Goal: Task Accomplishment & Management: Manage account settings

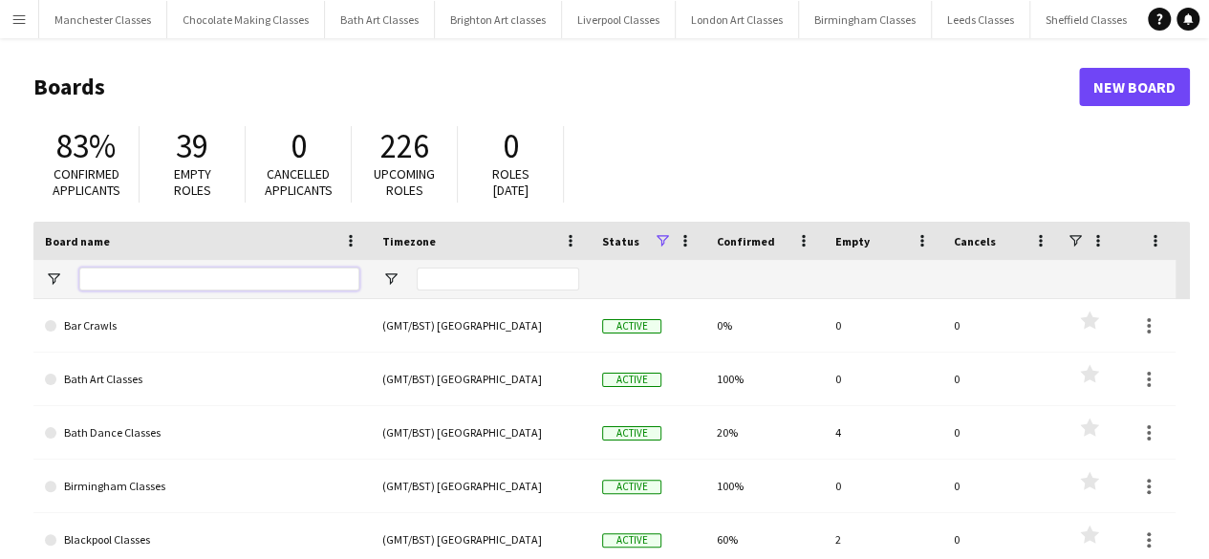
click at [105, 290] on input "Board name Filter Input" at bounding box center [219, 279] width 280 height 23
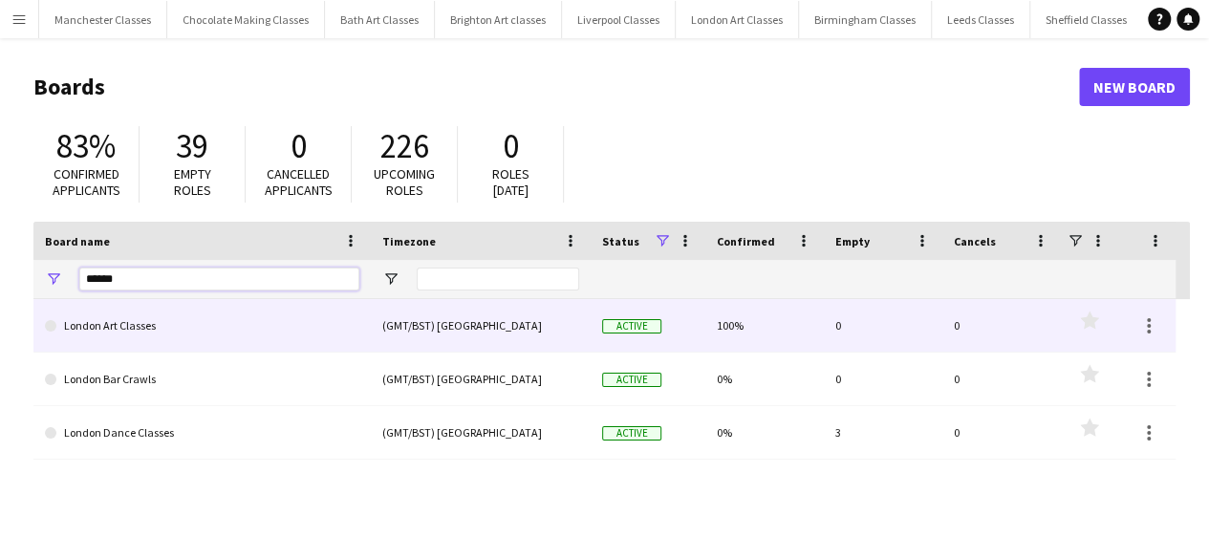
type input "******"
click at [135, 329] on link "London Art Classes" at bounding box center [202, 326] width 314 height 54
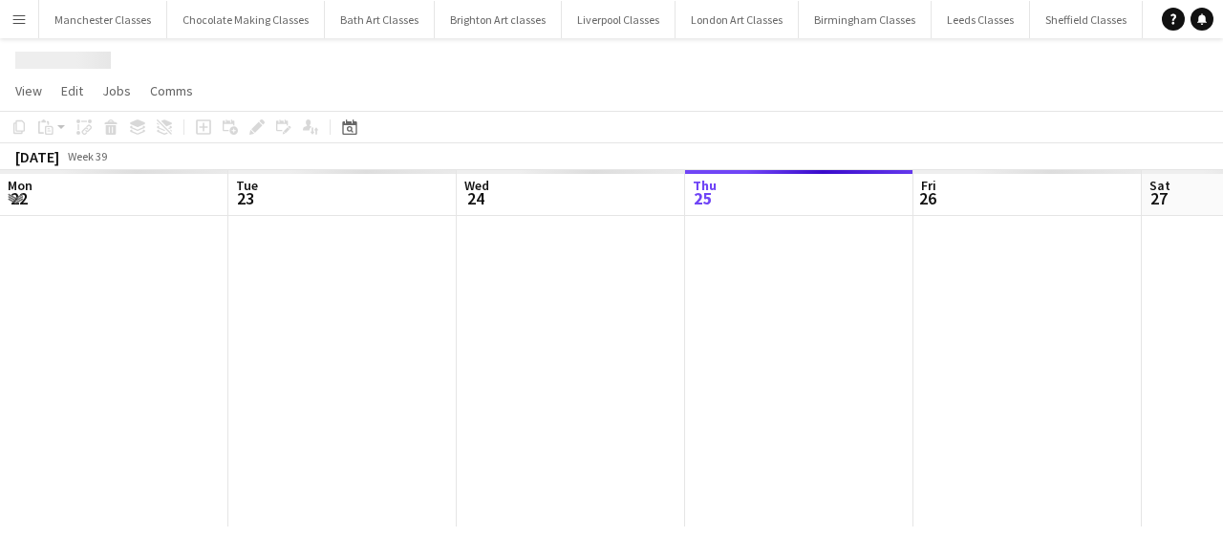
scroll to position [0, 457]
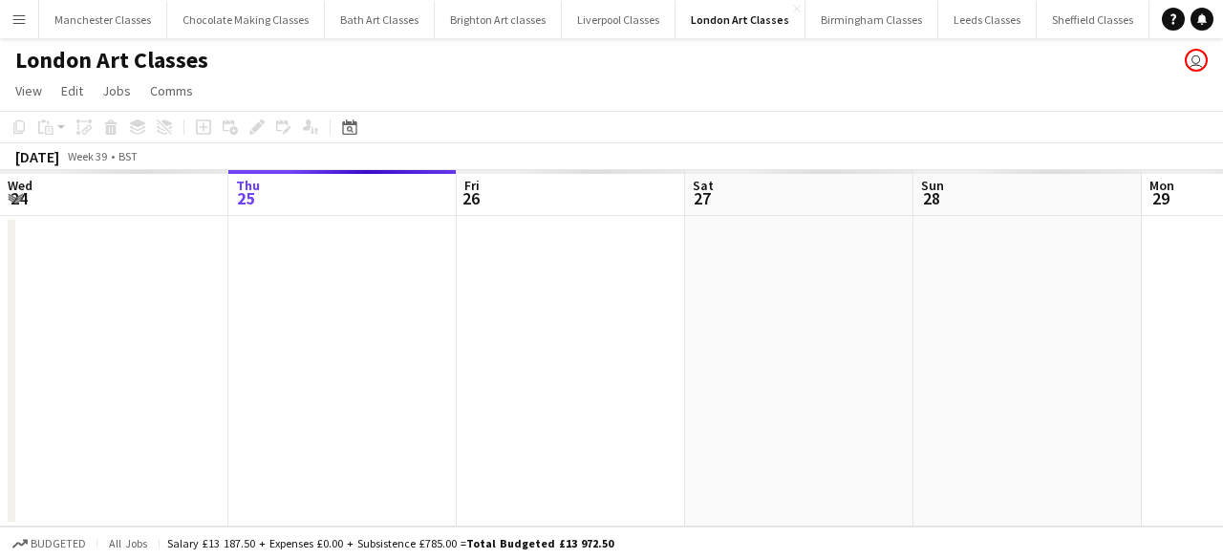
click at [20, 26] on app-icon "Menu" at bounding box center [18, 18] width 15 height 15
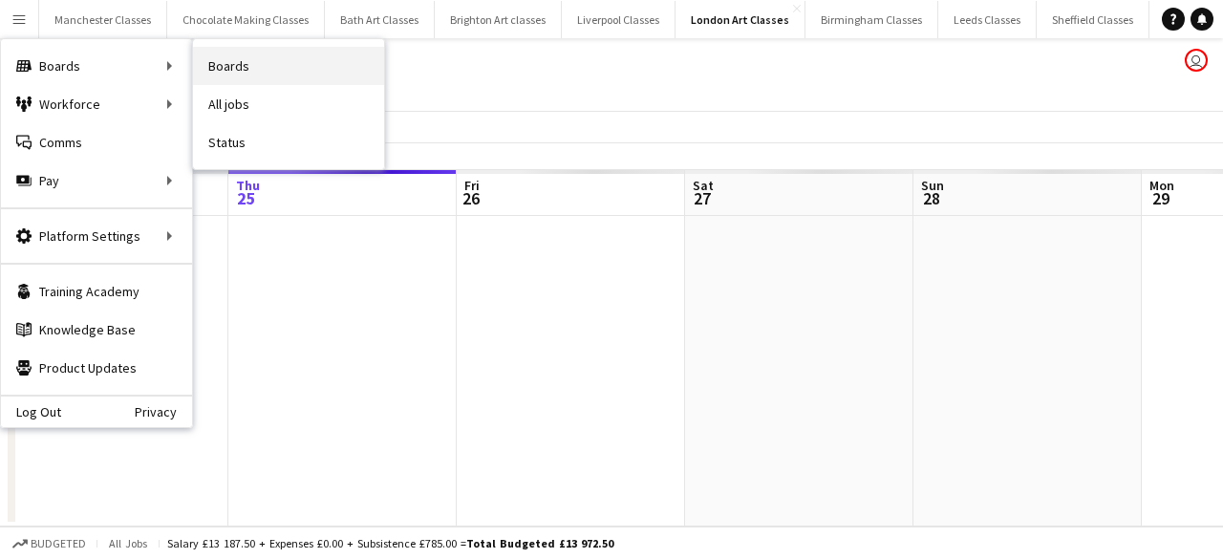
click at [271, 58] on link "Boards" at bounding box center [288, 66] width 191 height 38
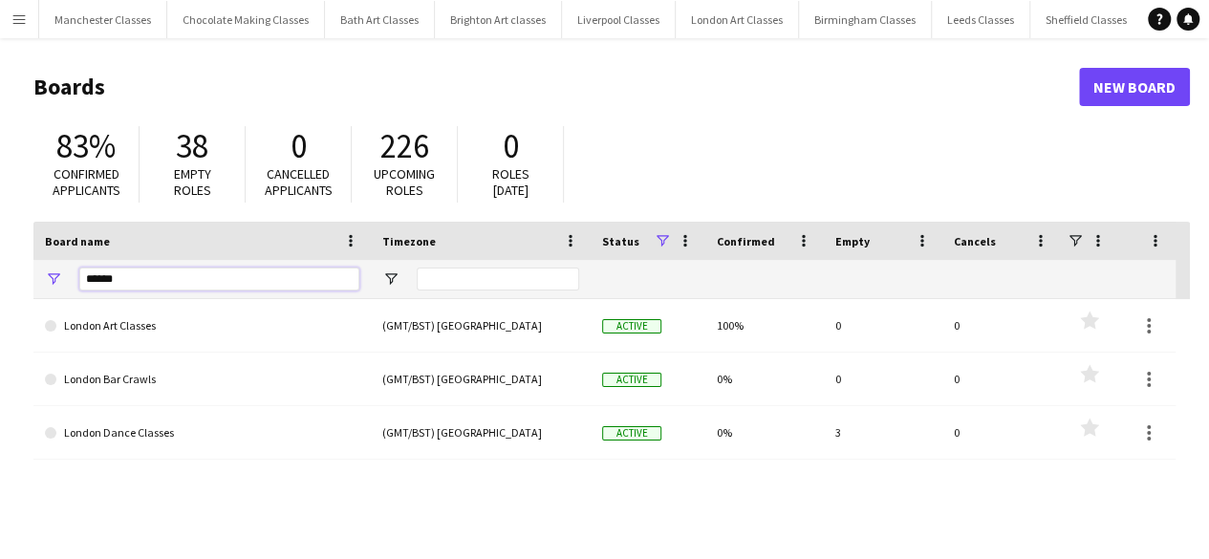
click at [124, 275] on input "******" at bounding box center [219, 279] width 280 height 23
type input "*"
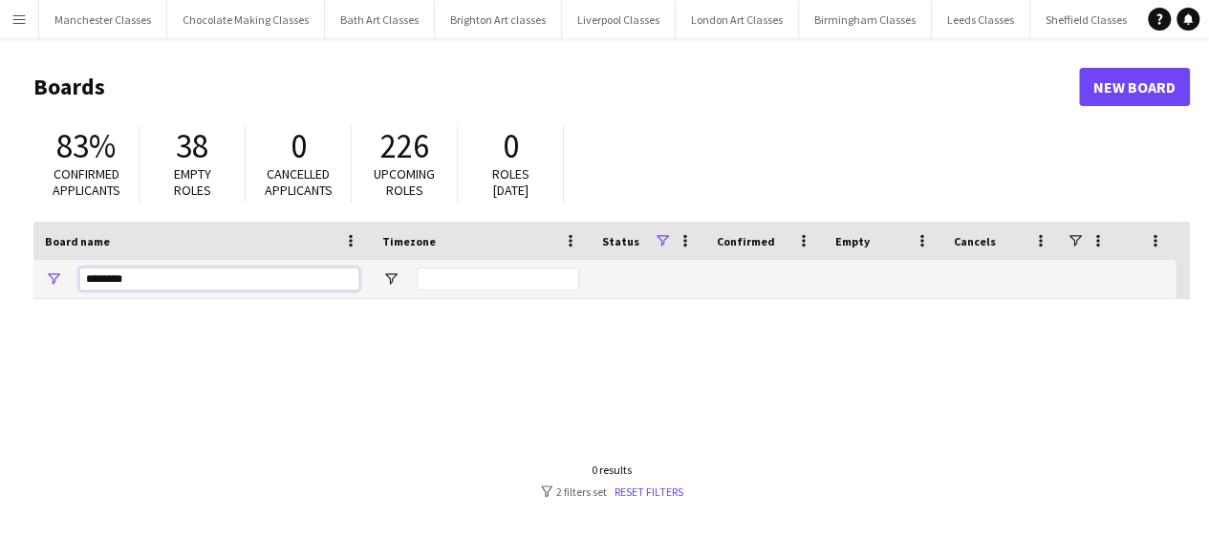
click at [108, 284] on input "********" at bounding box center [219, 279] width 280 height 23
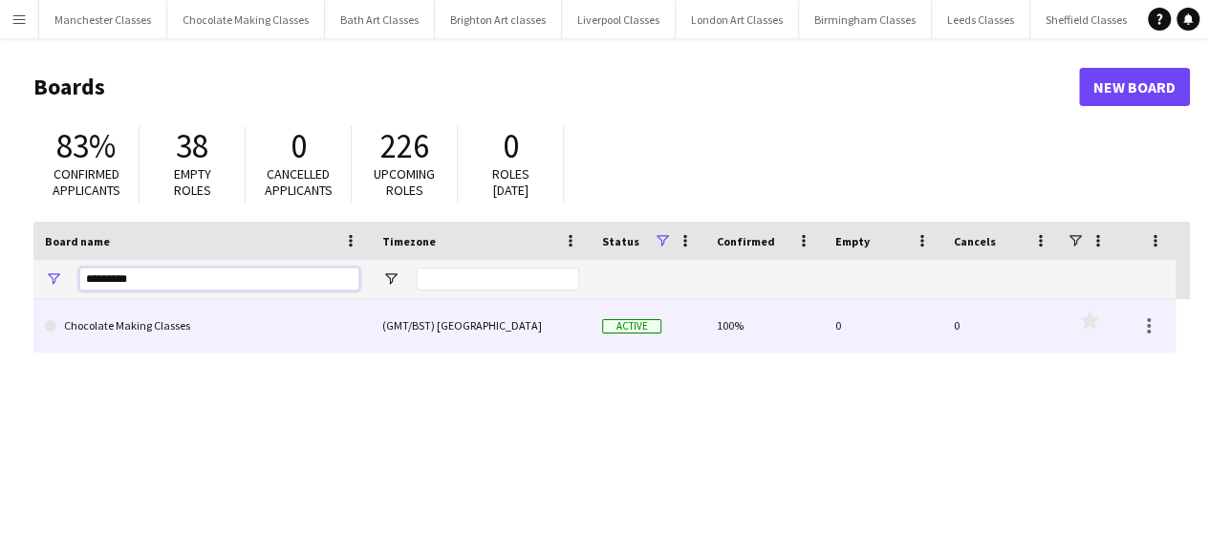
type input "*********"
click at [149, 332] on link "Chocolate Making Classes" at bounding box center [202, 326] width 314 height 54
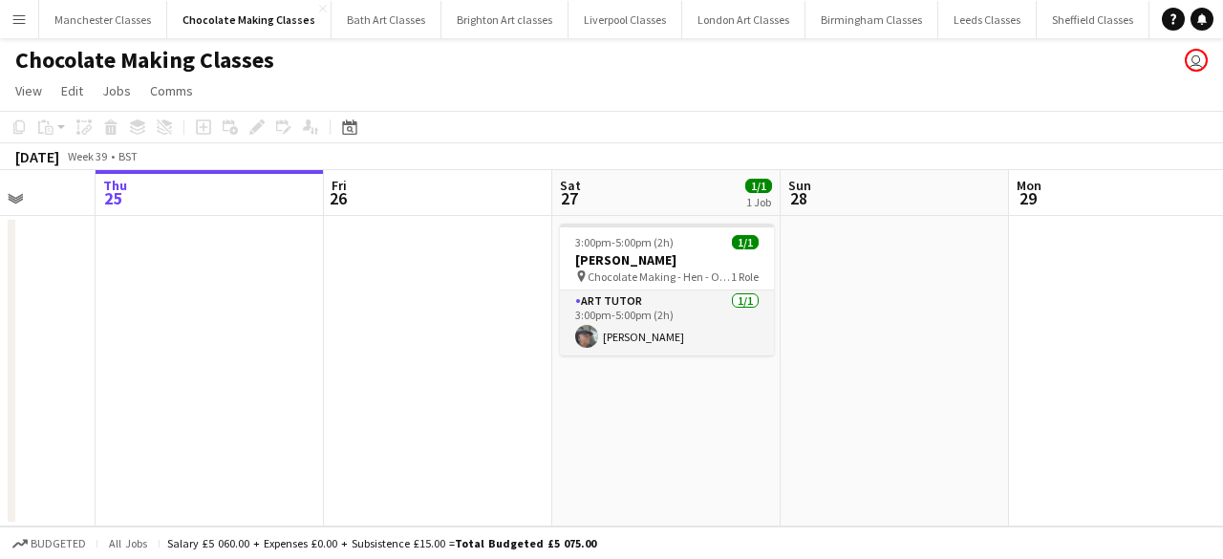
scroll to position [0, 666]
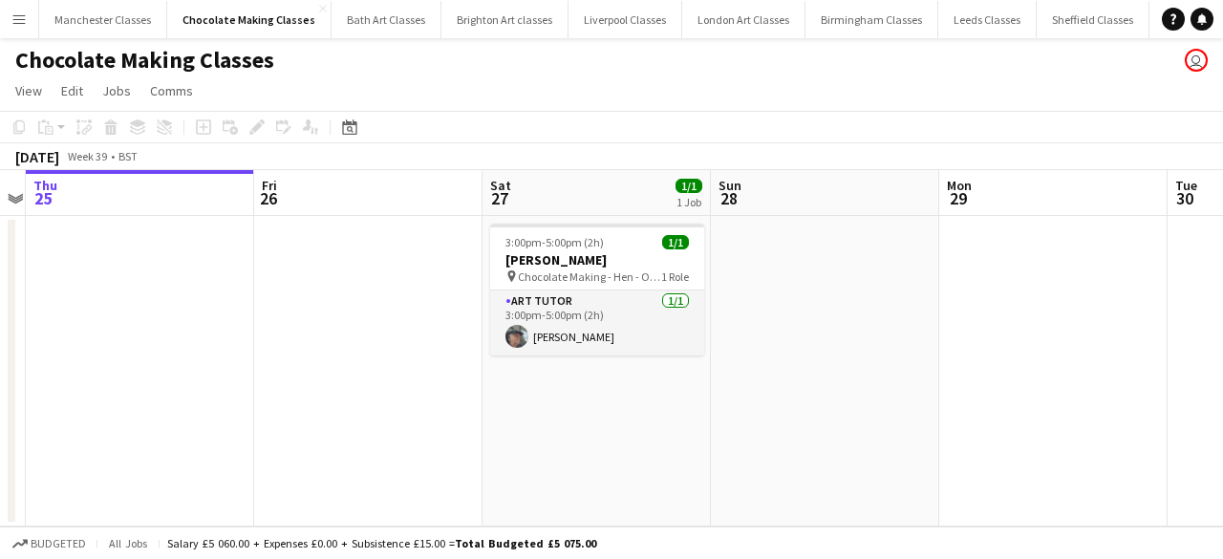
drag, startPoint x: 828, startPoint y: 423, endPoint x: 613, endPoint y: 444, distance: 216.0
click at [619, 444] on app-calendar-viewport "Mon 22 Tue 23 1/1 1 Job Wed 24 Thu 25 Fri 26 Sat 27 1/1 1 Job Sun 28 Mon 29 Tue…" at bounding box center [611, 348] width 1223 height 356
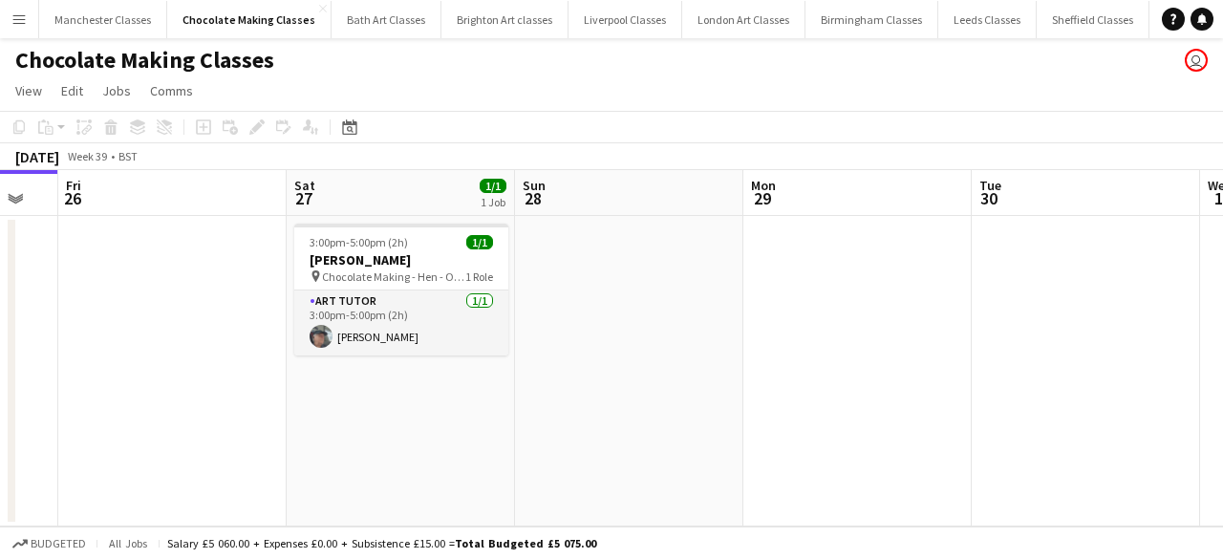
drag, startPoint x: 948, startPoint y: 395, endPoint x: 226, endPoint y: 443, distance: 724.0
click at [226, 443] on app-calendar-viewport "Mon 22 Tue 23 1/1 1 Job Wed 24 Thu 25 Fri 26 Sat 27 1/1 1 Job Sun 28 Mon 29 Tue…" at bounding box center [611, 348] width 1223 height 356
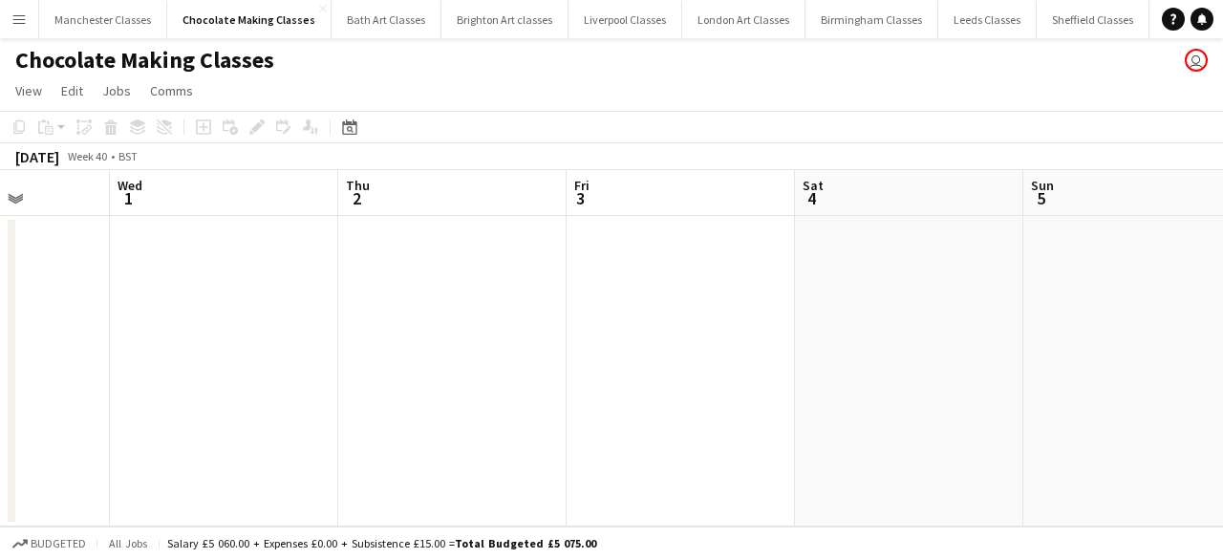
drag, startPoint x: 692, startPoint y: 429, endPoint x: 134, endPoint y: 446, distance: 558.3
click at [134, 446] on app-calendar-viewport "Sun 28 Mon 29 Tue 30 Wed 1 Thu 2 Fri 3 Sat 4 Sun 5 Mon 6 1/1 1 Job Tue 7 Wed 8 …" at bounding box center [611, 348] width 1223 height 356
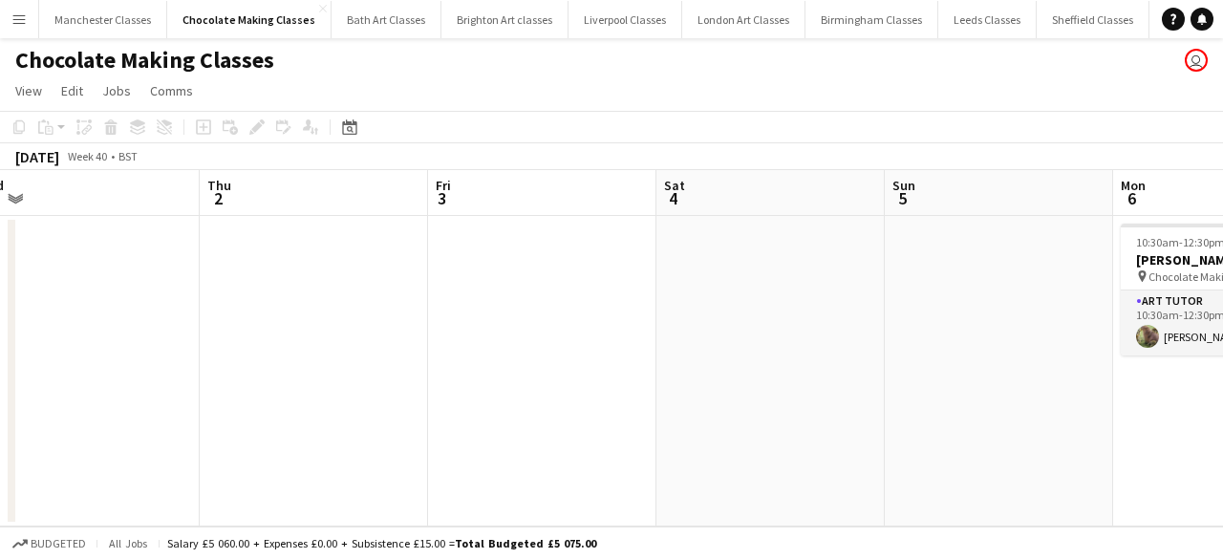
drag, startPoint x: 814, startPoint y: 425, endPoint x: 170, endPoint y: 459, distance: 644.9
click at [170, 459] on app-calendar-viewport "Sun 28 Mon 29 Tue 30 Wed 1 Thu 2 Fri 3 Sat 4 Sun 5 Mon 6 1/1 1 Job Tue 7 Wed 8 …" at bounding box center [611, 348] width 1223 height 356
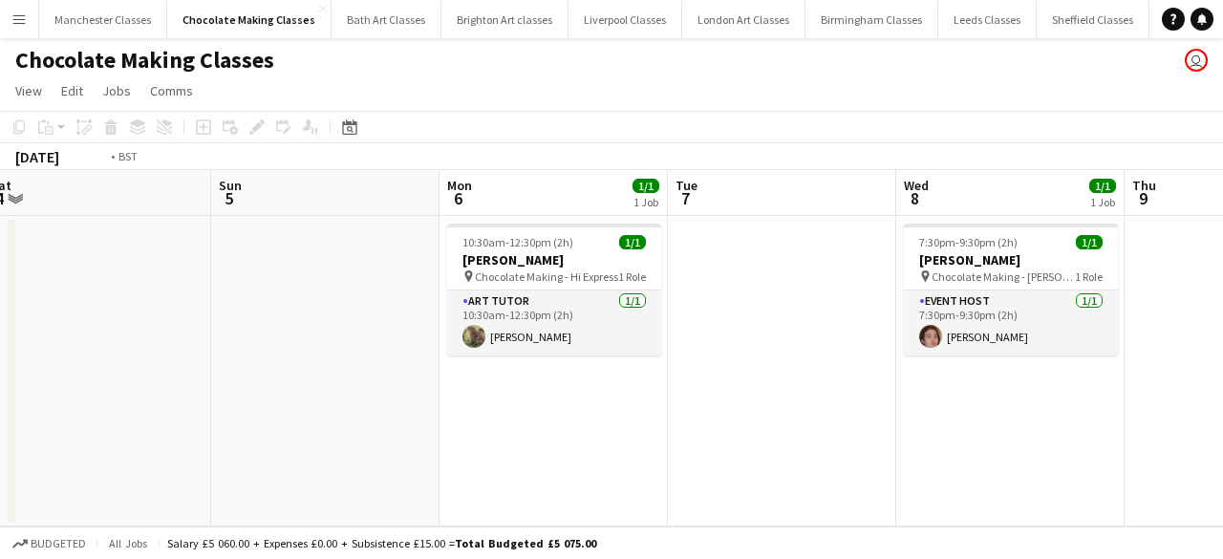
drag, startPoint x: 802, startPoint y: 432, endPoint x: 120, endPoint y: 450, distance: 681.5
click at [123, 450] on app-calendar-viewport "Thu 2 Fri 3 Sat 4 Sun 5 Mon 6 1/1 1 Job Tue 7 Wed 8 1/1 1 Job Thu 9 Fri 10 Sat …" at bounding box center [611, 348] width 1223 height 356
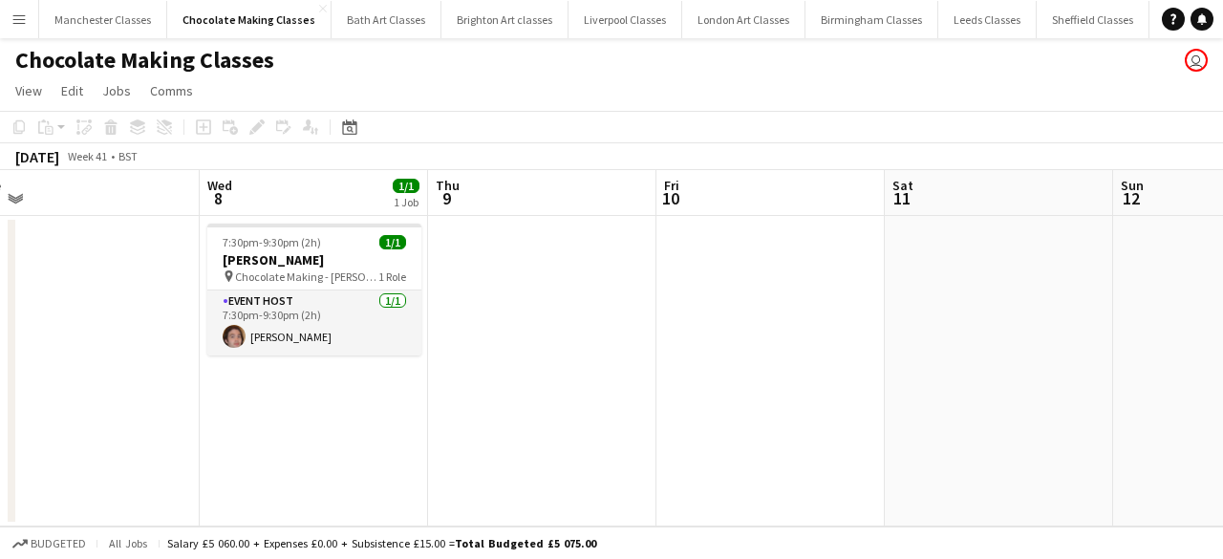
drag, startPoint x: 862, startPoint y: 448, endPoint x: 118, endPoint y: 458, distance: 743.5
click at [118, 458] on app-calendar-viewport "Sat 4 Sun 5 Mon 6 1/1 1 Job Tue 7 Wed 8 1/1 1 Job Thu 9 Fri 10 Sat 11 Sun 12 Mo…" at bounding box center [611, 348] width 1223 height 356
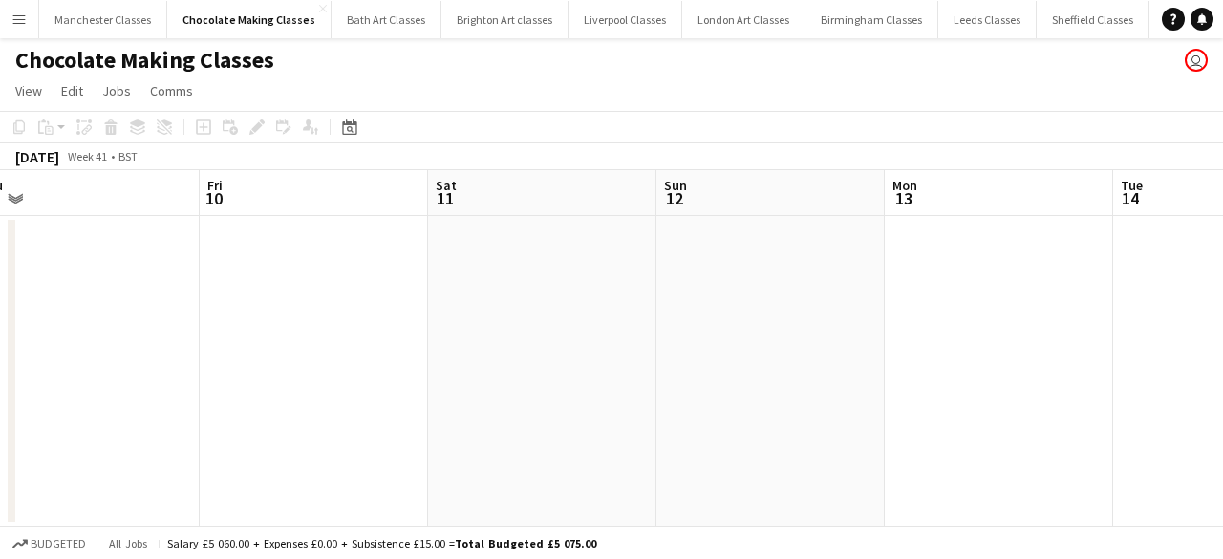
scroll to position [0, 815]
drag, startPoint x: 916, startPoint y: 430, endPoint x: 652, endPoint y: 455, distance: 265.8
click at [482, 461] on app-calendar-viewport "Wed 8 1/1 1 Job Thu 9 Fri 10 Sat 11 Sun 12 Mon 13 Tue 14 Wed 15 Thu 16 Fri 17 S…" at bounding box center [611, 348] width 1223 height 356
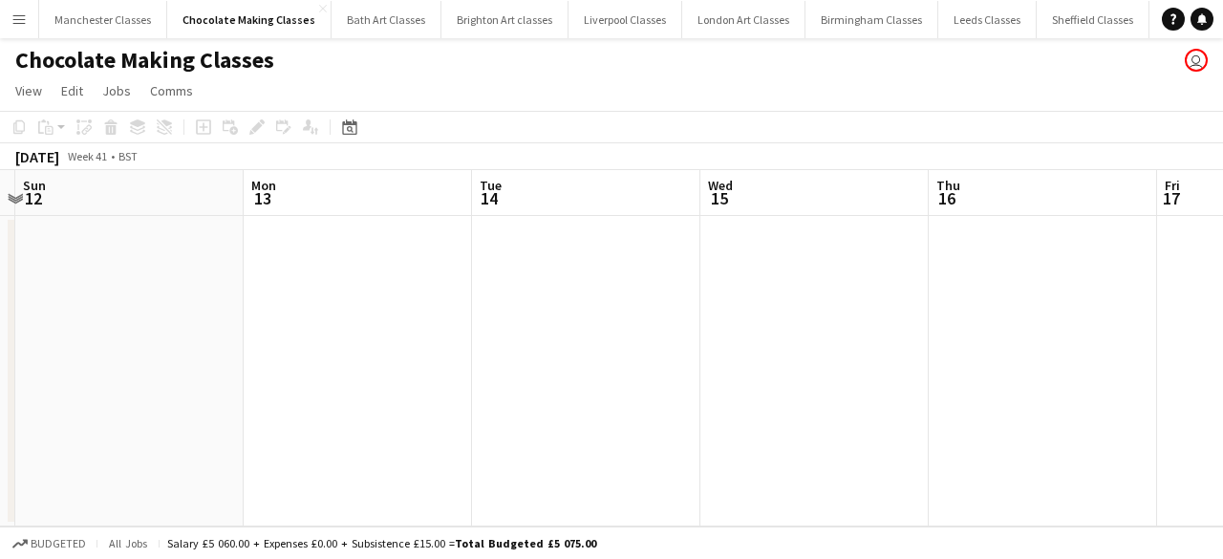
scroll to position [0, 711]
drag, startPoint x: 1004, startPoint y: 444, endPoint x: 585, endPoint y: 450, distance: 419.5
click at [630, 450] on app-calendar-viewport "Wed 8 1/1 1 Job Thu 9 Fri 10 Sat 11 Sun 12 Mon 13 Tue 14 Wed 15 Thu 16 Fri 17 S…" at bounding box center [611, 348] width 1223 height 356
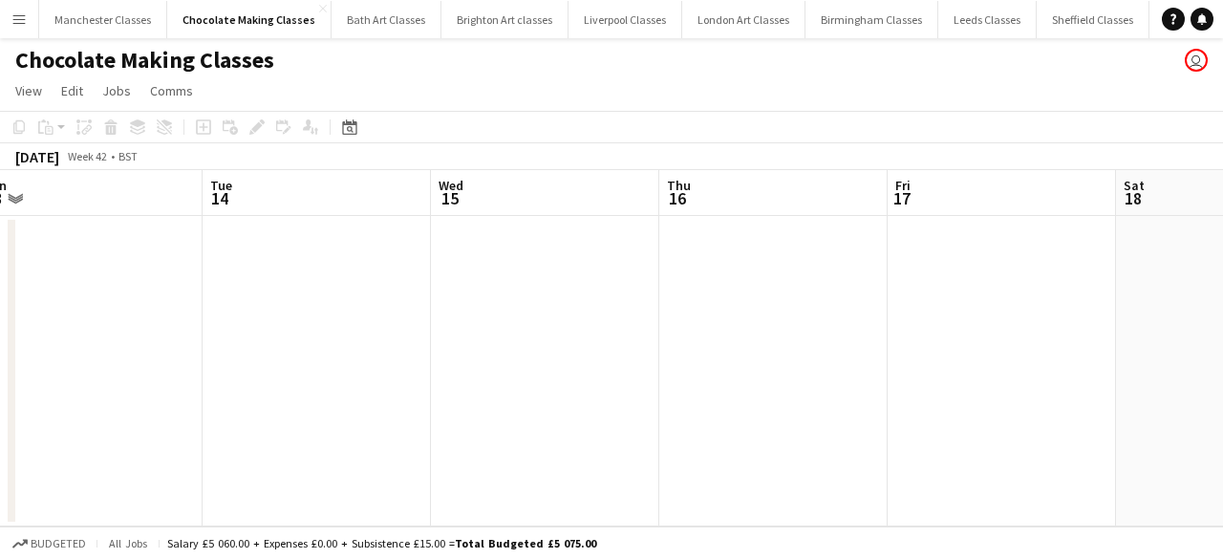
click at [505, 380] on app-date-cell at bounding box center [545, 371] width 228 height 311
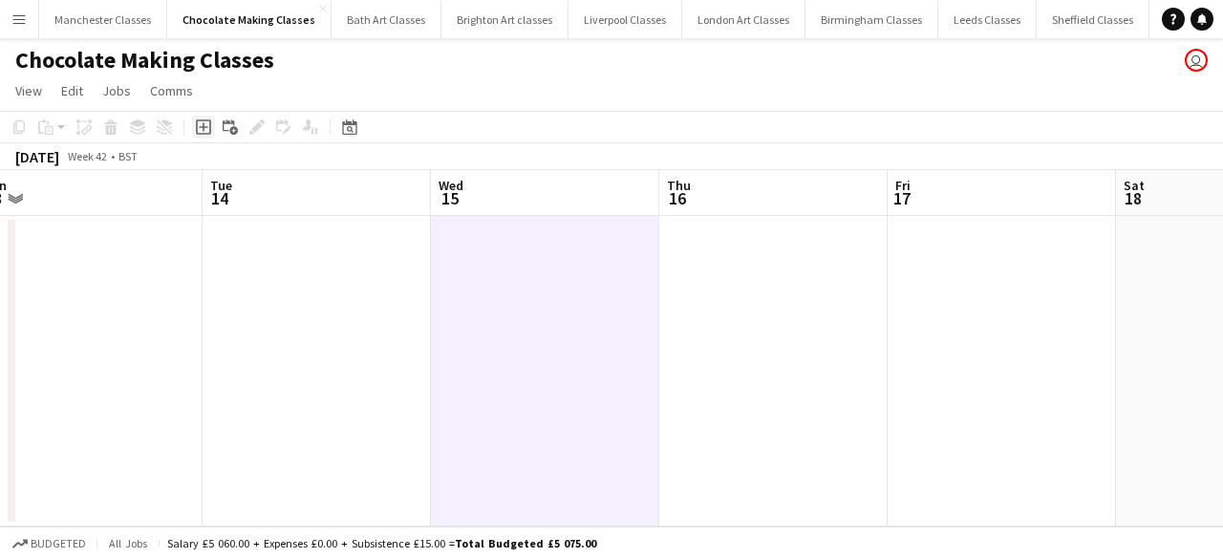
click at [206, 124] on icon "Add job" at bounding box center [203, 126] width 15 height 15
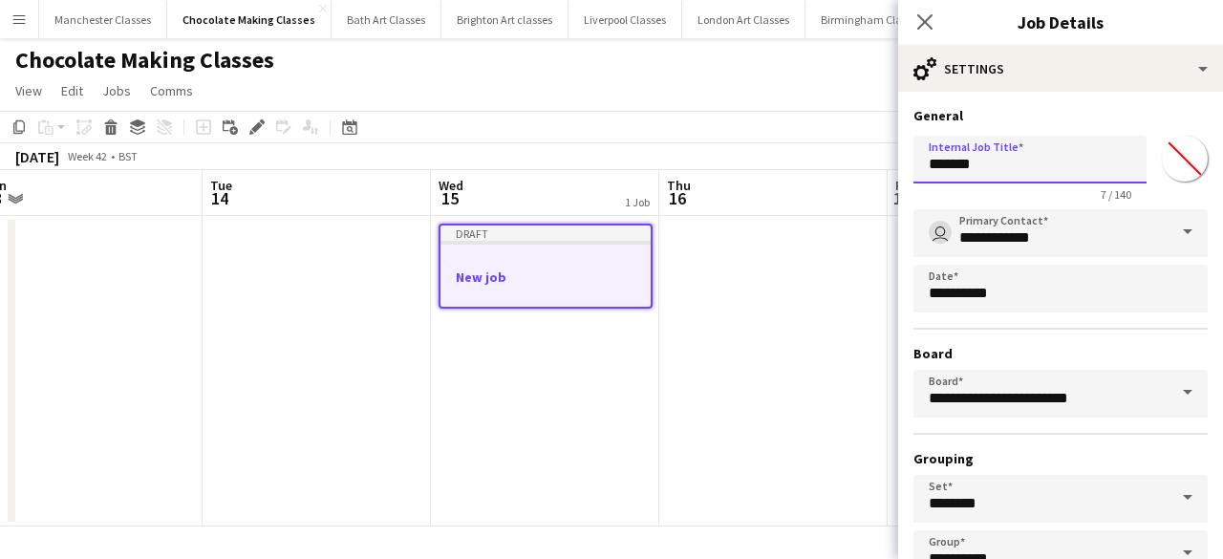
drag, startPoint x: 1036, startPoint y: 165, endPoint x: 906, endPoint y: 173, distance: 130.2
click at [910, 172] on form "**********" at bounding box center [1060, 389] width 325 height 564
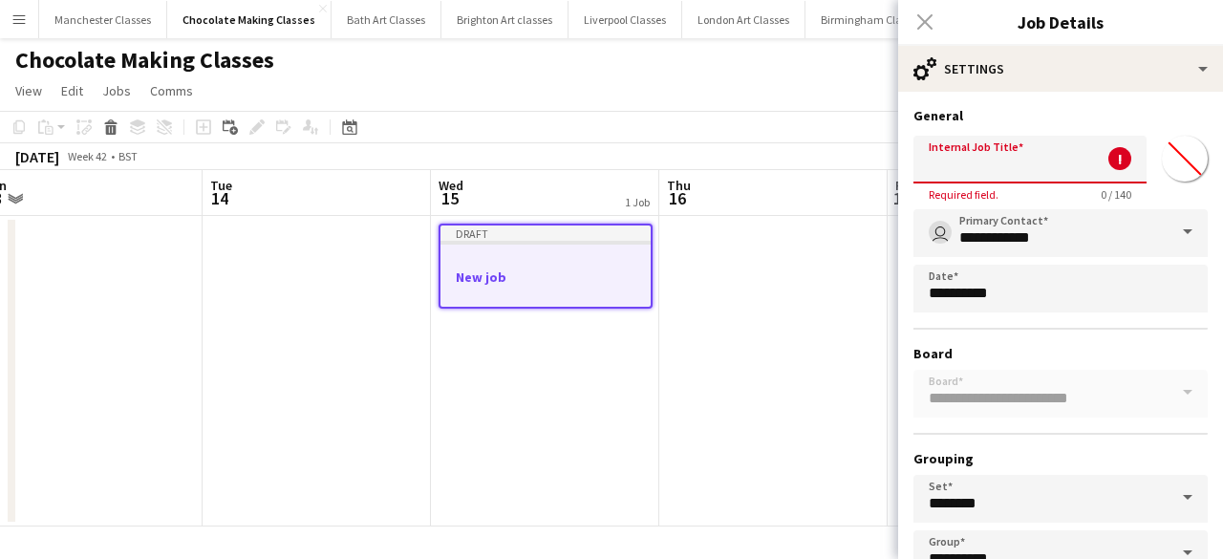
click at [964, 153] on input "Internal Job Title" at bounding box center [1029, 160] width 233 height 48
paste input "**********"
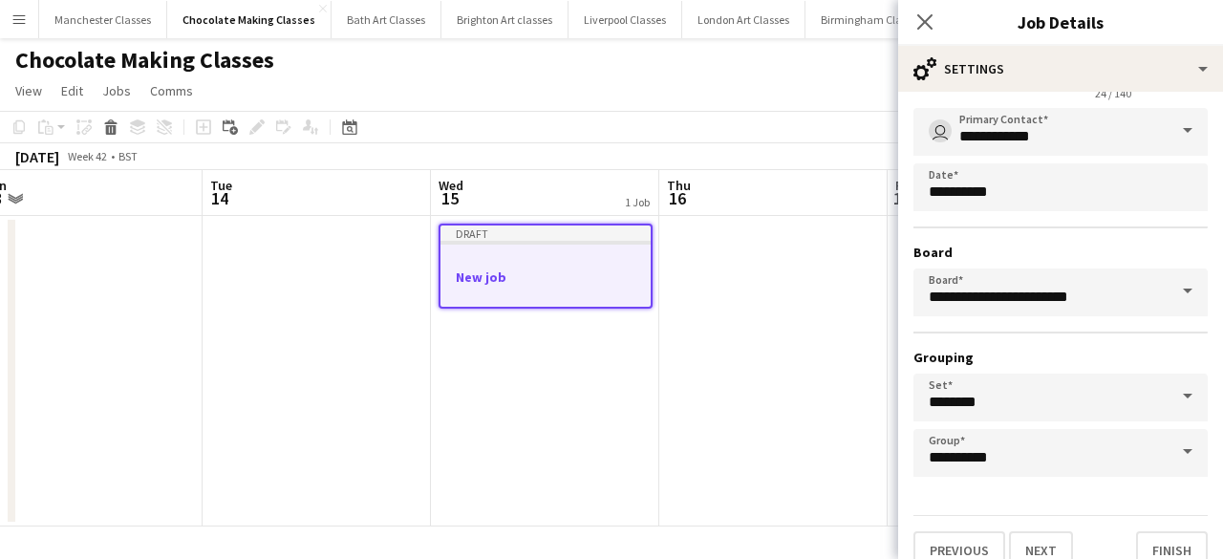
scroll to position [126, 0]
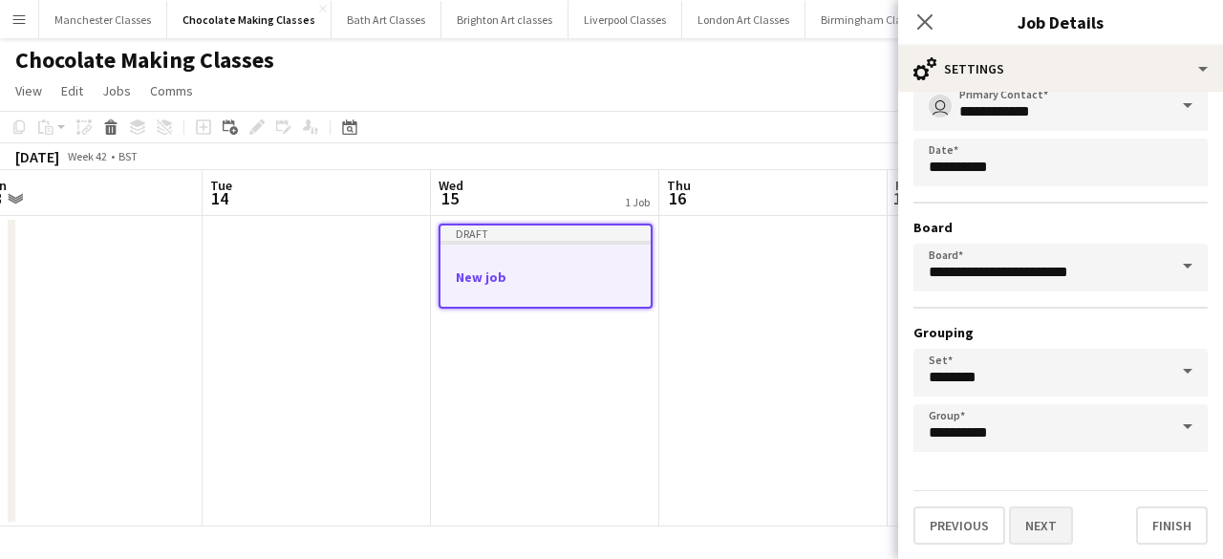
type input "**********"
click at [1033, 530] on button "Next" at bounding box center [1041, 525] width 64 height 38
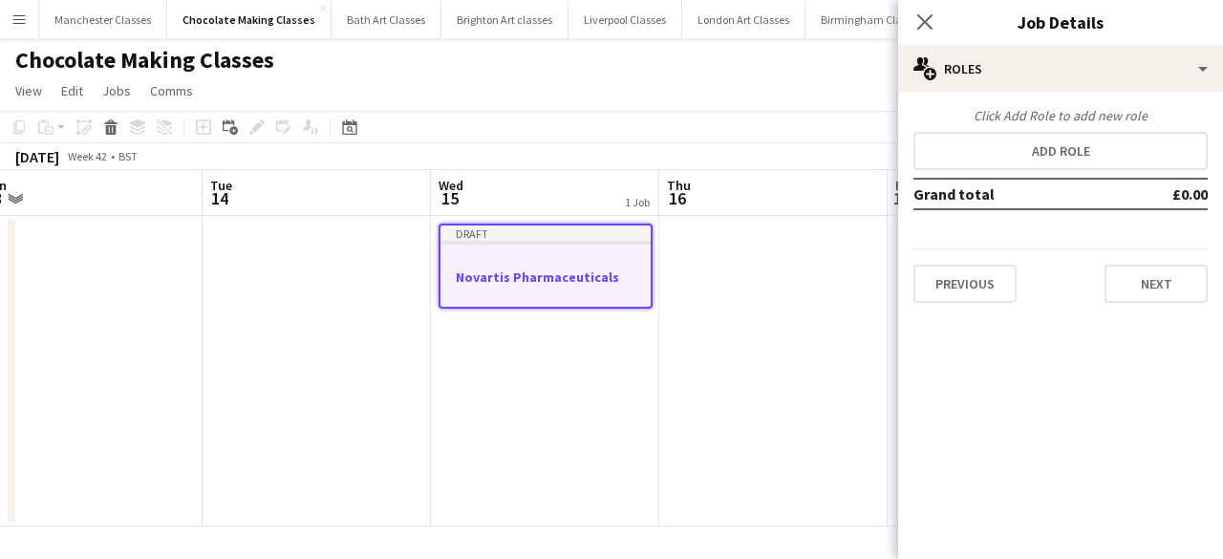
scroll to position [0, 0]
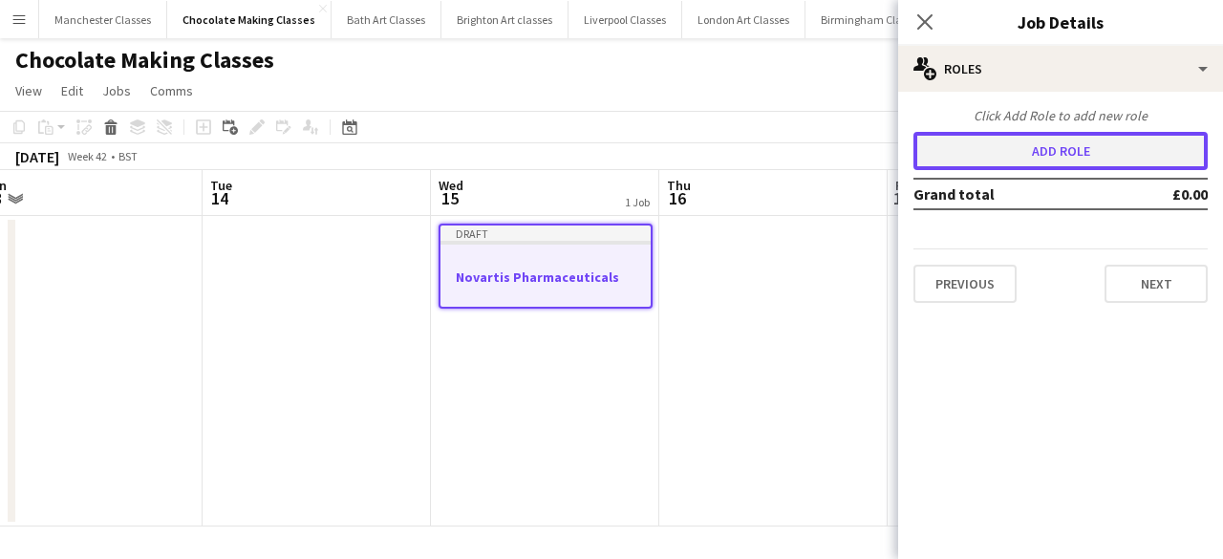
click at [1025, 165] on button "Add role" at bounding box center [1060, 151] width 294 height 38
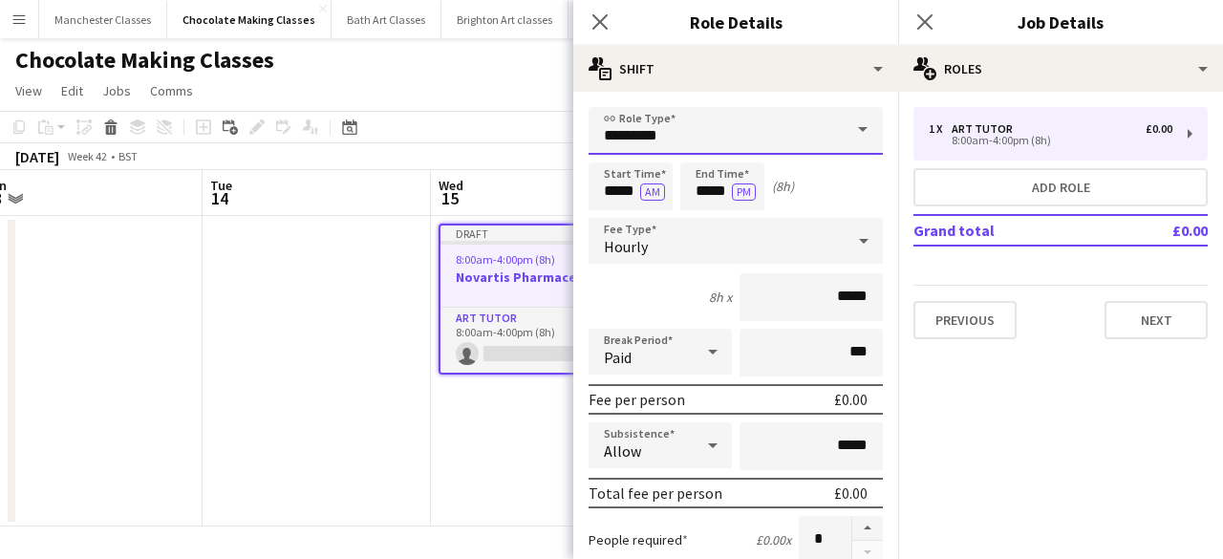
click at [713, 135] on input "*********" at bounding box center [736, 131] width 294 height 48
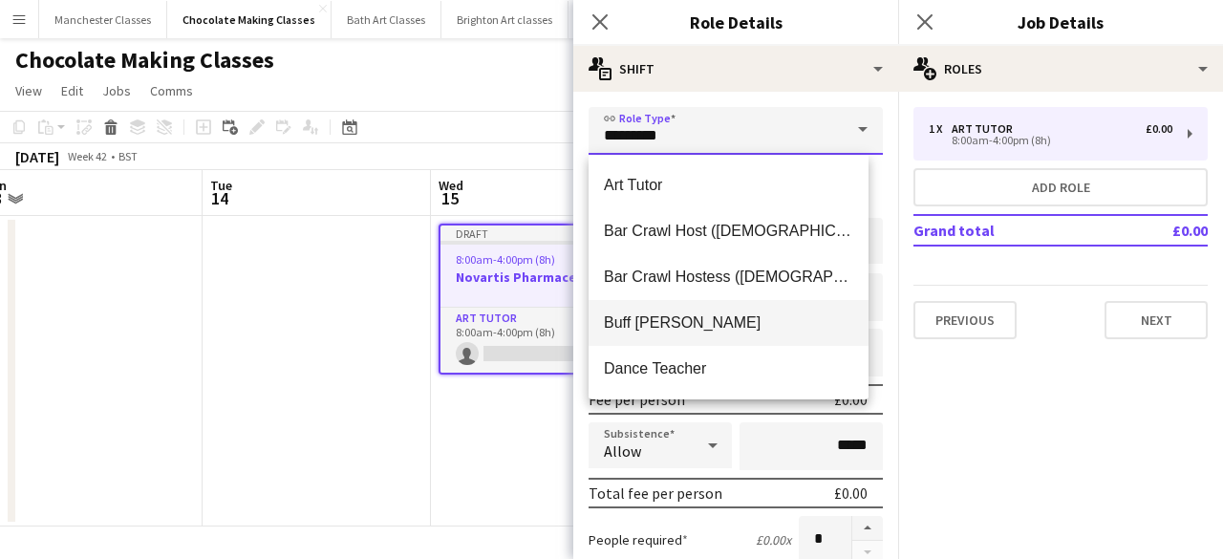
scroll to position [191, 0]
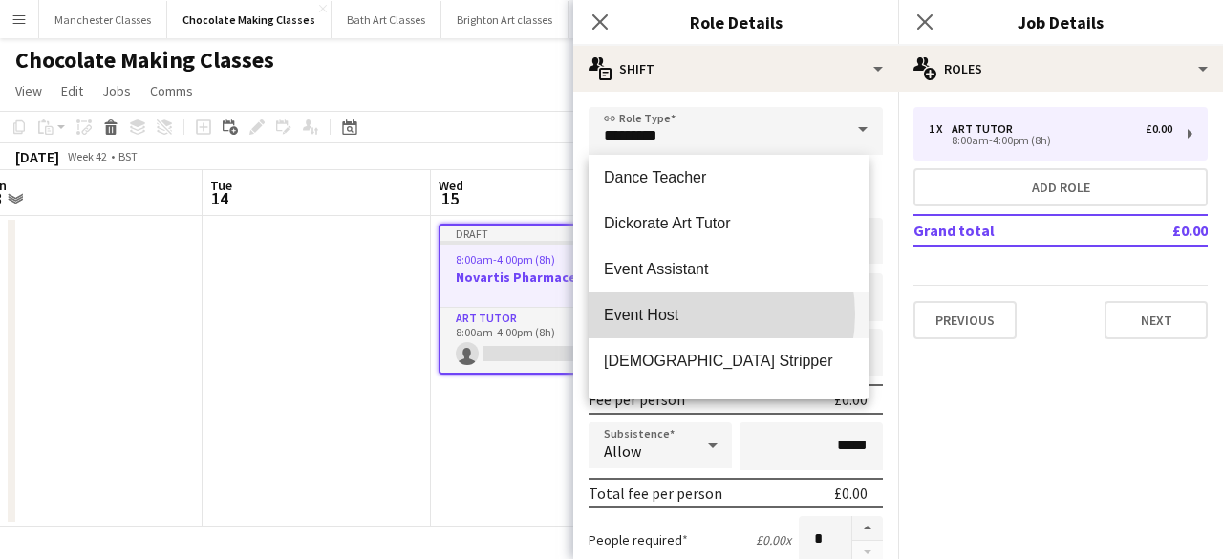
click at [686, 314] on span "Event Host" at bounding box center [728, 315] width 249 height 18
type input "**********"
type input "******"
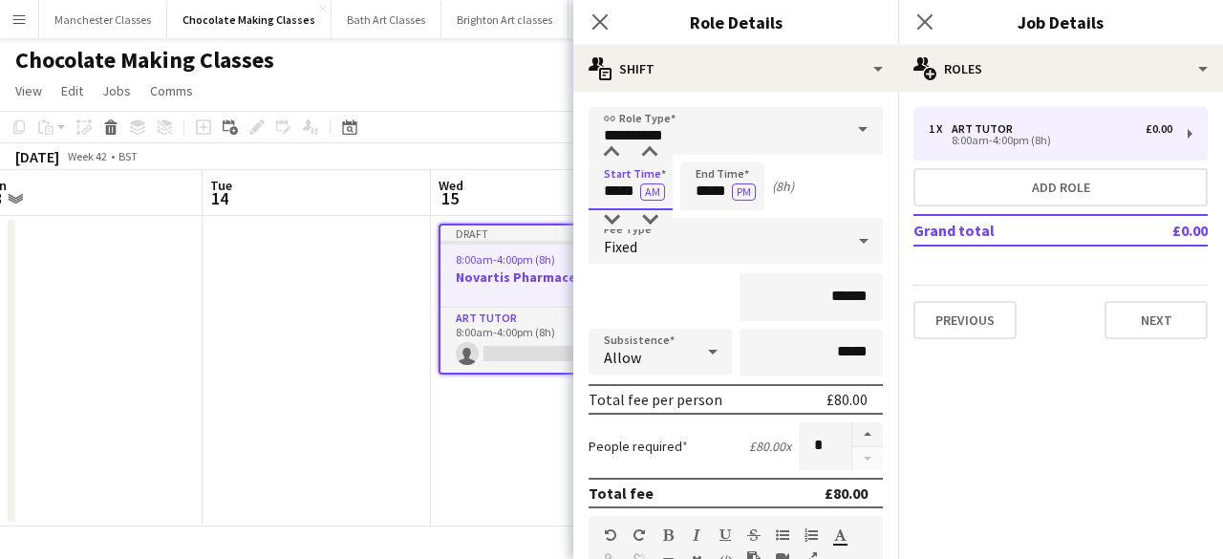
click at [623, 188] on input "*****" at bounding box center [631, 186] width 84 height 48
click at [618, 160] on div at bounding box center [611, 152] width 38 height 19
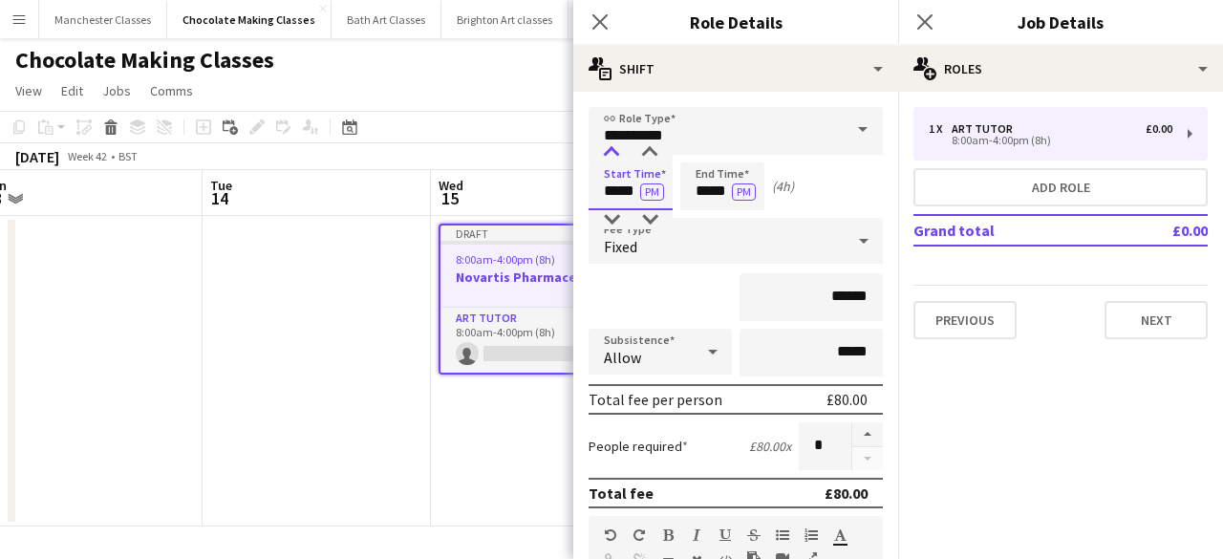
click at [618, 160] on div at bounding box center [611, 152] width 38 height 19
type input "*****"
click at [618, 160] on div at bounding box center [611, 152] width 38 height 19
click at [705, 197] on input "*****" at bounding box center [722, 186] width 84 height 48
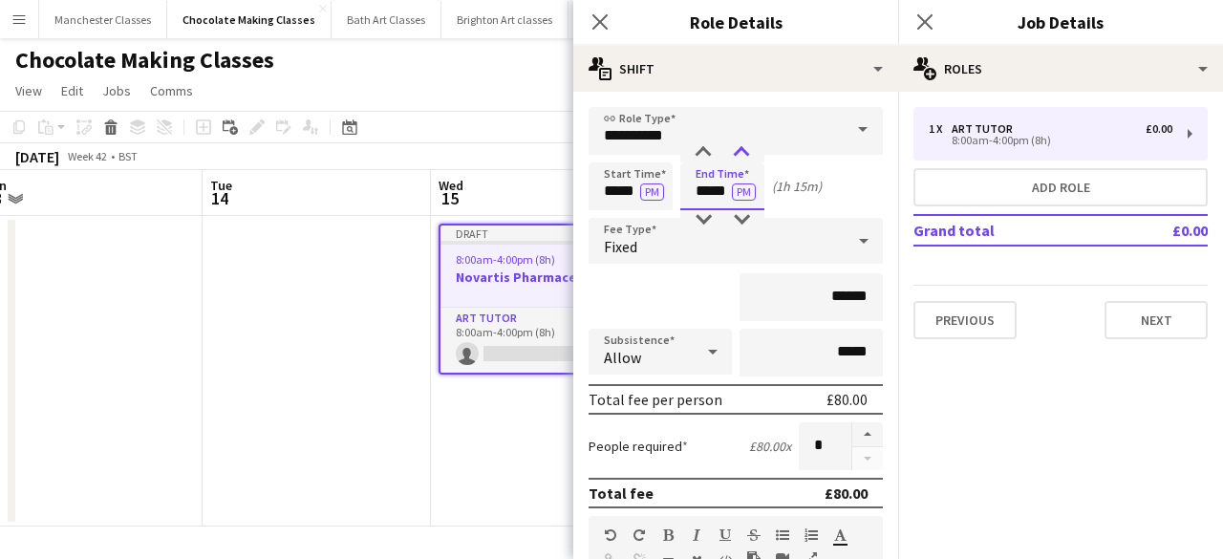
click at [758, 143] on div at bounding box center [741, 152] width 38 height 19
type input "*****"
click at [758, 143] on div at bounding box center [741, 152] width 38 height 19
click at [798, 245] on div "Fixed" at bounding box center [717, 241] width 256 height 46
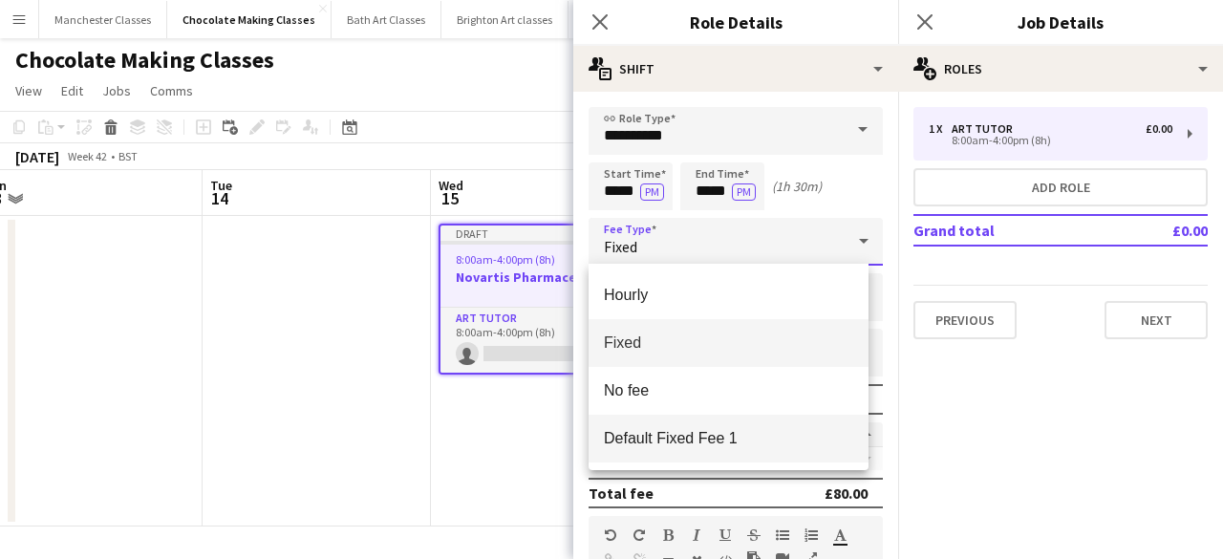
click at [774, 440] on span "Default Fixed Fee 1" at bounding box center [728, 438] width 249 height 18
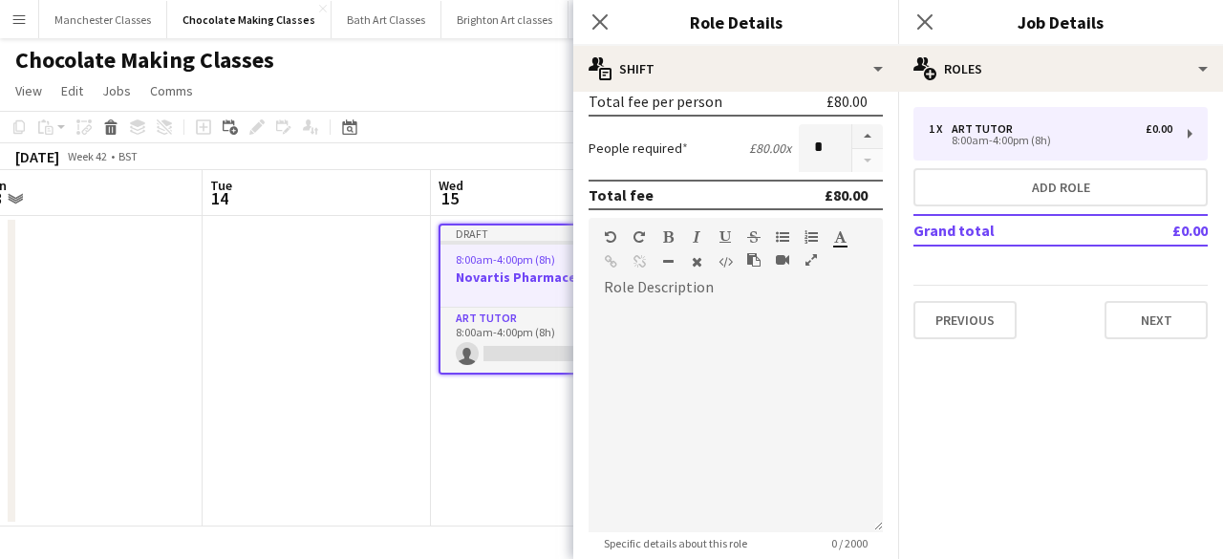
scroll to position [478, 0]
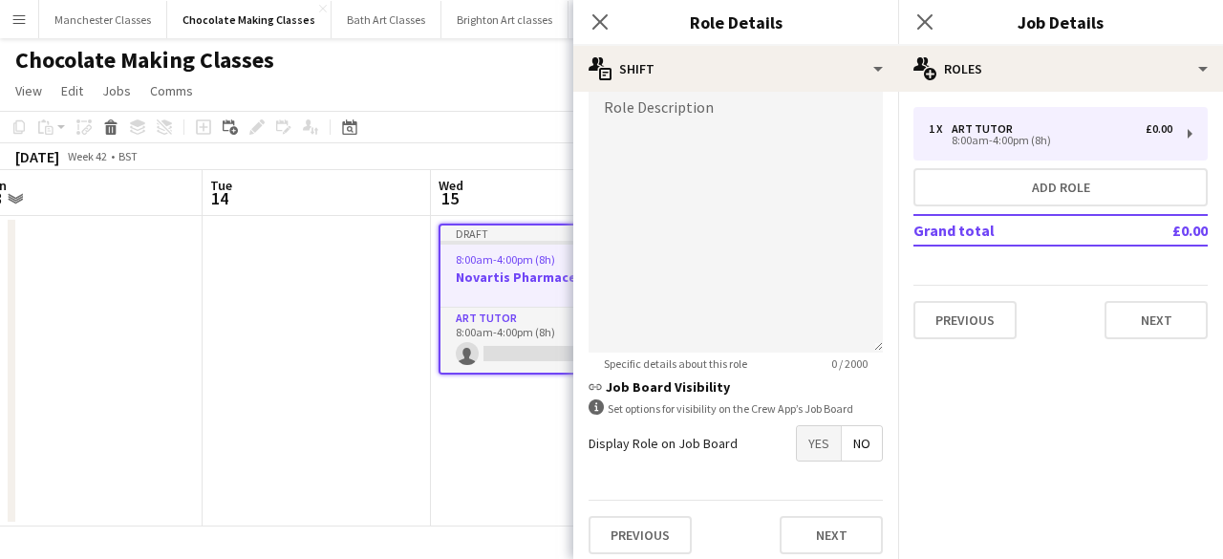
click at [816, 439] on span "Yes" at bounding box center [819, 443] width 44 height 34
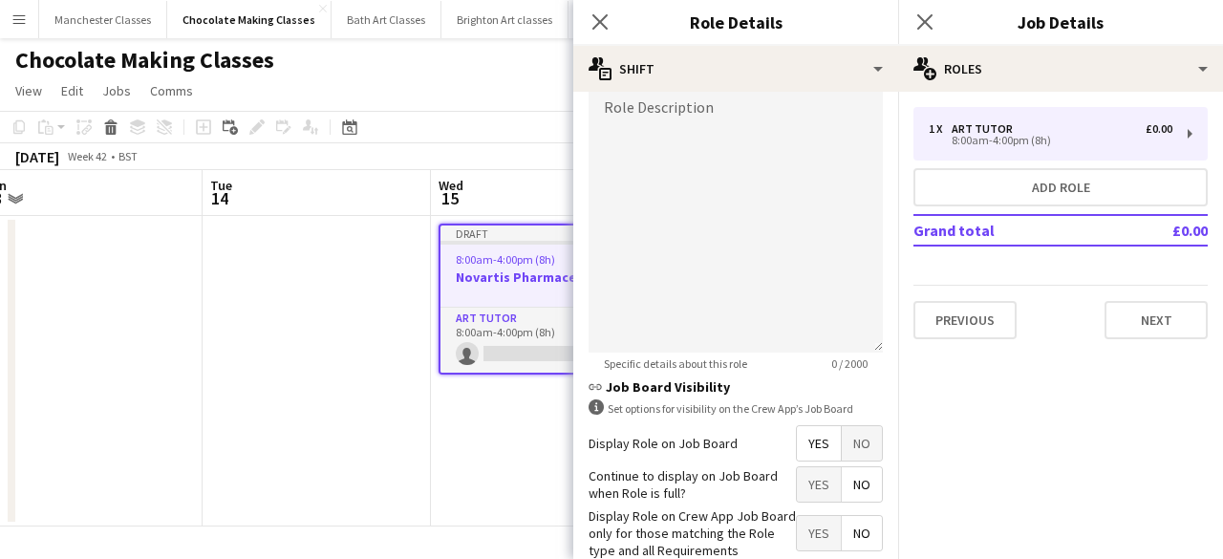
click at [851, 476] on span "No" at bounding box center [862, 484] width 40 height 34
click at [797, 543] on span "Yes" at bounding box center [819, 533] width 44 height 34
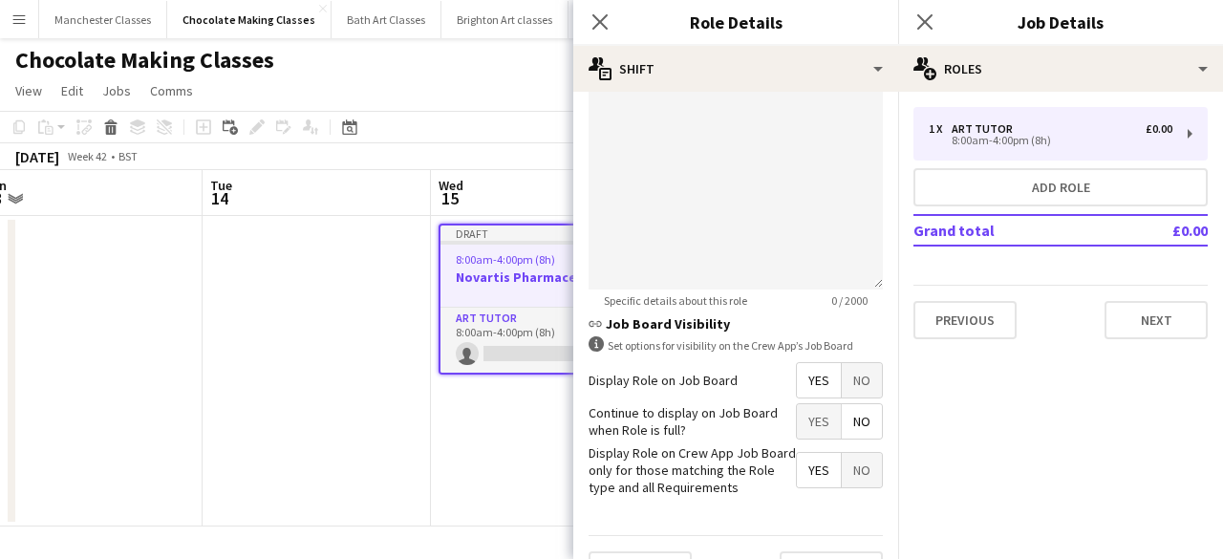
scroll to position [585, 0]
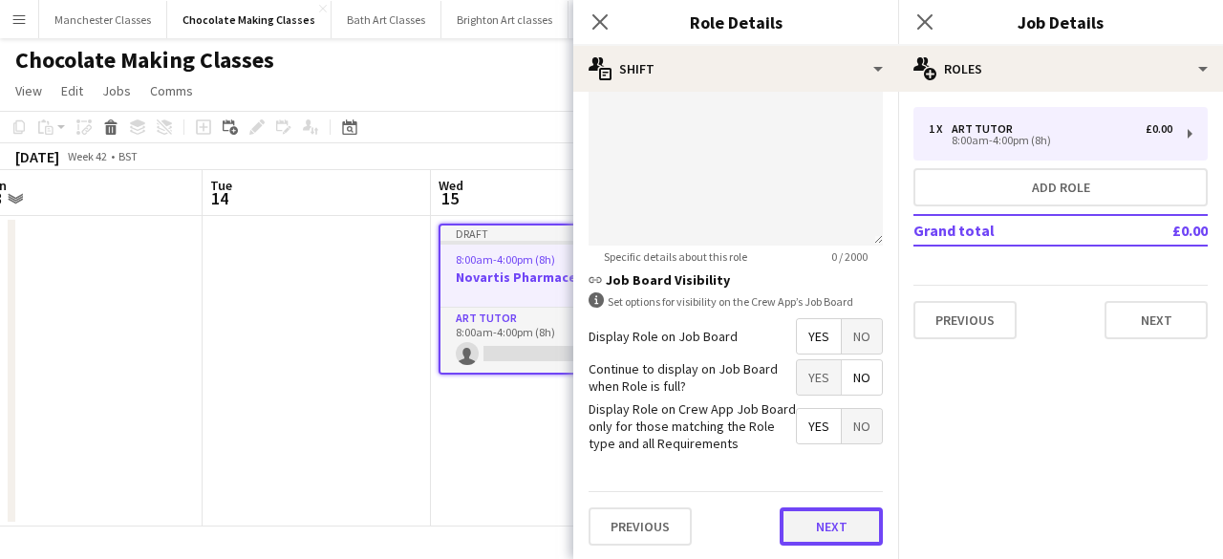
click at [824, 530] on button "Next" at bounding box center [831, 526] width 103 height 38
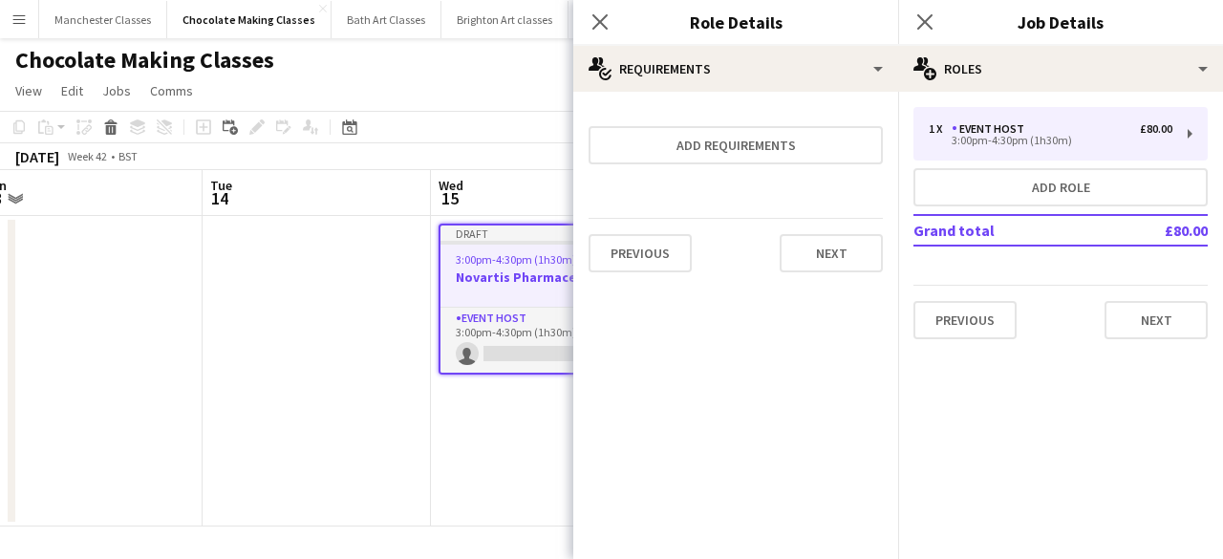
scroll to position [0, 0]
click at [820, 267] on button "Next" at bounding box center [831, 253] width 103 height 38
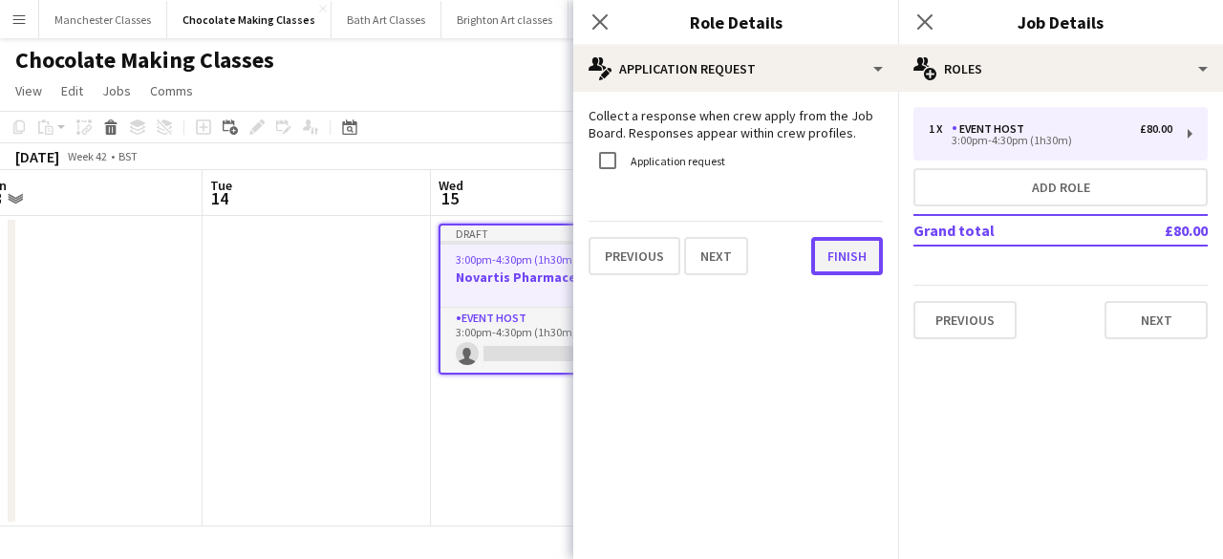
click at [833, 261] on button "Finish" at bounding box center [847, 256] width 72 height 38
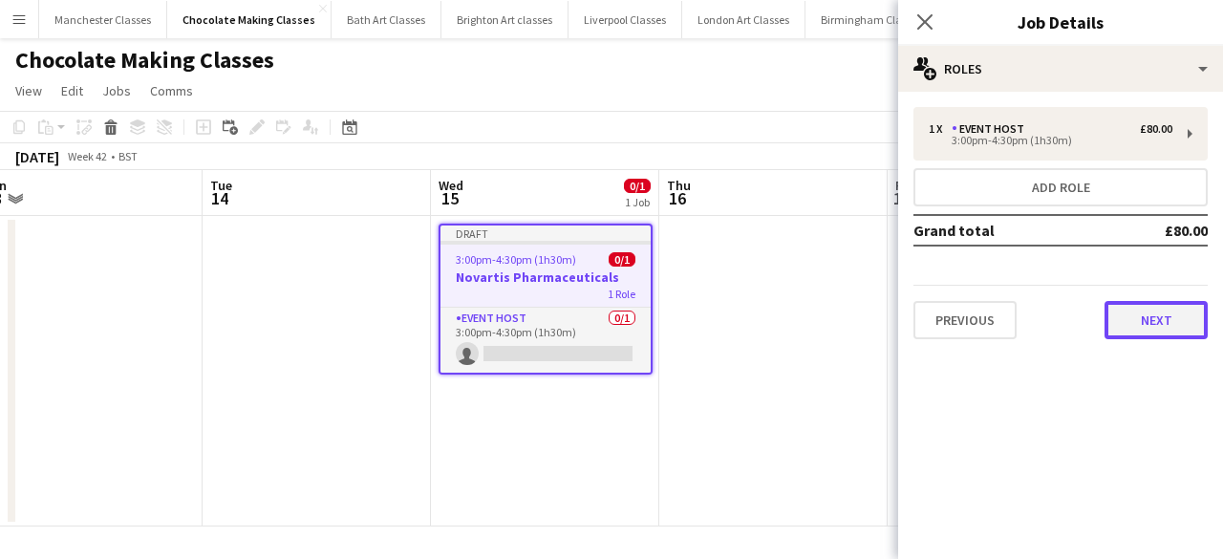
click at [1122, 322] on button "Next" at bounding box center [1156, 320] width 103 height 38
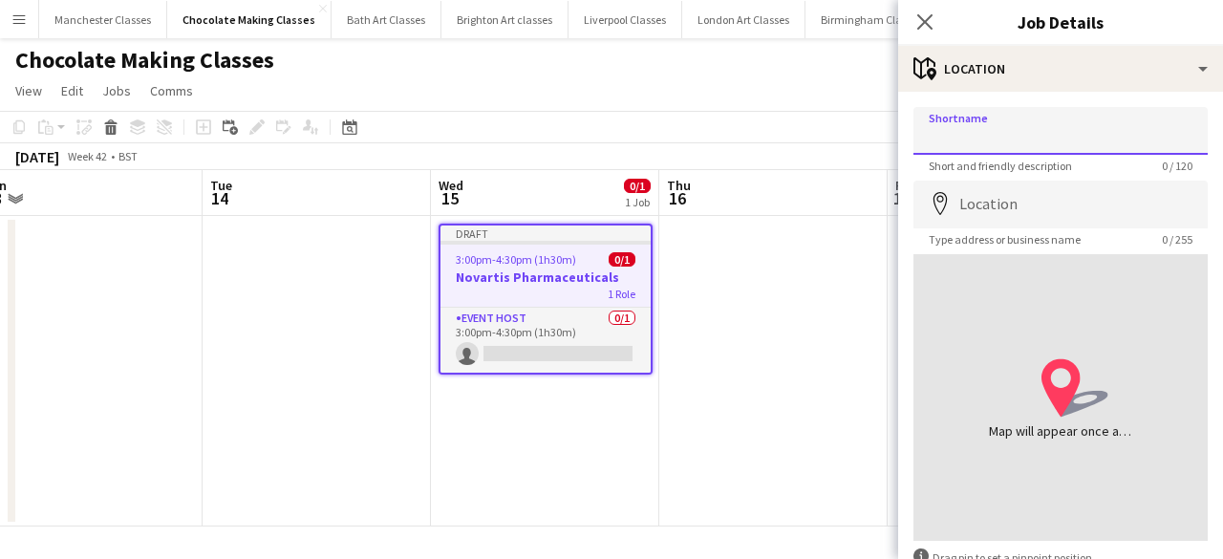
drag, startPoint x: 1018, startPoint y: 108, endPoint x: 1007, endPoint y: 124, distance: 19.3
click at [1018, 108] on input "Shortname" at bounding box center [1060, 131] width 294 height 48
click at [974, 137] on input "Shortname" at bounding box center [1060, 131] width 294 height 48
type input "**********"
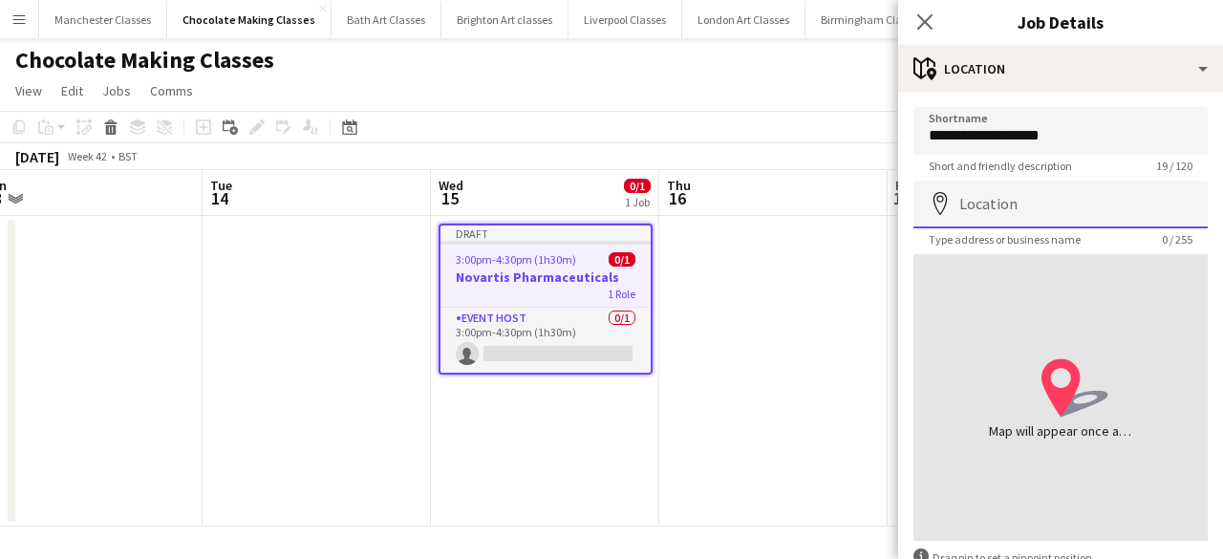
click at [1047, 222] on input "Location" at bounding box center [1060, 205] width 294 height 48
paste input "**********"
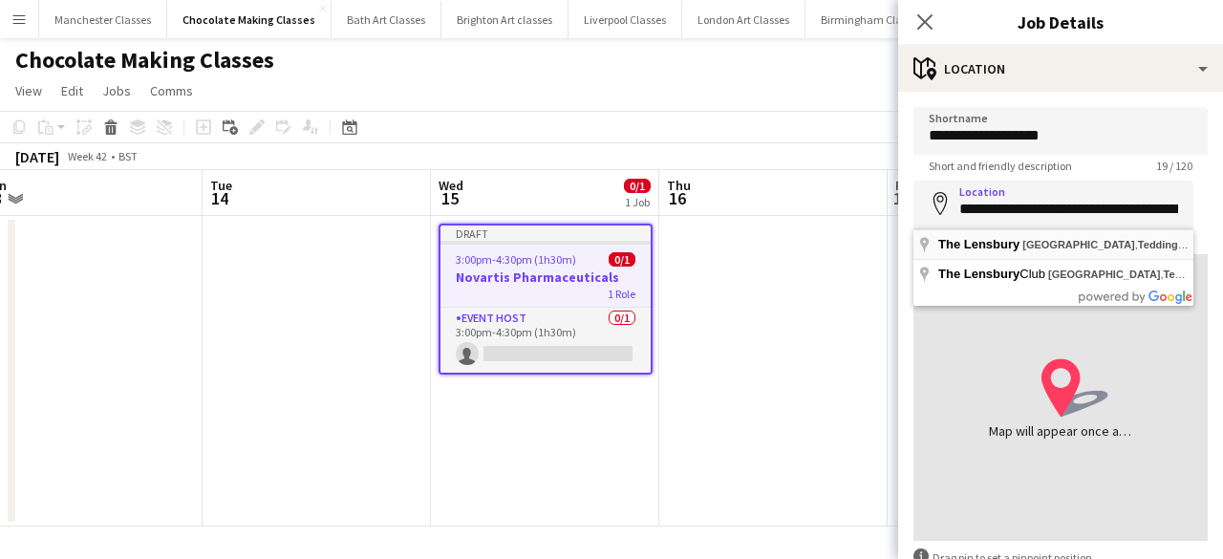
type input "**********"
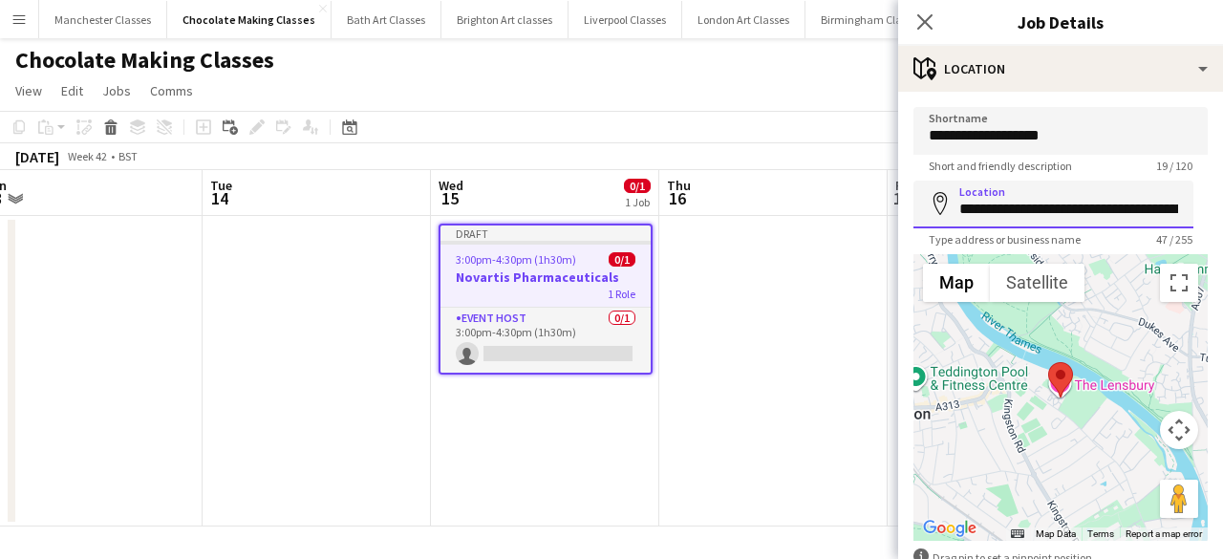
click at [1129, 184] on input "**********" at bounding box center [1053, 205] width 280 height 48
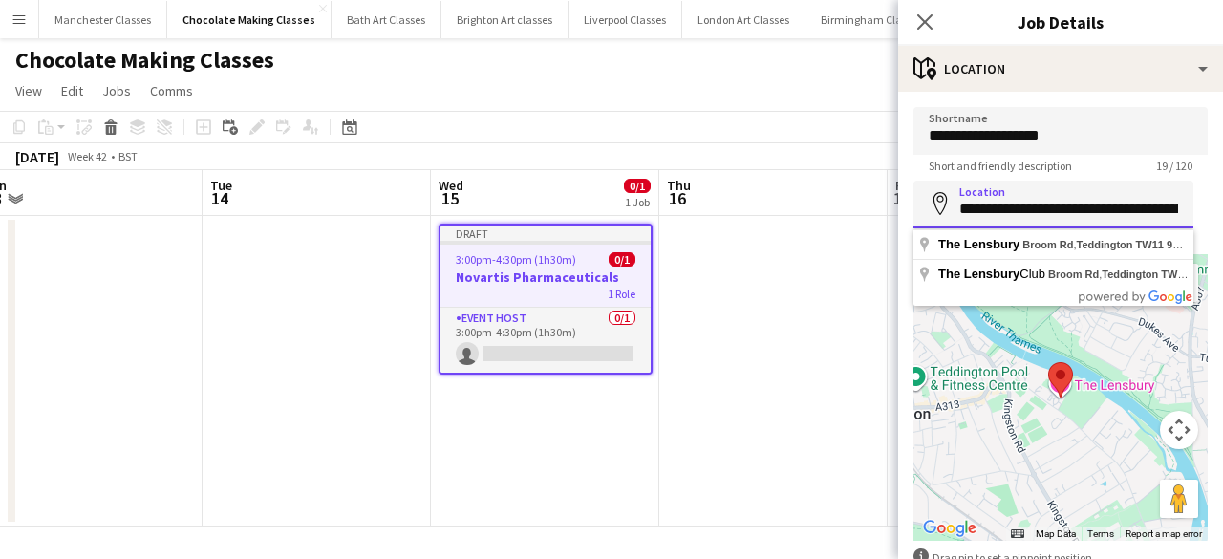
click at [1146, 213] on input "**********" at bounding box center [1053, 205] width 280 height 48
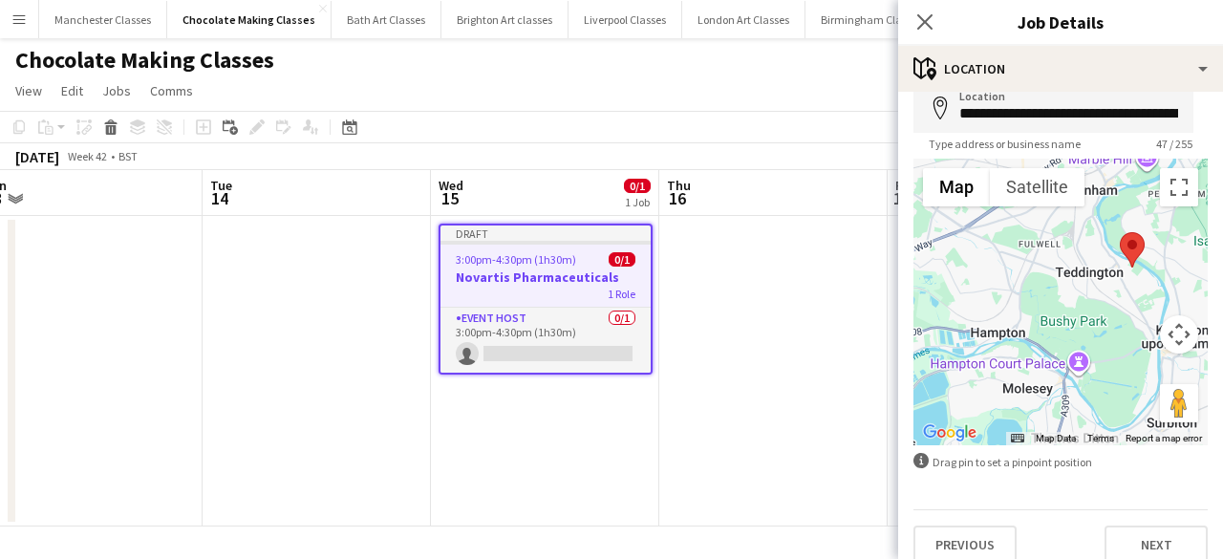
scroll to position [116, 0]
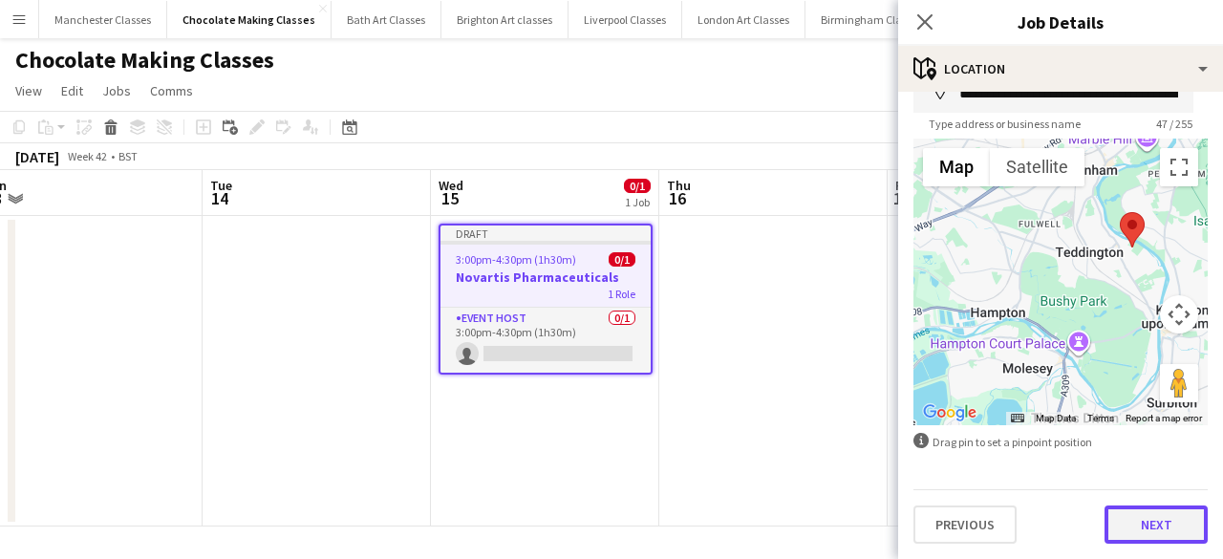
click at [1142, 536] on button "Next" at bounding box center [1156, 524] width 103 height 38
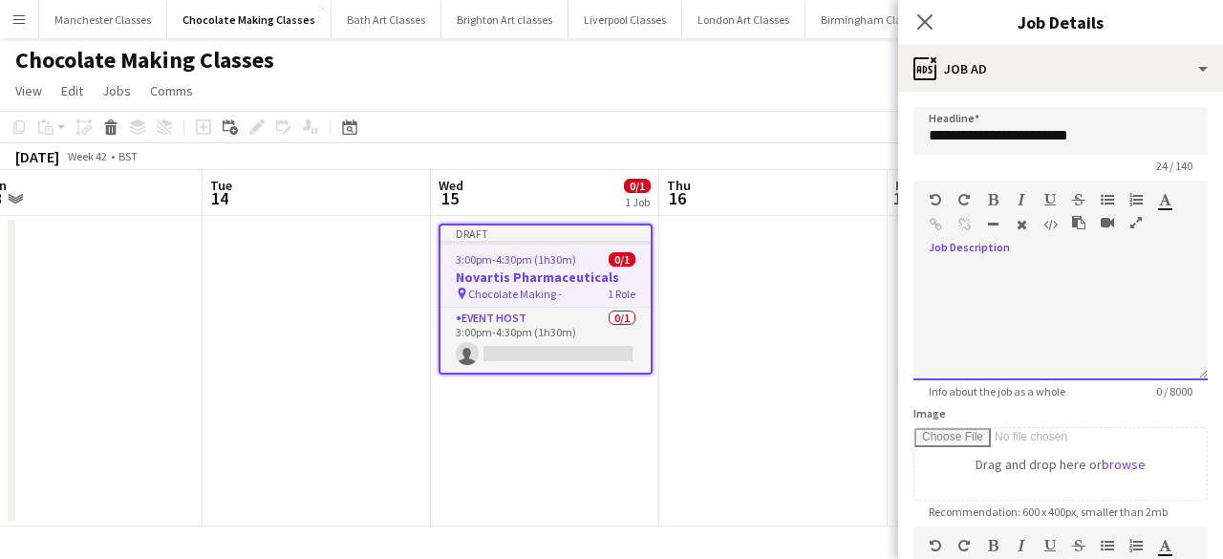
click at [959, 274] on div at bounding box center [1060, 323] width 294 height 115
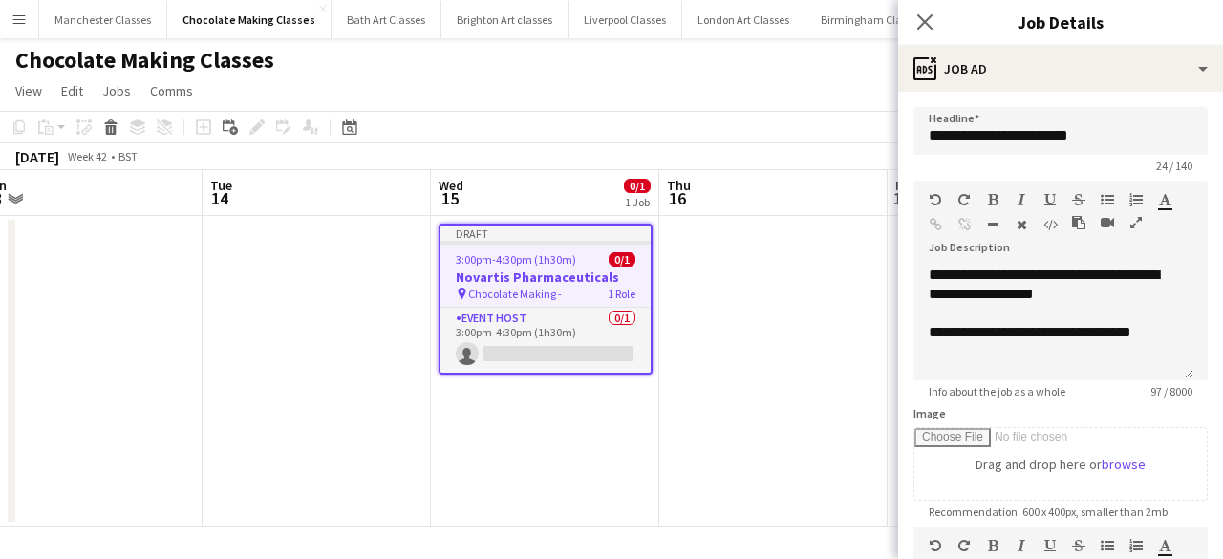
click at [552, 442] on app-date-cell "Draft 3:00pm-4:30pm (1h30m) 0/1 Novartis Pharmaceuticals pin Chocolate Making -…" at bounding box center [545, 371] width 228 height 311
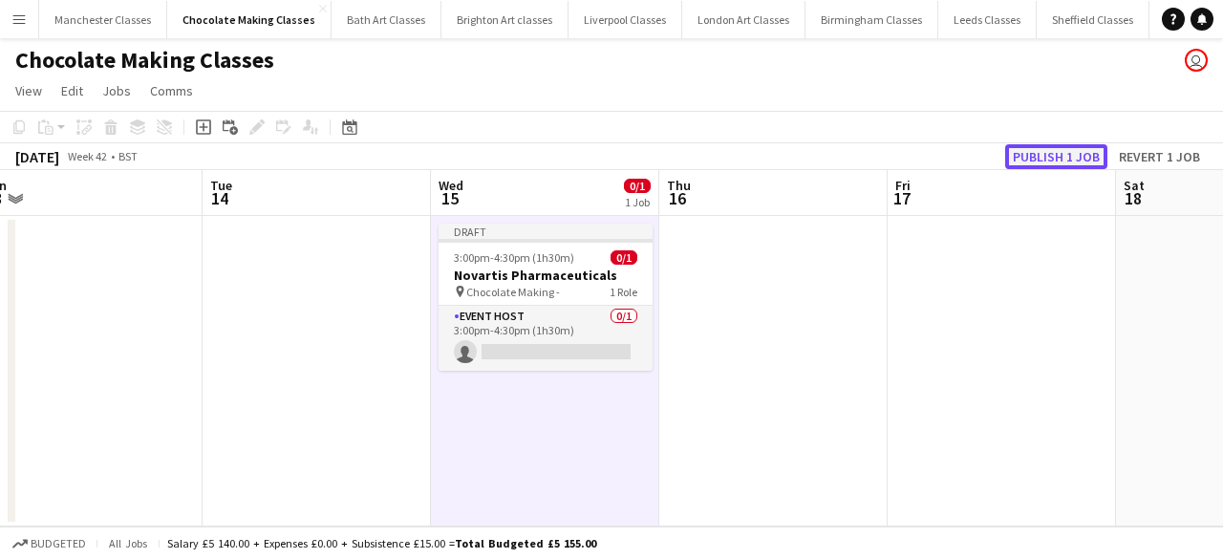
click at [1057, 165] on button "Publish 1 job" at bounding box center [1056, 156] width 102 height 25
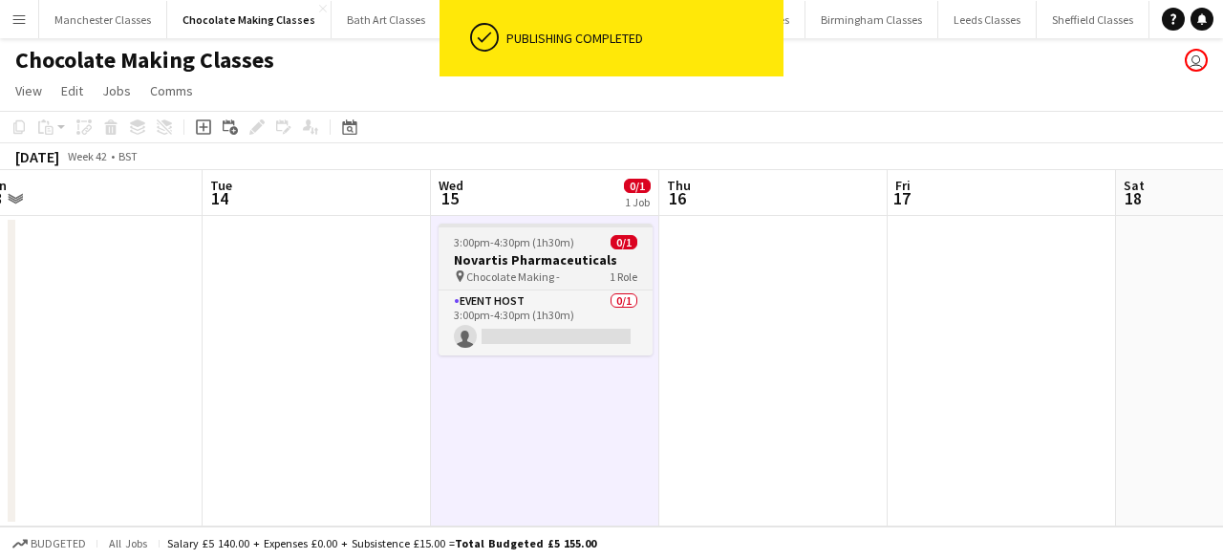
click at [564, 261] on h3 "Novartis Pharmaceuticals" at bounding box center [546, 259] width 214 height 17
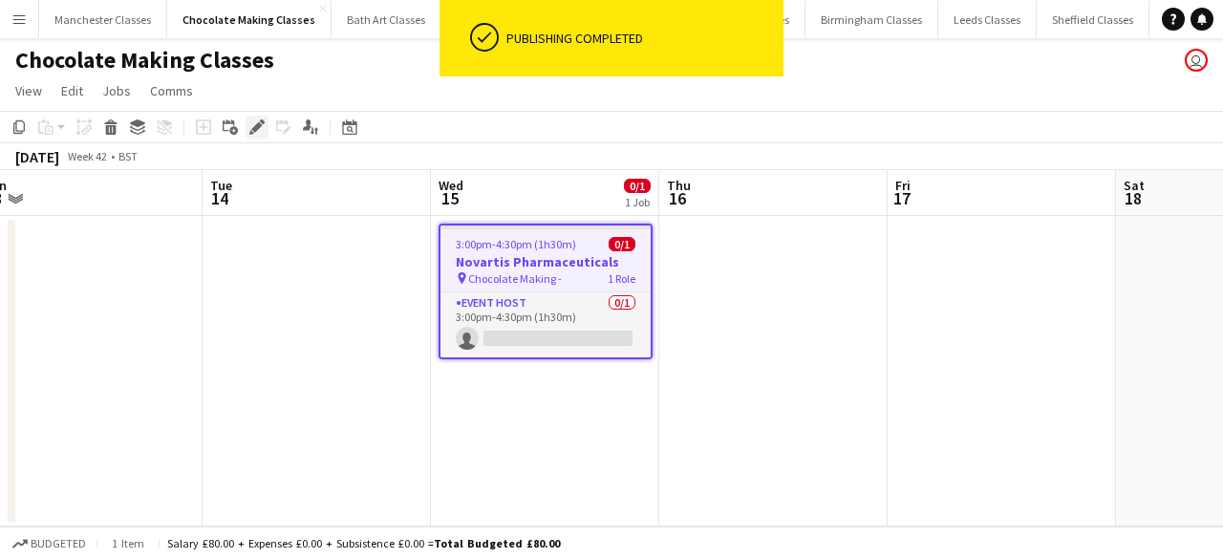
click at [252, 135] on div "Edit" at bounding box center [257, 127] width 23 height 23
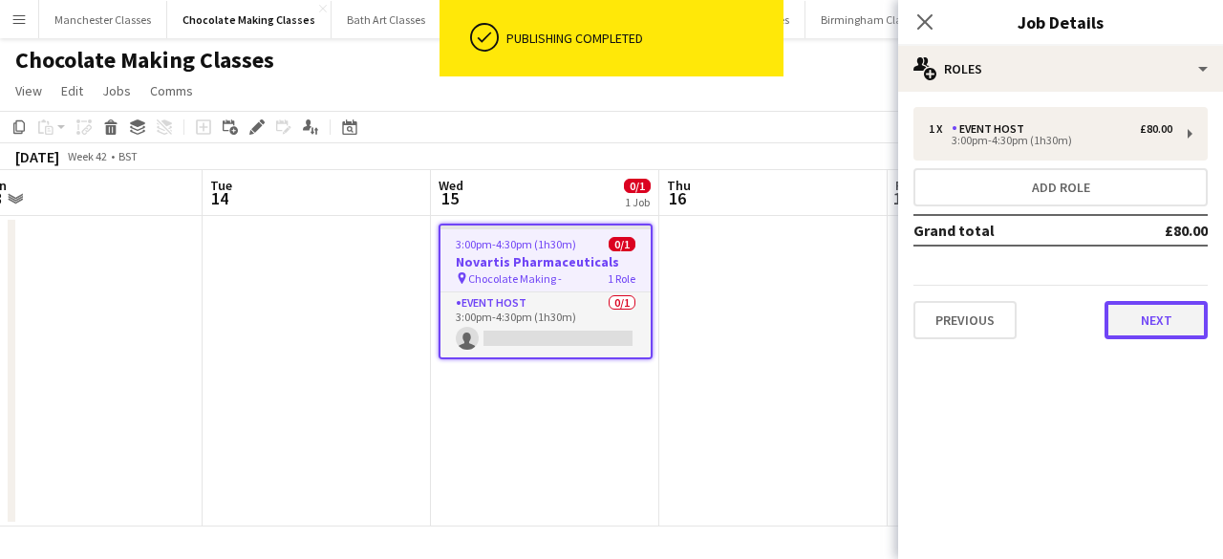
click at [1178, 312] on button "Next" at bounding box center [1156, 320] width 103 height 38
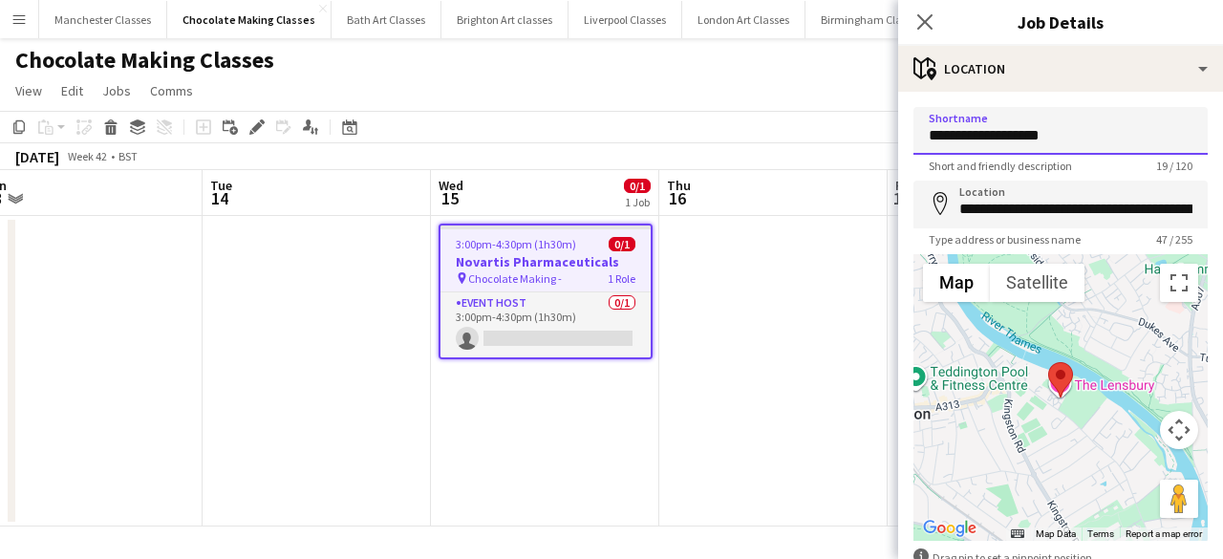
click at [1076, 139] on input "**********" at bounding box center [1060, 131] width 294 height 48
type input "**********"
click at [807, 272] on app-date-cell at bounding box center [773, 371] width 228 height 311
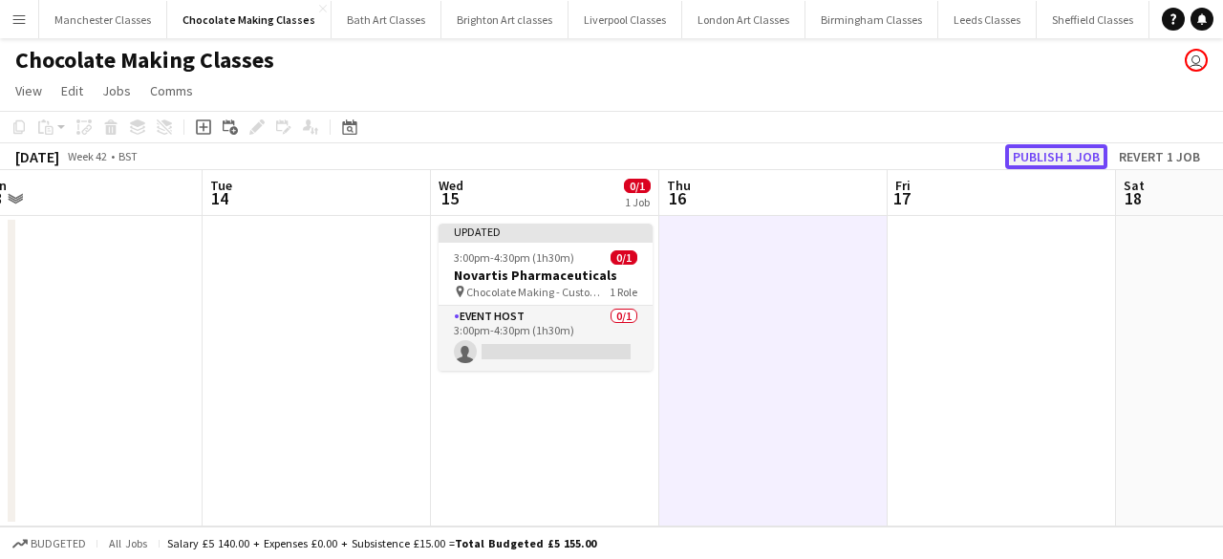
click at [1061, 161] on button "Publish 1 job" at bounding box center [1056, 156] width 102 height 25
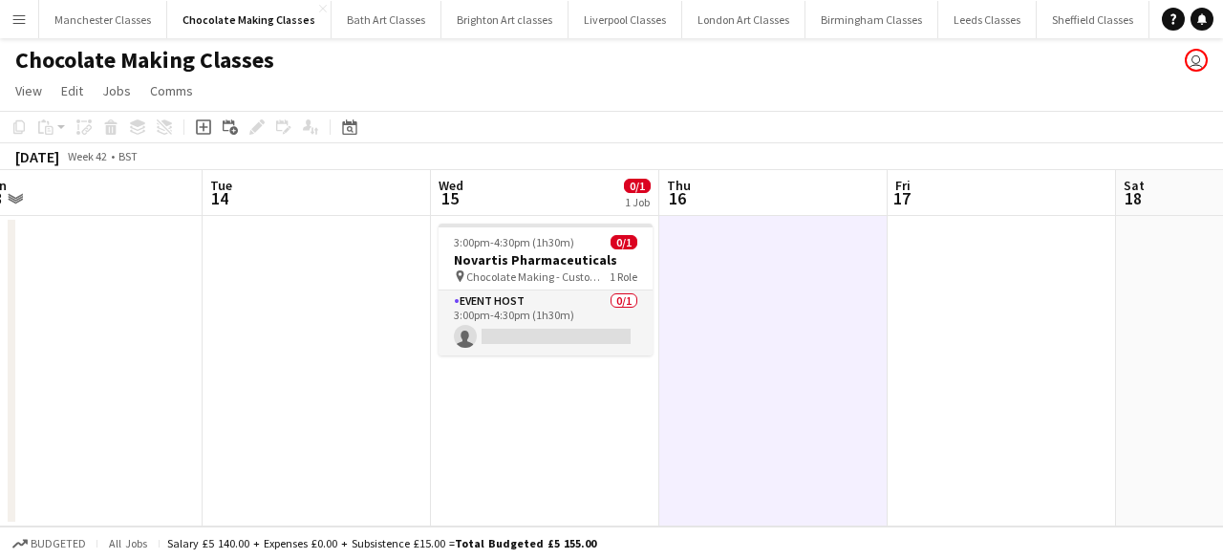
click at [18, 25] on app-icon "Menu" at bounding box center [18, 18] width 15 height 15
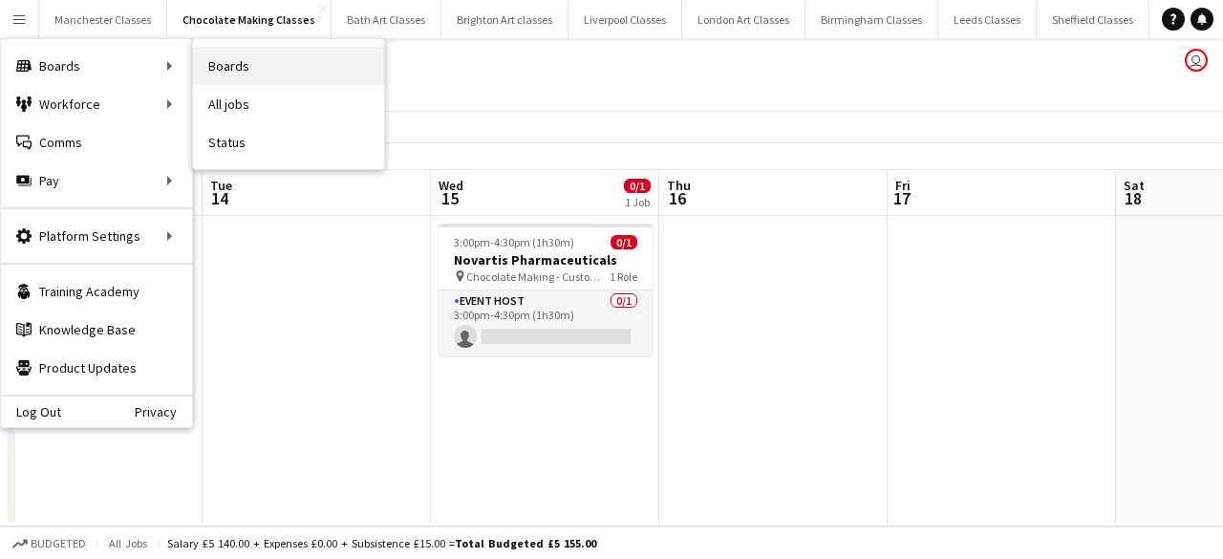
click at [254, 64] on link "Boards" at bounding box center [288, 66] width 191 height 38
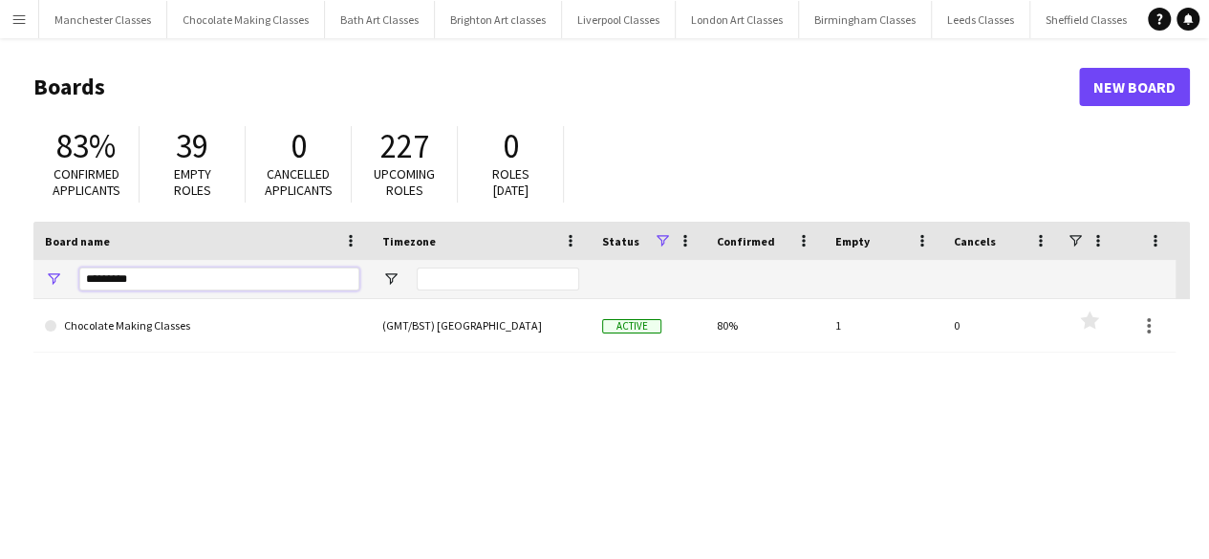
click at [177, 280] on input "*********" at bounding box center [219, 279] width 280 height 23
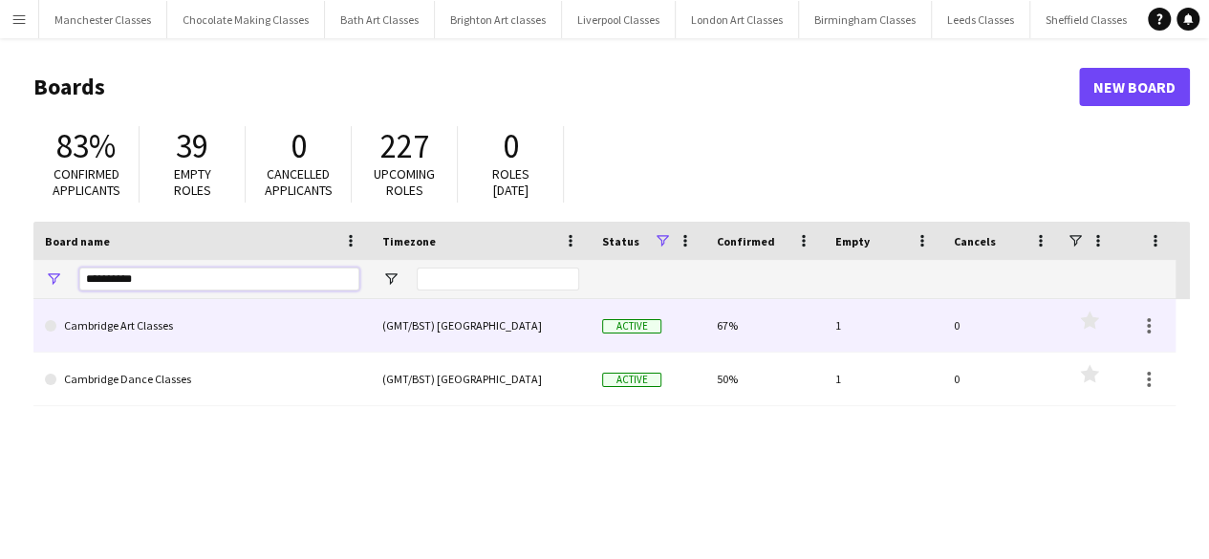
type input "*********"
click at [173, 311] on link "Cambridge Art Classes" at bounding box center [202, 326] width 314 height 54
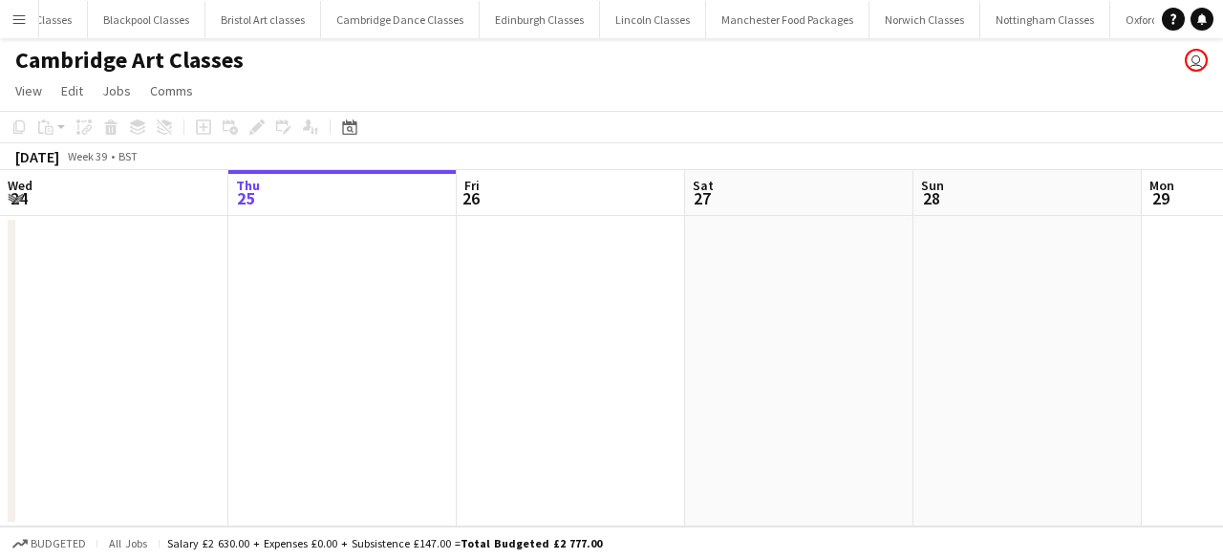
scroll to position [0, 2334]
click at [336, 133] on div "Date picker SEP 2025 SEP 2025 Monday M Tuesday T Wednesday W Thursday T Friday …" at bounding box center [343, 127] width 43 height 23
click at [348, 127] on icon at bounding box center [350, 129] width 7 height 7
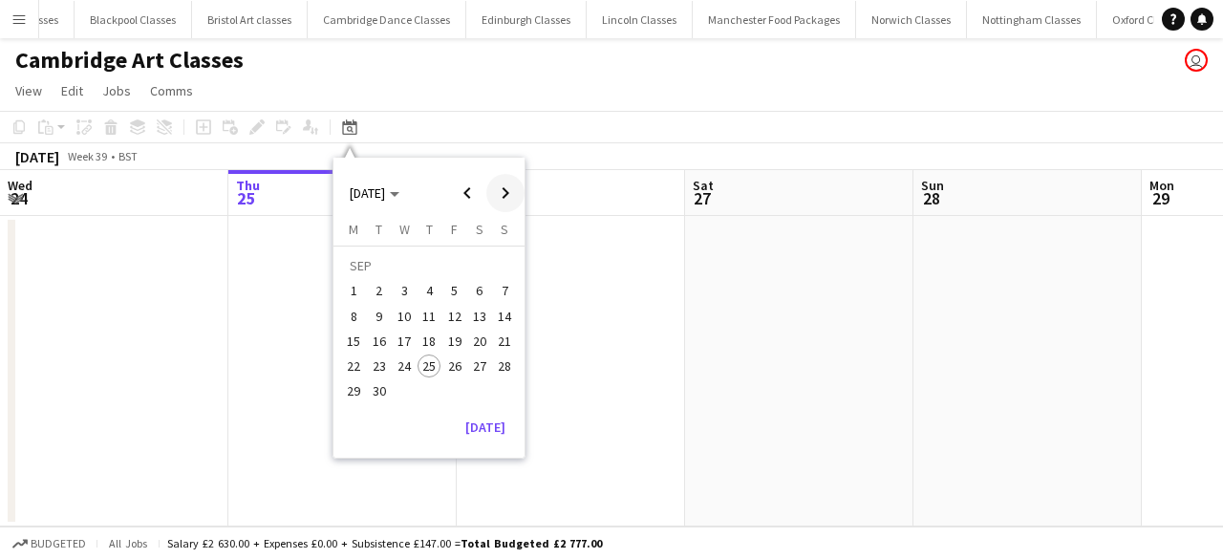
click at [501, 204] on span "Next month" at bounding box center [505, 193] width 38 height 38
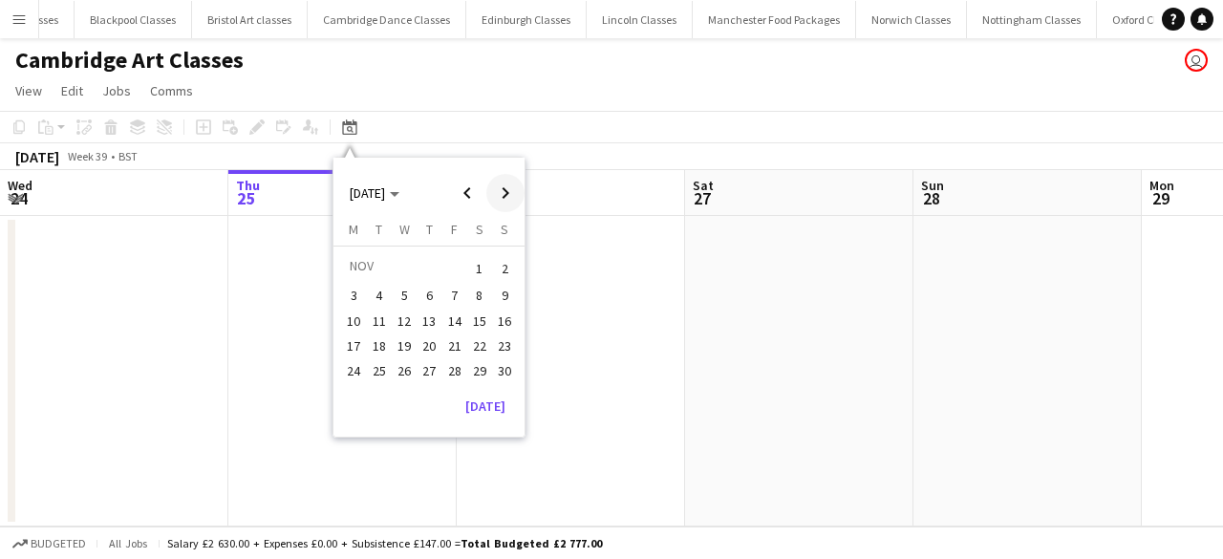
click at [501, 204] on span "Next month" at bounding box center [505, 193] width 38 height 38
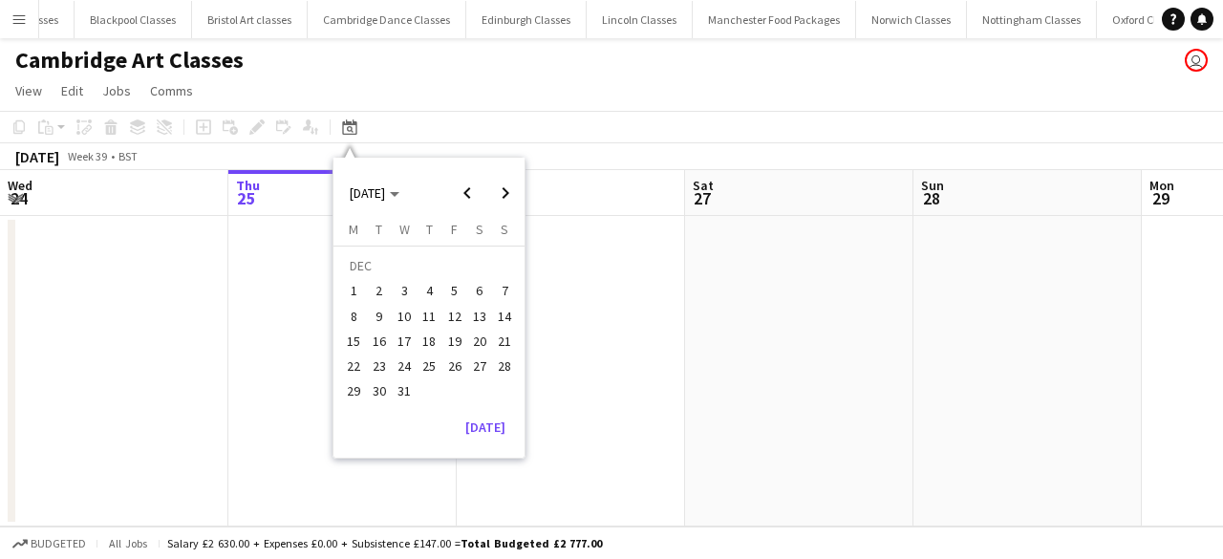
click at [384, 290] on span "2" at bounding box center [379, 291] width 23 height 23
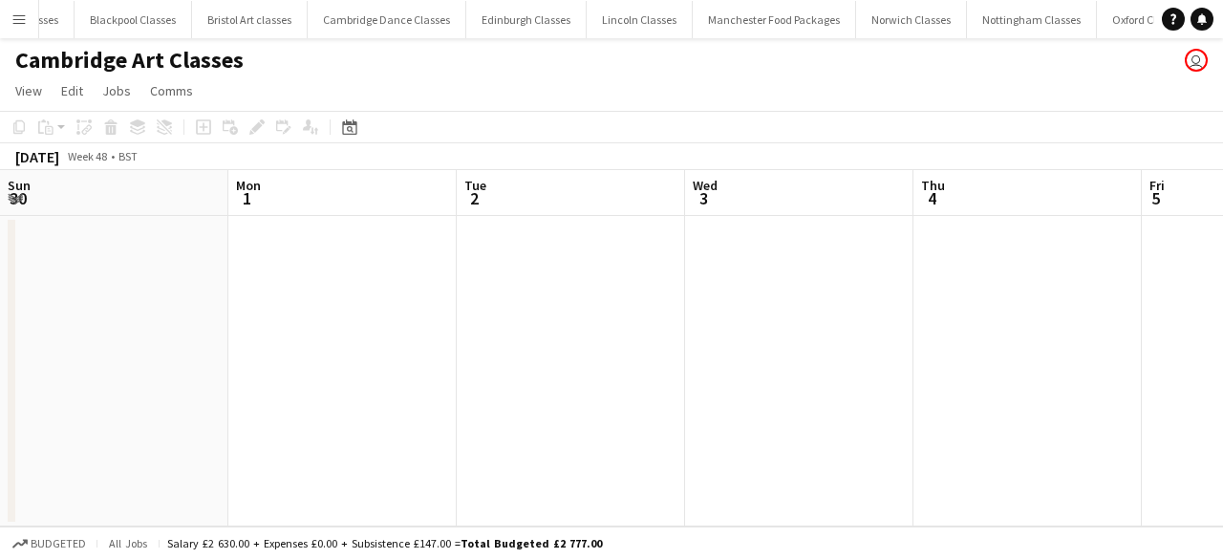
scroll to position [0, 657]
click at [322, 309] on app-date-cell at bounding box center [370, 371] width 228 height 311
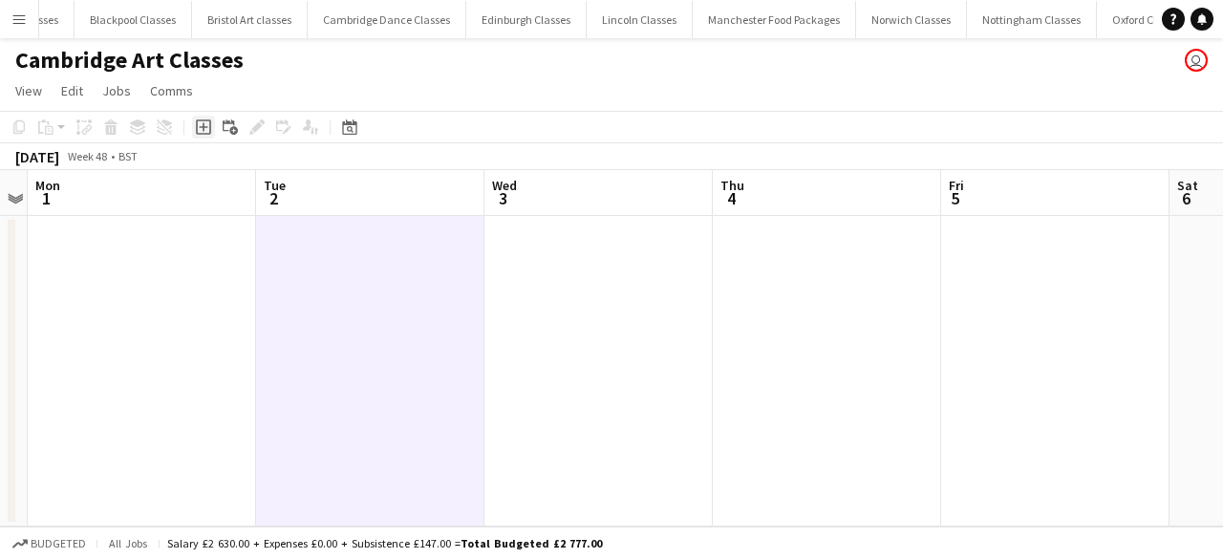
click at [201, 121] on icon "Add job" at bounding box center [203, 126] width 15 height 15
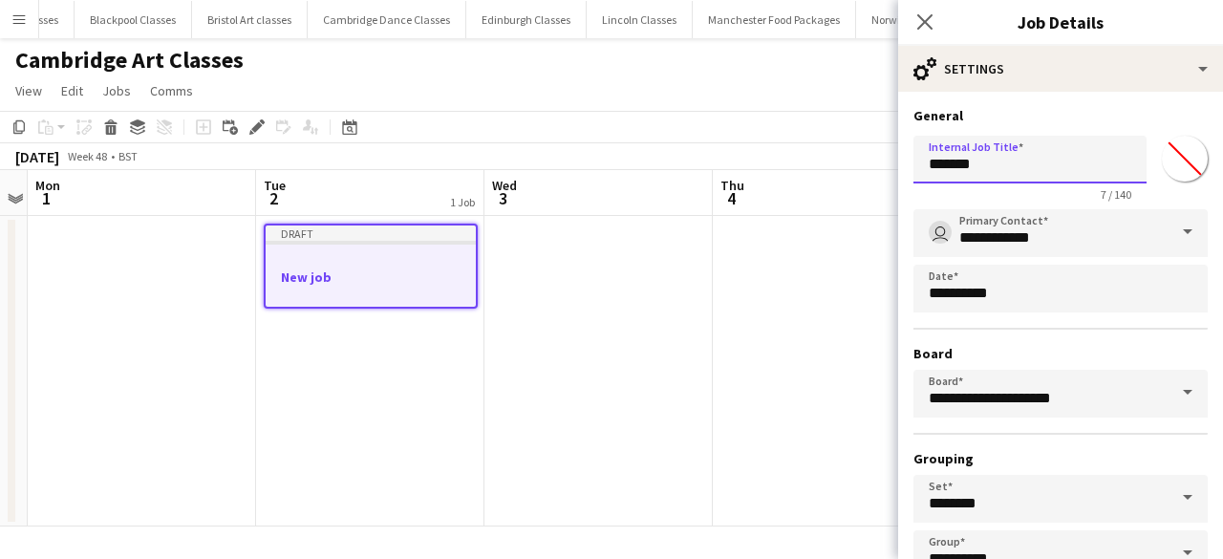
drag, startPoint x: 1068, startPoint y: 150, endPoint x: 877, endPoint y: 167, distance: 191.9
click at [877, 167] on body "Menu Boards Boards Boards All jobs Status Workforce Workforce My Workforce Recr…" at bounding box center [611, 279] width 1223 height 559
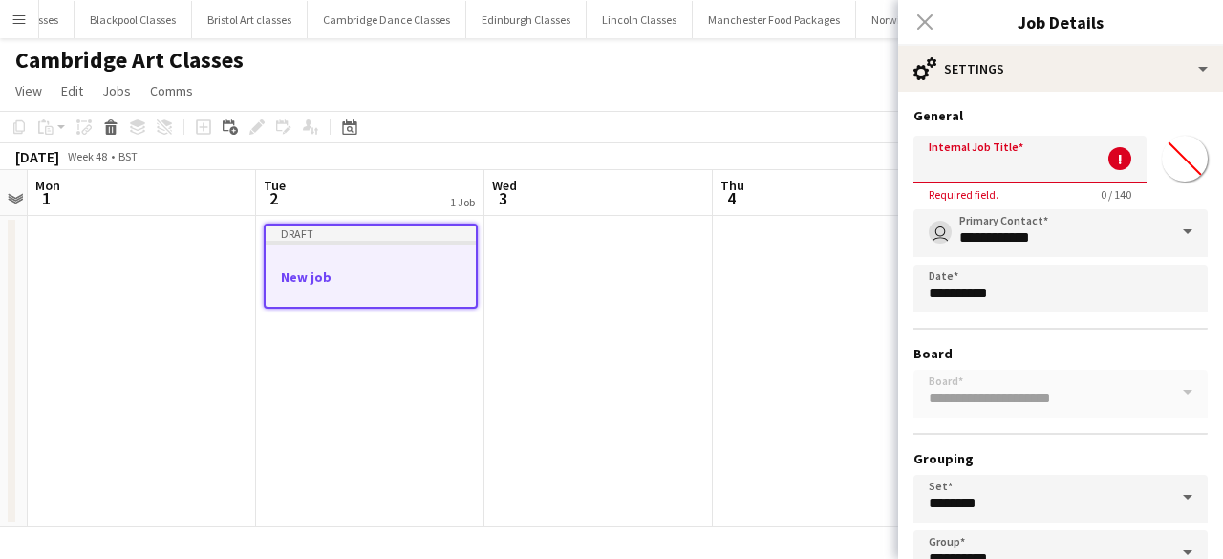
click at [1025, 168] on input "Internal Job Title" at bounding box center [1029, 160] width 233 height 48
paste input "**********"
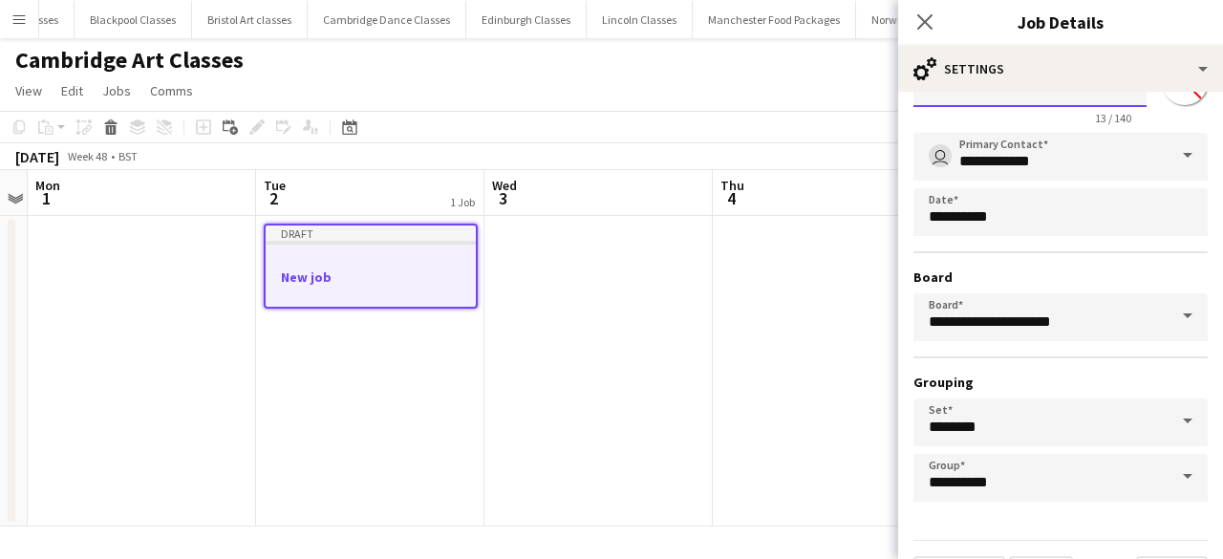
scroll to position [126, 0]
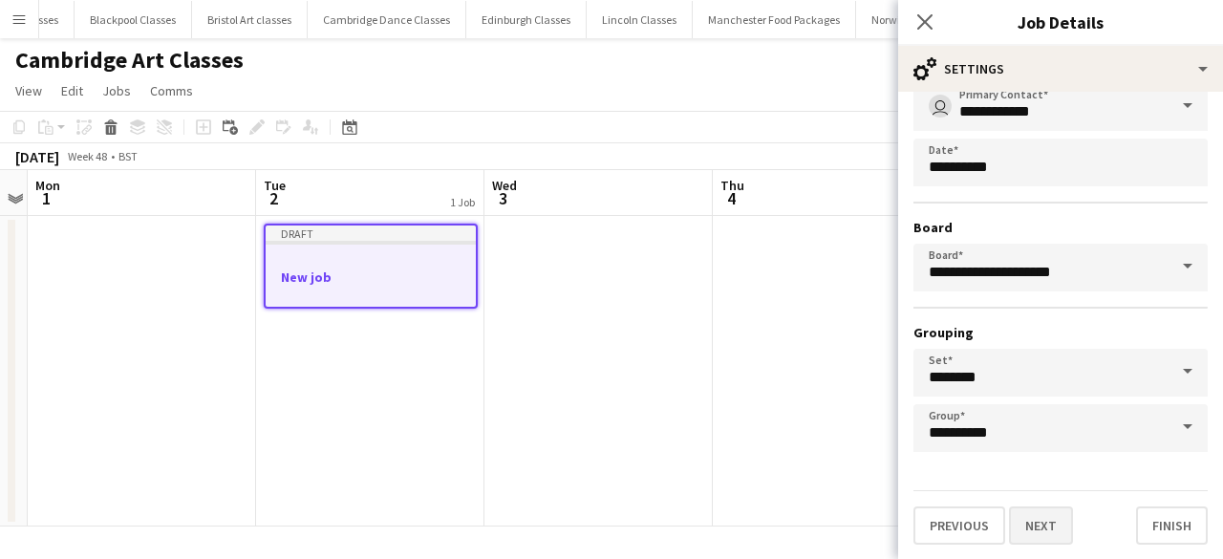
type input "**********"
click at [1037, 524] on button "Next" at bounding box center [1041, 525] width 64 height 38
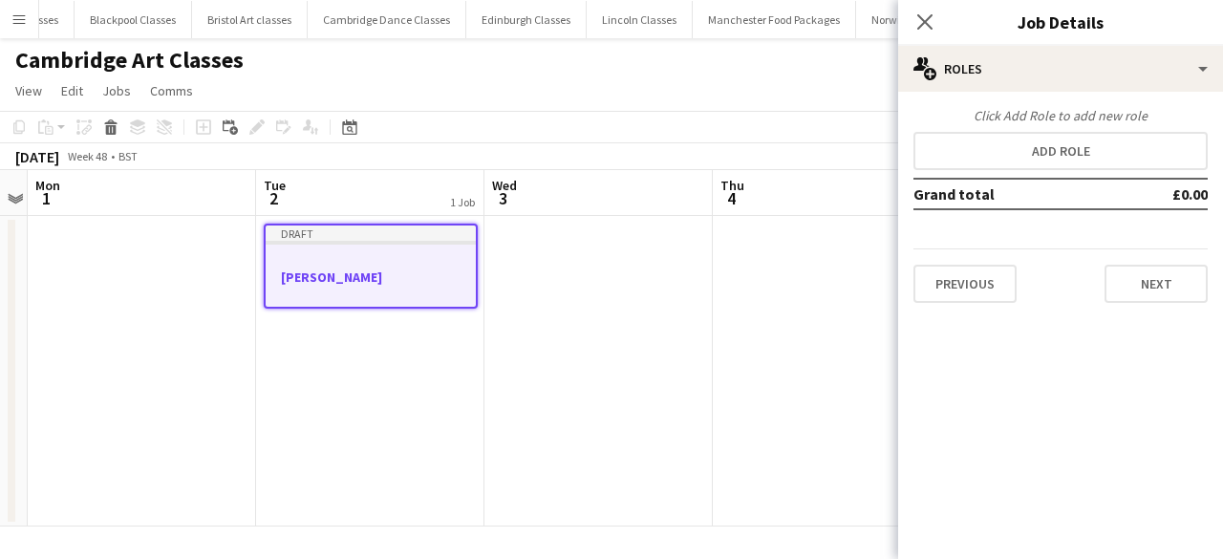
click at [1063, 129] on div "Click Add Role to add new role Add role Grand total £0.00 Previous Next" at bounding box center [1060, 205] width 325 height 196
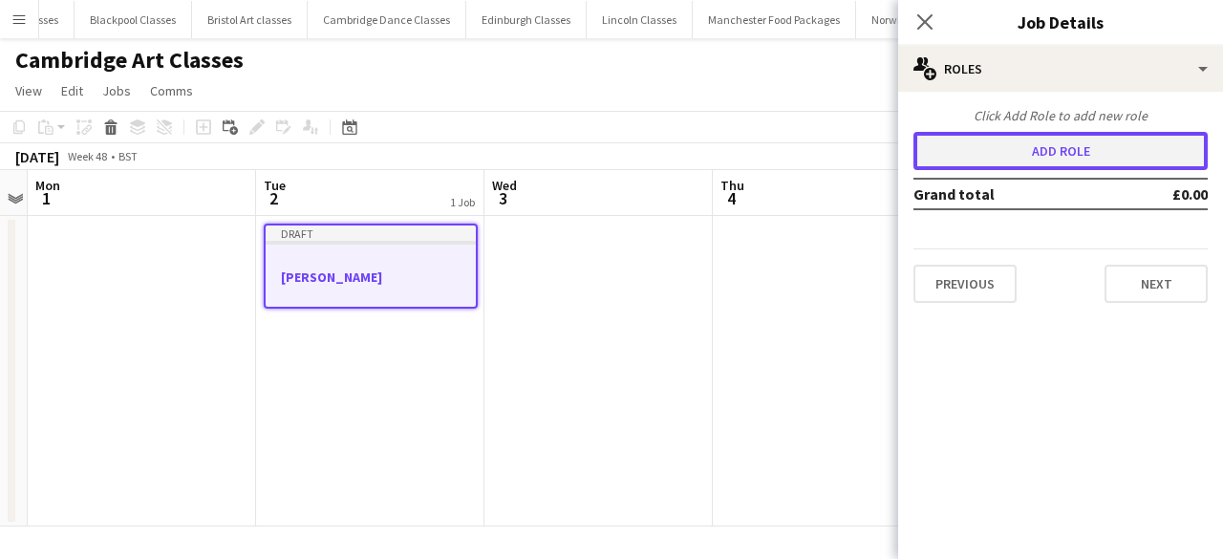
click at [1061, 139] on button "Add role" at bounding box center [1060, 151] width 294 height 38
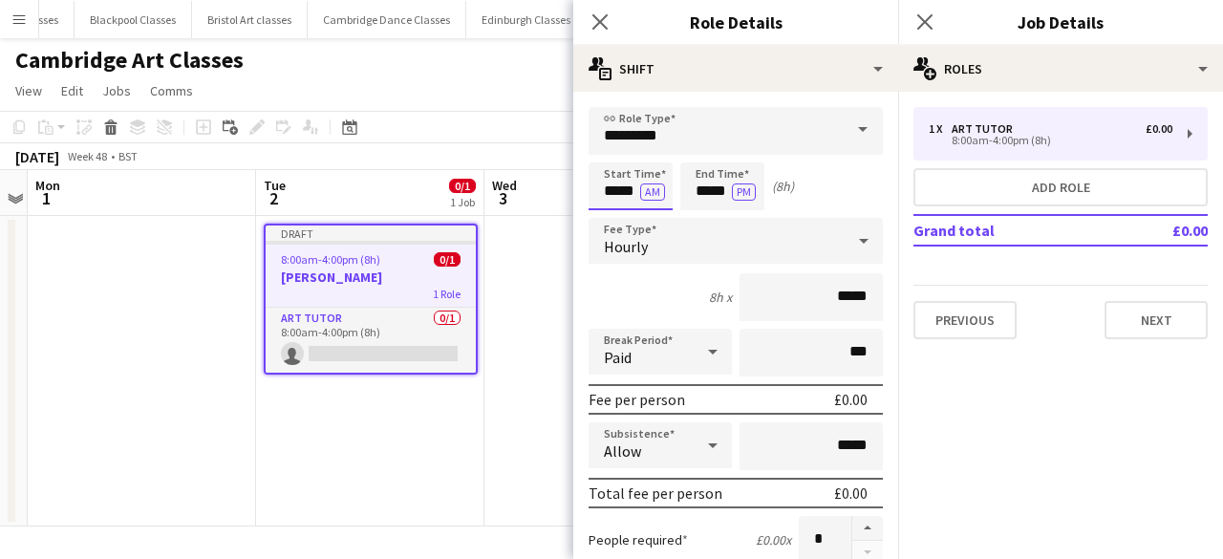
click at [635, 191] on input "*****" at bounding box center [631, 186] width 84 height 48
click at [608, 143] on div at bounding box center [611, 152] width 38 height 19
click at [610, 147] on div at bounding box center [611, 152] width 38 height 19
type input "*****"
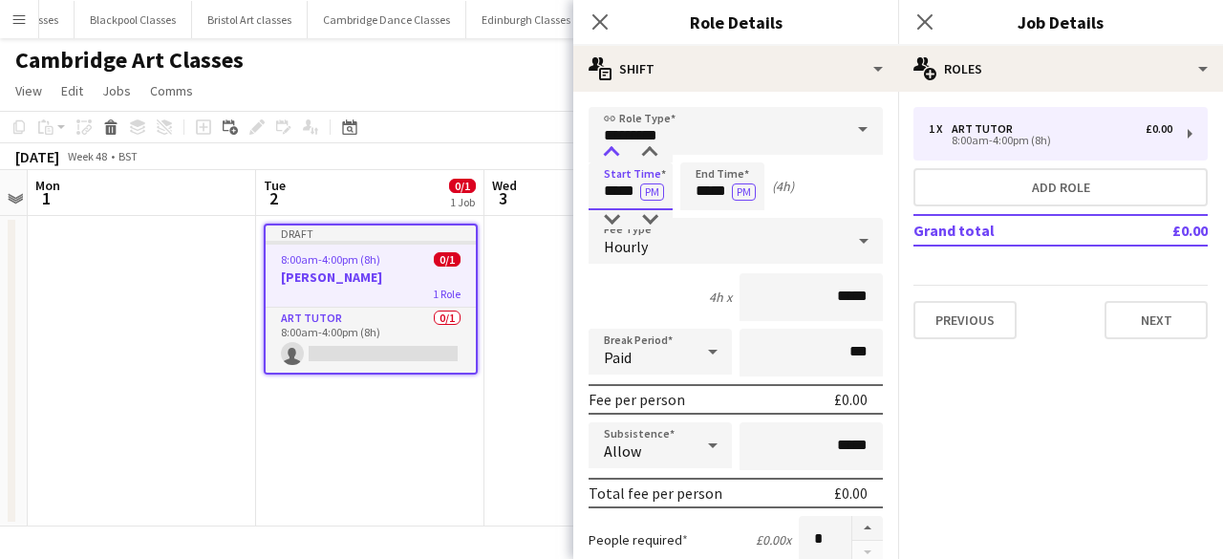
click at [610, 147] on div at bounding box center [611, 152] width 38 height 19
click at [710, 198] on input "*****" at bounding box center [722, 186] width 84 height 48
click at [703, 215] on div at bounding box center [703, 219] width 38 height 19
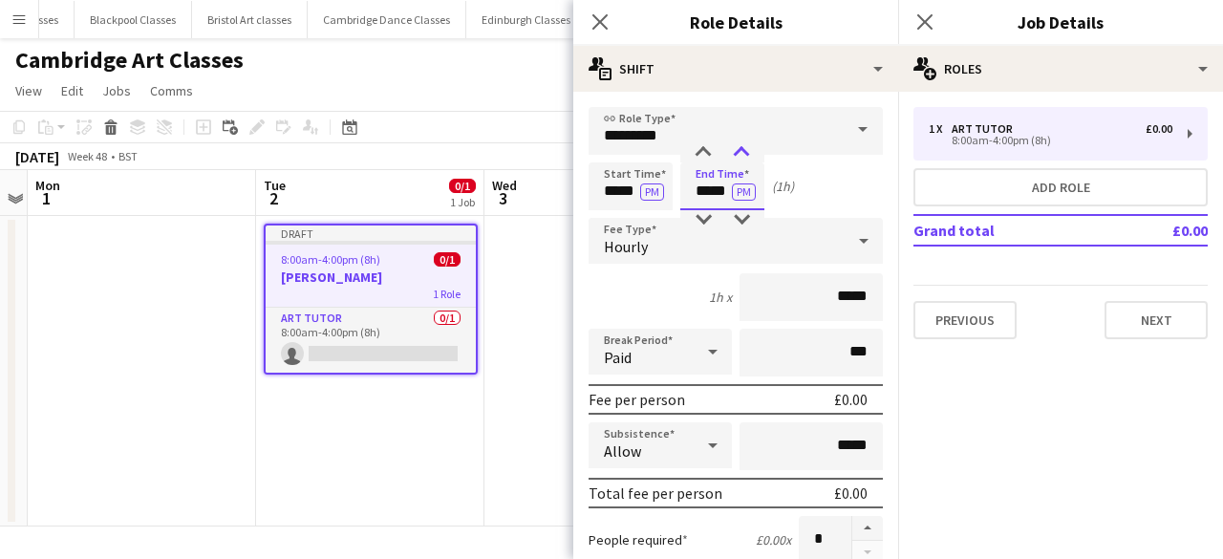
click at [742, 150] on div at bounding box center [741, 152] width 38 height 19
type input "*****"
click at [742, 150] on div at bounding box center [741, 152] width 38 height 19
click at [751, 249] on div "Hourly" at bounding box center [717, 241] width 256 height 46
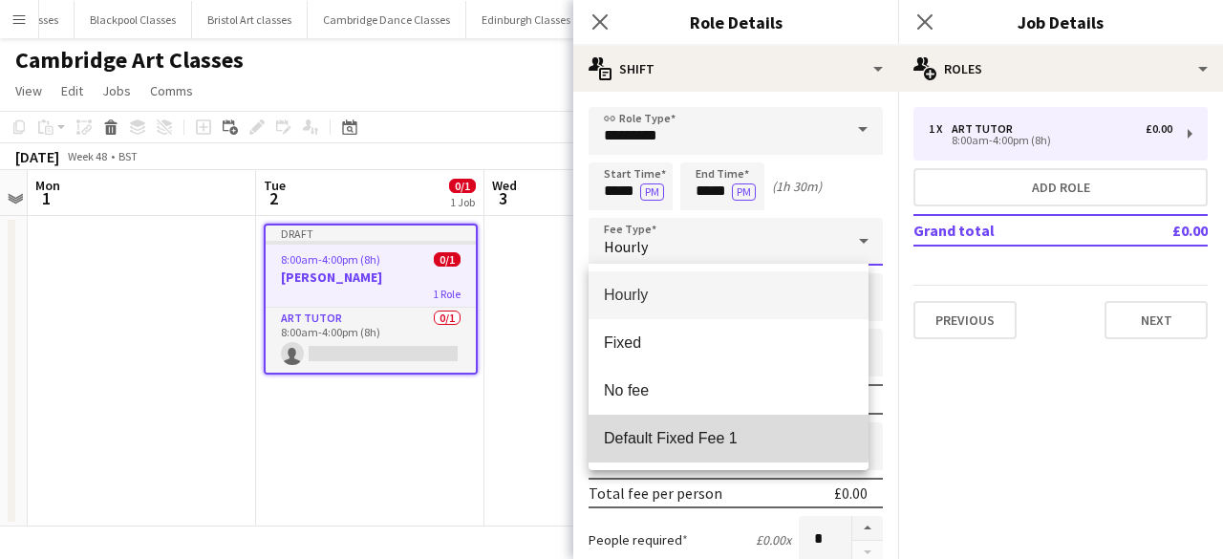
click at [700, 434] on span "Default Fixed Fee 1" at bounding box center [728, 438] width 249 height 18
type input "******"
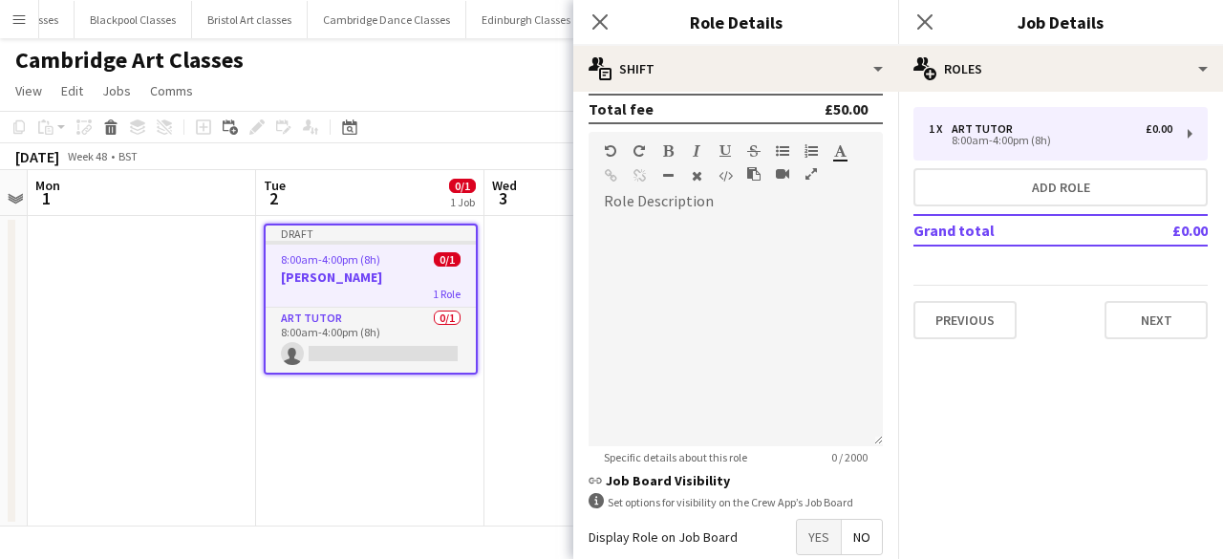
scroll to position [478, 0]
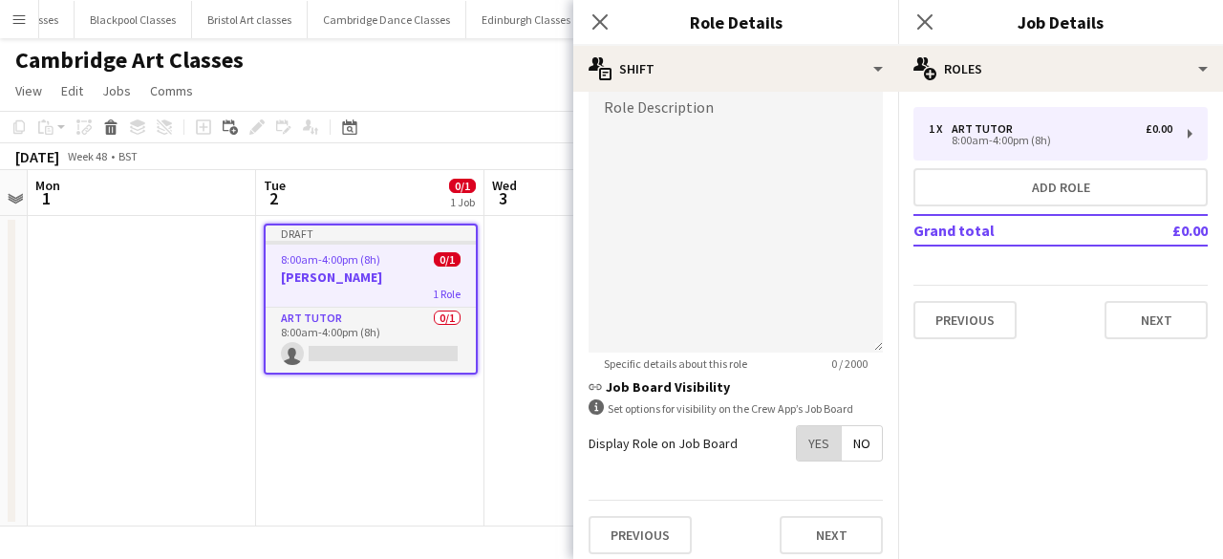
click at [816, 452] on span "Yes" at bounding box center [819, 443] width 44 height 34
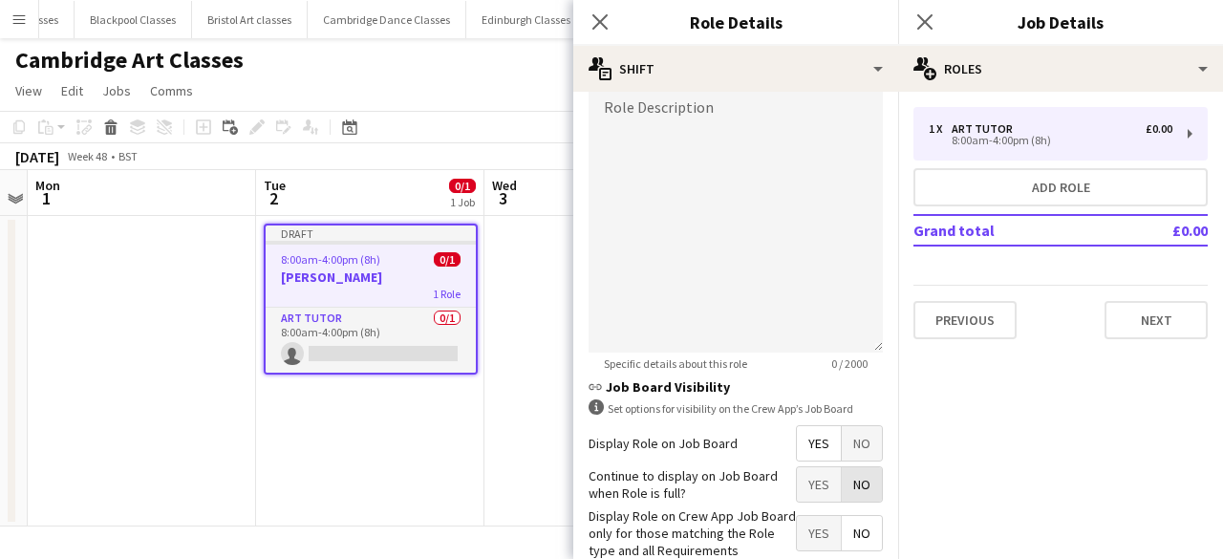
click at [845, 484] on span "No" at bounding box center [862, 484] width 40 height 34
click at [797, 526] on span "Yes" at bounding box center [819, 533] width 44 height 34
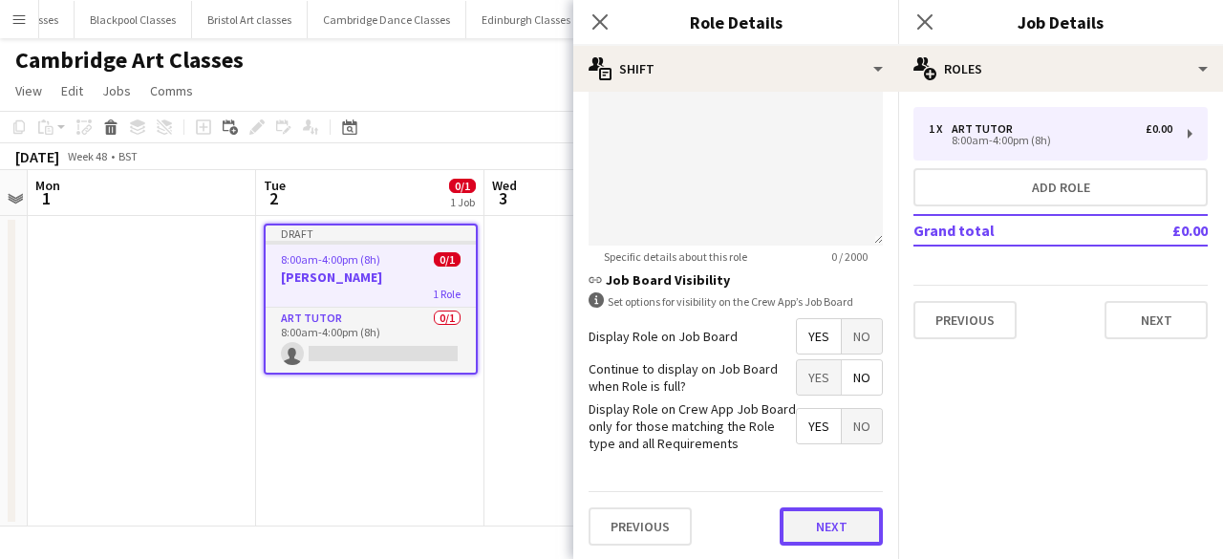
click at [831, 517] on button "Next" at bounding box center [831, 526] width 103 height 38
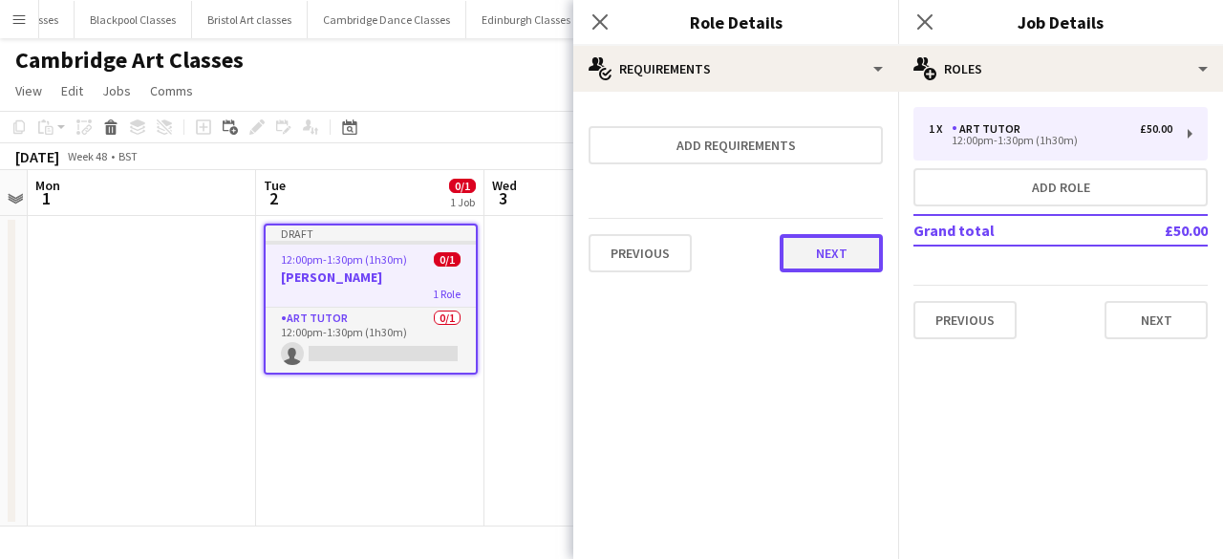
click at [833, 247] on button "Next" at bounding box center [831, 253] width 103 height 38
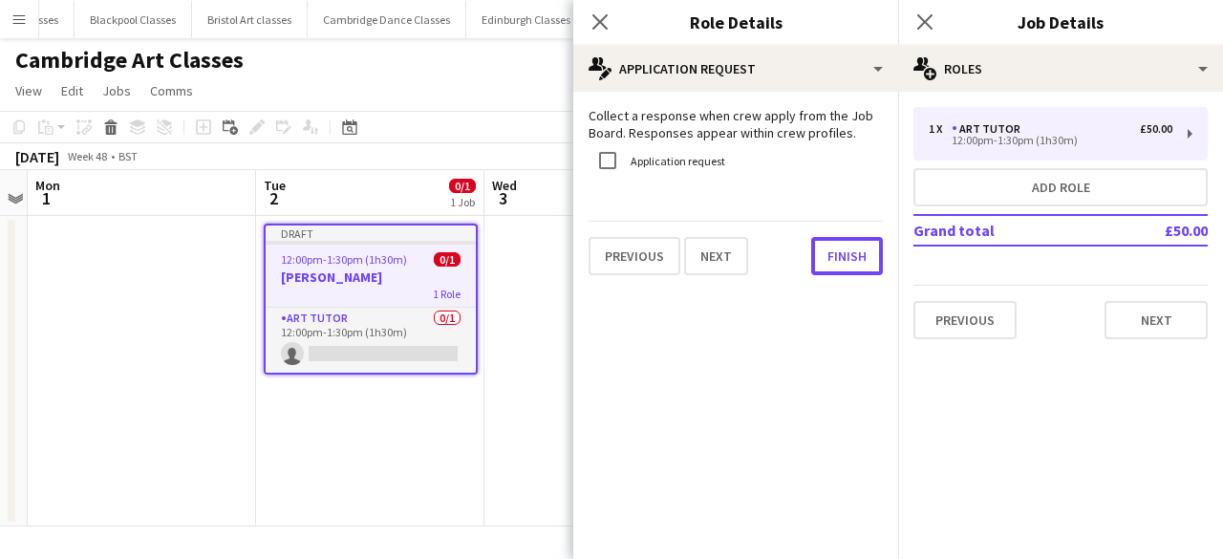
click at [833, 247] on button "Finish" at bounding box center [847, 256] width 72 height 38
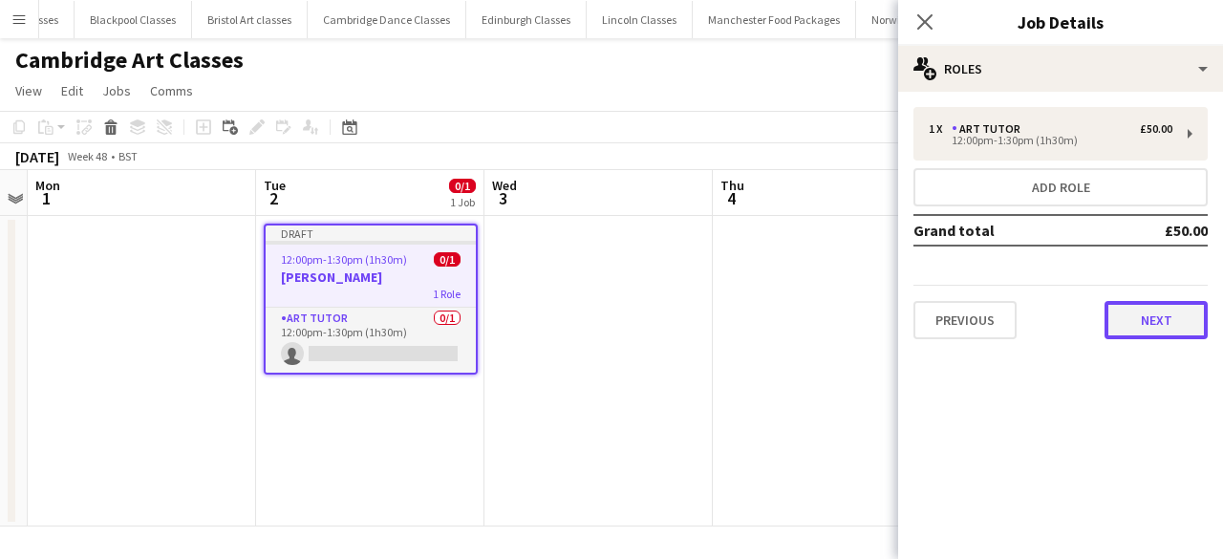
click at [1158, 320] on button "Next" at bounding box center [1156, 320] width 103 height 38
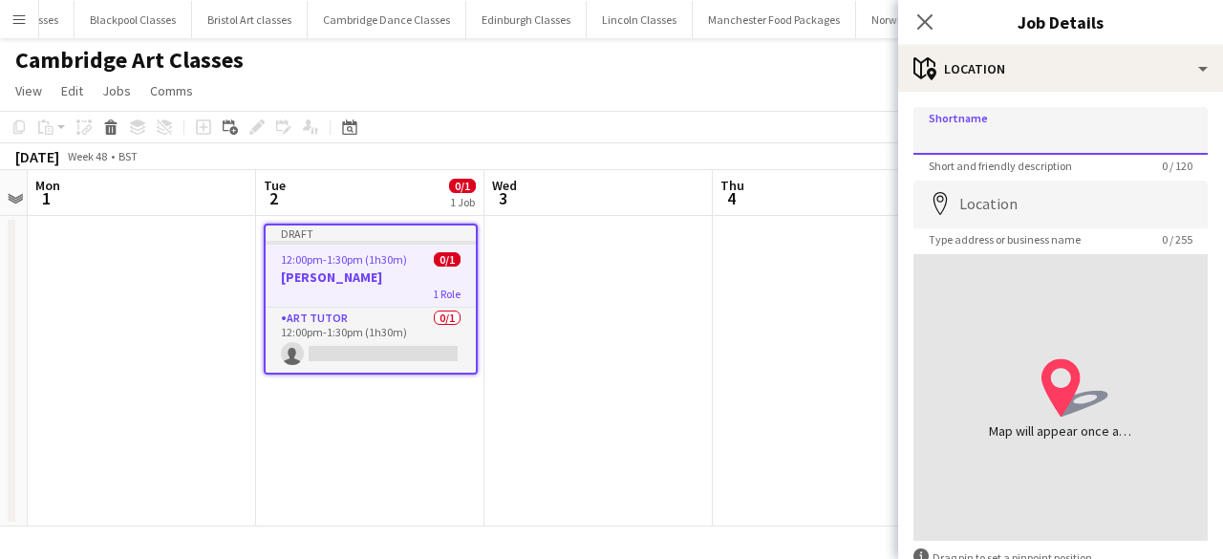
click at [1015, 146] on input "Shortname" at bounding box center [1060, 131] width 294 height 48
type input "**********"
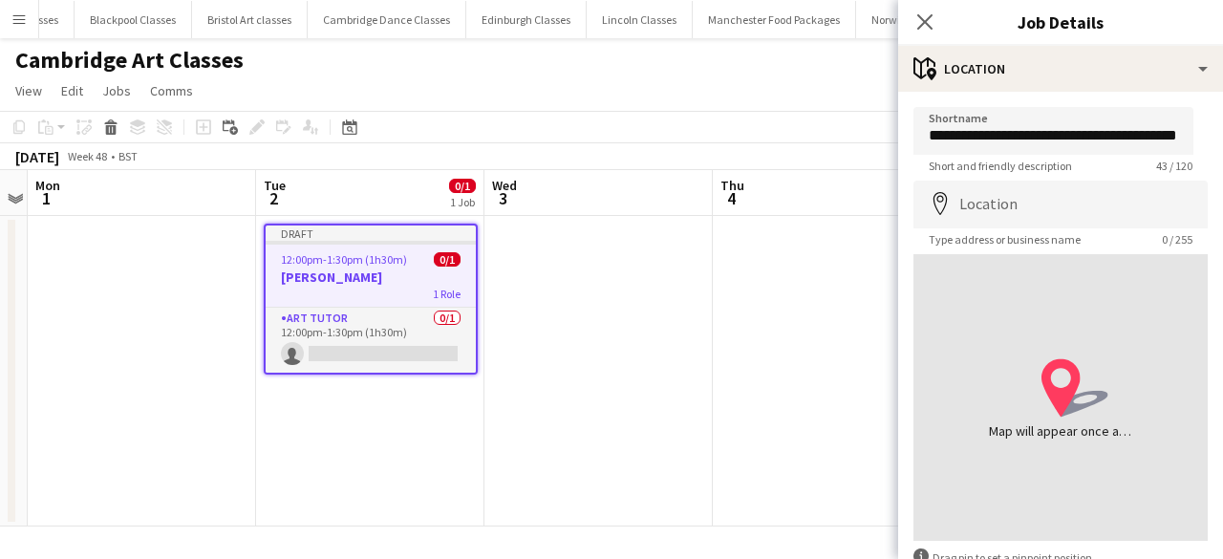
scroll to position [0, 0]
click at [983, 196] on input "Location" at bounding box center [1060, 205] width 294 height 48
paste input "**********"
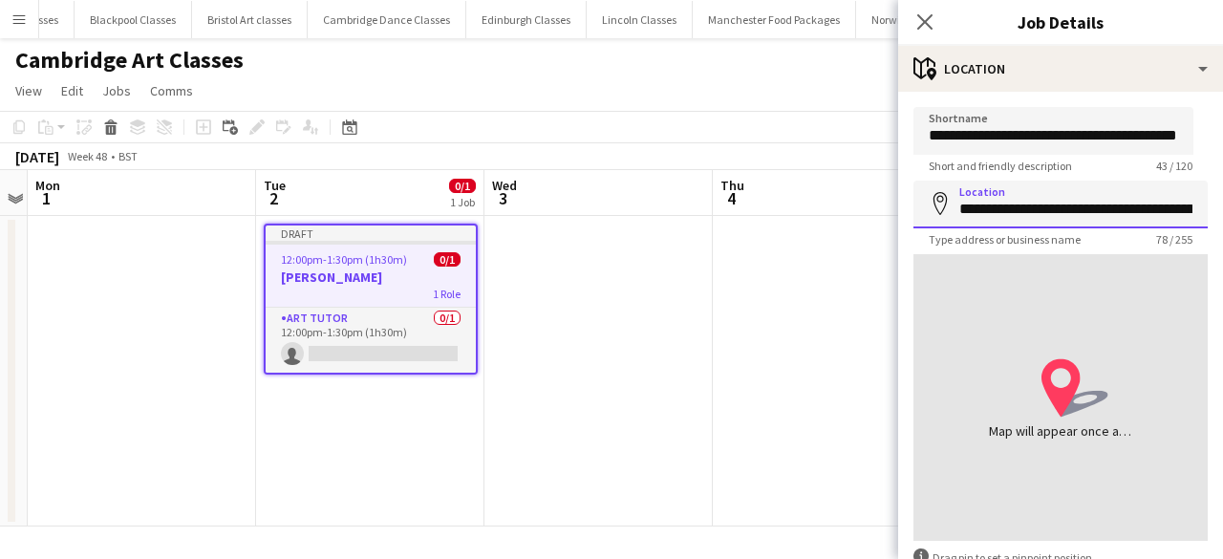
scroll to position [0, 315]
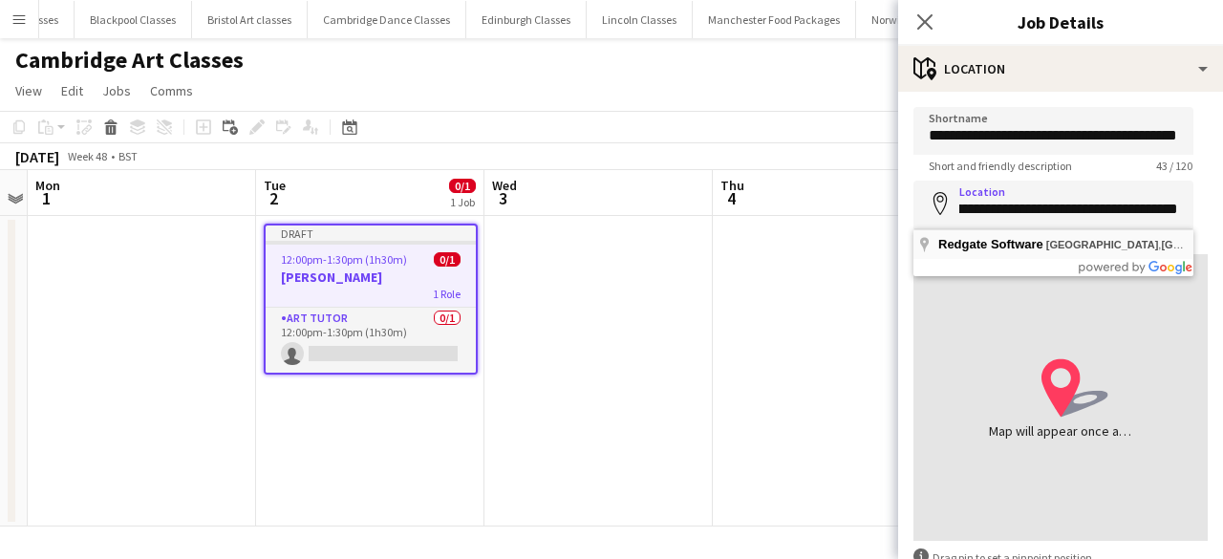
type input "**********"
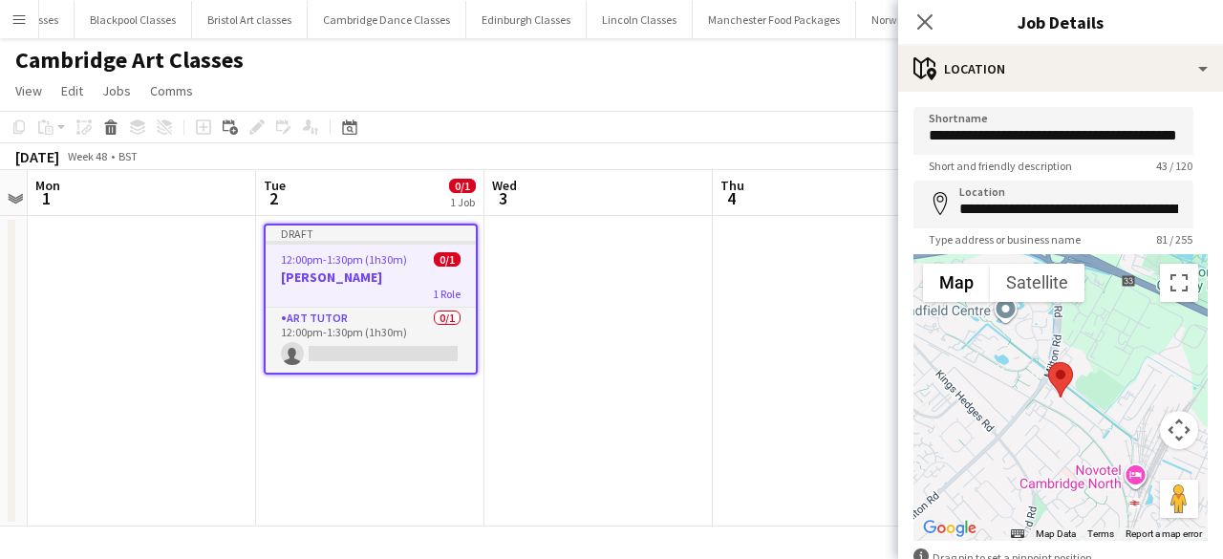
scroll to position [116, 0]
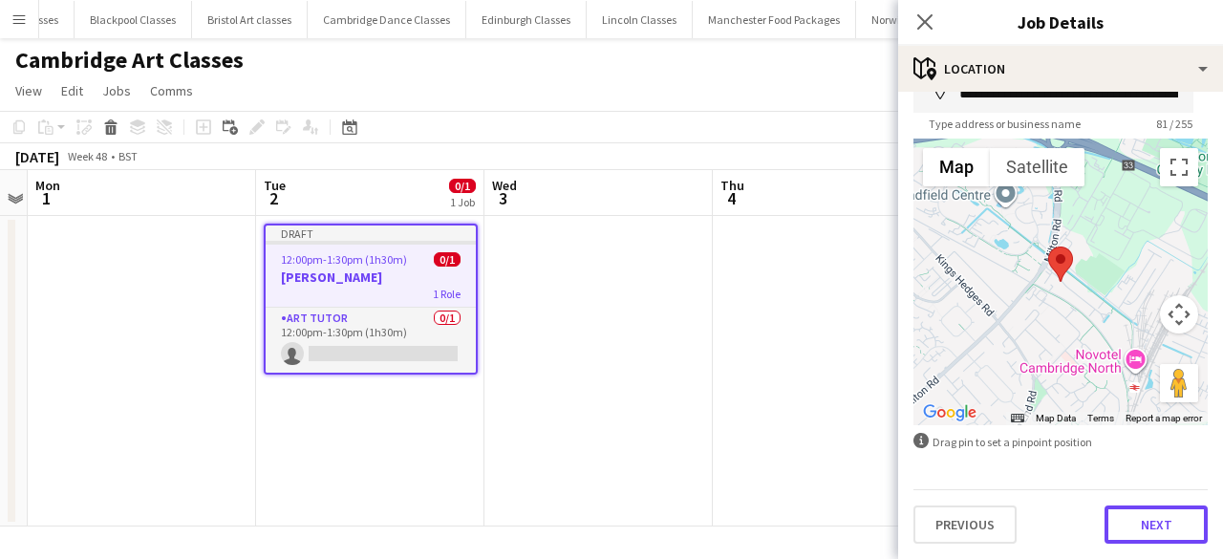
click at [1162, 530] on button "Next" at bounding box center [1156, 524] width 103 height 38
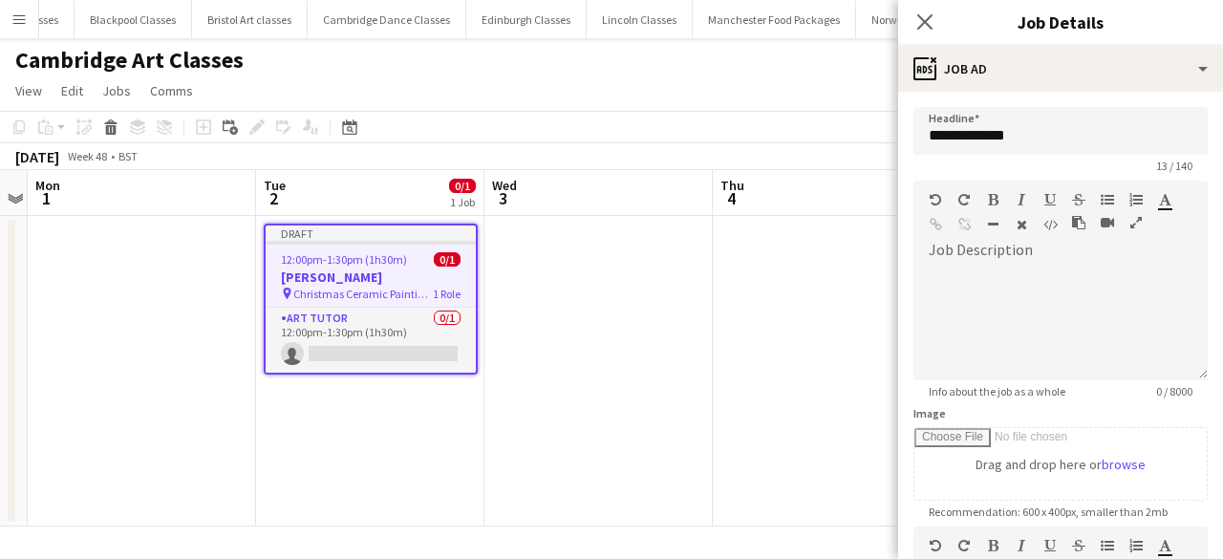
scroll to position [0, 0]
click at [973, 271] on div at bounding box center [1060, 323] width 294 height 115
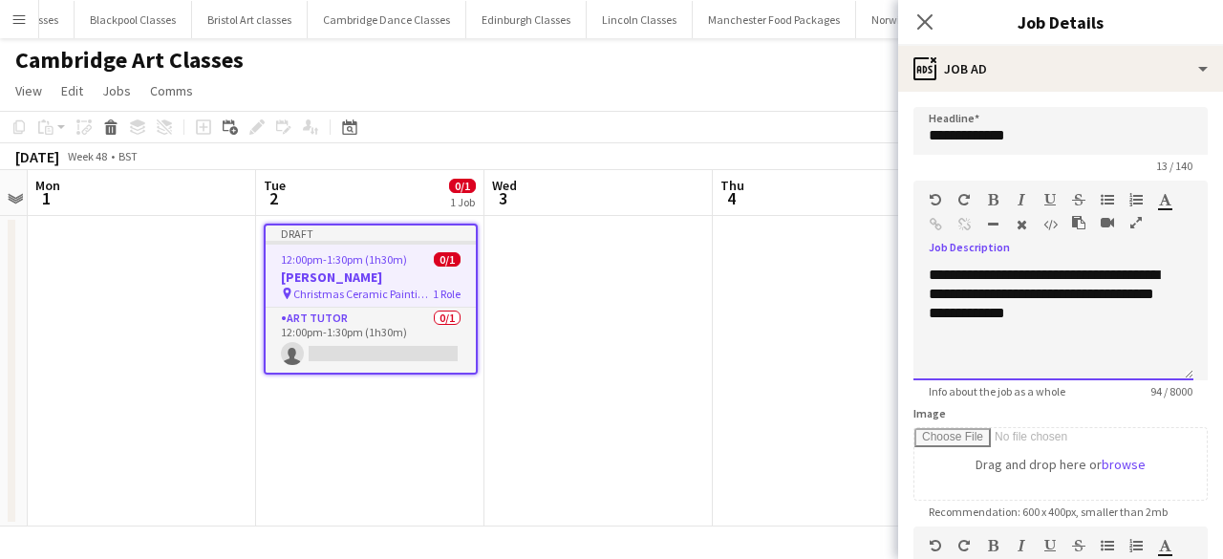
click at [1129, 318] on div "**********" at bounding box center [1053, 323] width 280 height 115
click at [974, 343] on div at bounding box center [1053, 351] width 249 height 19
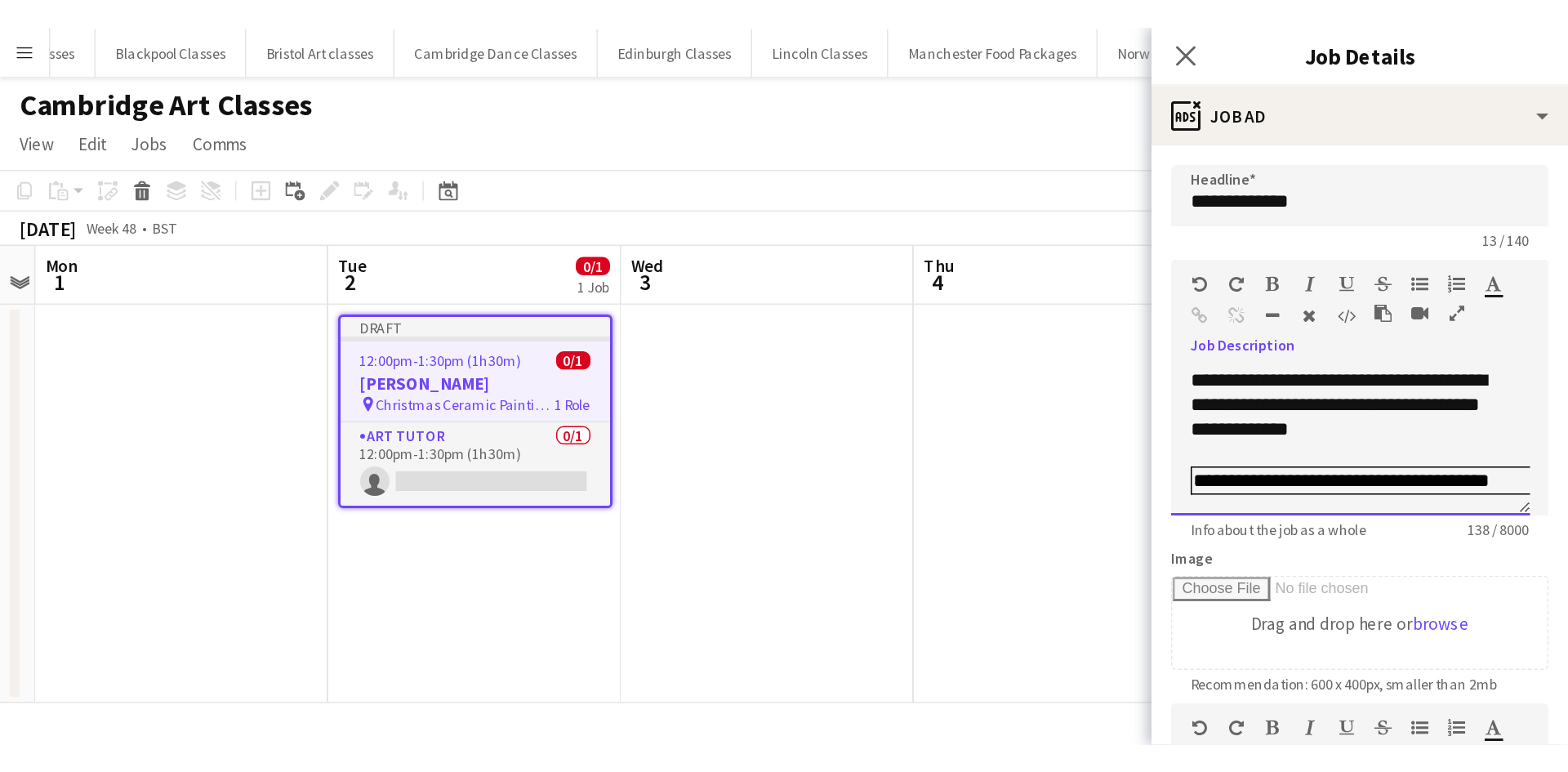
scroll to position [0, 2]
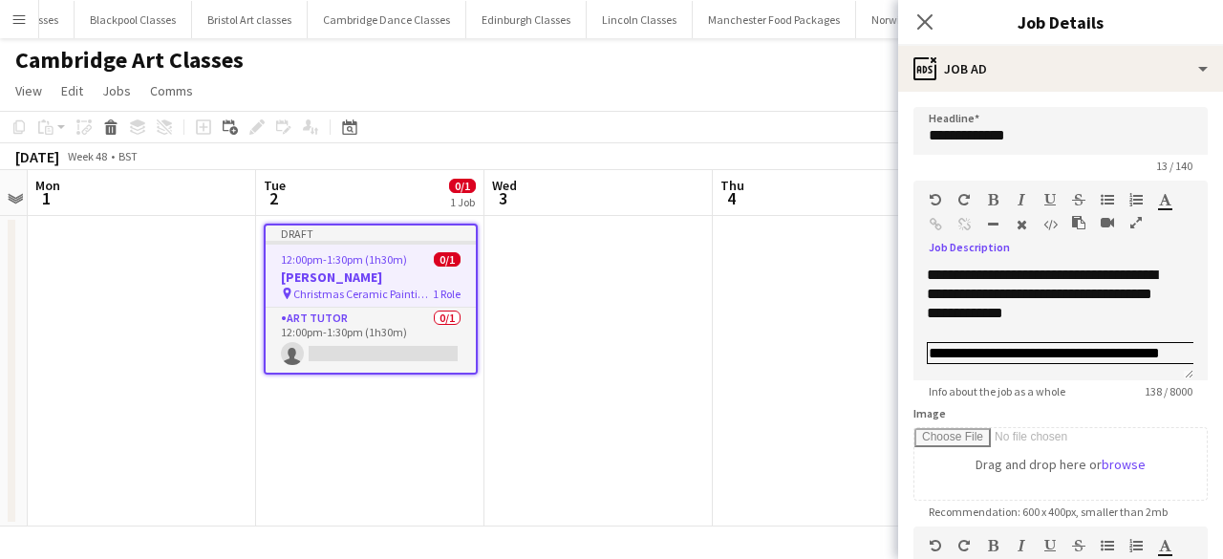
click at [808, 370] on app-date-cell at bounding box center [827, 371] width 228 height 311
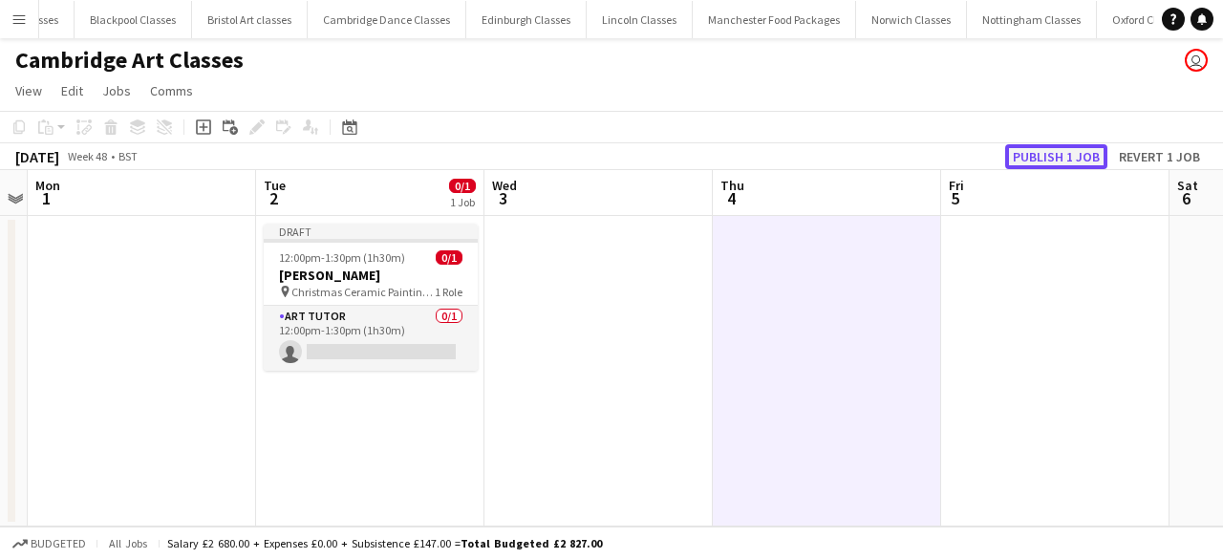
click at [1046, 152] on button "Publish 1 job" at bounding box center [1056, 156] width 102 height 25
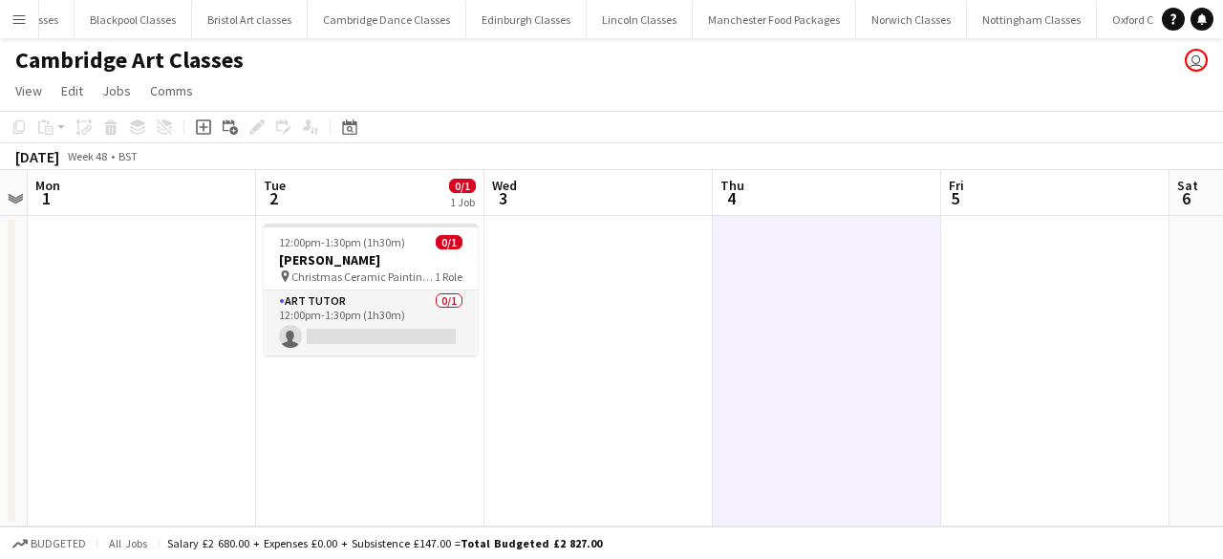
click at [29, 24] on button "Menu" at bounding box center [19, 19] width 38 height 38
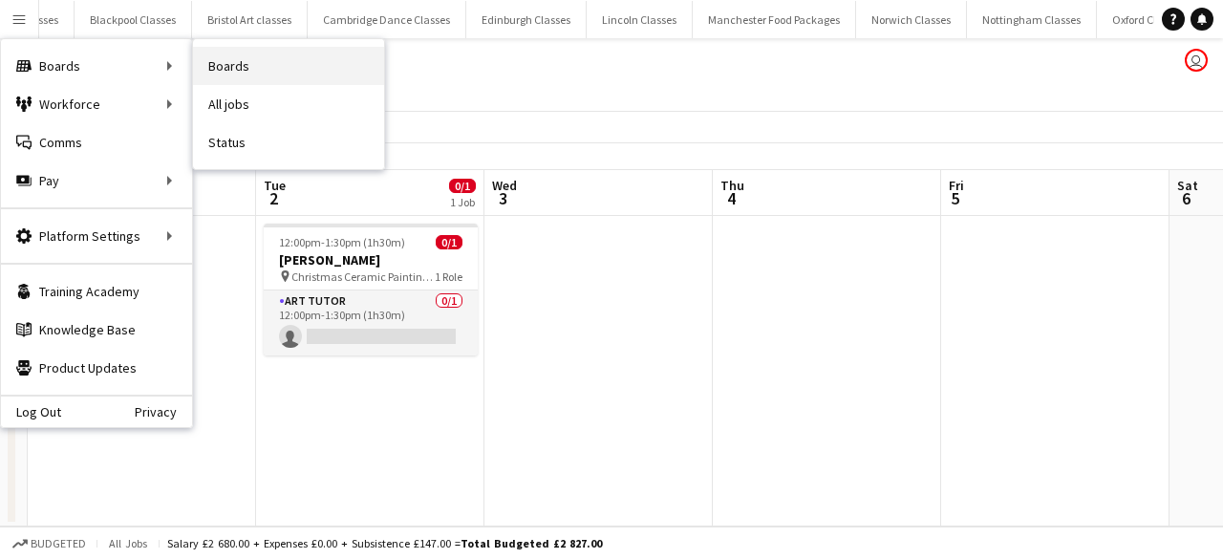
click at [338, 65] on link "Boards" at bounding box center [288, 66] width 191 height 38
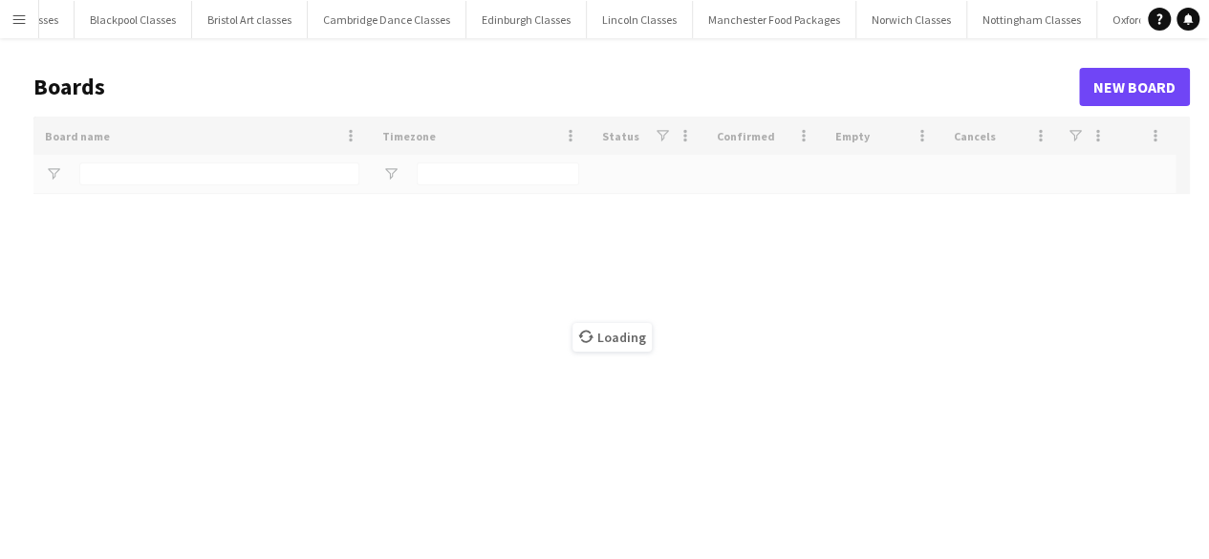
type input "*********"
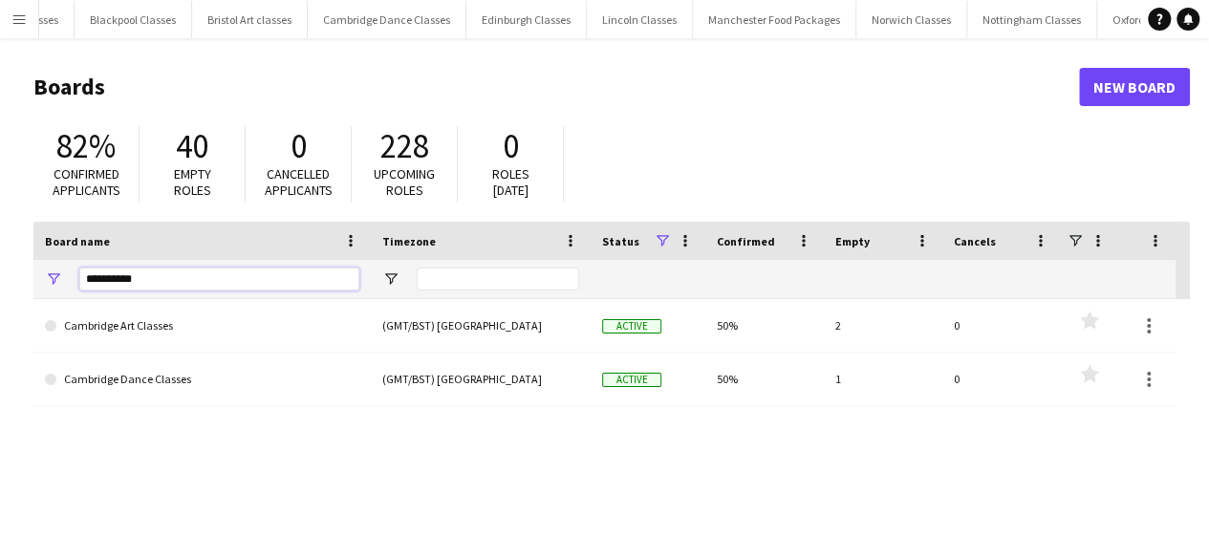
drag, startPoint x: 196, startPoint y: 280, endPoint x: 32, endPoint y: 281, distance: 164.4
click at [32, 281] on main "Boards New Board 82% Confirmed applicants 40 Empty roles 0 Cancelled applicants…" at bounding box center [604, 383] width 1209 height 690
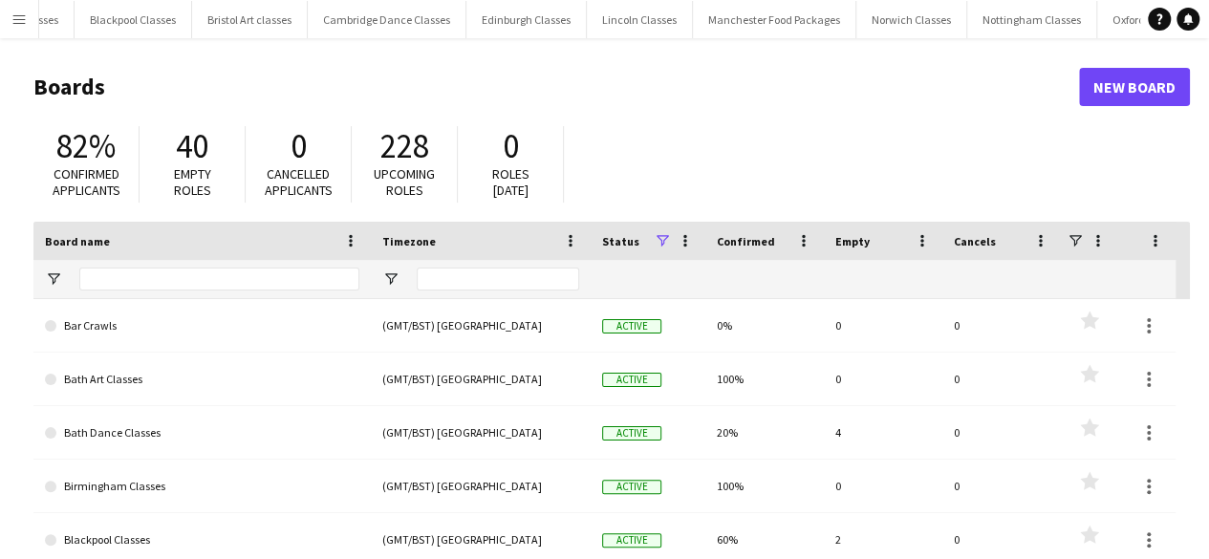
click at [27, 13] on button "Menu" at bounding box center [19, 19] width 38 height 38
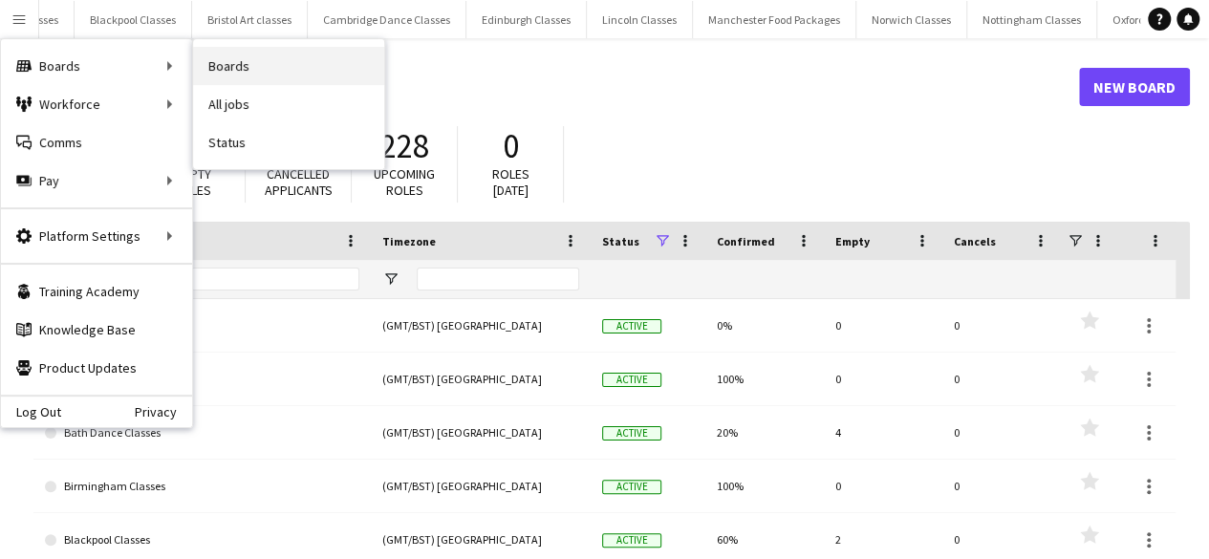
click at [333, 61] on link "Boards" at bounding box center [288, 66] width 191 height 38
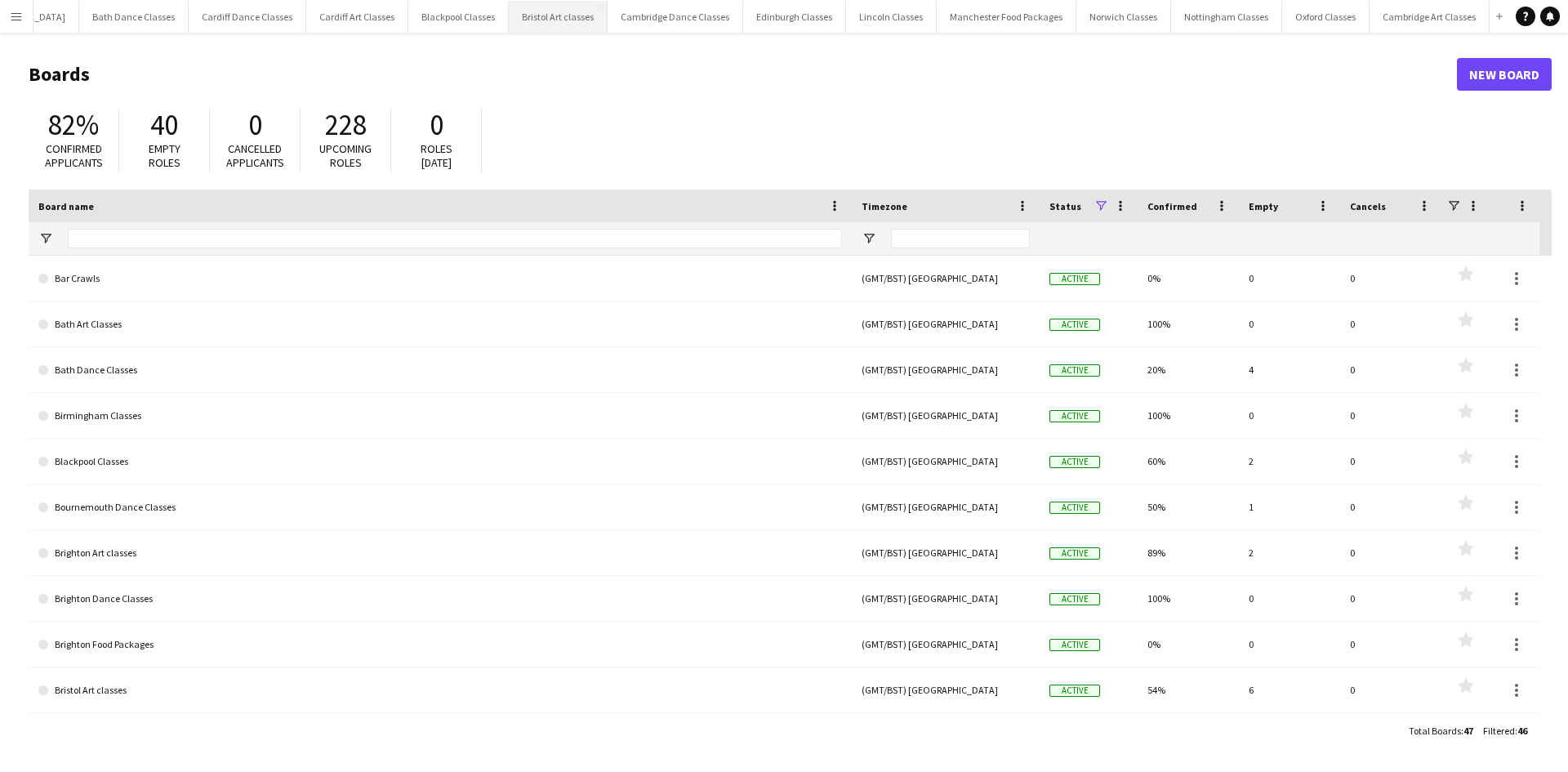
scroll to position [0, 714]
click at [13, 13] on app-icon "Menu" at bounding box center [15, 15] width 13 height 13
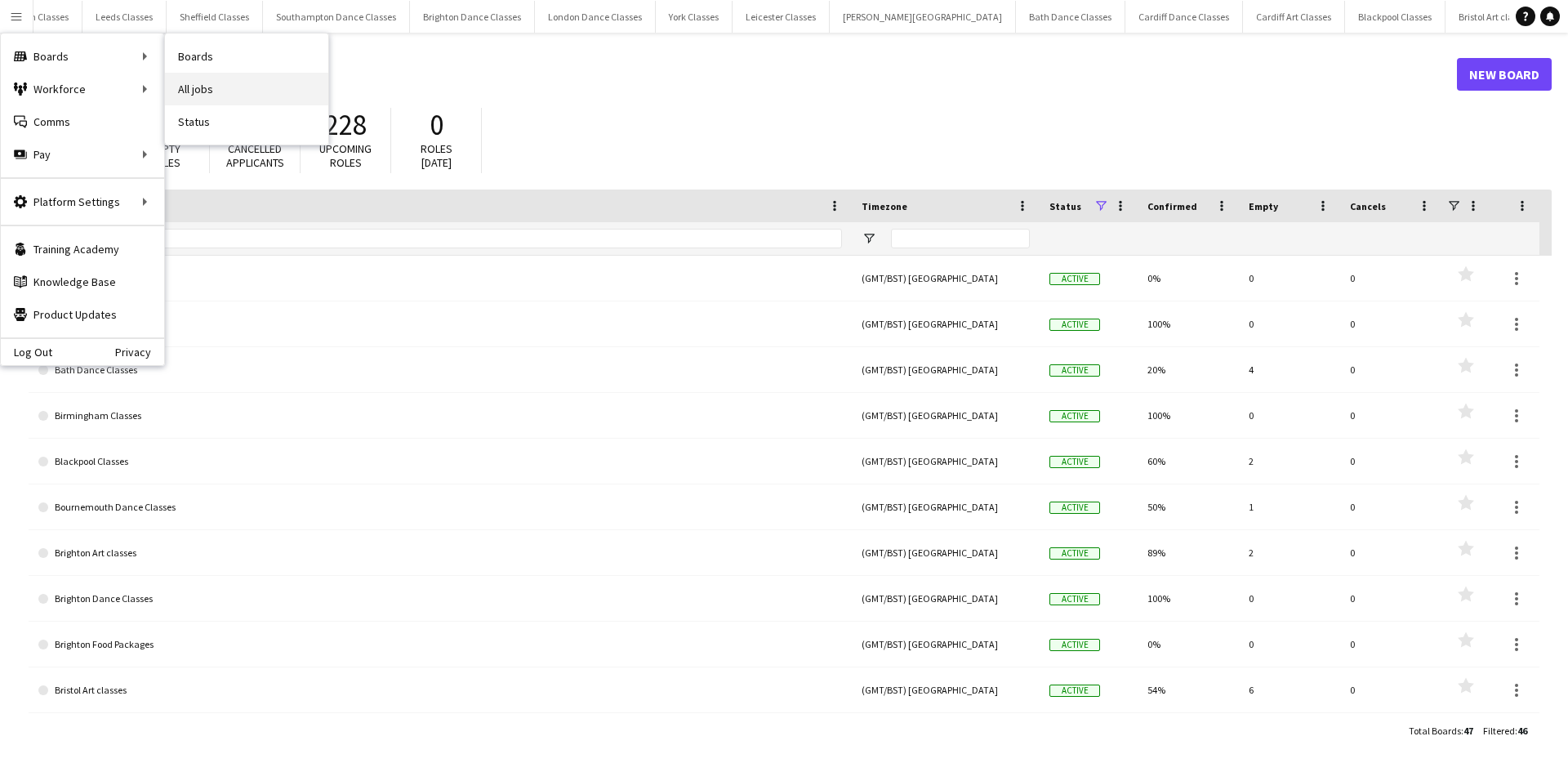
click at [234, 85] on link "All jobs" at bounding box center [246, 89] width 163 height 32
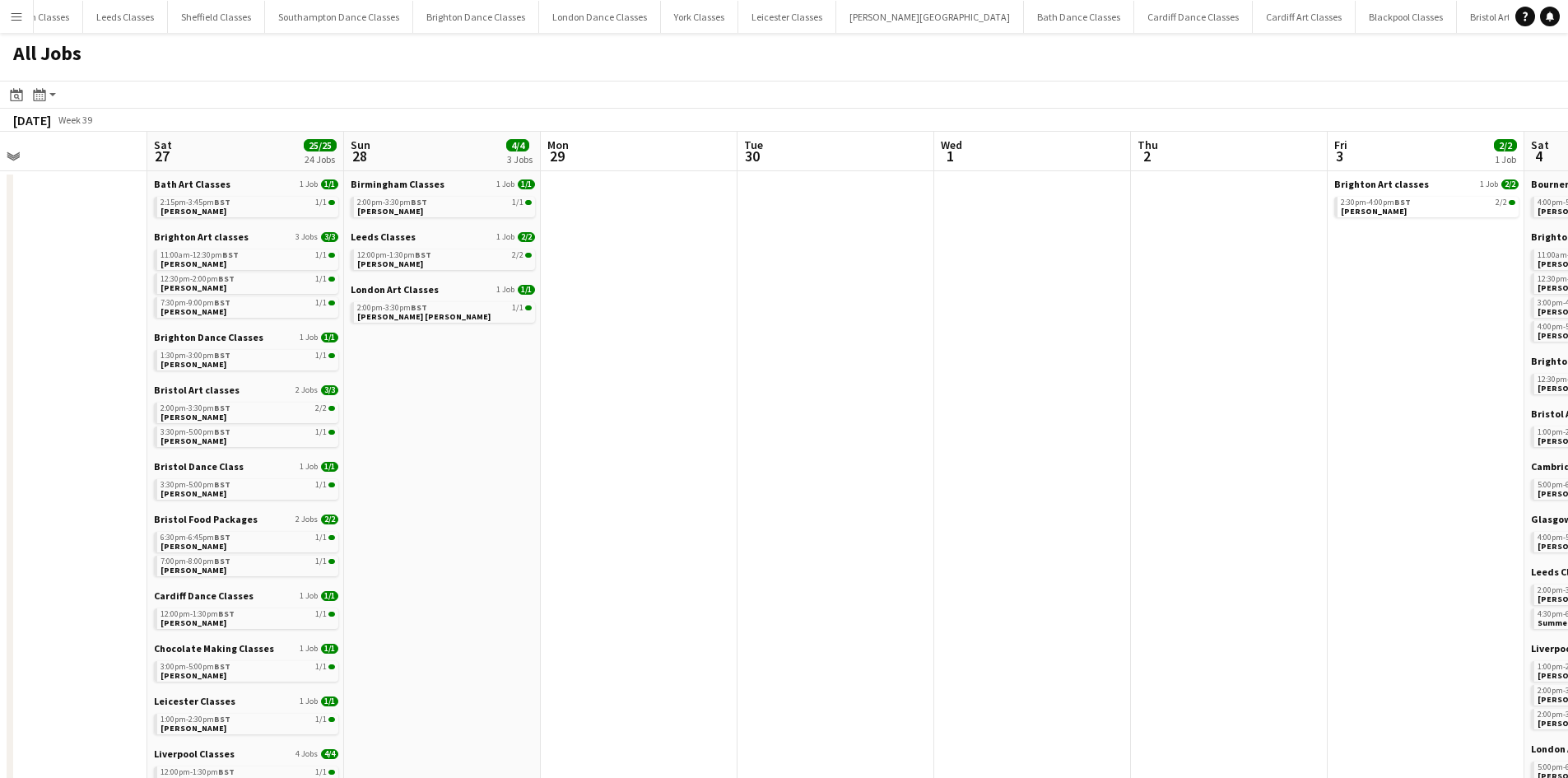
drag, startPoint x: 1322, startPoint y: 438, endPoint x: 460, endPoint y: 500, distance: 864.2
click at [460, 481] on app-calendar-viewport "Mon 22 Tue 23 1/1 1 Job Wed 24 Thu 25 Fri 26 Sat 27 25/25 24 Jobs Sun 28 4/4 3 …" at bounding box center [784, 719] width 1568 height 1173
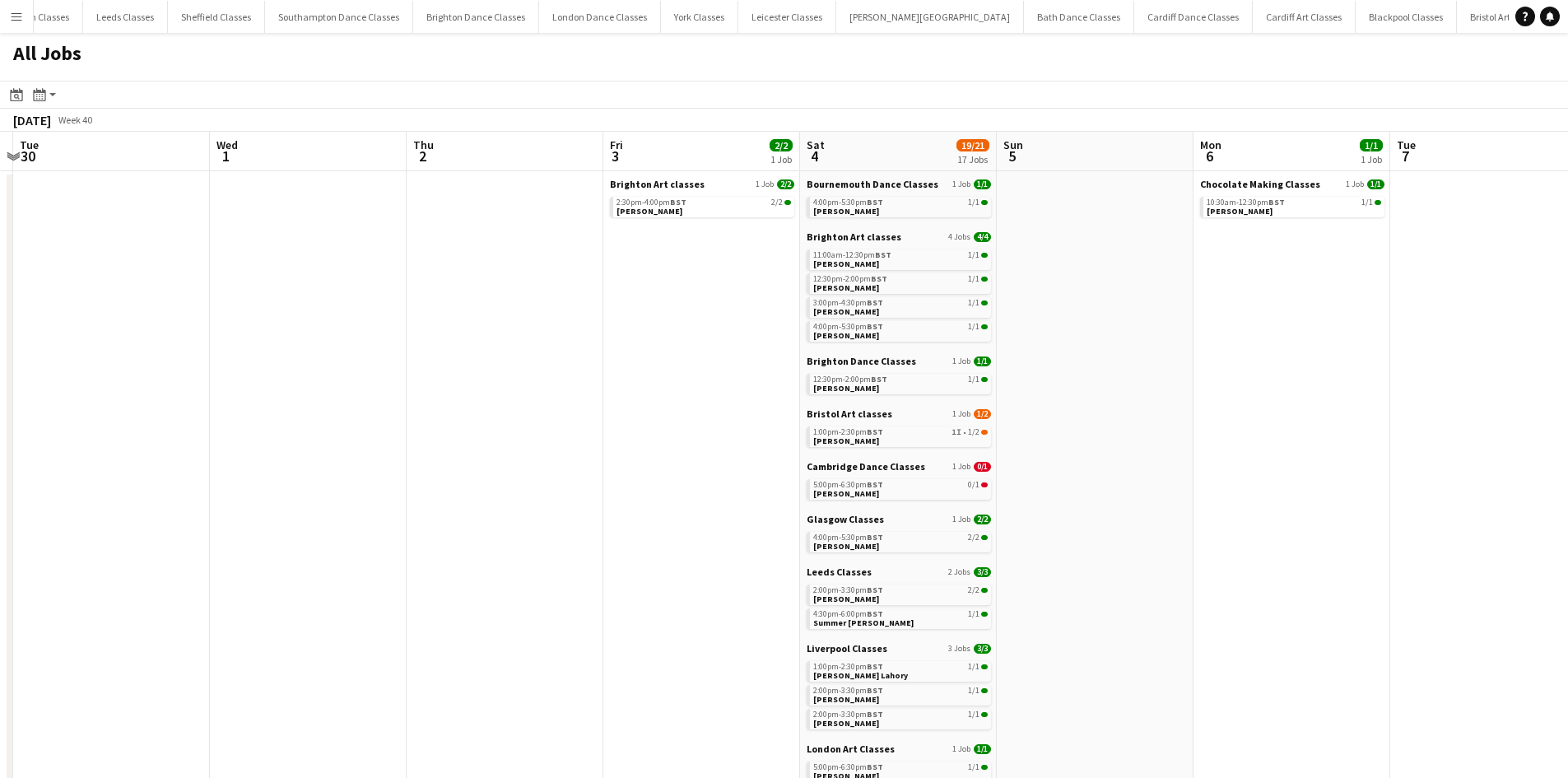
scroll to position [0, 646]
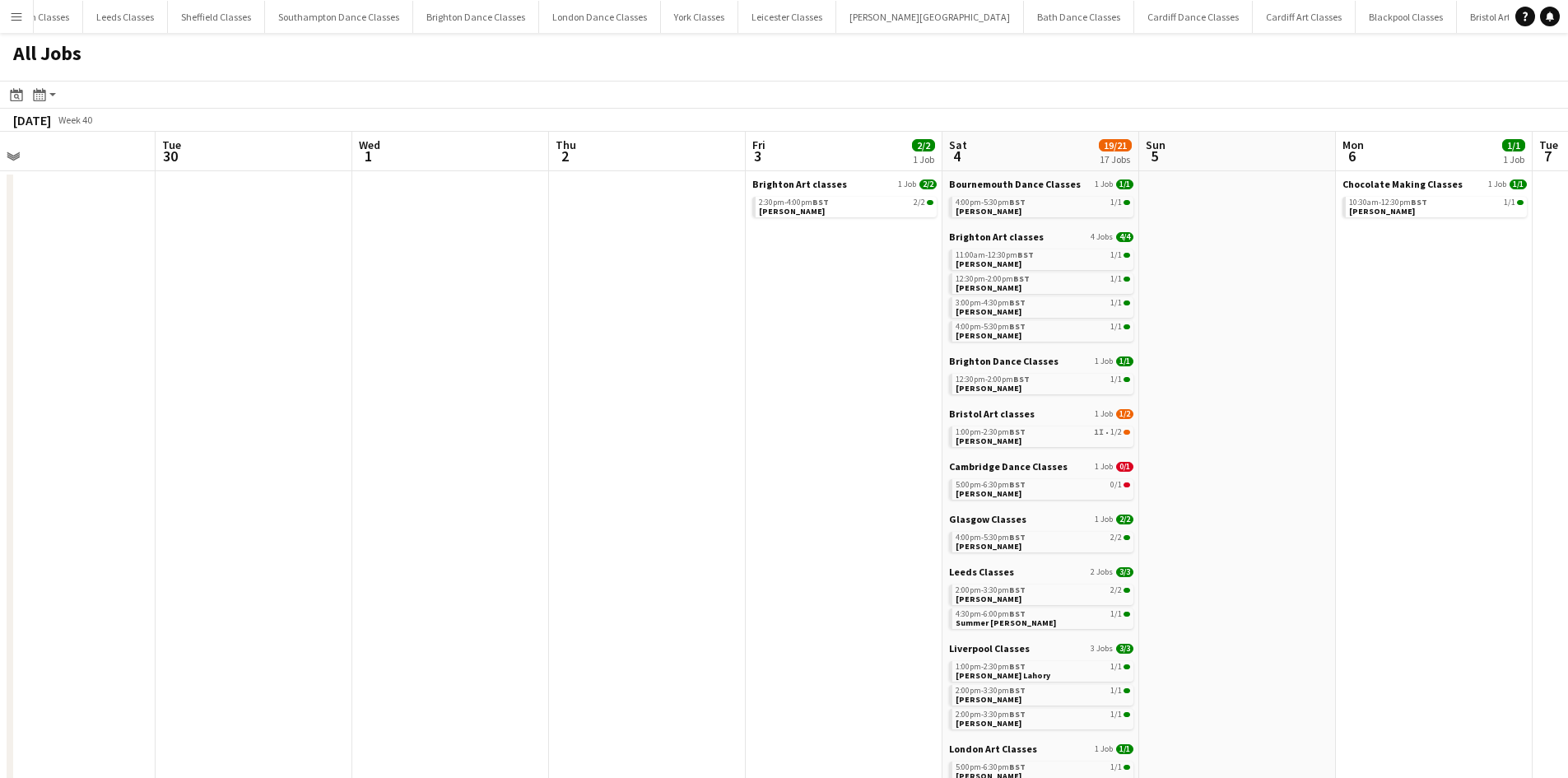
drag, startPoint x: 905, startPoint y: 498, endPoint x: 333, endPoint y: 503, distance: 572.0
click at [333, 481] on app-calendar-viewport "Fri 26 Sat 27 25/25 24 Jobs Sun 28 4/4 3 Jobs Mon 29 Tue 30 Wed 1 Thu 2 Fri 3 2…" at bounding box center [784, 719] width 1568 height 1173
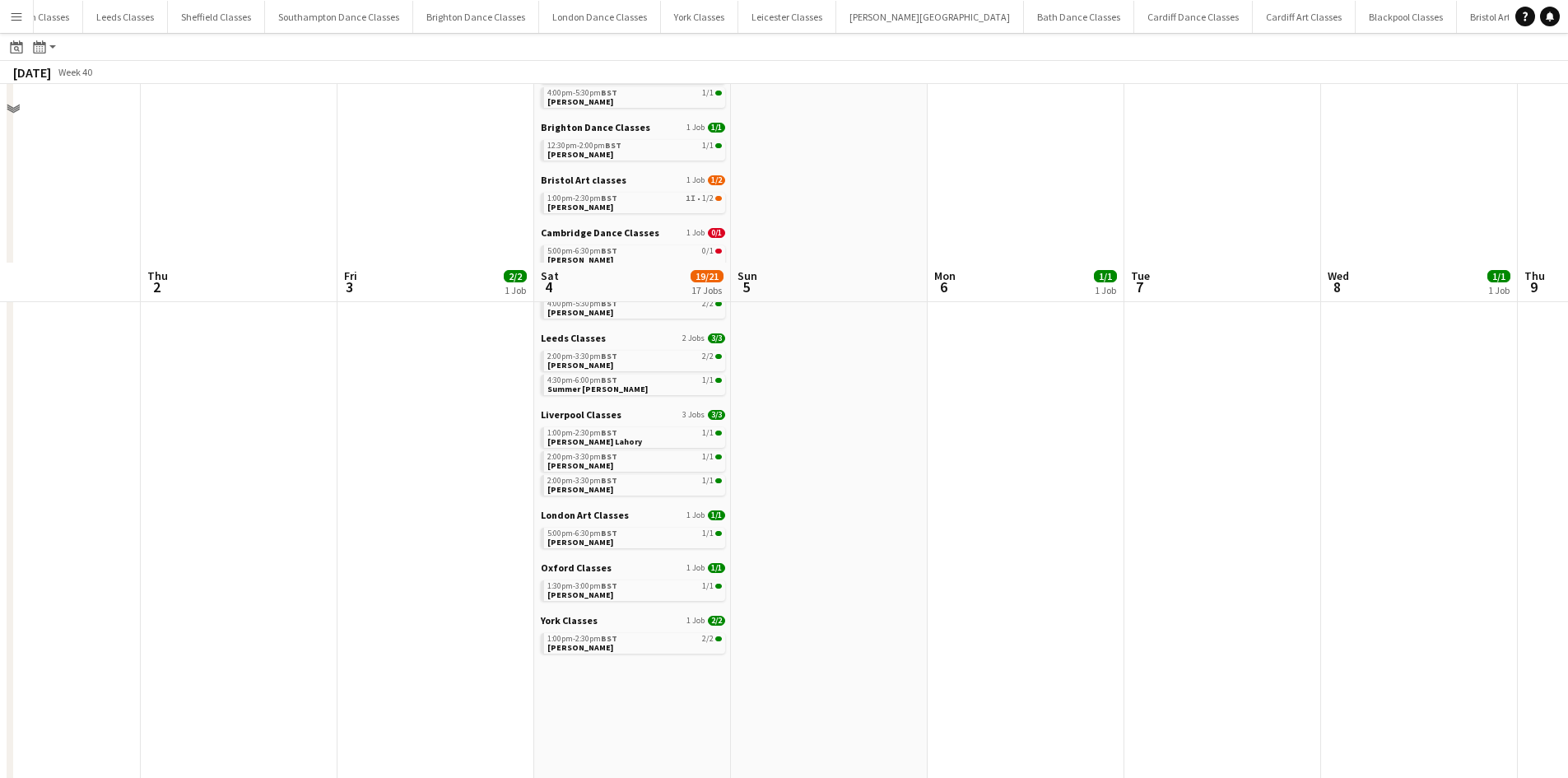
scroll to position [0, 0]
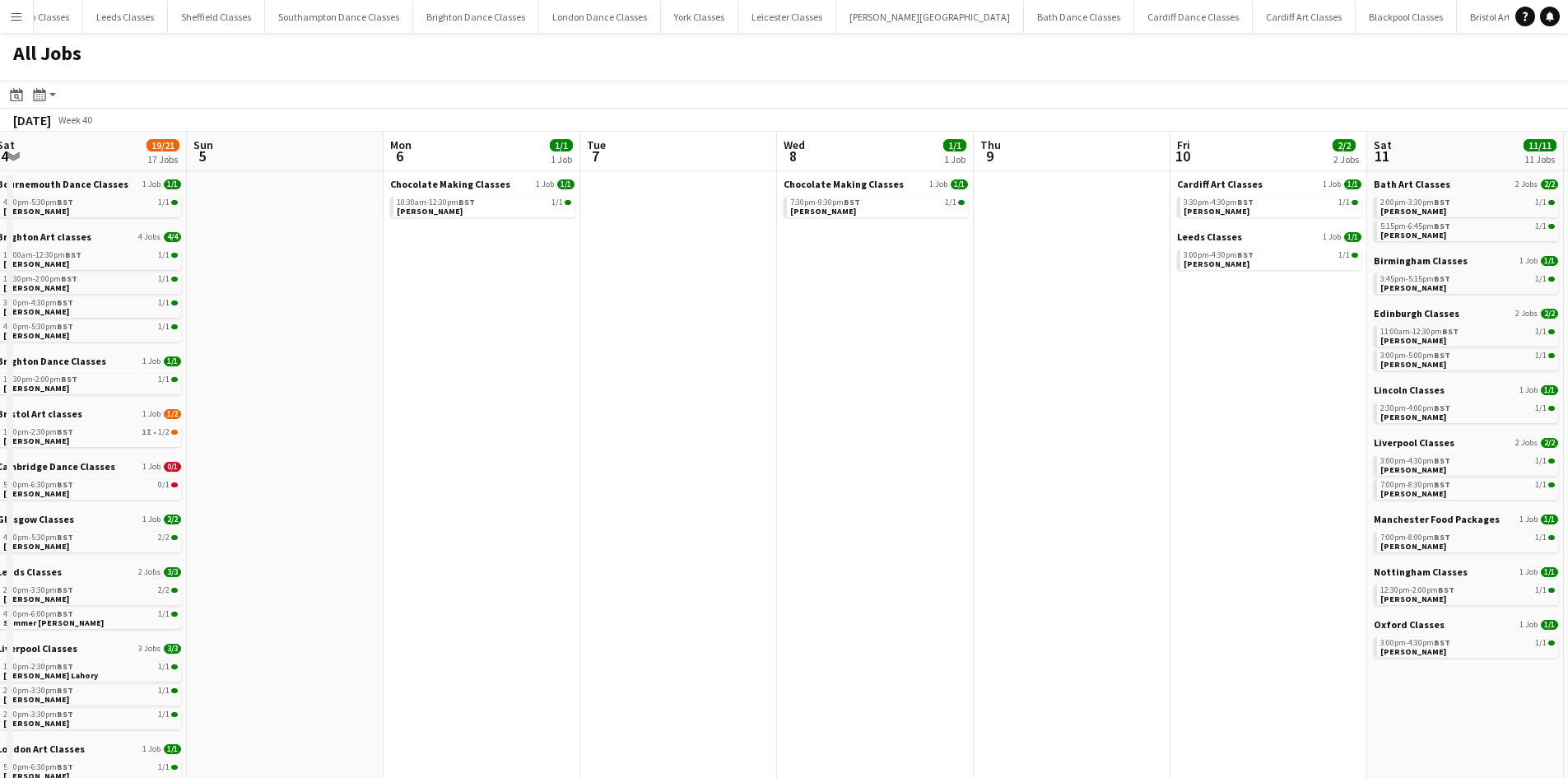
drag, startPoint x: 1262, startPoint y: 514, endPoint x: 644, endPoint y: 545, distance: 618.8
click at [649, 481] on app-calendar-viewport "Tue 30 Wed 1 Thu 2 Fri 3 2/2 1 Job Sat 4 19/21 17 Jobs Sun 5 Mon 6 1/1 1 Job Tu…" at bounding box center [784, 719] width 1568 height 1173
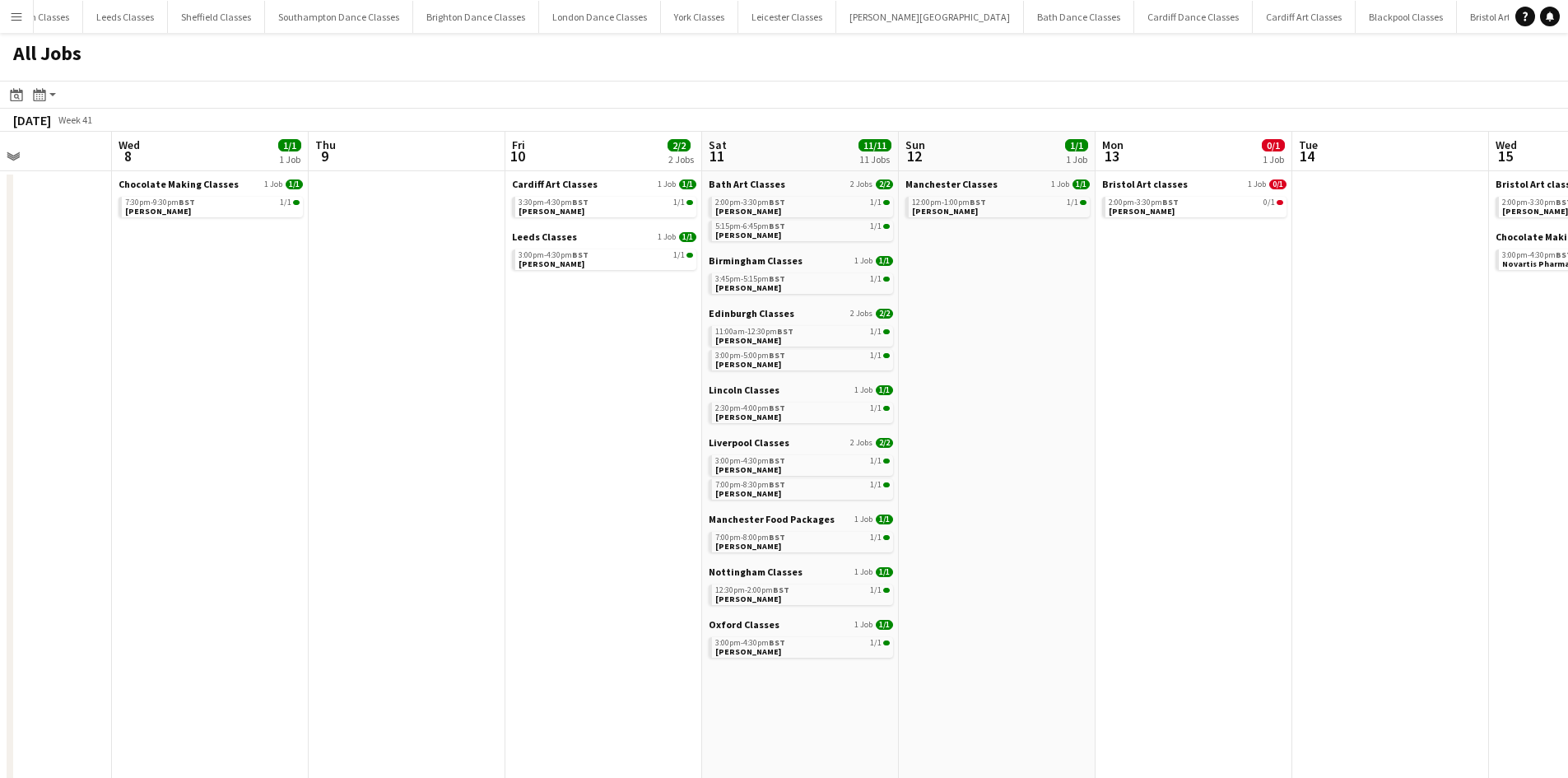
drag, startPoint x: 1026, startPoint y: 527, endPoint x: 350, endPoint y: 559, distance: 676.8
click at [355, 481] on app-calendar-viewport "Sat 4 19/21 17 Jobs Sun 5 Mon 6 1/1 1 Job Tue 7 Wed 8 1/1 1 Job Thu 9 Fri 10 2/…" at bounding box center [784, 719] width 1568 height 1173
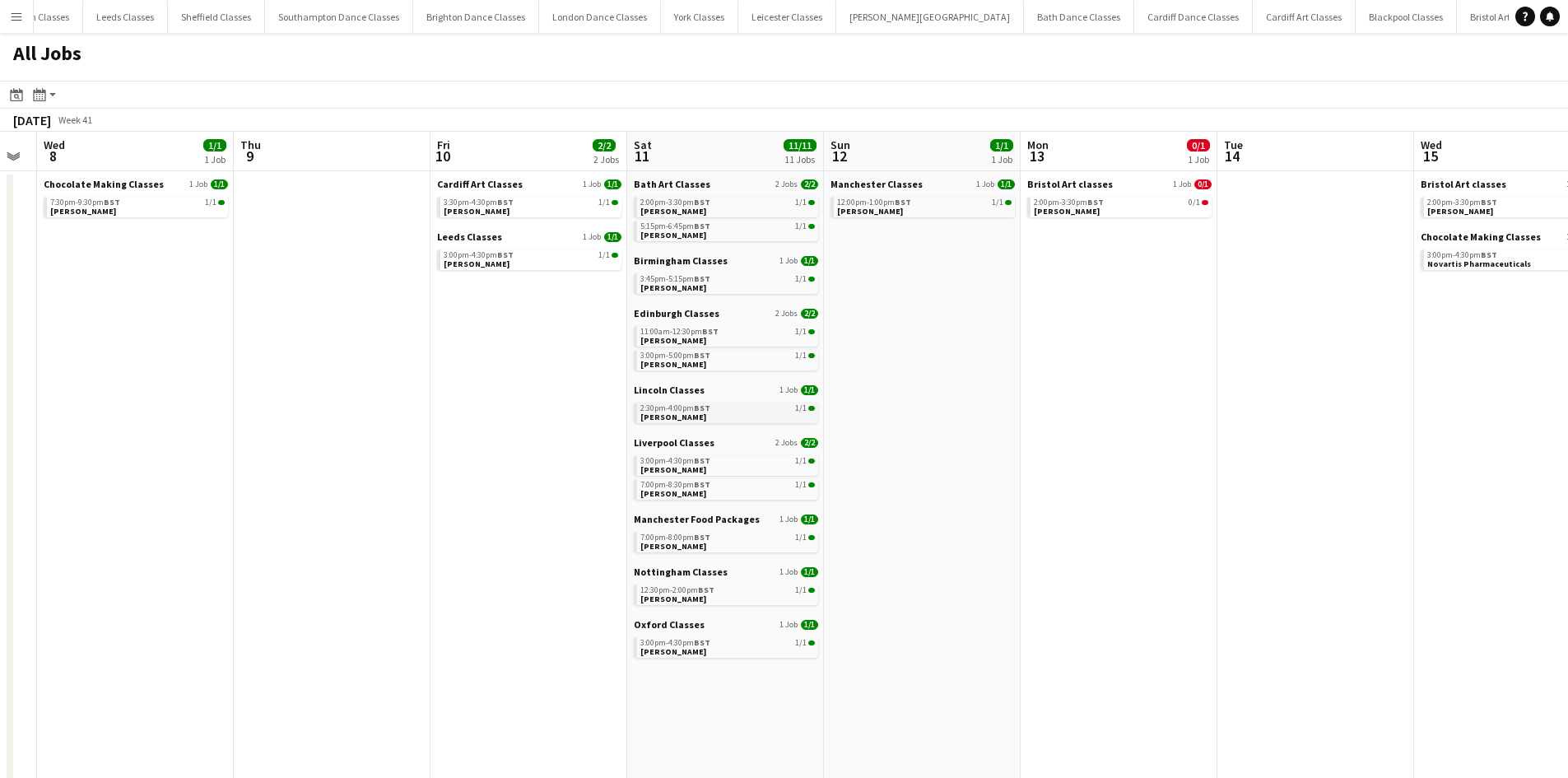
click at [680, 418] on span "[PERSON_NAME]" at bounding box center [673, 417] width 65 height 10
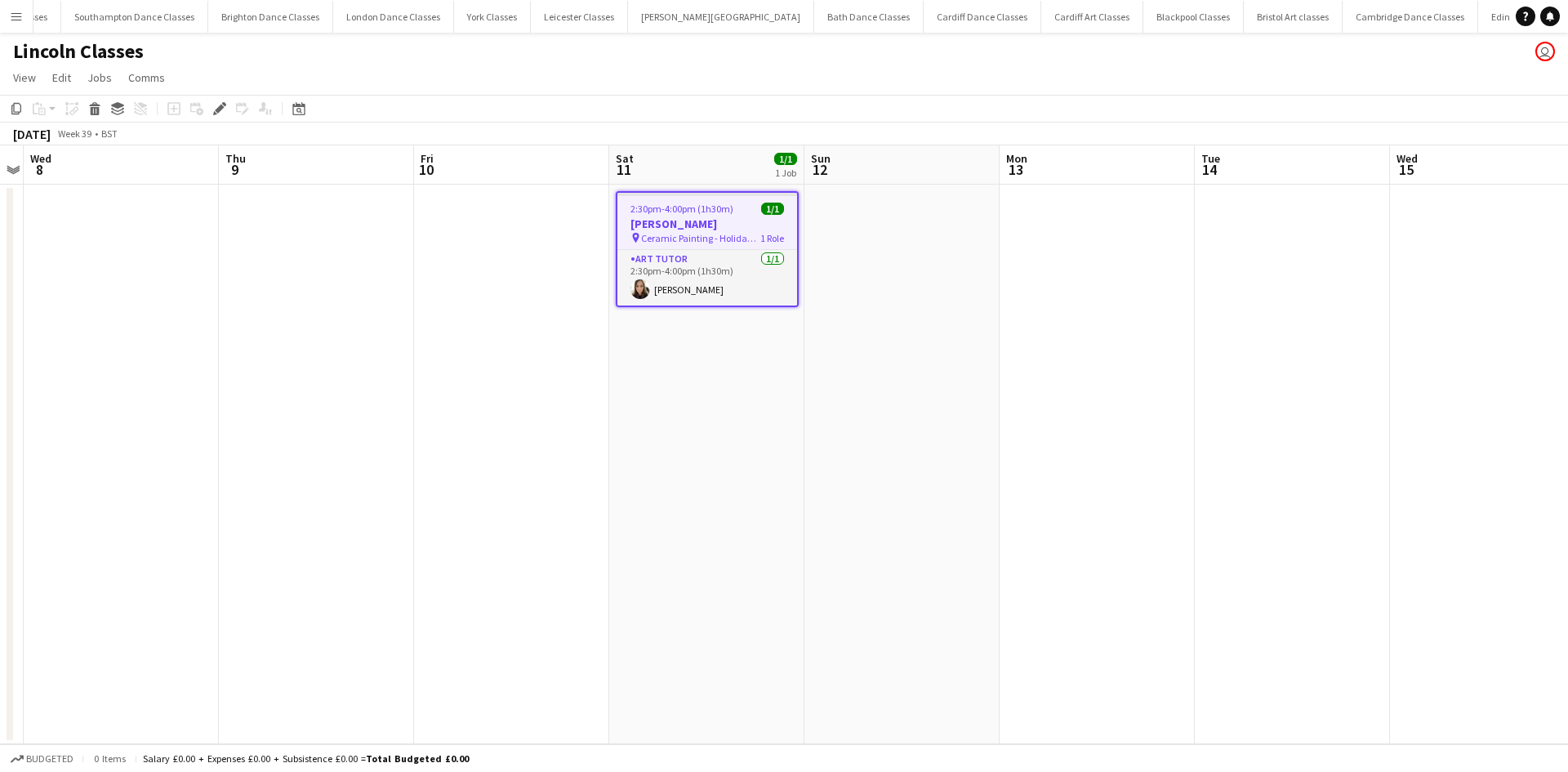
scroll to position [0, 936]
click at [724, 284] on app-card-role "Art Tutor 1/1 2:30pm-4:00pm (1h30m) carli feasey" at bounding box center [707, 277] width 179 height 56
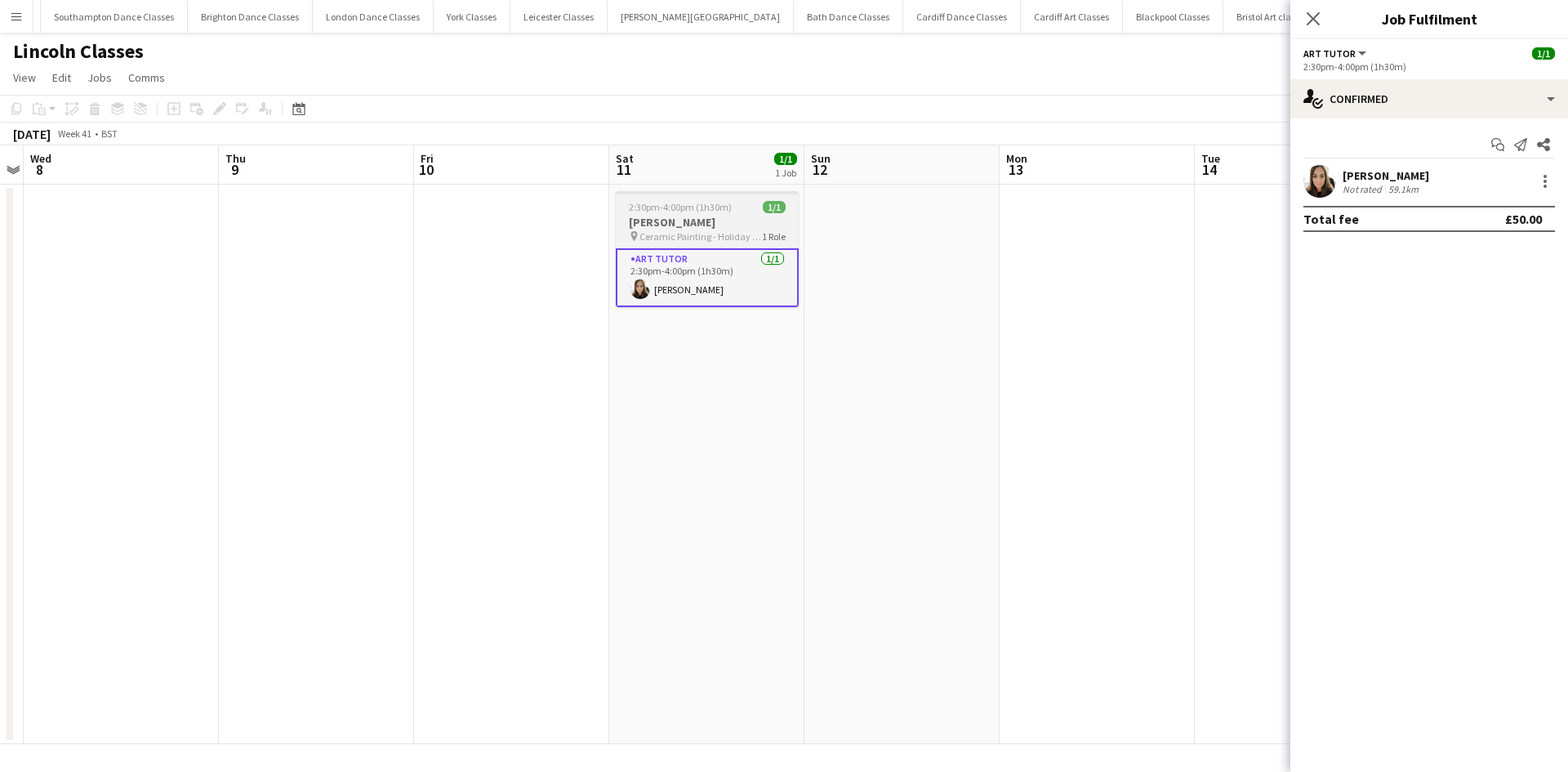
click at [672, 220] on h3 "Emma Donovan" at bounding box center [707, 221] width 183 height 15
click at [226, 103] on icon at bounding box center [224, 103] width 4 height 4
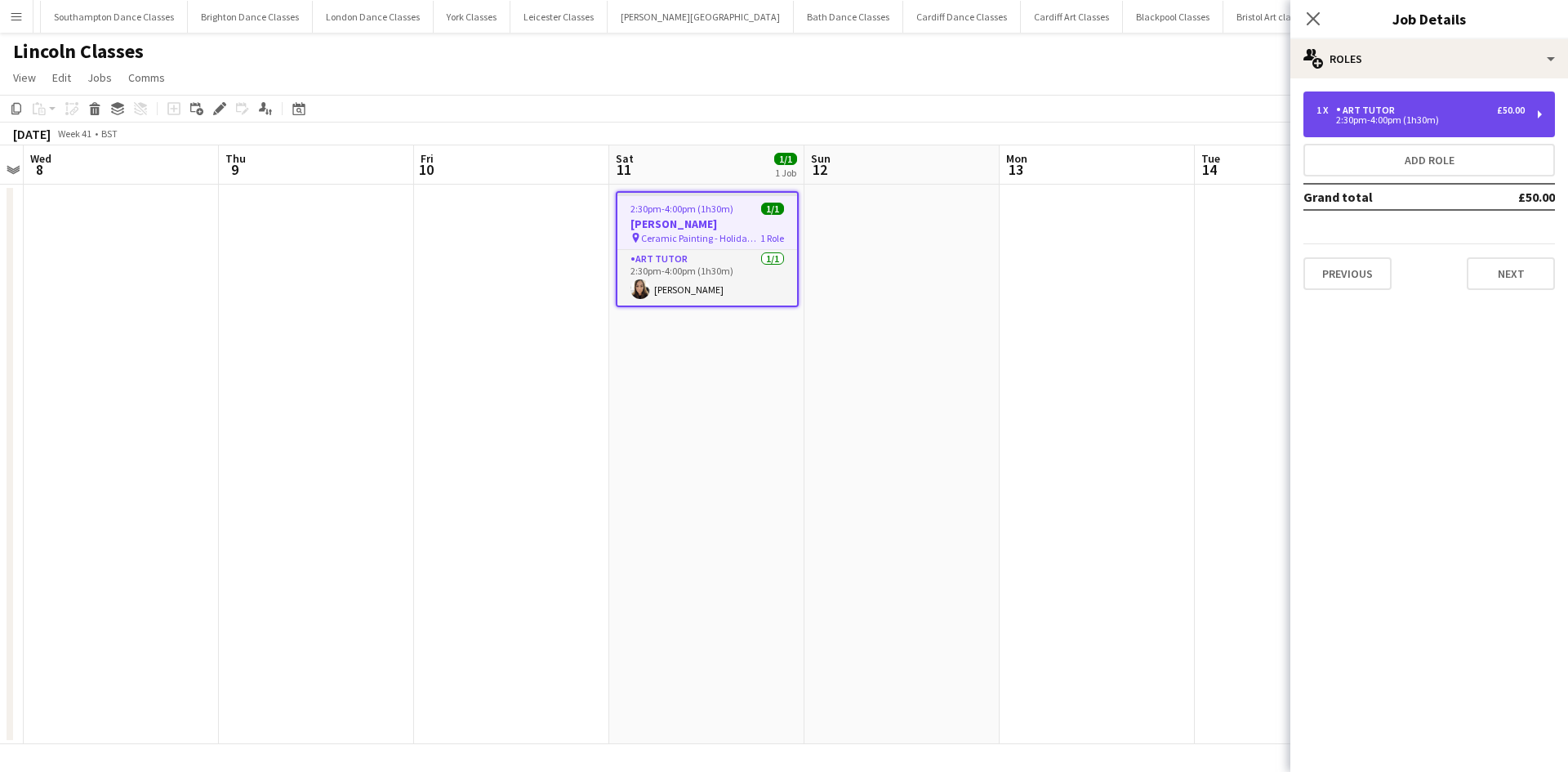
click at [1486, 131] on div "1 x Art Tutor £50.00 2:30pm-4:00pm (1h30m)" at bounding box center [1429, 115] width 251 height 46
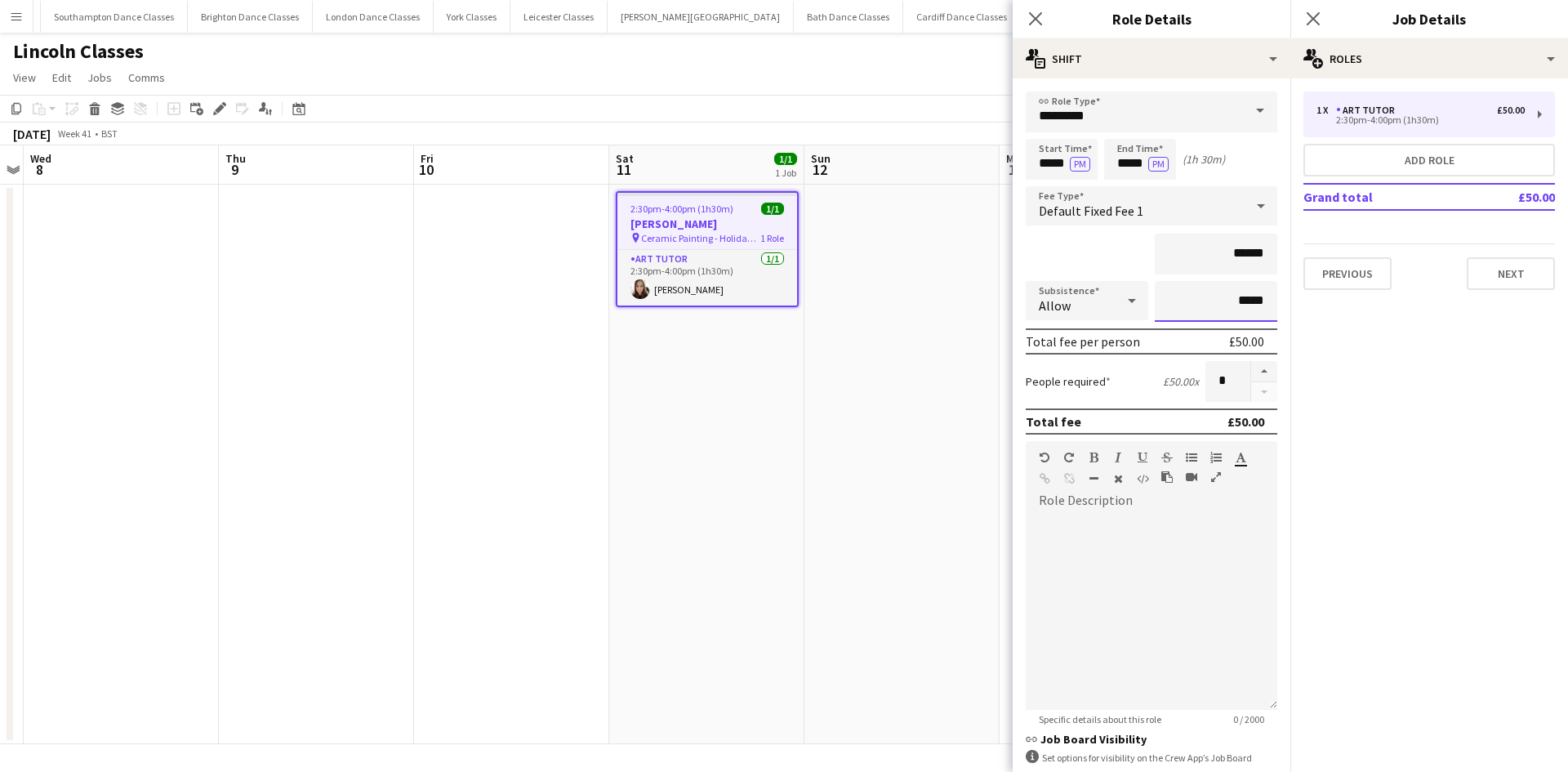
click at [1252, 307] on input "*****" at bounding box center [1215, 302] width 122 height 41
type input "**"
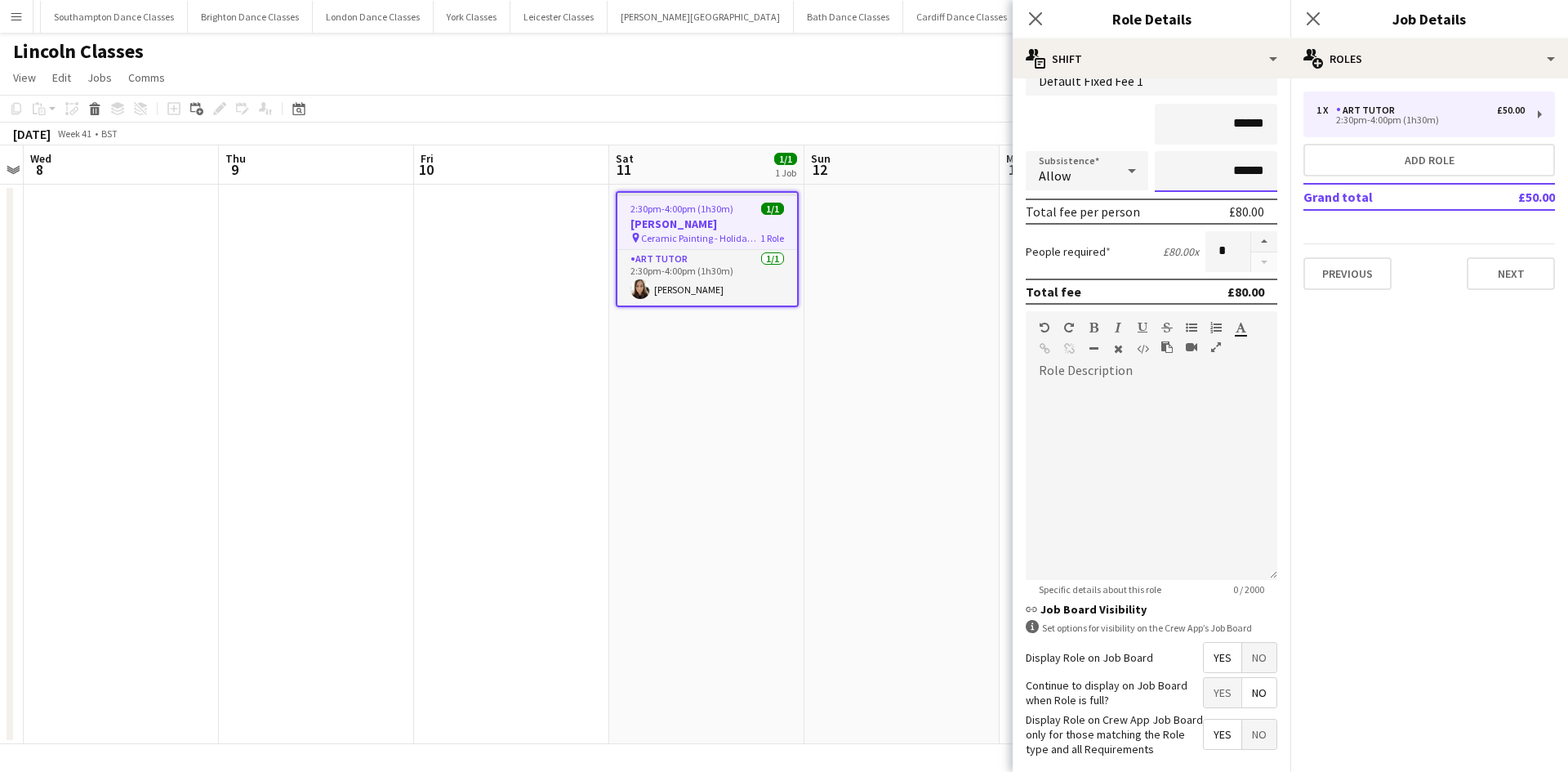
scroll to position [208, 0]
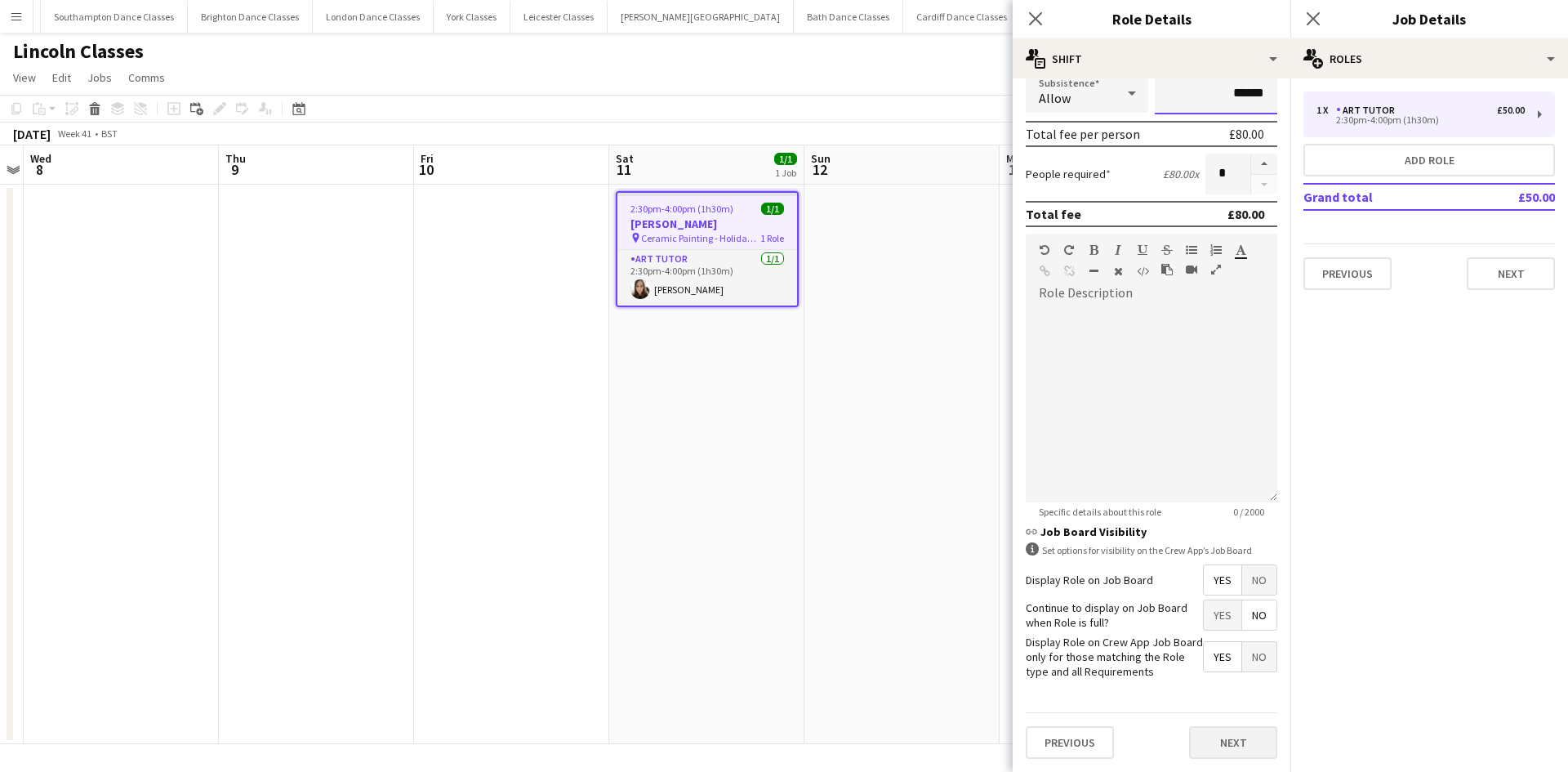
type input "******"
click at [1228, 753] on button "Next" at bounding box center [1232, 742] width 88 height 32
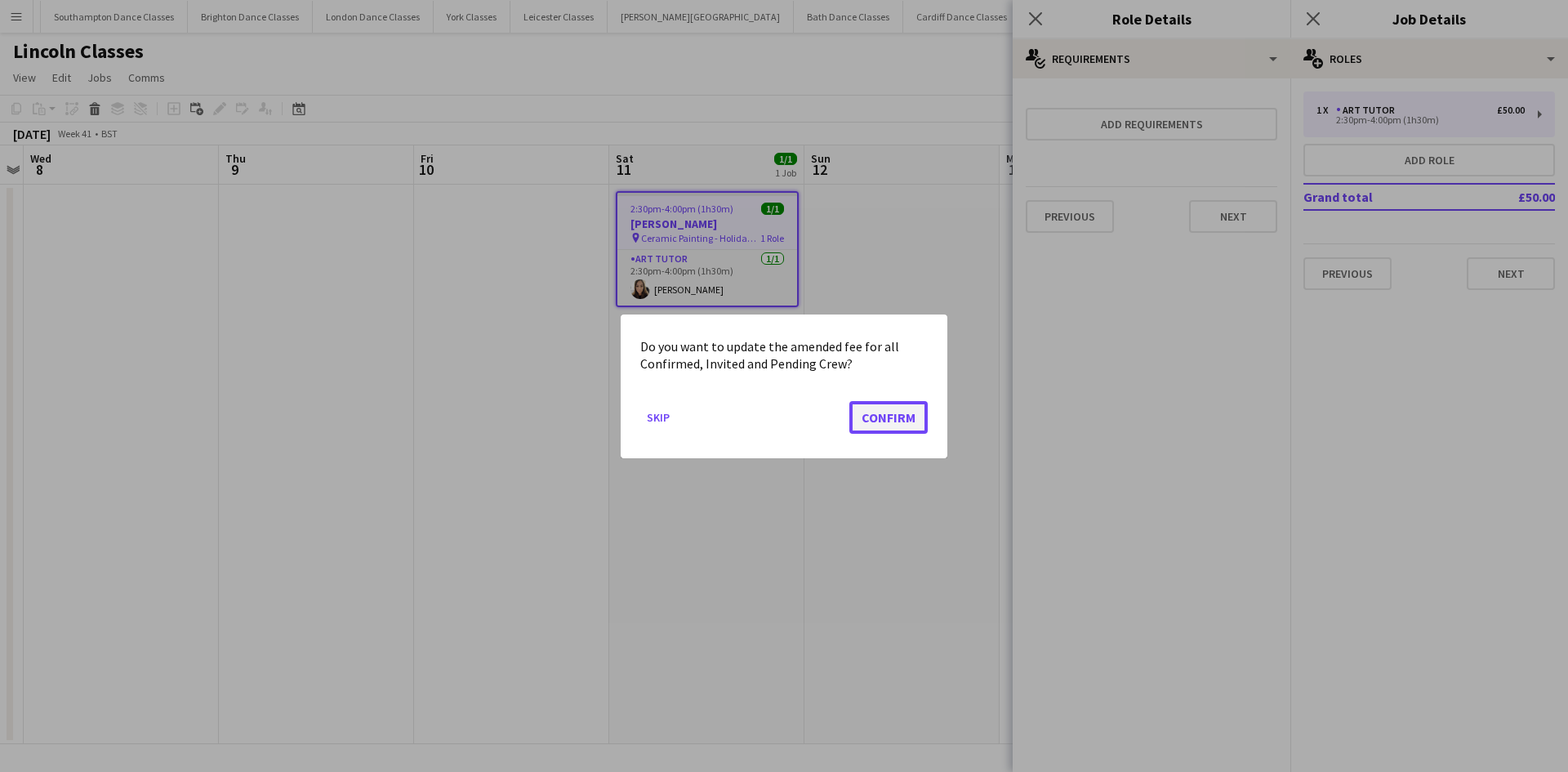
click at [916, 411] on button "Confirm" at bounding box center [889, 416] width 79 height 32
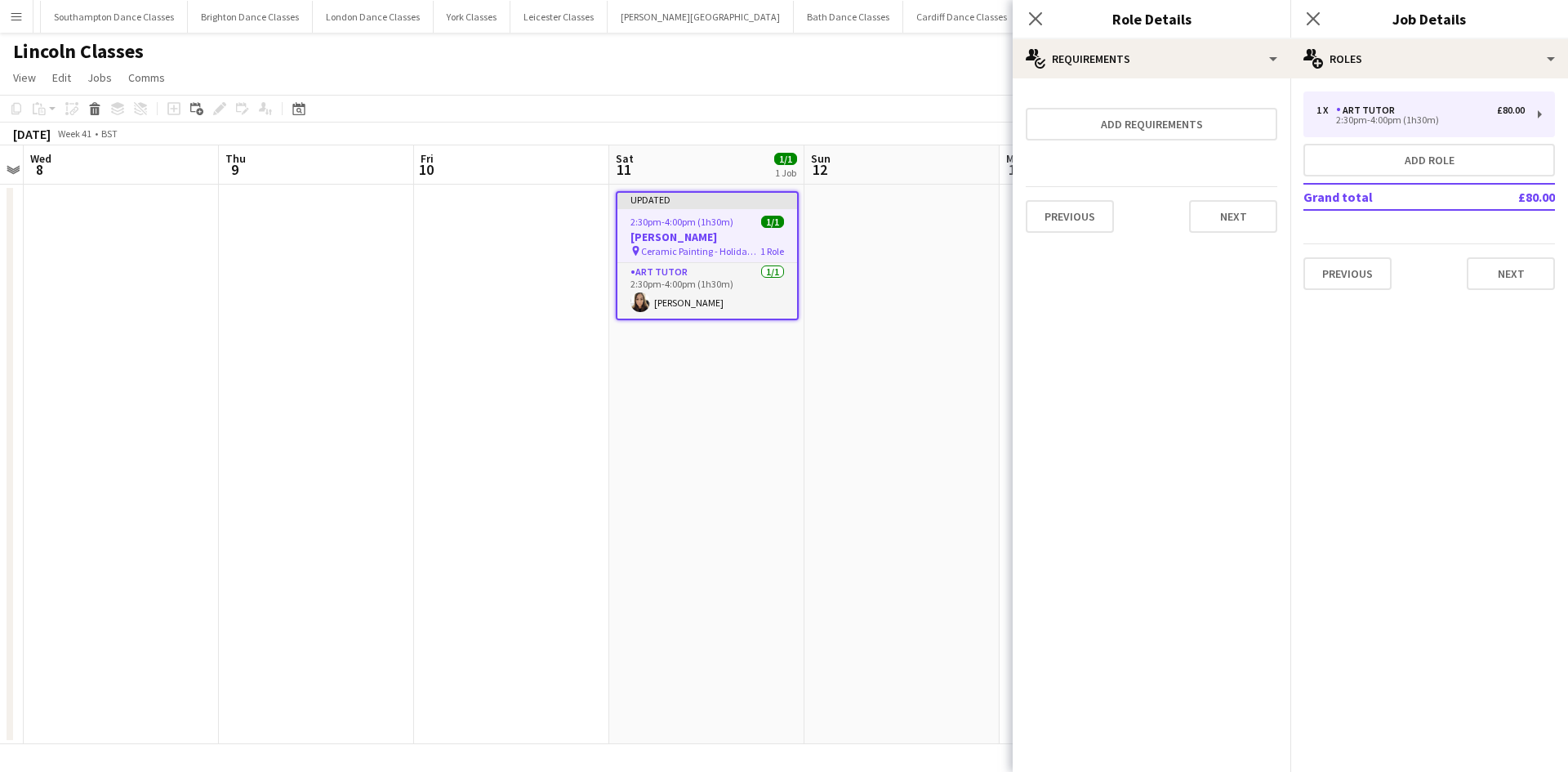
click at [828, 507] on app-date-cell at bounding box center [901, 464] width 195 height 560
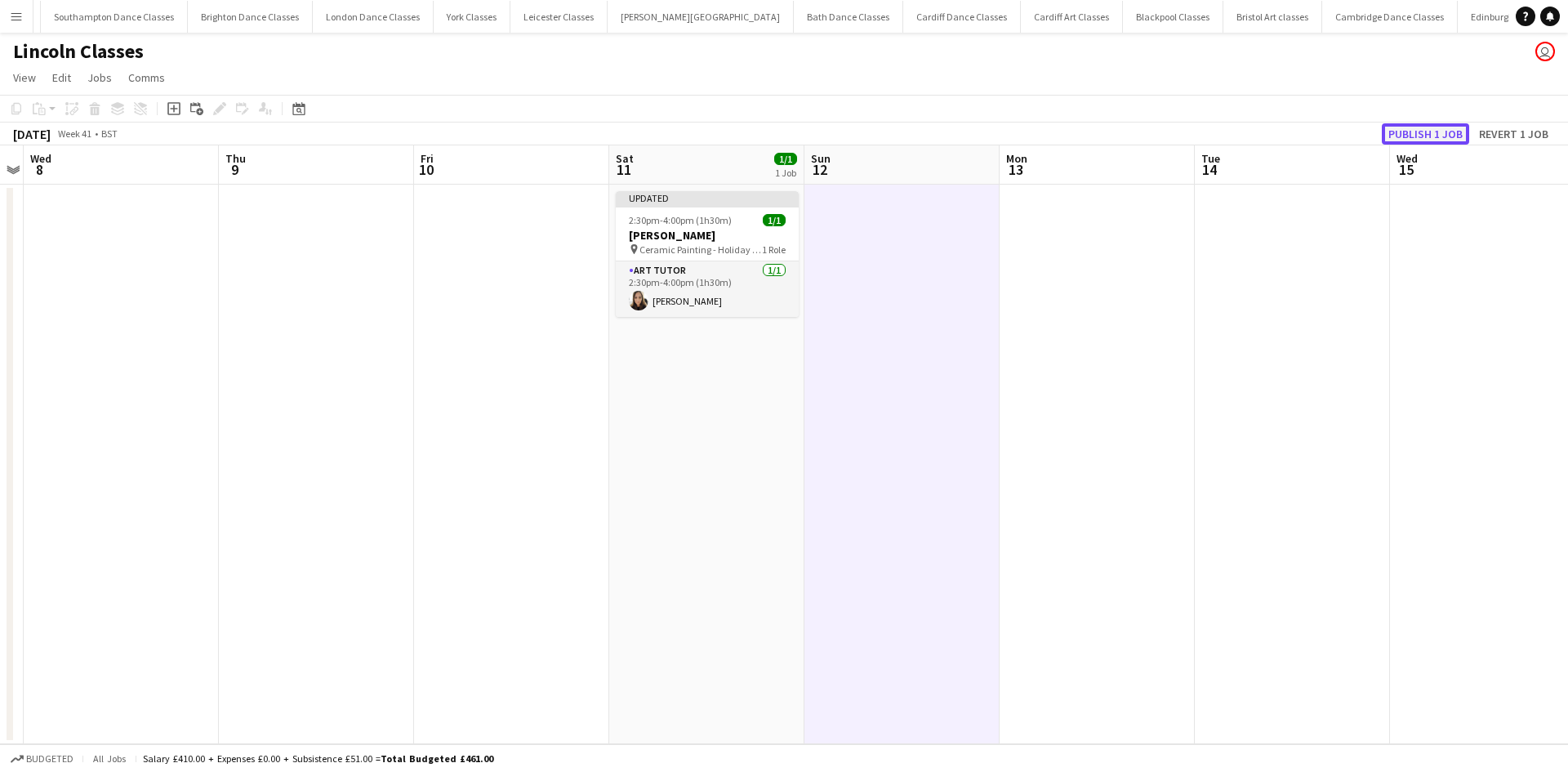
click at [1423, 137] on button "Publish 1 job" at bounding box center [1425, 133] width 87 height 21
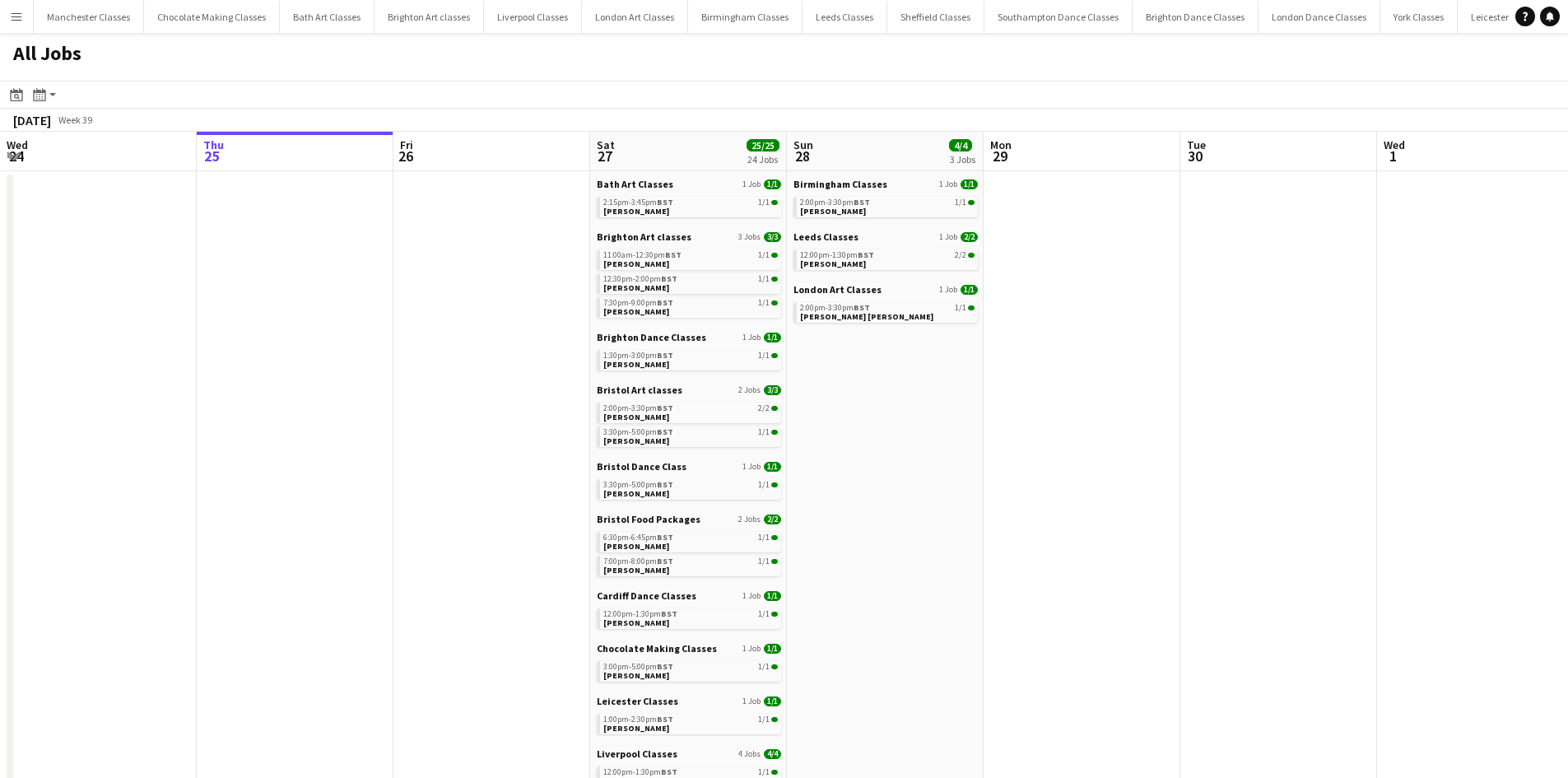
click at [22, 16] on app-icon "Menu" at bounding box center [16, 16] width 13 height 13
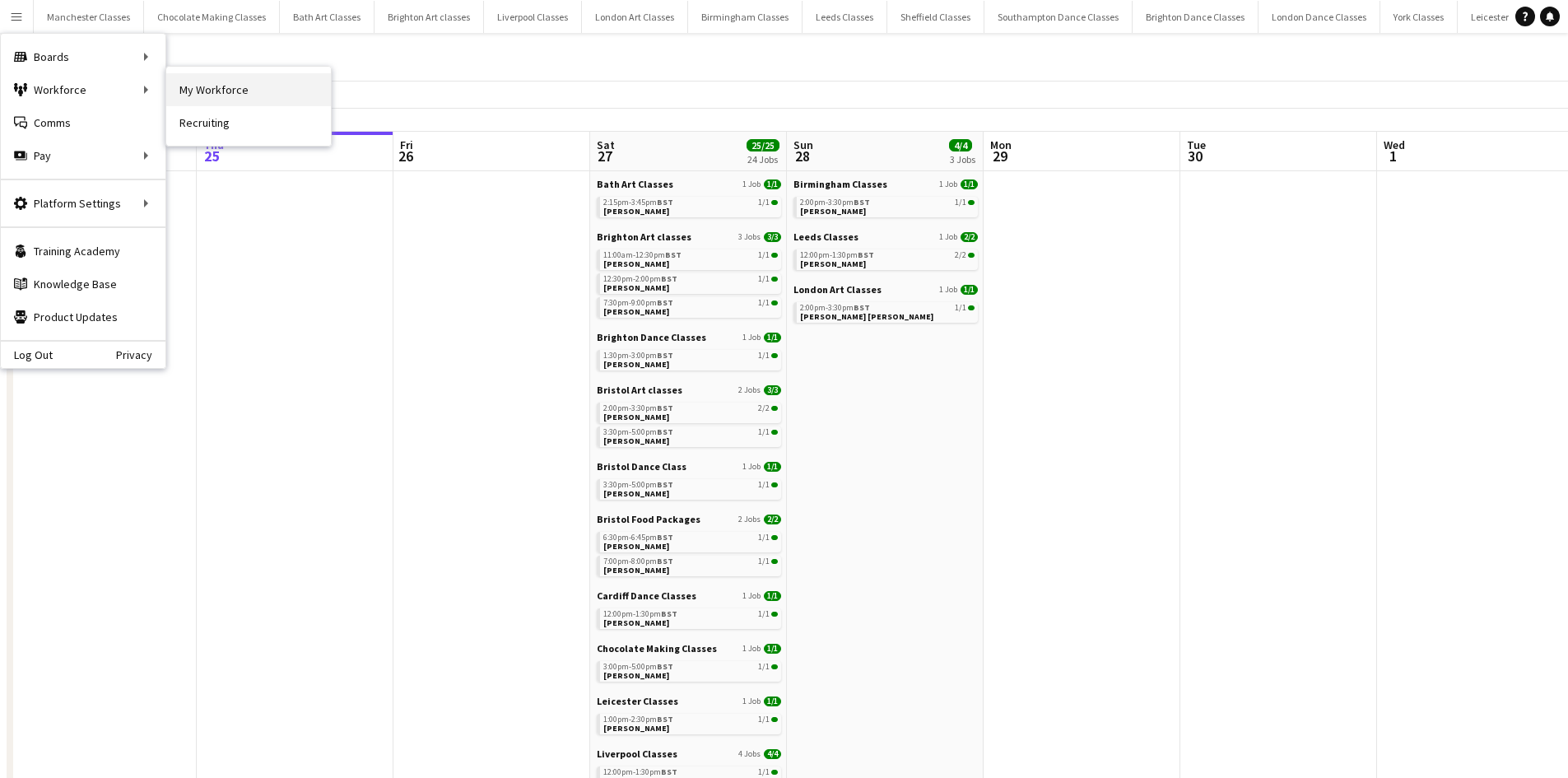
click at [193, 87] on link "My Workforce" at bounding box center [248, 90] width 165 height 33
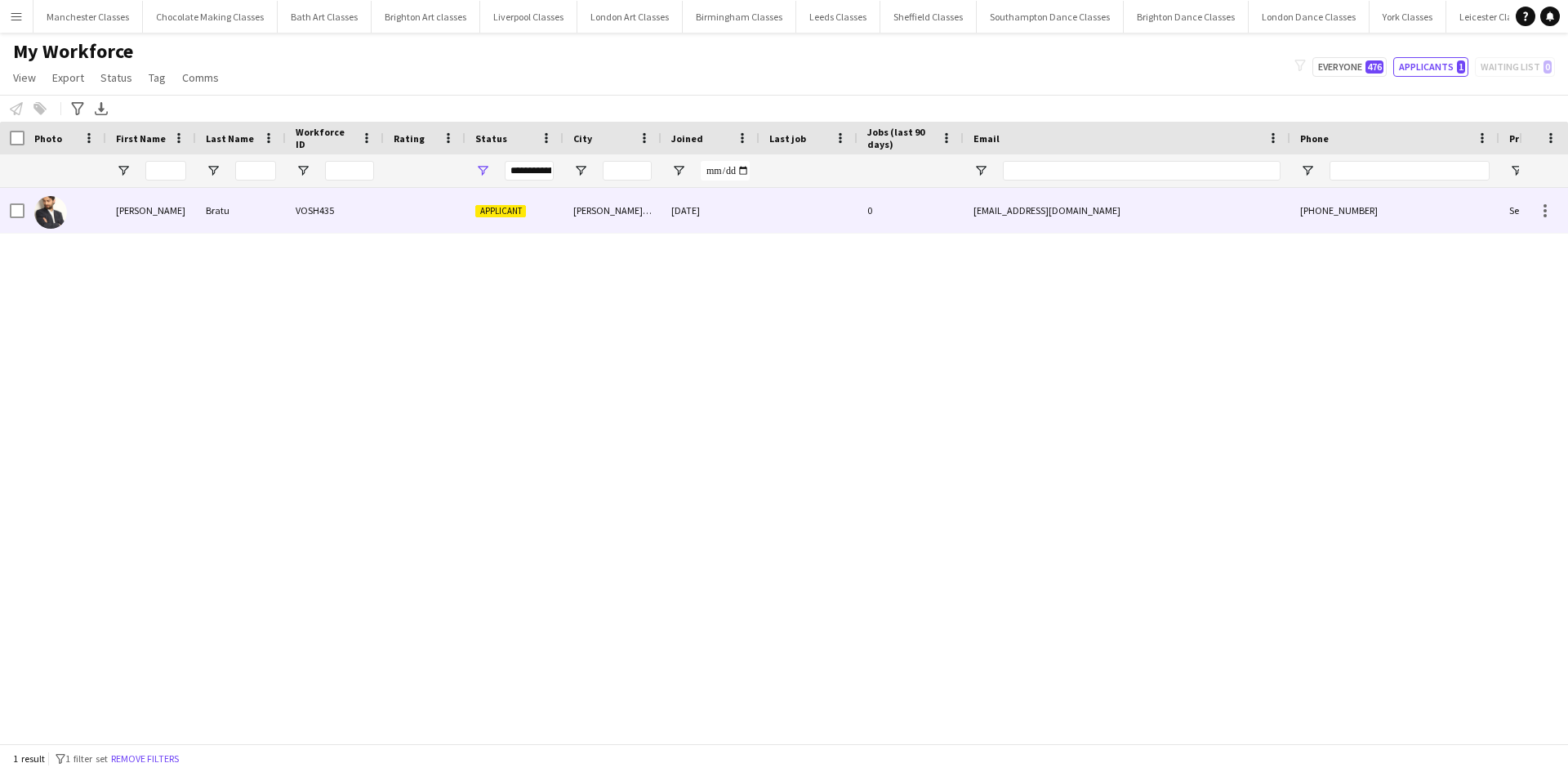
click at [1474, 224] on div "+447407282278" at bounding box center [1395, 210] width 209 height 45
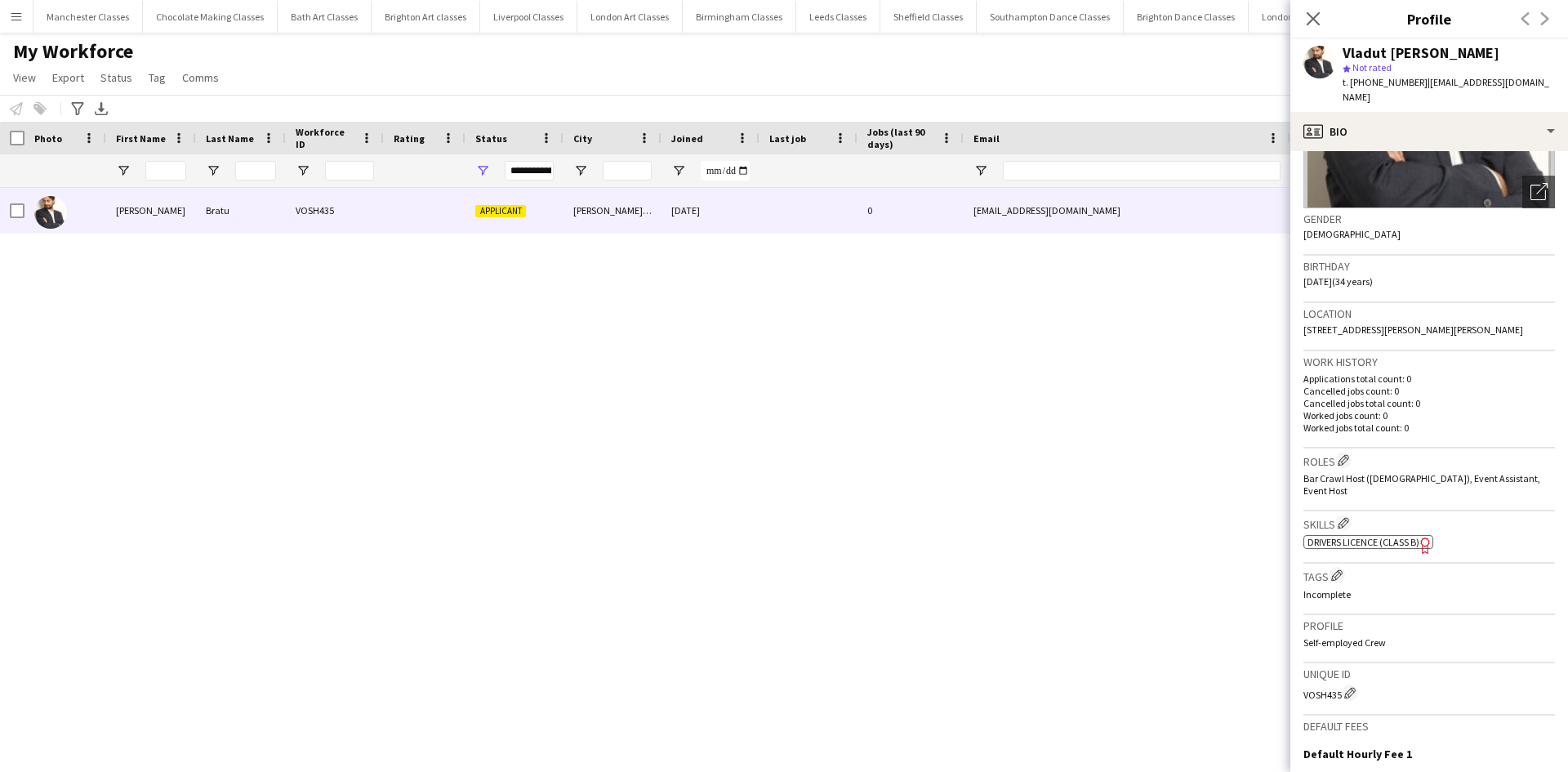
scroll to position [405, 0]
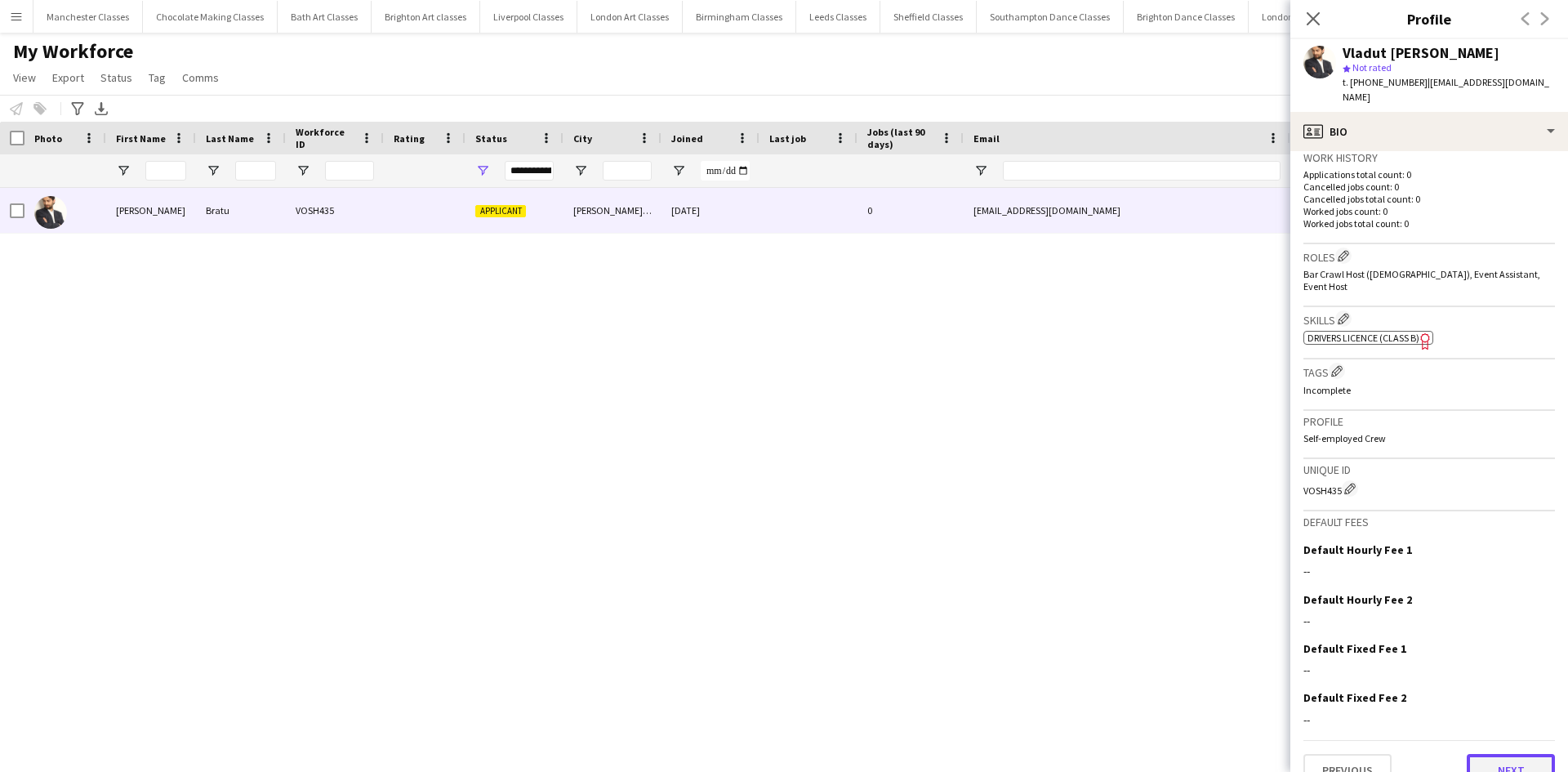
click at [1509, 754] on button "Next" at bounding box center [1510, 770] width 88 height 32
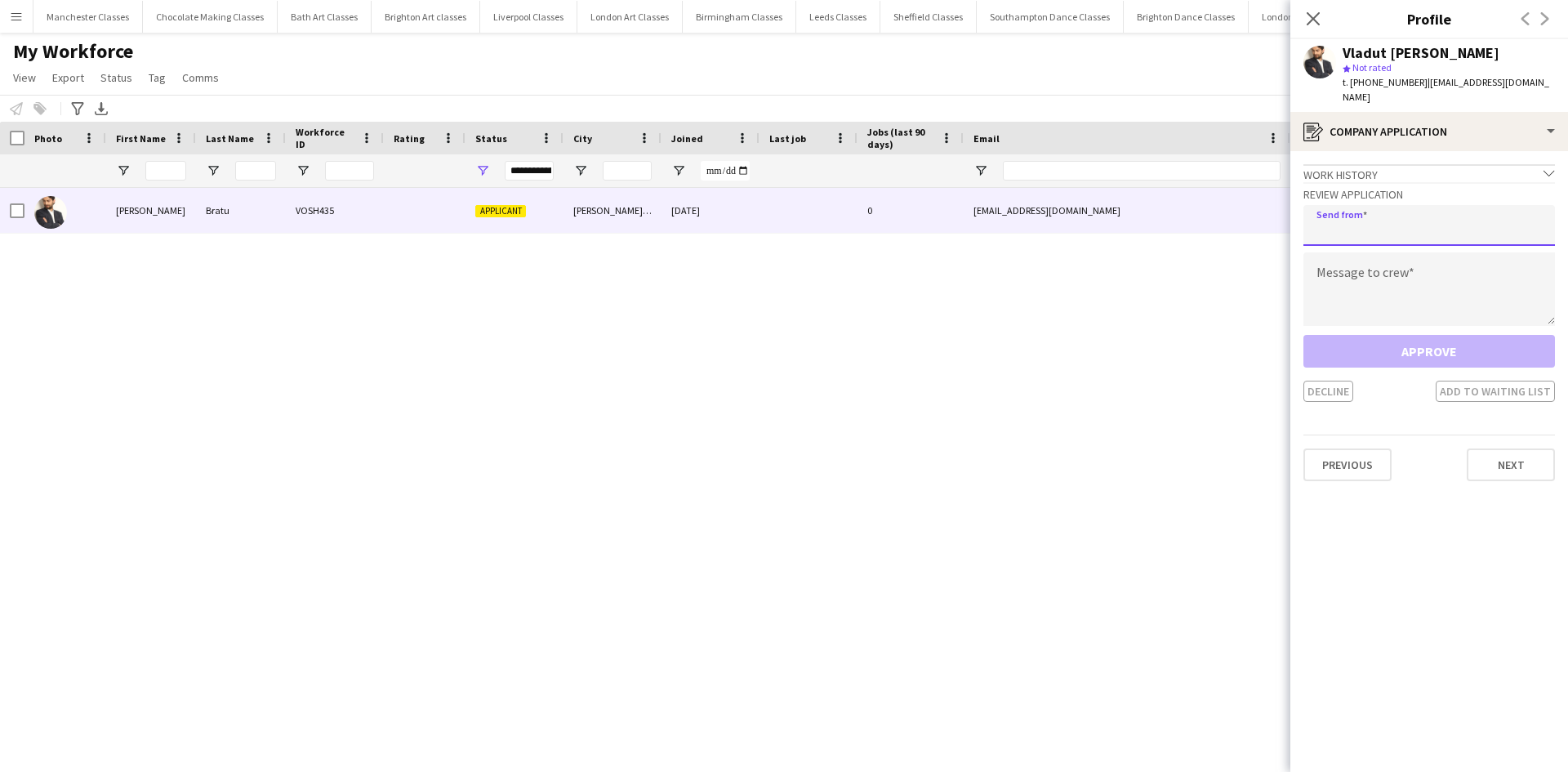
click at [1400, 218] on input "email" at bounding box center [1429, 226] width 251 height 41
type input "**********"
click at [1380, 262] on textarea at bounding box center [1429, 289] width 251 height 74
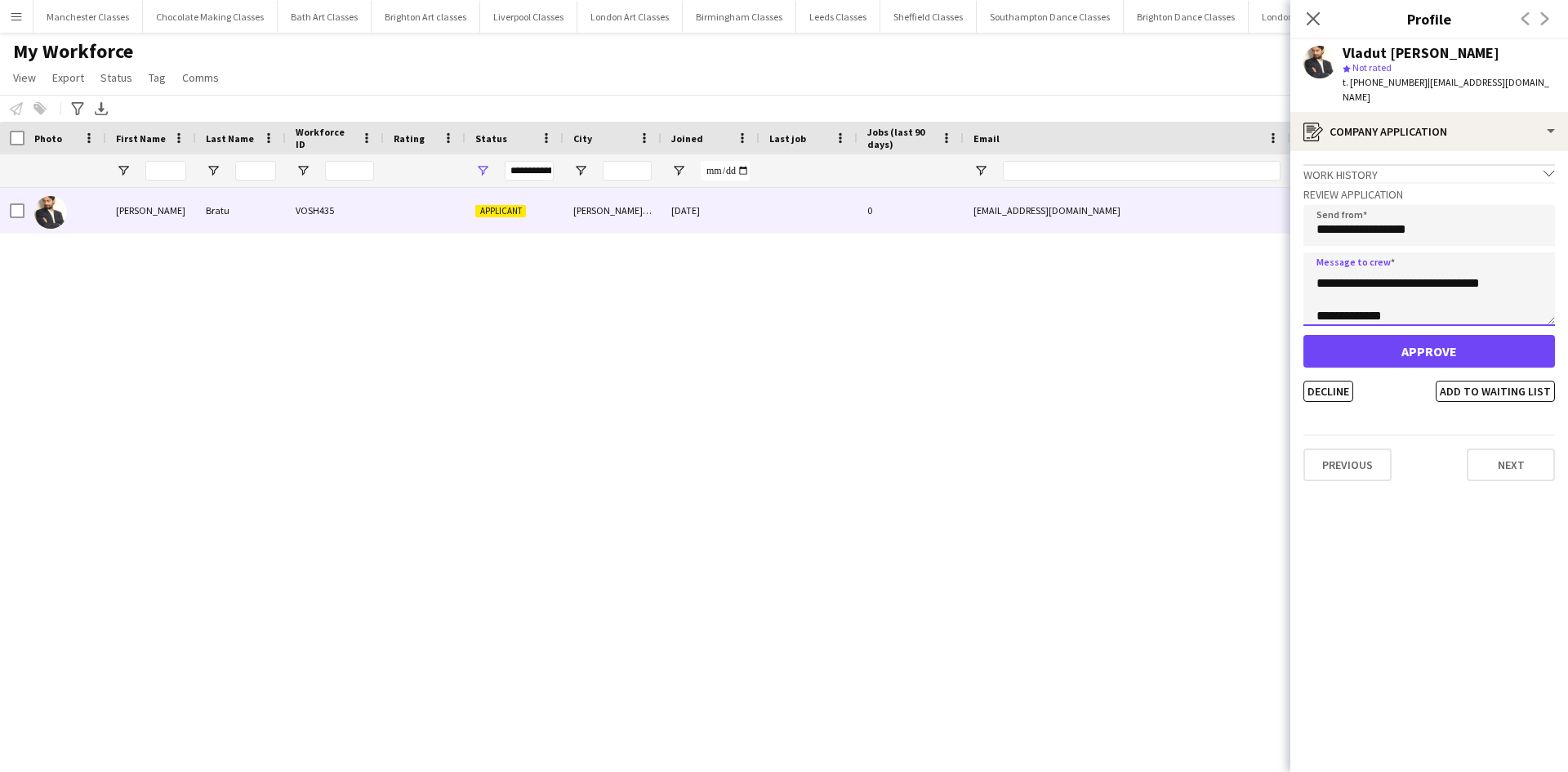
scroll to position [43, 0]
type textarea "**********"
click at [1396, 380] on div "Decline Add to waiting list" at bounding box center [1429, 391] width 251 height 21
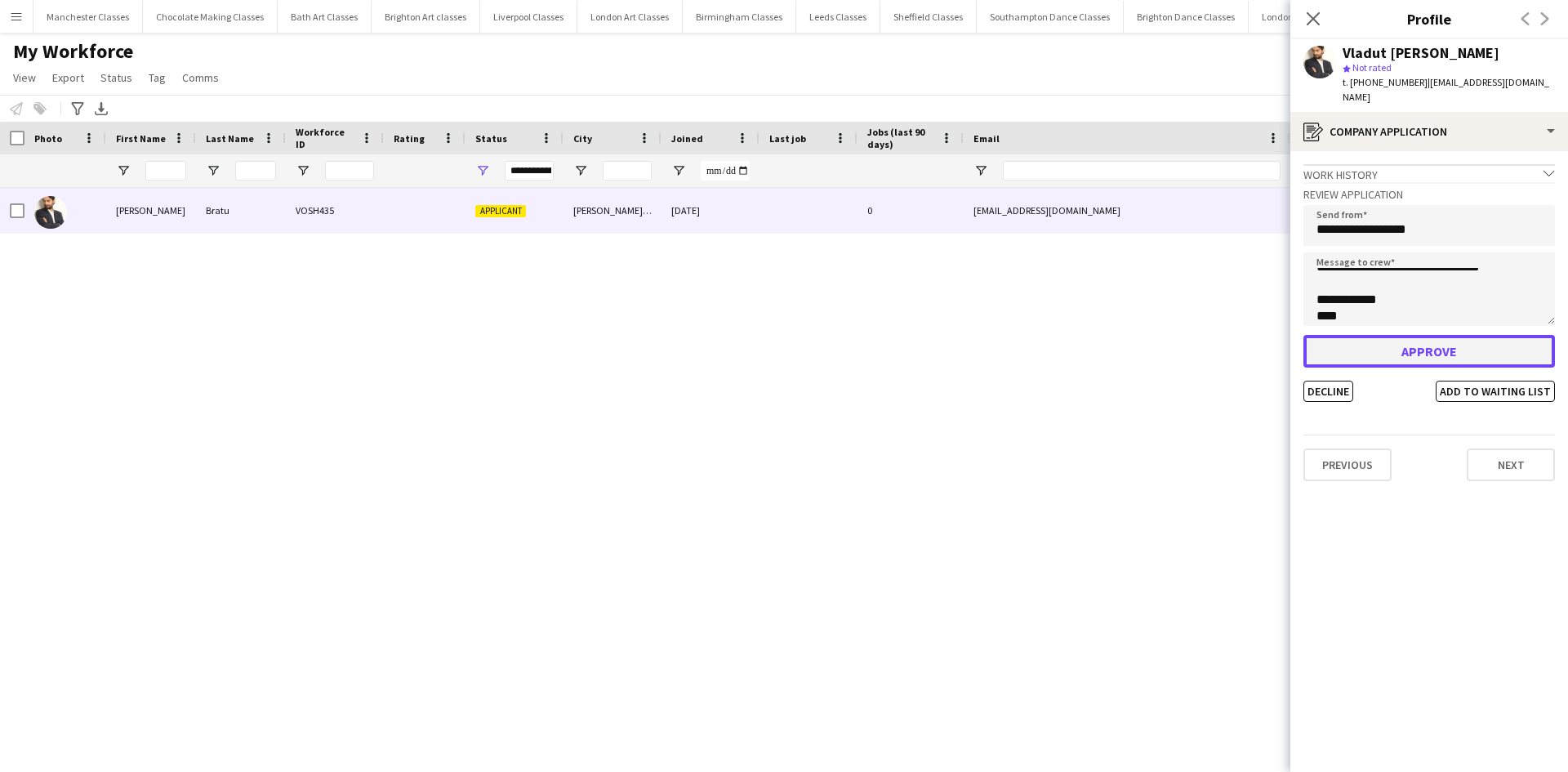
click at [1405, 345] on button "Approve" at bounding box center [1429, 351] width 251 height 32
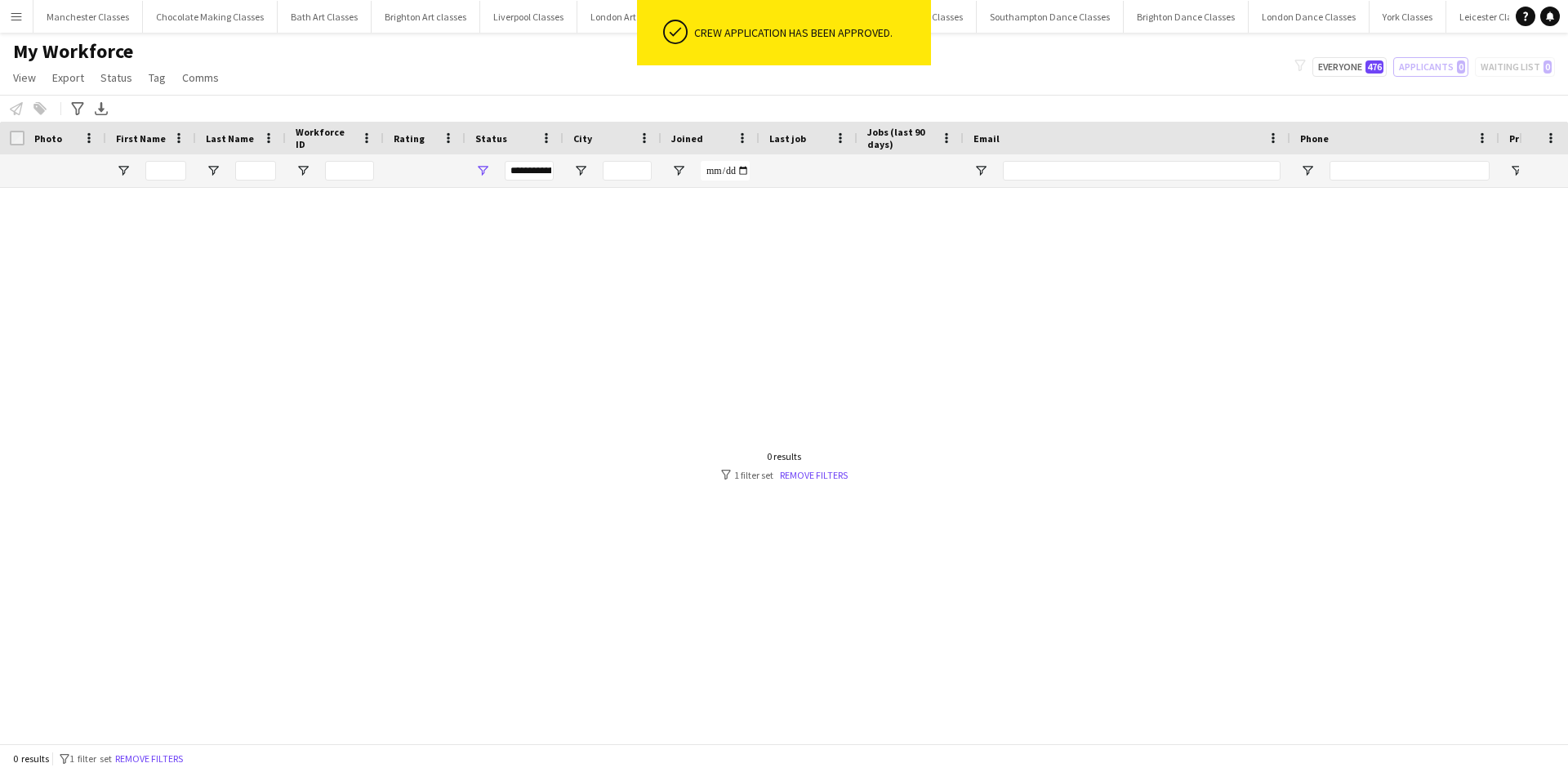
click at [16, 16] on app-icon "Menu" at bounding box center [15, 15] width 13 height 13
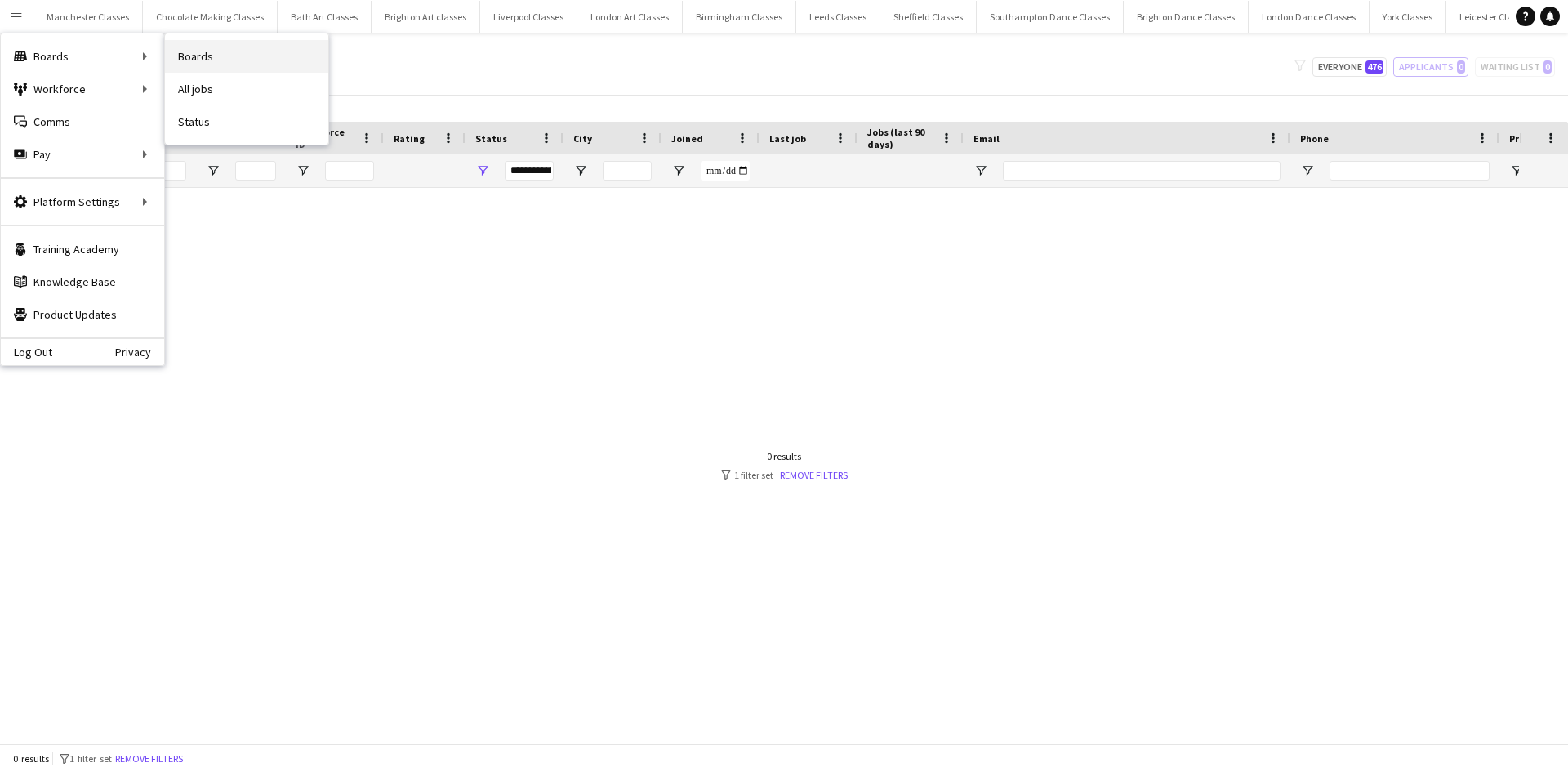
click at [223, 59] on link "Boards" at bounding box center [246, 56] width 163 height 32
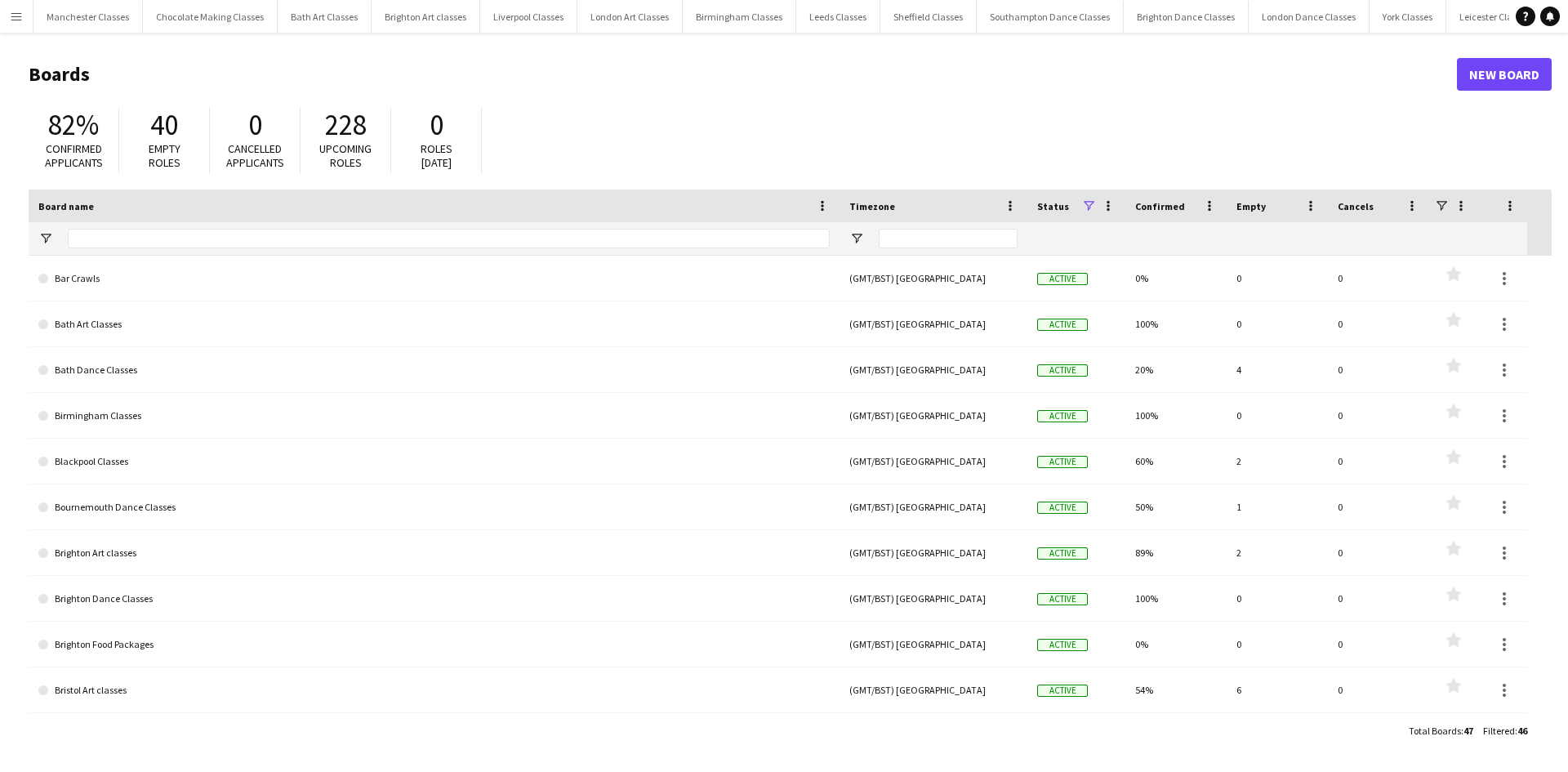
click at [9, 23] on button "Menu" at bounding box center [16, 16] width 32 height 32
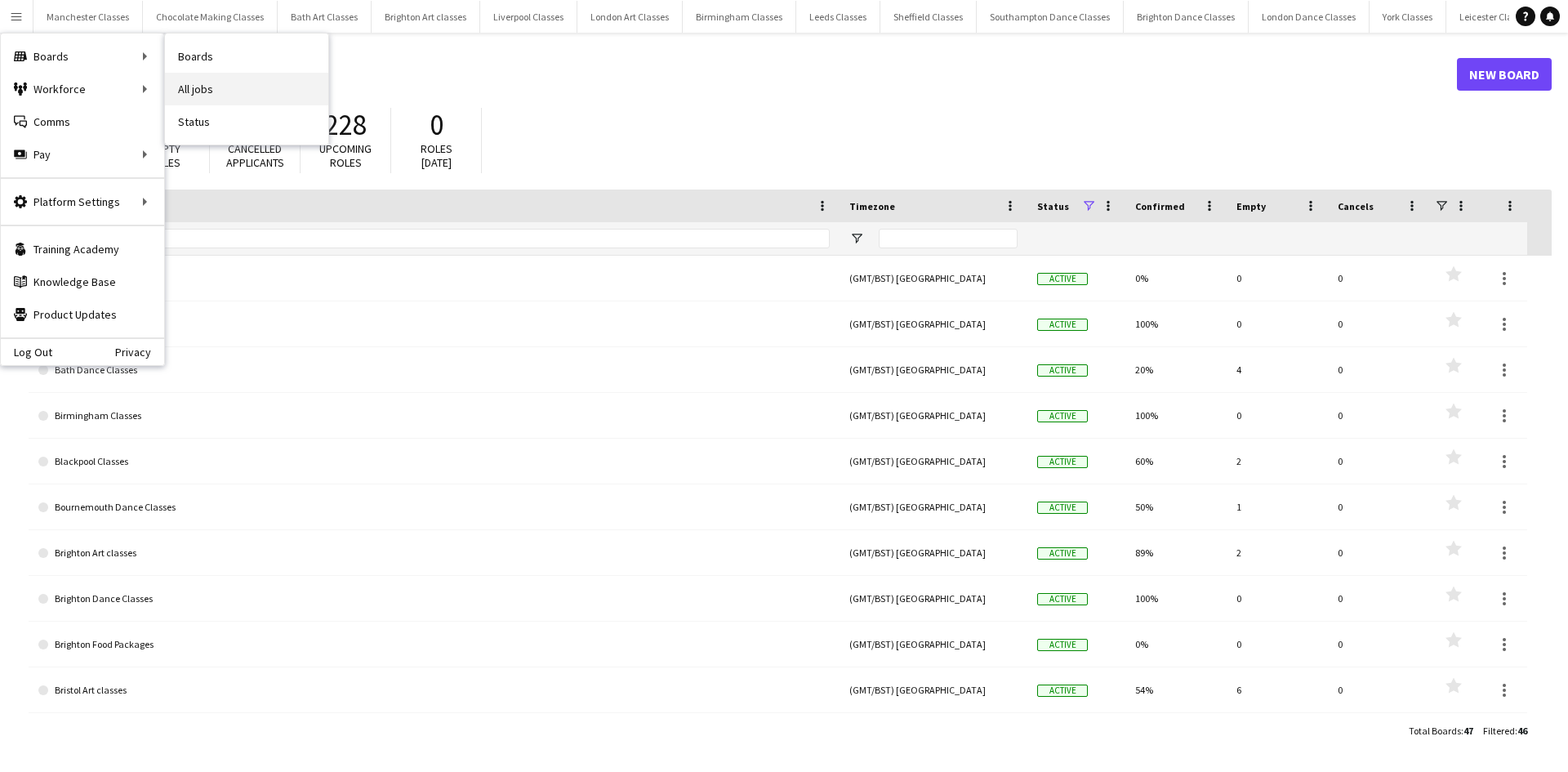
click at [206, 90] on link "All jobs" at bounding box center [246, 89] width 163 height 32
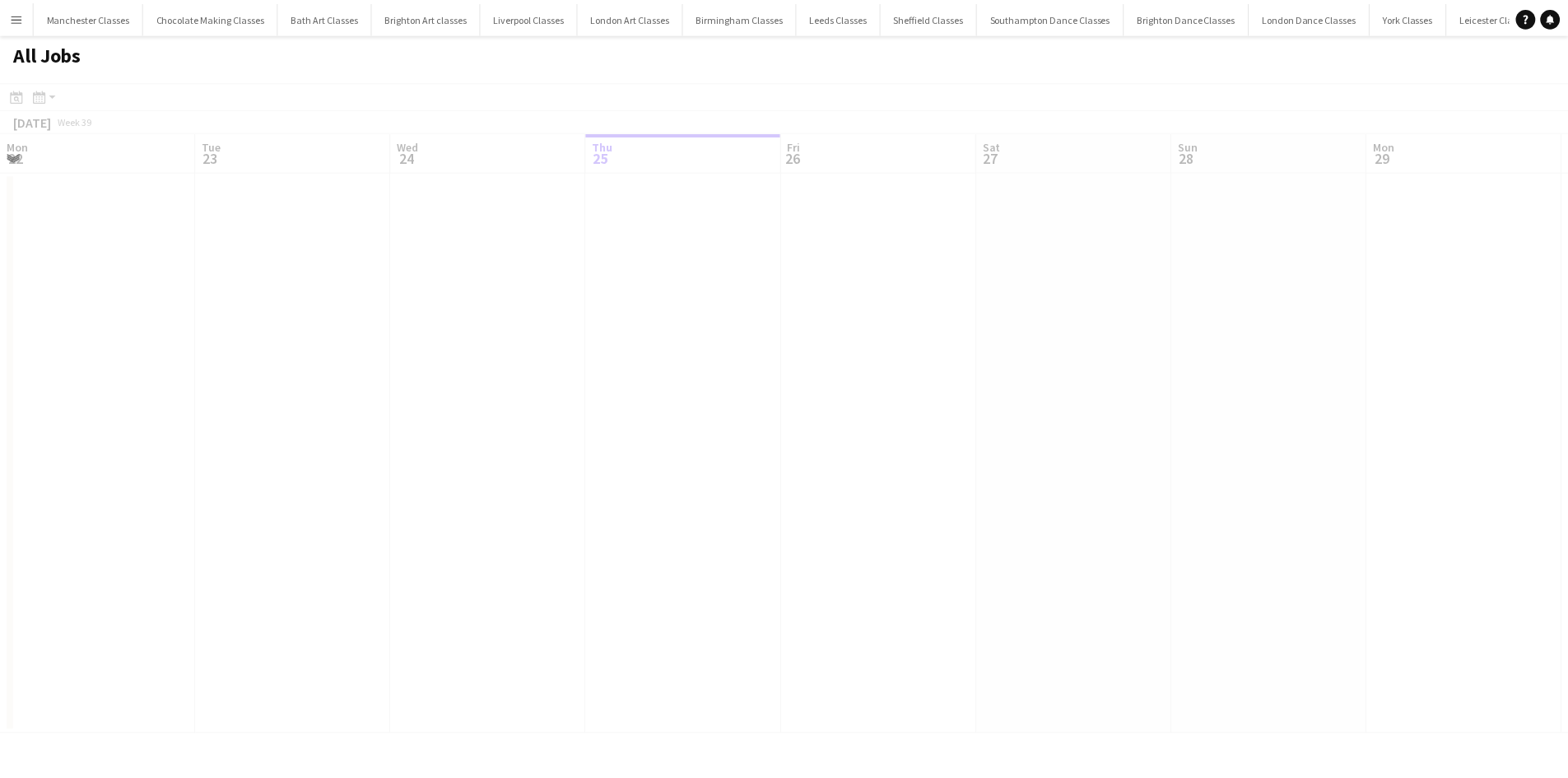
scroll to position [0, 394]
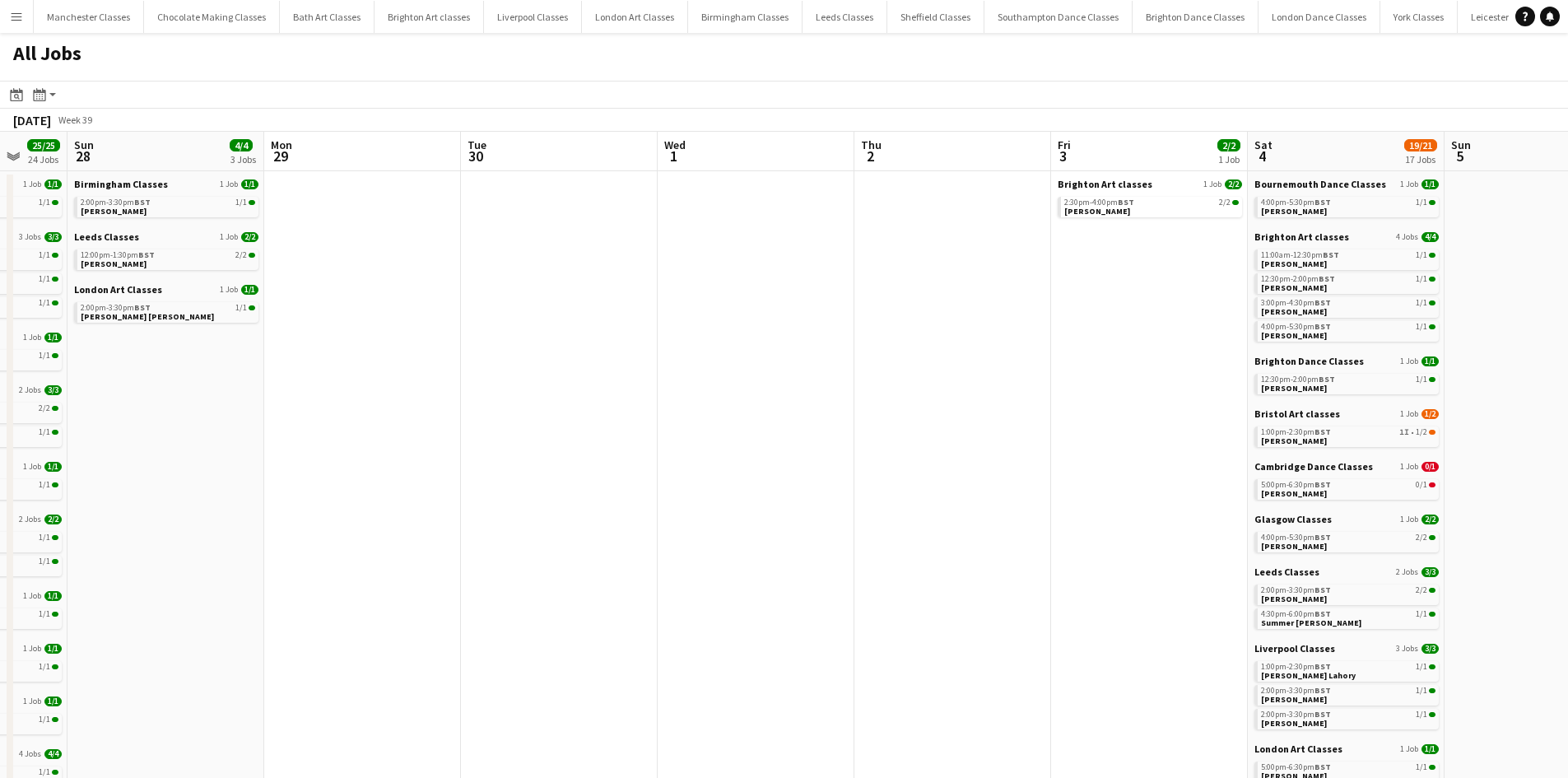
drag, startPoint x: 1157, startPoint y: 478, endPoint x: 408, endPoint y: 512, distance: 749.8
click at [423, 513] on app-calendar-viewport "Wed 24 Thu 25 Fri 26 Sat 27 25/25 24 Jobs Sun 28 4/4 3 Jobs Mon 29 Tue 30 Wed 1…" at bounding box center [784, 719] width 1568 height 1173
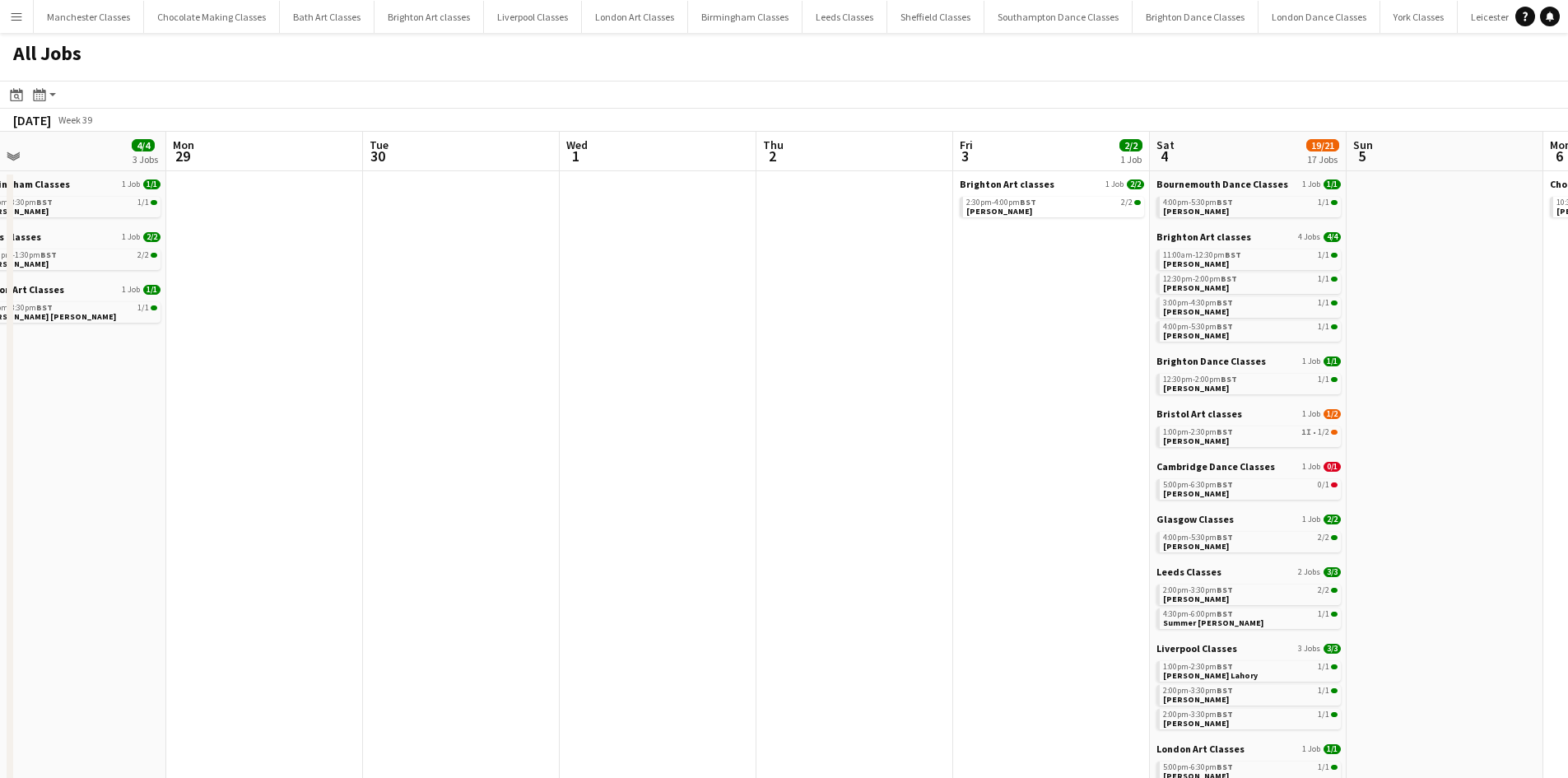
click at [760, 501] on app-all-jobs "All Jobs Date picker SEP 2025 SEP 2025 Monday M Tuesday T Wednesday W Thursday …" at bounding box center [784, 669] width 1568 height 1272
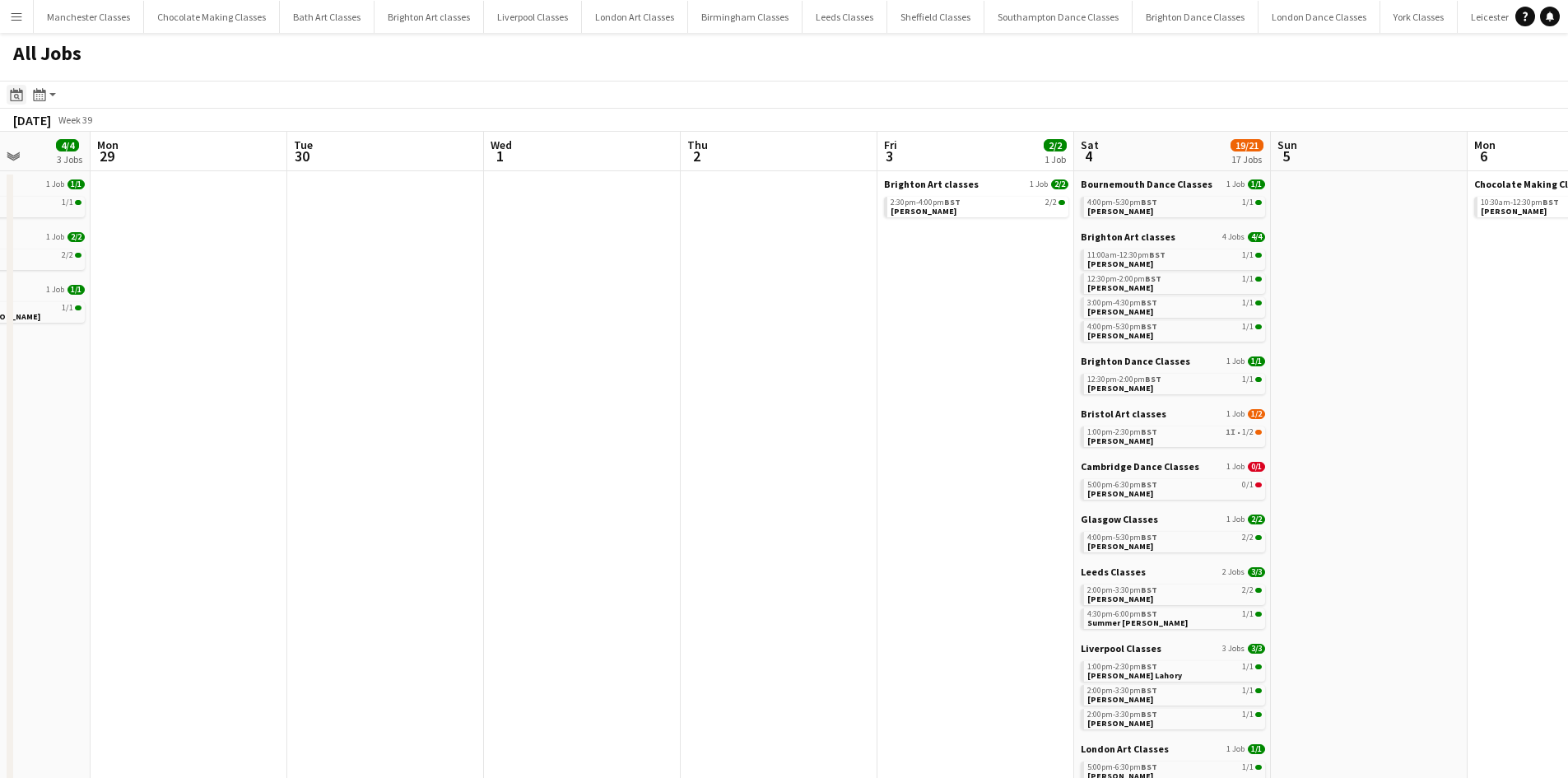
click at [19, 91] on icon at bounding box center [16, 94] width 12 height 13
click at [59, 158] on span "[DATE]" at bounding box center [38, 151] width 43 height 15
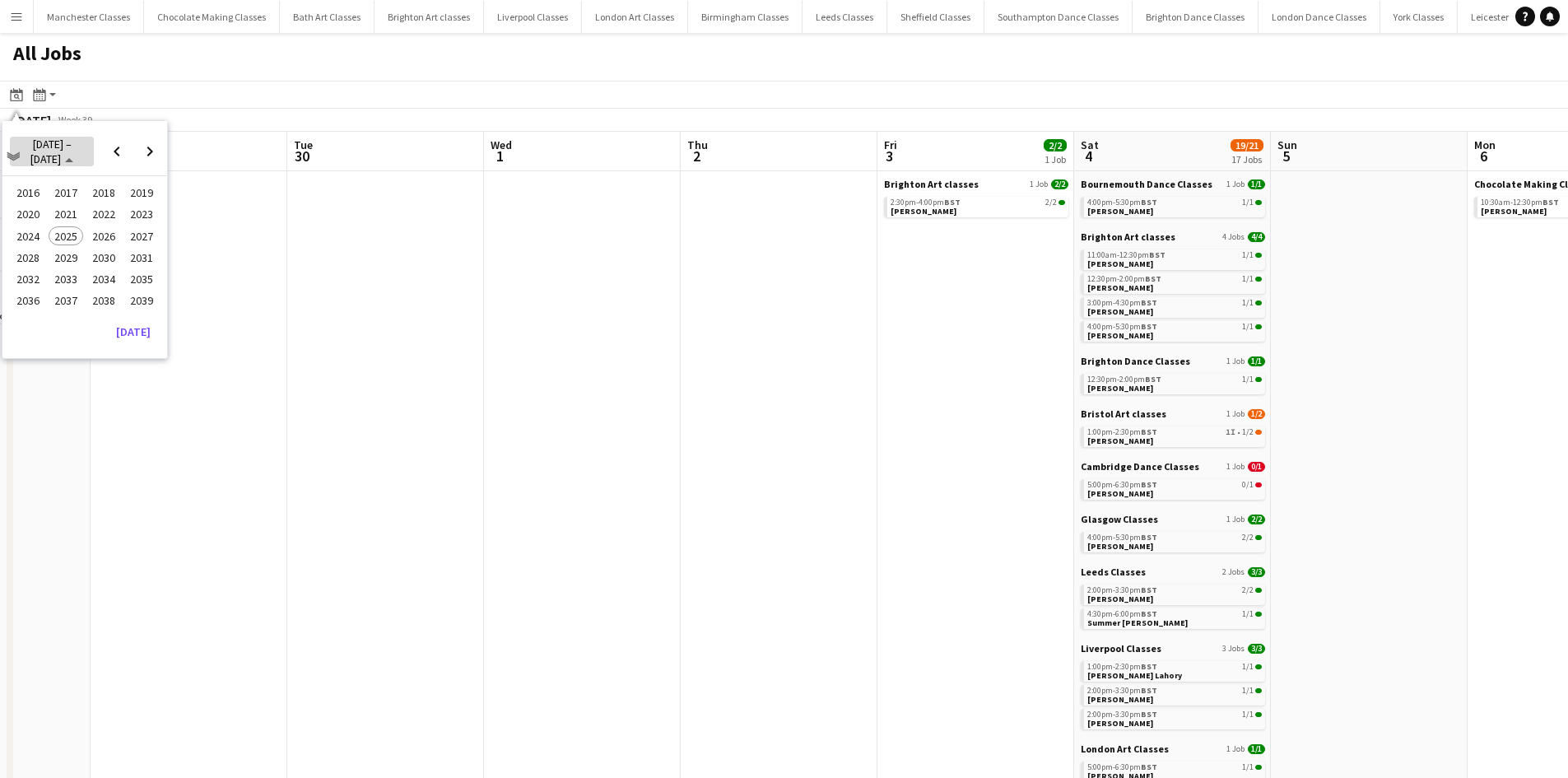
click at [73, 151] on span "2016 – 2039" at bounding box center [52, 152] width 72 height 29
click at [146, 152] on span "Next month" at bounding box center [150, 152] width 33 height 33
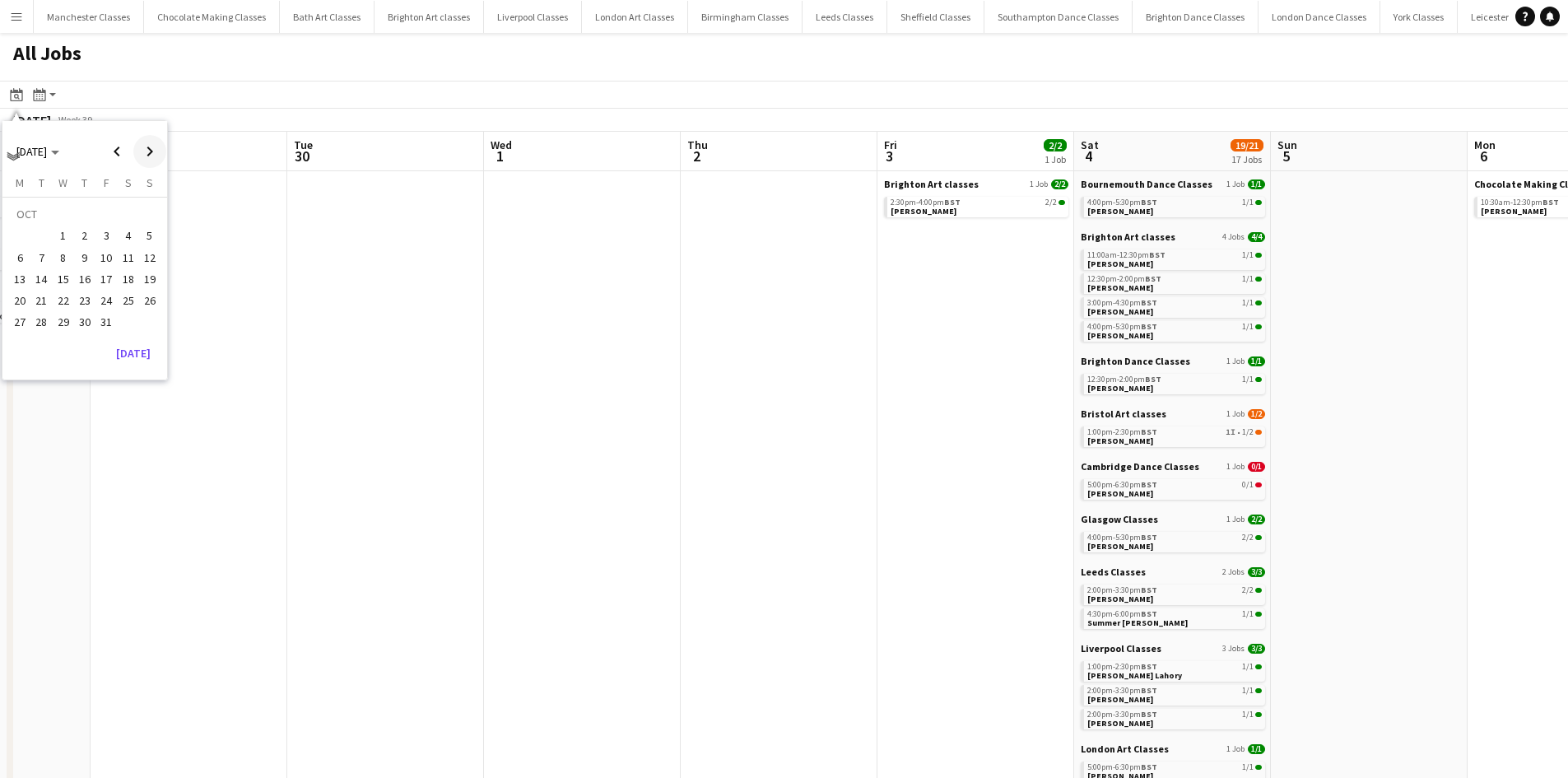
click at [146, 152] on span "Next month" at bounding box center [150, 152] width 33 height 33
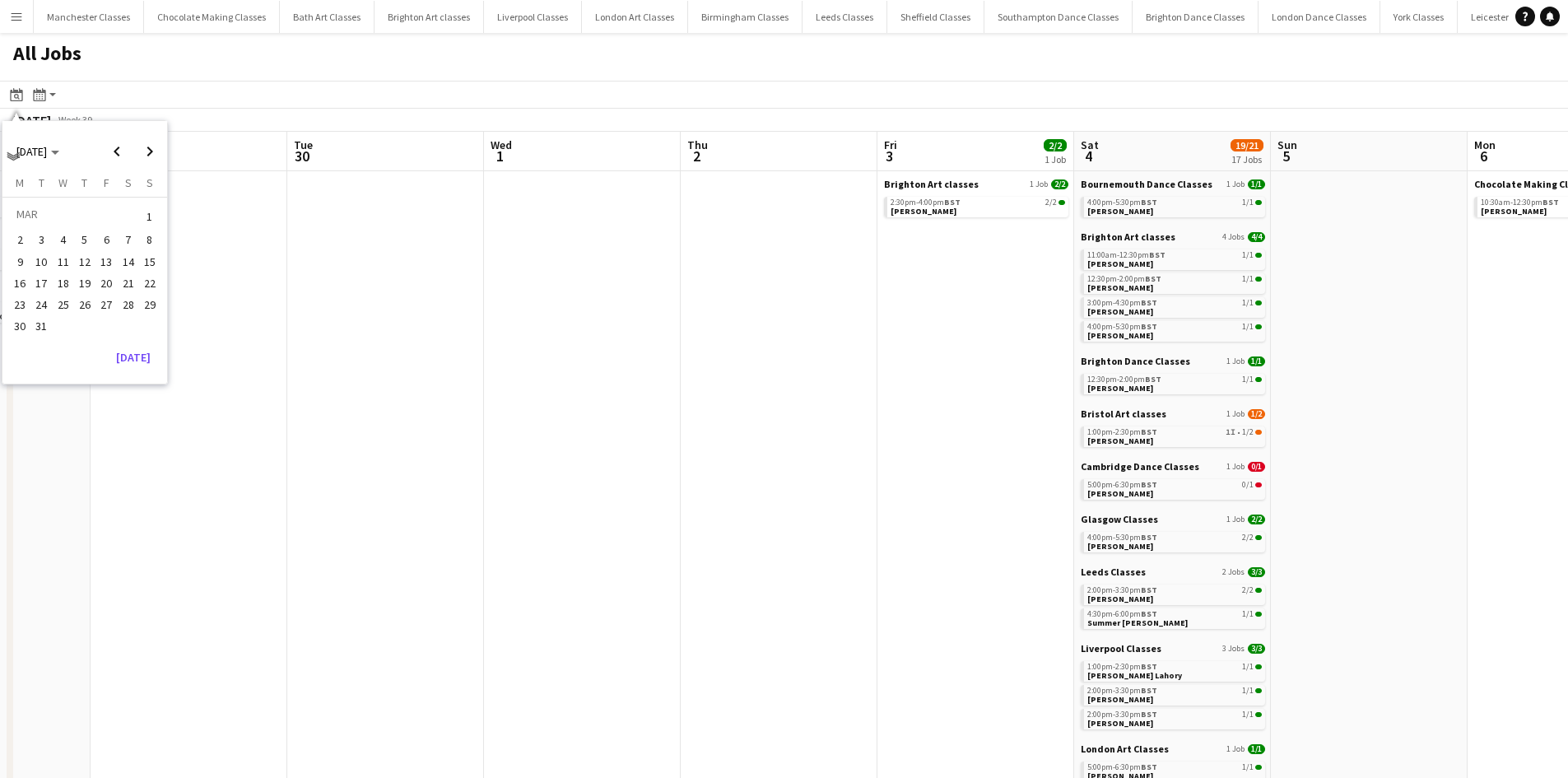
click at [129, 310] on span "28" at bounding box center [128, 304] width 20 height 20
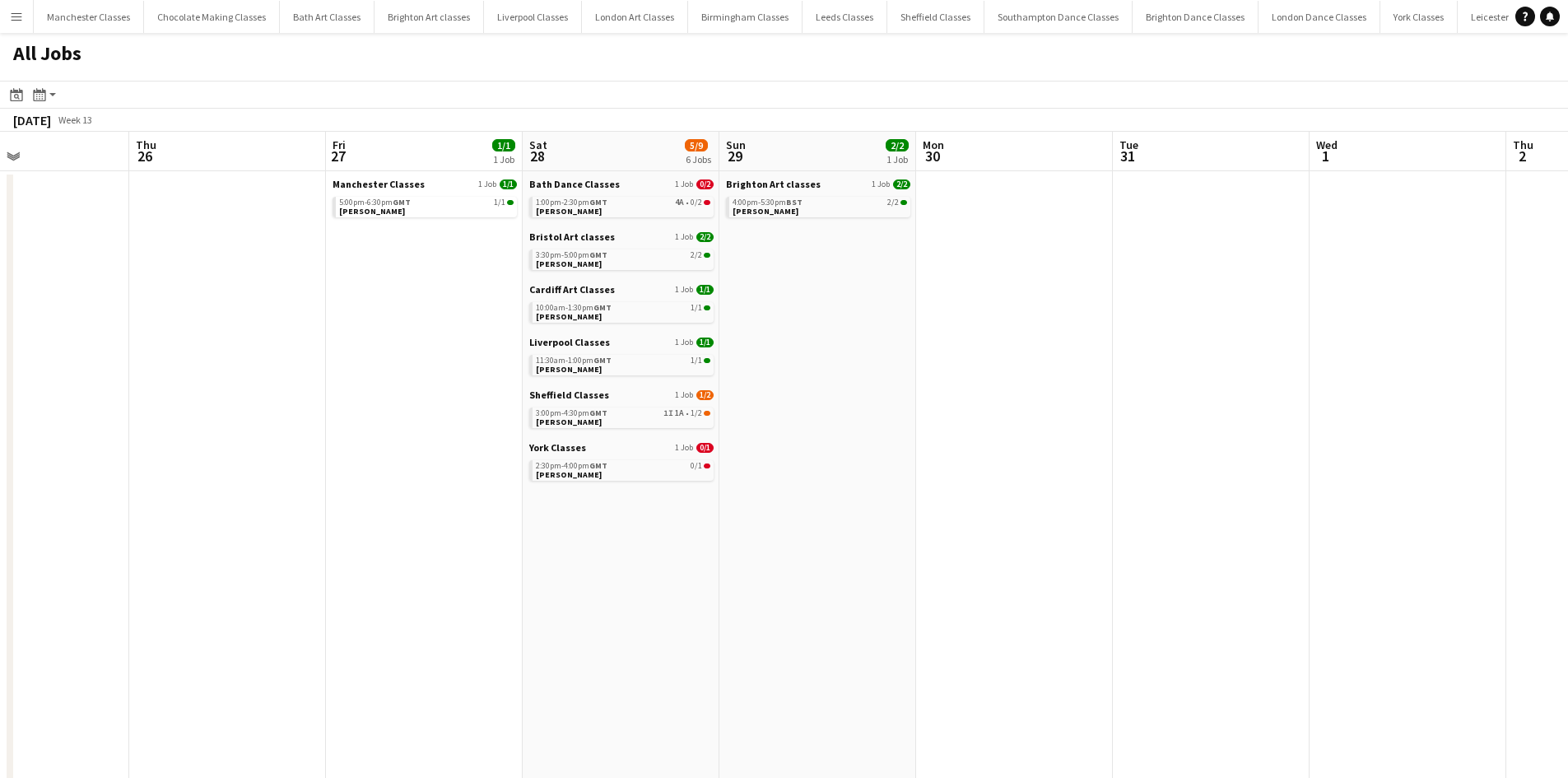
scroll to position [0, 754]
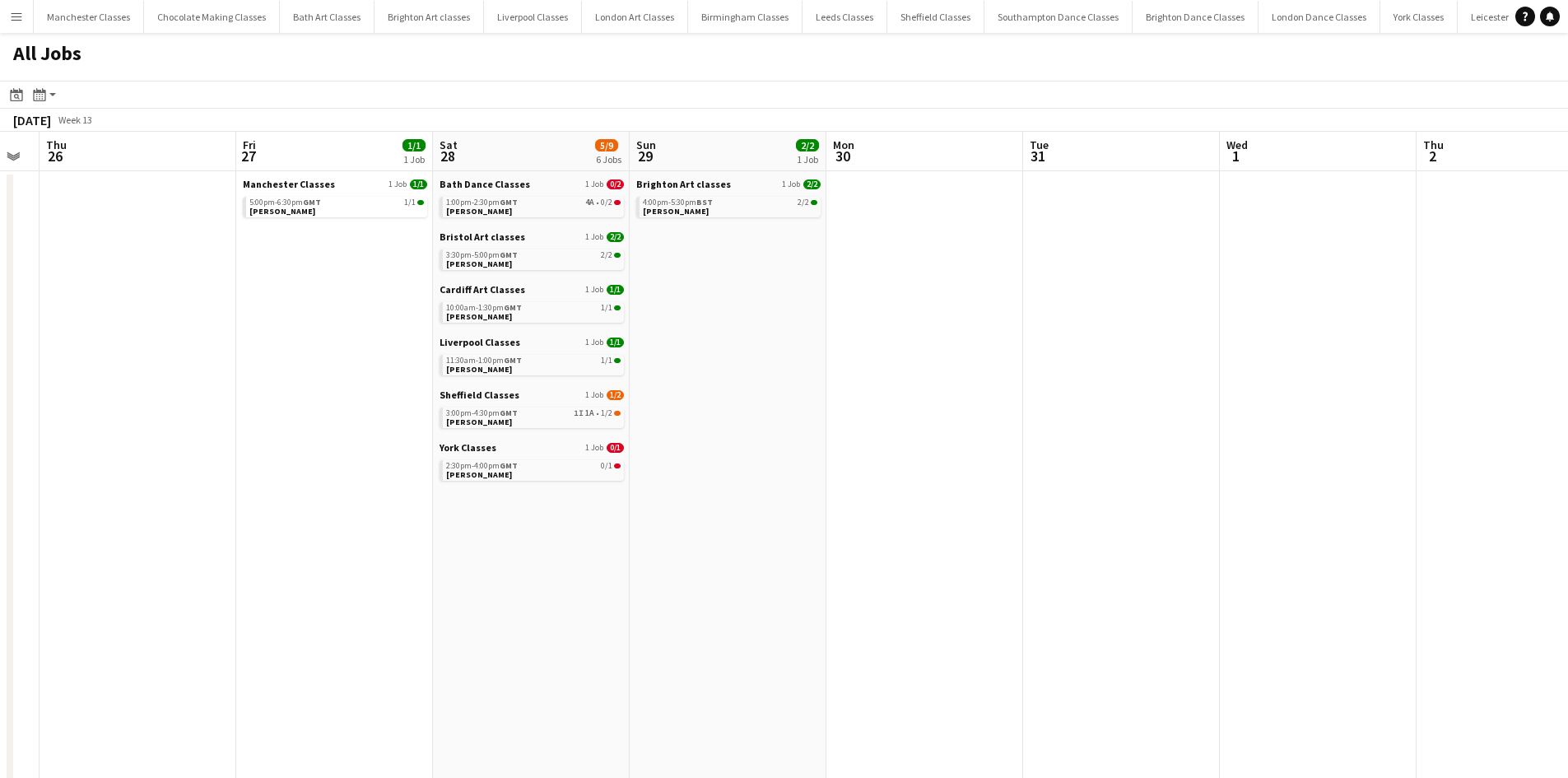
drag, startPoint x: 447, startPoint y: 376, endPoint x: 268, endPoint y: 402, distance: 180.9
click at [269, 402] on app-calendar-viewport "Sun 22 1/2 2 Jobs Mon 23 Tue 24 Wed 25 Thu 26 Fri 27 1/1 1 Job Sat 28 5/9 6 Job…" at bounding box center [784, 719] width 1568 height 1173
click at [572, 206] on div "1:00pm-2:30pm GMT 4A • 0/2" at bounding box center [526, 202] width 175 height 9
click at [527, 209] on link "1:00pm-2:30pm GMT 4A • 0/2 Megan Crees" at bounding box center [526, 206] width 175 height 19
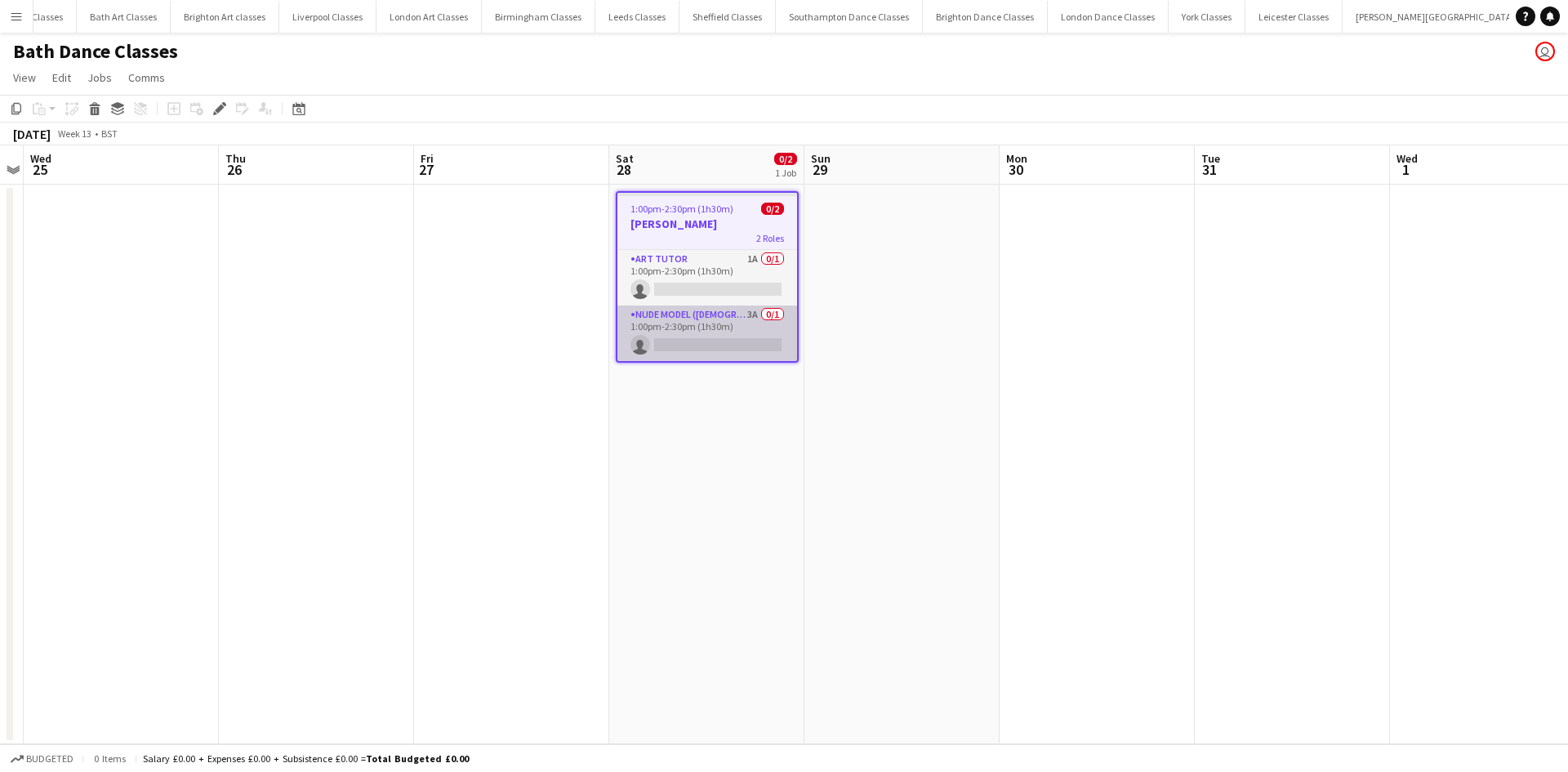
click at [678, 327] on app-card-role "Nude Model (Male) 3A 0/1 1:00pm-2:30pm (1h30m) single-neutral-actions" at bounding box center [707, 333] width 179 height 56
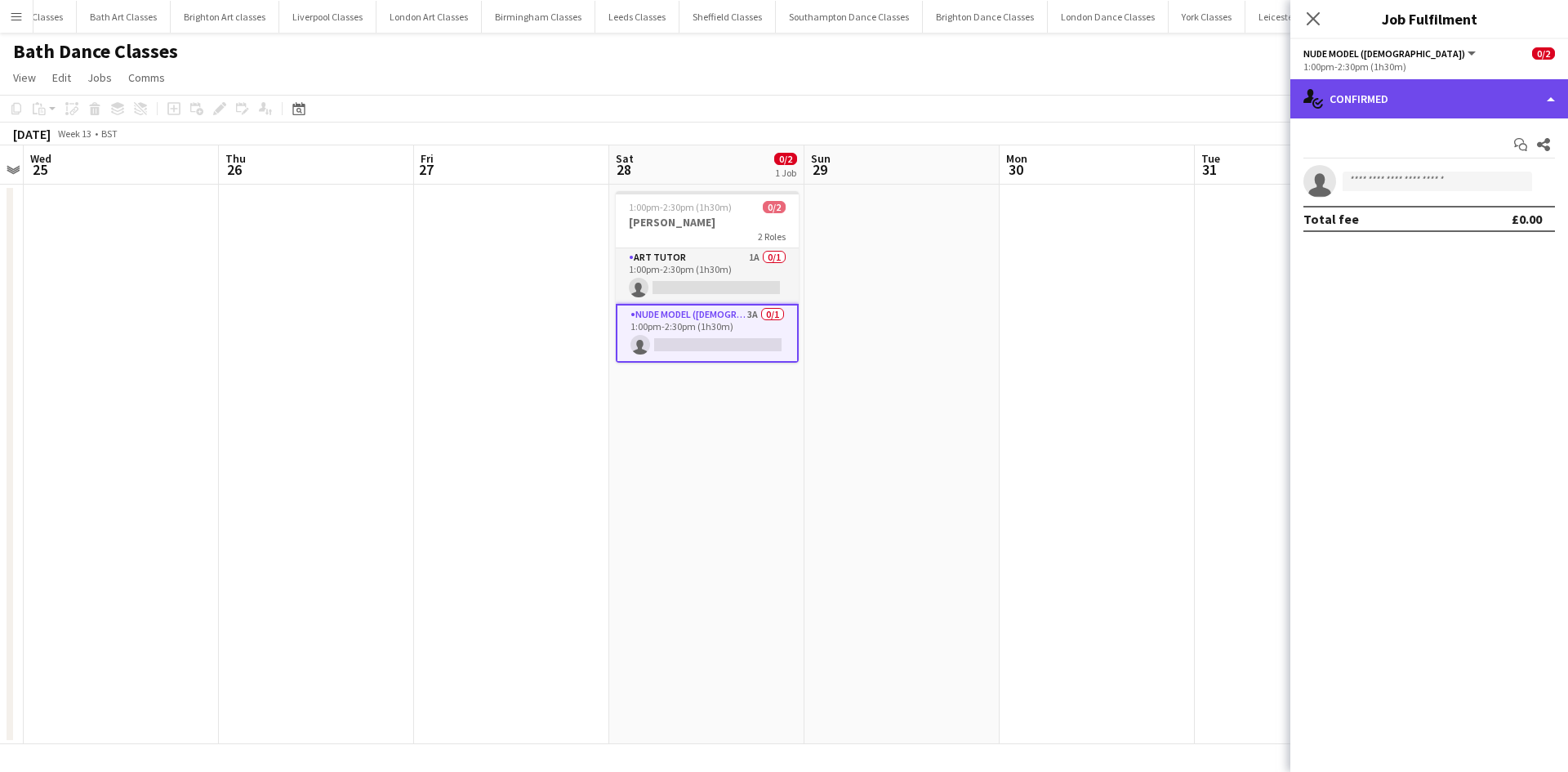
click at [1423, 94] on div "single-neutral-actions-check-2 Confirmed" at bounding box center [1429, 99] width 278 height 39
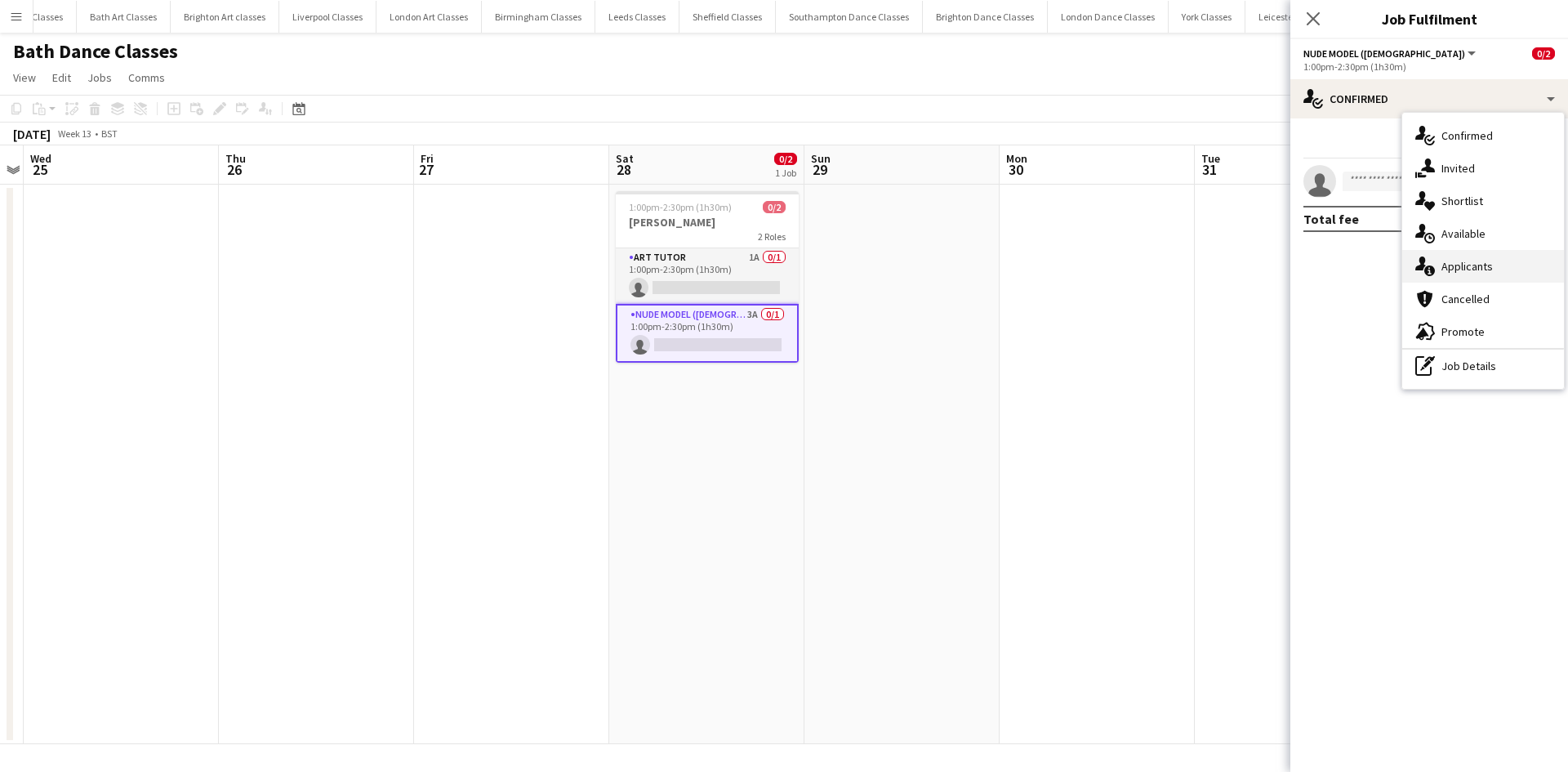
click at [1483, 267] on span "Applicants" at bounding box center [1466, 266] width 51 height 15
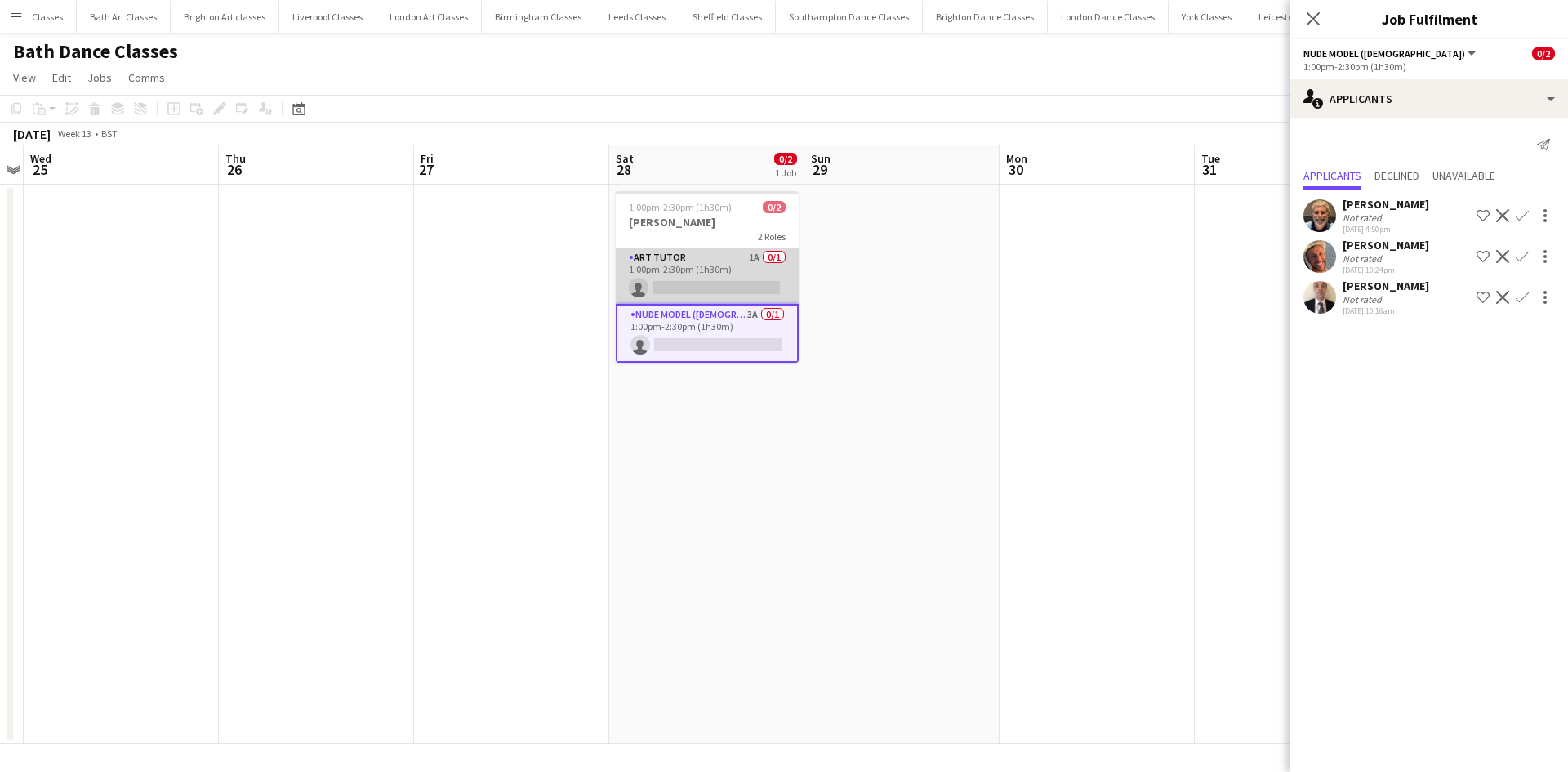
scroll to position [0, 564]
click at [671, 267] on app-card-role "Art Tutor 1A 0/1 1:00pm-2:30pm (1h30m) single-neutral-actions" at bounding box center [705, 275] width 183 height 56
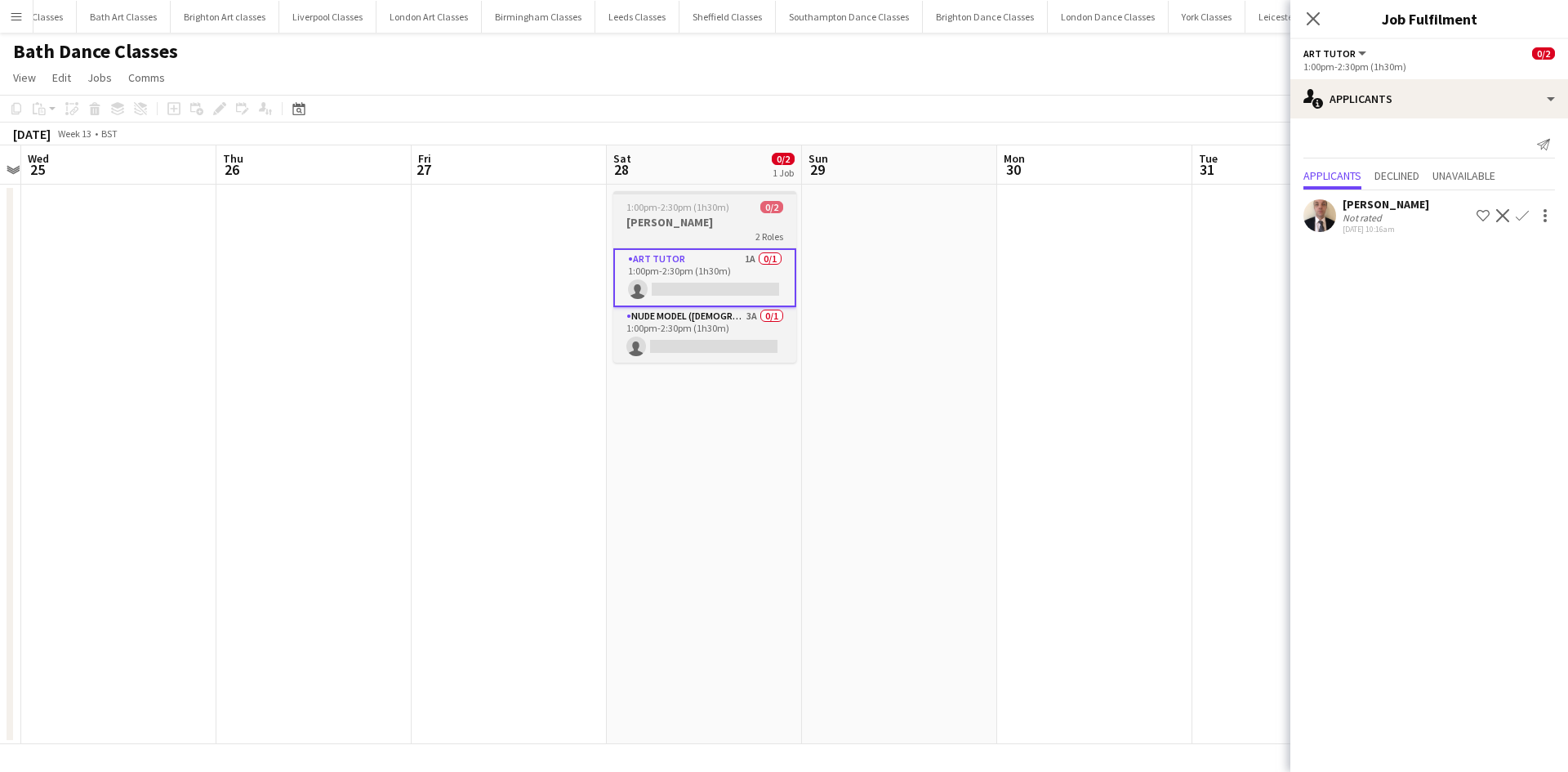
click at [708, 221] on h3 "[PERSON_NAME]" at bounding box center [705, 221] width 183 height 15
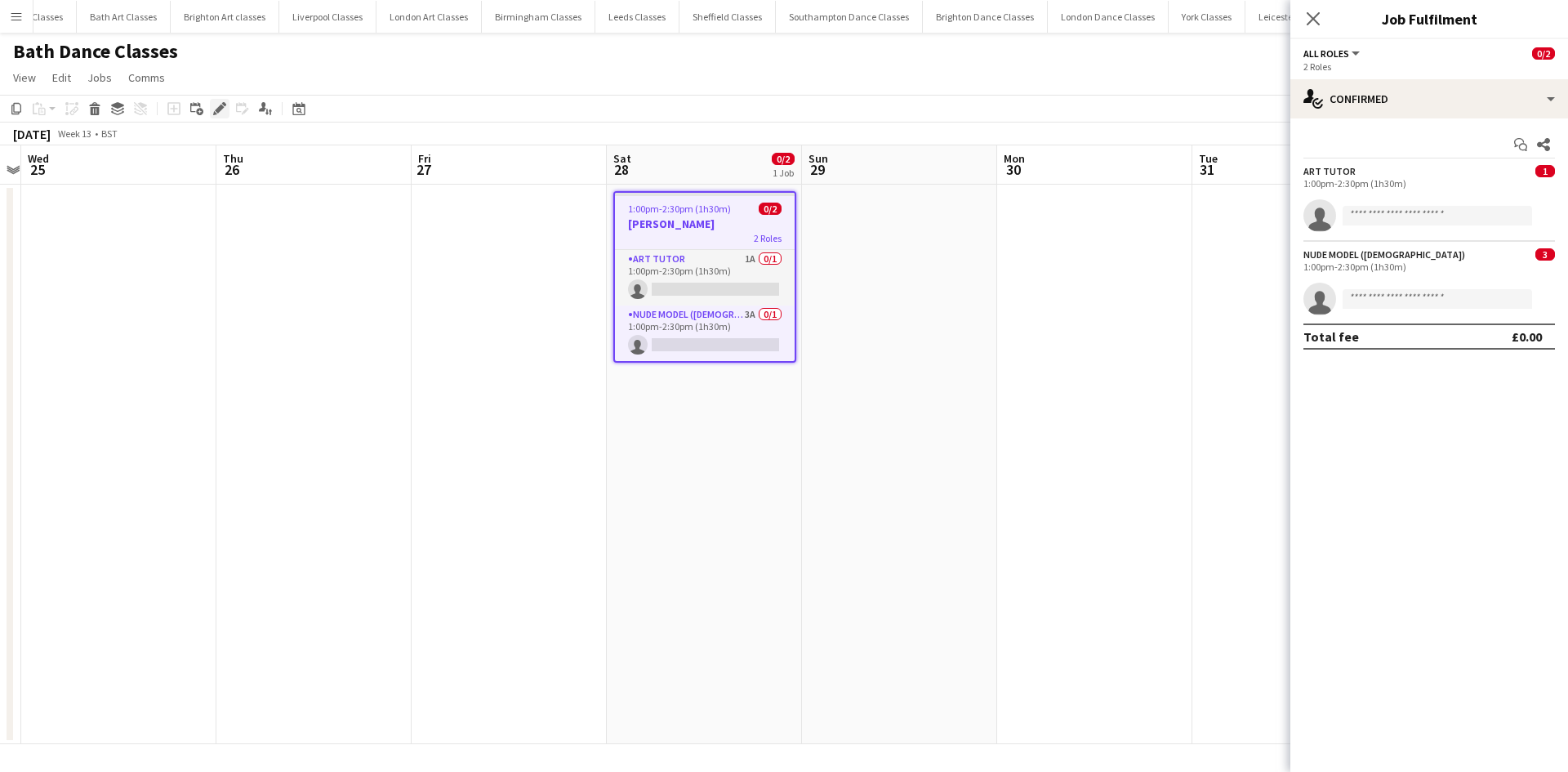
click at [226, 106] on div "Edit" at bounding box center [220, 109] width 20 height 20
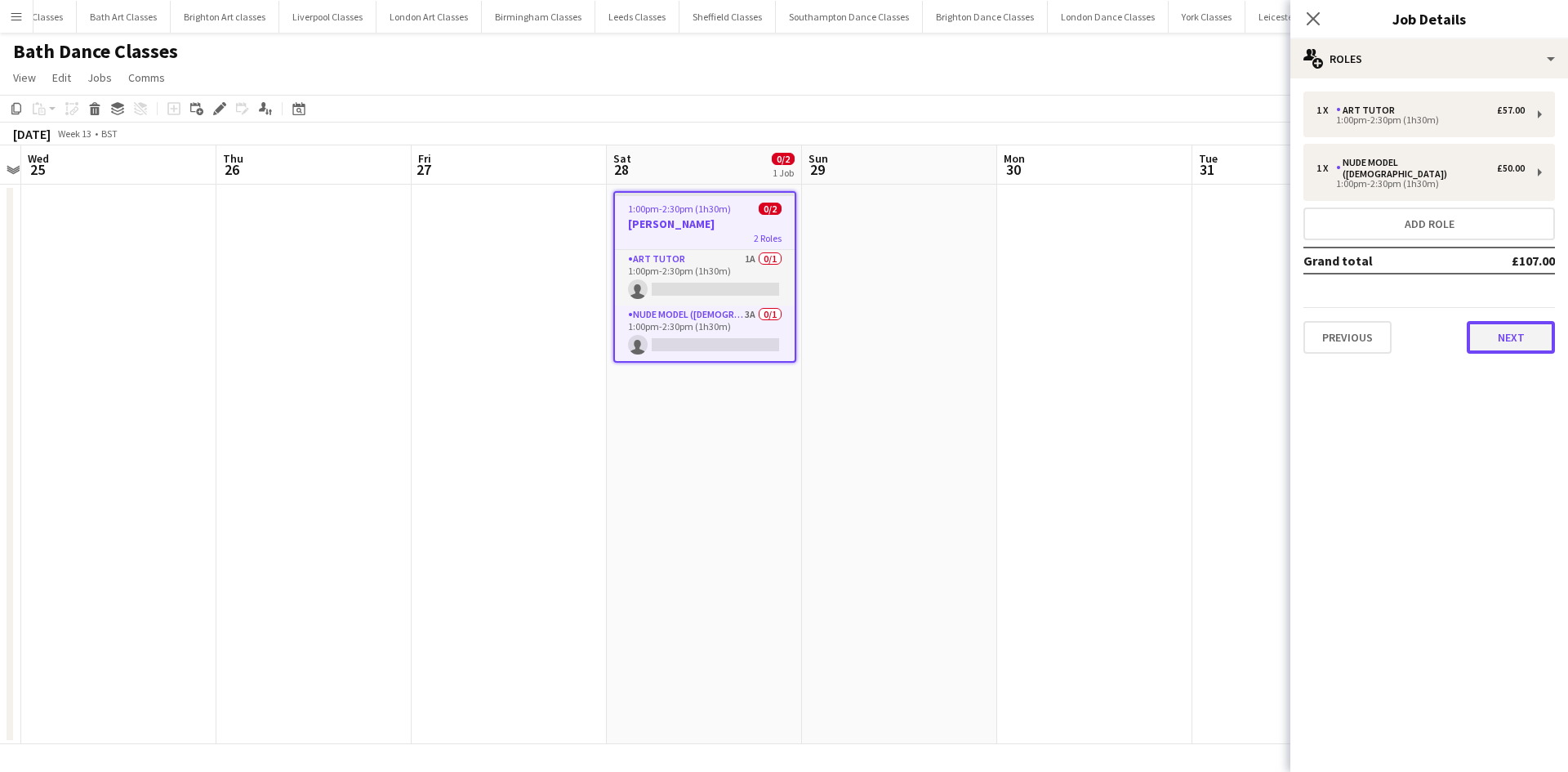
click at [1537, 333] on button "Next" at bounding box center [1510, 338] width 88 height 32
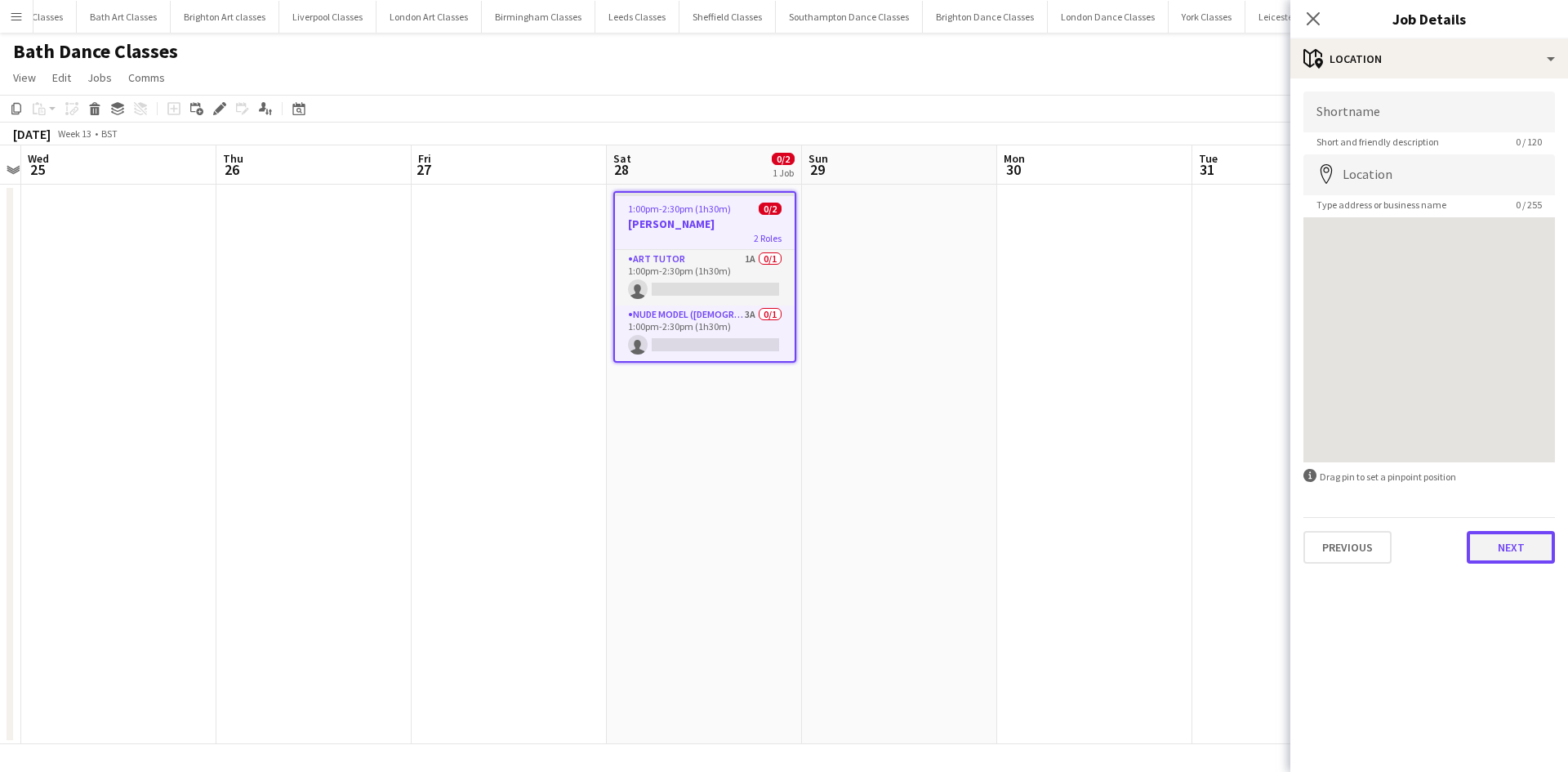
click at [1516, 539] on button "Next" at bounding box center [1510, 547] width 88 height 32
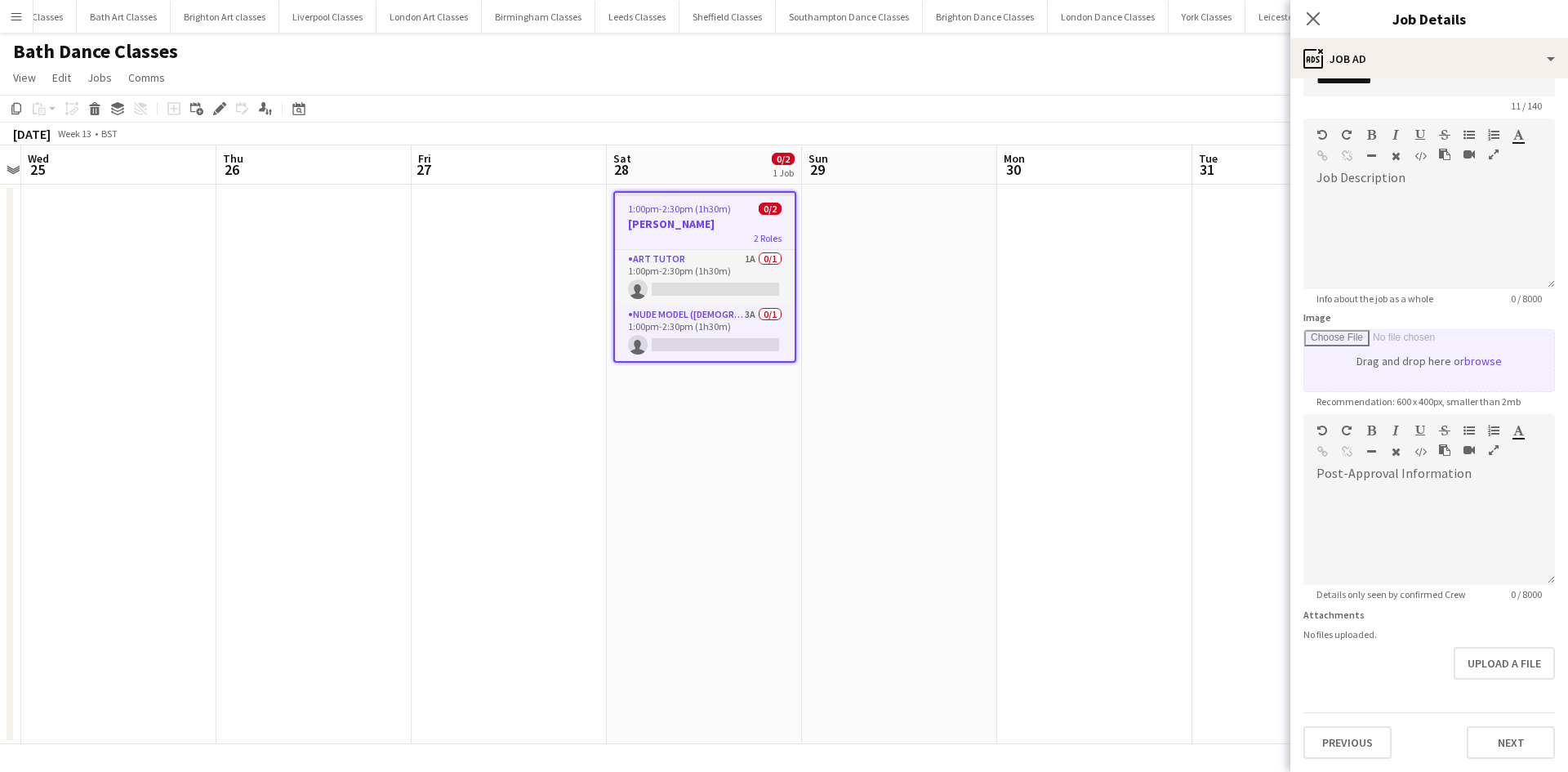
scroll to position [0, 0]
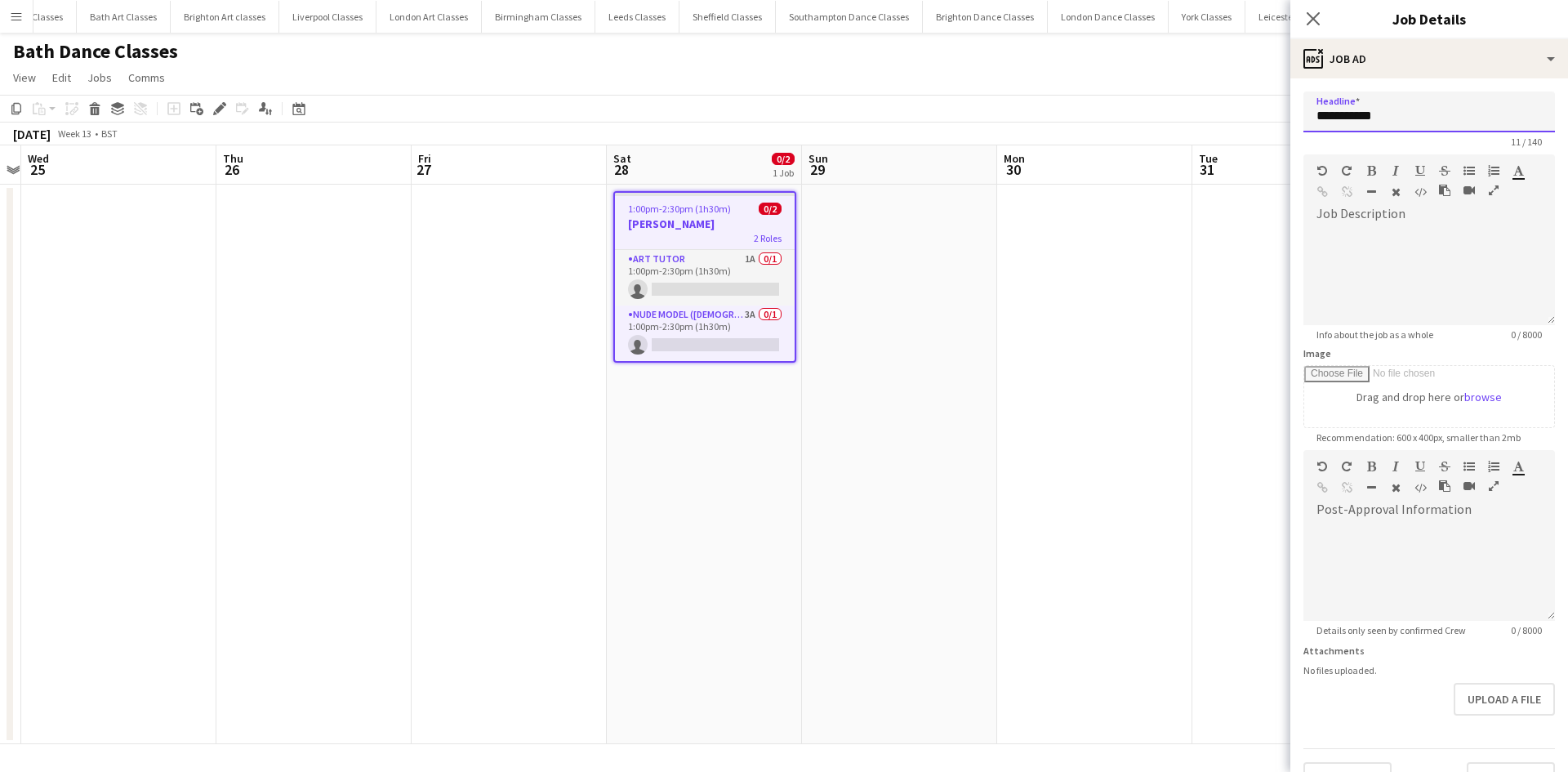
drag, startPoint x: 1389, startPoint y: 113, endPoint x: 1267, endPoint y: 117, distance: 122.1
click at [1267, 117] on body "Menu Boards Boards Boards All jobs Status Workforce Workforce My Workforce Recr…" at bounding box center [784, 386] width 1568 height 772
click at [667, 220] on h3 "[PERSON_NAME]" at bounding box center [705, 223] width 179 height 15
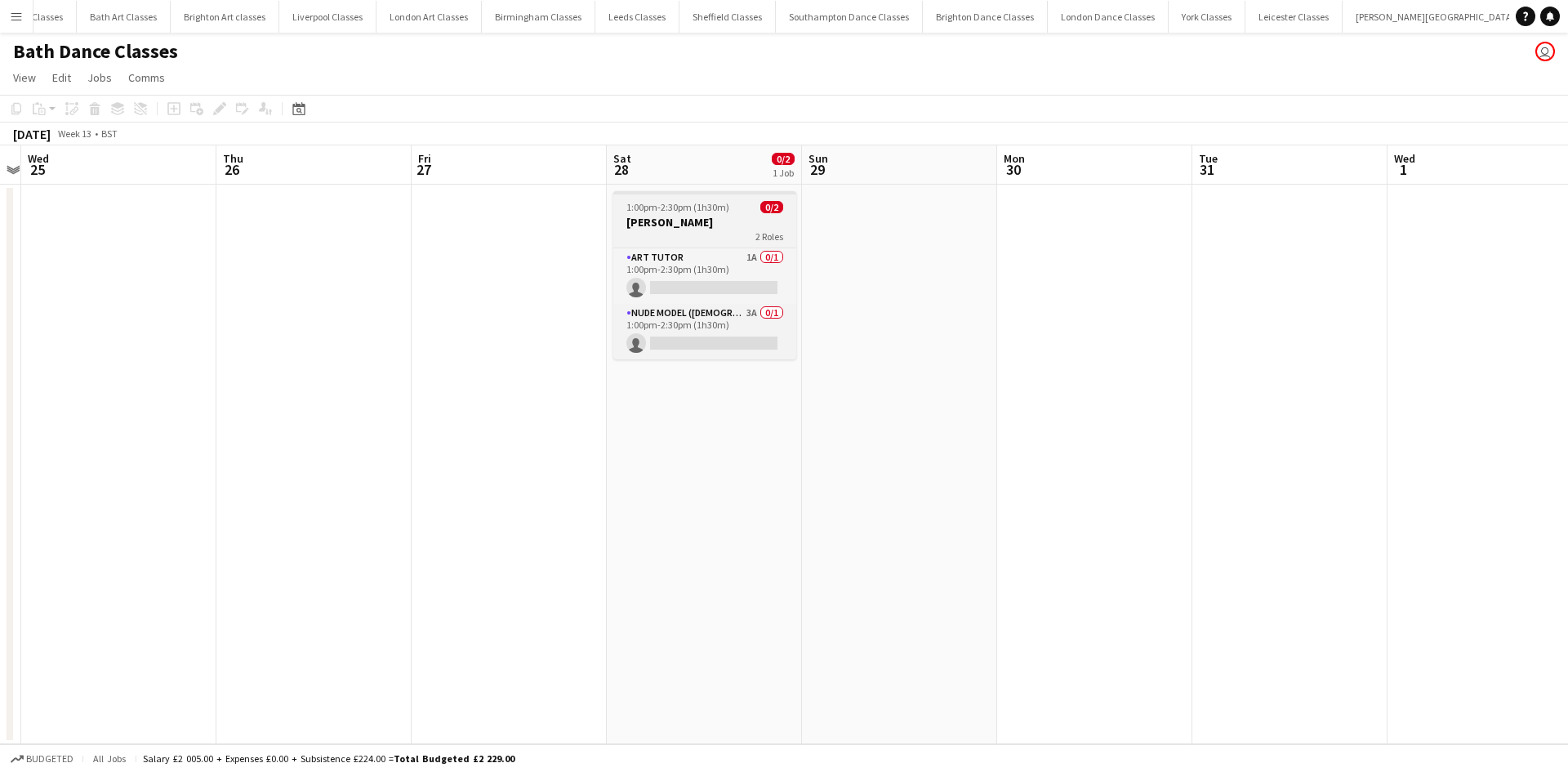
click at [667, 220] on h3 "[PERSON_NAME]" at bounding box center [705, 221] width 183 height 15
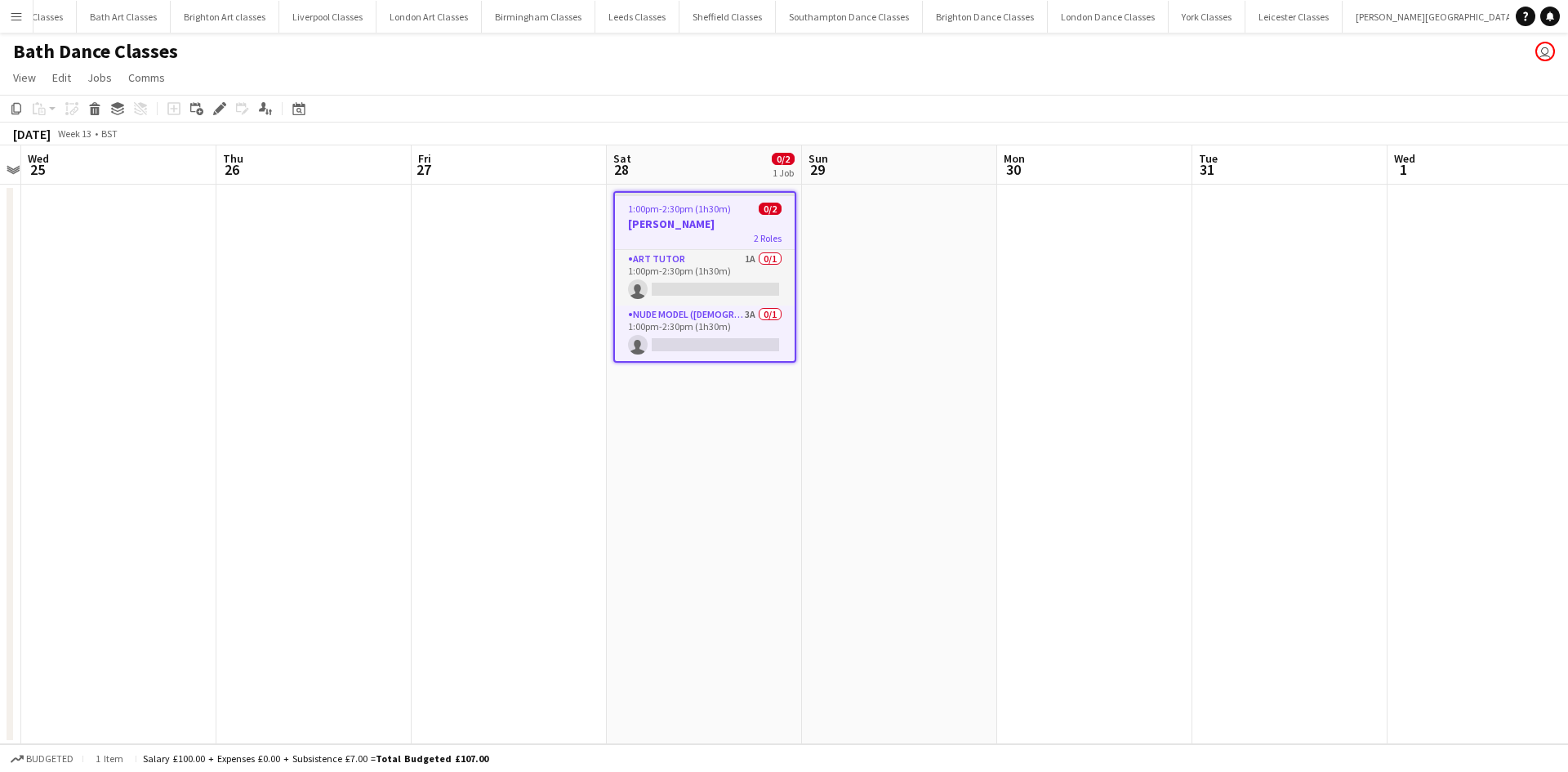
click at [658, 235] on div "2 Roles" at bounding box center [705, 237] width 179 height 13
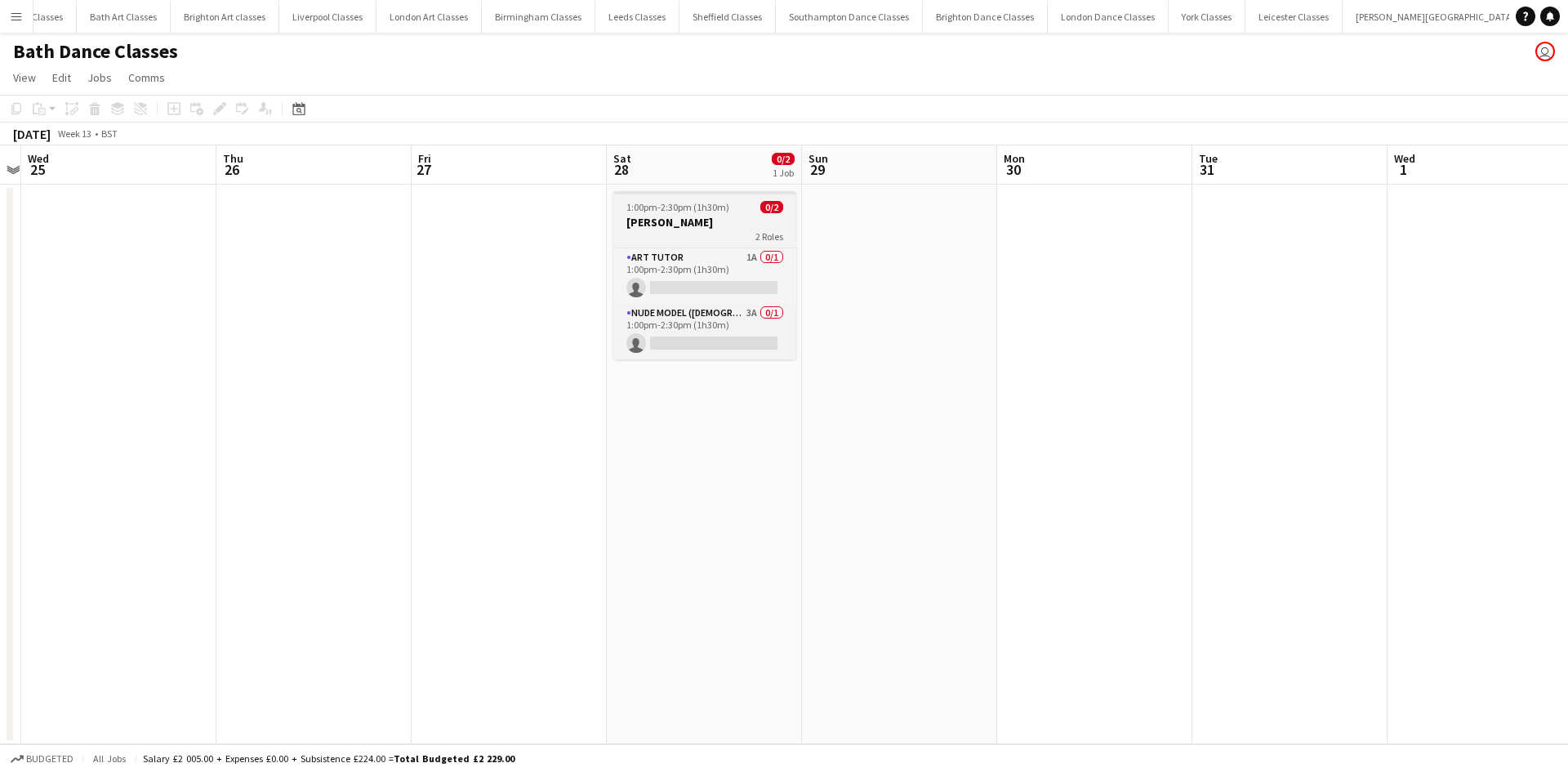
click at [658, 235] on div "2 Roles" at bounding box center [705, 236] width 183 height 13
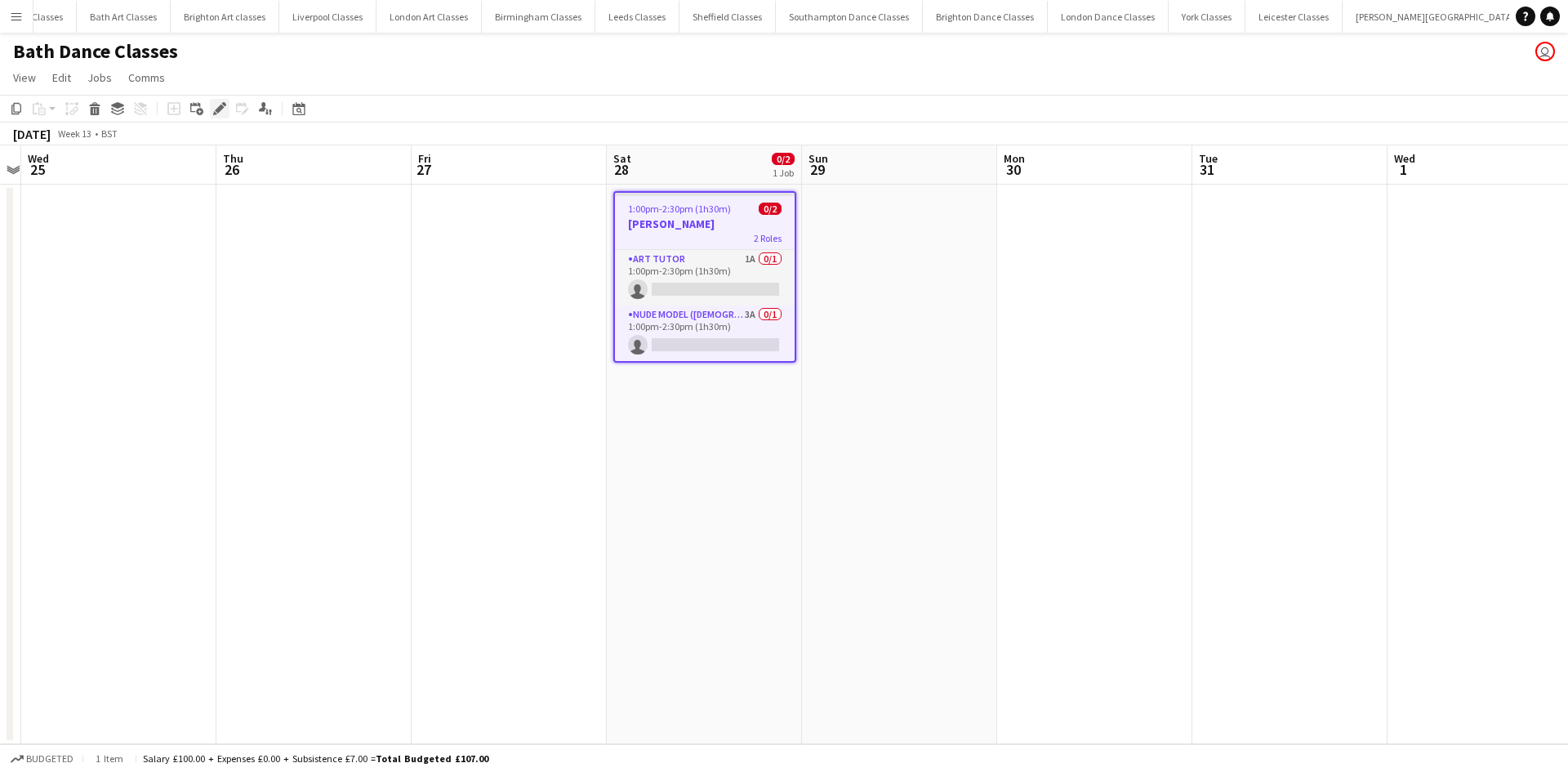
click at [219, 102] on icon "Edit" at bounding box center [219, 108] width 13 height 13
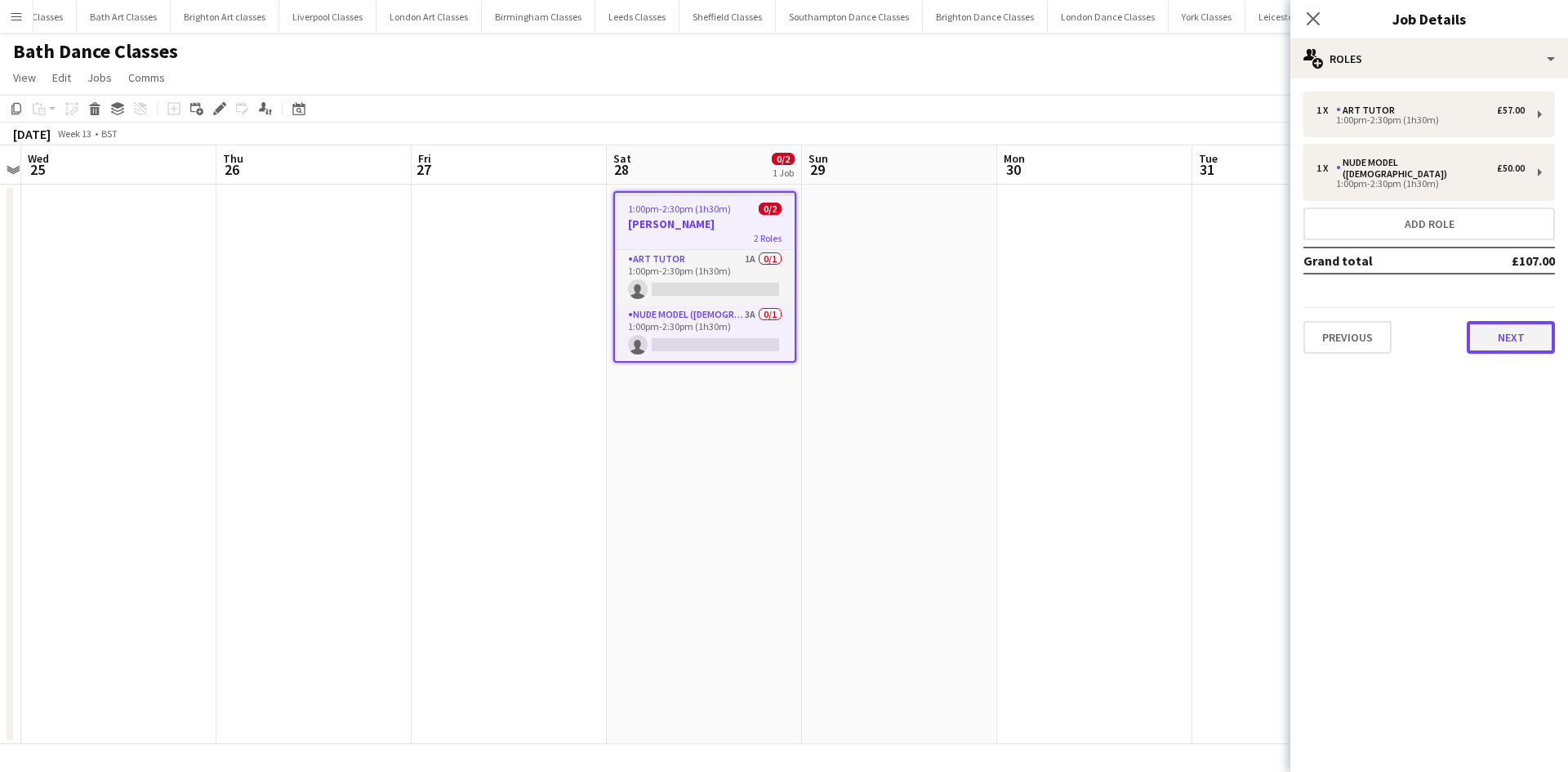
click at [1512, 335] on button "Next" at bounding box center [1510, 338] width 88 height 32
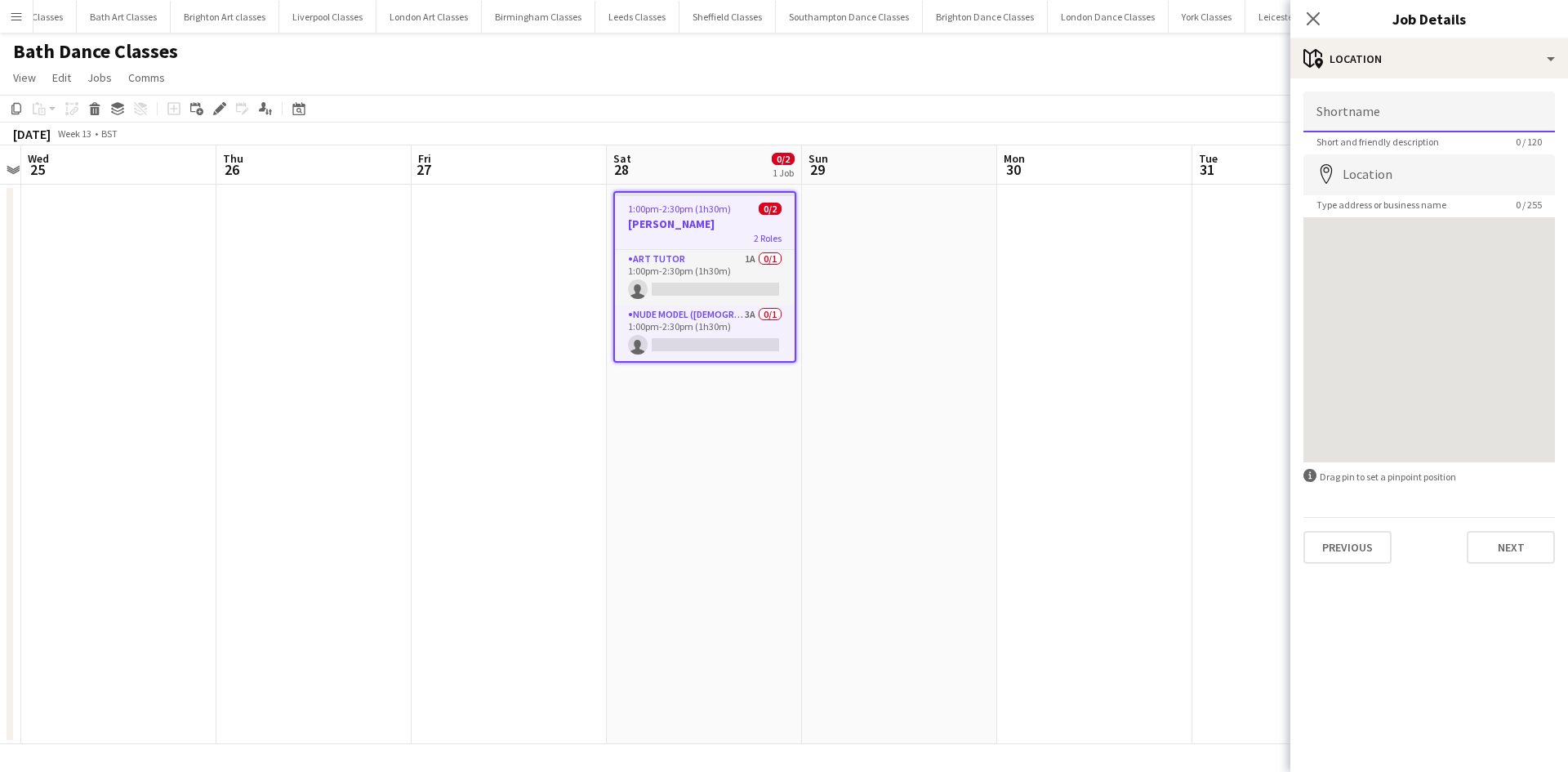
click at [1368, 119] on input "Shortname" at bounding box center [1429, 112] width 251 height 41
click at [1372, 121] on input "Shortname" at bounding box center [1429, 112] width 251 height 41
type input "*"
click at [1417, 120] on input "**********" at bounding box center [1429, 112] width 251 height 41
type input "**********"
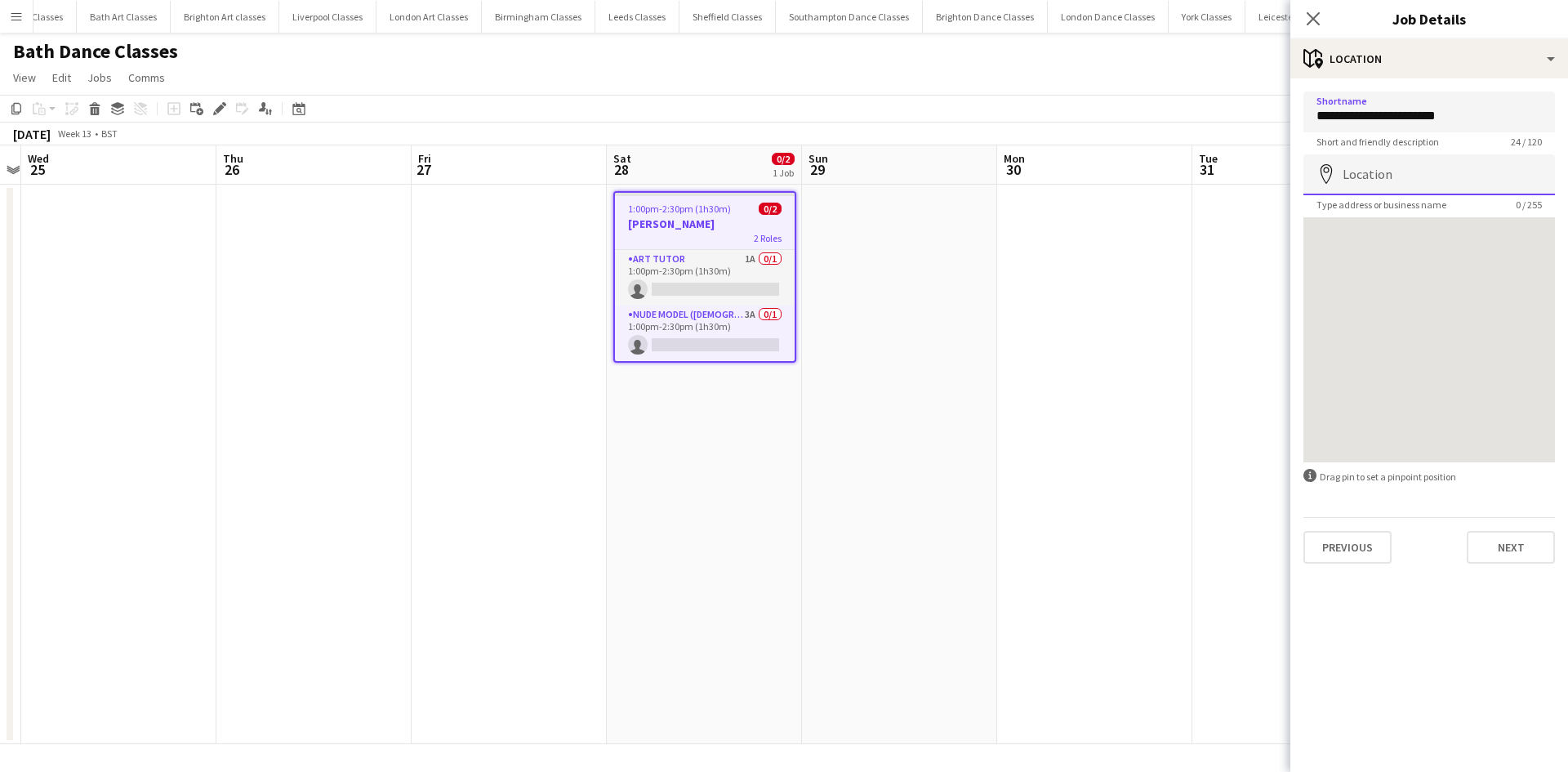
click at [1396, 186] on input "Location" at bounding box center [1429, 175] width 251 height 41
type input "**********"
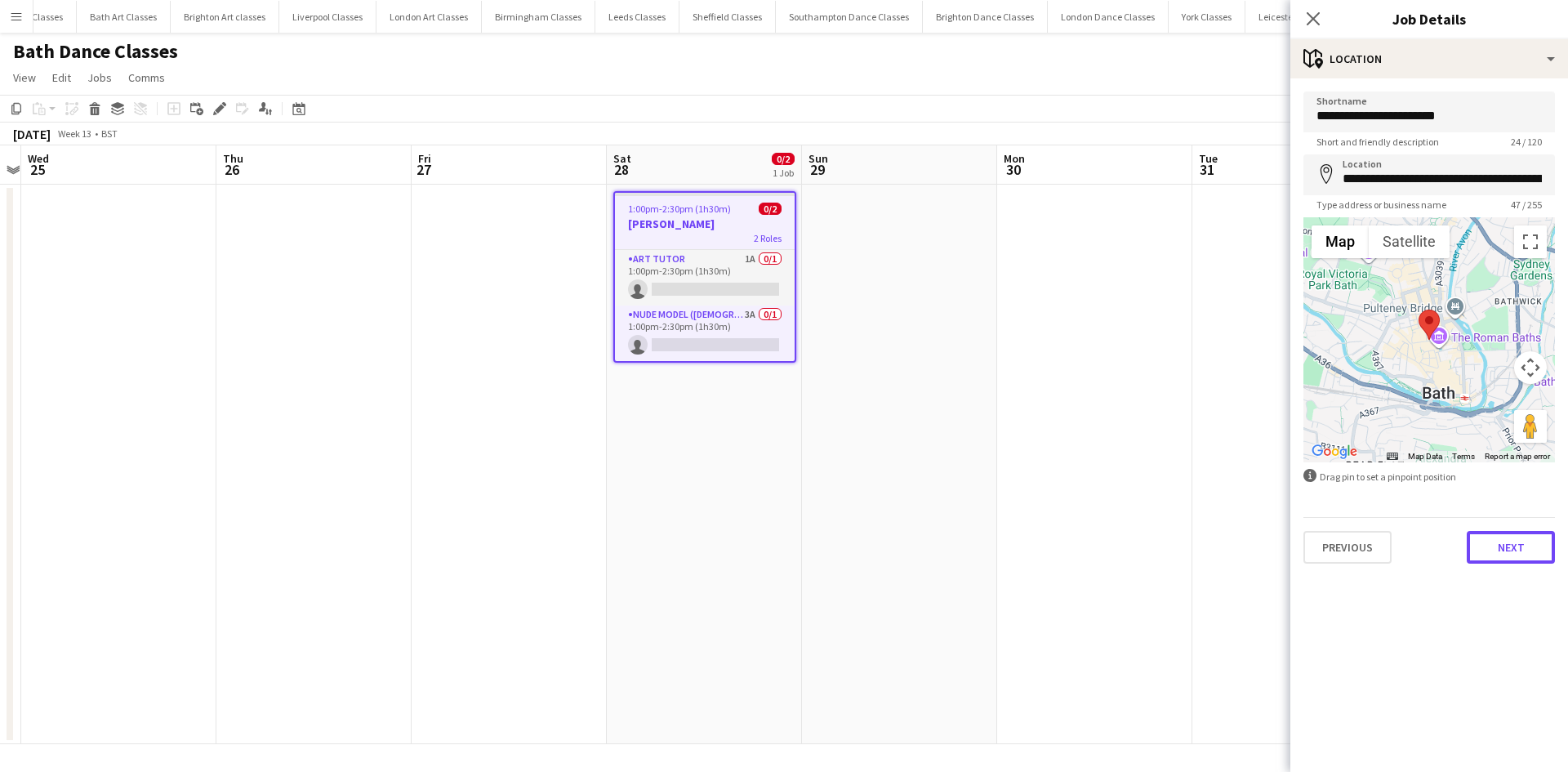
click at [1502, 539] on button "Next" at bounding box center [1510, 547] width 88 height 32
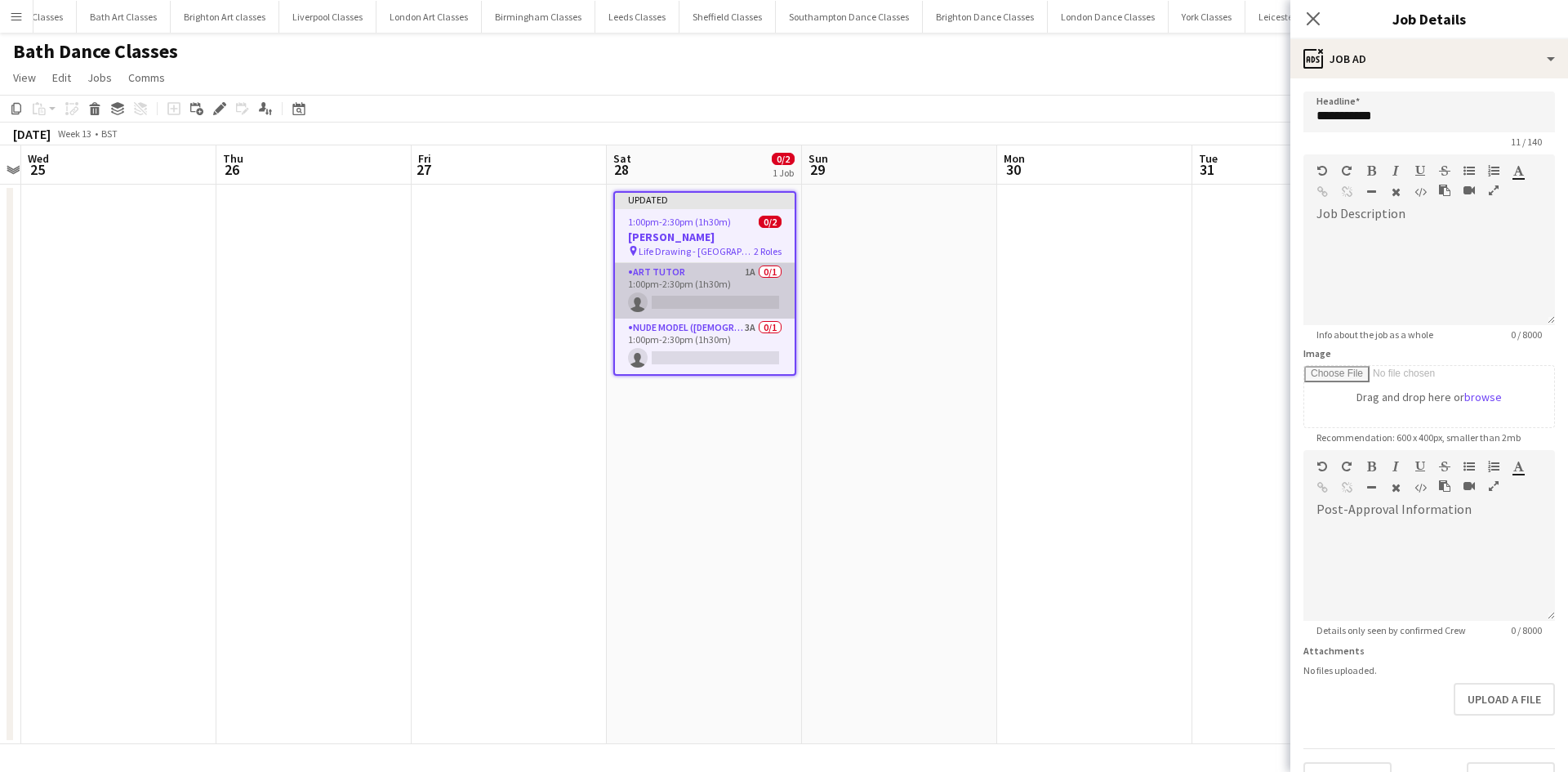
click at [700, 287] on app-card-role "Art Tutor 1A 0/1 1:00pm-2:30pm (1h30m) single-neutral-actions" at bounding box center [705, 291] width 179 height 56
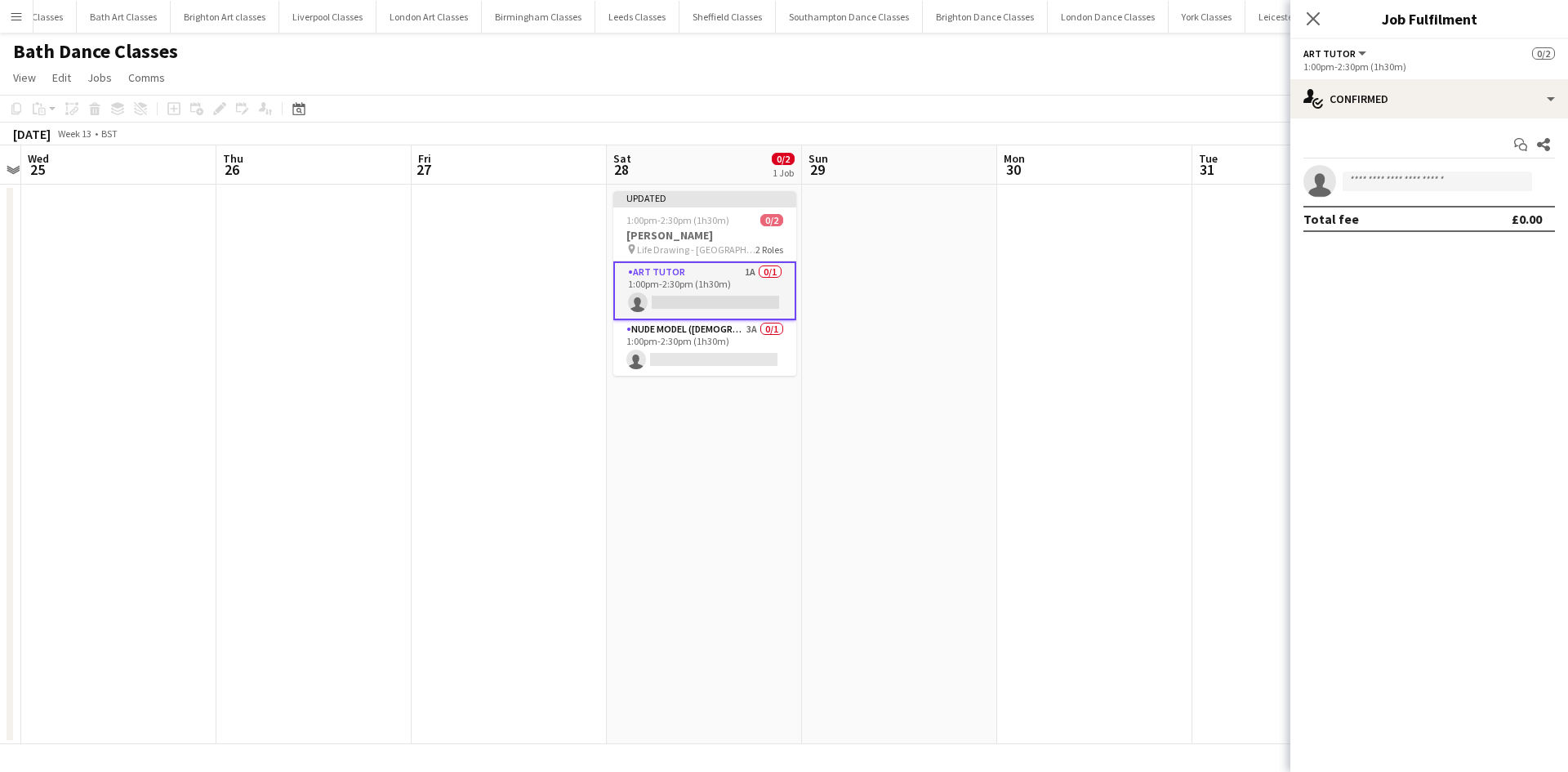
click at [672, 296] on app-card-role "Art Tutor 1A 0/1 1:00pm-2:30pm (1h30m) single-neutral-actions" at bounding box center [705, 291] width 183 height 59
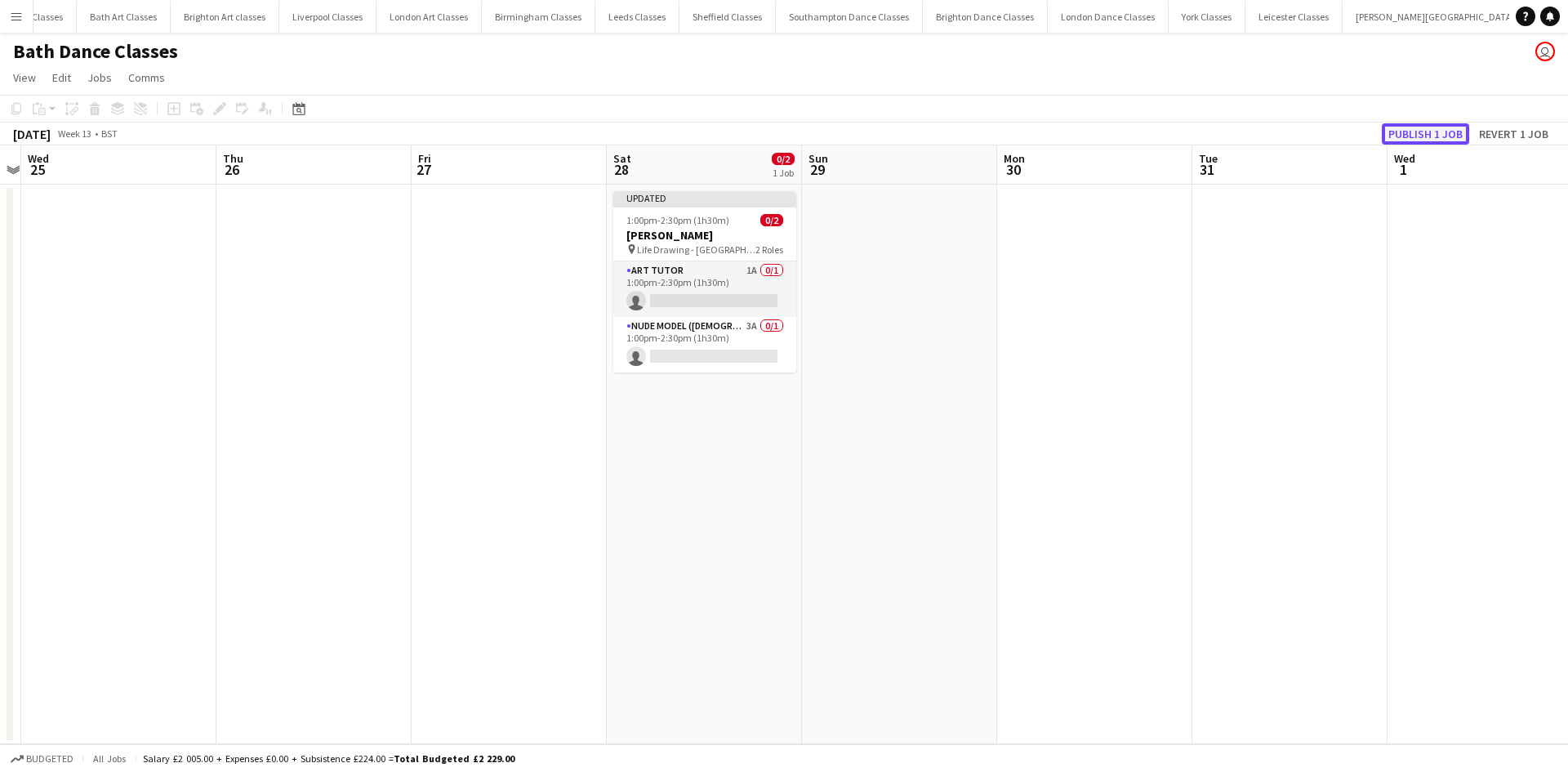
click at [1438, 129] on button "Publish 1 job" at bounding box center [1425, 133] width 87 height 21
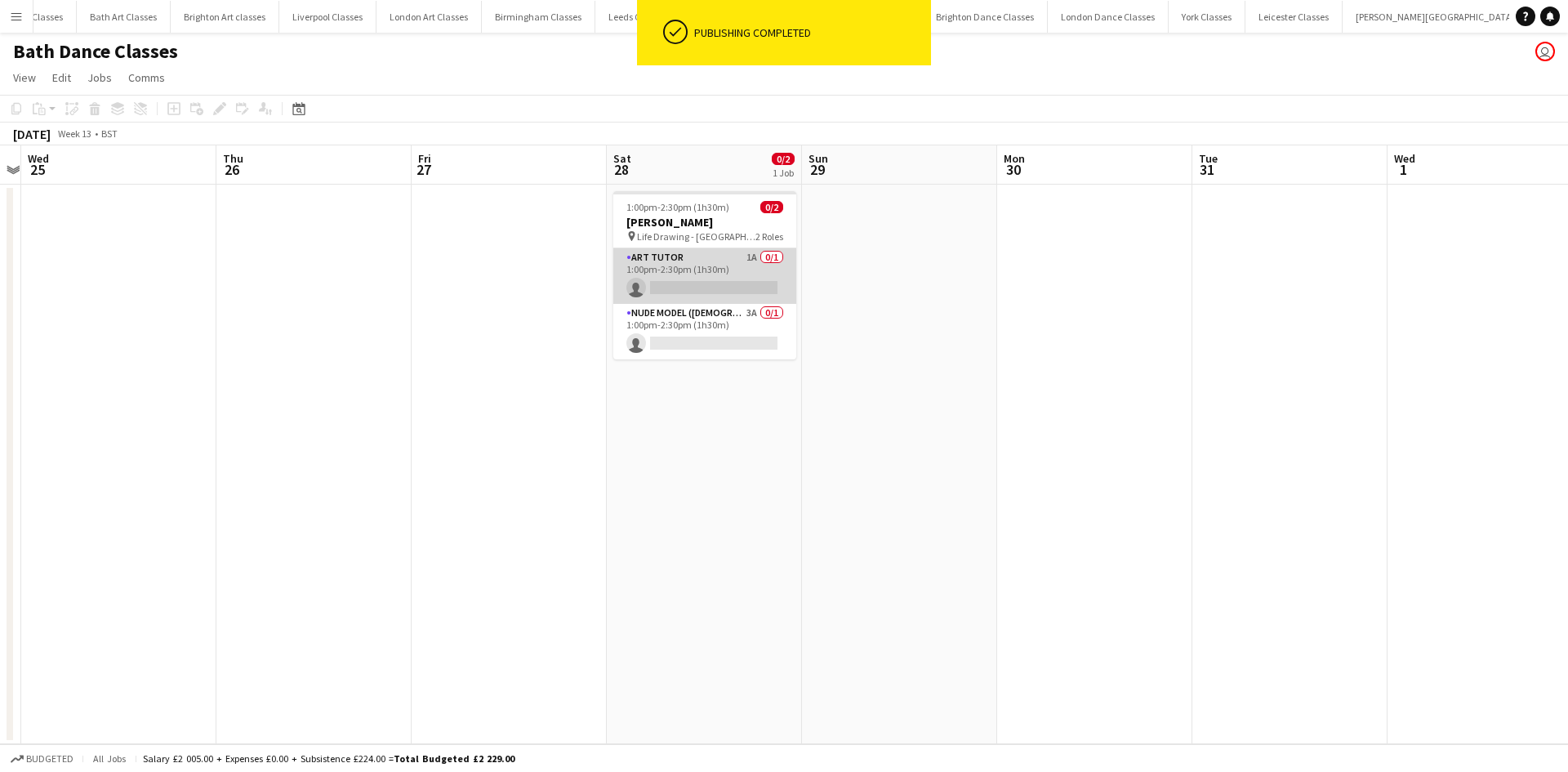
click at [751, 282] on app-card-role "Art Tutor 1A 0/1 1:00pm-2:30pm (1h30m) single-neutral-actions" at bounding box center [705, 275] width 183 height 56
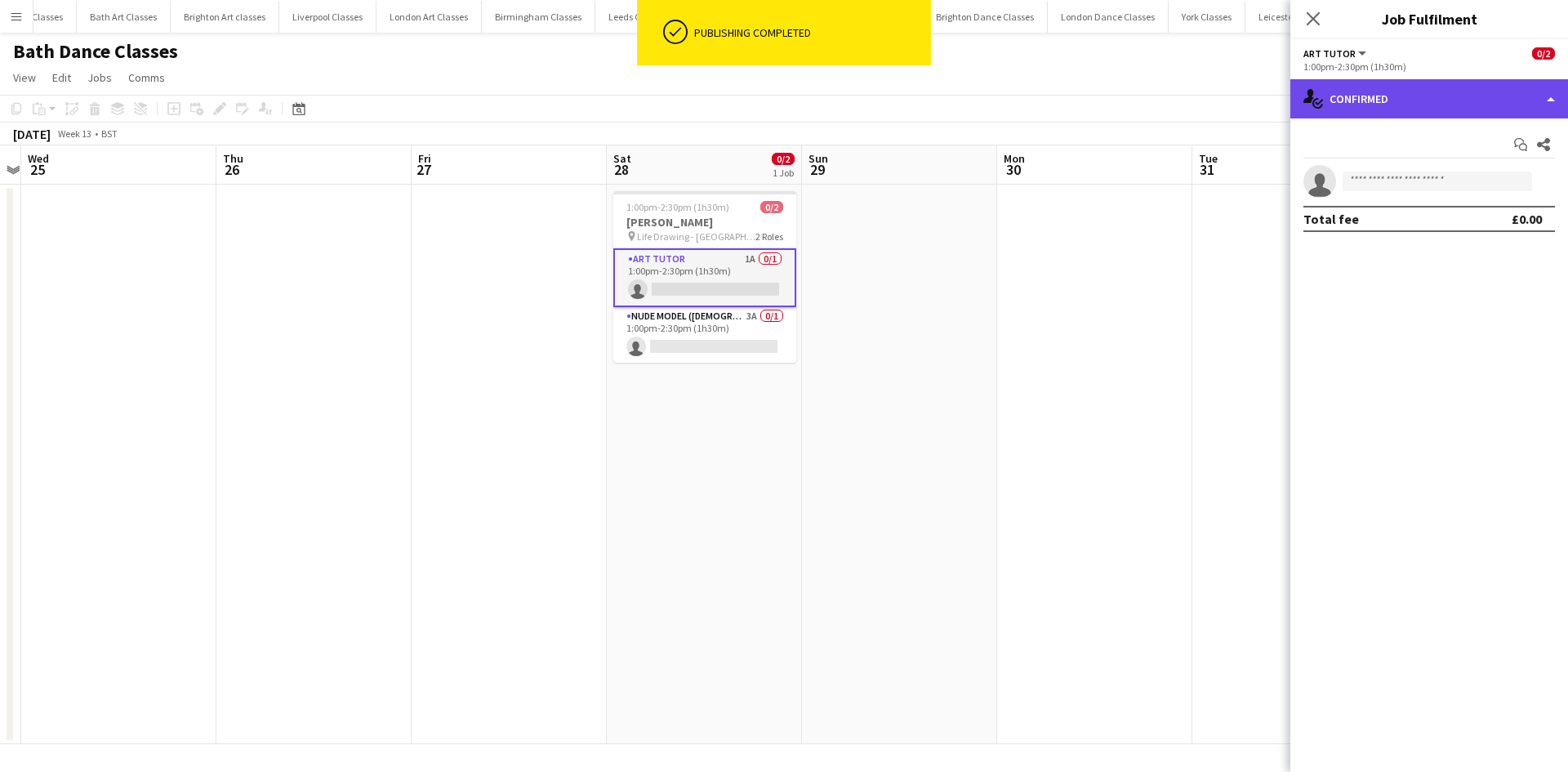
click at [1425, 83] on div "single-neutral-actions-check-2 Confirmed" at bounding box center [1429, 99] width 278 height 39
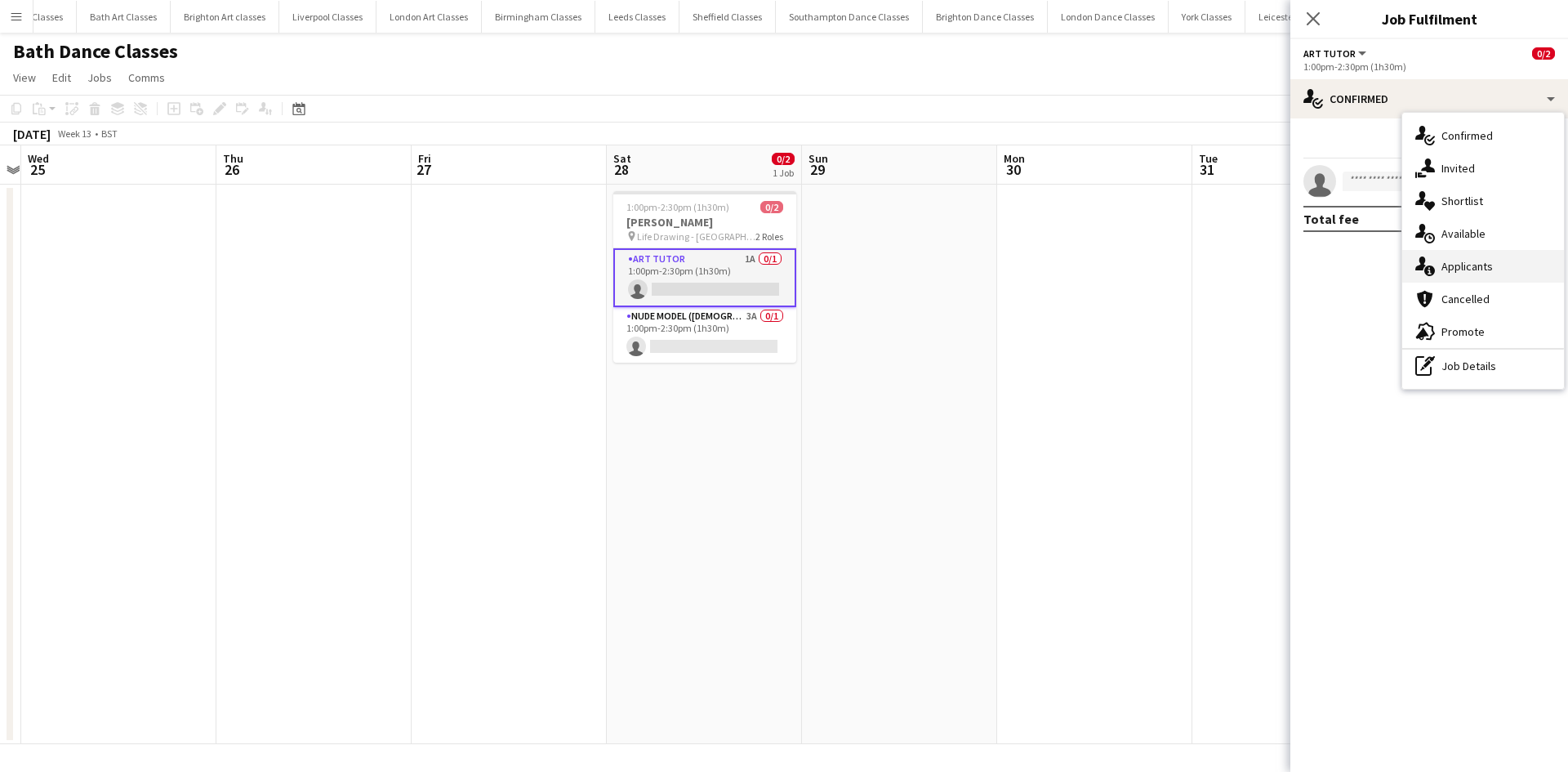
click at [1508, 267] on div "single-neutral-actions-information Applicants" at bounding box center [1483, 266] width 161 height 32
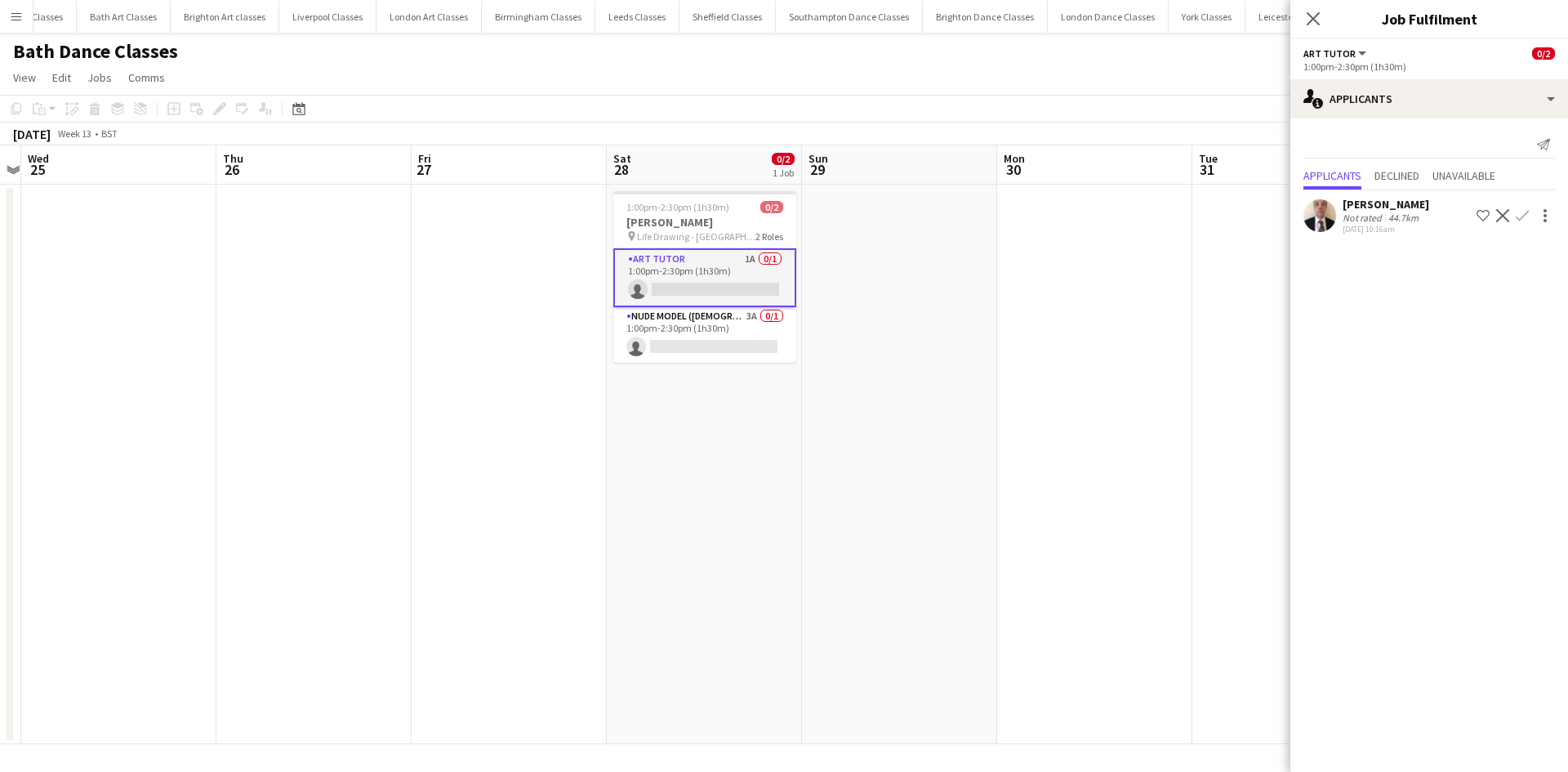
click at [1525, 212] on app-icon "Confirm" at bounding box center [1521, 215] width 13 height 13
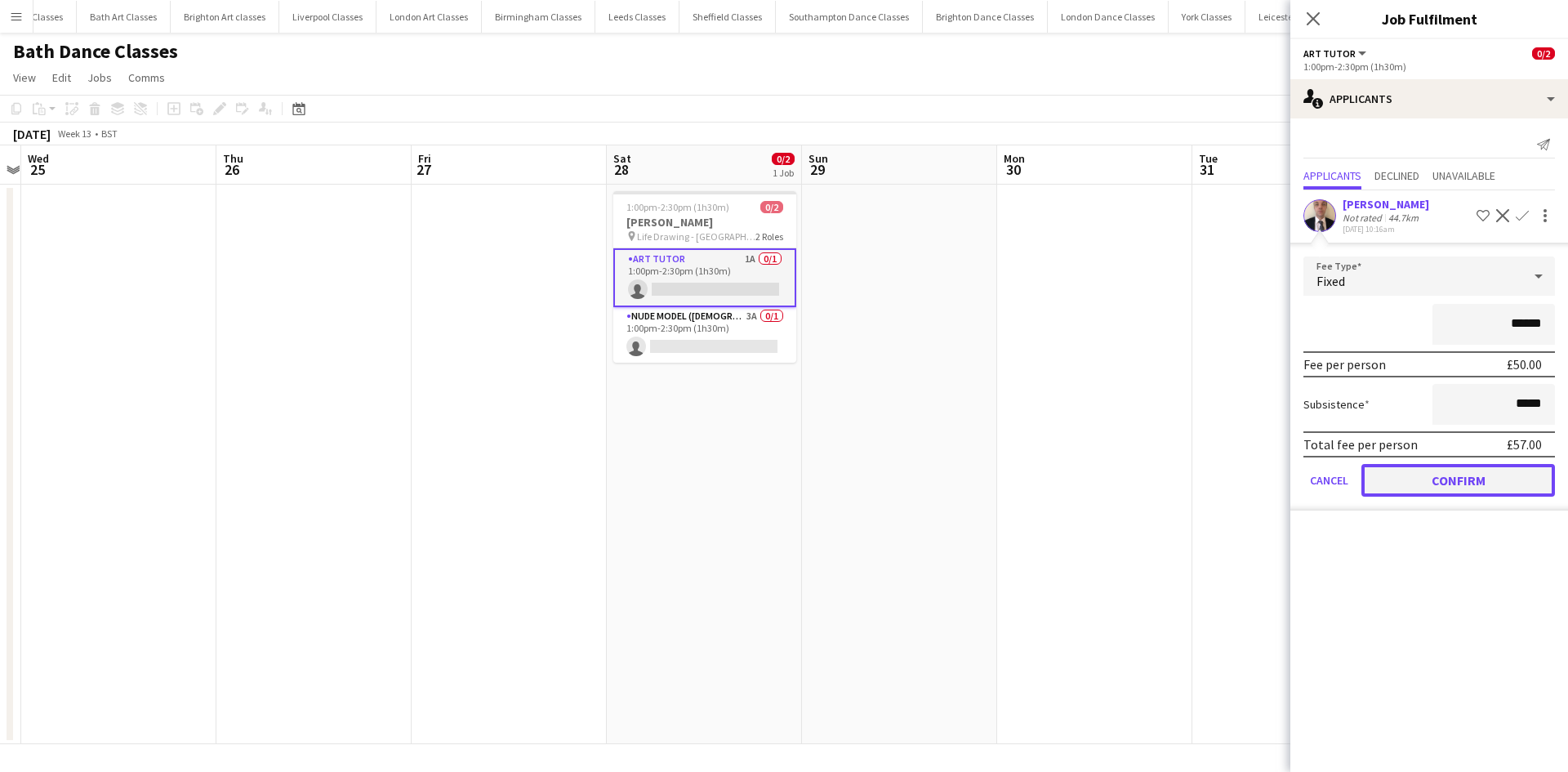
click at [1379, 494] on button "Confirm" at bounding box center [1458, 480] width 193 height 32
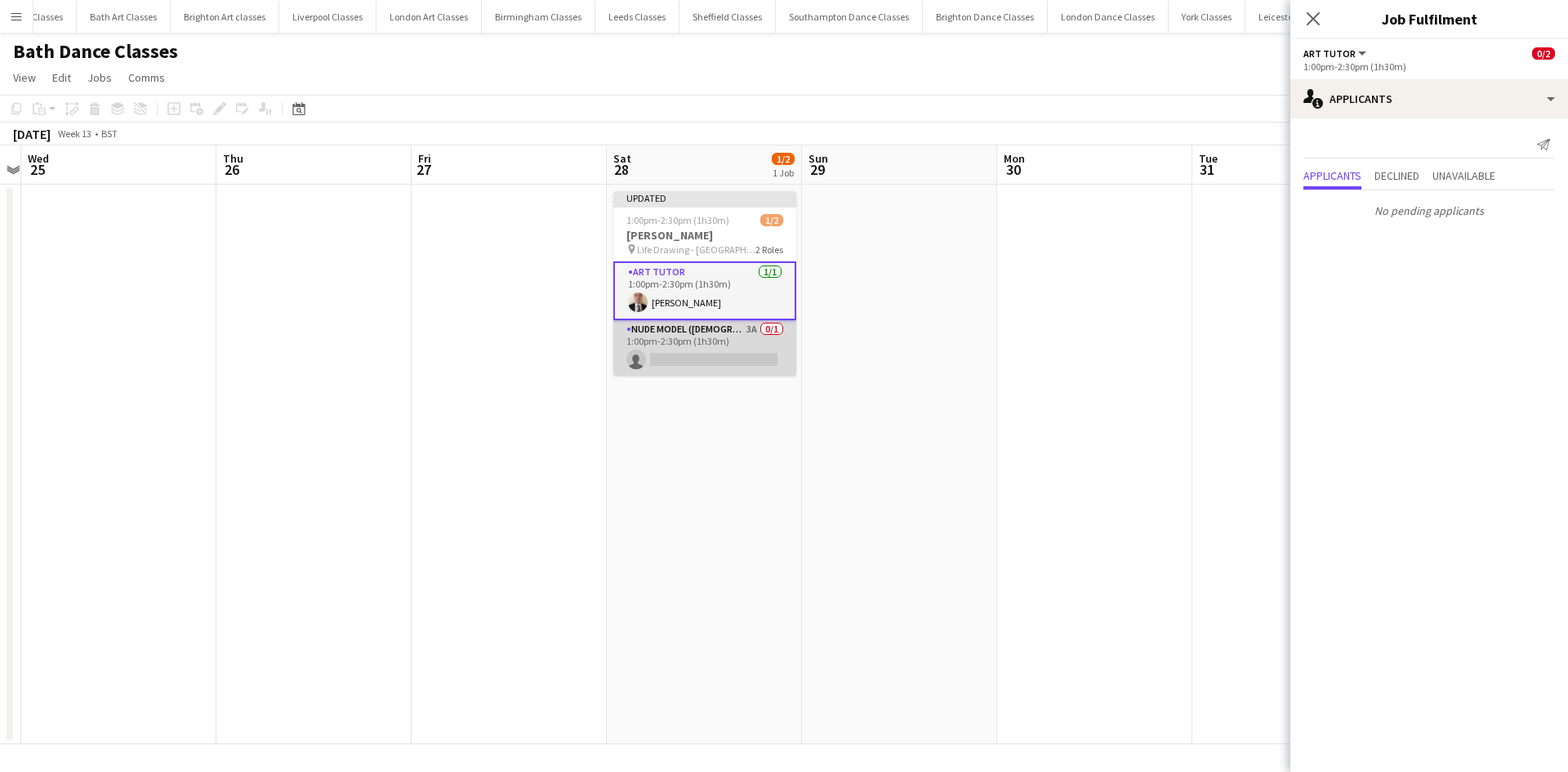
click at [705, 346] on app-card-role "Nude Model (Male) 3A 0/1 1:00pm-2:30pm (1h30m) single-neutral-actions" at bounding box center [705, 348] width 183 height 56
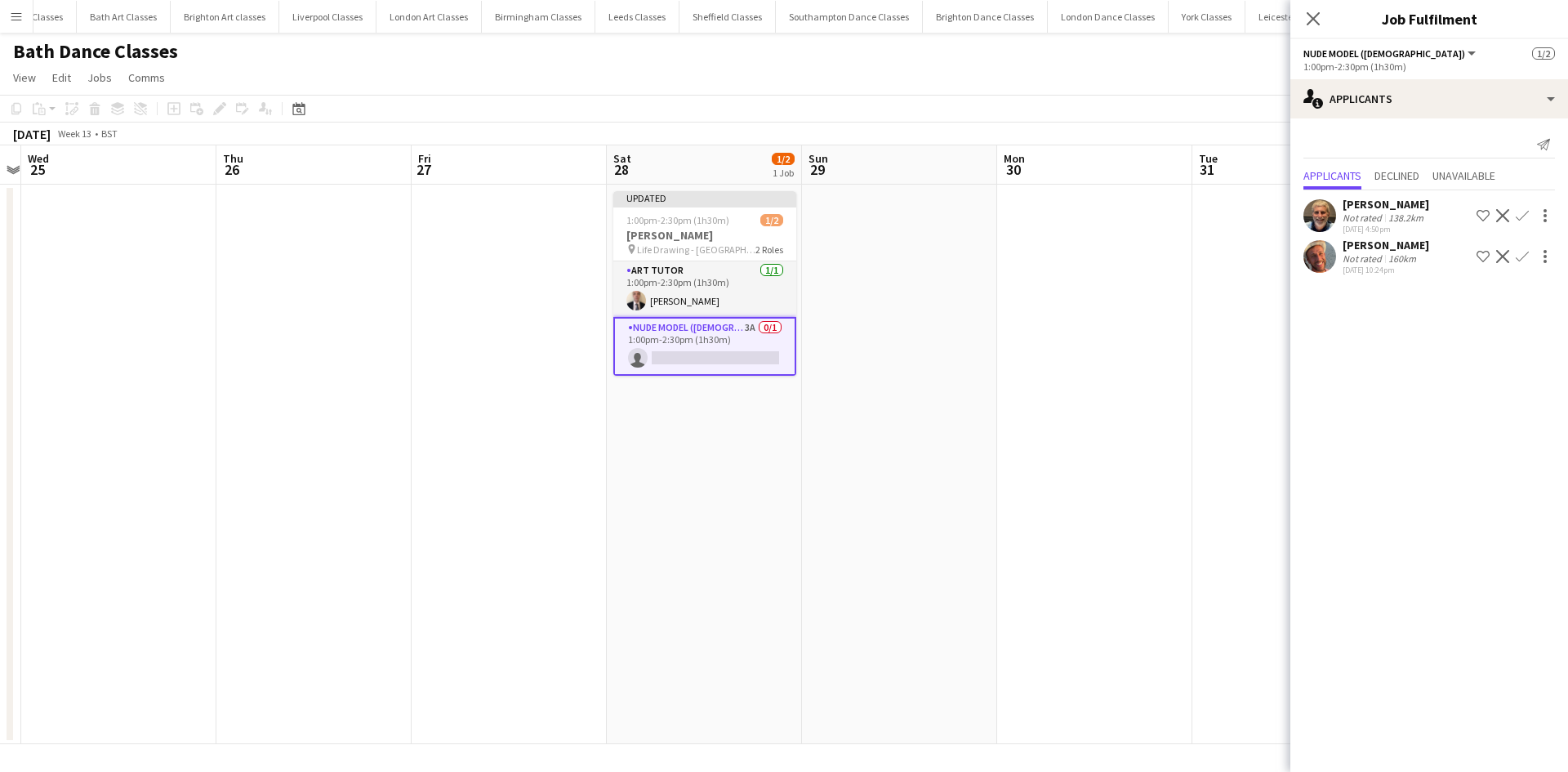
click at [1507, 261] on app-icon "Decline" at bounding box center [1502, 256] width 13 height 13
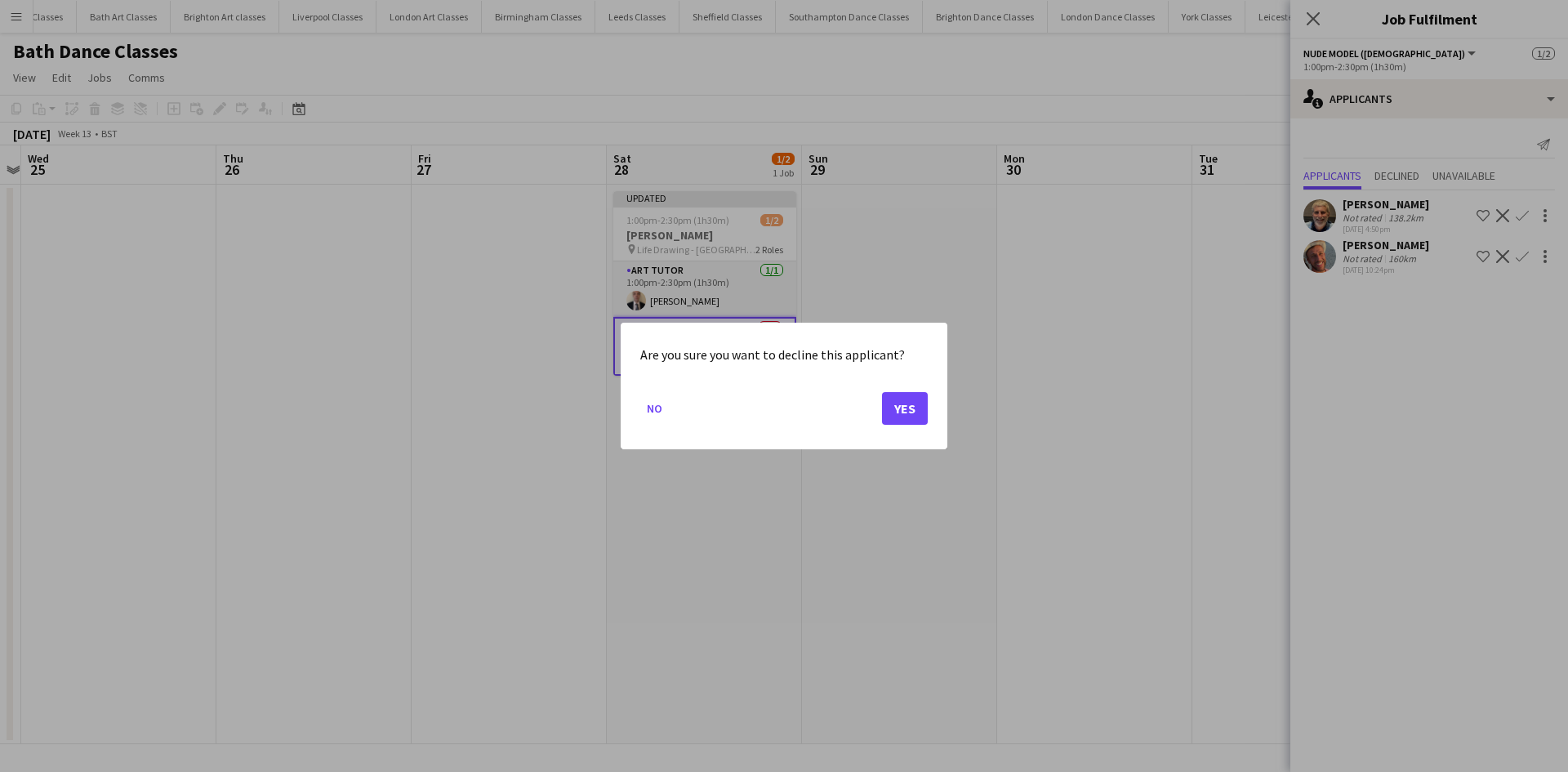
click at [932, 413] on div "Are you sure you want to decline this applicant? No Yes" at bounding box center [784, 386] width 326 height 127
click at [919, 413] on button "Yes" at bounding box center [905, 409] width 46 height 32
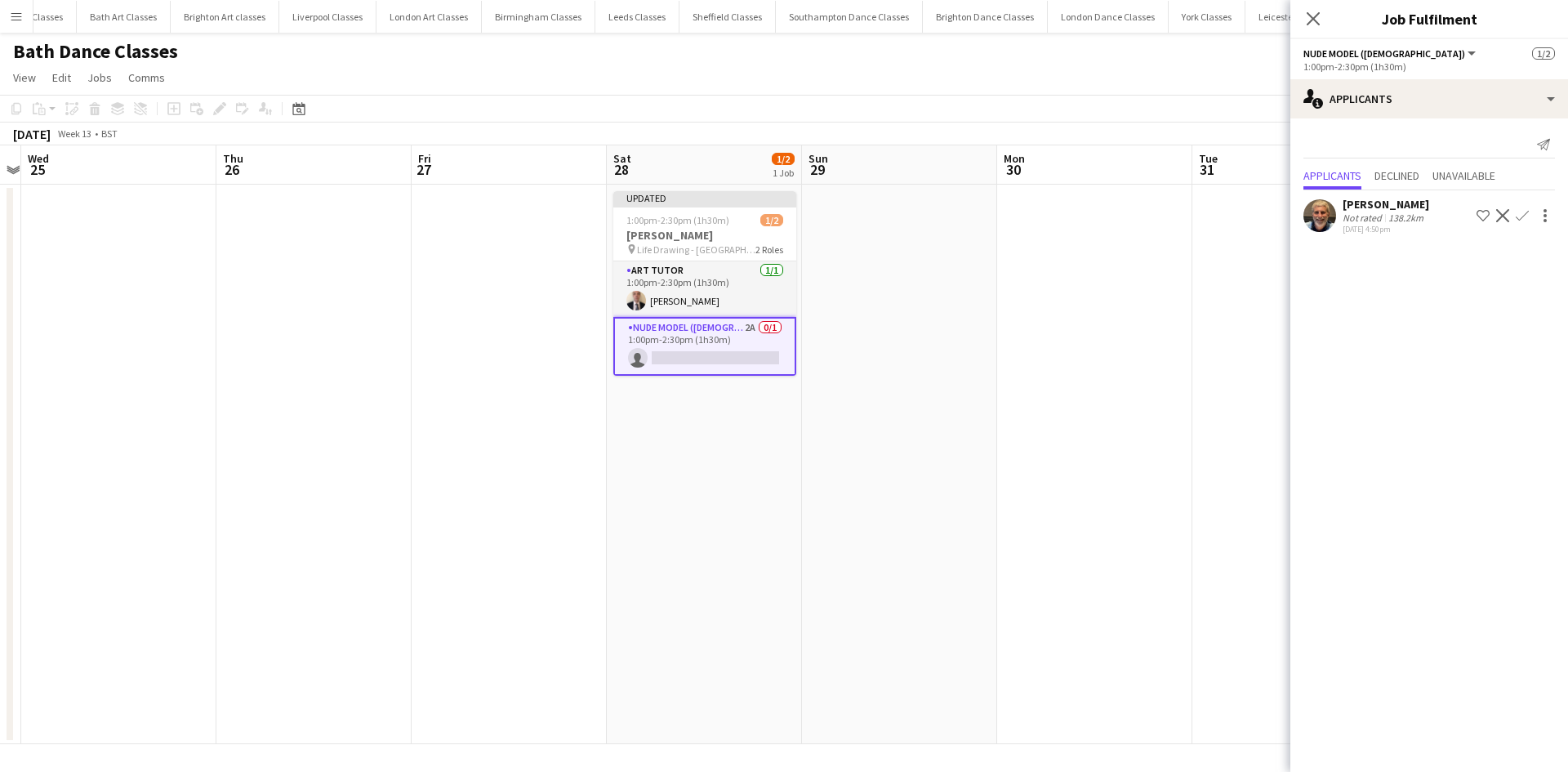
click at [1496, 209] on app-icon "Decline" at bounding box center [1502, 215] width 13 height 13
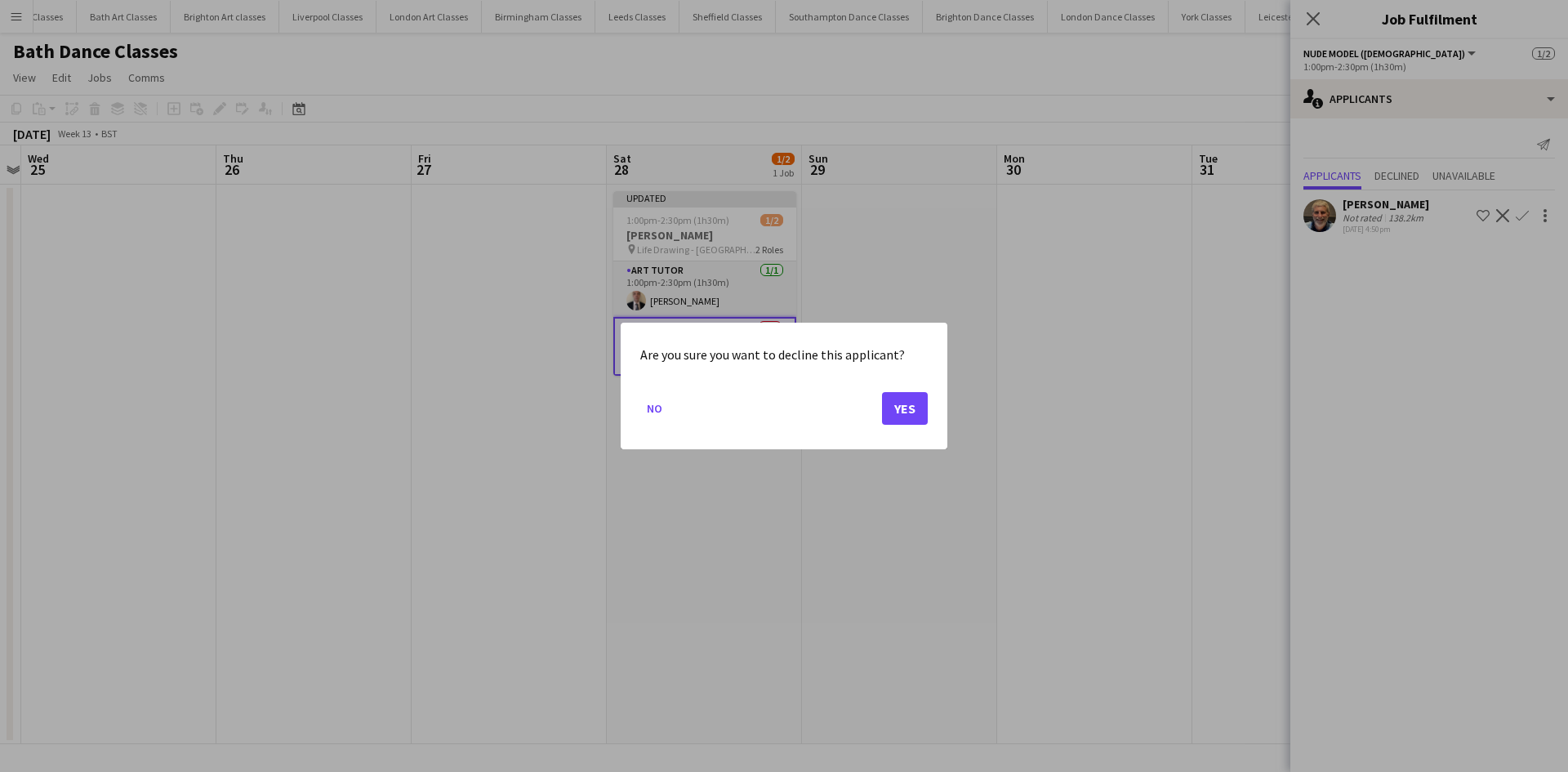
click at [930, 413] on div "Are you sure you want to decline this applicant? No Yes" at bounding box center [784, 386] width 326 height 127
click at [920, 413] on button "Yes" at bounding box center [905, 409] width 46 height 32
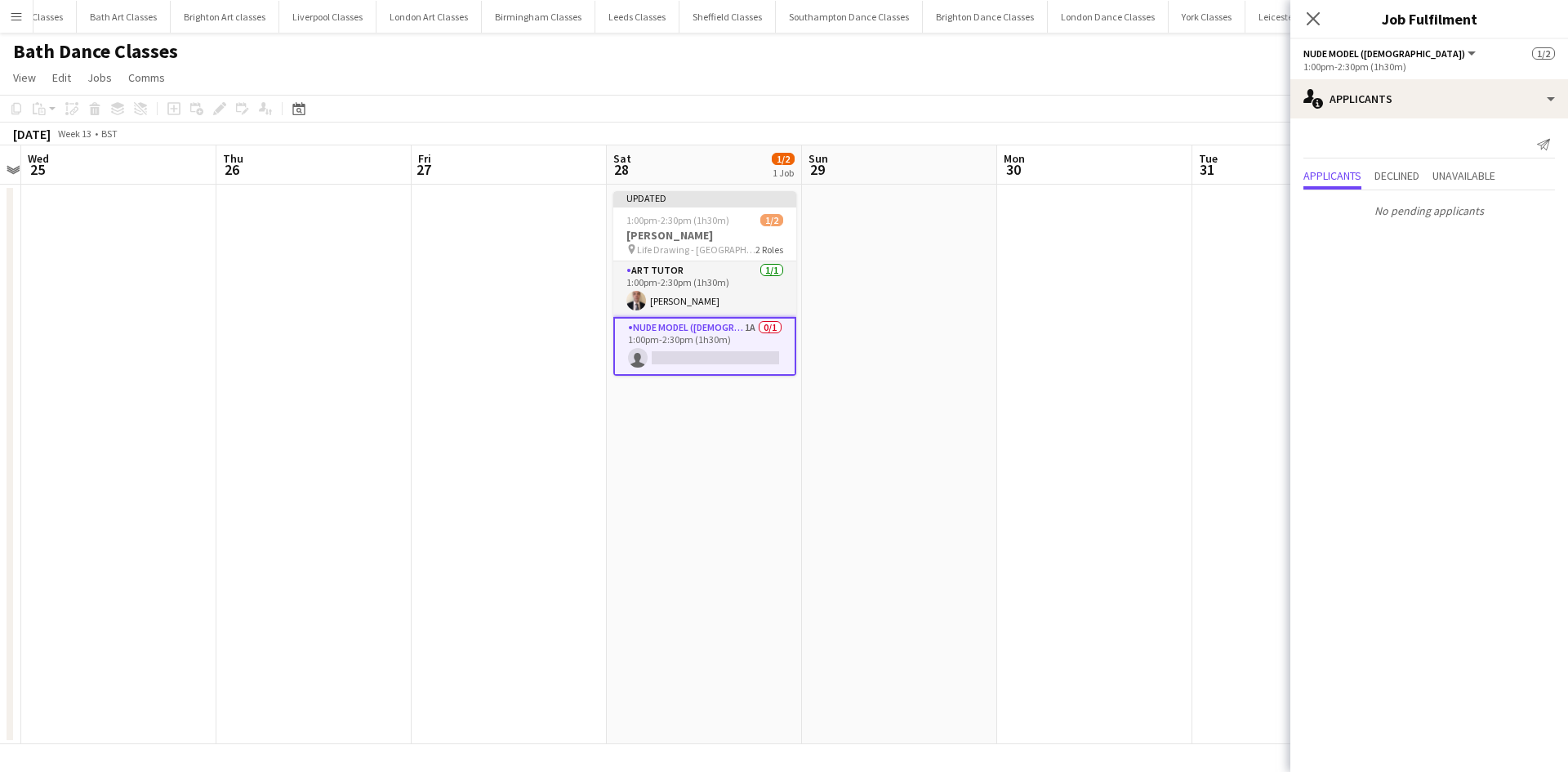
click at [705, 345] on app-card-role "Nude Model (Male) 1A 0/1 1:00pm-2:30pm (1h30m) single-neutral-actions" at bounding box center [705, 346] width 183 height 59
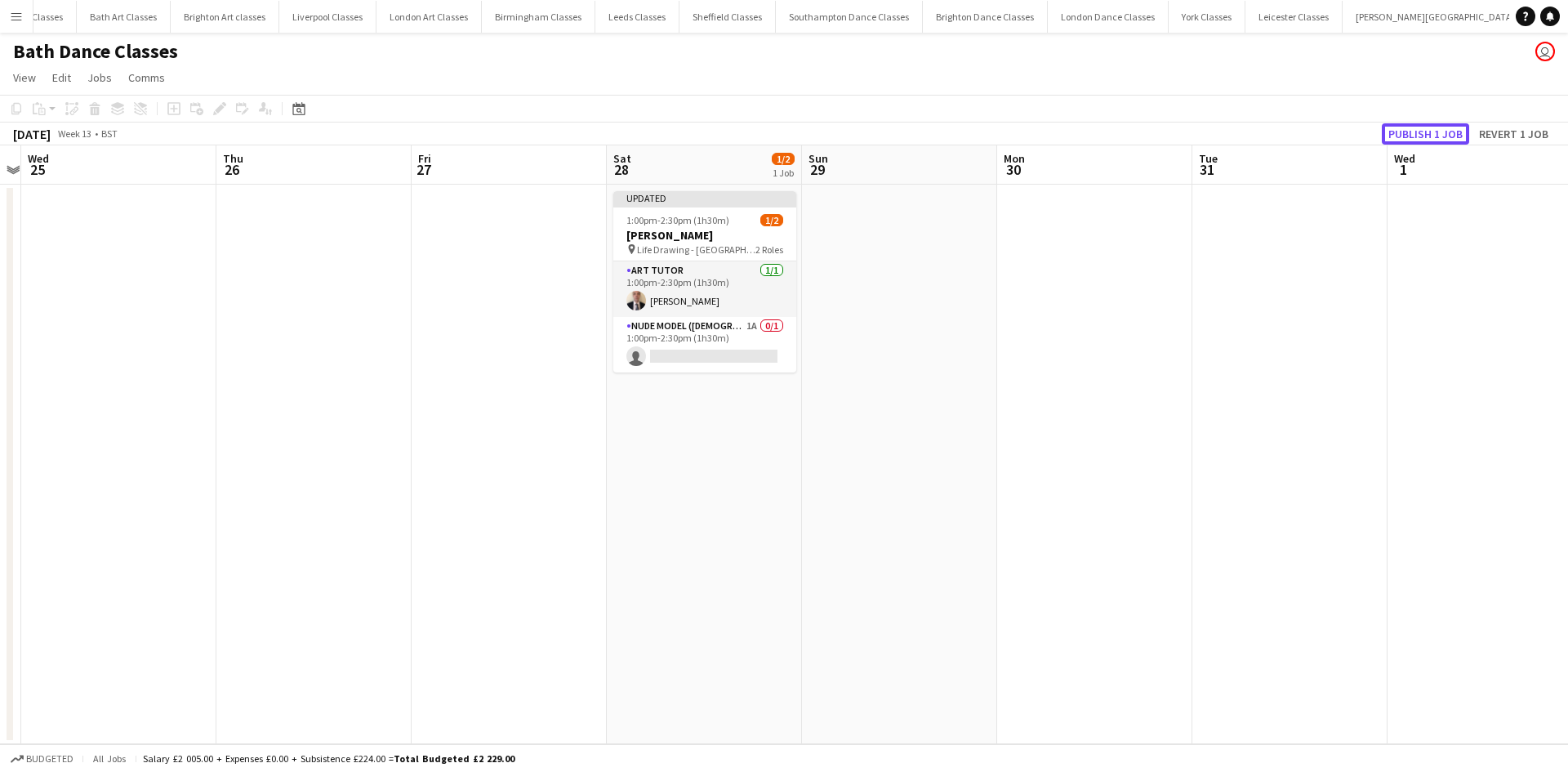
drag, startPoint x: 1422, startPoint y: 138, endPoint x: 1397, endPoint y: 146, distance: 26.2
click at [1417, 141] on button "Publish 1 job" at bounding box center [1425, 133] width 87 height 21
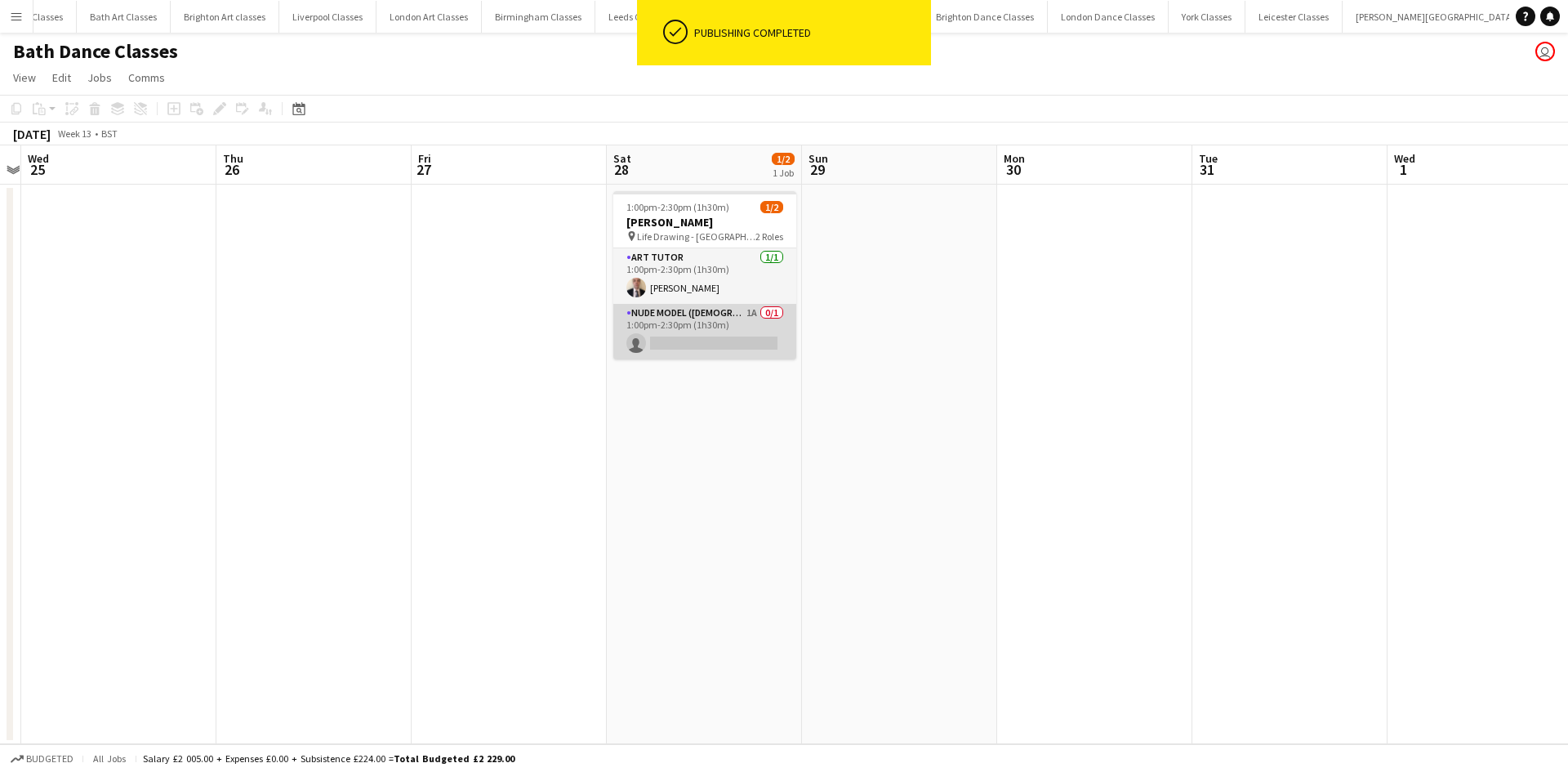
click at [723, 356] on app-card-role "Nude Model (Male) 1A 0/1 1:00pm-2:30pm (1h30m) single-neutral-actions" at bounding box center [705, 331] width 183 height 56
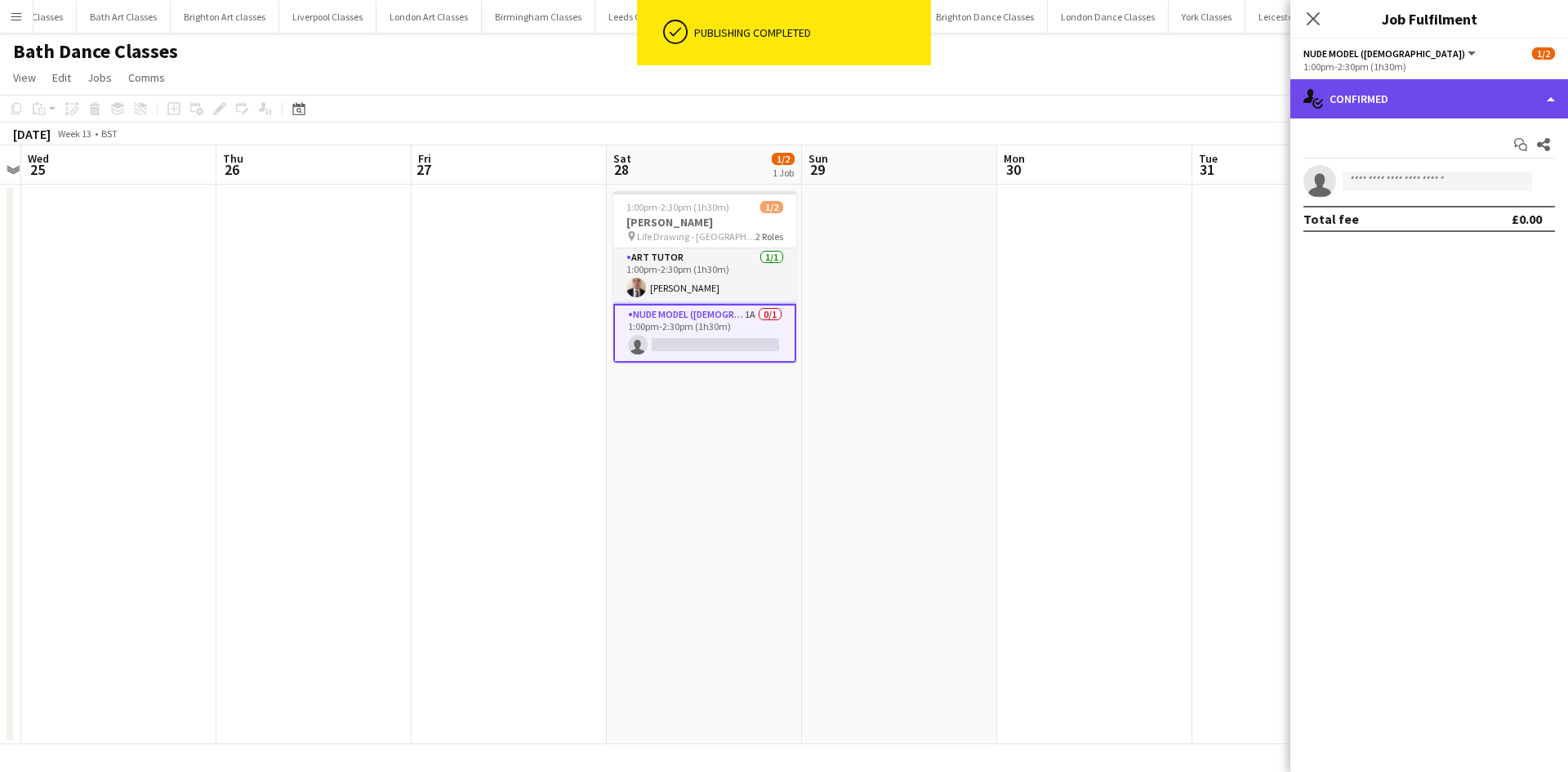
click at [1459, 92] on div "single-neutral-actions-check-2 Confirmed" at bounding box center [1429, 99] width 278 height 39
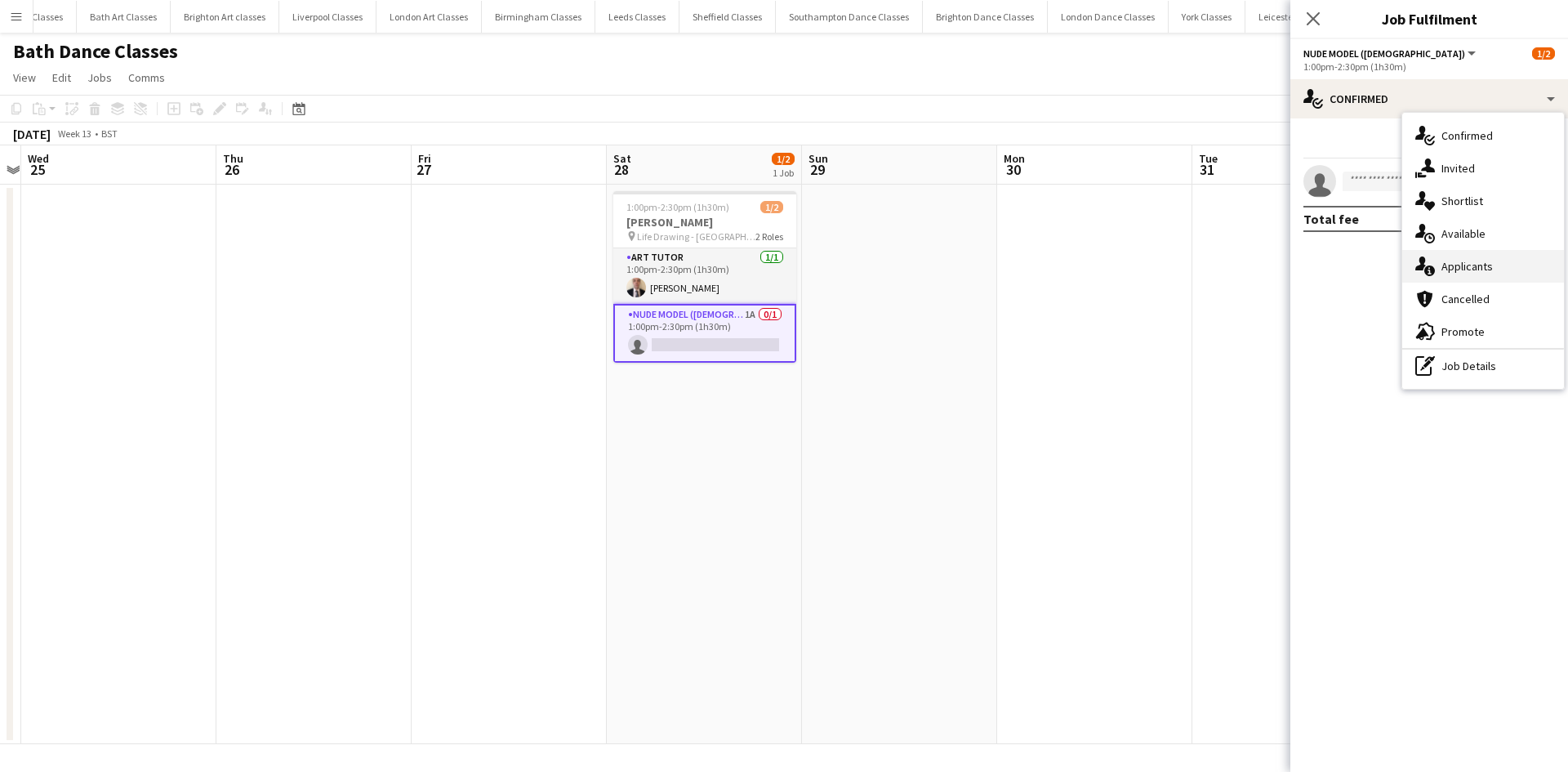
click at [1480, 264] on span "Applicants" at bounding box center [1466, 266] width 51 height 15
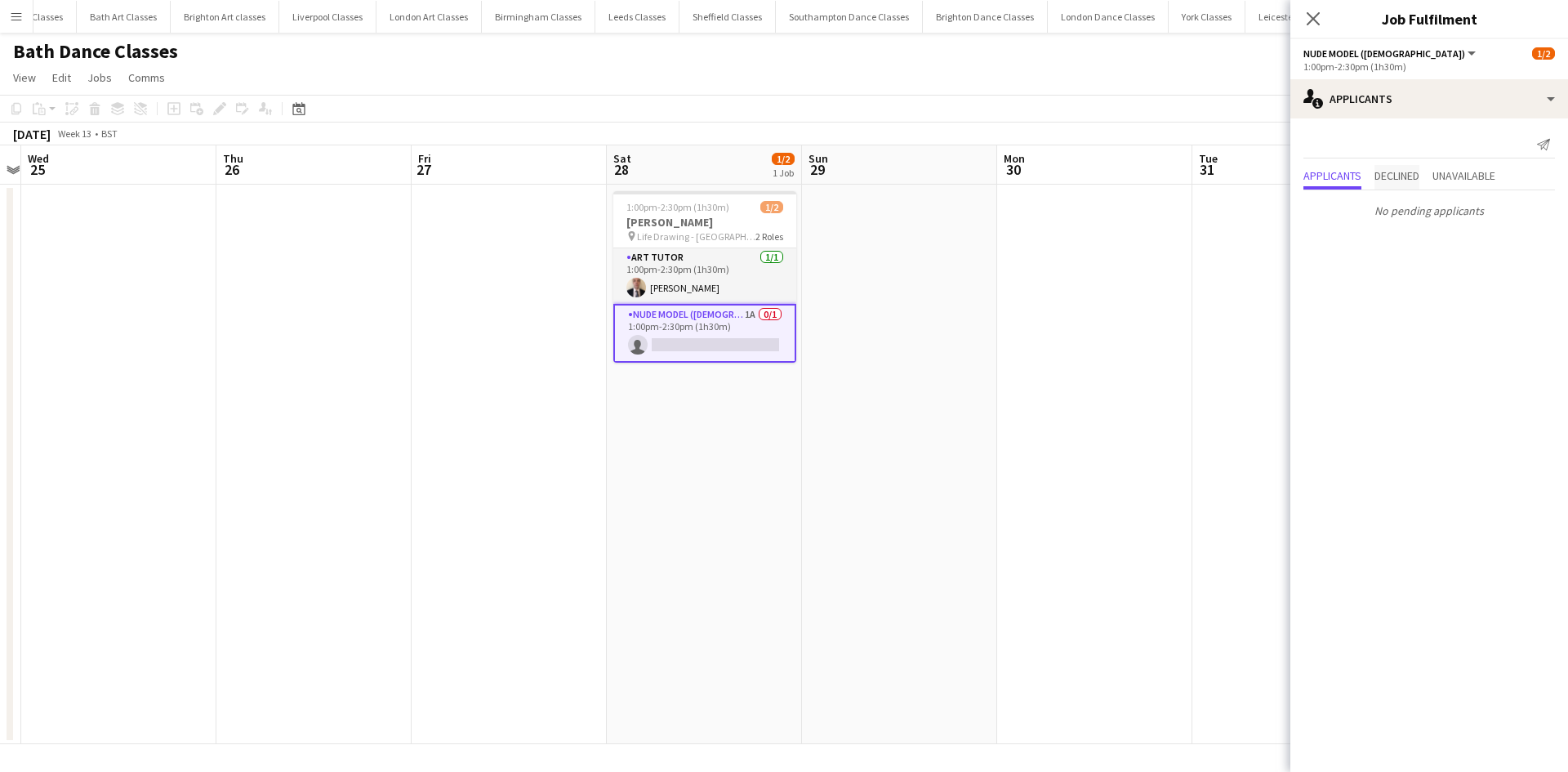
click at [1412, 181] on span "Declined" at bounding box center [1396, 175] width 45 height 11
click at [1487, 151] on span "Unavailable" at bounding box center [1464, 144] width 63 height 25
click at [1529, 185] on app-icon "Decline" at bounding box center [1524, 181] width 13 height 13
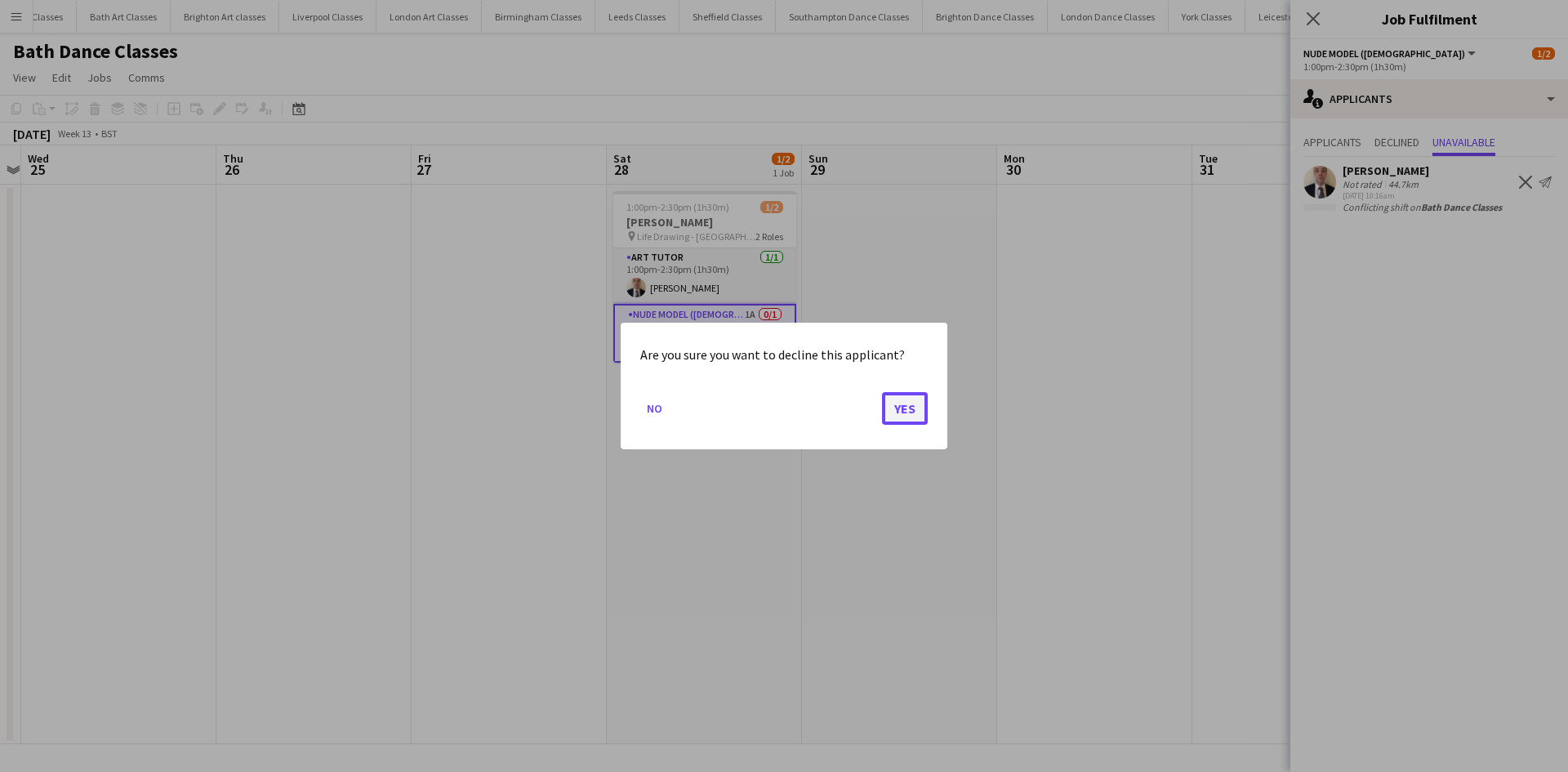
click at [914, 401] on button "Yes" at bounding box center [905, 409] width 46 height 32
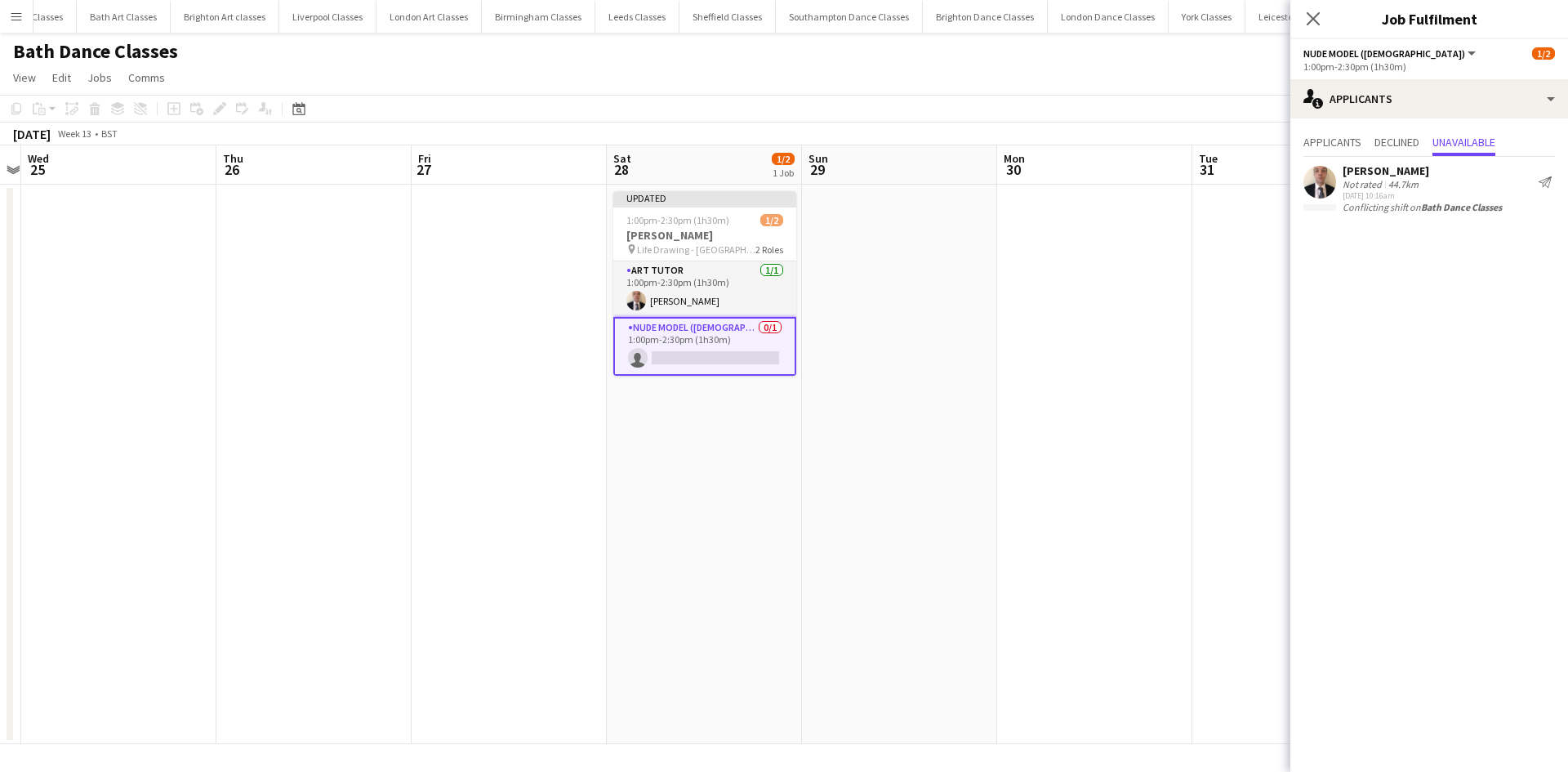
click at [695, 359] on app-card-role "Nude Model (Male) 0/1 1:00pm-2:30pm (1h30m) single-neutral-actions" at bounding box center [705, 346] width 183 height 59
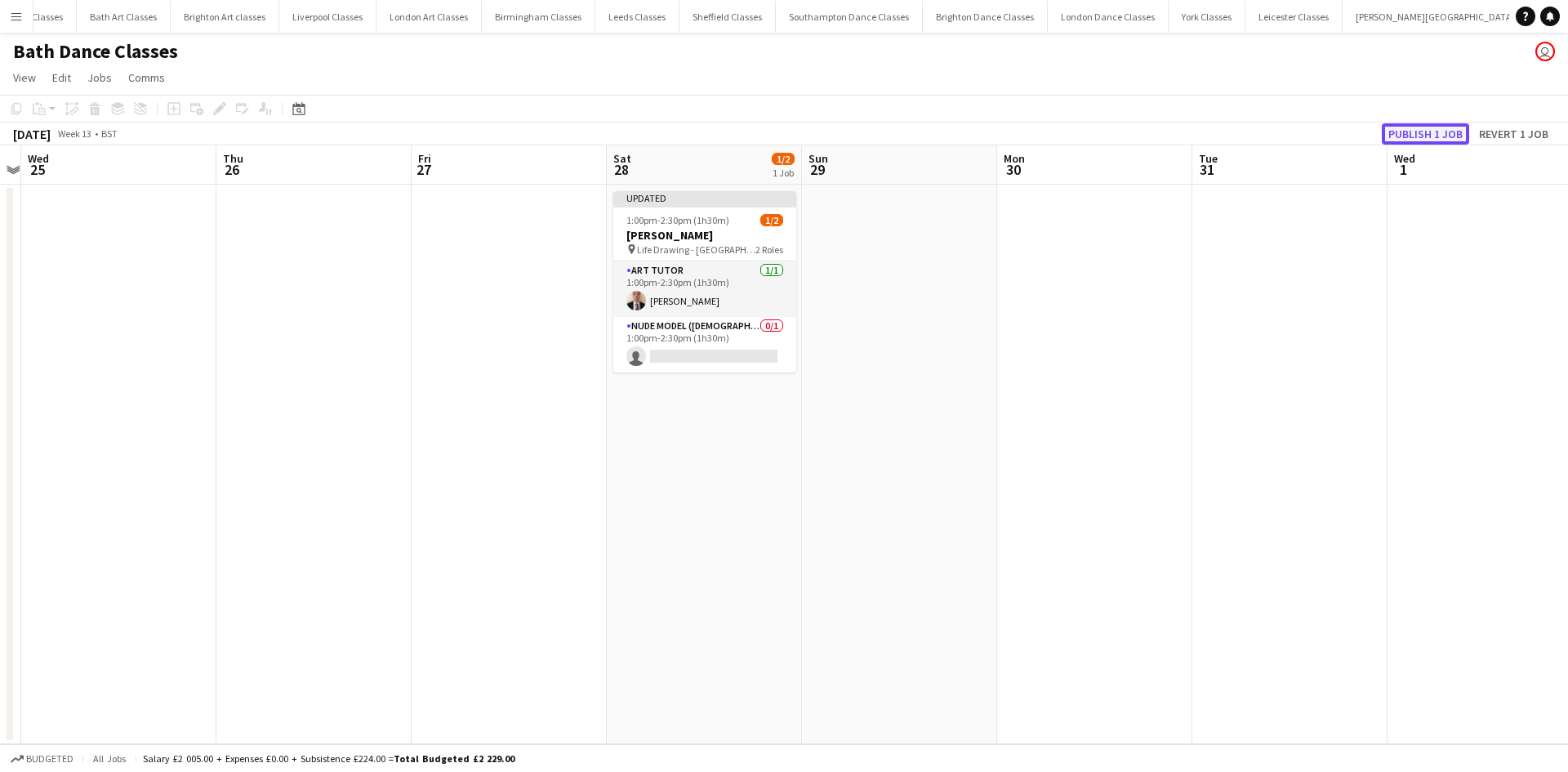
click at [1408, 133] on button "Publish 1 job" at bounding box center [1425, 133] width 87 height 21
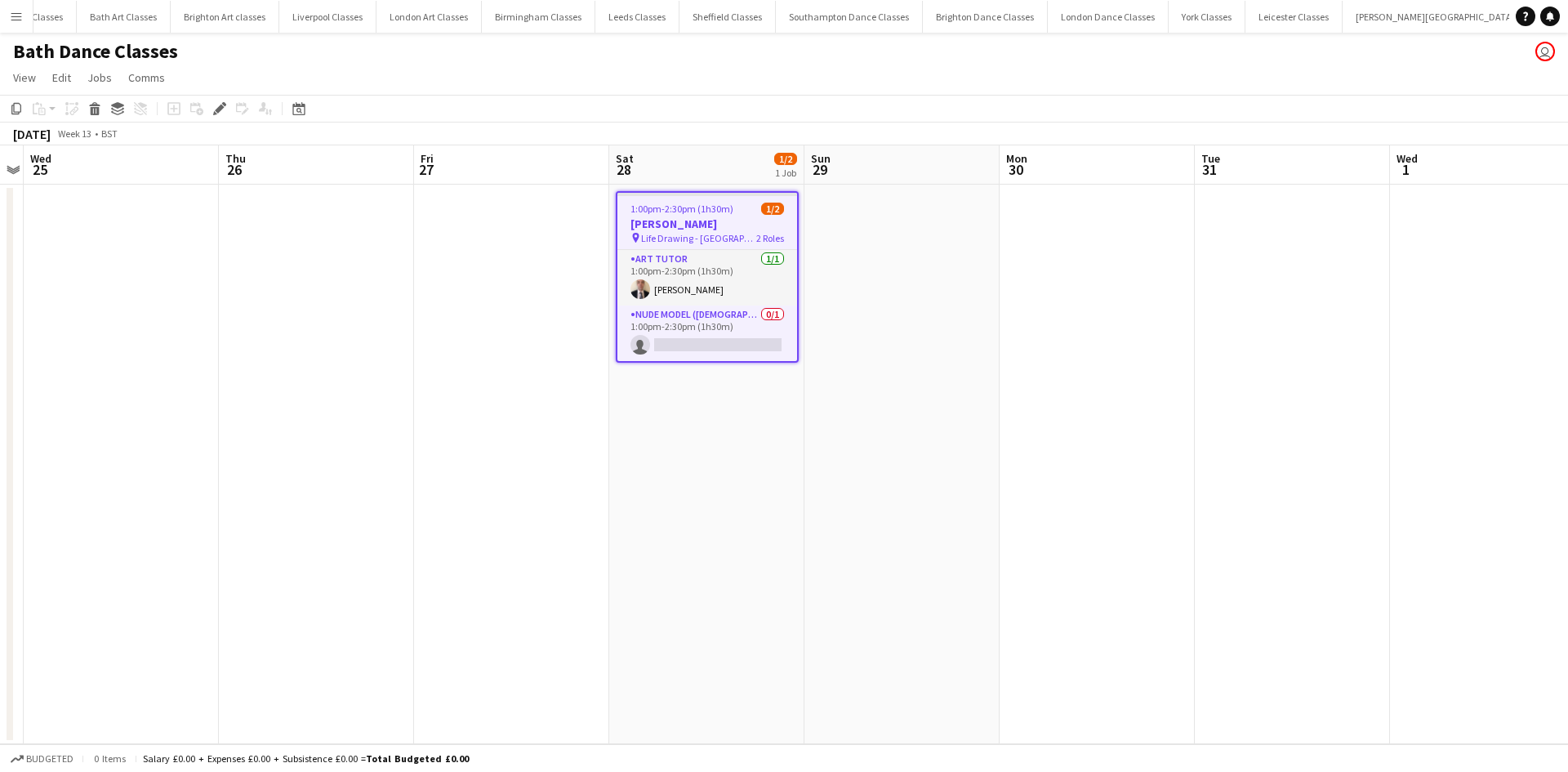
click at [709, 230] on h3 "[PERSON_NAME]" at bounding box center [707, 223] width 179 height 15
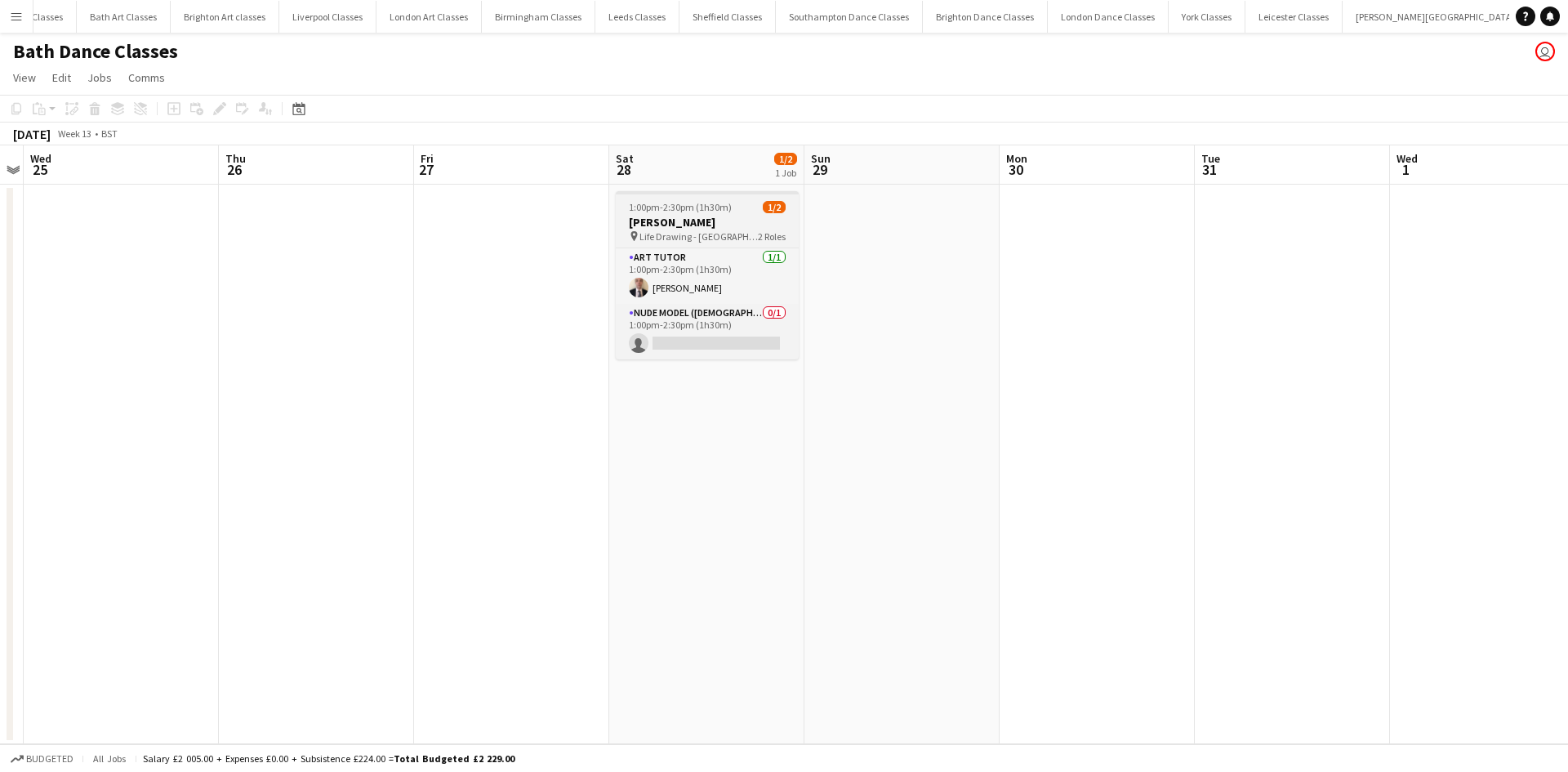
click at [621, 210] on div "1:00pm-2:30pm (1h30m) 1/2" at bounding box center [707, 207] width 183 height 12
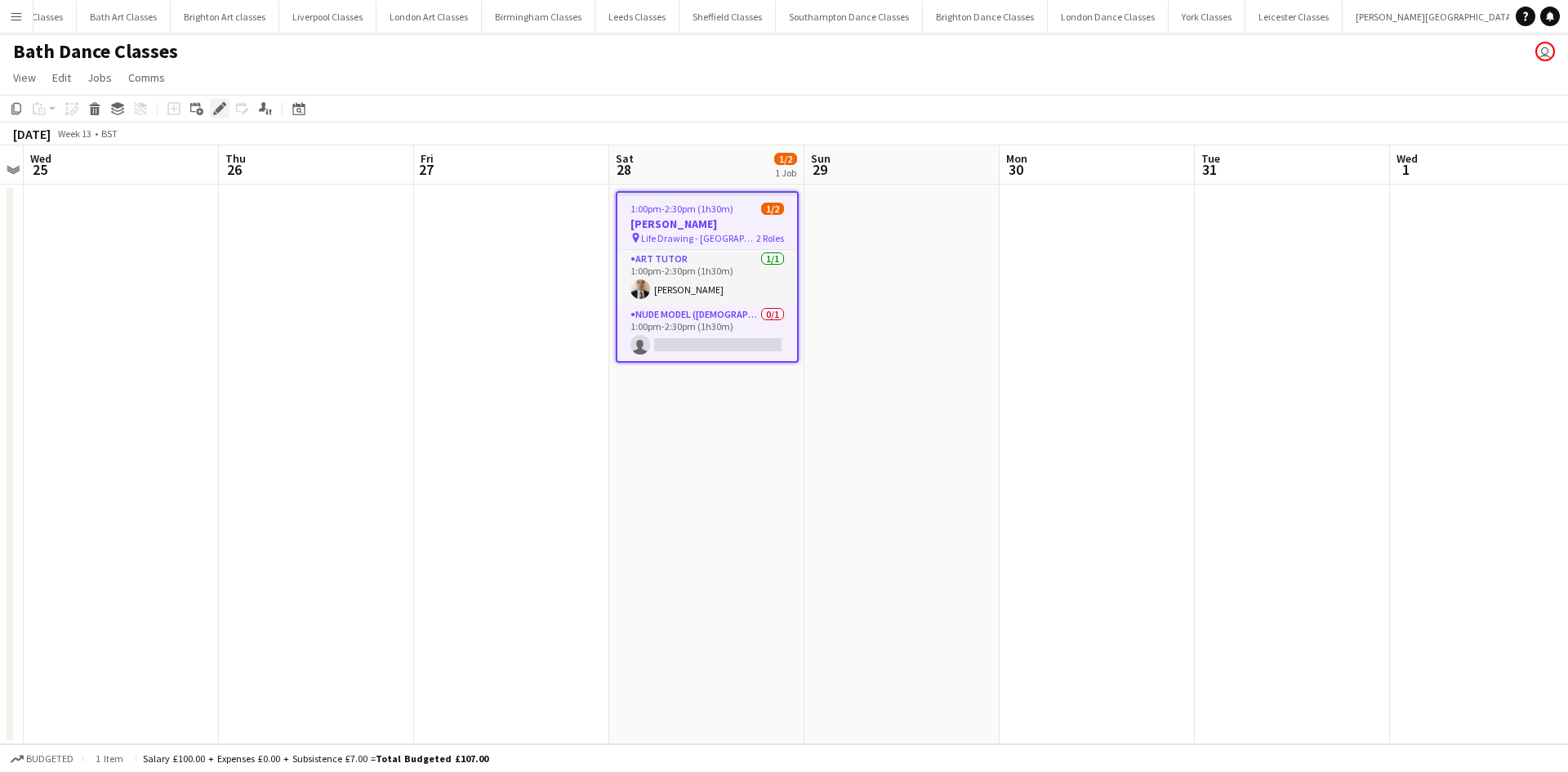
click at [229, 110] on div "Edit" at bounding box center [220, 109] width 20 height 20
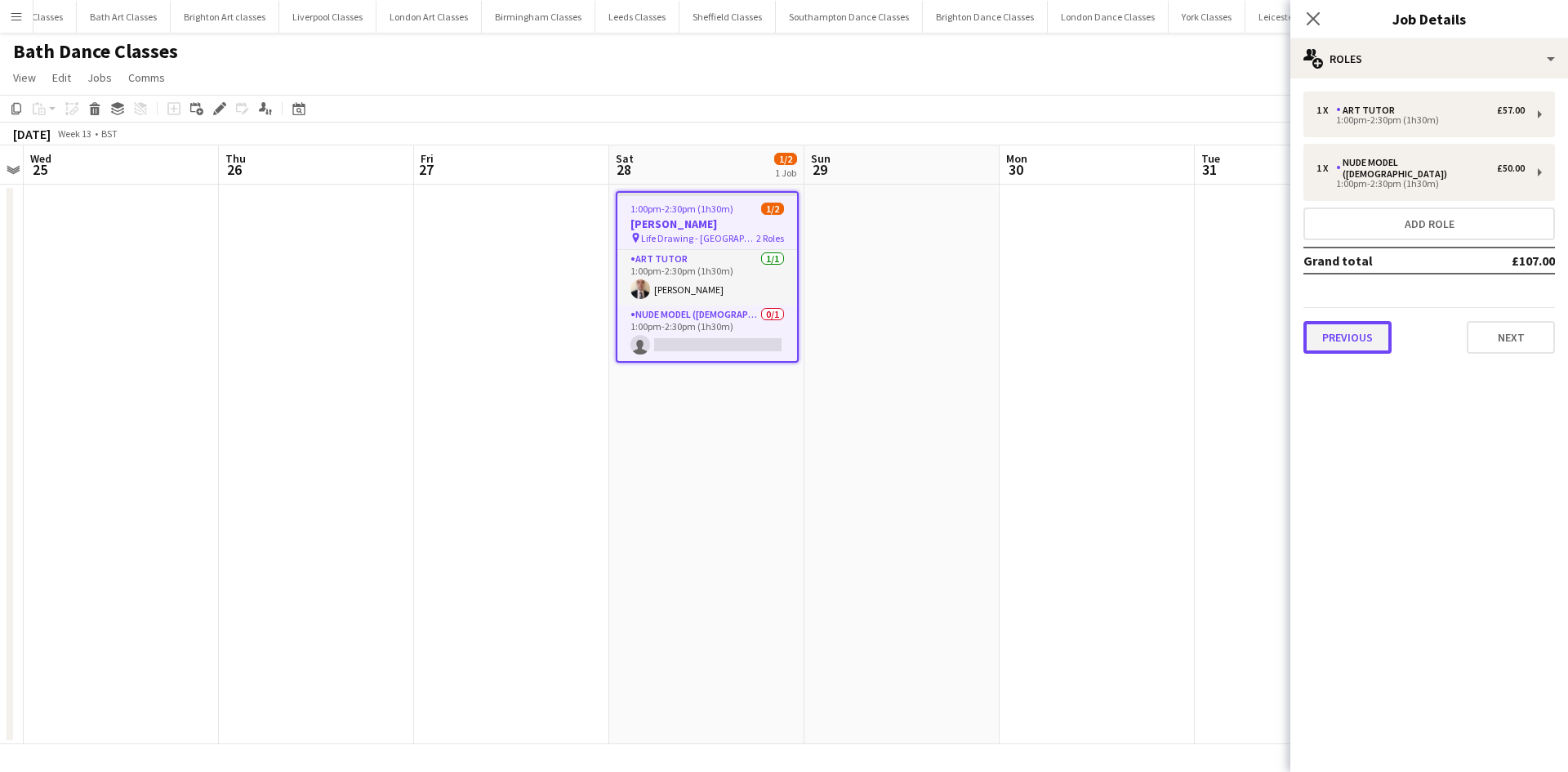
click at [1368, 334] on button "Previous" at bounding box center [1347, 338] width 88 height 32
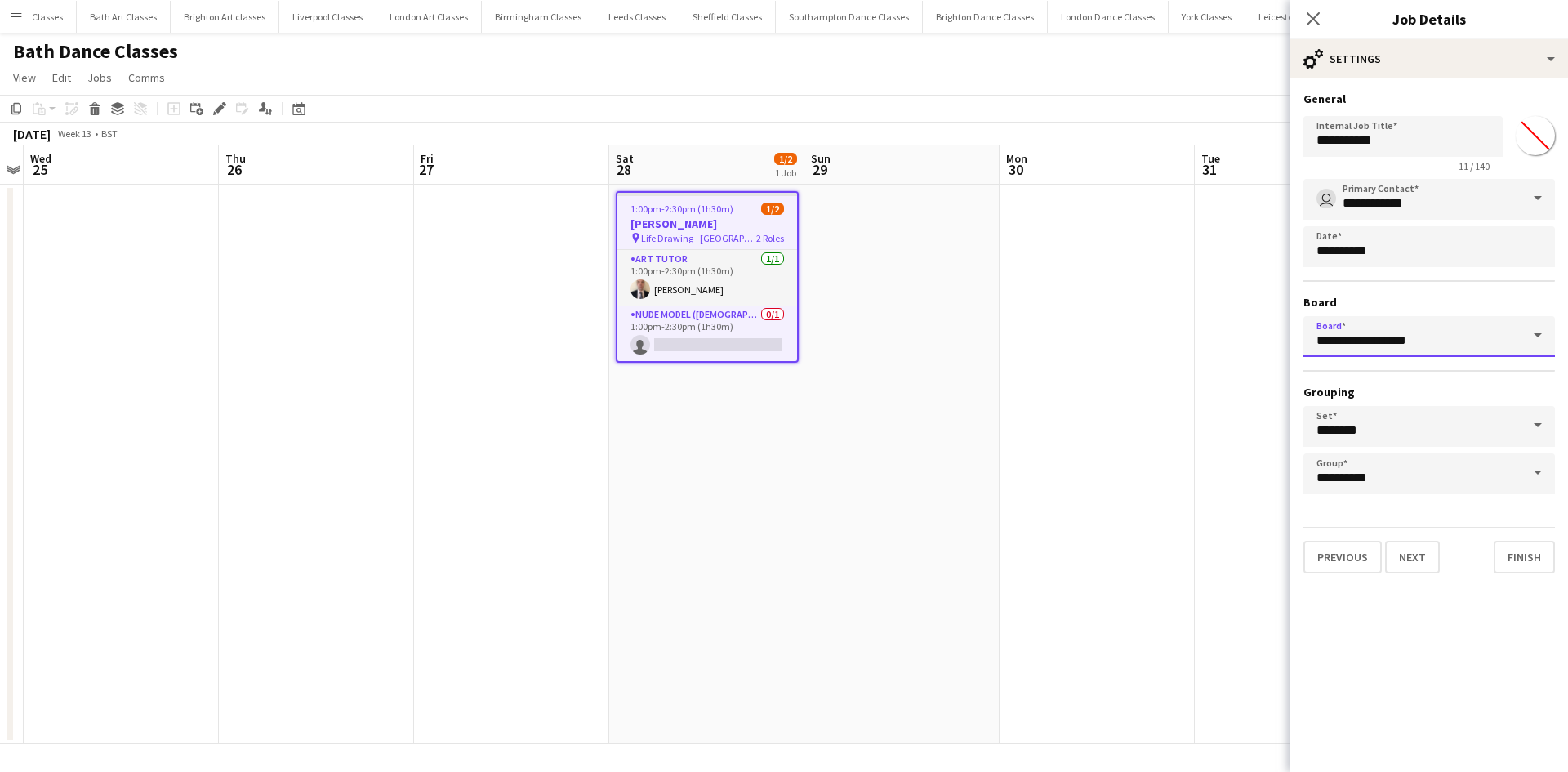
click at [1470, 345] on input "**********" at bounding box center [1429, 337] width 251 height 41
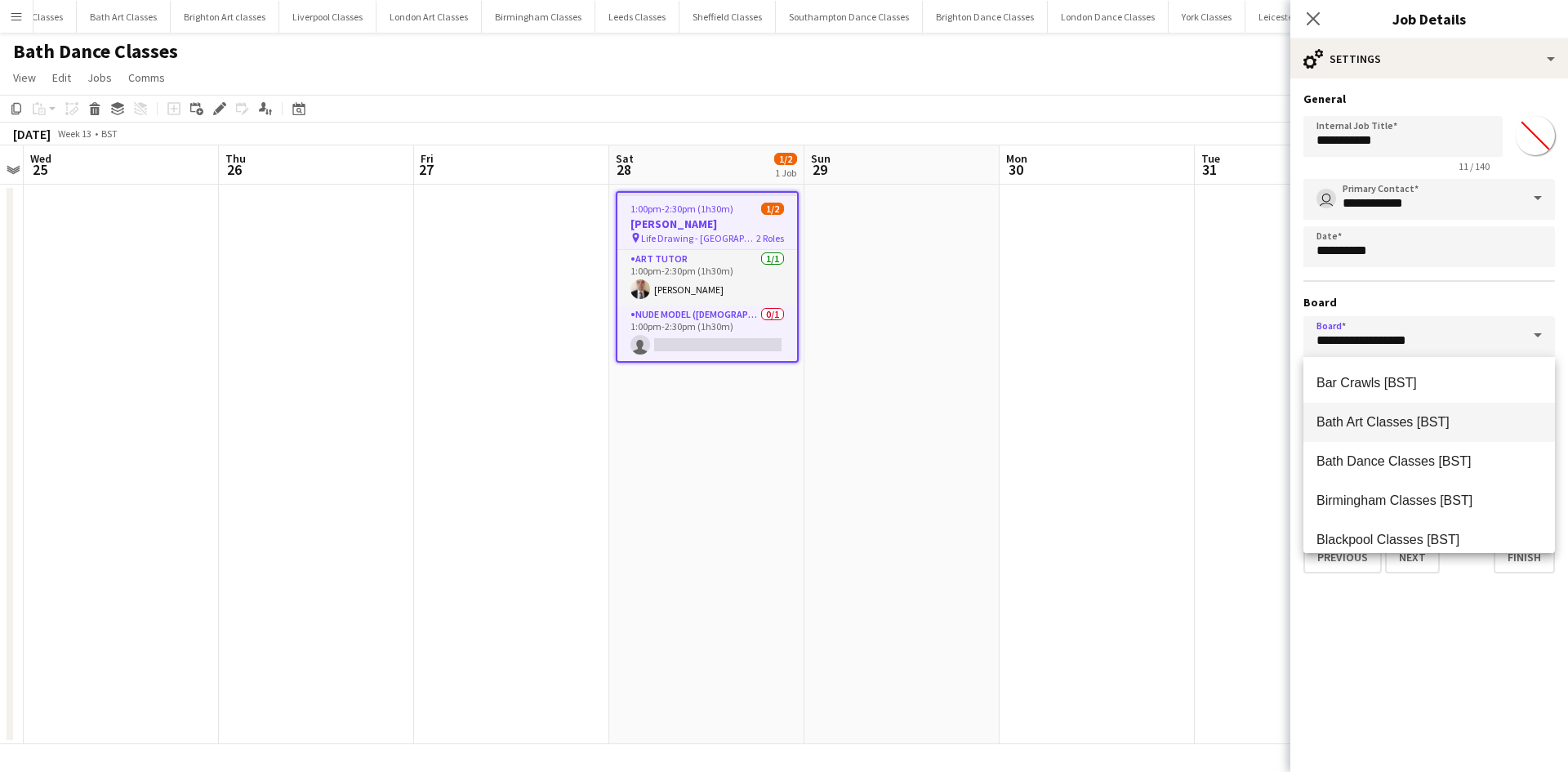
click at [1441, 416] on span "Bath Art Classes [BST]" at bounding box center [1383, 421] width 133 height 14
type input "**********"
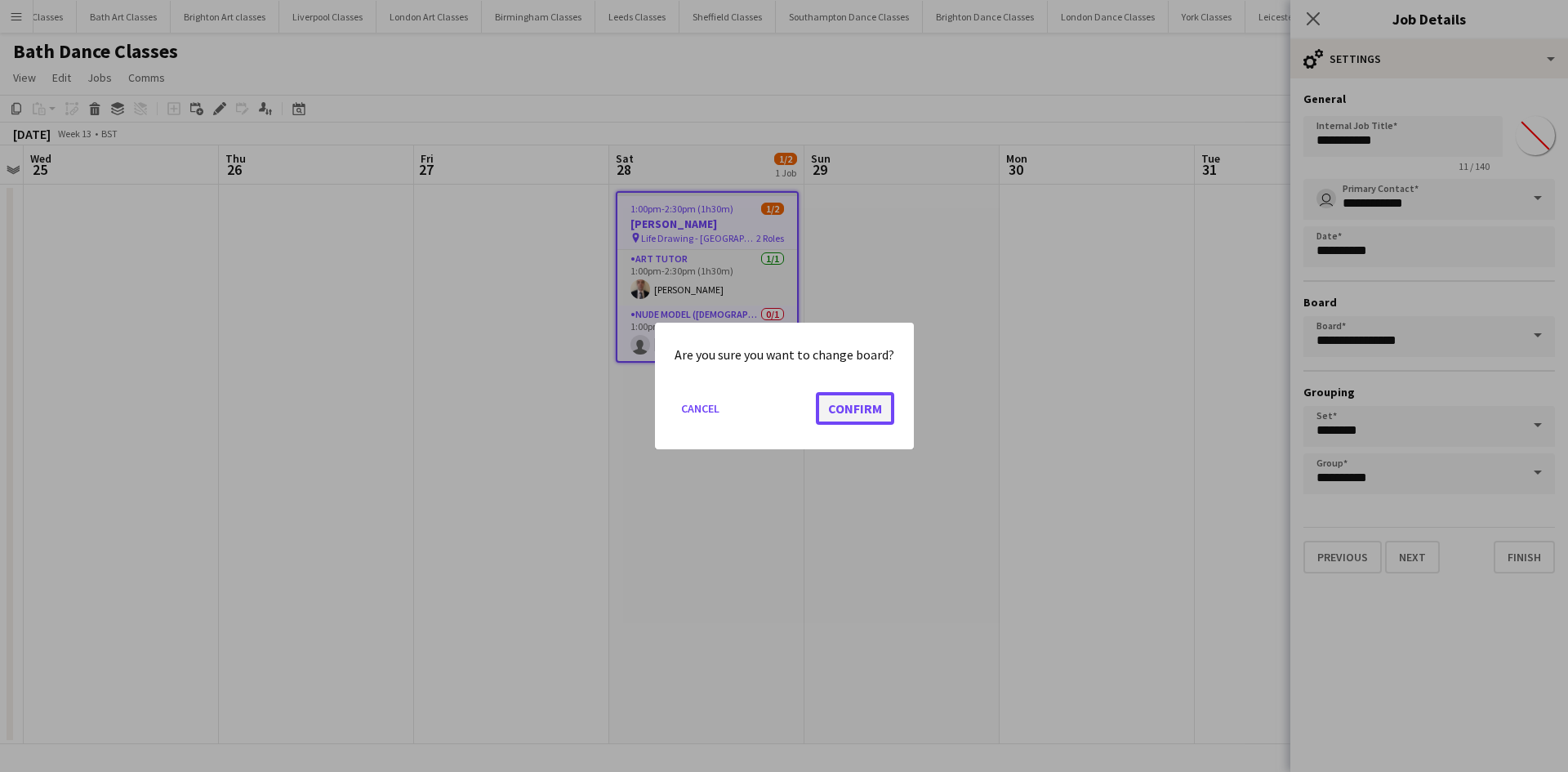
click at [872, 421] on button "Confirm" at bounding box center [855, 409] width 79 height 32
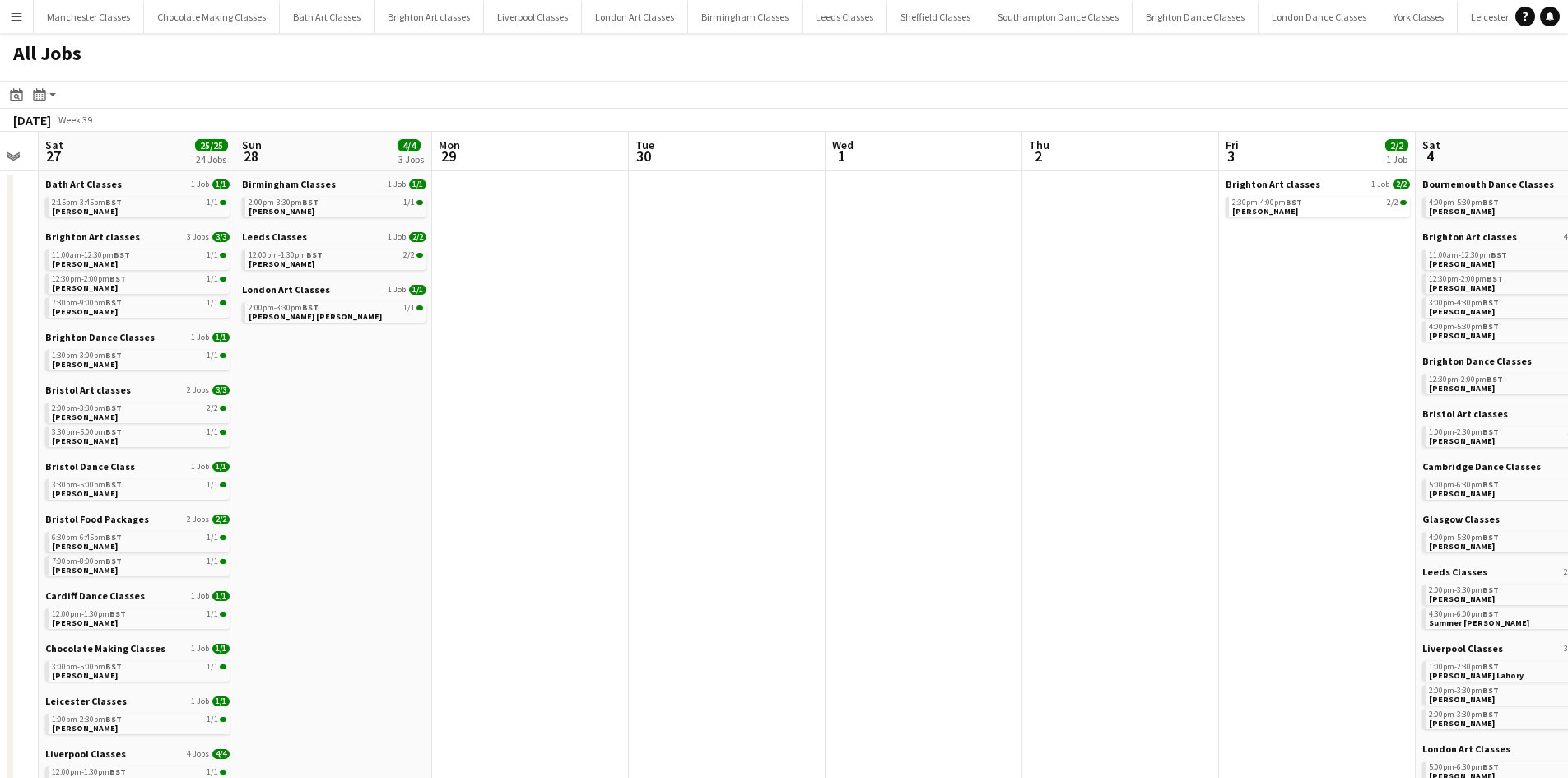
drag, startPoint x: 1055, startPoint y: 426, endPoint x: 934, endPoint y: 440, distance: 121.8
click at [502, 462] on app-calendar-viewport "Wed 24 Thu 25 Fri 26 Sat 27 25/25 24 Jobs Sun 28 4/4 3 Jobs Mon 29 Tue 30 Wed 1…" at bounding box center [784, 719] width 1568 height 1173
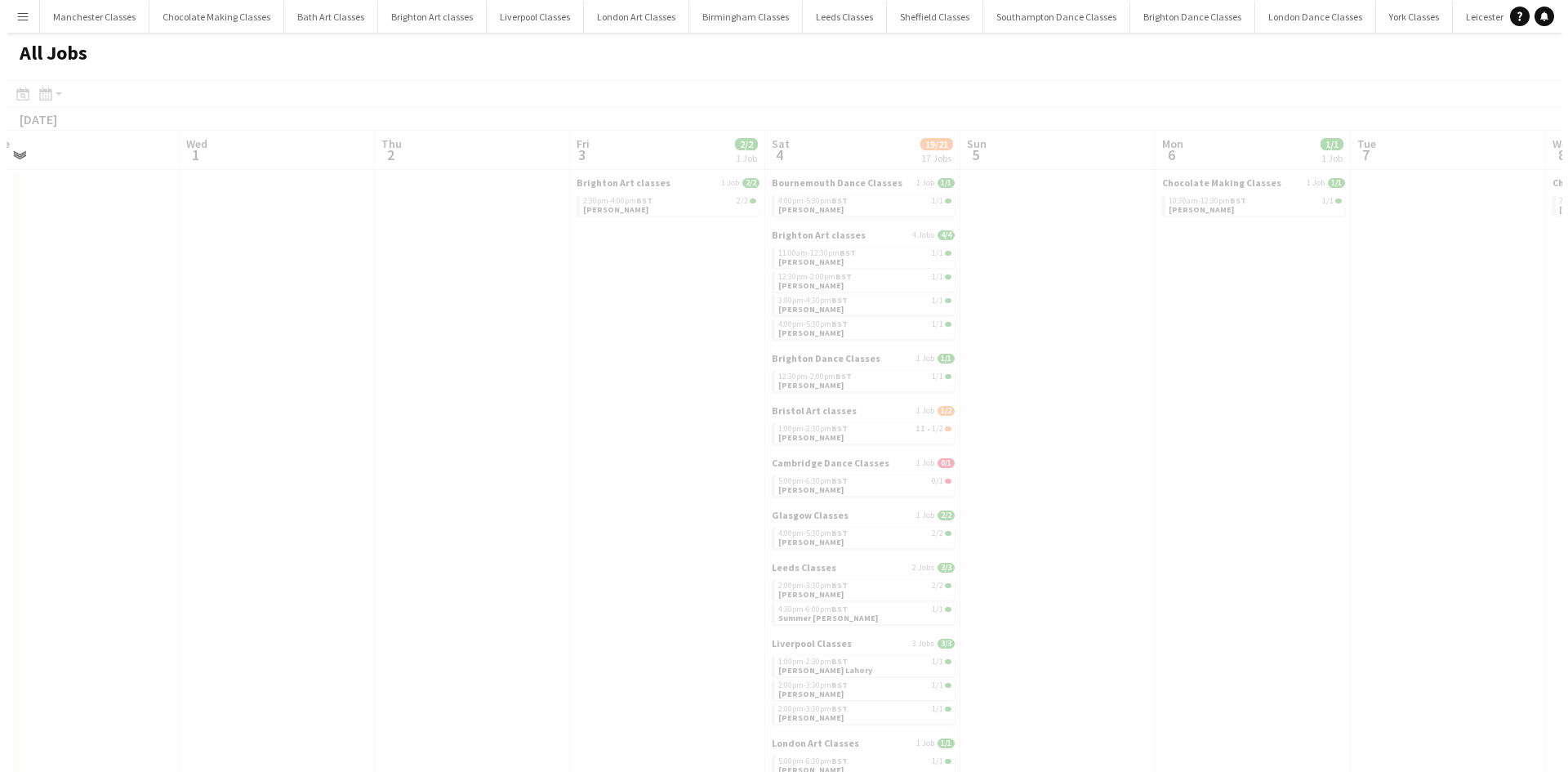
scroll to position [0, 825]
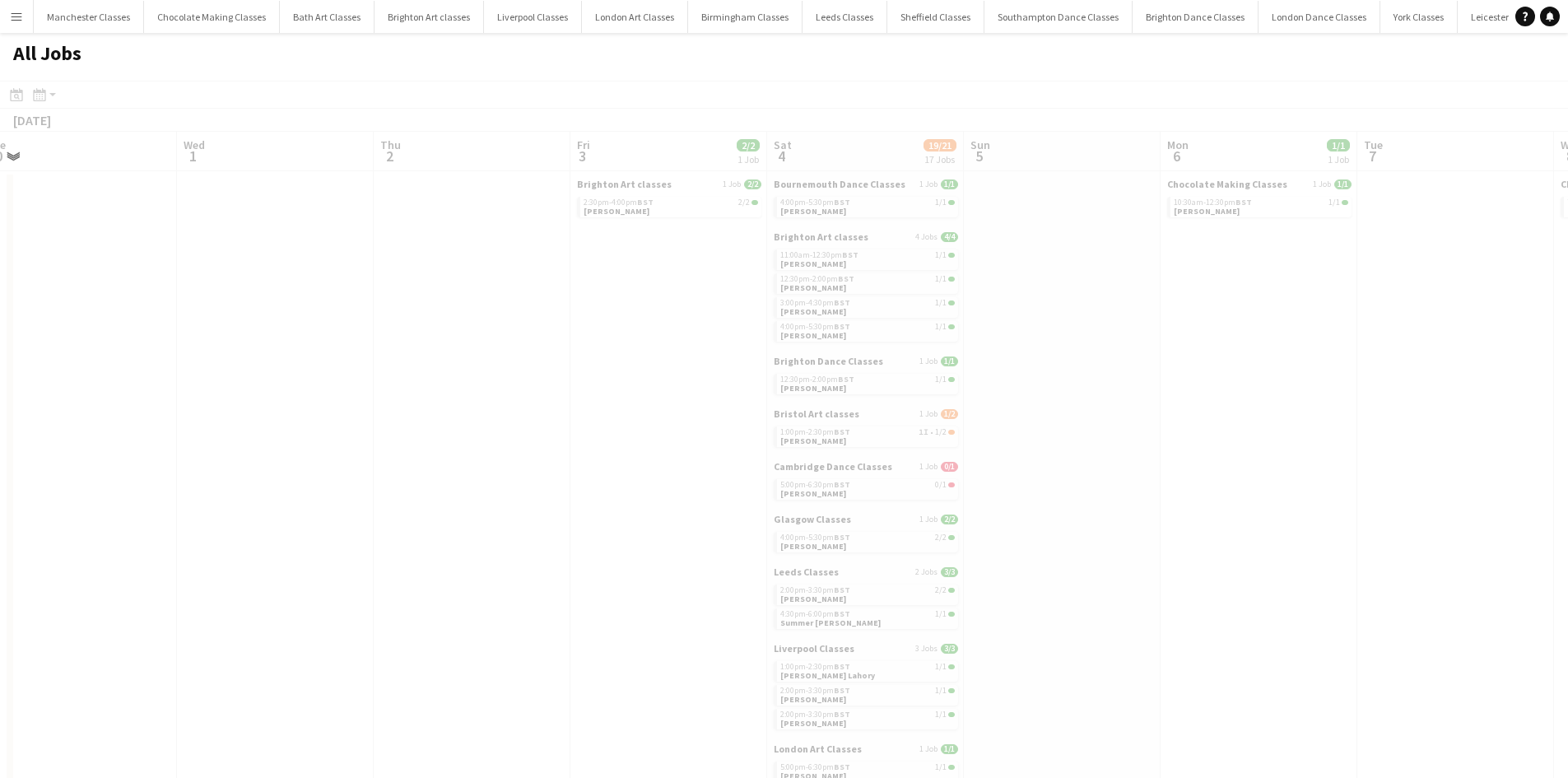
drag, startPoint x: 1011, startPoint y: 430, endPoint x: 393, endPoint y: 489, distance: 620.8
click at [338, 489] on app-calendar-viewport "Fri 26 Sat 27 25/25 24 Jobs Sun 28 4/4 3 Jobs Mon 29 Tue 30 Wed 1 Thu 2 Fri 3 2…" at bounding box center [784, 719] width 1568 height 1173
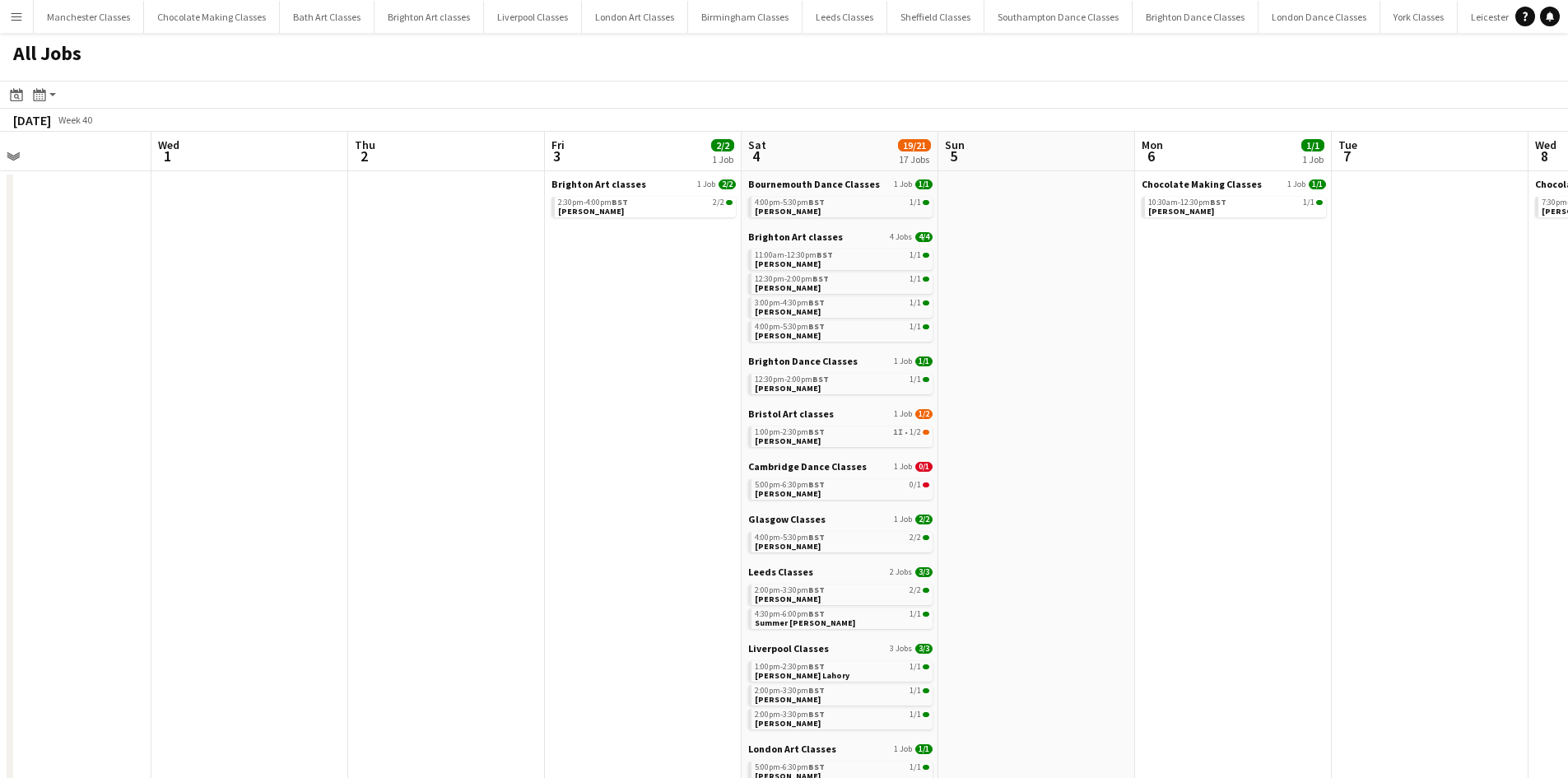
click at [18, 21] on app-icon "Menu" at bounding box center [16, 16] width 13 height 13
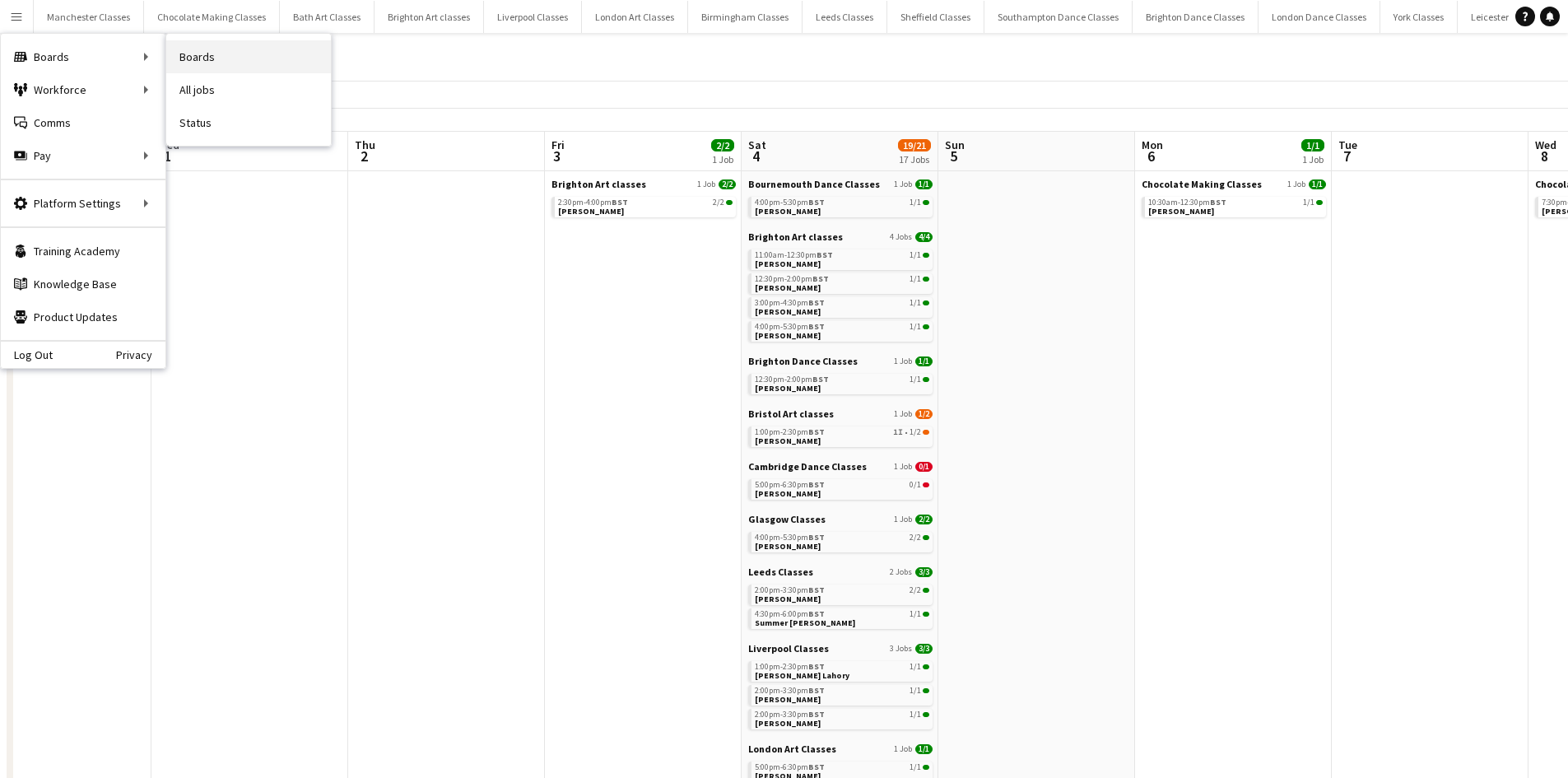
click at [242, 54] on link "Boards" at bounding box center [248, 57] width 165 height 33
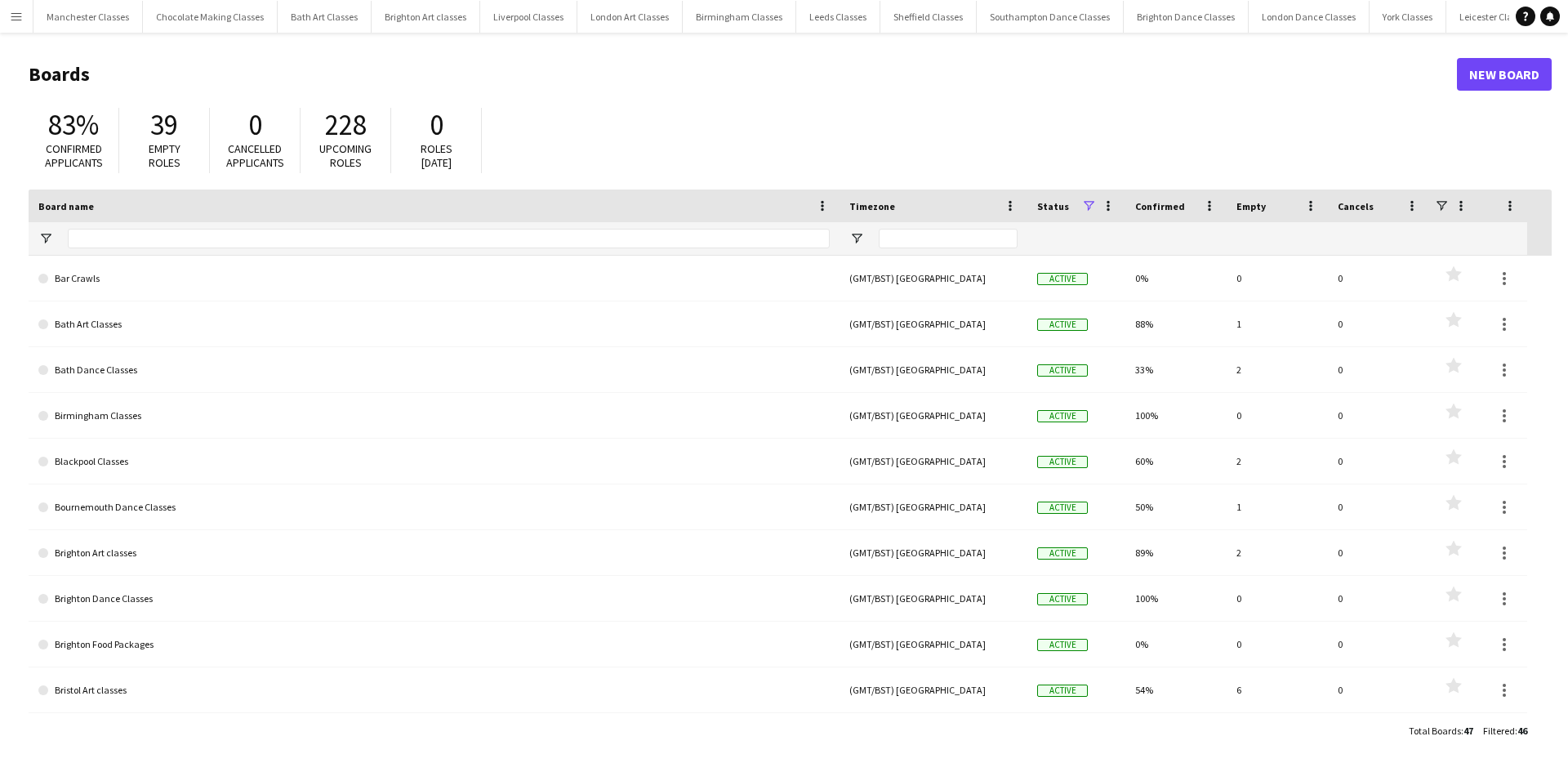
click at [21, 15] on app-icon "Menu" at bounding box center [15, 15] width 13 height 13
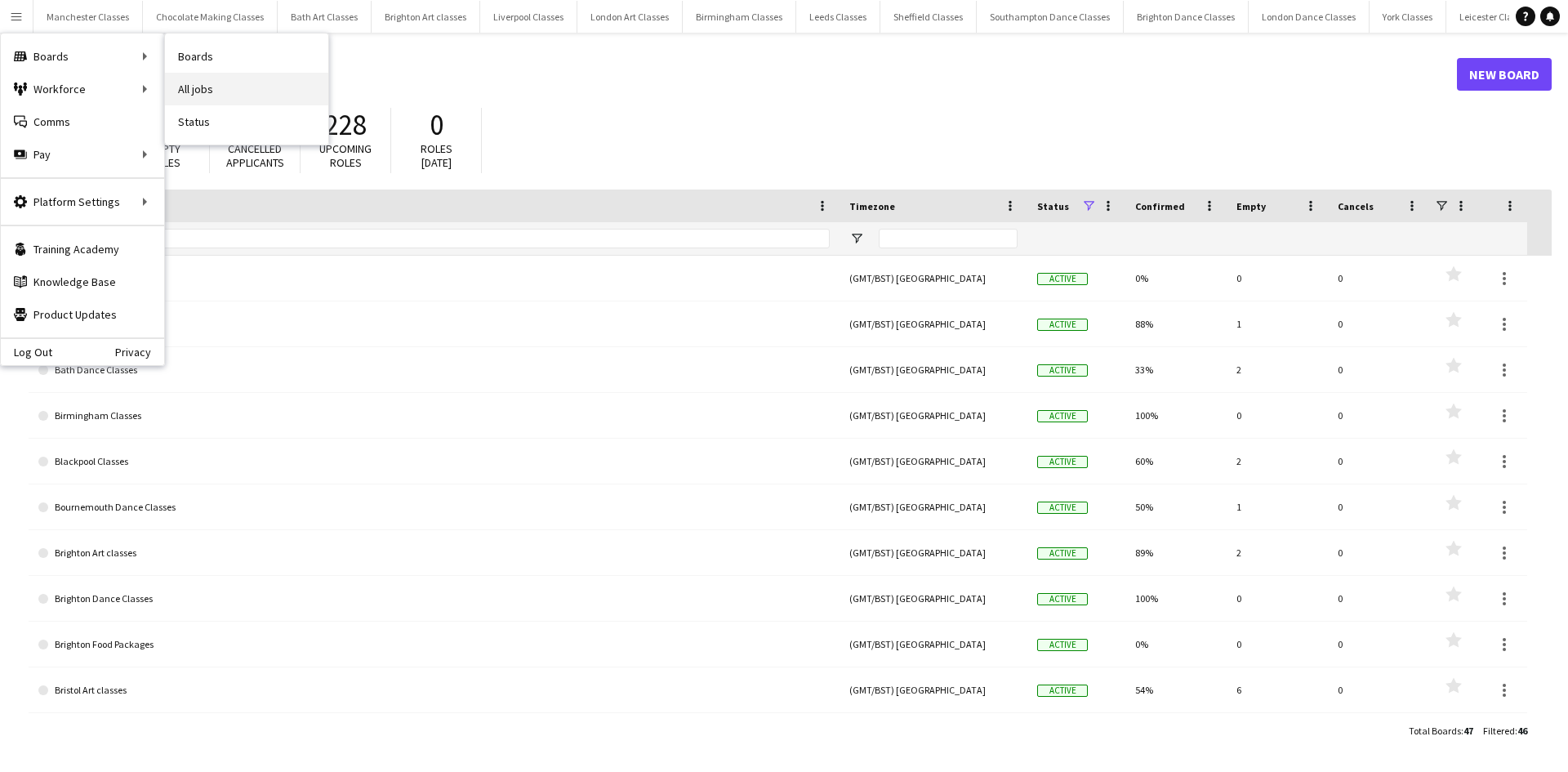
click at [220, 98] on link "All jobs" at bounding box center [246, 89] width 163 height 32
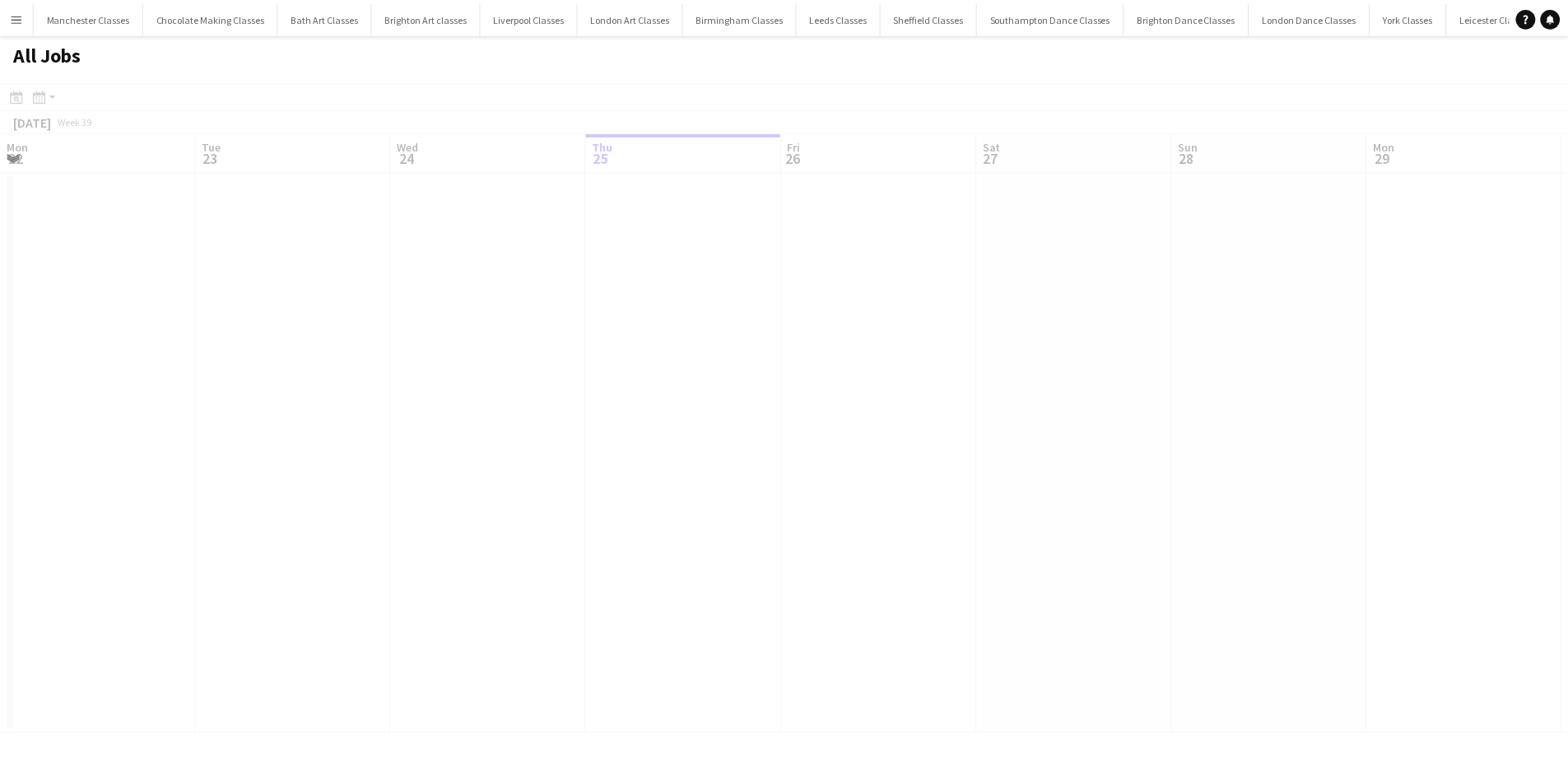
scroll to position [0, 394]
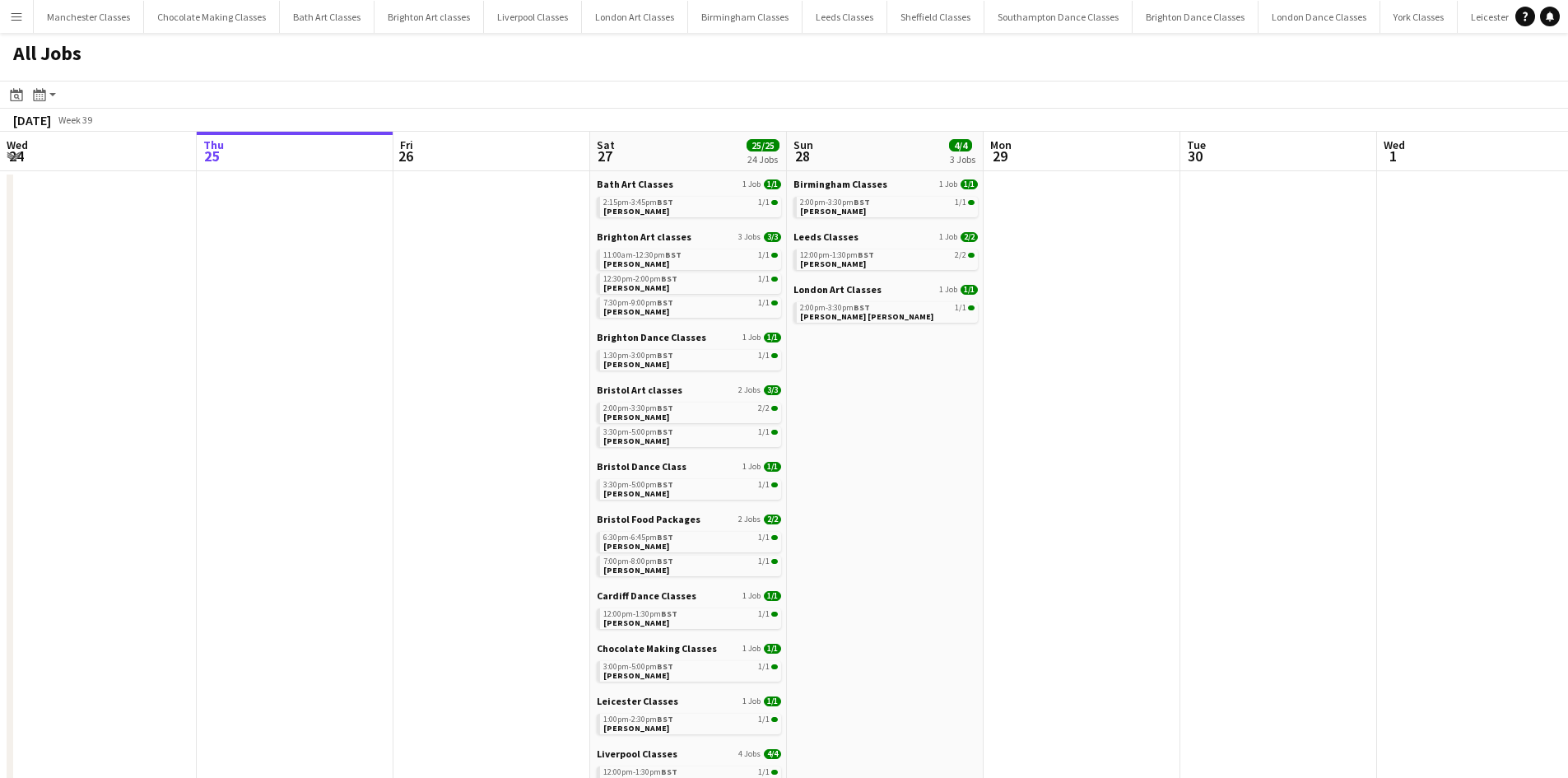
click at [17, 105] on app-toolbar "Date picker [DATE] [DATE] [DATE] M [DATE] T [DATE] W [DATE] T [DATE] F [DATE] S…" at bounding box center [784, 95] width 1568 height 28
click at [17, 103] on div "Date picker" at bounding box center [16, 94] width 20 height 20
click at [147, 150] on span "Next month" at bounding box center [150, 152] width 33 height 33
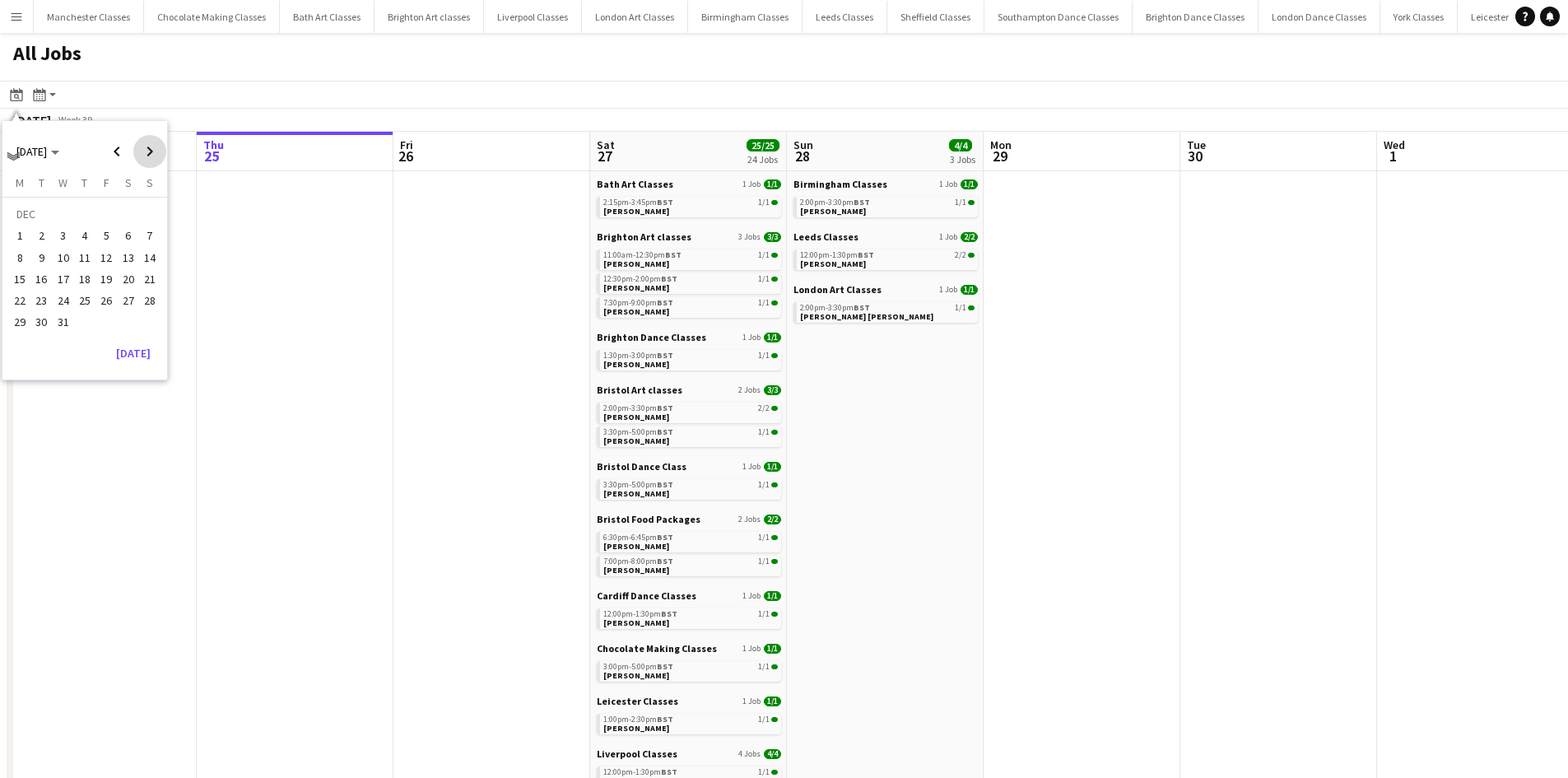
click at [147, 150] on span "Next month" at bounding box center [150, 152] width 33 height 33
click at [126, 303] on span "28" at bounding box center [128, 304] width 20 height 20
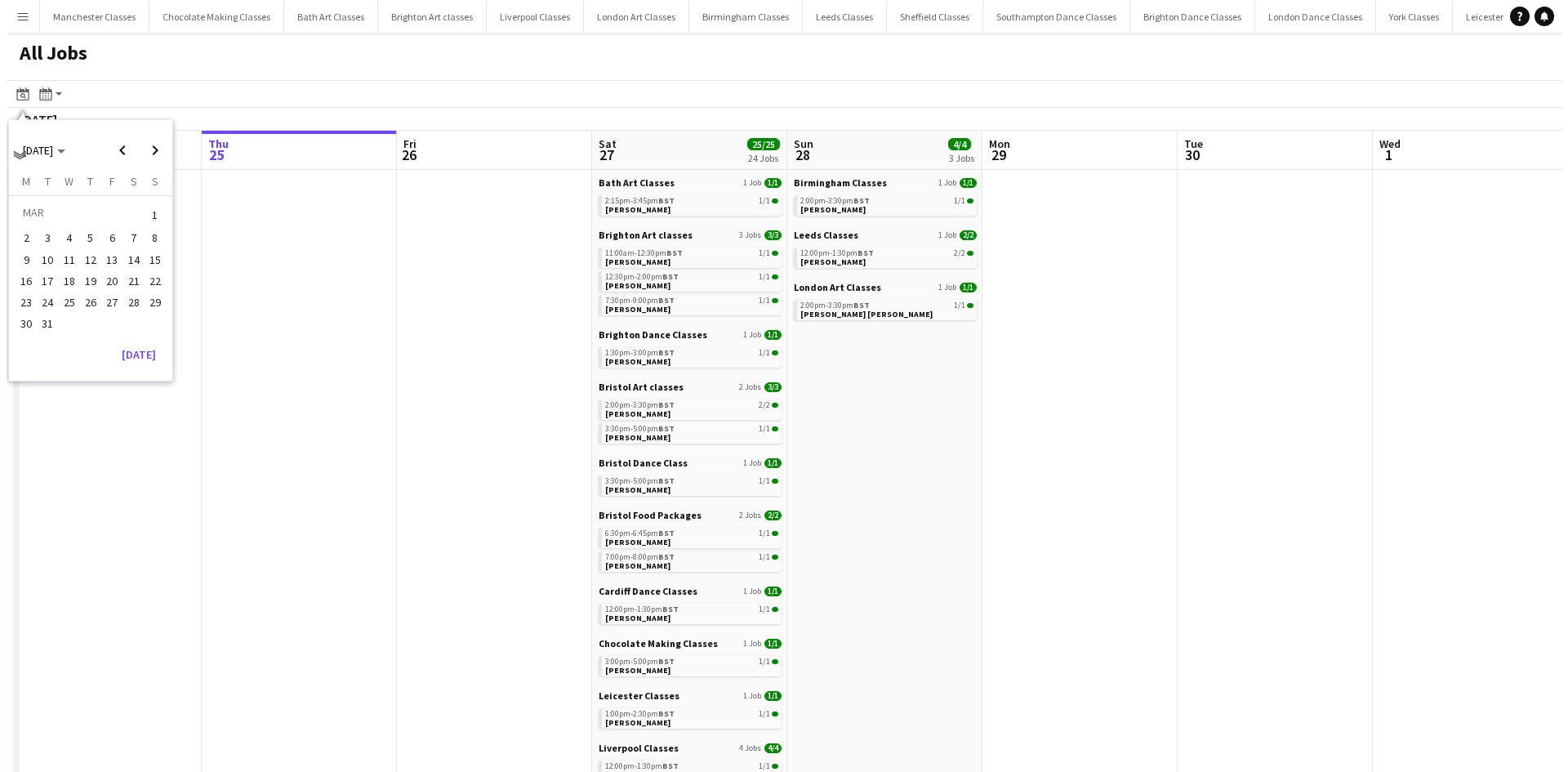
scroll to position [0, 561]
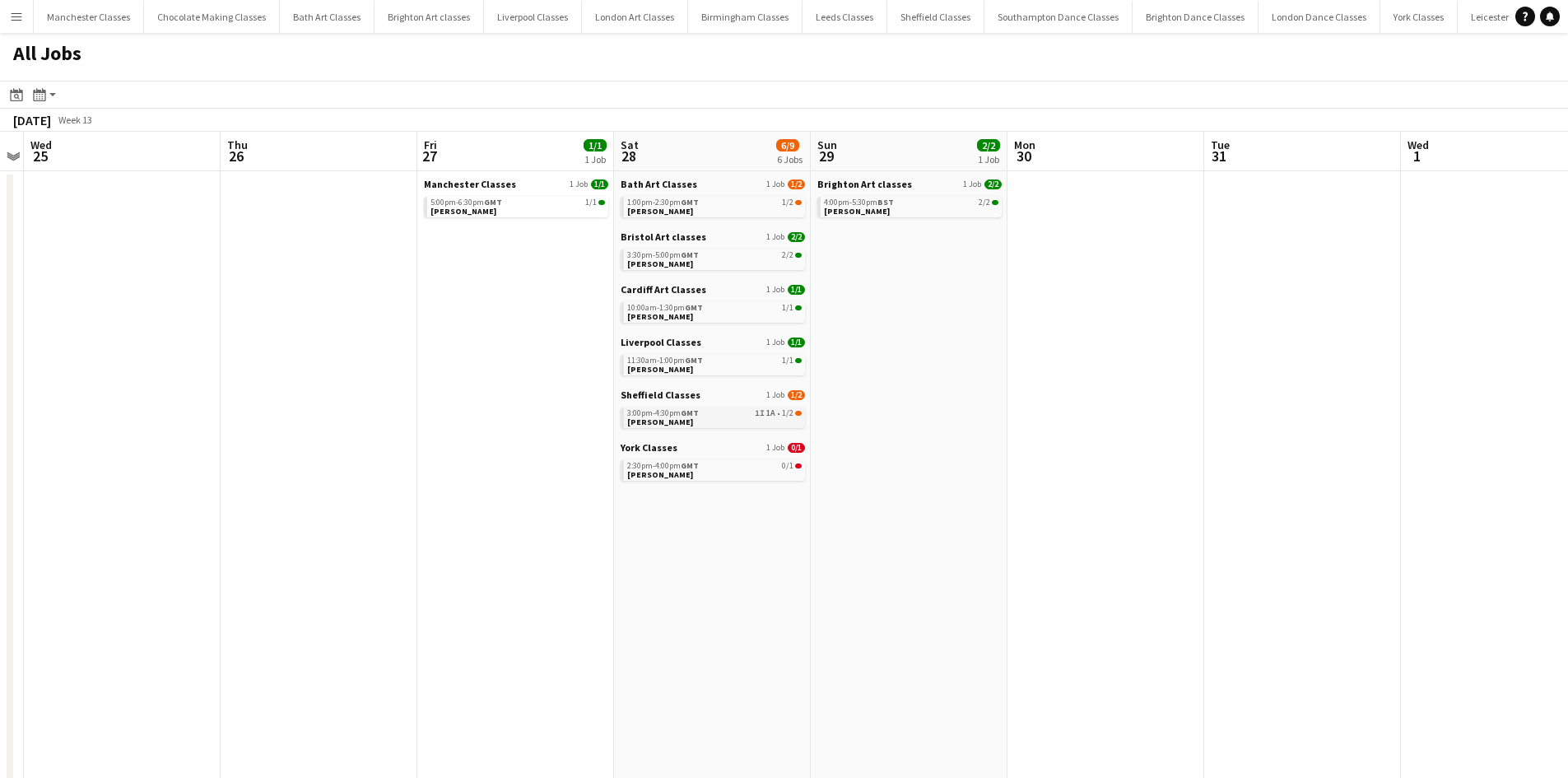
click at [750, 418] on link "3:00pm-4:30pm GMT 1I 1A • 1/2 [PERSON_NAME]" at bounding box center [714, 417] width 175 height 19
click at [15, 26] on button "Menu" at bounding box center [16, 16] width 33 height 33
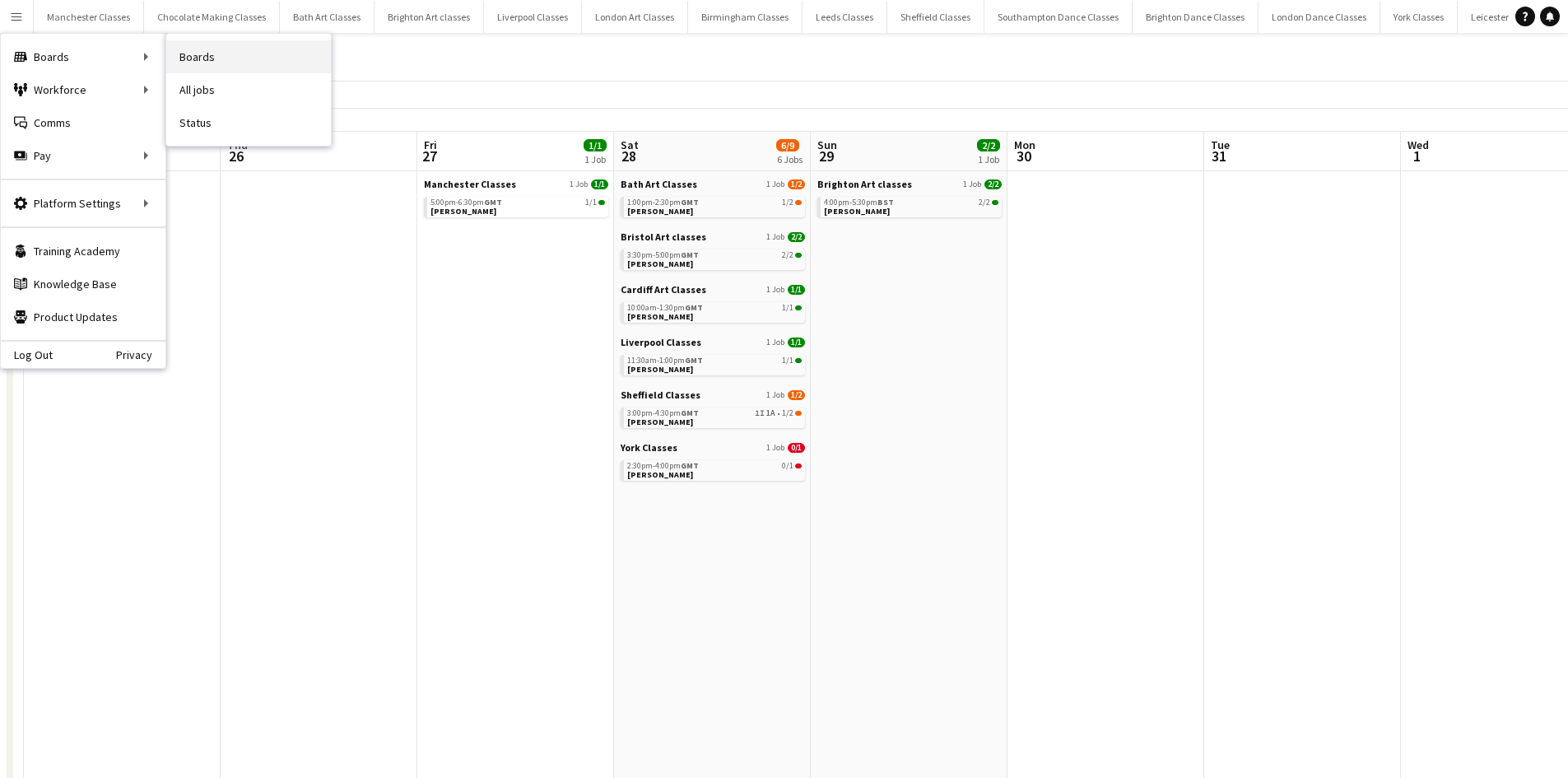
click at [250, 62] on link "Boards" at bounding box center [248, 57] width 165 height 33
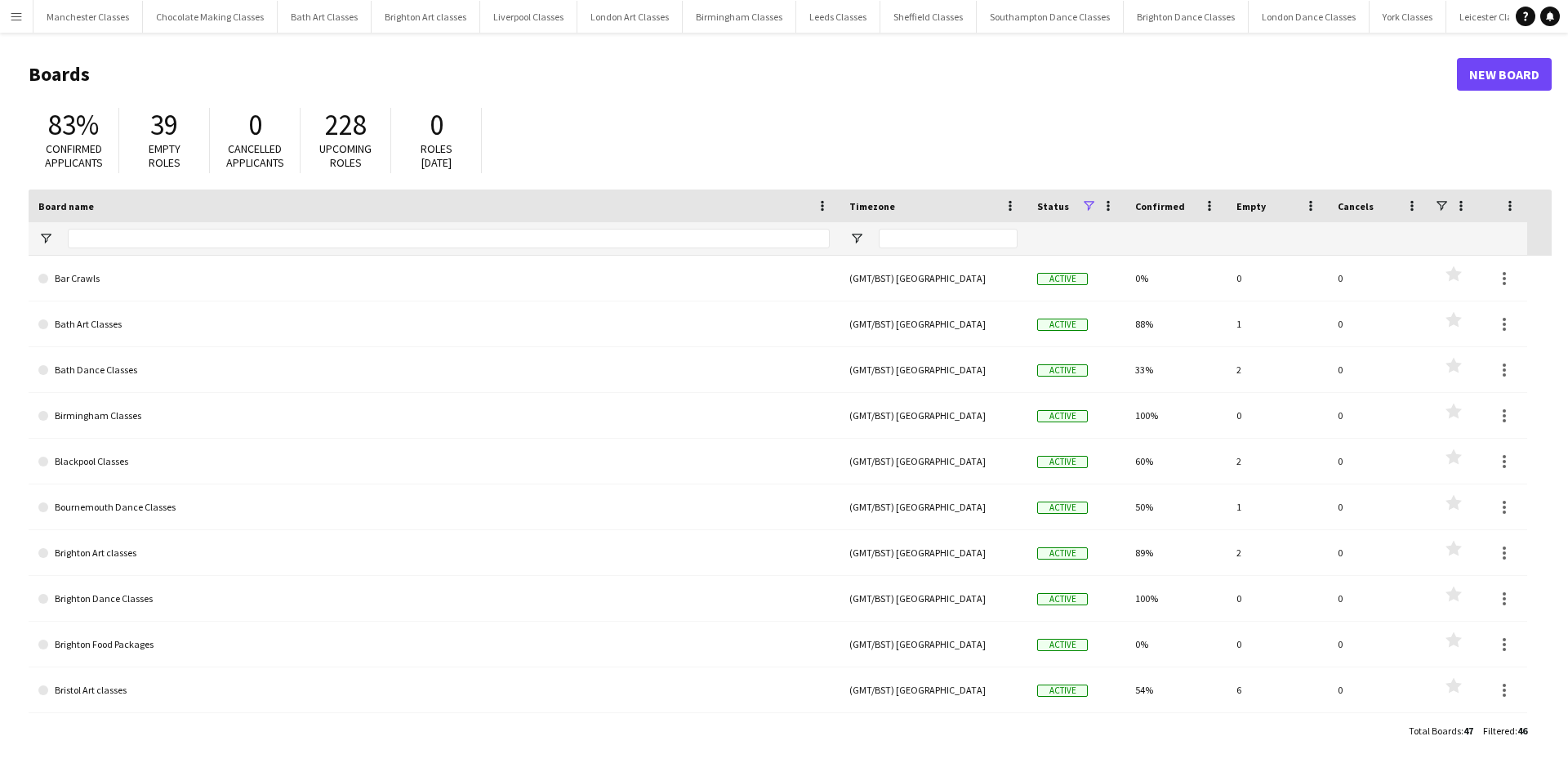
click at [15, 15] on app-icon "Menu" at bounding box center [15, 15] width 13 height 13
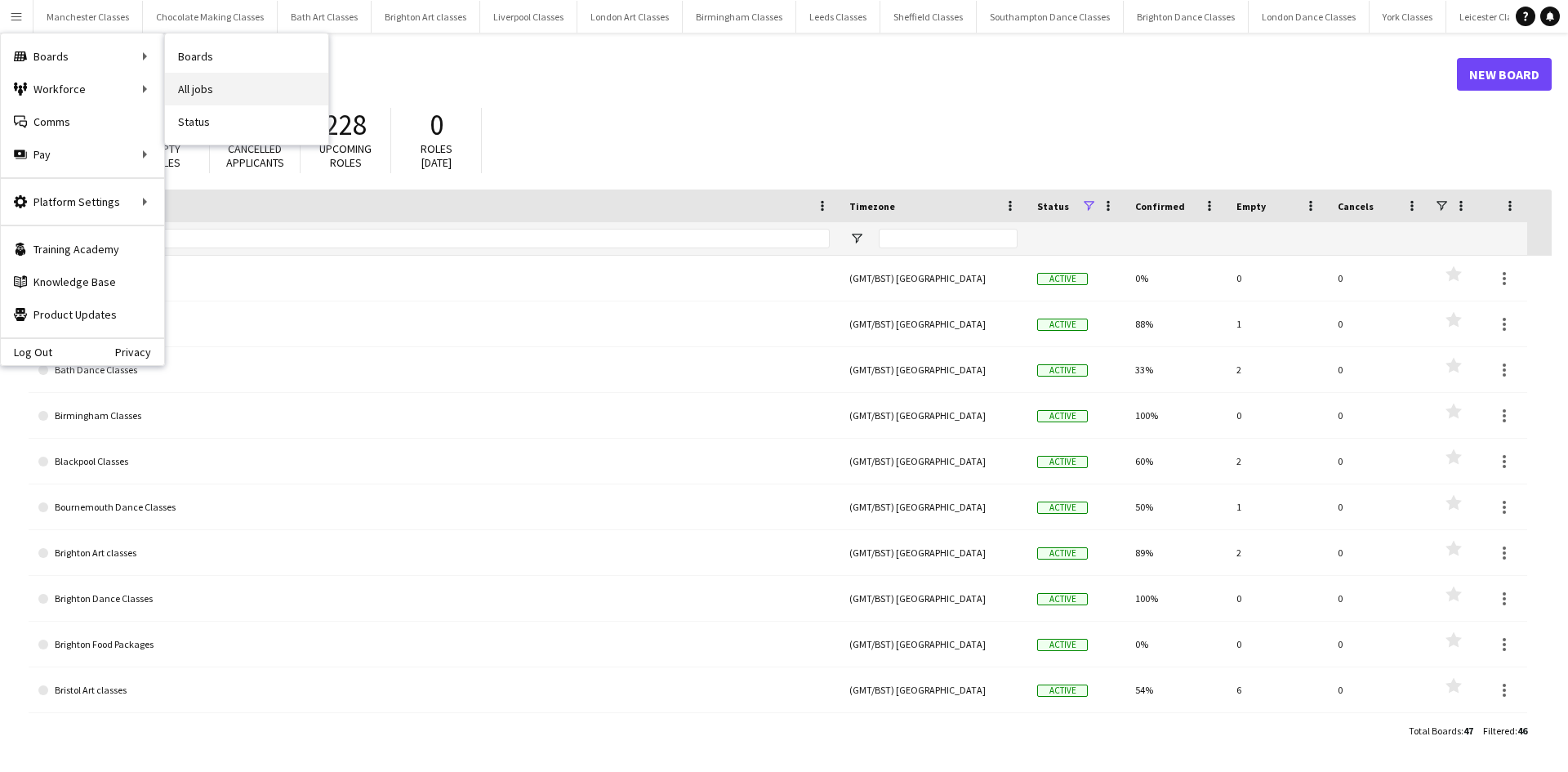
click at [220, 81] on link "All jobs" at bounding box center [246, 89] width 163 height 32
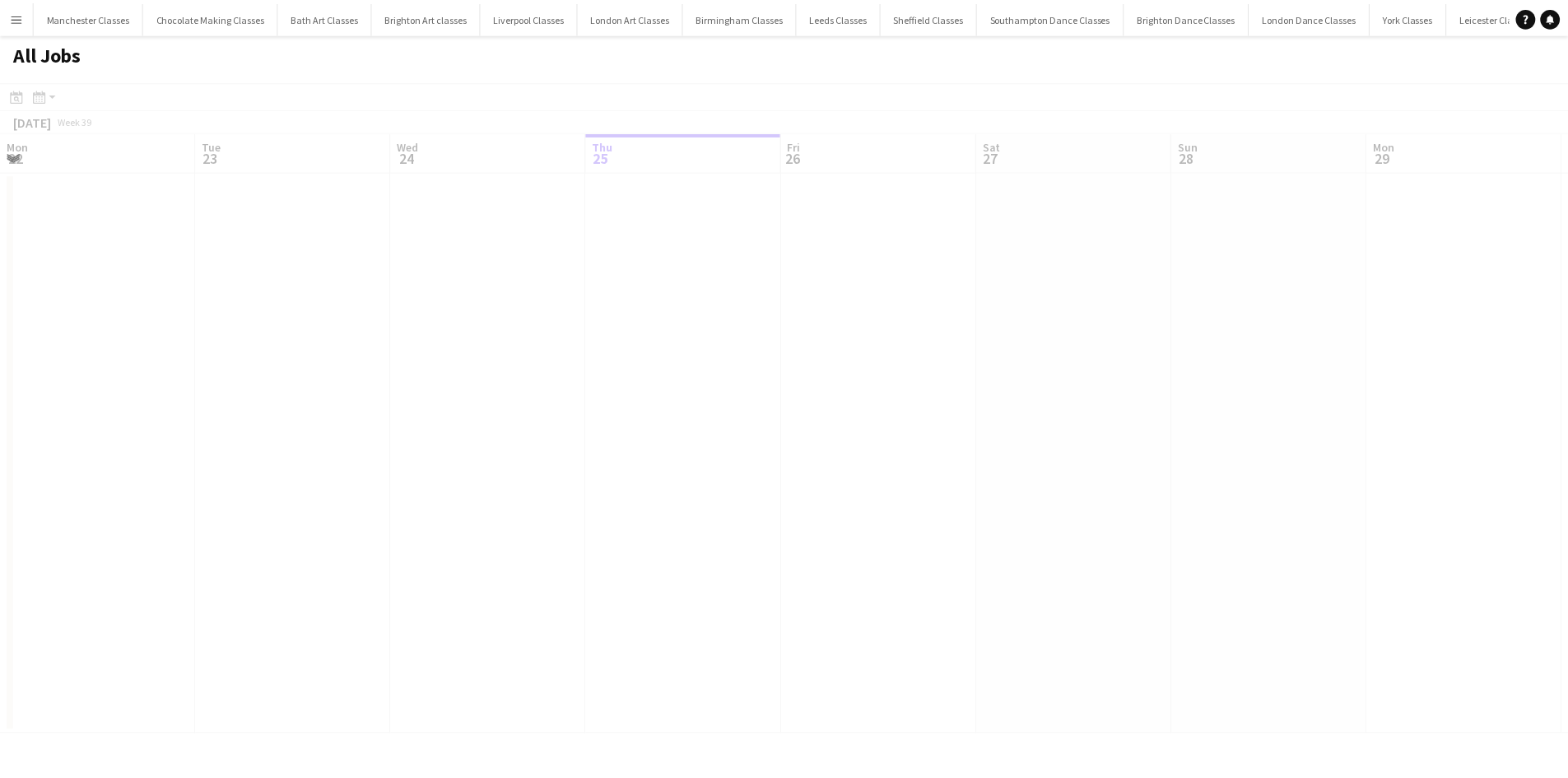
scroll to position [0, 394]
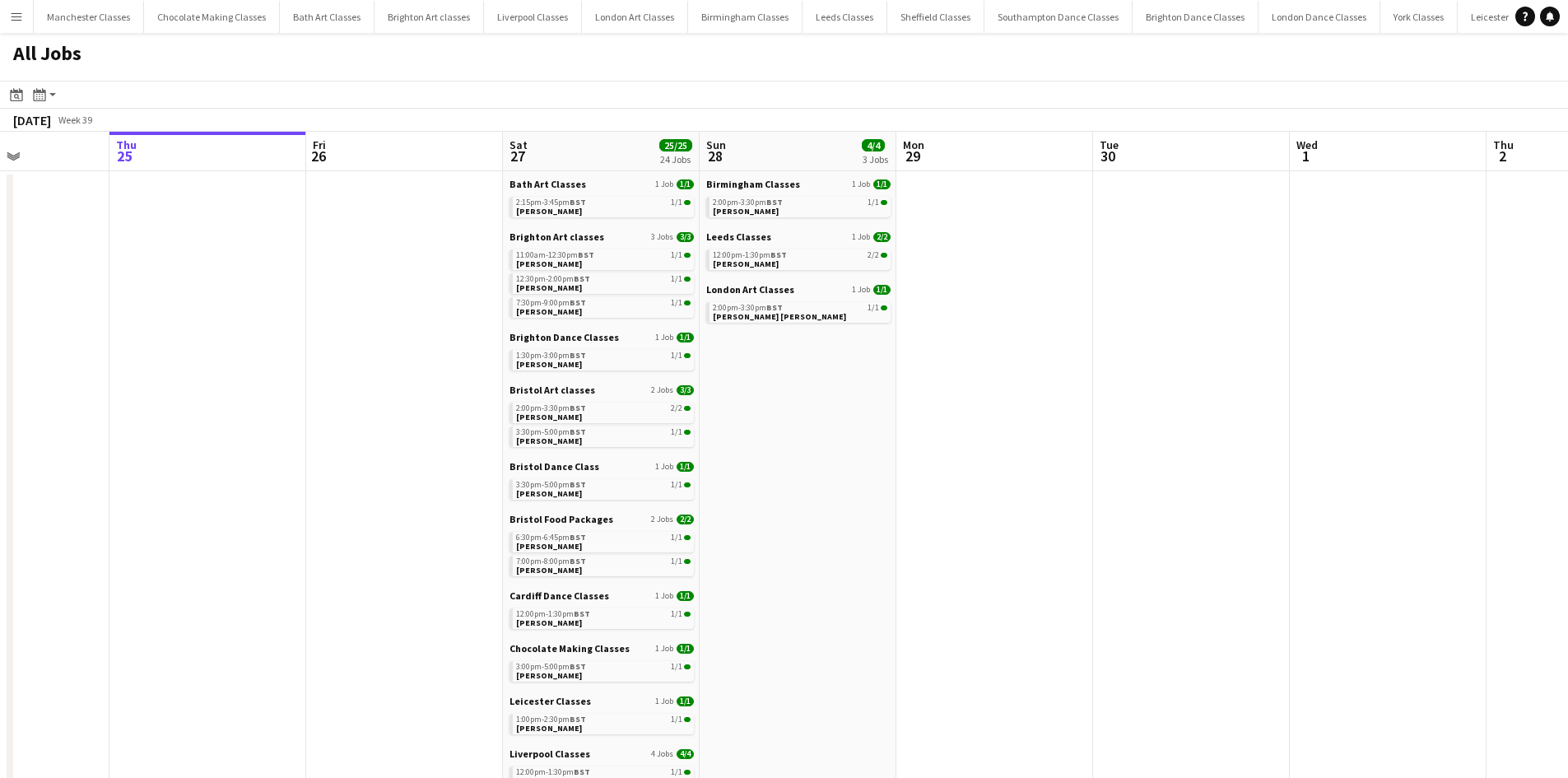
click at [351, 496] on app-all-jobs "All Jobs Date picker [DATE] [DATE] [DATE] M [DATE] T [DATE] W [DATE] T [DATE] F…" at bounding box center [784, 669] width 1568 height 1272
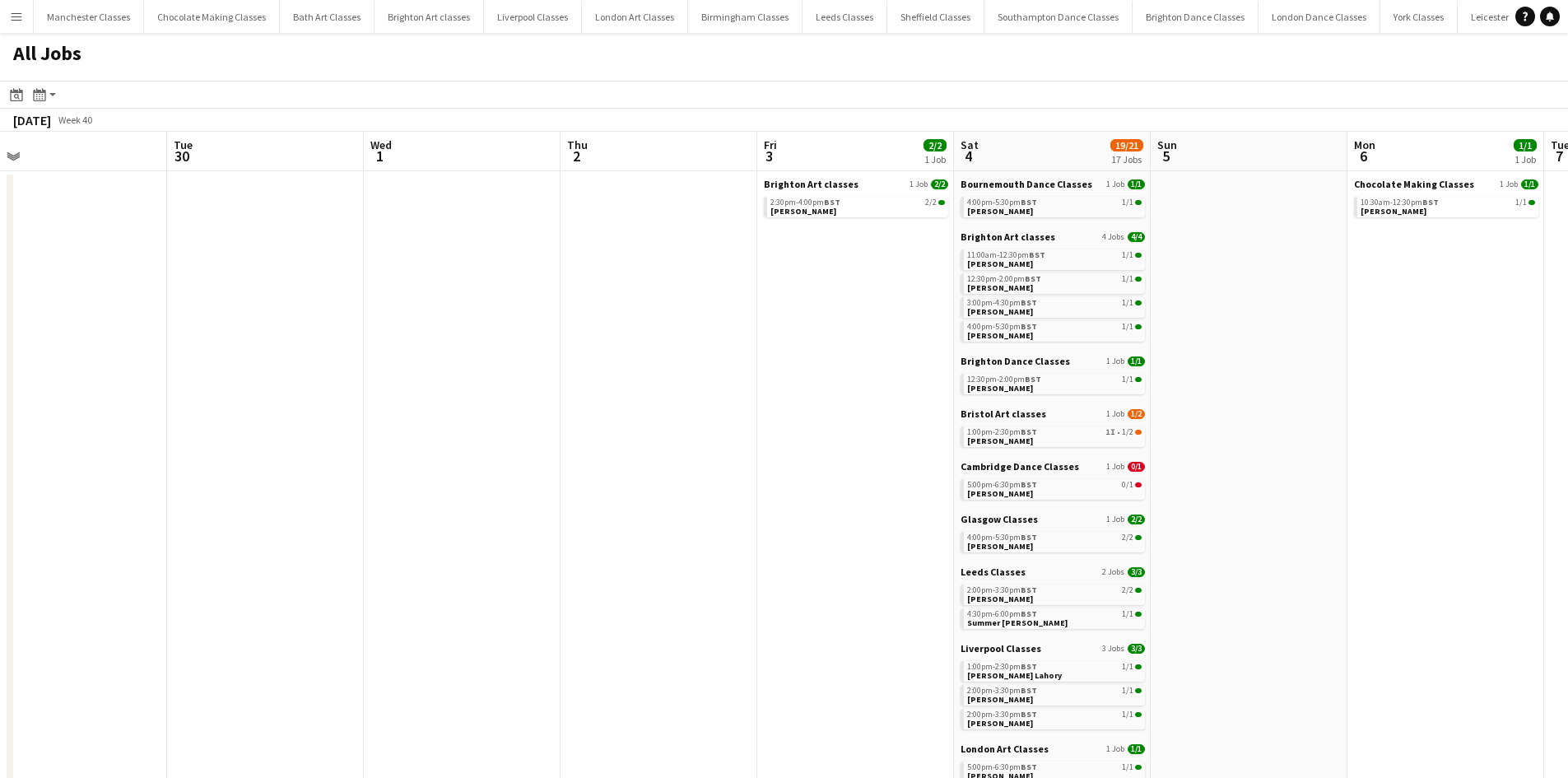
scroll to position [0, 720]
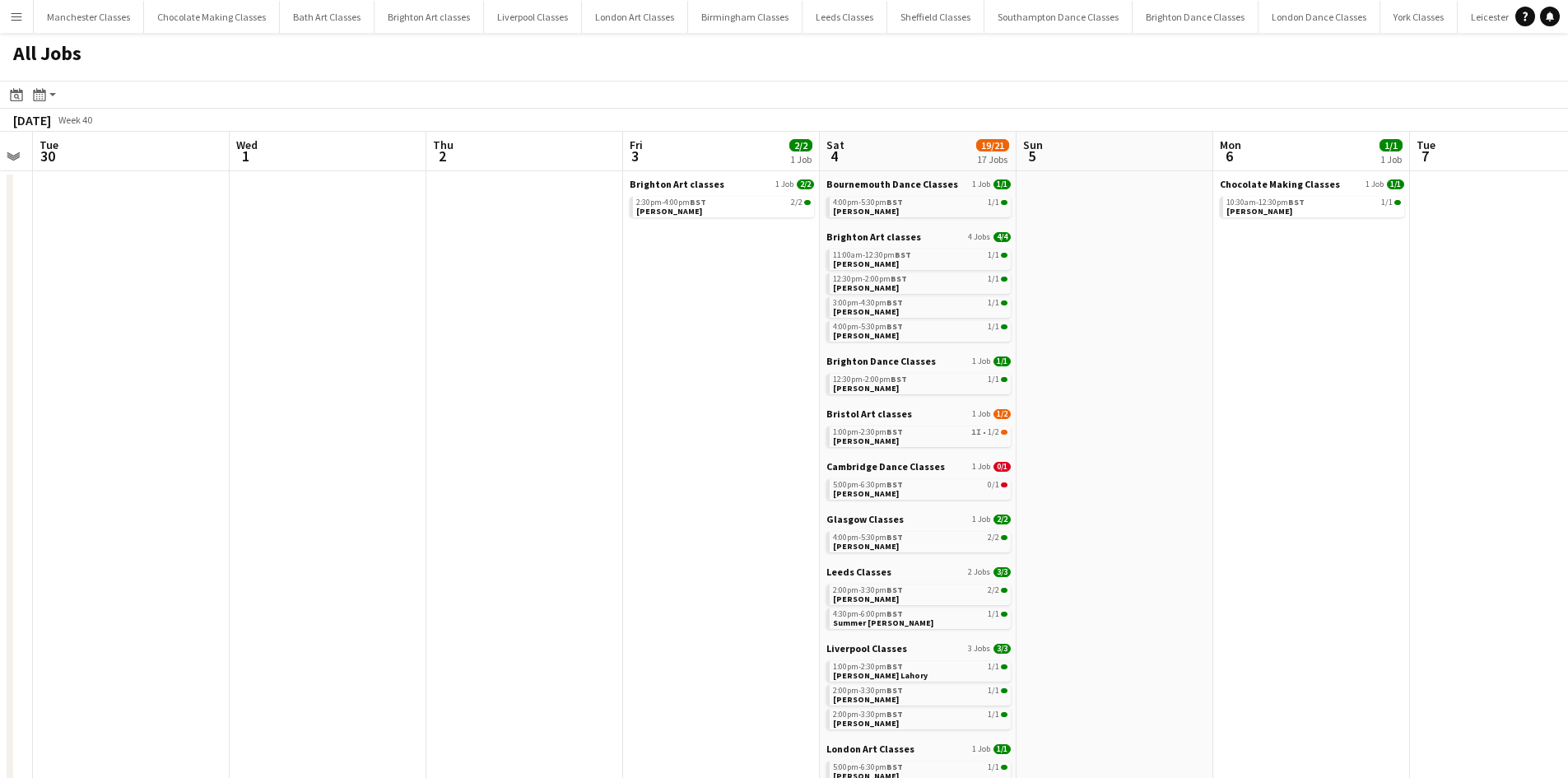
drag, startPoint x: 861, startPoint y: 484, endPoint x: 213, endPoint y: 528, distance: 649.5
click at [227, 528] on app-calendar-viewport "Fri 26 Sat 27 25/25 24 Jobs Sun 28 4/4 3 Jobs Mon 29 Tue 30 Wed 1 Thu 2 Fri 3 2…" at bounding box center [784, 719] width 1568 height 1173
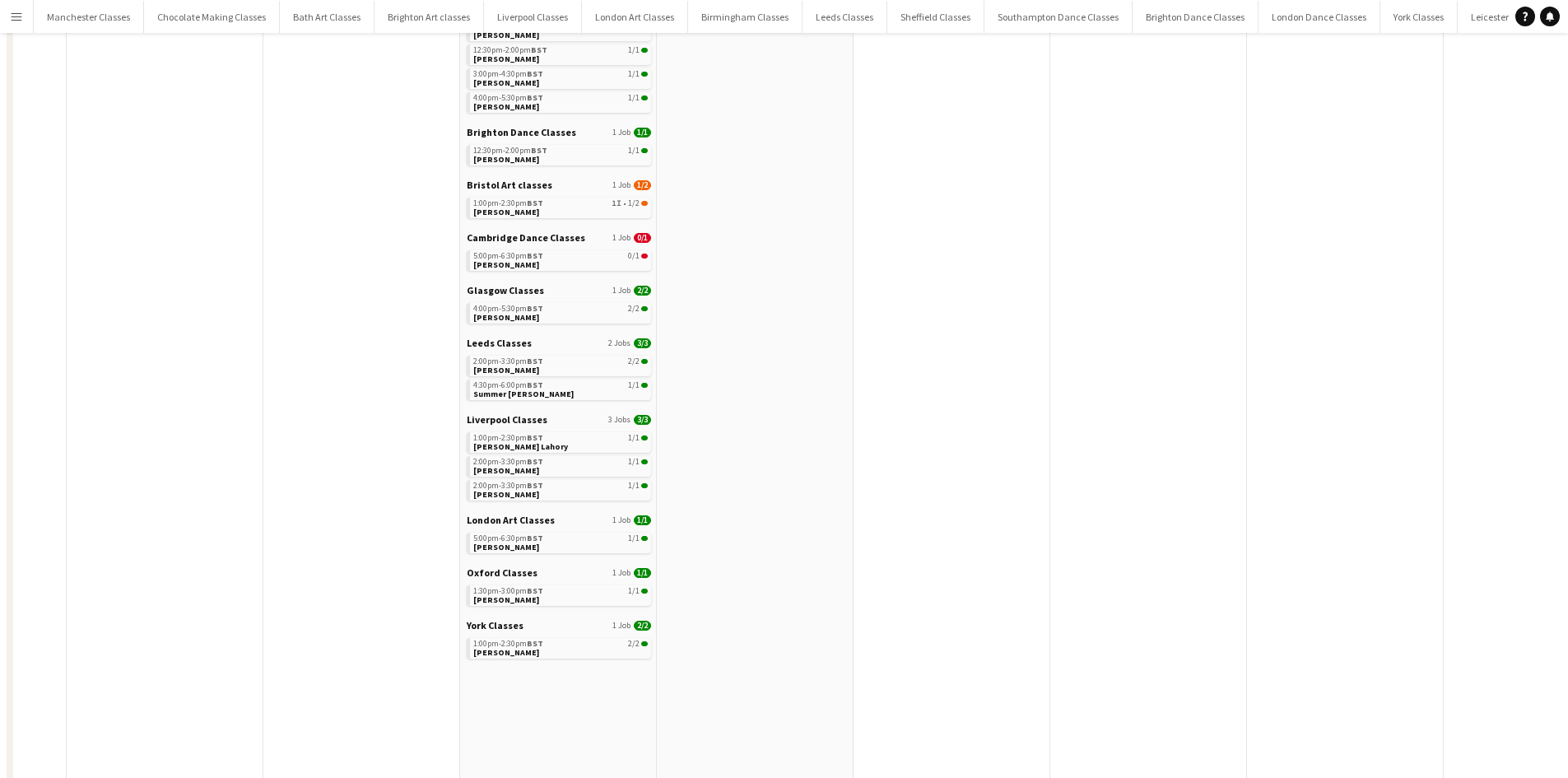
scroll to position [0, 0]
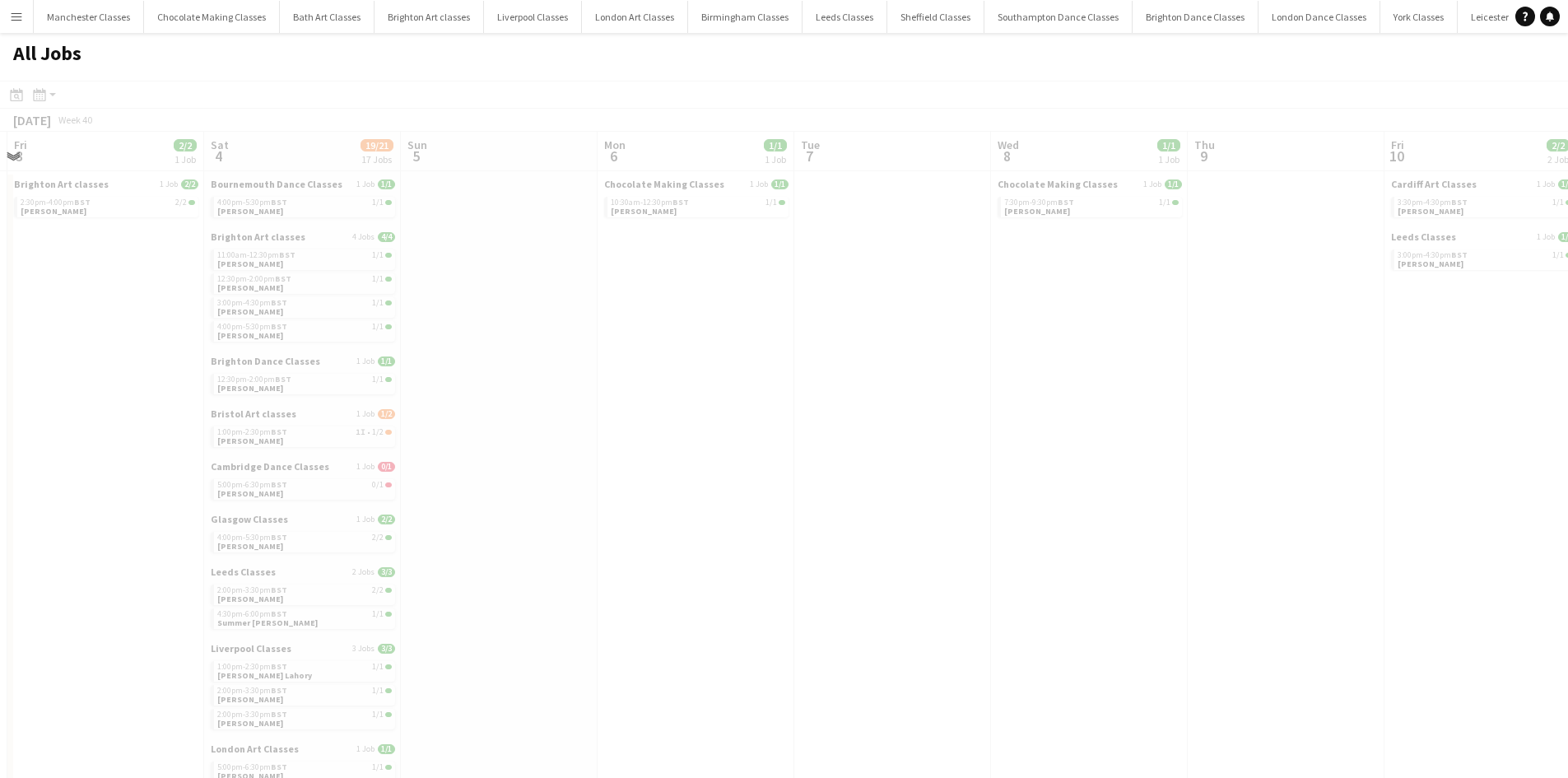
drag, startPoint x: 1307, startPoint y: 420, endPoint x: 541, endPoint y: 481, distance: 768.4
click at [516, 487] on app-calendar-viewport "Tue 30 Wed 1 Thu 2 Fri 3 2/2 1 Job Sat 4 19/21 17 Jobs Sun 5 Mon 6 1/1 1 Job Tu…" at bounding box center [784, 719] width 1568 height 1173
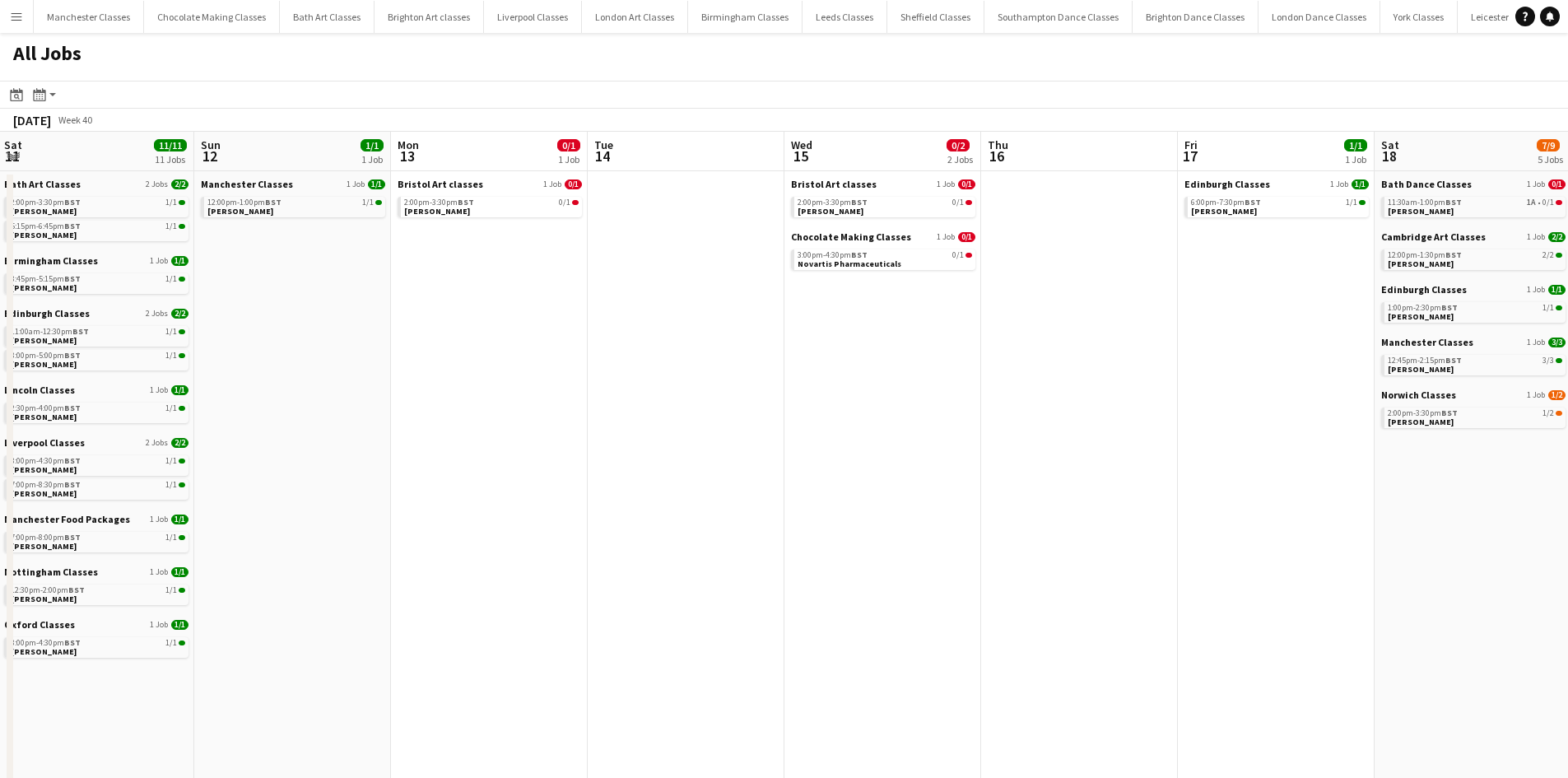
drag, startPoint x: 1377, startPoint y: 464, endPoint x: 322, endPoint y: 572, distance: 1060.5
click at [286, 575] on app-calendar-viewport "Tue 7 Wed 8 1/1 1 Job Thu 9 Fri 10 2/2 2 Jobs Sat 11 11/11 11 Jobs Sun 12 1/1 1…" at bounding box center [784, 719] width 1568 height 1173
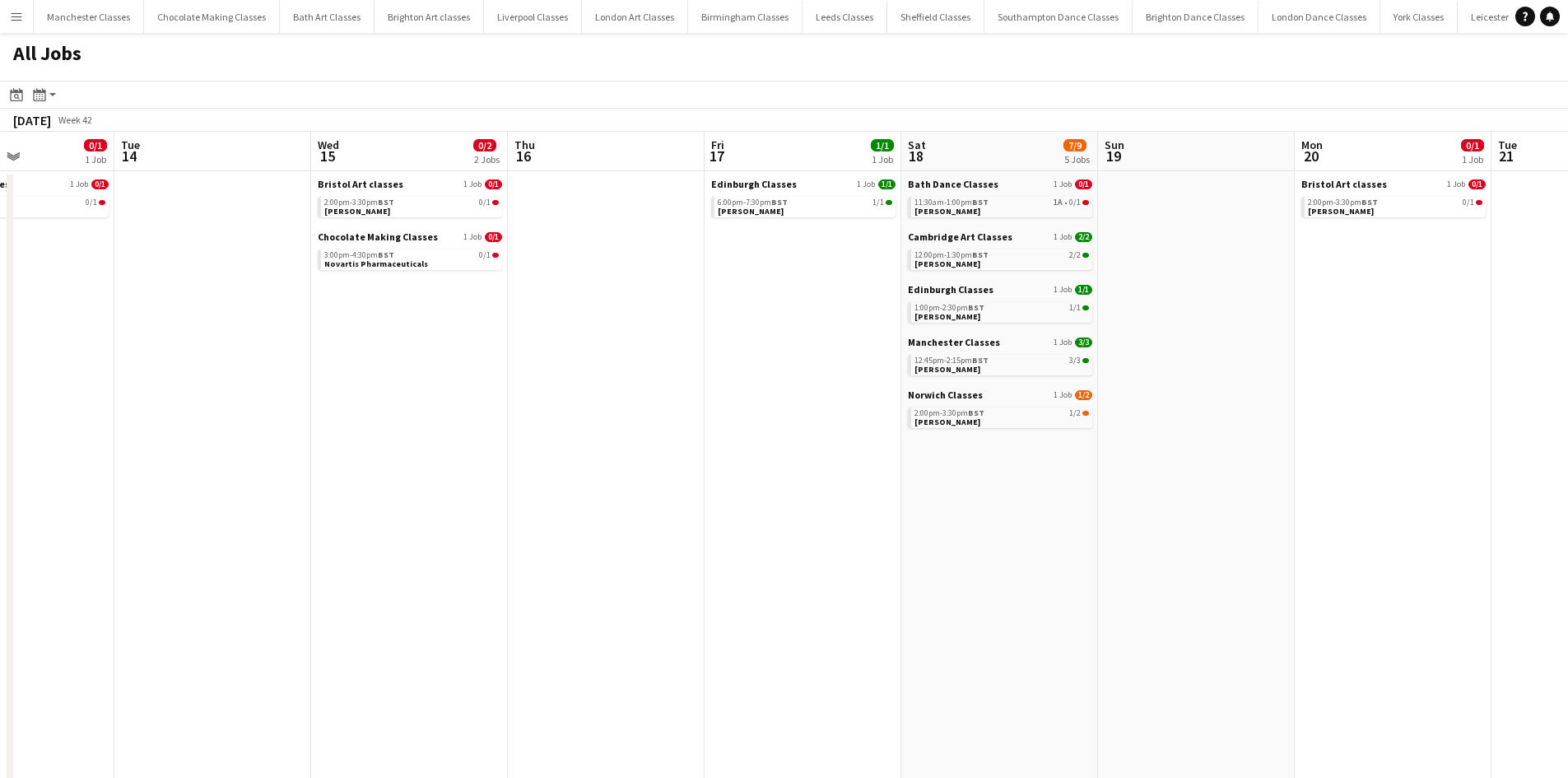
drag, startPoint x: 1075, startPoint y: 522, endPoint x: 150, endPoint y: 547, distance: 925.3
click at [150, 547] on app-calendar-viewport "Sat 11 11/11 11 Jobs Sun 12 1/1 1 Job Mon 13 0/1 1 Job Tue 14 Wed 15 0/2 2 Jobs…" at bounding box center [784, 719] width 1568 height 1173
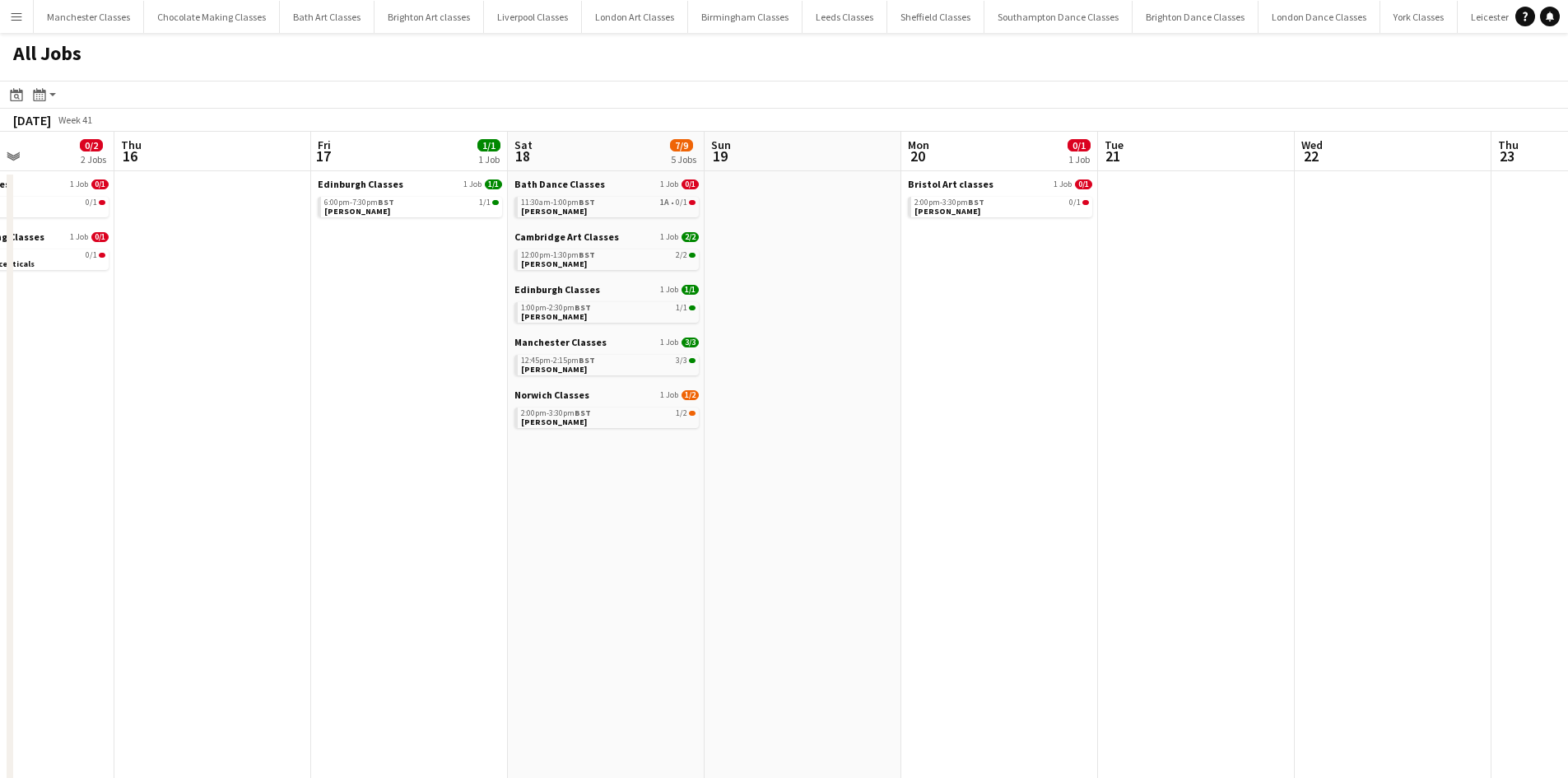
scroll to position [0, 576]
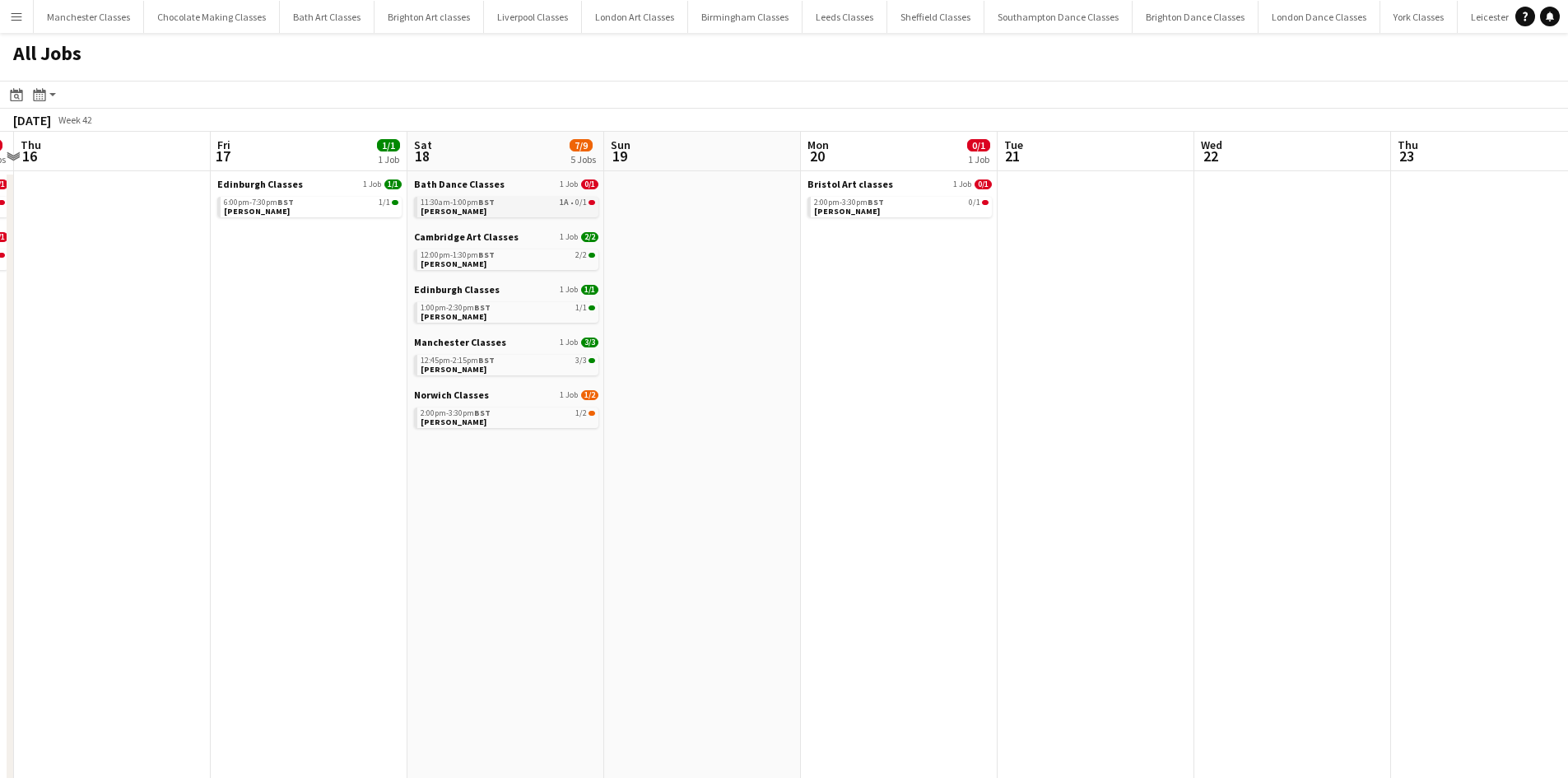
click at [531, 210] on link "11:30am-1:00pm BST 1A • 0/1 Samantha Reed" at bounding box center [507, 206] width 175 height 19
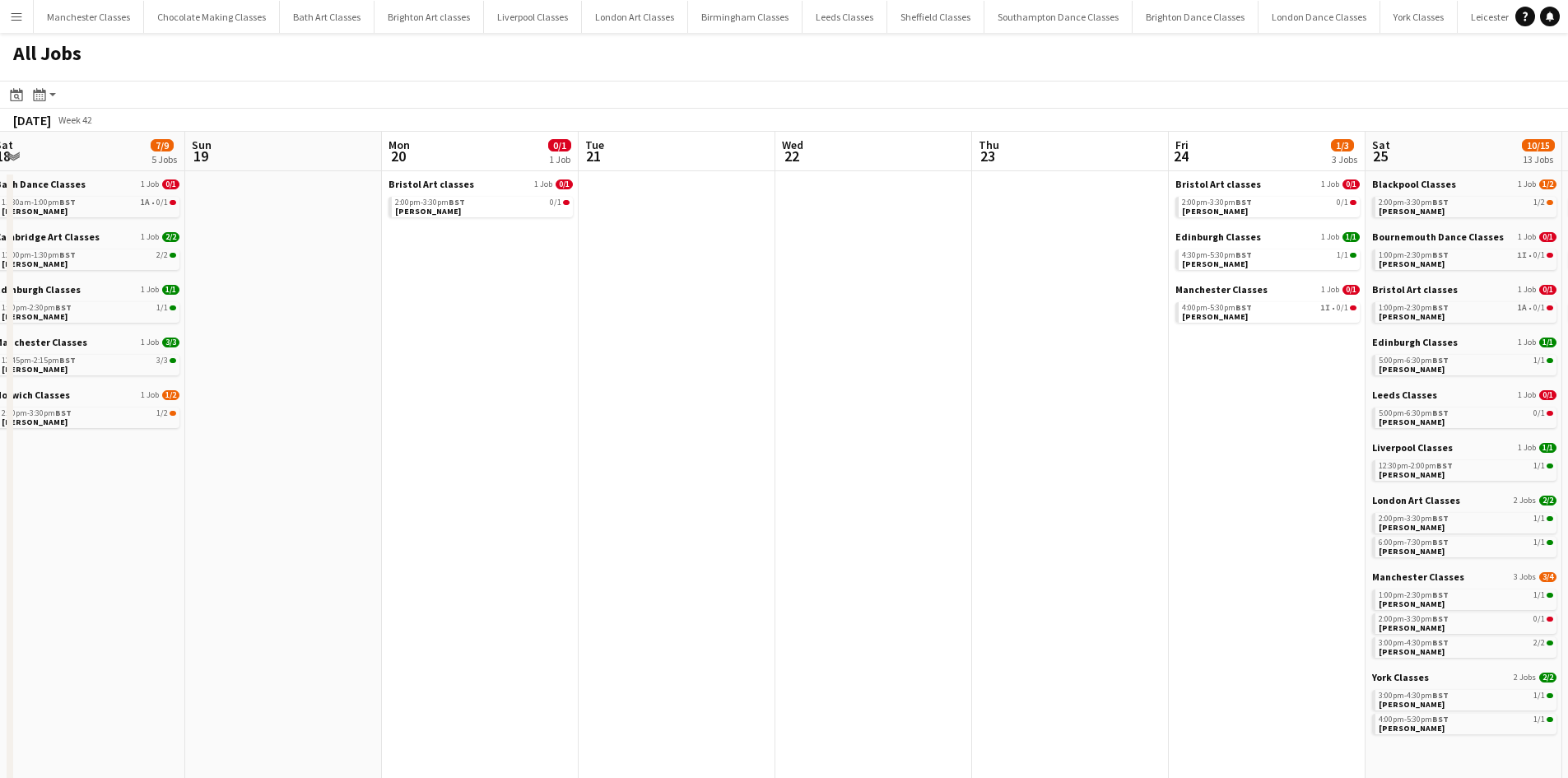
drag, startPoint x: 1295, startPoint y: 480, endPoint x: 827, endPoint y: 495, distance: 468.2
click at [852, 492] on app-calendar-viewport "Wed 15 0/2 2 Jobs Thu 16 Fri 17 1/1 1 Job Sat 18 7/9 5 Jobs Sun 19 Mon 20 0/1 1…" at bounding box center [784, 719] width 1568 height 1173
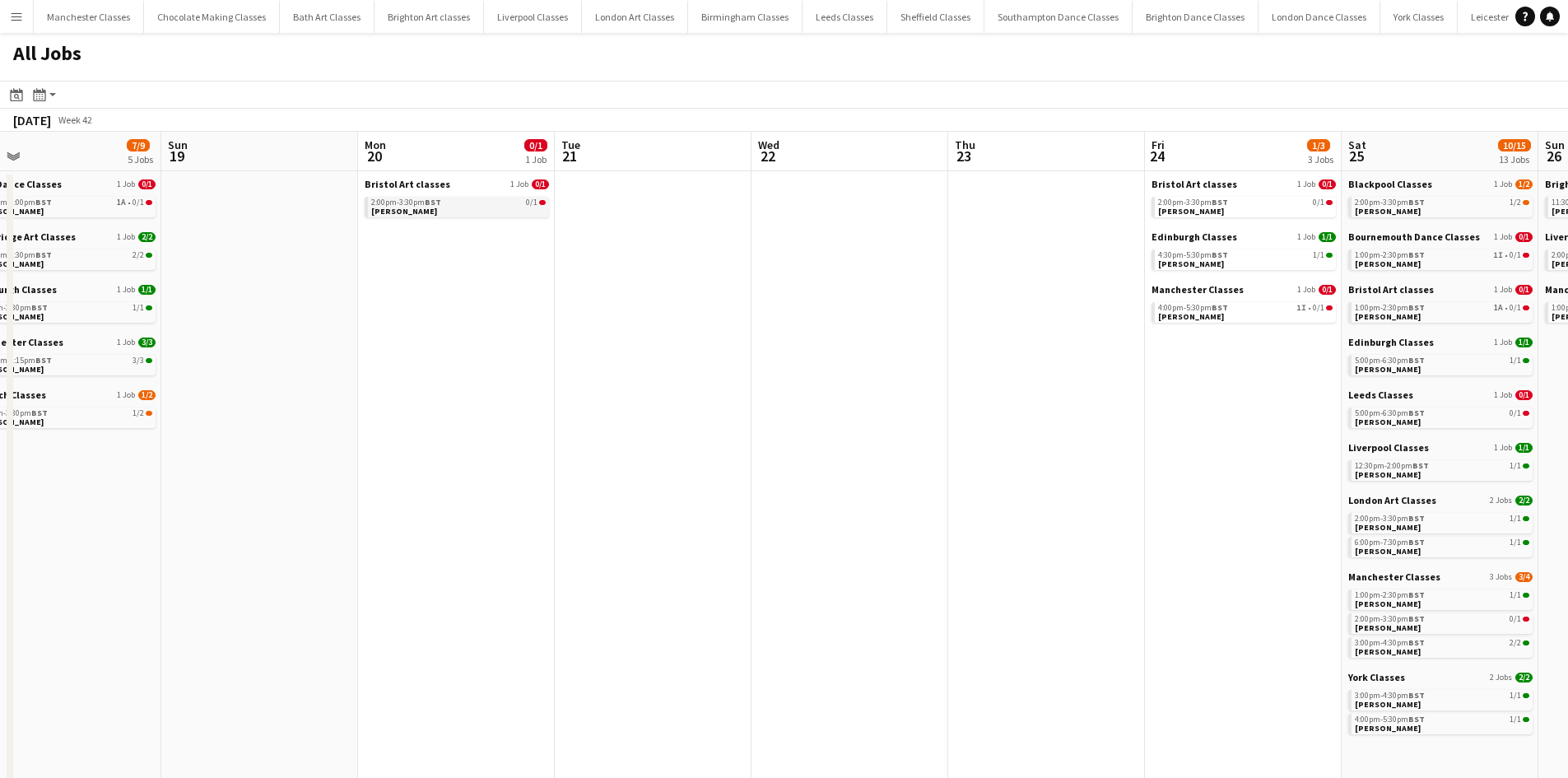
click at [449, 209] on link "2:00pm-3:30pm BST 0/1 Eva Bakouras" at bounding box center [458, 206] width 175 height 19
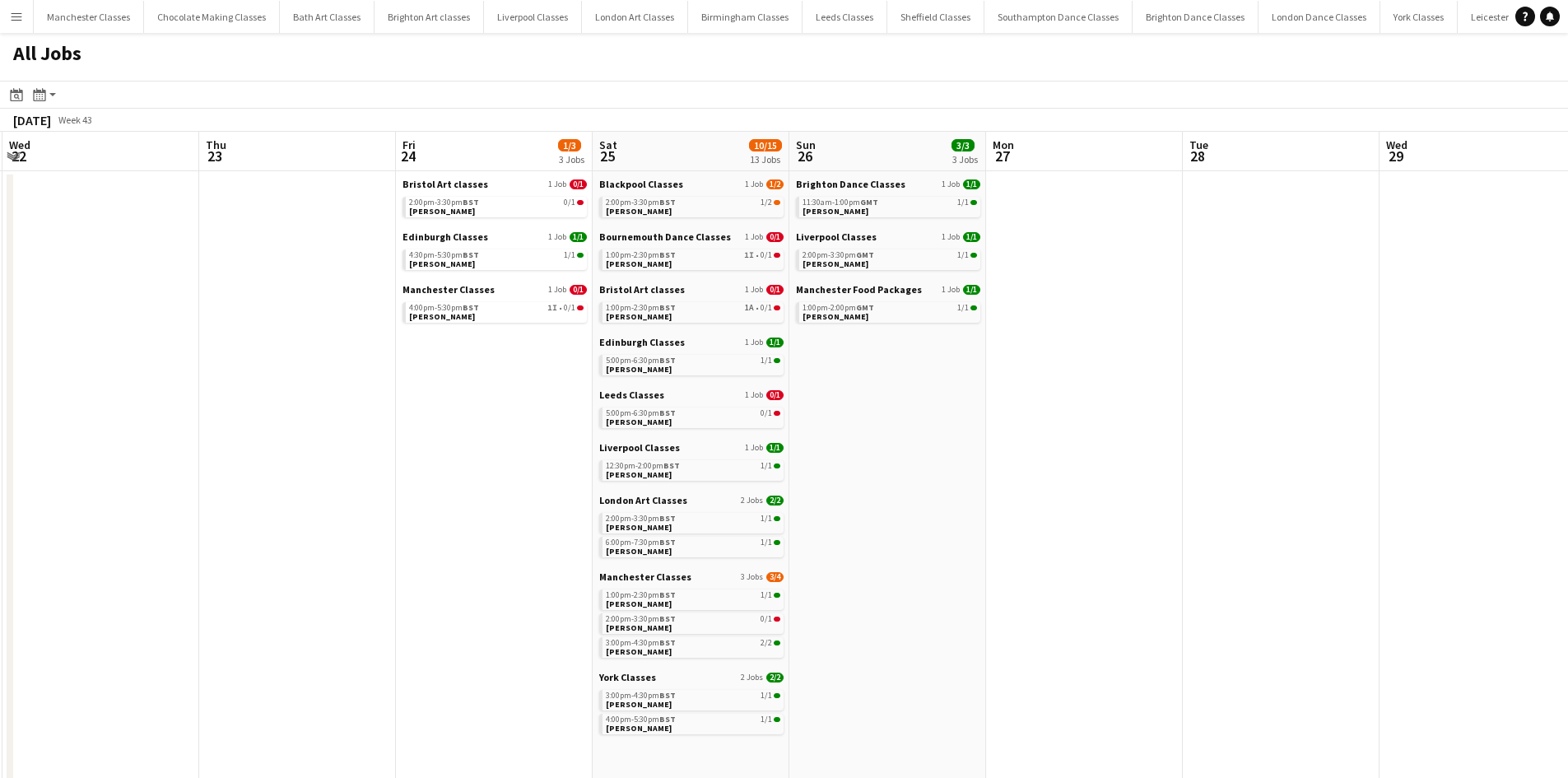
drag, startPoint x: 930, startPoint y: 451, endPoint x: 208, endPoint y: 472, distance: 722.3
click at [208, 472] on app-calendar-viewport "Sun 19 Mon 20 0/1 1 Job Tue 21 Wed 22 Thu 23 Fri 24 1/3 3 Jobs Sat 25 10/15 13 …" at bounding box center [784, 719] width 1568 height 1173
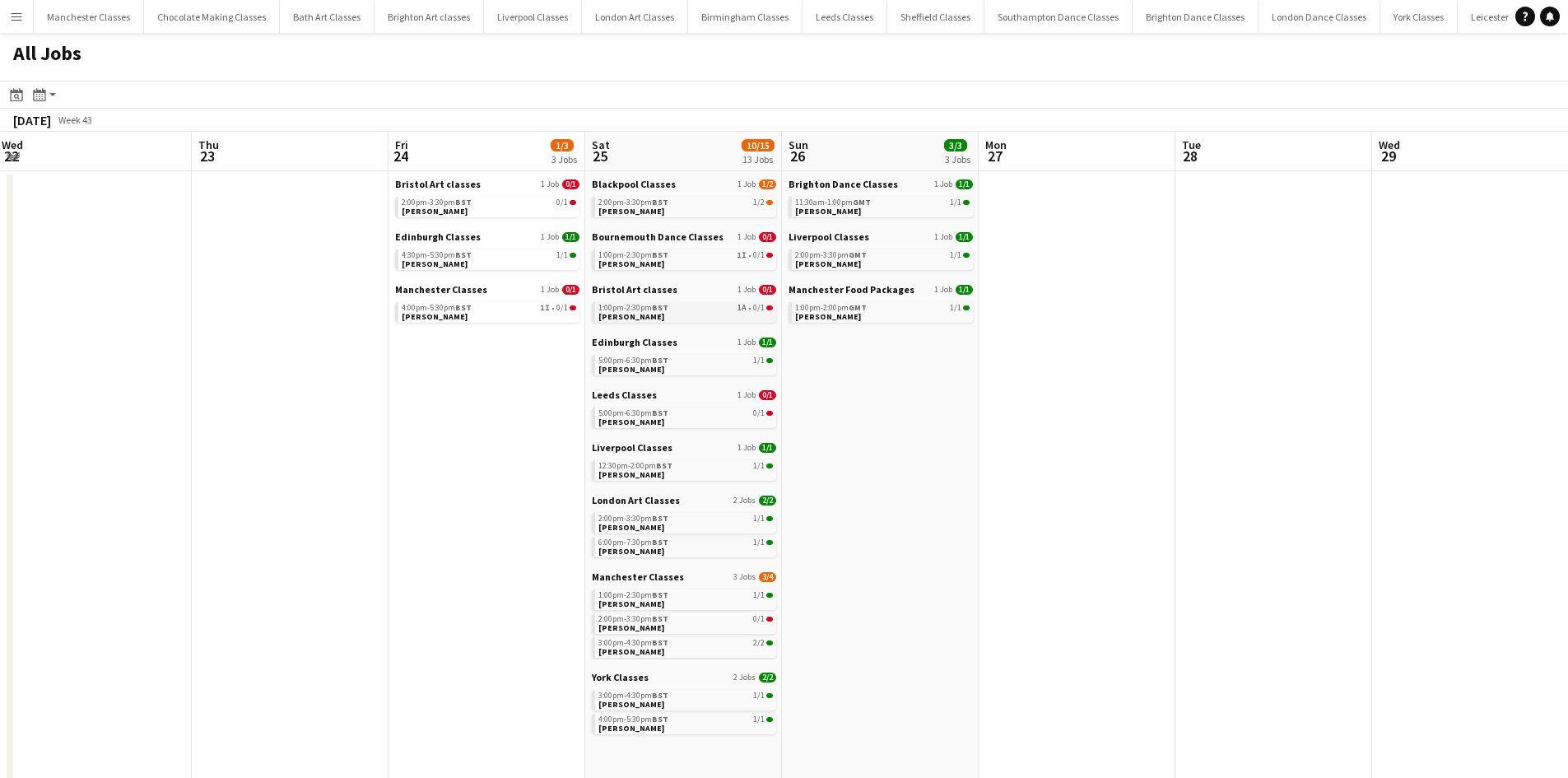
click at [694, 307] on div "1:00pm-2:30pm BST 1A • 0/1" at bounding box center [686, 308] width 175 height 9
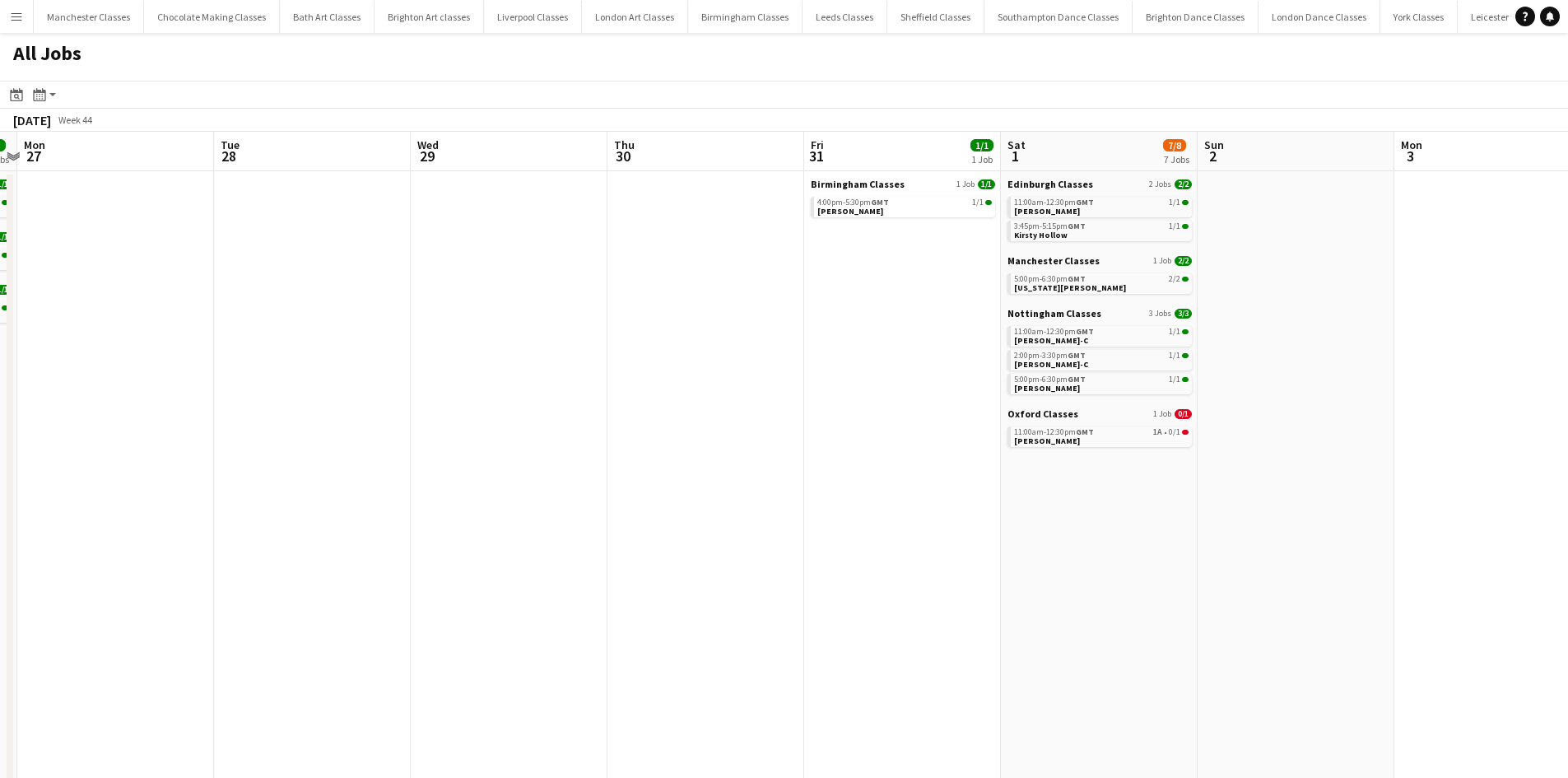
drag, startPoint x: 1298, startPoint y: 438, endPoint x: 267, endPoint y: 528, distance: 1034.9
click at [264, 534] on app-calendar-viewport "Thu 23 Fri 24 1/3 3 Jobs Sat 25 10/15 13 Jobs Sun 26 3/3 3 Jobs Mon 27 Tue 28 W…" at bounding box center [784, 719] width 1568 height 1173
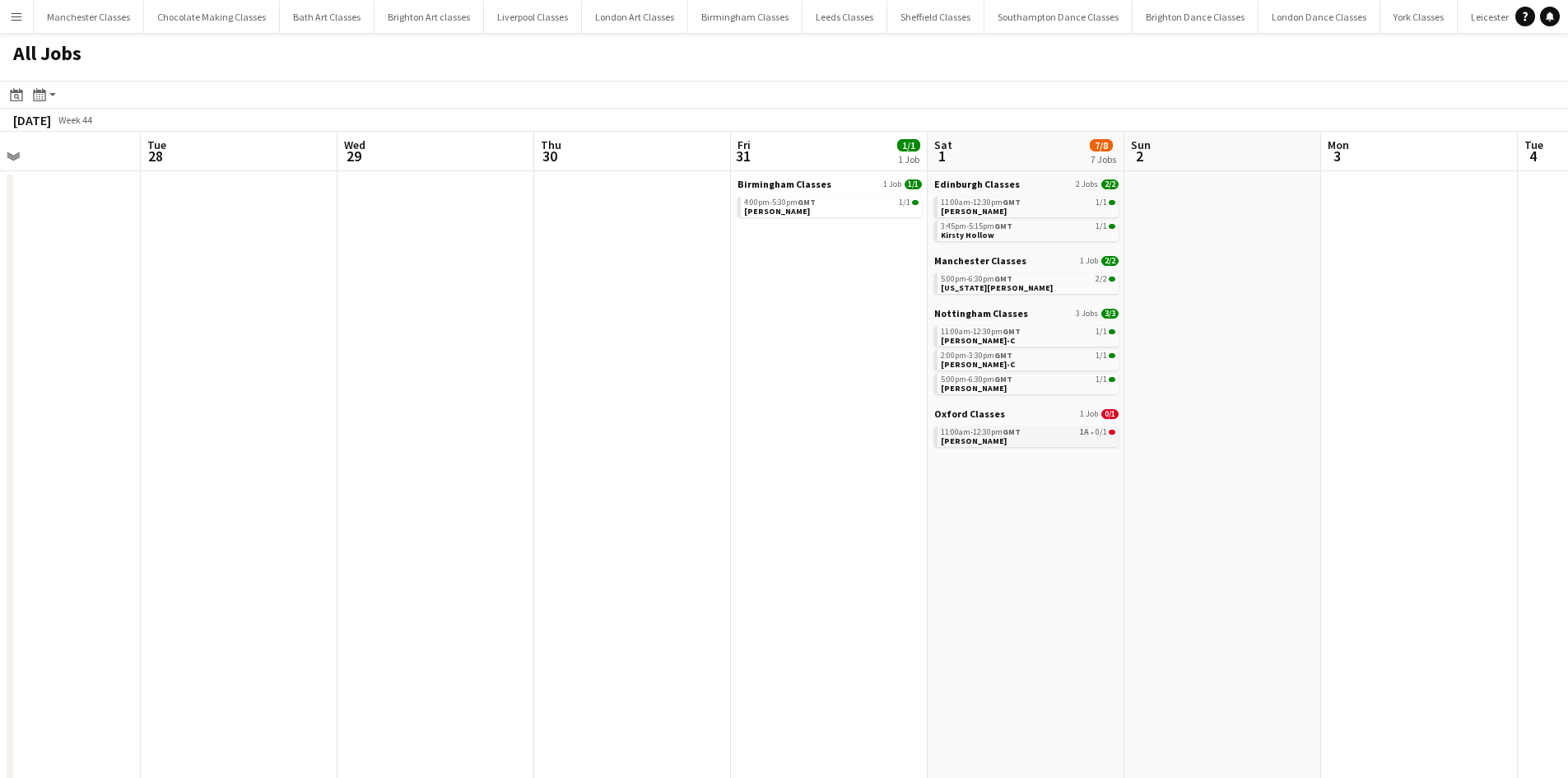
click at [1040, 440] on link "11:00am-12:30pm GMT 1A • 0/1 Hannah Barstow" at bounding box center [1028, 436] width 175 height 19
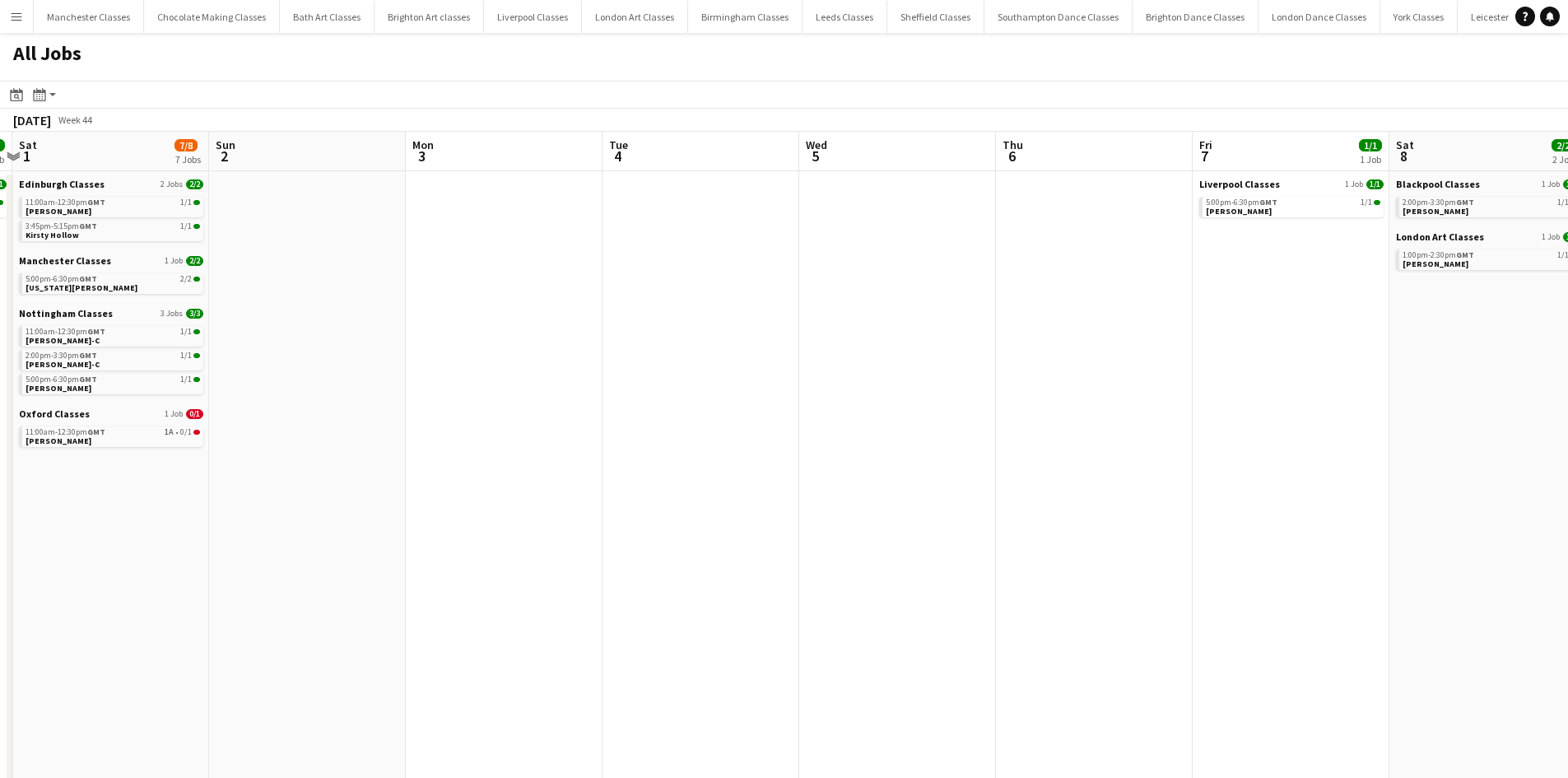
click at [309, 632] on app-all-jobs "All Jobs Date picker SEP 2025 SEP 2025 Monday M Tuesday T Wednesday W Thursday …" at bounding box center [784, 669] width 1568 height 1272
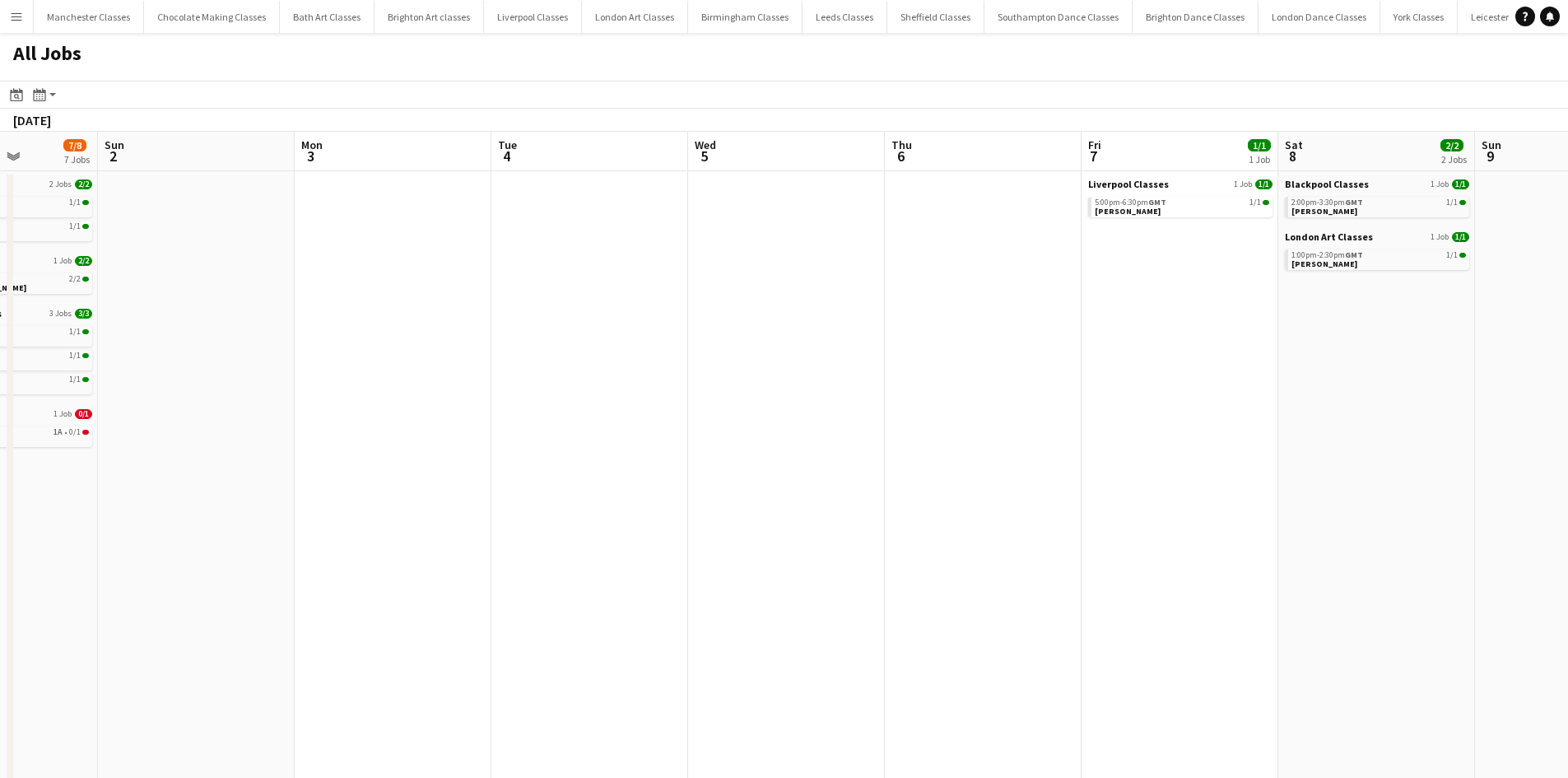
click at [219, 611] on app-all-jobs "All Jobs Date picker SEP 2025 SEP 2025 Monday M Tuesday T Wednesday W Thursday …" at bounding box center [784, 669] width 1568 height 1272
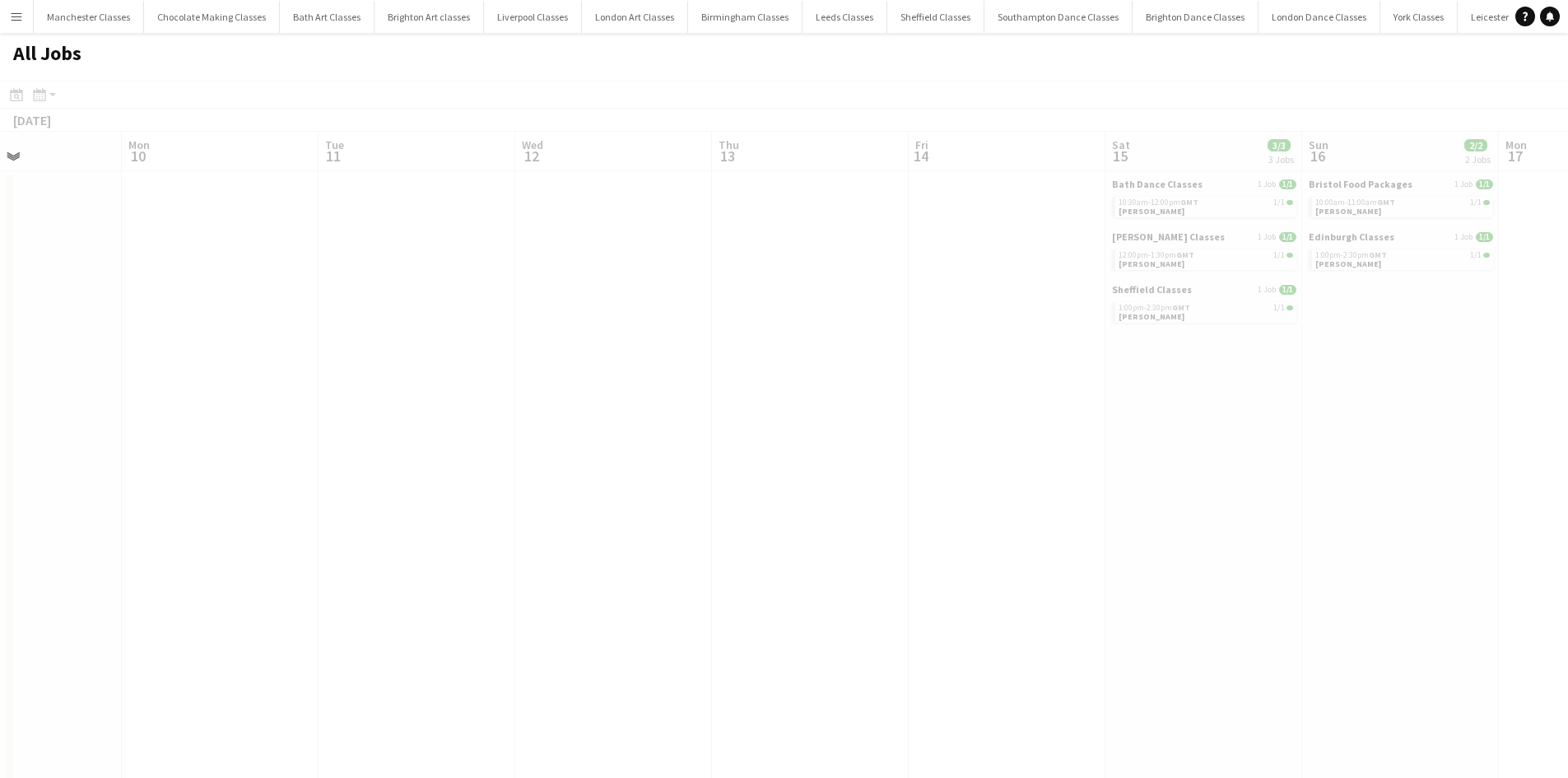
drag, startPoint x: 1138, startPoint y: 542, endPoint x: 202, endPoint y: 581, distance: 936.8
click at [202, 581] on app-calendar-viewport "Fri 7 1/1 1 Job Sat 8 2/2 2 Jobs Sun 9 Mon 10 Tue 11 Wed 12 Thu 13 Fri 14 Sat 1…" at bounding box center [784, 719] width 1568 height 1173
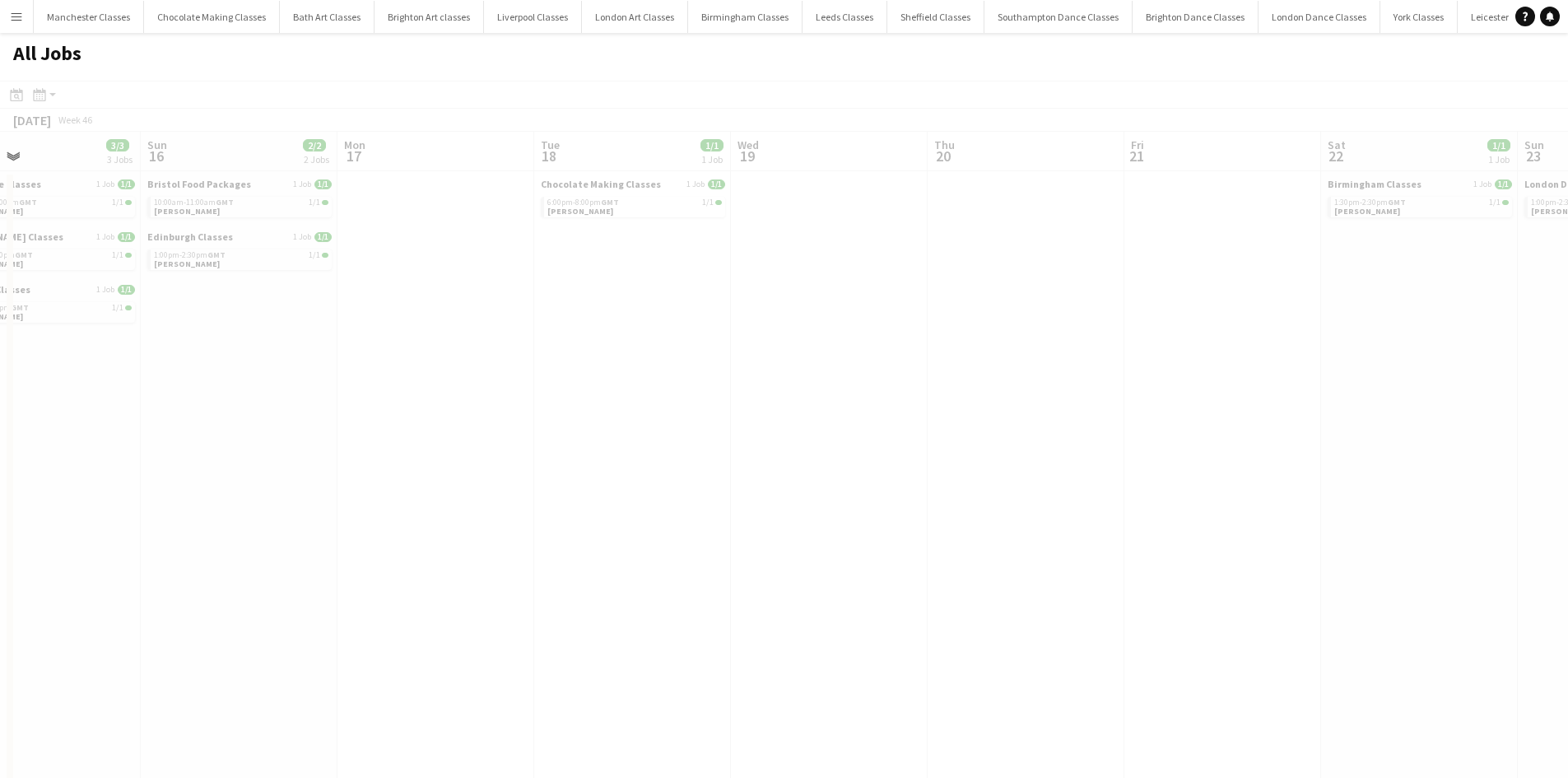
drag, startPoint x: 1010, startPoint y: 545, endPoint x: 370, endPoint y: 557, distance: 640.1
click at [368, 557] on app-all-jobs "All Jobs Date picker SEP 2025 SEP 2025 Monday M Tuesday T Wednesday W Thursday …" at bounding box center [784, 669] width 1568 height 1272
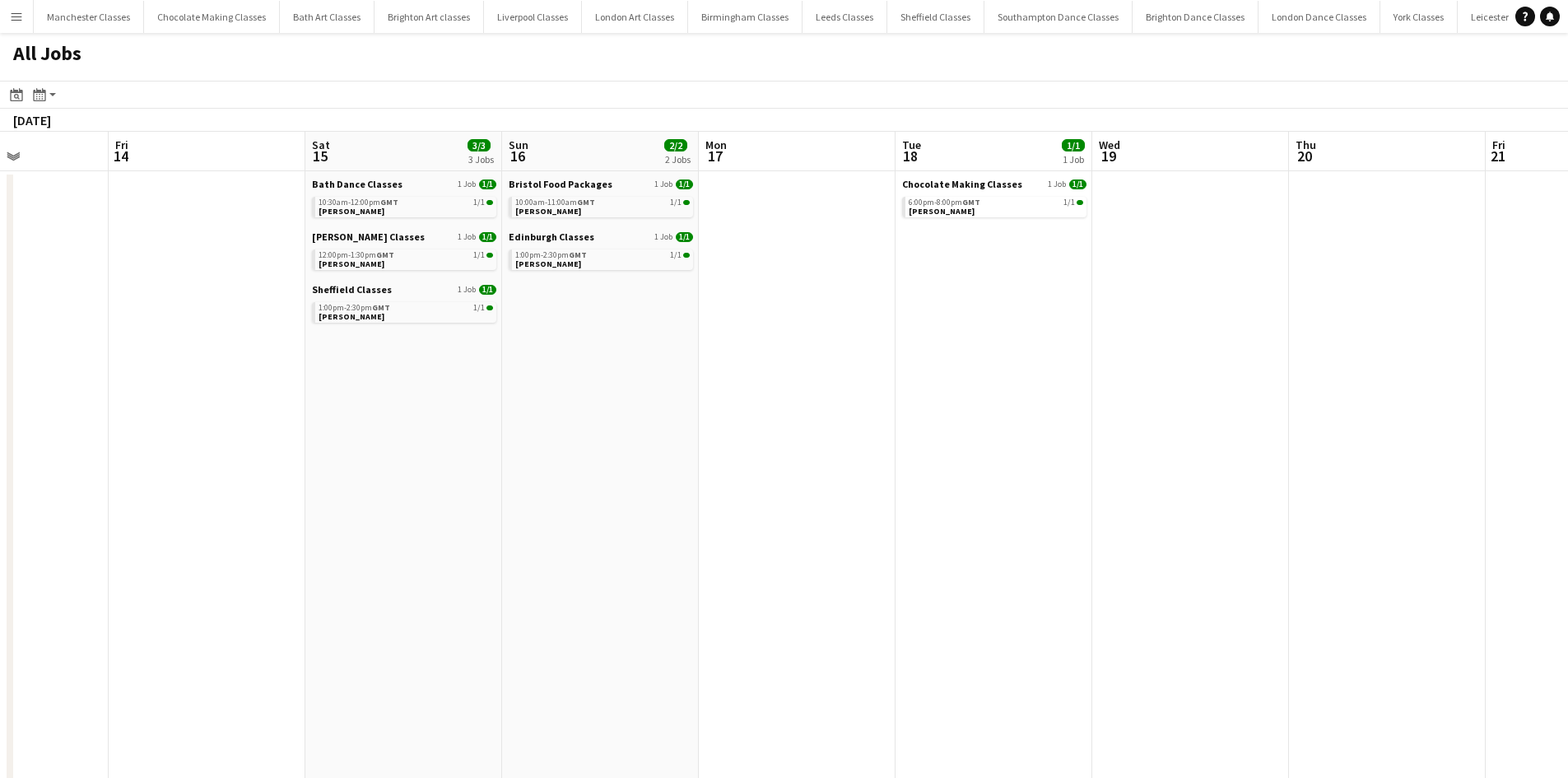
click at [433, 582] on app-all-jobs "All Jobs Date picker SEP 2025 SEP 2025 Monday M Tuesday T Wednesday W Thursday …" at bounding box center [784, 669] width 1568 height 1272
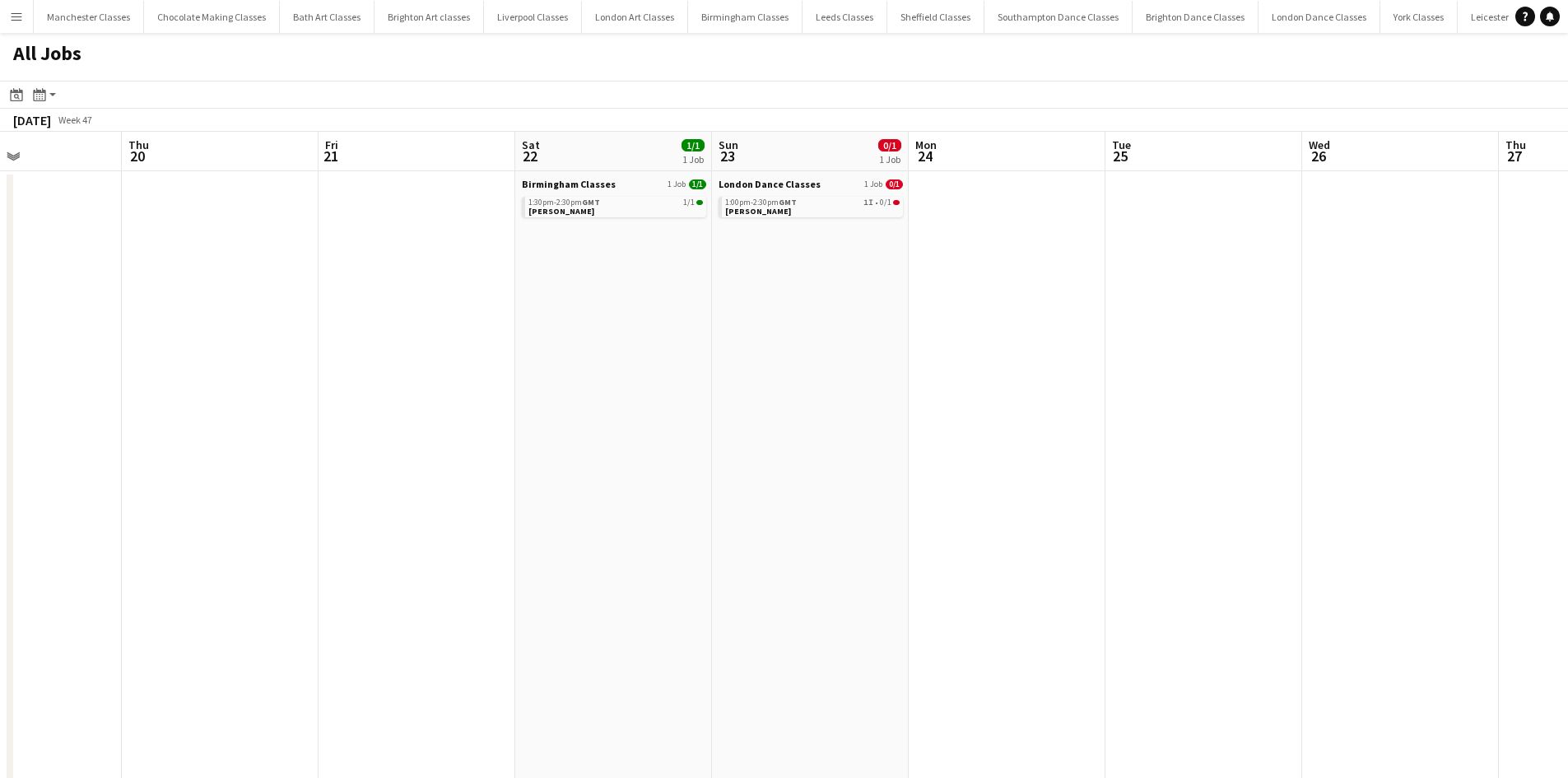
drag, startPoint x: 1327, startPoint y: 539, endPoint x: 467, endPoint y: 561, distance: 860.3
click at [468, 561] on app-calendar-viewport "Mon 17 Tue 18 1/1 1 Job Wed 19 Thu 20 Fri 21 Sat 22 1/1 1 Job Sun 23 0/1 1 Job …" at bounding box center [784, 719] width 1568 height 1173
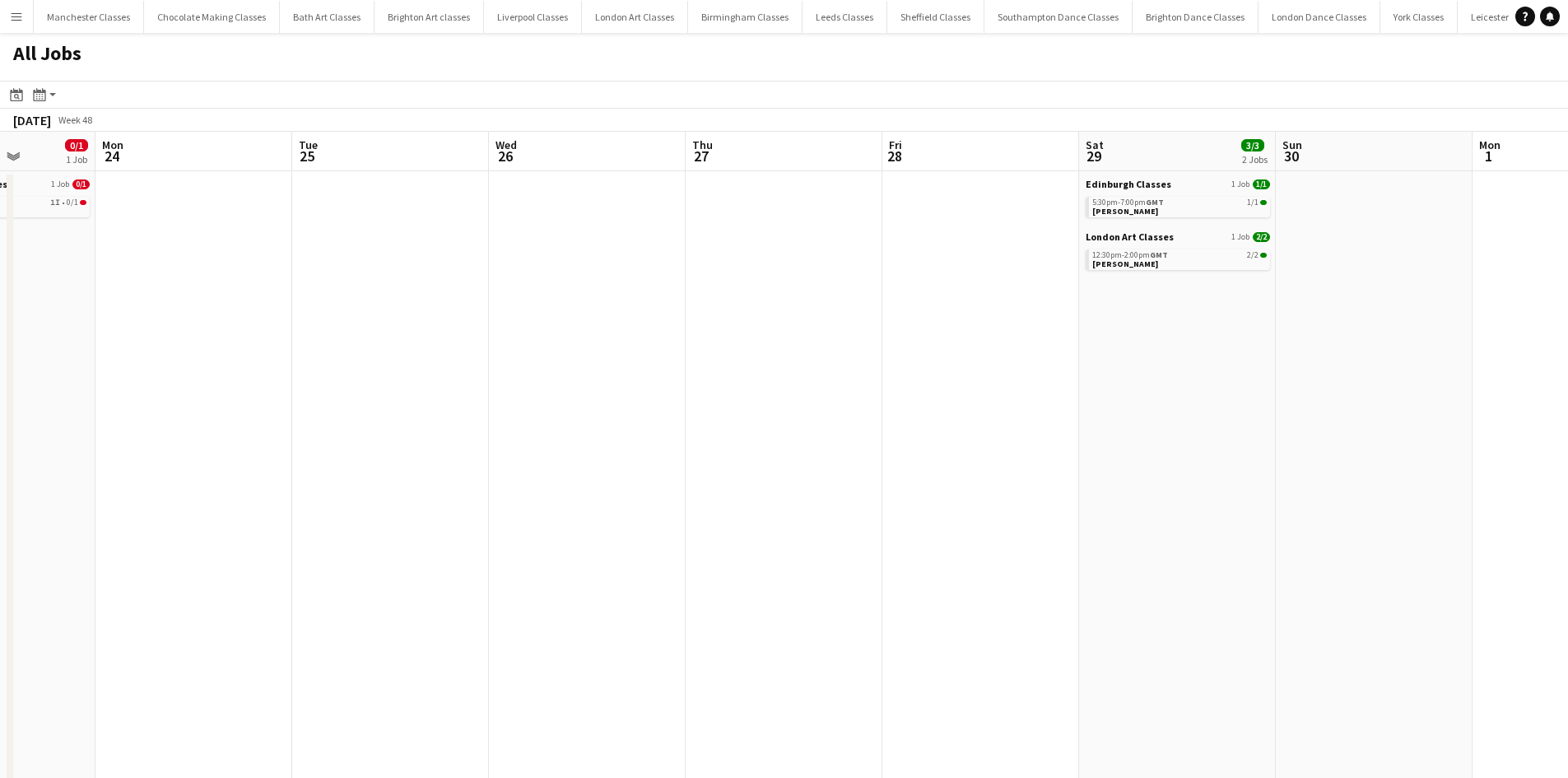
drag, startPoint x: 1347, startPoint y: 549, endPoint x: 609, endPoint y: 557, distance: 738.0
click at [435, 565] on app-calendar-viewport "Fri 21 Sat 22 1/1 1 Job Sun 23 0/1 1 Job Mon 24 Tue 25 Wed 26 Thu 27 Fri 28 Sat…" at bounding box center [784, 719] width 1568 height 1173
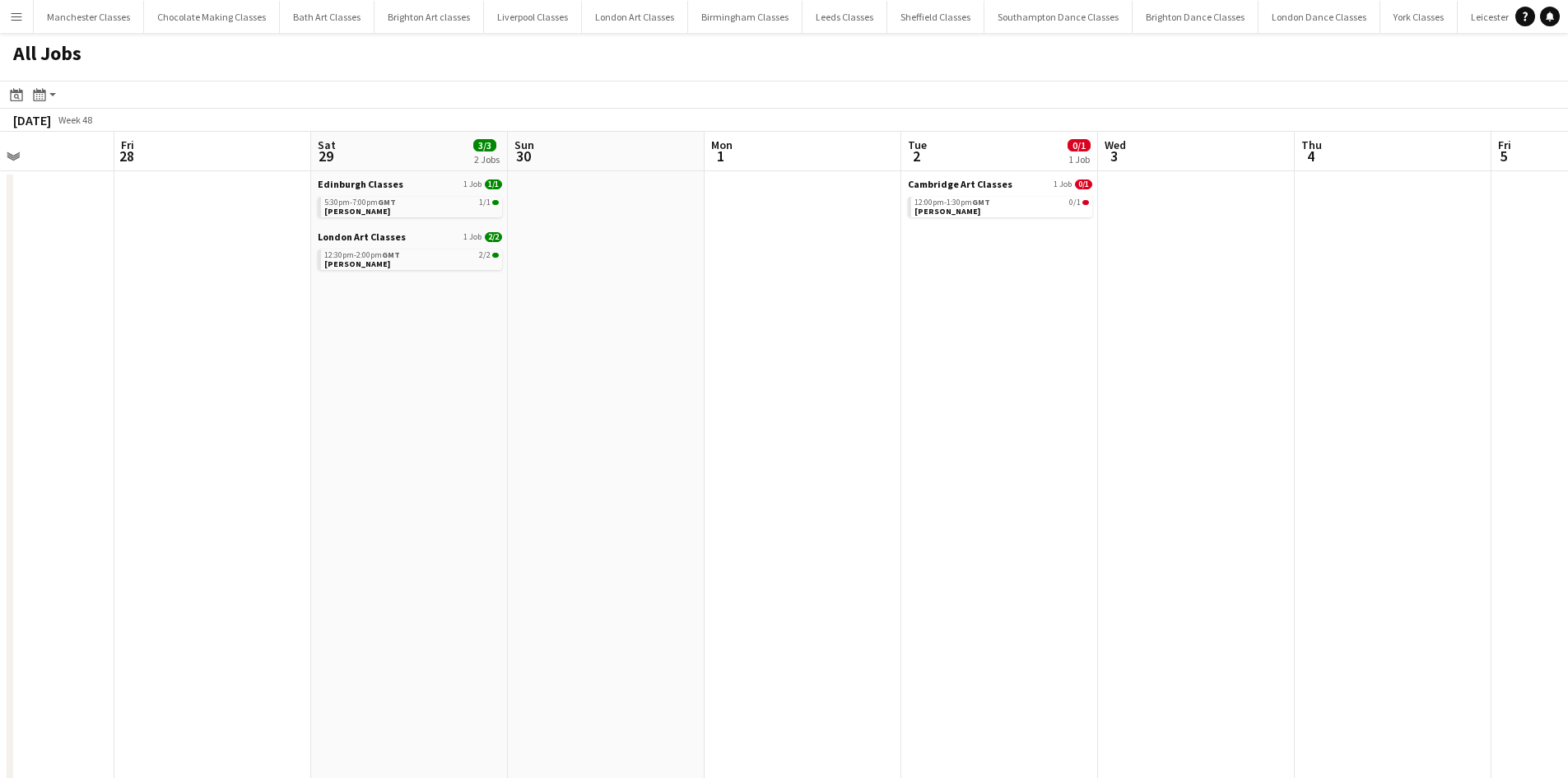
click at [560, 570] on app-all-jobs "All Jobs Date picker SEP 2025 SEP 2025 Monday M Tuesday T Wednesday W Thursday …" at bounding box center [784, 669] width 1568 height 1272
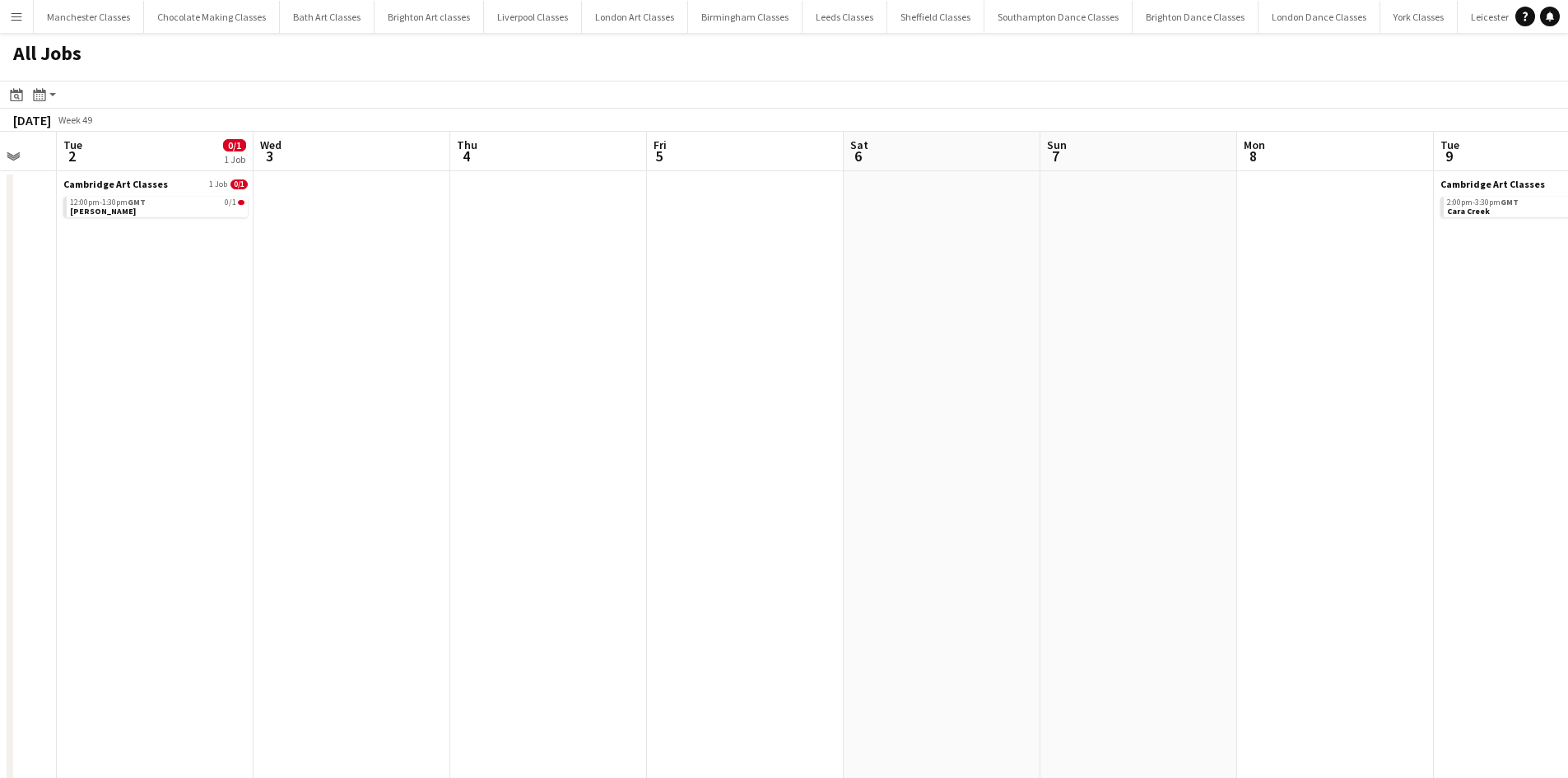
click at [435, 560] on app-all-jobs "All Jobs Date picker SEP 2025 SEP 2025 Monday M Tuesday T Wednesday W Thursday …" at bounding box center [784, 669] width 1568 height 1272
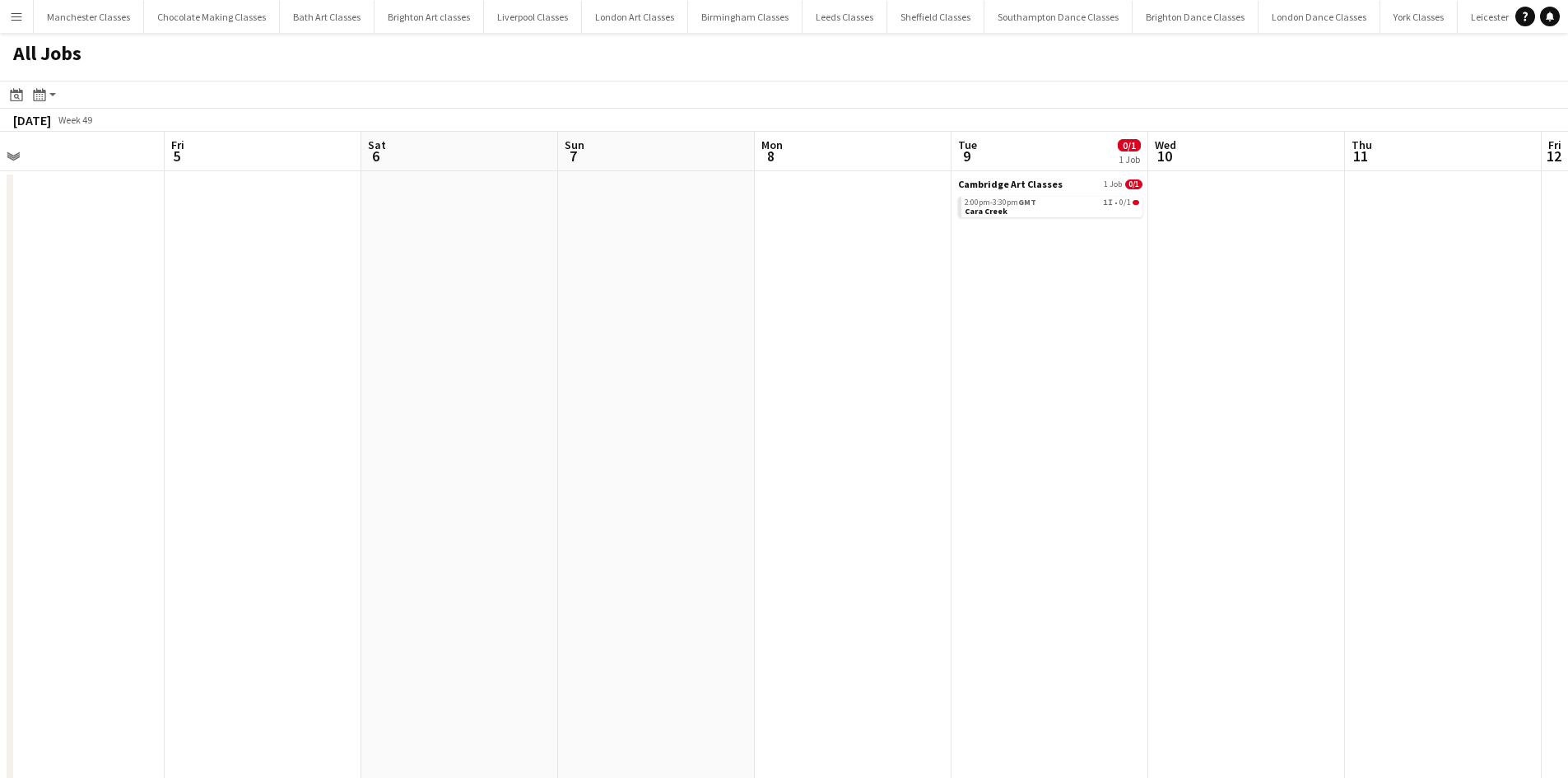
click at [409, 534] on app-all-jobs "All Jobs Date picker SEP 2025 SEP 2025 Monday M Tuesday T Wednesday W Thursday …" at bounding box center [784, 669] width 1568 height 1272
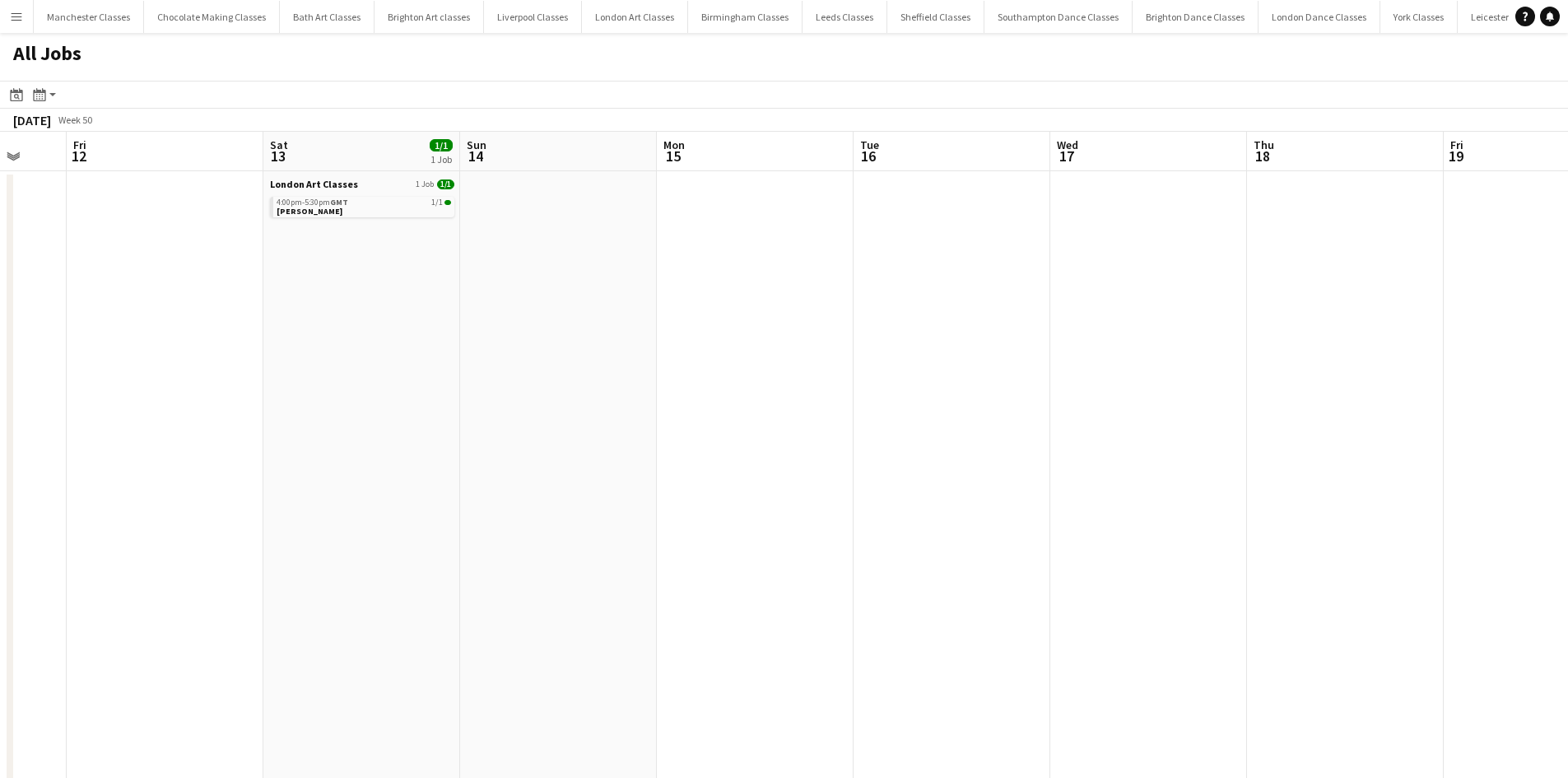
drag, startPoint x: 762, startPoint y: 508, endPoint x: 476, endPoint y: 508, distance: 286.0
click at [457, 508] on app-calendar-viewport "Mon 8 Tue 9 0/1 1 Job Wed 10 Thu 11 Fri 12 Sat 13 1/1 1 Job Sun 14 Mon 15 Tue 1…" at bounding box center [784, 719] width 1568 height 1173
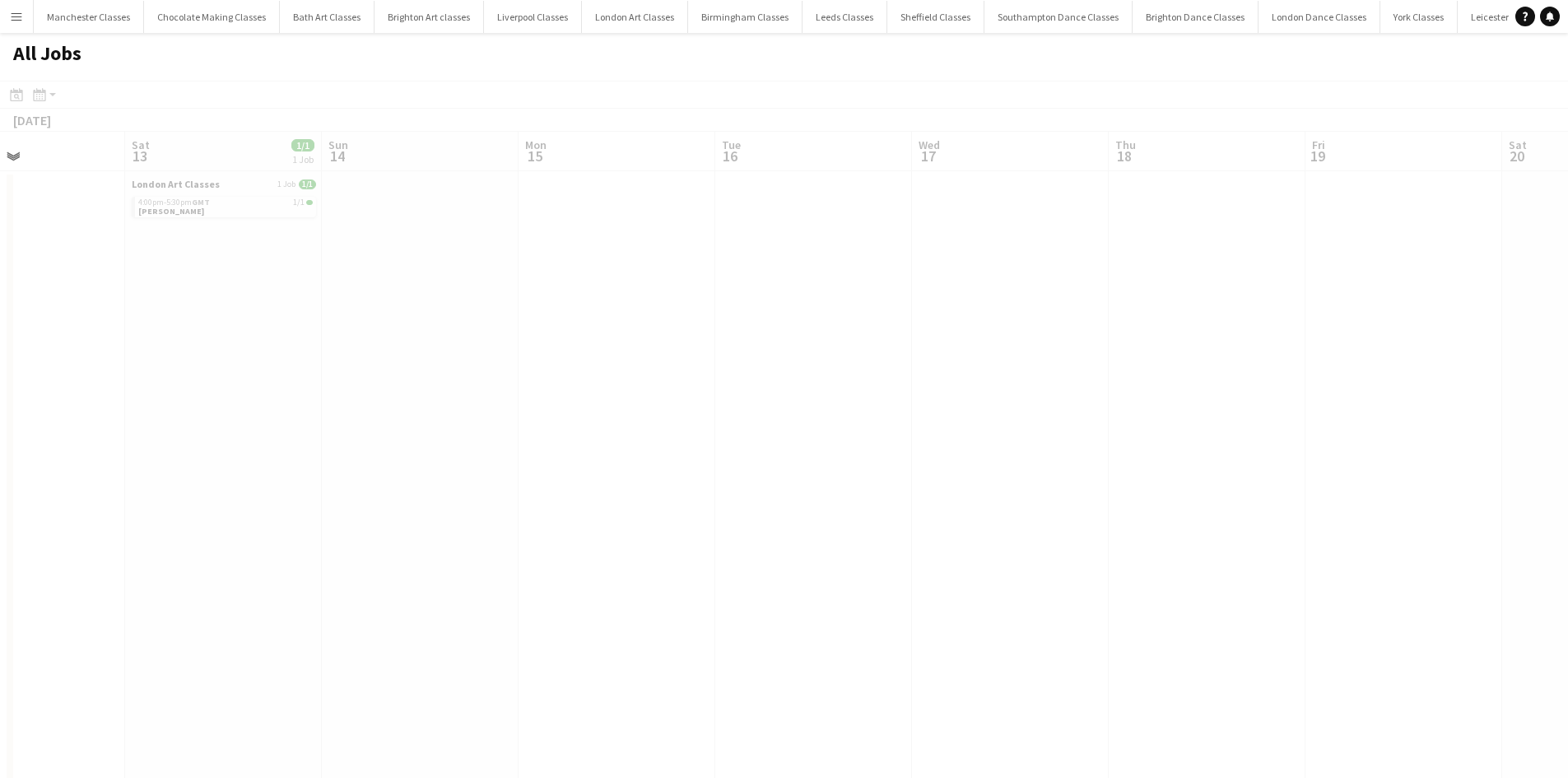
drag, startPoint x: 1371, startPoint y: 504, endPoint x: 495, endPoint y: 498, distance: 876.0
click at [495, 498] on app-calendar-viewport "Wed 10 Thu 11 Fri 12 Sat 13 1/1 1 Job Sun 14 Mon 15 Tue 16 Wed 17 Thu 18 Fri 19…" at bounding box center [784, 719] width 1568 height 1173
drag, startPoint x: 1343, startPoint y: 482, endPoint x: 542, endPoint y: 491, distance: 801.1
click at [520, 491] on app-calendar-viewport "Mon 15 Tue 16 Wed 17 Thu 18 Fri 19 Sat 20 Sun 21 1/1 1 Job Mon 22 Tue 23 Wed 24…" at bounding box center [784, 719] width 1568 height 1173
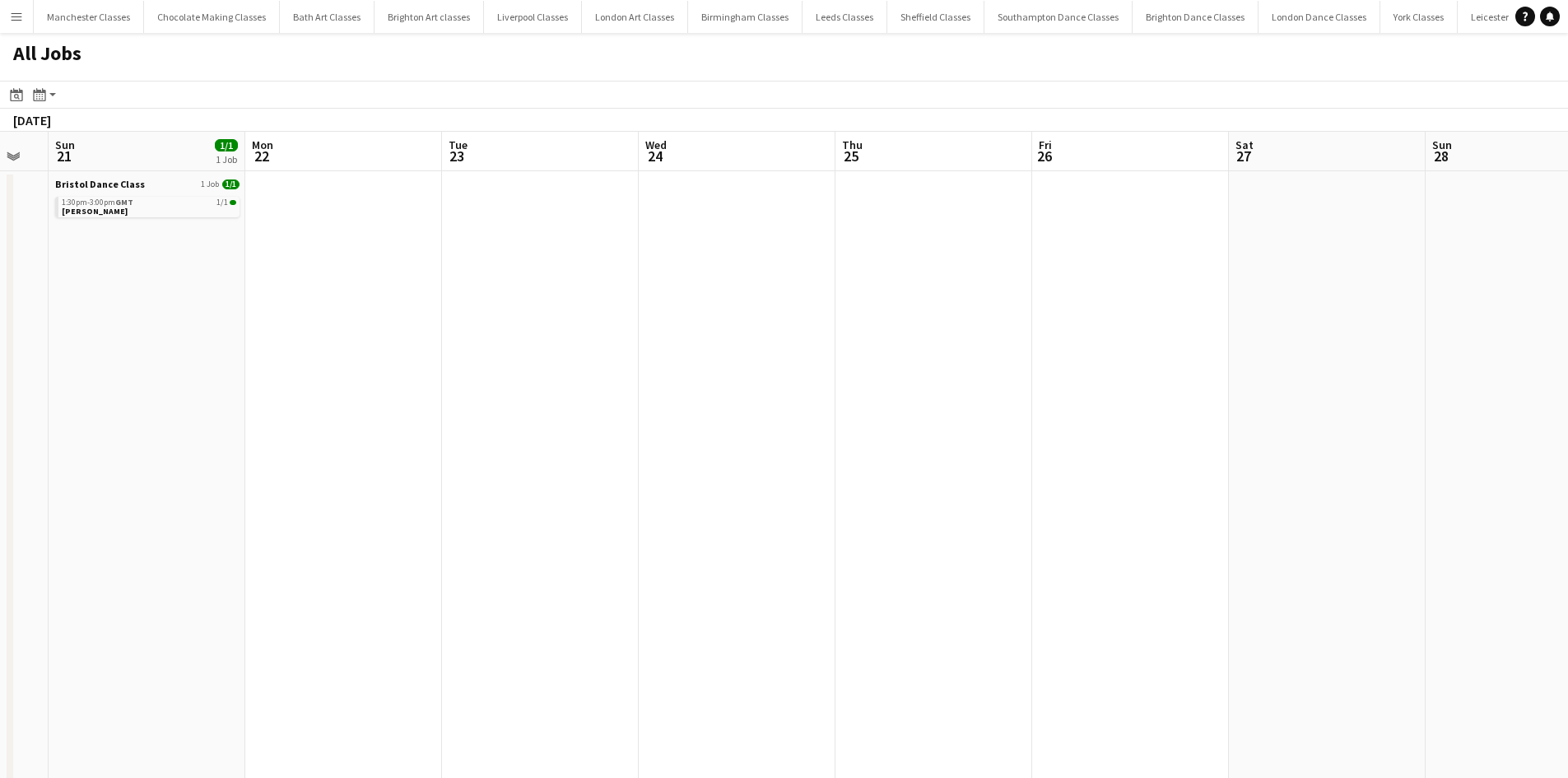
drag, startPoint x: 1373, startPoint y: 490, endPoint x: 417, endPoint y: 506, distance: 956.1
click at [419, 506] on app-calendar-viewport "Thu 18 Fri 19 Sat 20 Sun 21 1/1 1 Job Mon 22 Tue 23 Wed 24 Thu 25 Fri 26 Sat 27…" at bounding box center [784, 719] width 1568 height 1173
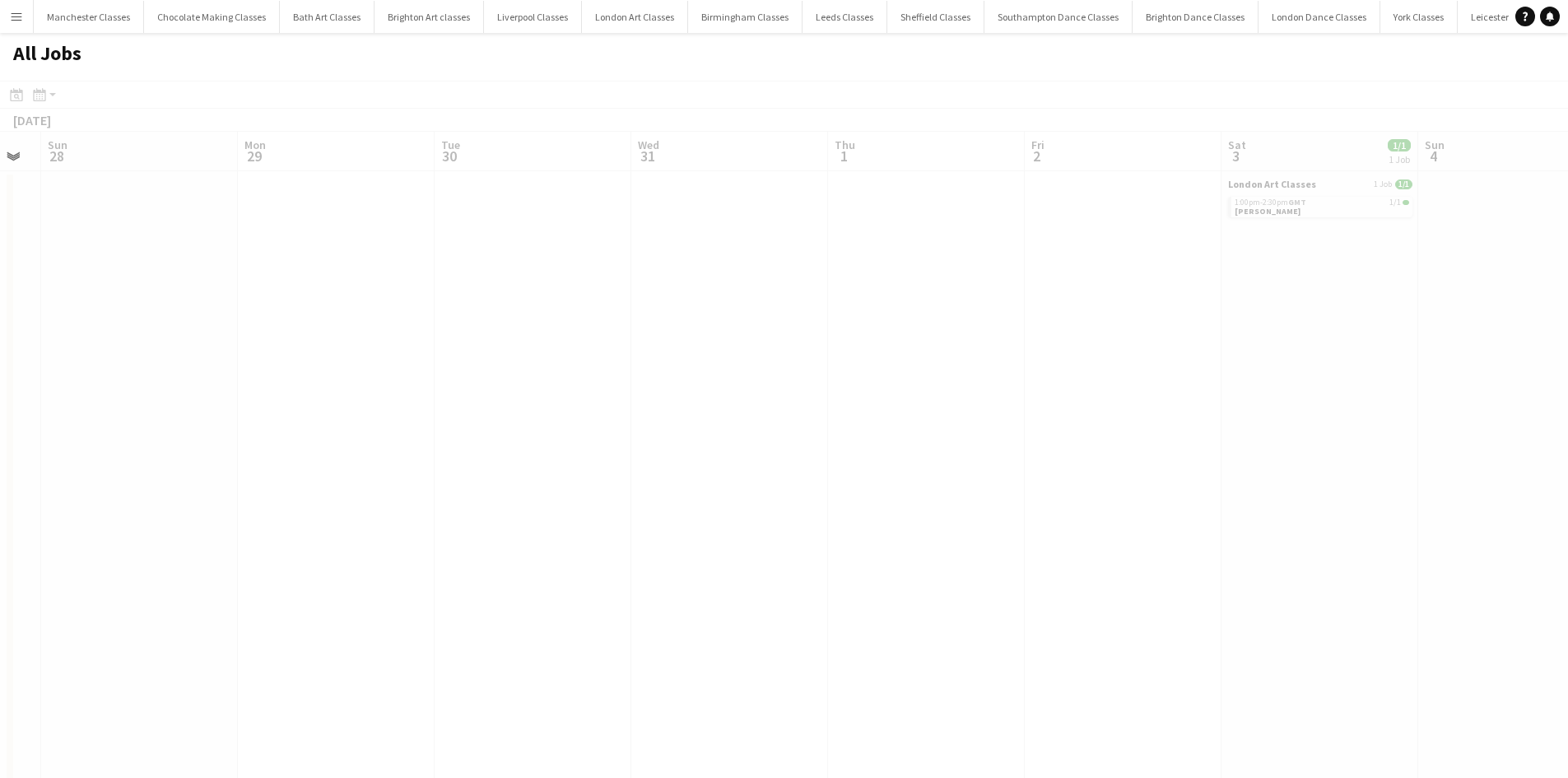
drag, startPoint x: 1290, startPoint y: 478, endPoint x: 545, endPoint y: 496, distance: 745.2
click at [445, 496] on app-calendar-viewport "Thu 25 Fri 26 Sat 27 Sun 28 Mon 29 Tue 30 Wed 31 Thu 1 Fri 2 Sat 3 1/1 1 Job Su…" at bounding box center [784, 719] width 1568 height 1173
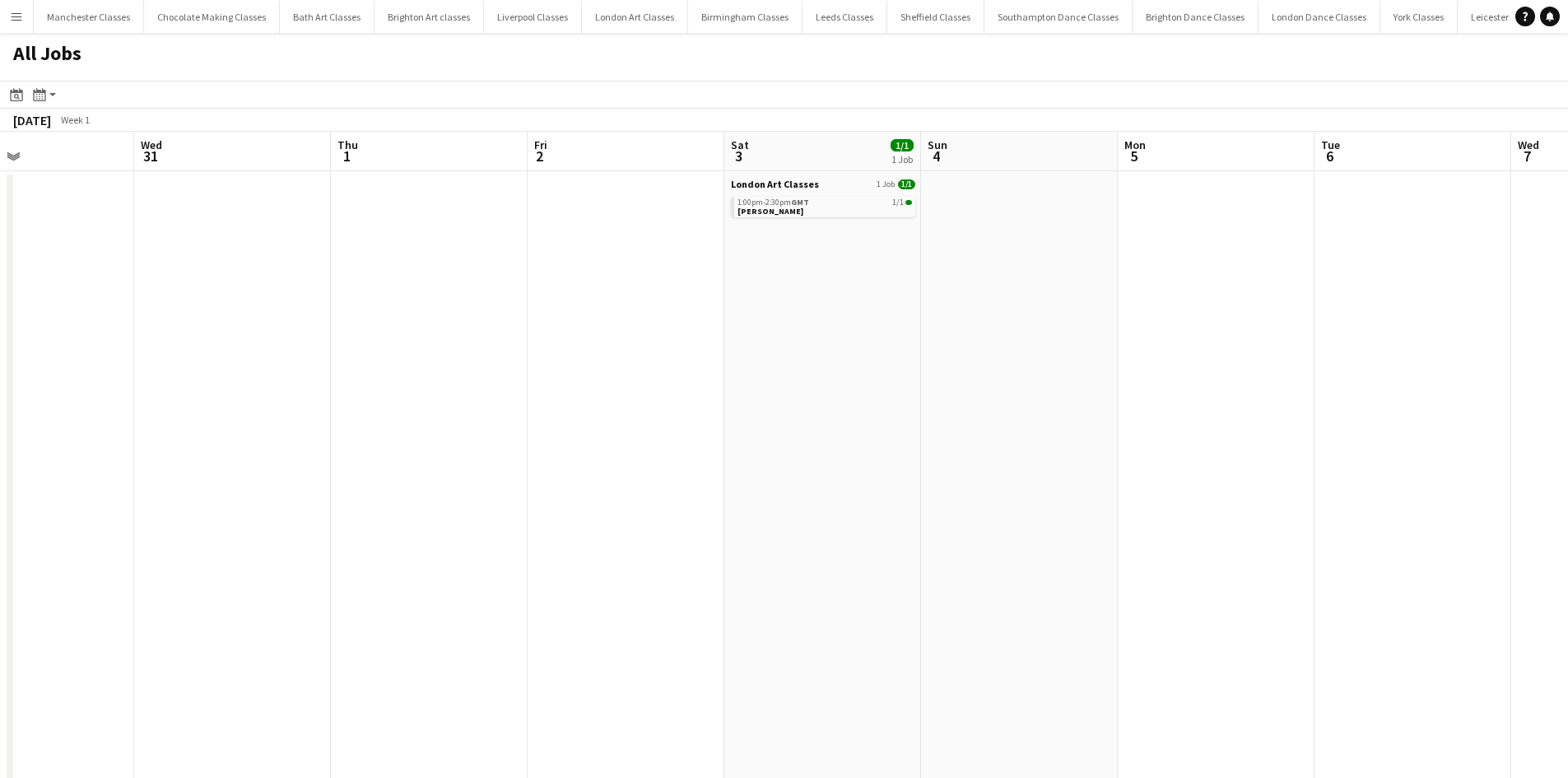
scroll to position [0, 395]
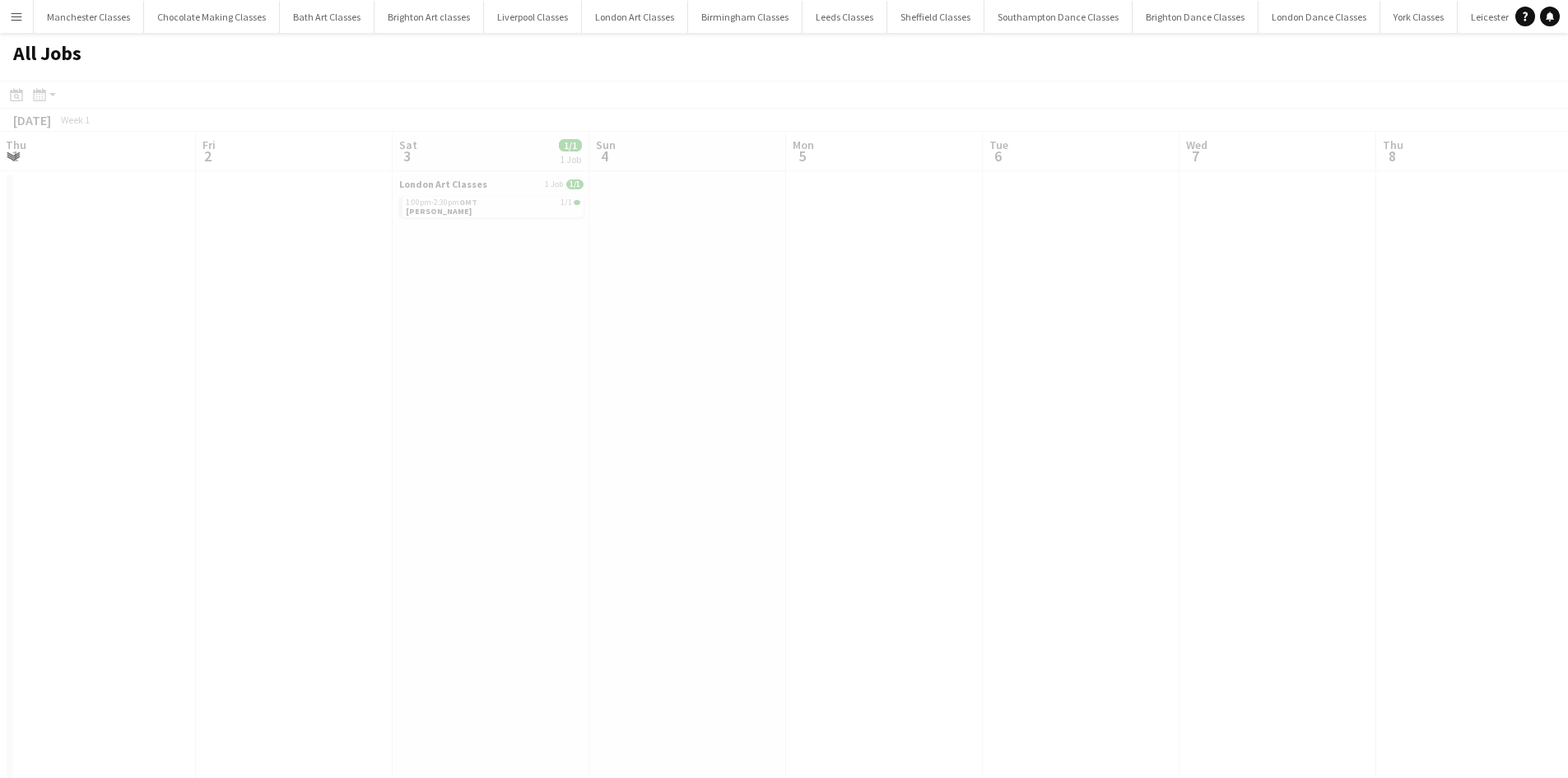
drag, startPoint x: 1249, startPoint y: 485, endPoint x: 802, endPoint y: 485, distance: 447.0
click at [453, 490] on app-all-jobs "All Jobs Date picker SEP 2025 SEP 2025 Monday M Tuesday T Wednesday W Thursday …" at bounding box center [784, 669] width 1568 height 1272
drag, startPoint x: 1245, startPoint y: 469, endPoint x: 416, endPoint y: 495, distance: 829.4
drag, startPoint x: 1045, startPoint y: 477, endPoint x: 255, endPoint y: 493, distance: 790.2
click at [253, 493] on app-calendar-viewport "Thu 1 Fri 2 Sat 3 1/1 1 Job Sun 4 Mon 5 Tue 6 Wed 7 Thu 8 Fri 9 Sat 10 Sun 11 M…" at bounding box center [784, 719] width 1568 height 1173
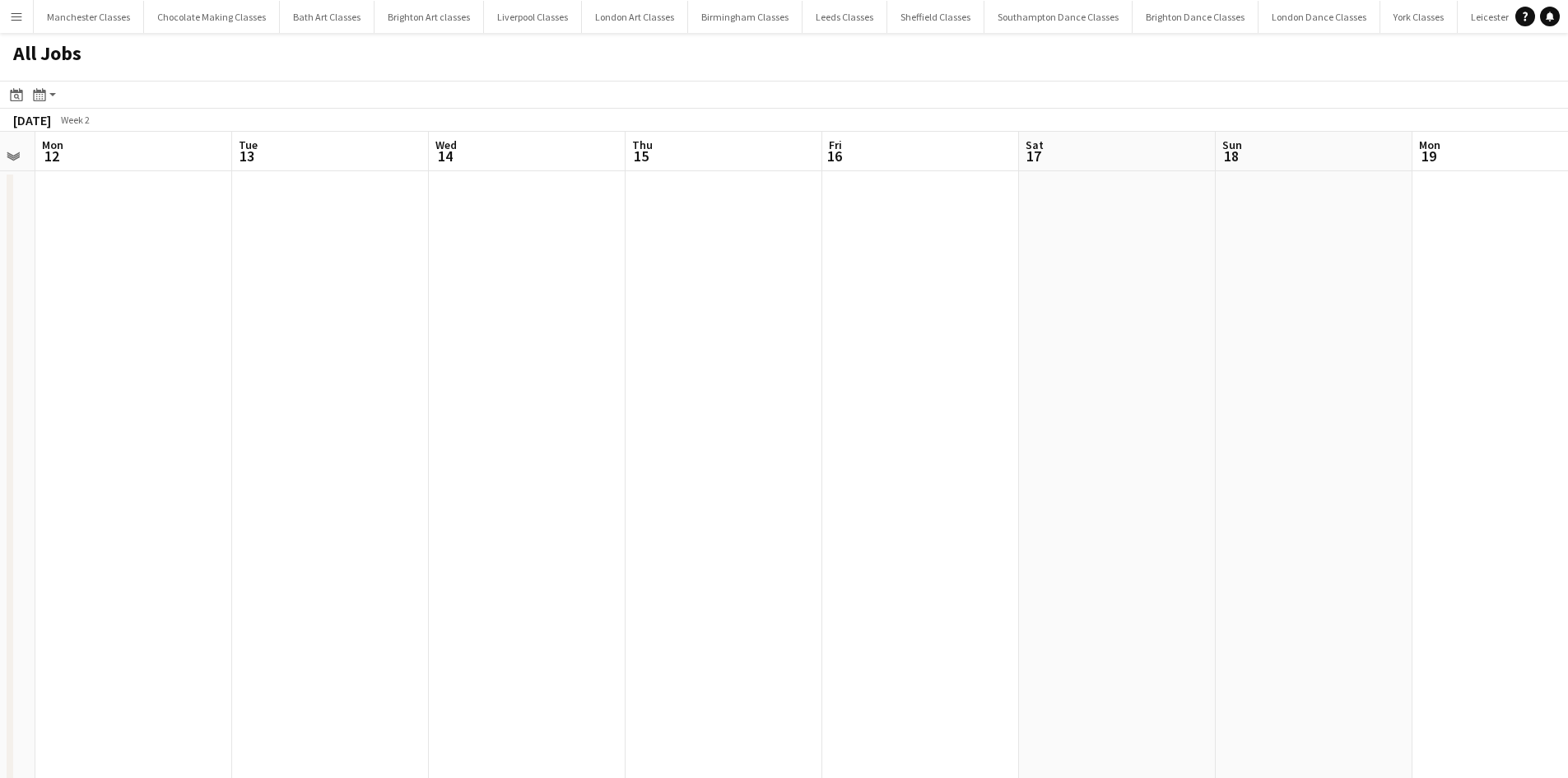
drag, startPoint x: 1393, startPoint y: 452, endPoint x: 726, endPoint y: 522, distance: 670.7
click at [62, 530] on app-calendar-viewport "Fri 9 Sat 10 Sun 11 Mon 12 Tue 13 Wed 14 Thu 15 Fri 16 Sat 17 Sun 18 Mon 19 Tue…" at bounding box center [784, 719] width 1568 height 1173
drag, startPoint x: 1304, startPoint y: 490, endPoint x: 324, endPoint y: 493, distance: 980.0
click at [287, 493] on app-calendar-viewport "Sun 11 Mon 12 Tue 13 Wed 14 Thu 15 Fri 16 Sat 17 Sun 18 Mon 19 Tue 20 Wed 21 Th…" at bounding box center [784, 719] width 1568 height 1173
drag, startPoint x: 1138, startPoint y: 469, endPoint x: 481, endPoint y: 470, distance: 657.0
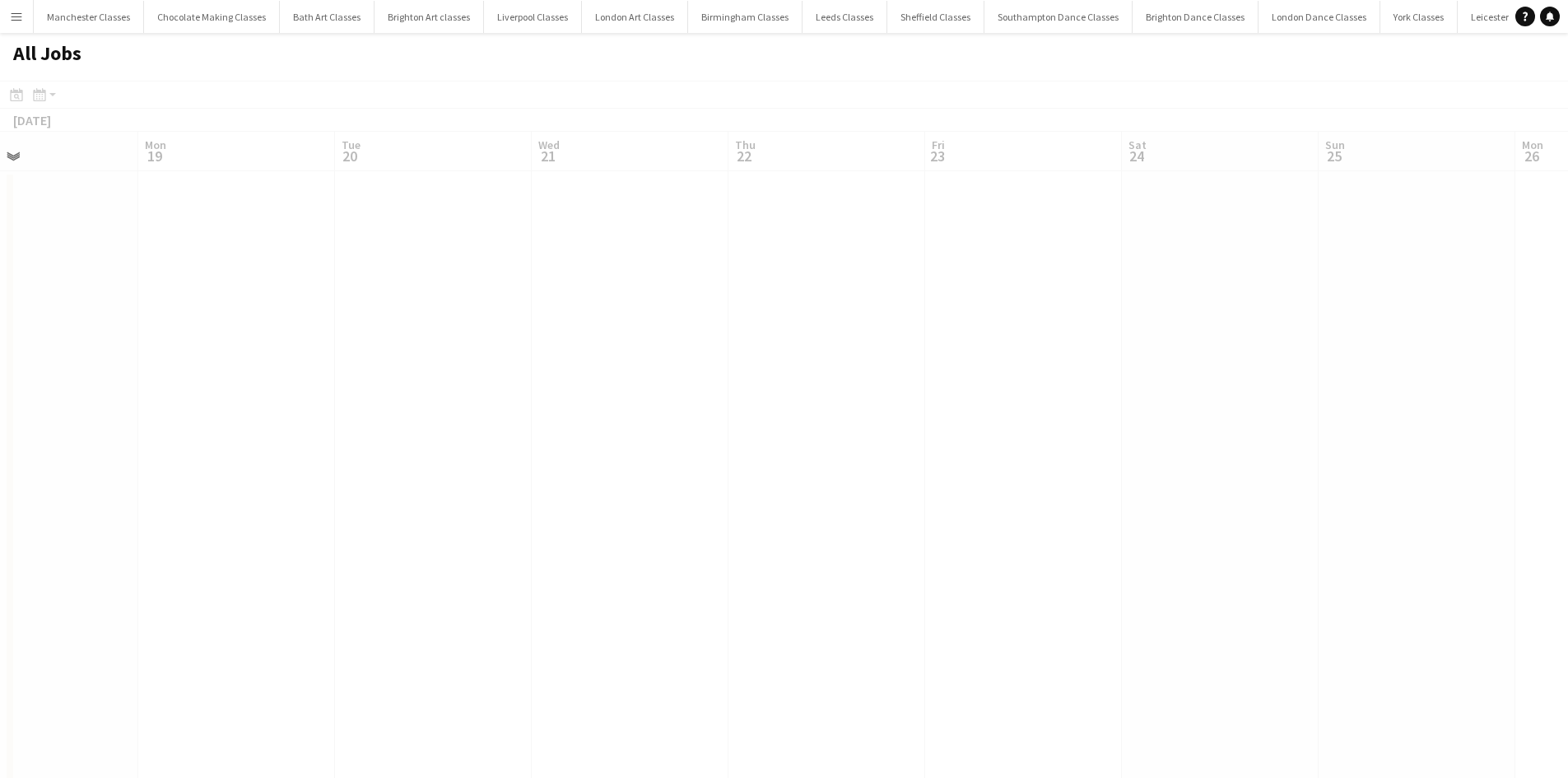
click at [481, 470] on app-calendar-viewport "Thu 15 Fri 16 Sat 17 Sun 18 Mon 19 Tue 20 Wed 21 Thu 22 Fri 23 Sat 24 Sun 25 Mo…" at bounding box center [784, 719] width 1568 height 1173
drag, startPoint x: 1261, startPoint y: 457, endPoint x: 414, endPoint y: 457, distance: 847.0
click at [390, 457] on app-calendar-viewport "Mon 19 Tue 20 Wed 21 Thu 22 Fri 23 Sat 24 Sun 25 Mon 26 Tue 27 Wed 28 Thu 29 Fr…" at bounding box center [784, 719] width 1568 height 1173
drag, startPoint x: 1133, startPoint y: 443, endPoint x: 533, endPoint y: 464, distance: 600.4
click at [415, 464] on app-calendar-viewport "Sat 24 Sun 25 Mon 26 Tue 27 Wed 28 Thu 29 Fri 30 Sat 31 Sun 1 Mon 2 Tue 3 Wed 4…" at bounding box center [784, 719] width 1568 height 1173
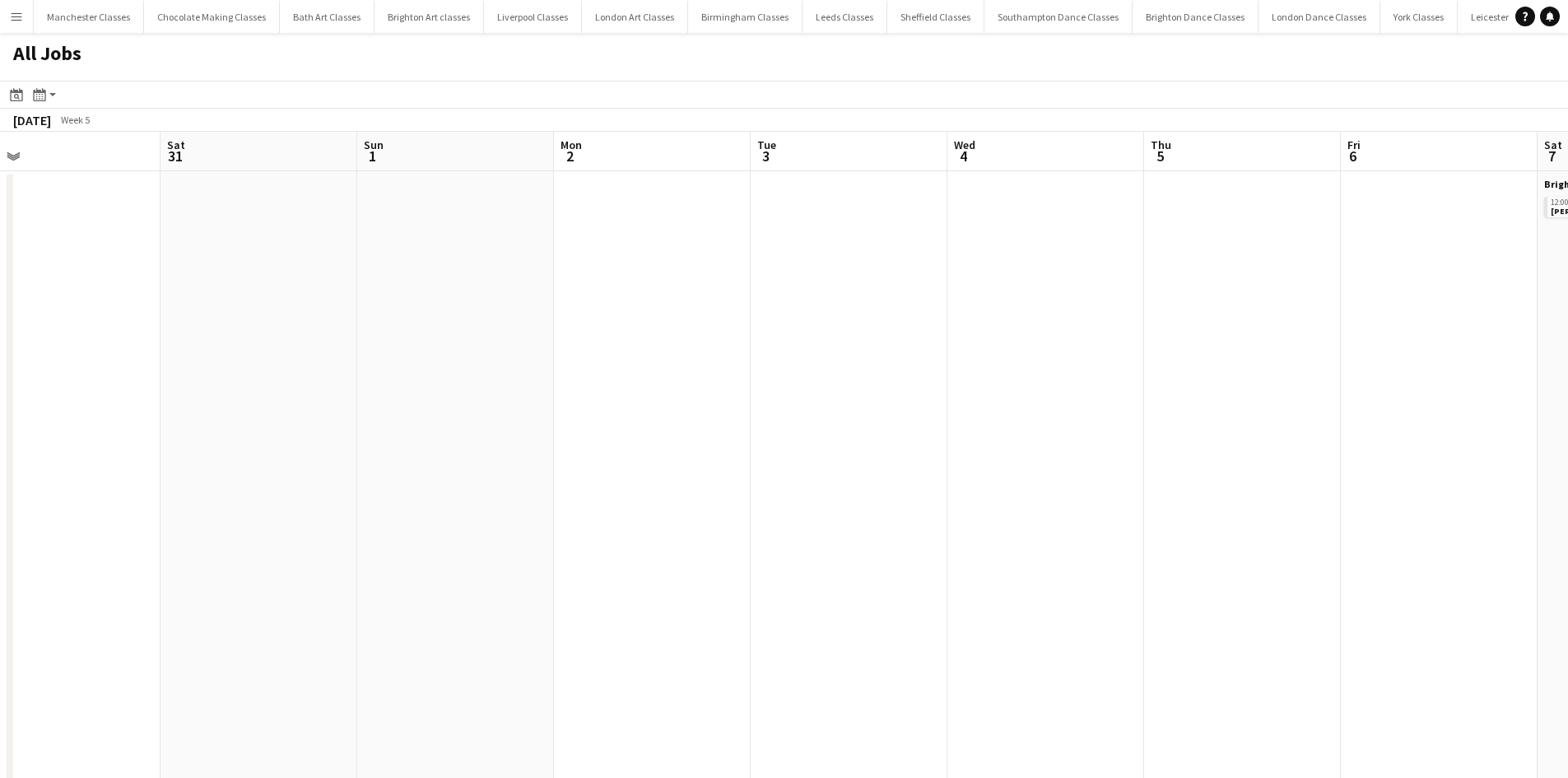
drag, startPoint x: 1368, startPoint y: 432, endPoint x: 1006, endPoint y: 432, distance: 362.0
click at [1094, 432] on app-calendar-viewport "Mon 26 Tue 27 Wed 28 Thu 29 Fri 30 Sat 31 Sun 1 Mon 2 Tue 3 Wed 4 Thu 5 Fri 6 S…" at bounding box center [784, 719] width 1568 height 1173
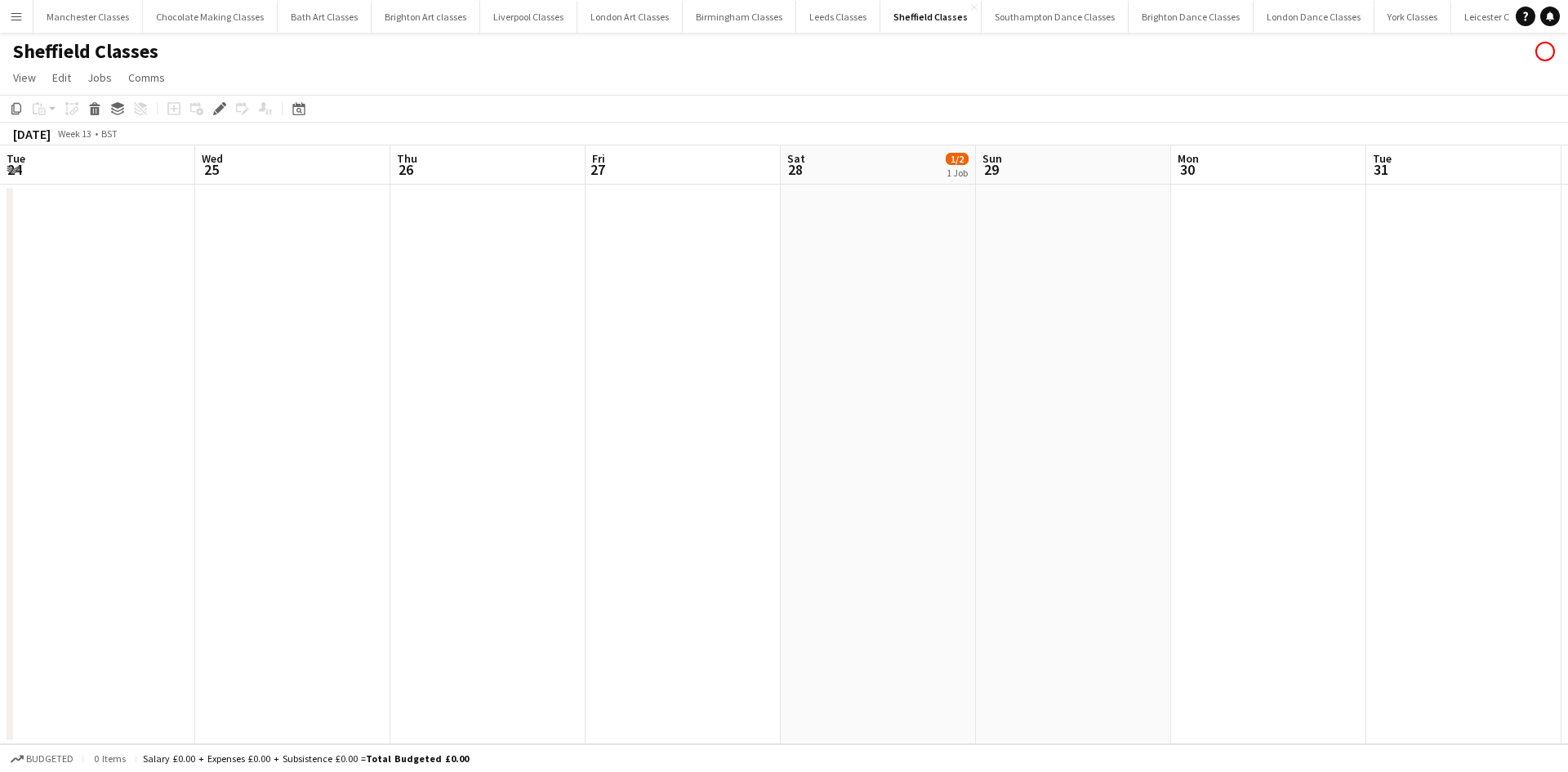
scroll to position [0, 561]
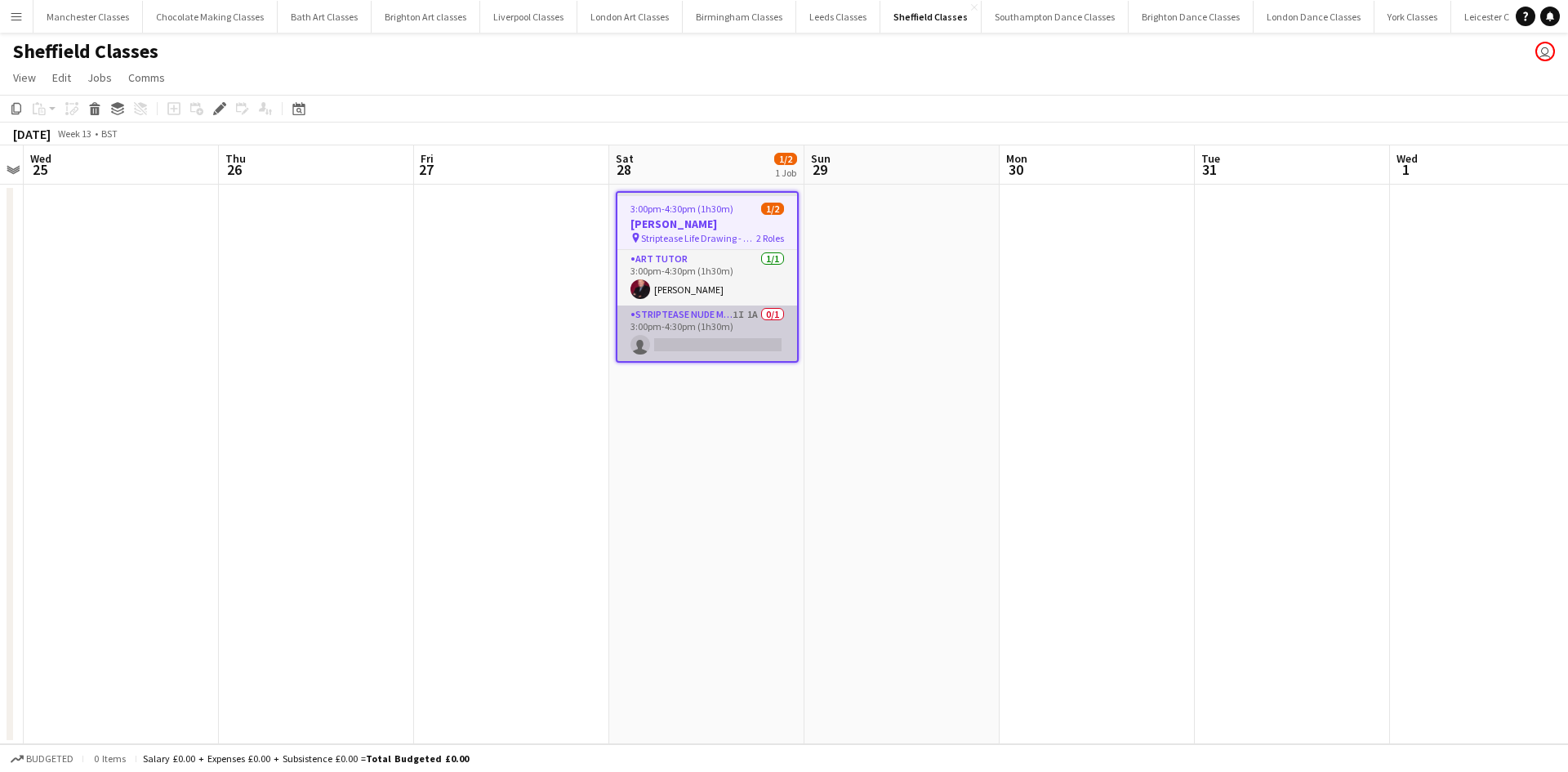
click at [724, 338] on app-card-role "Striptease Nude Model ([DEMOGRAPHIC_DATA]) 1I 1A 0/1 3:00pm-4:30pm (1h30m) sing…" at bounding box center [707, 333] width 179 height 56
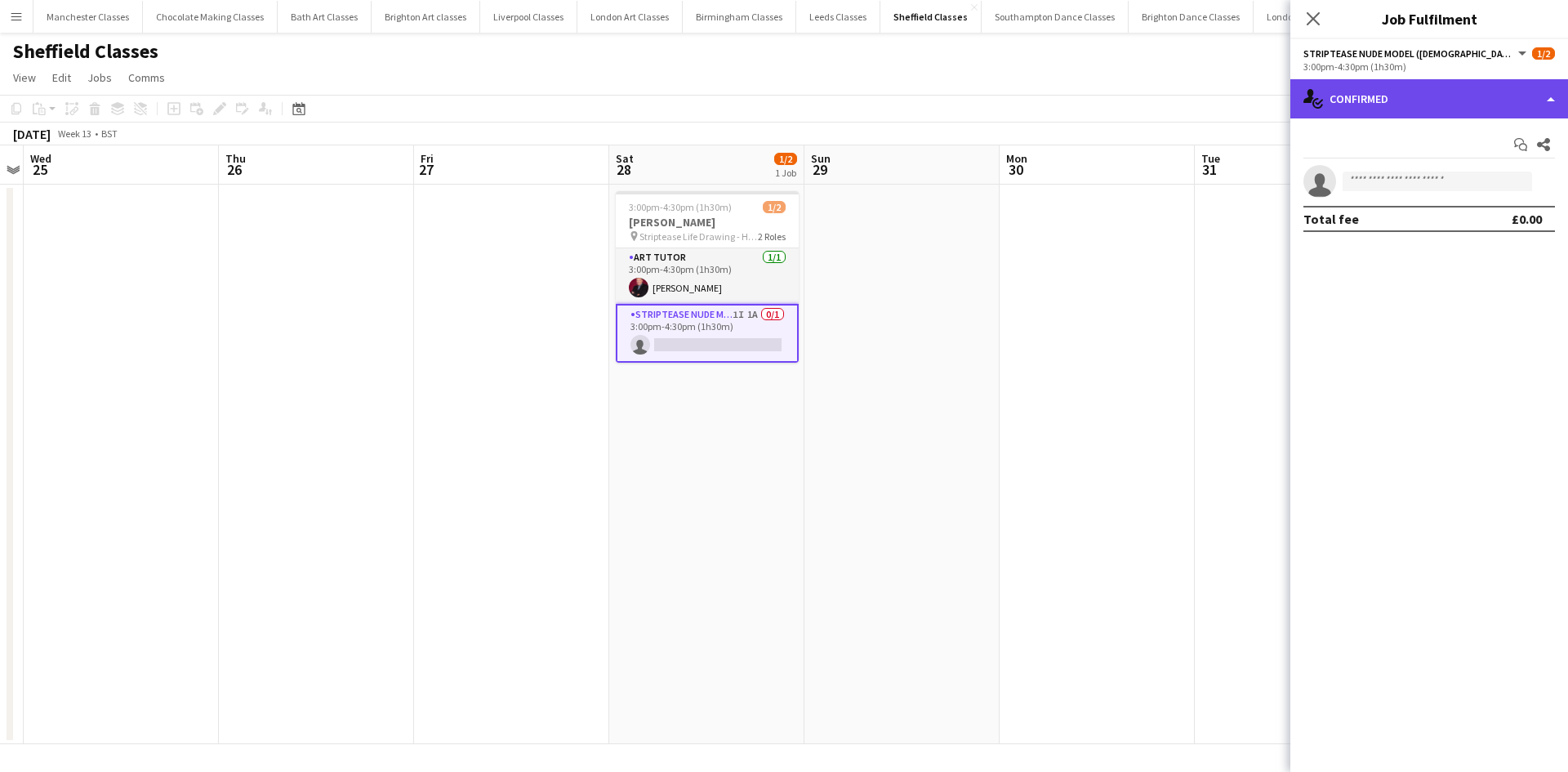
click at [1436, 97] on div "single-neutral-actions-check-2 Confirmed" at bounding box center [1429, 99] width 278 height 39
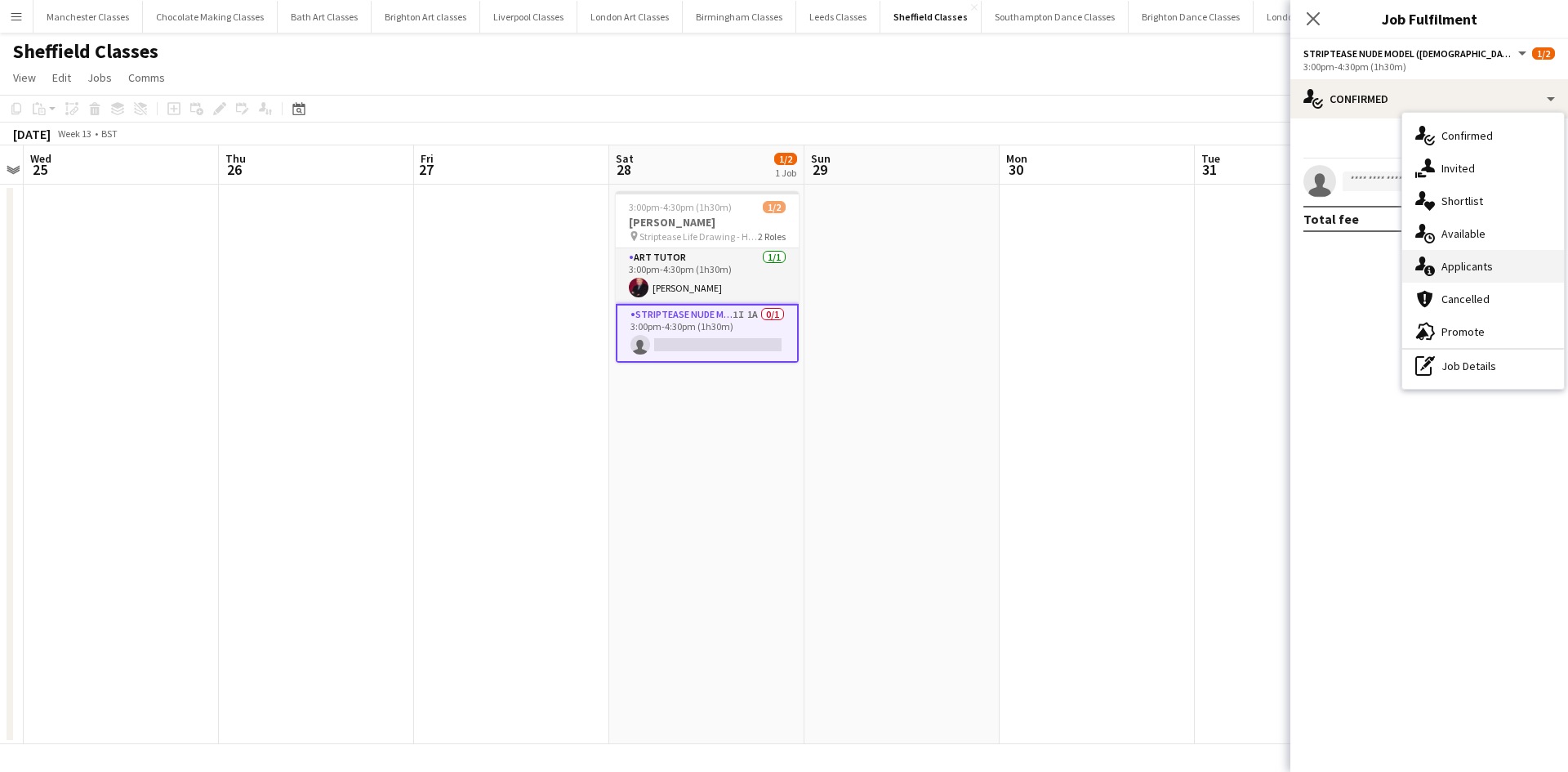
click at [1471, 266] on span "Applicants" at bounding box center [1466, 266] width 51 height 15
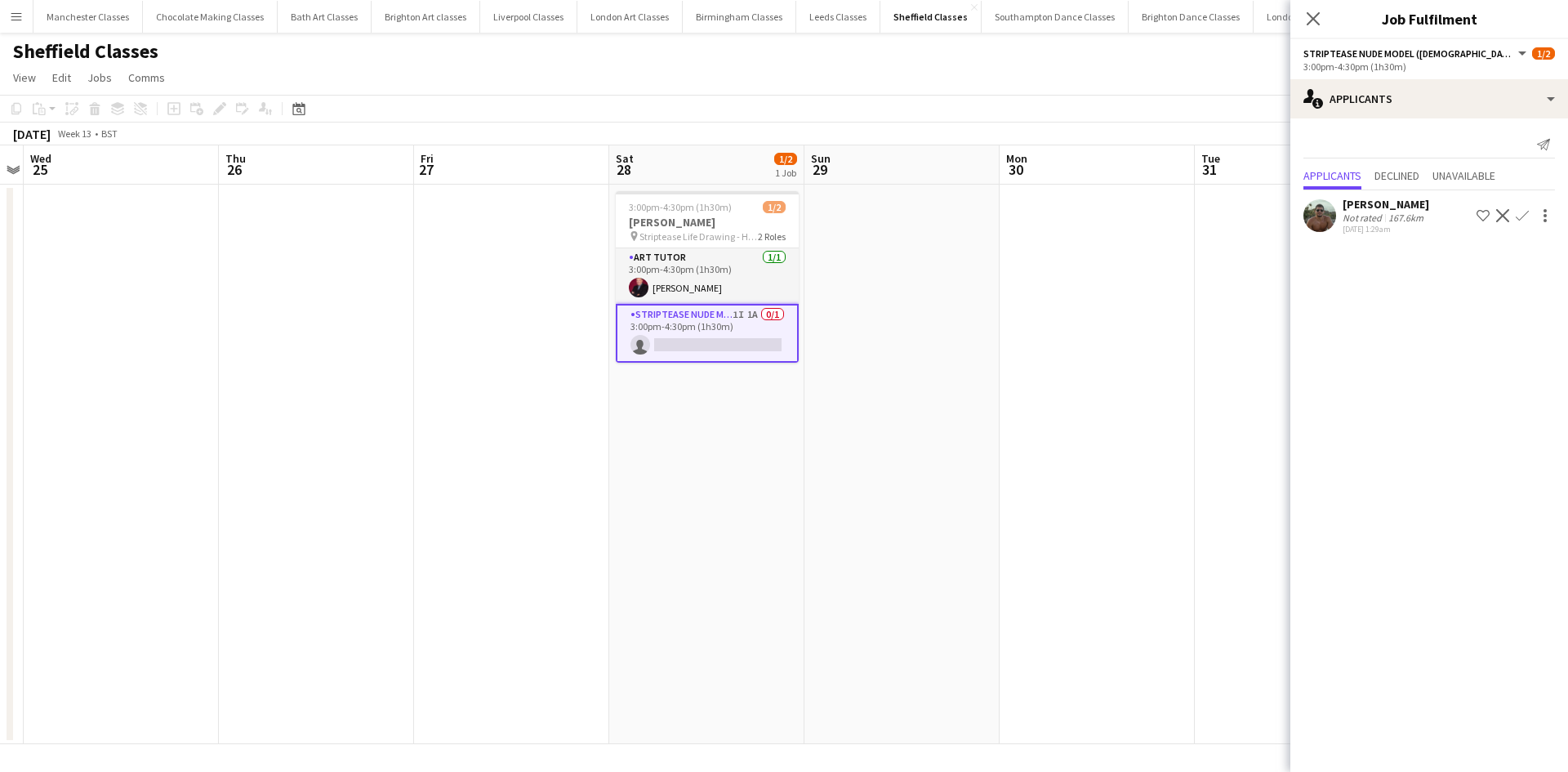
click at [1500, 221] on app-icon "Decline" at bounding box center [1502, 215] width 13 height 13
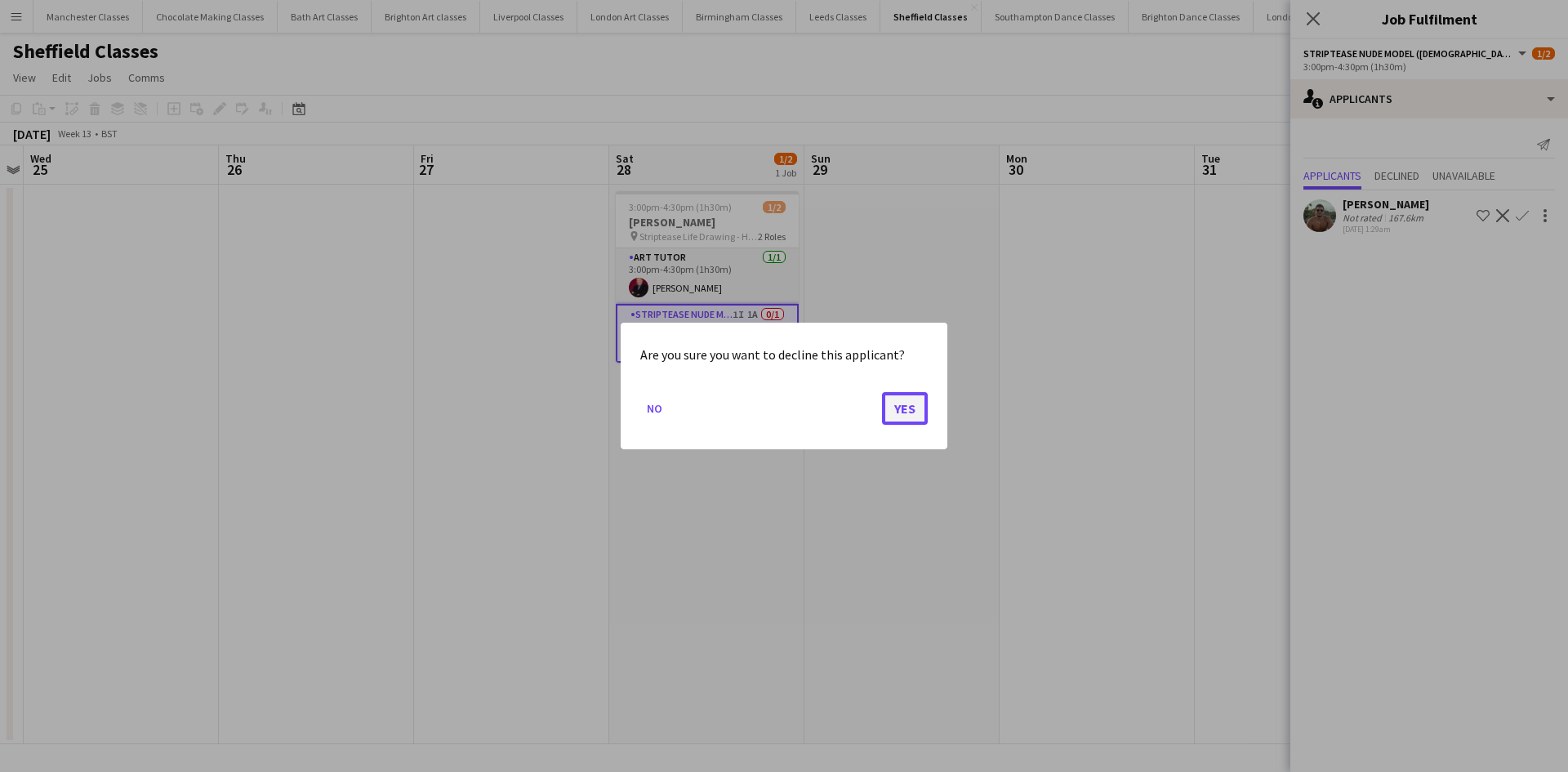
click at [913, 410] on button "Yes" at bounding box center [905, 409] width 46 height 32
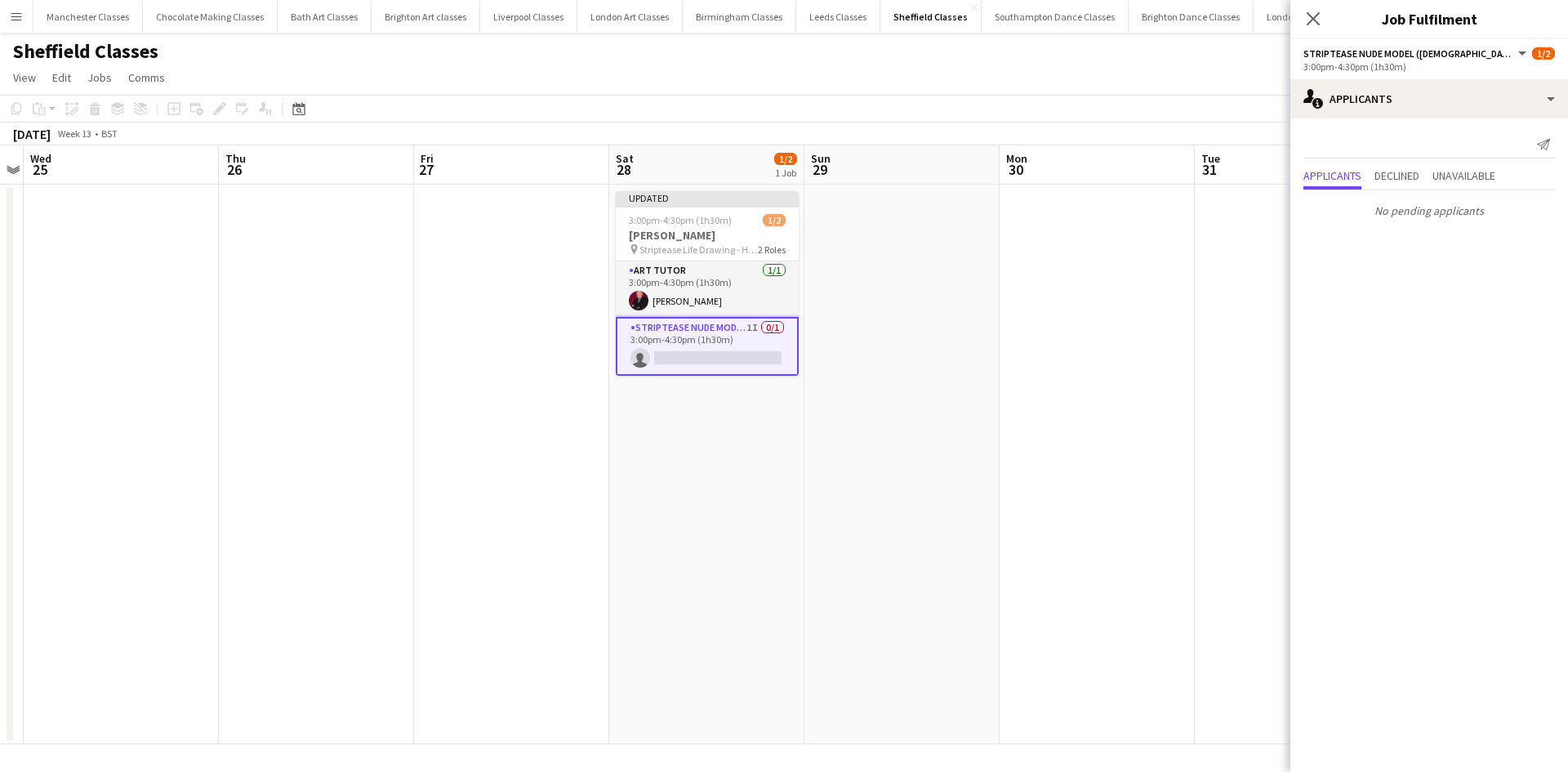
click at [1079, 295] on app-date-cell at bounding box center [1097, 464] width 195 height 560
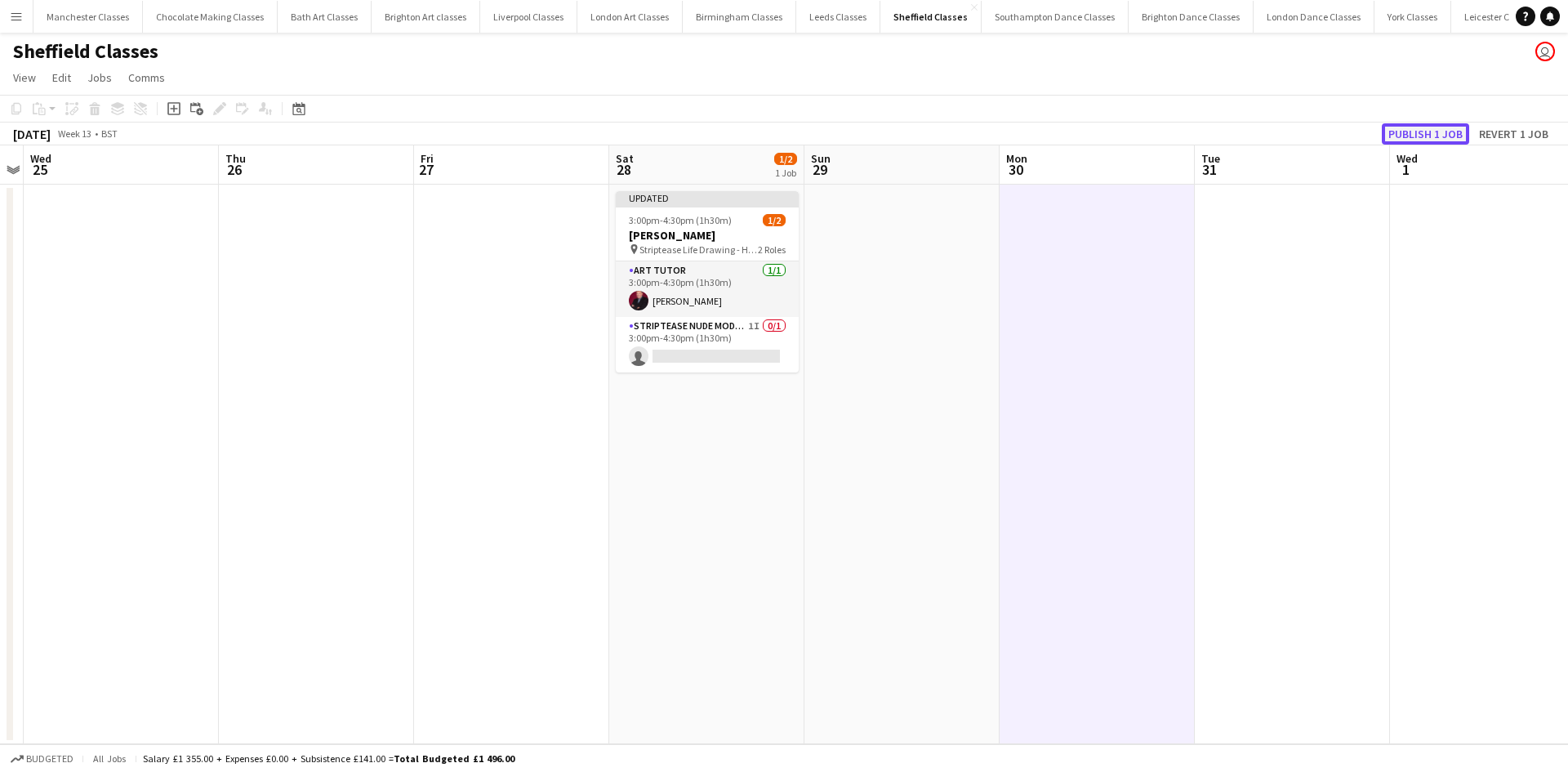
click at [1425, 131] on button "Publish 1 job" at bounding box center [1425, 133] width 87 height 21
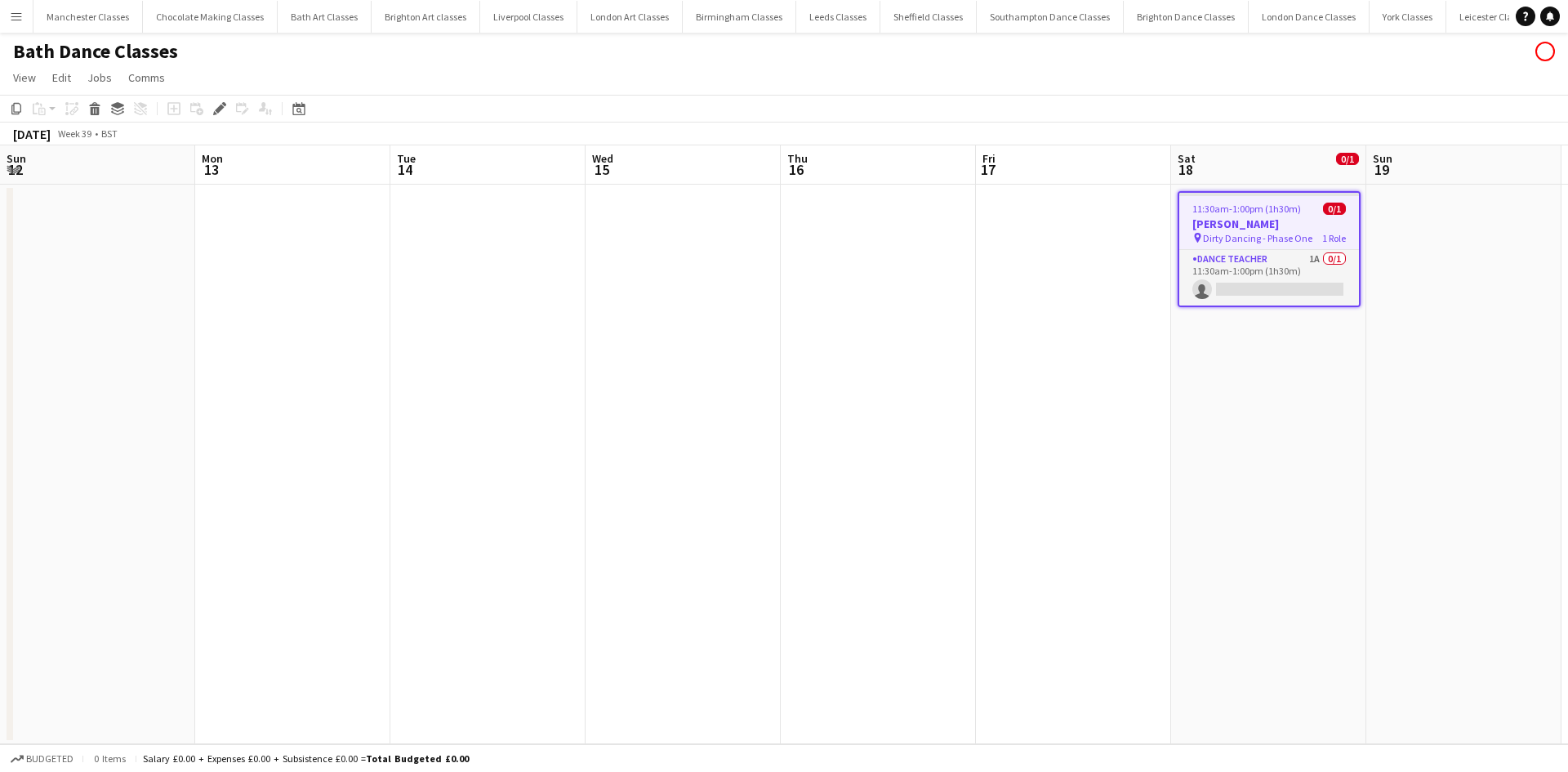
scroll to position [0, 201]
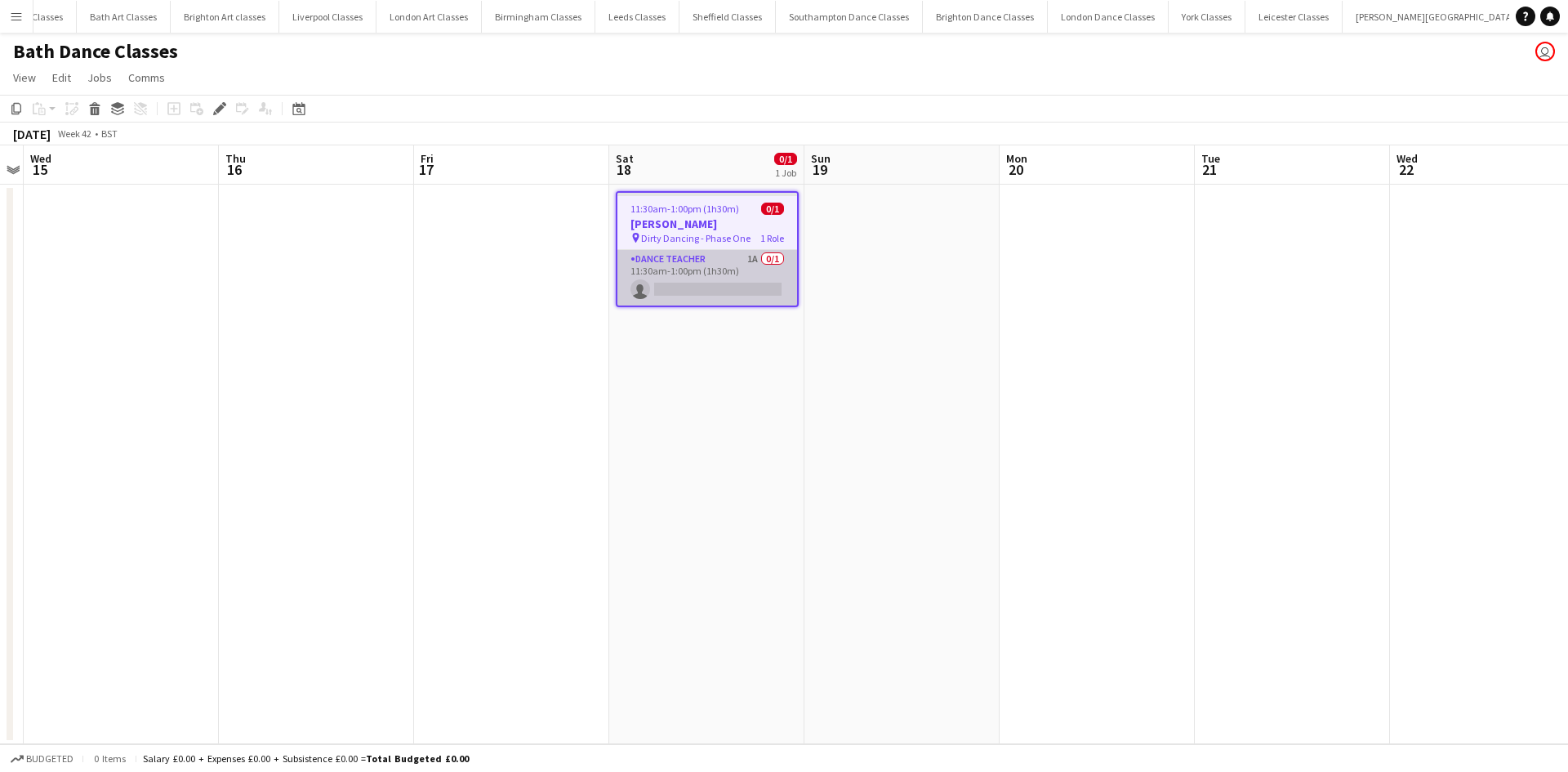
click at [777, 273] on app-card-role "Dance Teacher 1A 0/1 11:30am-1:00pm (1h30m) single-neutral-actions" at bounding box center [707, 277] width 179 height 56
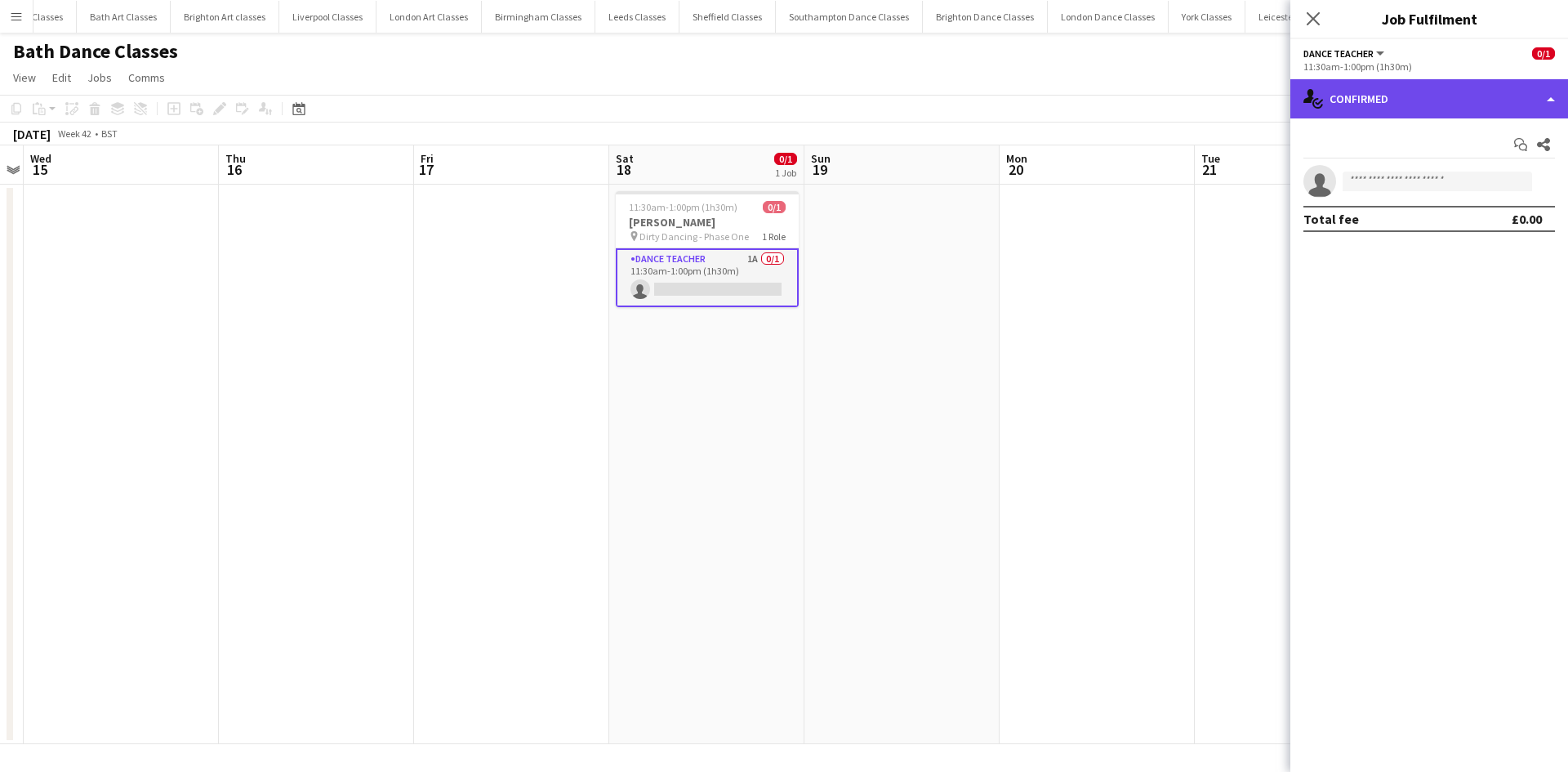
click at [1473, 96] on div "single-neutral-actions-check-2 Confirmed" at bounding box center [1429, 99] width 278 height 39
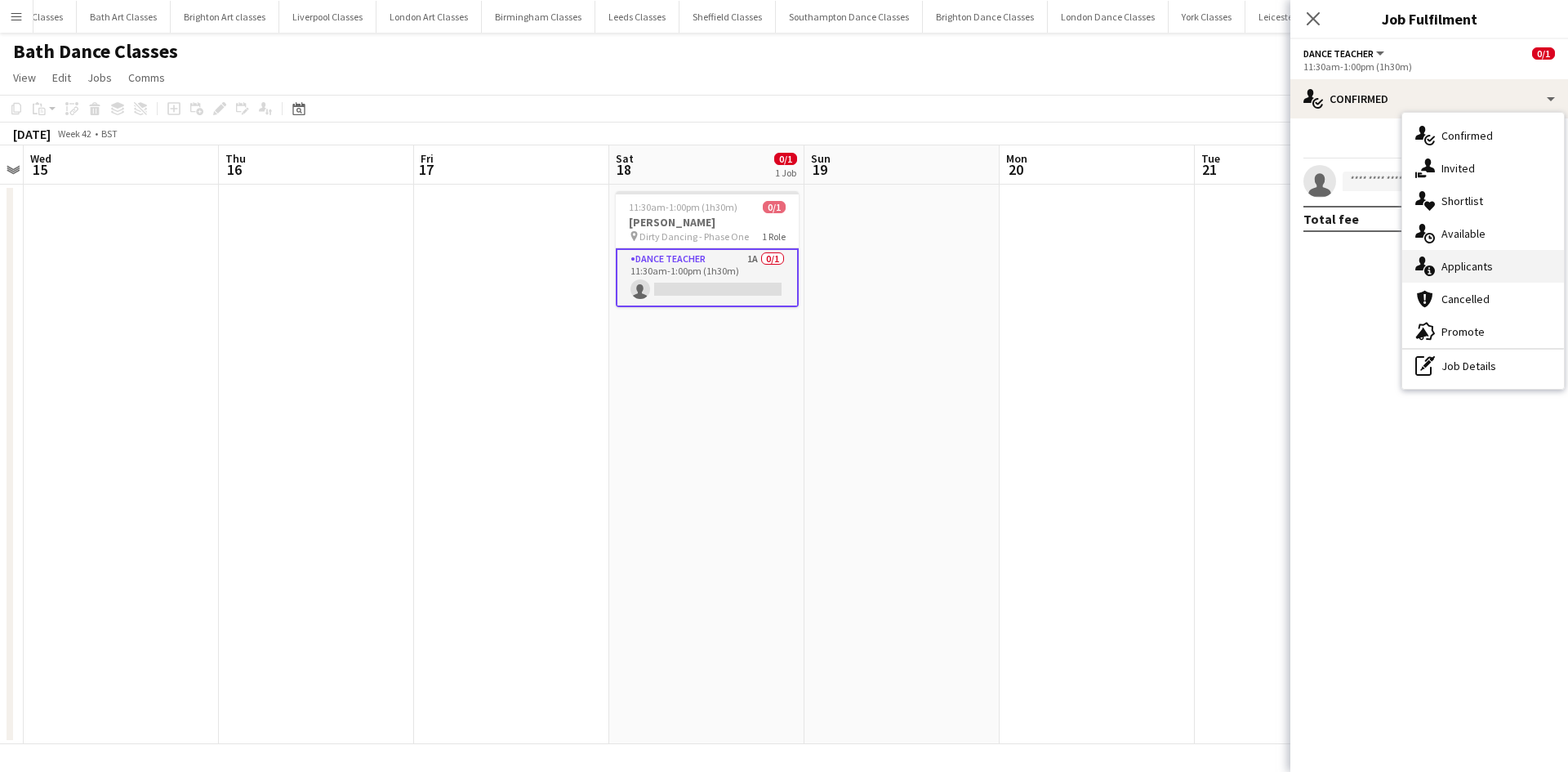
click at [1485, 269] on span "Applicants" at bounding box center [1466, 266] width 51 height 15
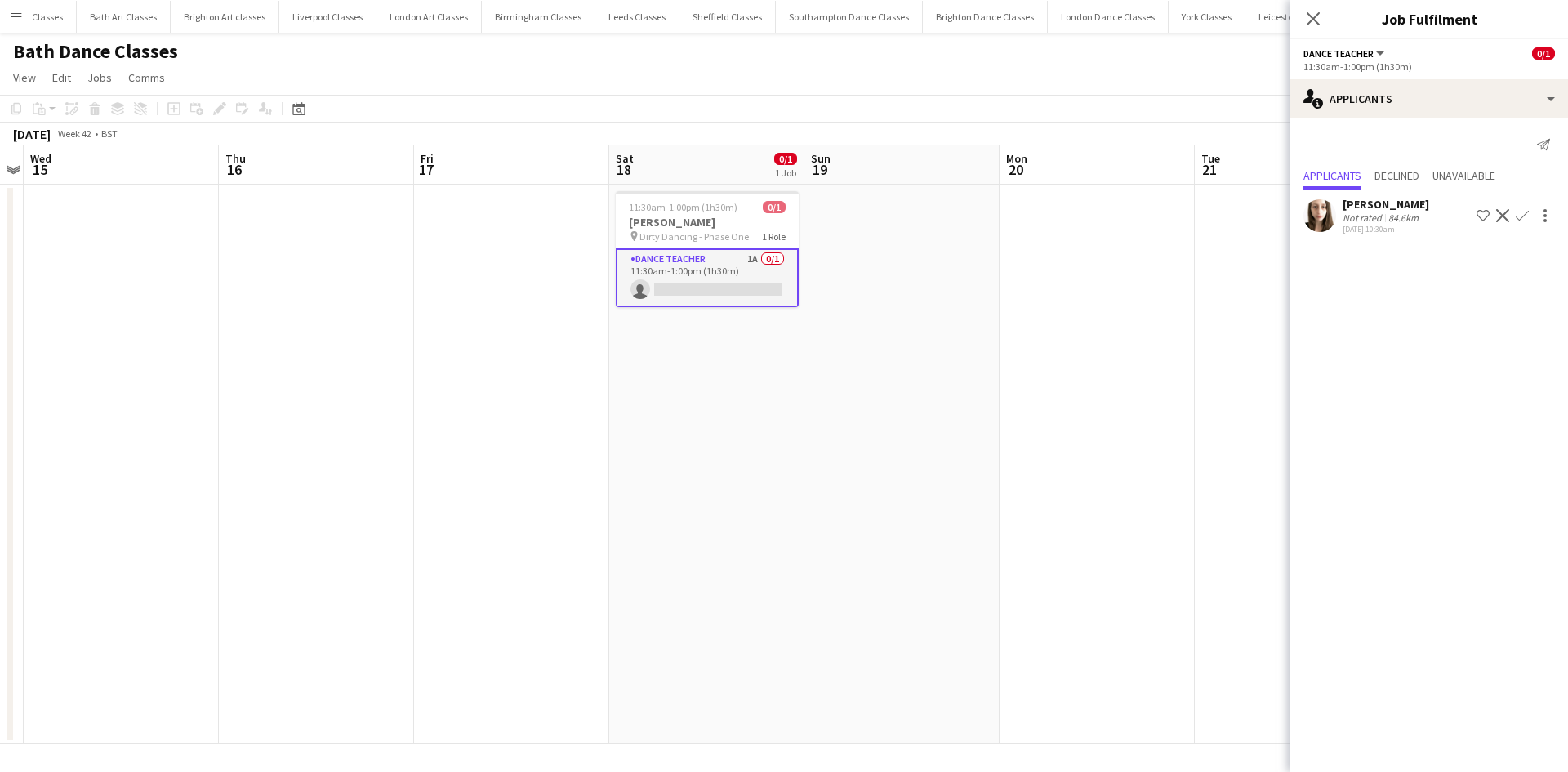
click at [1498, 212] on app-icon "Decline" at bounding box center [1502, 215] width 13 height 13
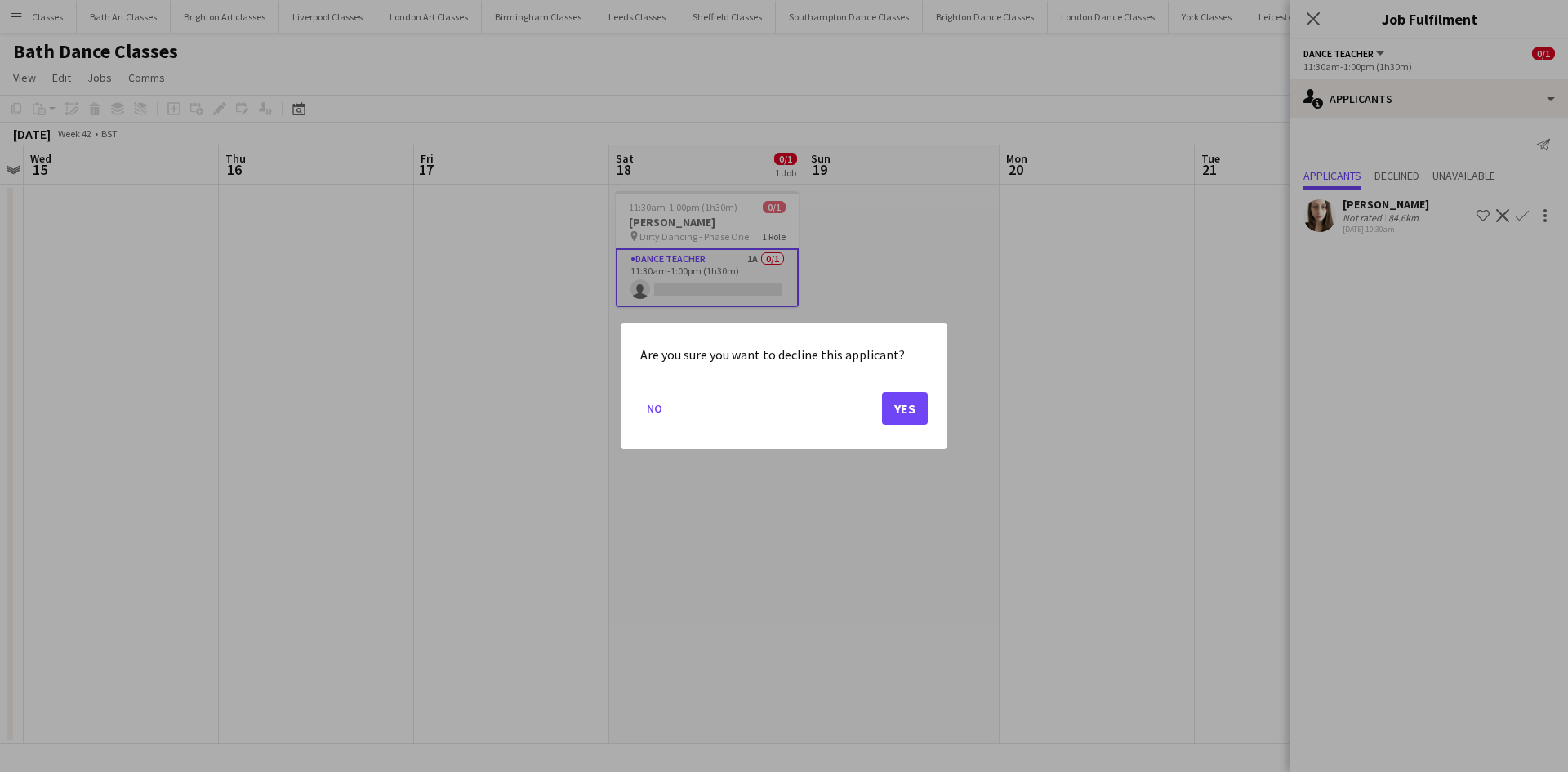
click at [878, 413] on mat-dialog-actions "No Yes" at bounding box center [784, 414] width 287 height 69
click at [917, 413] on button "Yes" at bounding box center [905, 409] width 46 height 32
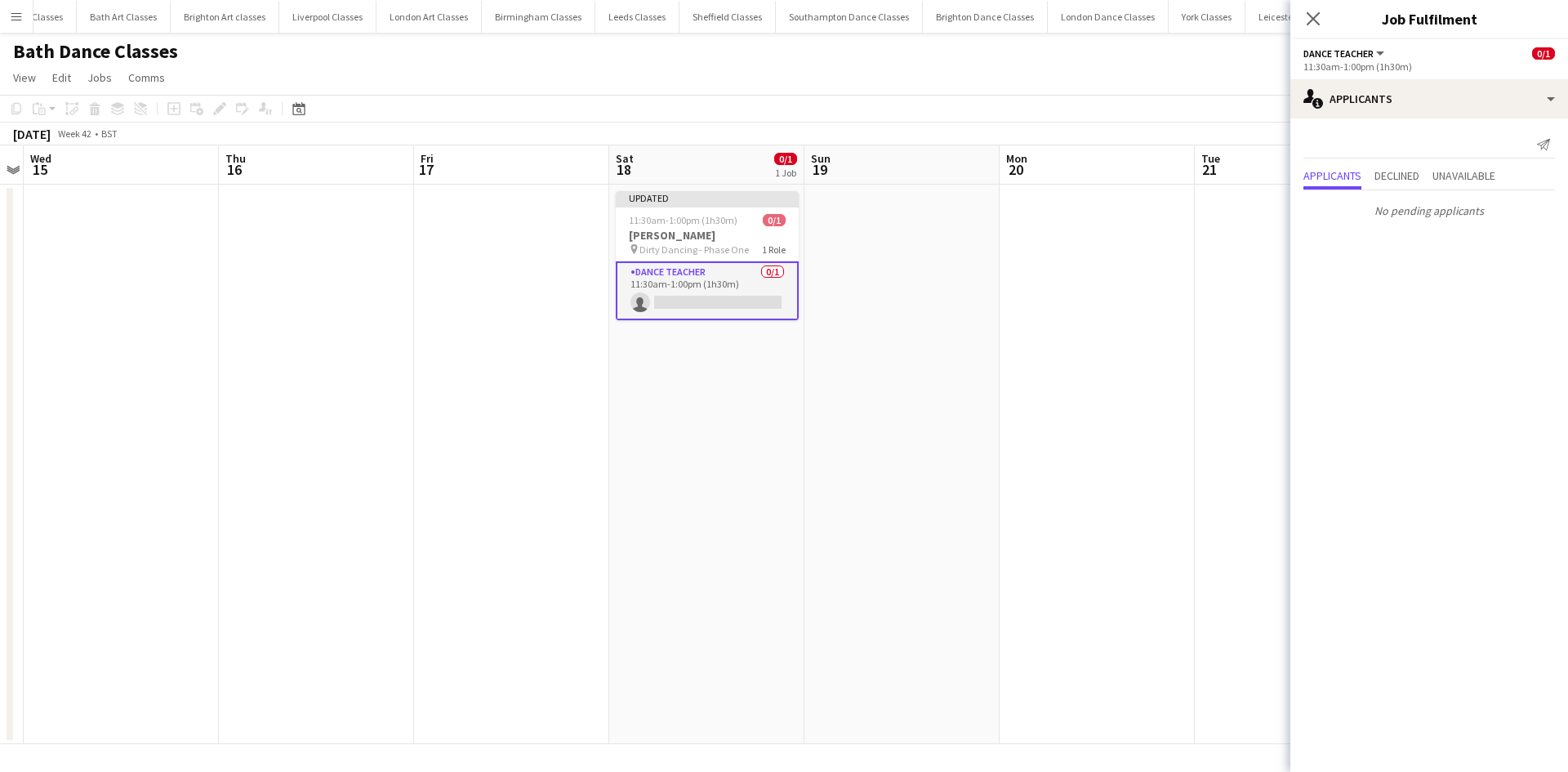
click at [1048, 387] on app-date-cell at bounding box center [1097, 464] width 195 height 560
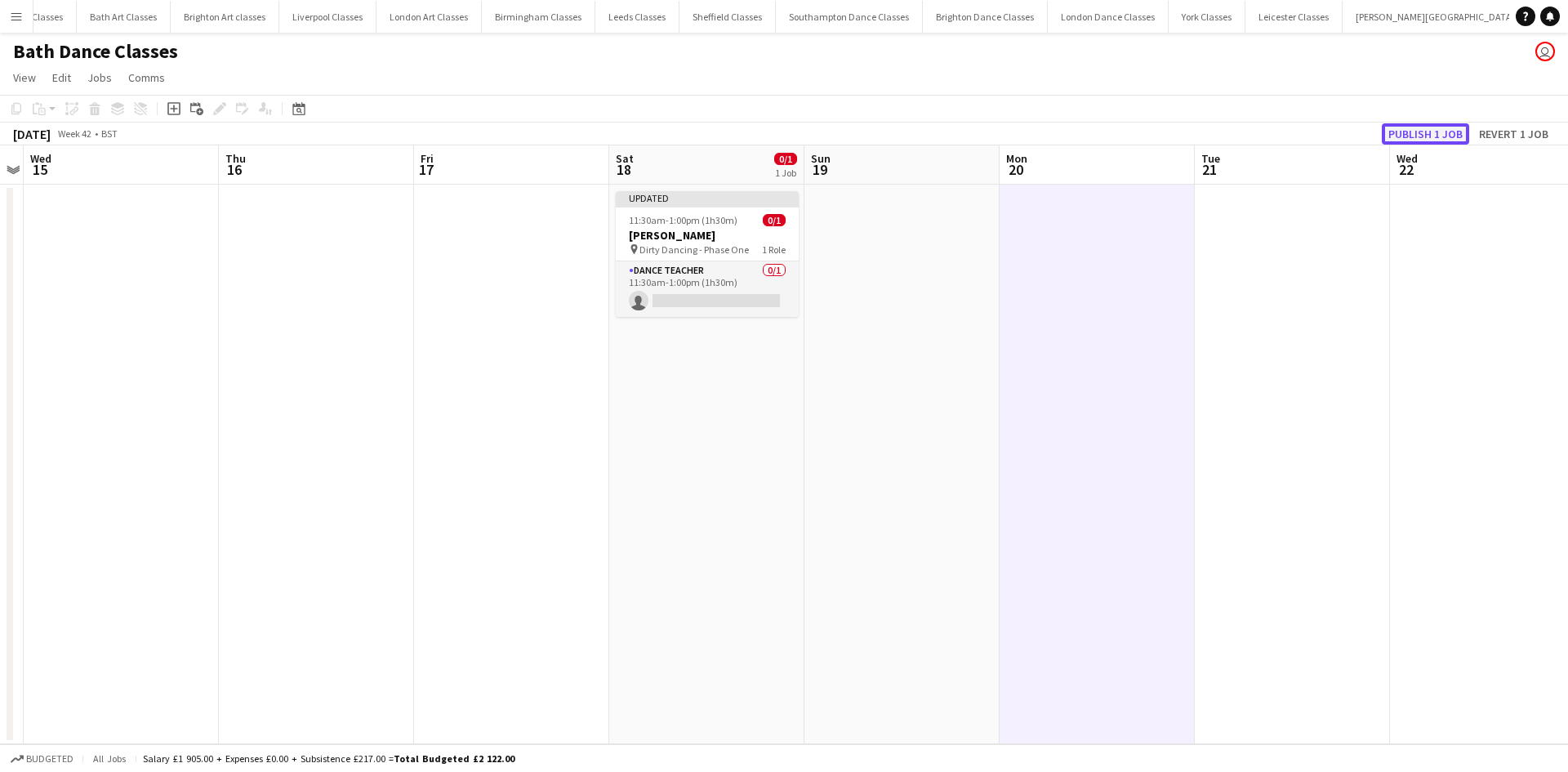
click at [1434, 133] on button "Publish 1 job" at bounding box center [1425, 133] width 87 height 21
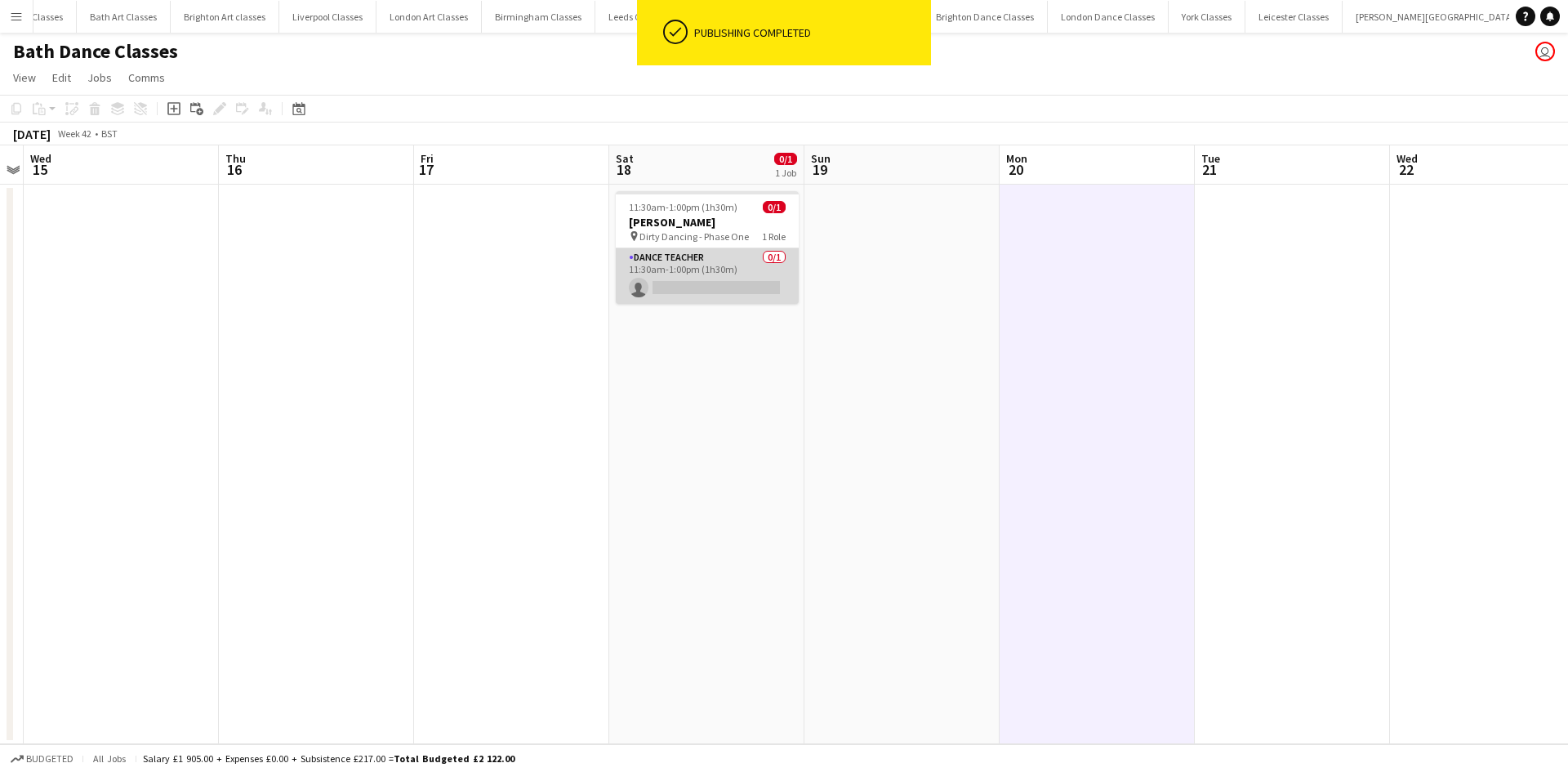
click at [700, 267] on app-card-role "Dance Teacher 0/1 11:30am-1:00pm (1h30m) single-neutral-actions" at bounding box center [707, 275] width 183 height 56
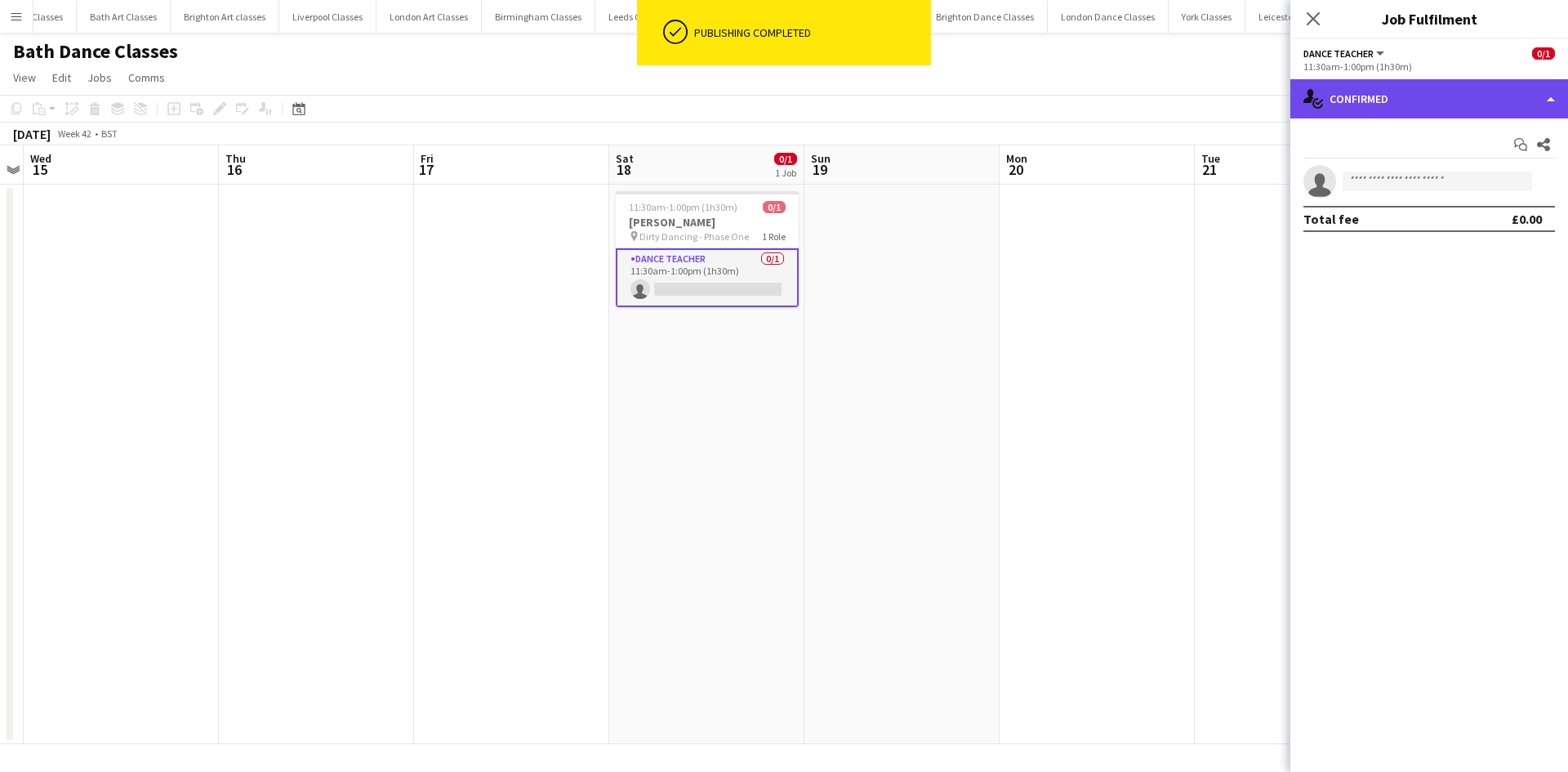
click at [1469, 101] on div "single-neutral-actions-check-2 Confirmed" at bounding box center [1429, 99] width 278 height 39
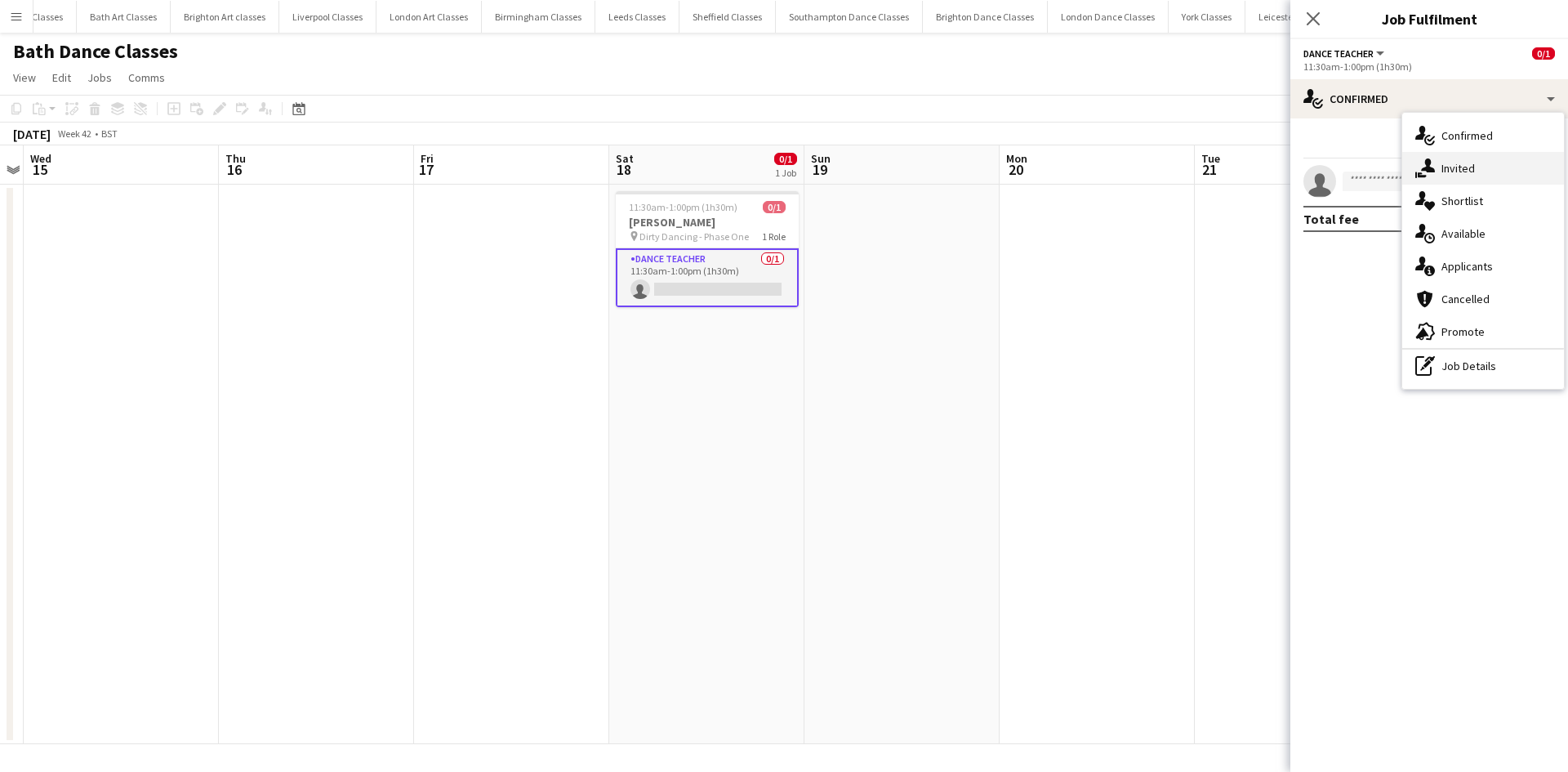
click at [1479, 170] on div "single-neutral-actions-share-1 Invited" at bounding box center [1483, 168] width 161 height 32
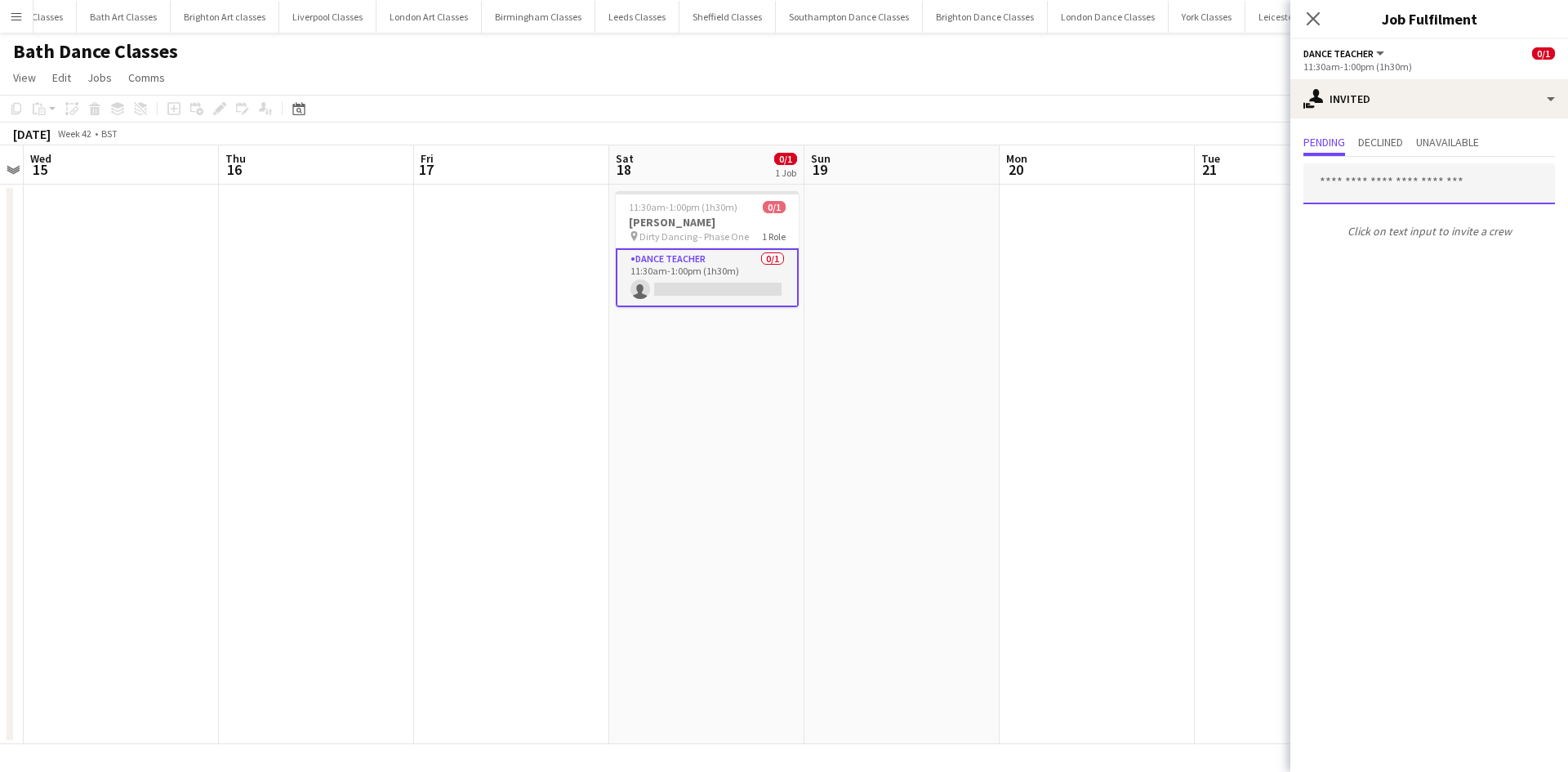
click at [1383, 185] on input "text" at bounding box center [1429, 184] width 251 height 41
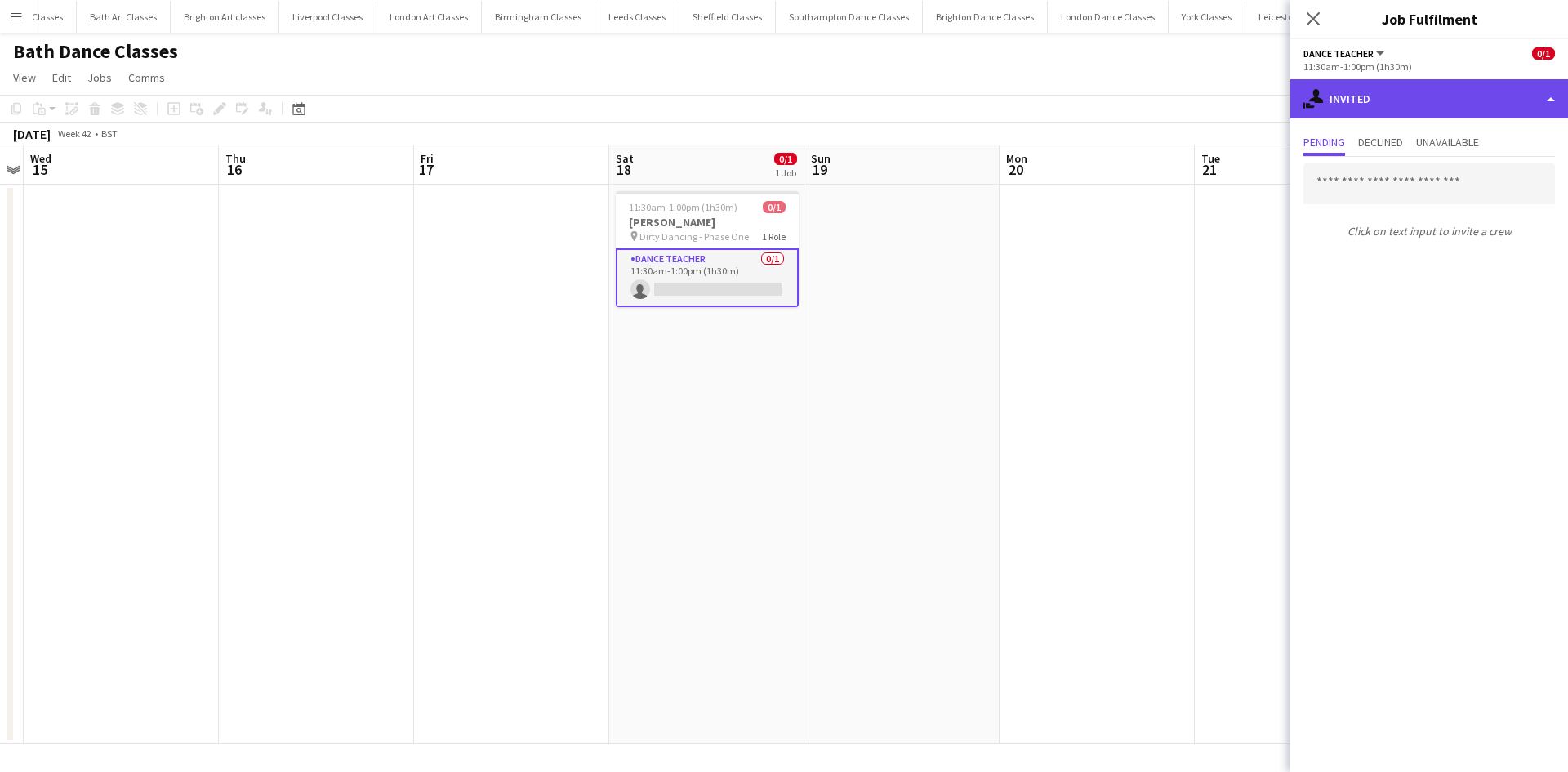
click at [1457, 100] on div "single-neutral-actions-share-1 Invited" at bounding box center [1429, 99] width 278 height 39
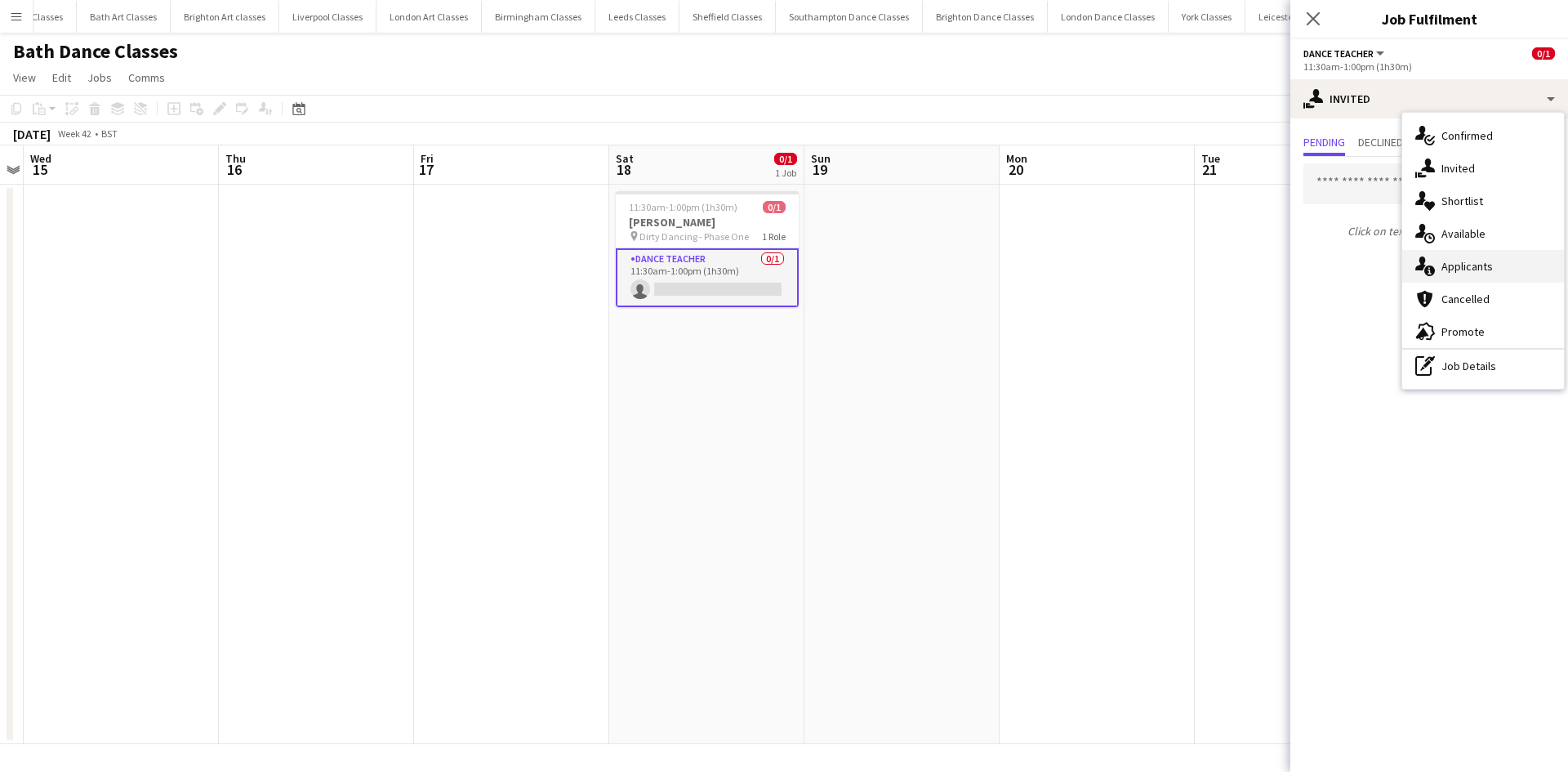
click at [1486, 267] on span "Applicants" at bounding box center [1466, 266] width 51 height 15
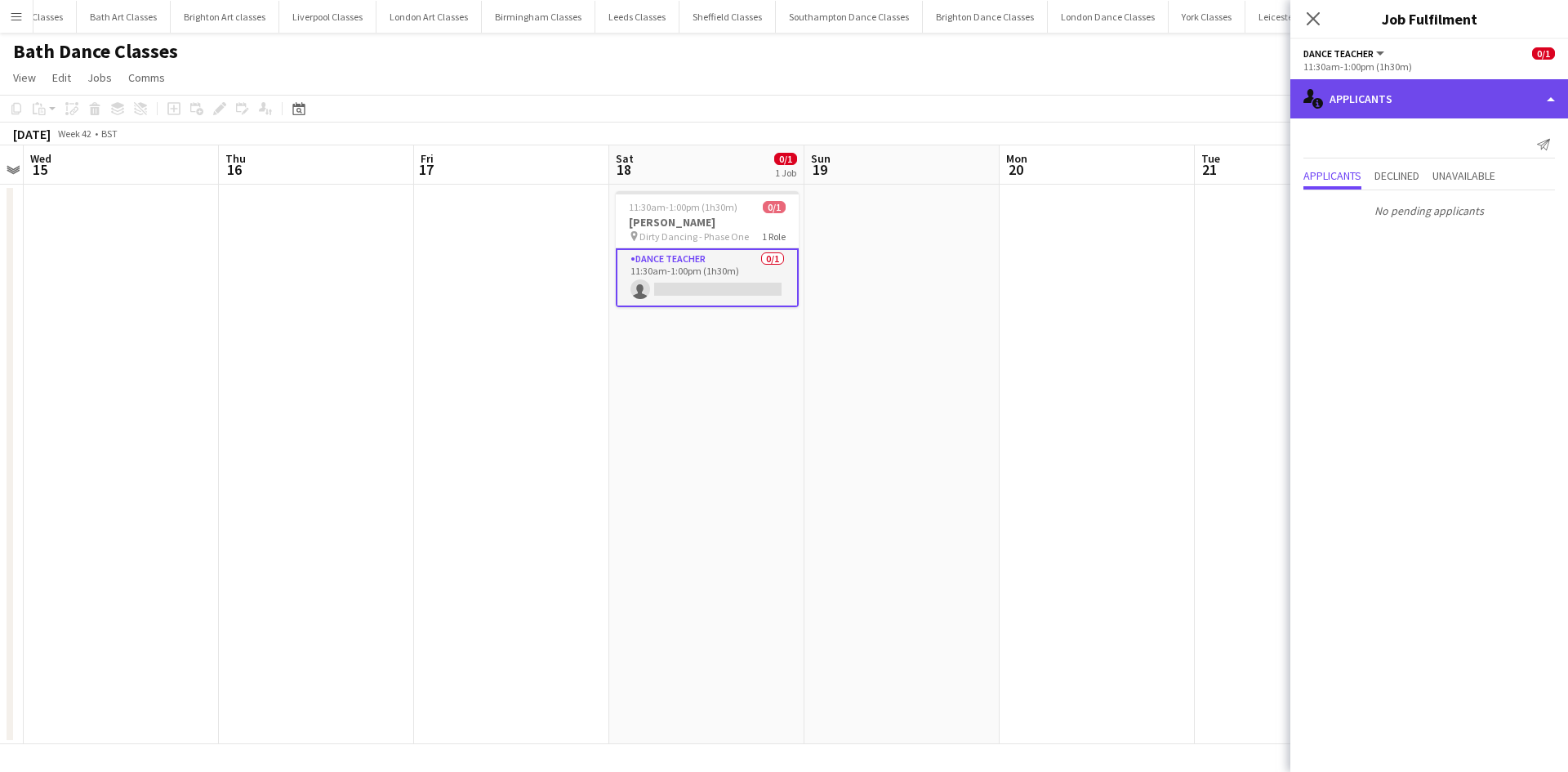
click at [1475, 97] on div "single-neutral-actions-information Applicants" at bounding box center [1429, 99] width 278 height 39
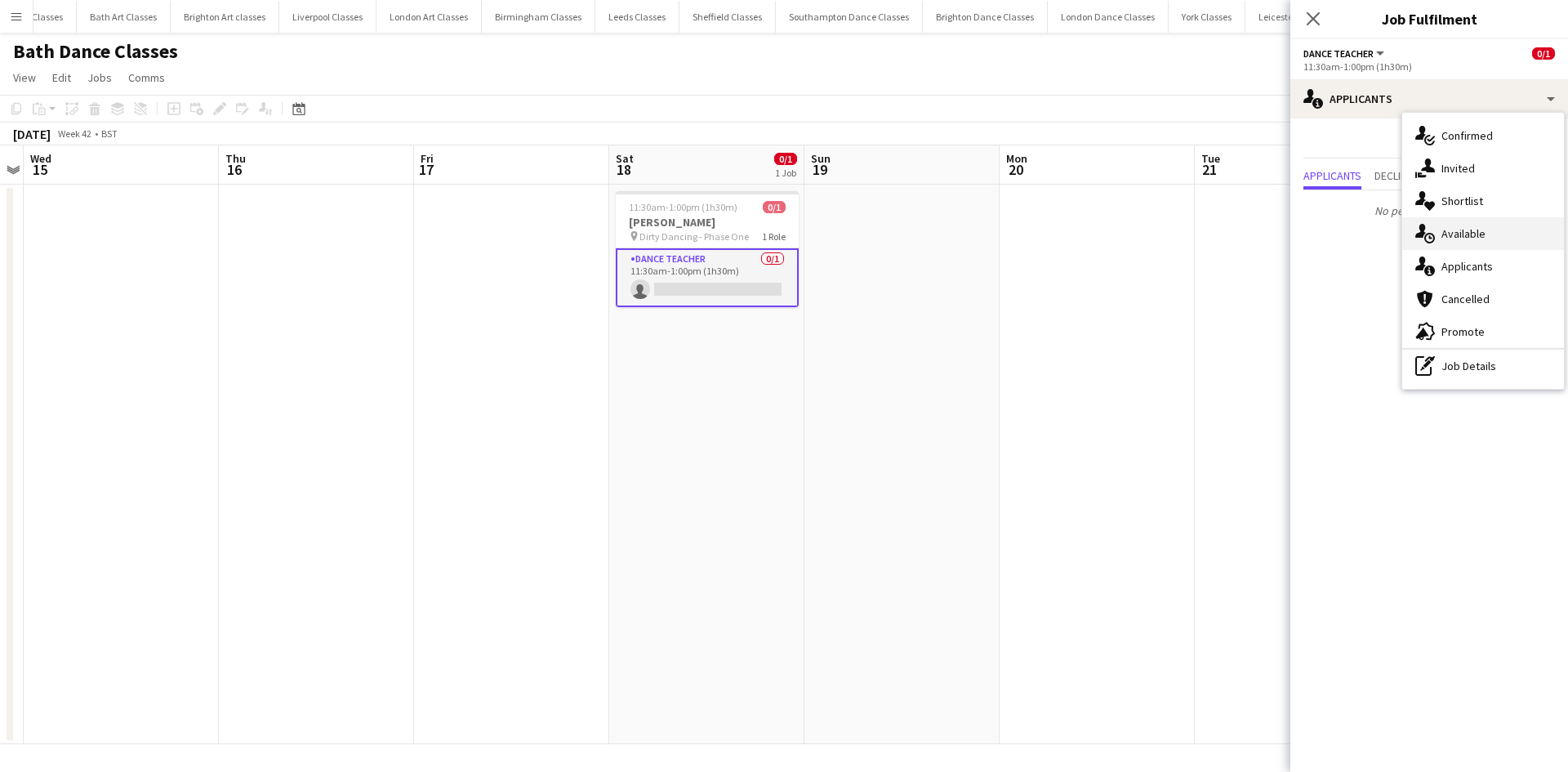
click at [1488, 238] on div "single-neutral-actions-upload Available" at bounding box center [1483, 233] width 161 height 32
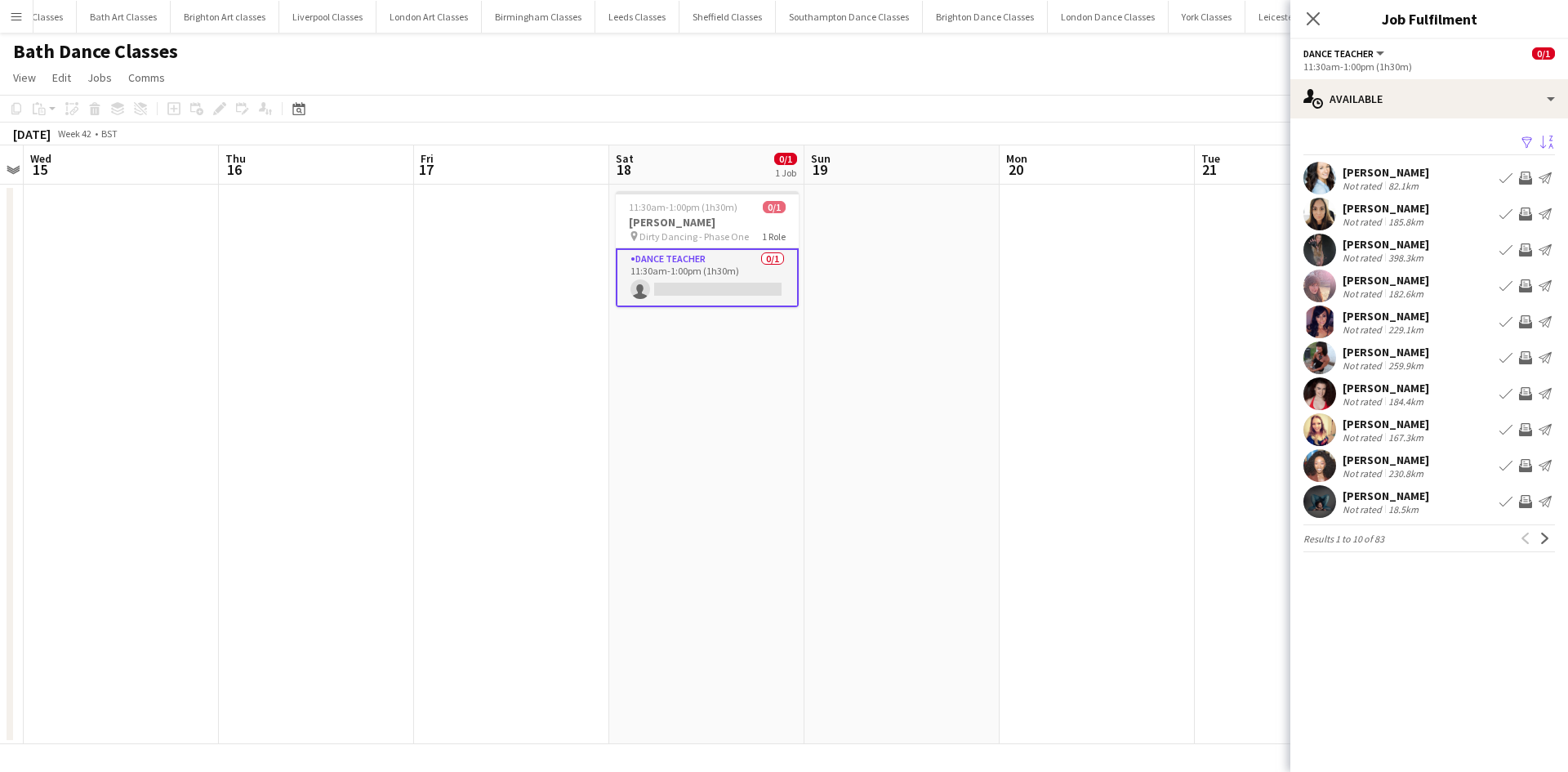
click at [1551, 138] on app-icon "Sort asc" at bounding box center [1546, 144] width 13 height 15
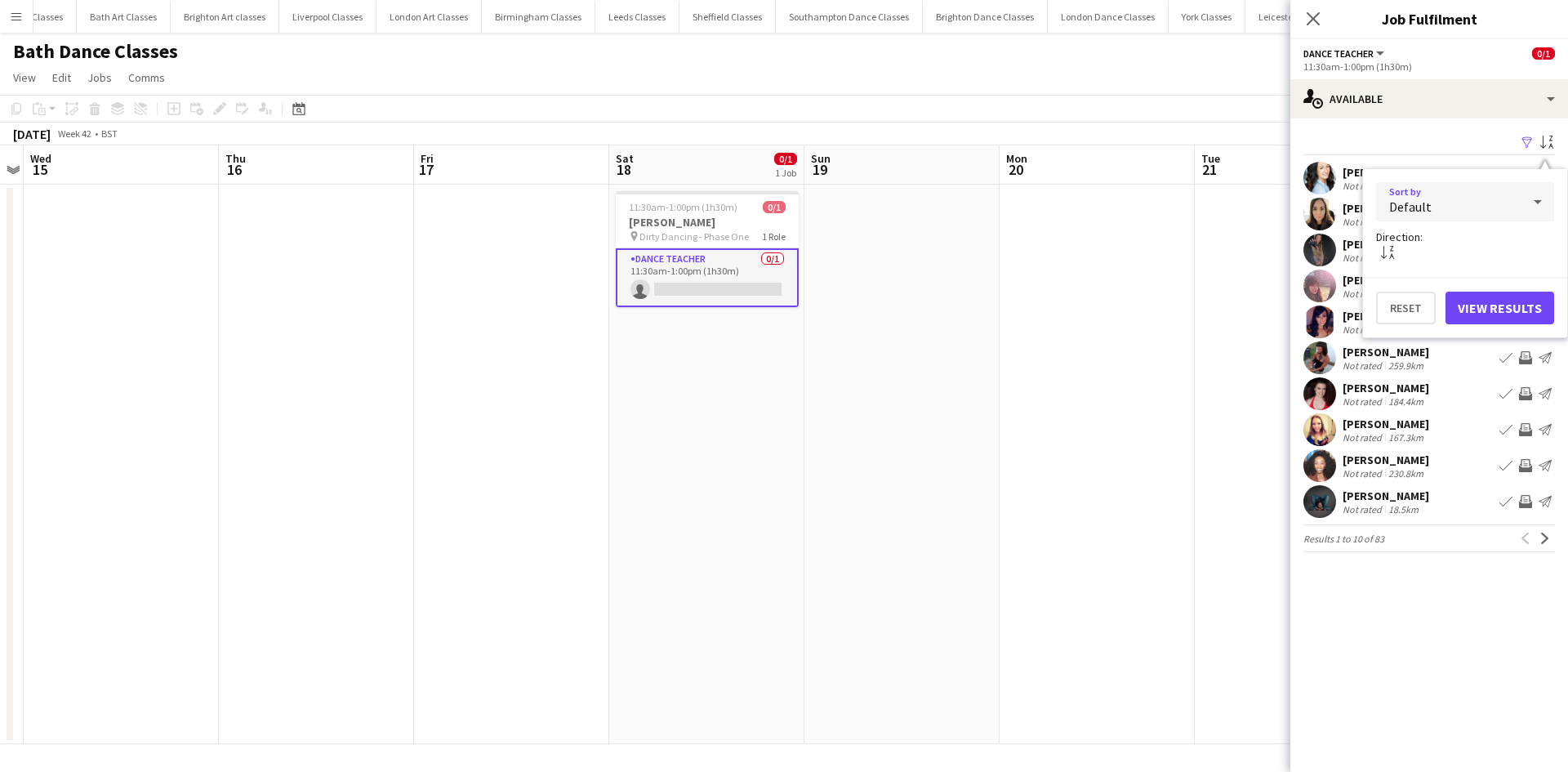
click at [1451, 209] on div "Default" at bounding box center [1448, 202] width 145 height 39
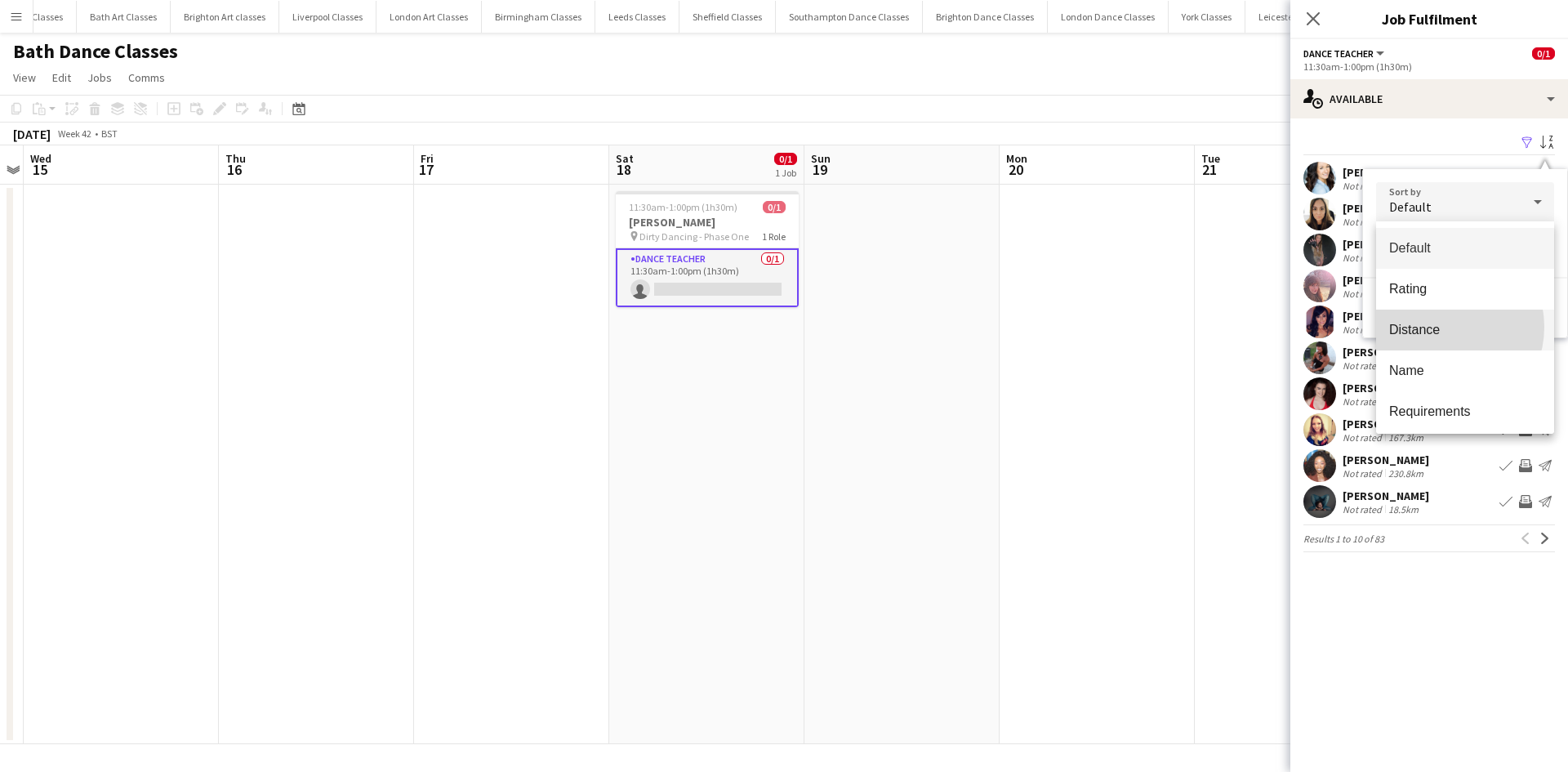
click at [1439, 327] on span "Distance" at bounding box center [1465, 329] width 152 height 15
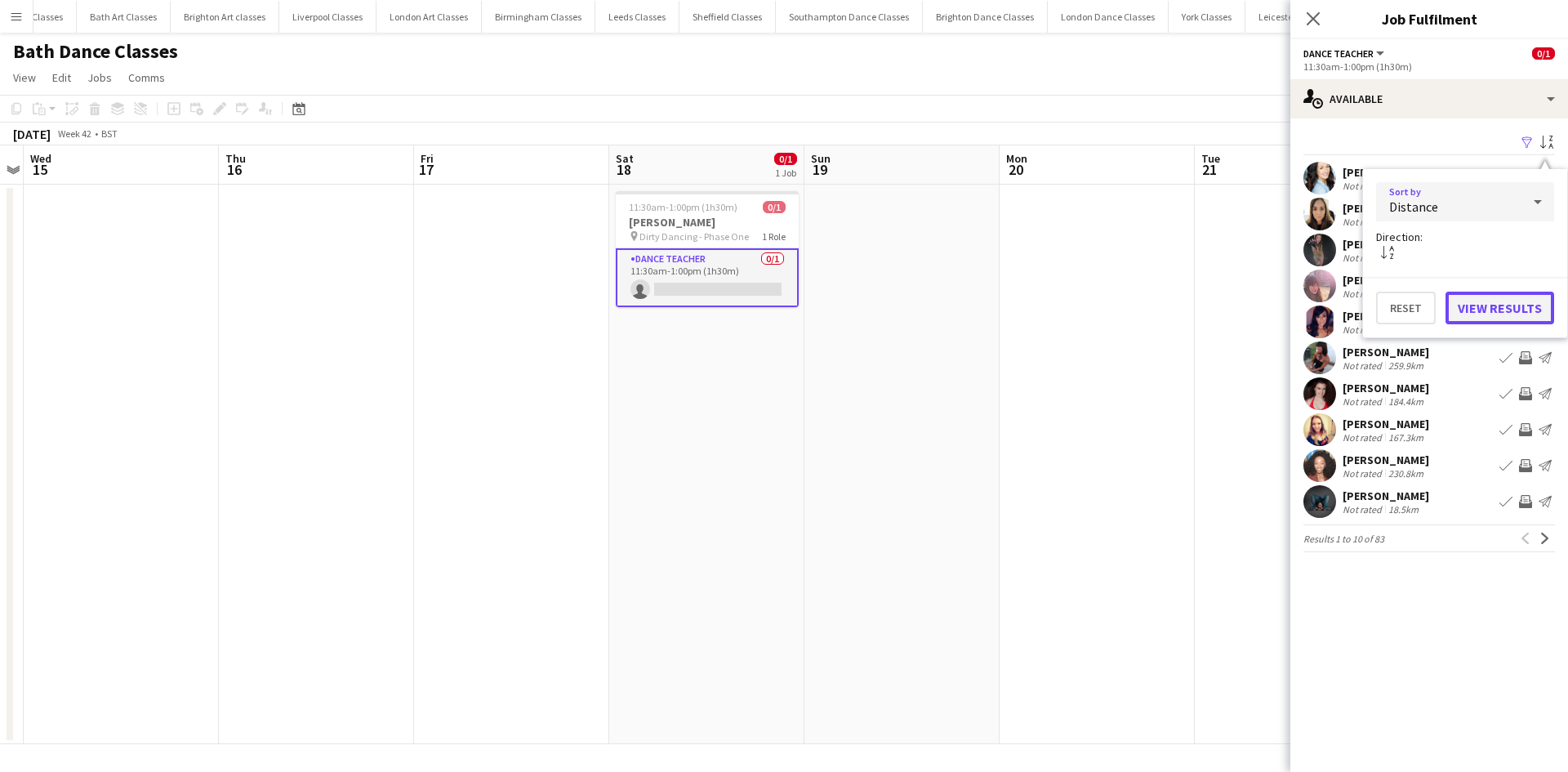
click at [1481, 315] on button "View Results" at bounding box center [1499, 308] width 109 height 32
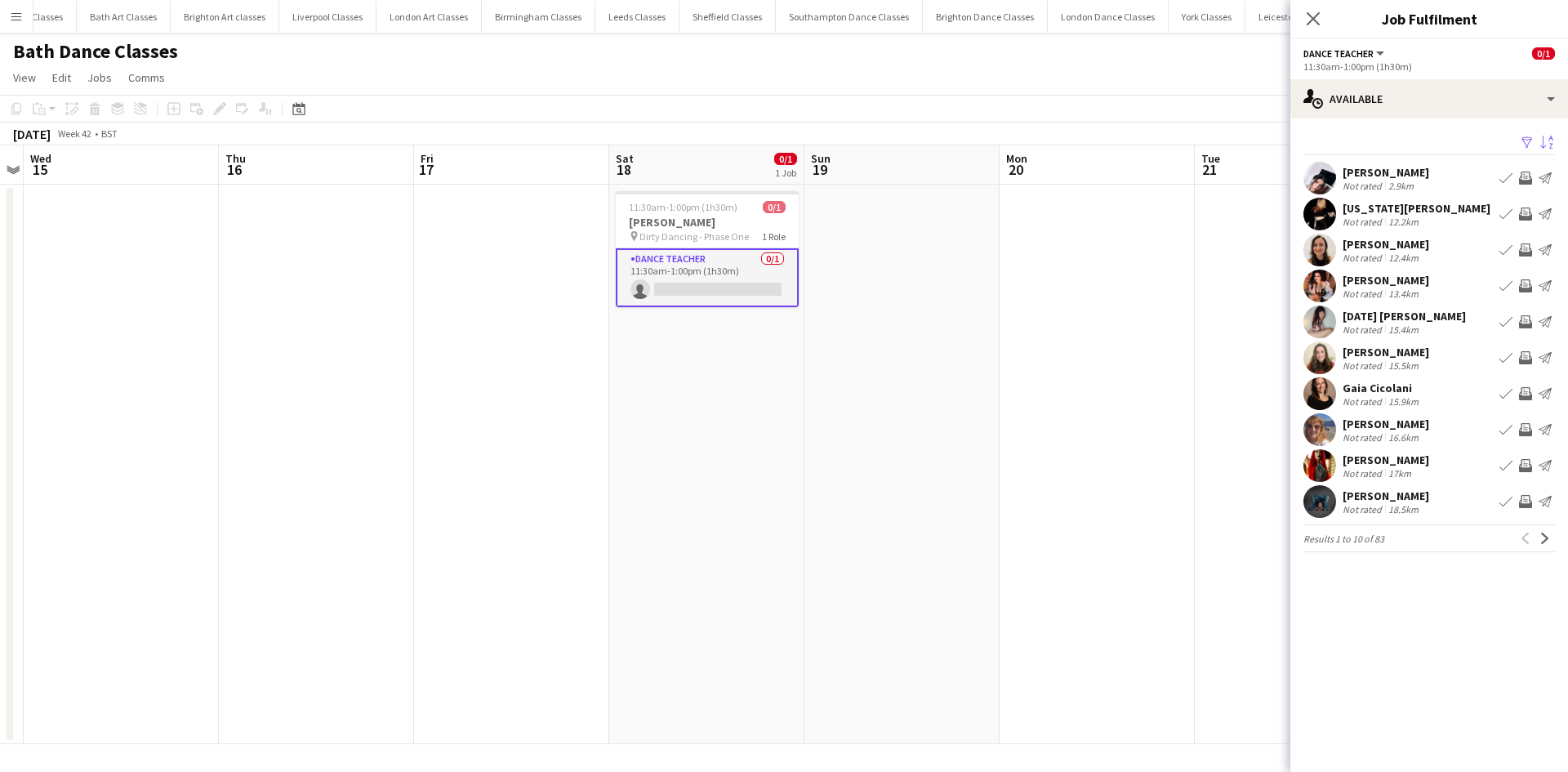
click at [1522, 174] on app-icon "Invite crew" at bounding box center [1524, 178] width 13 height 13
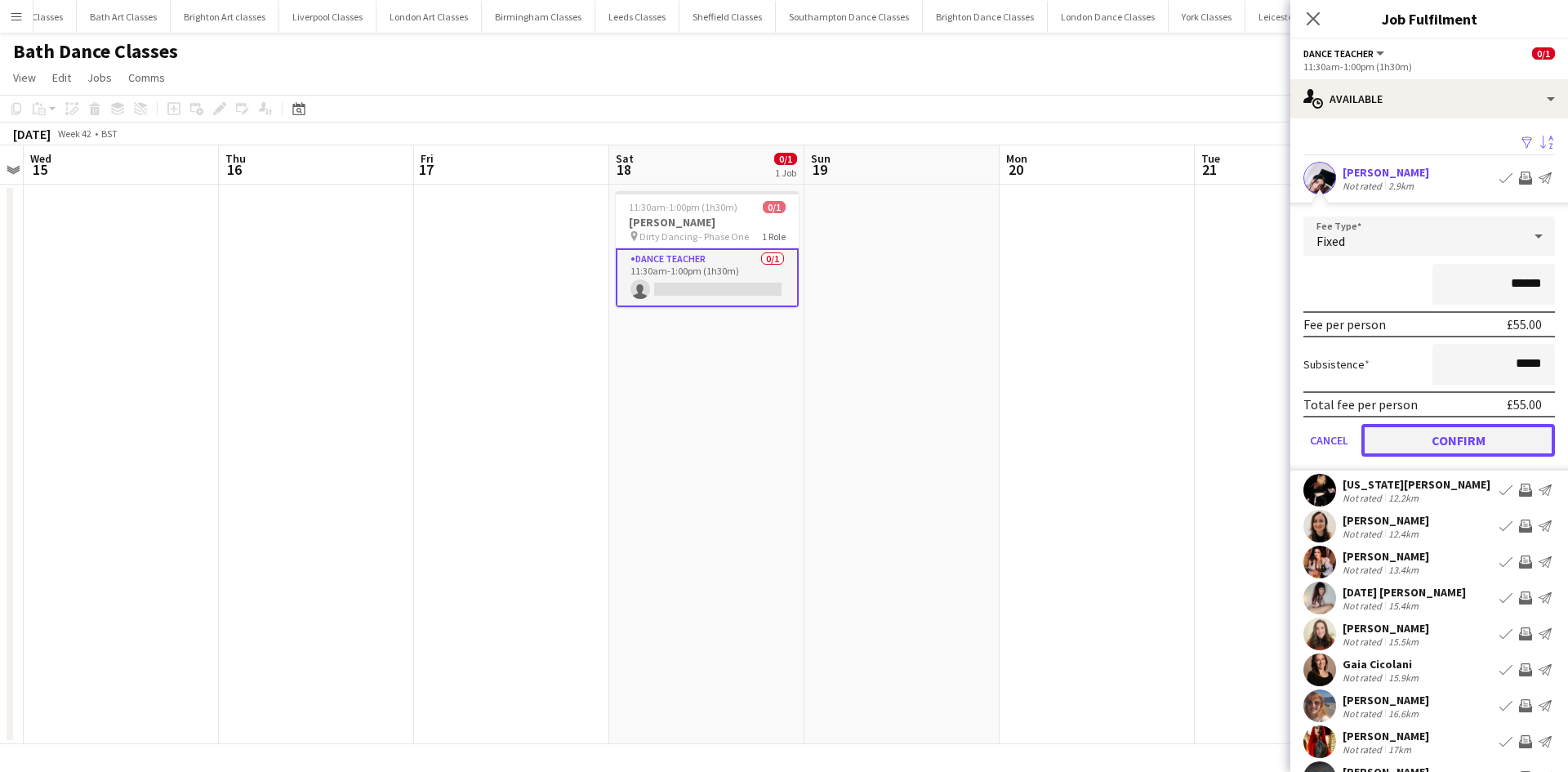
click at [1450, 428] on button "Confirm" at bounding box center [1458, 440] width 193 height 32
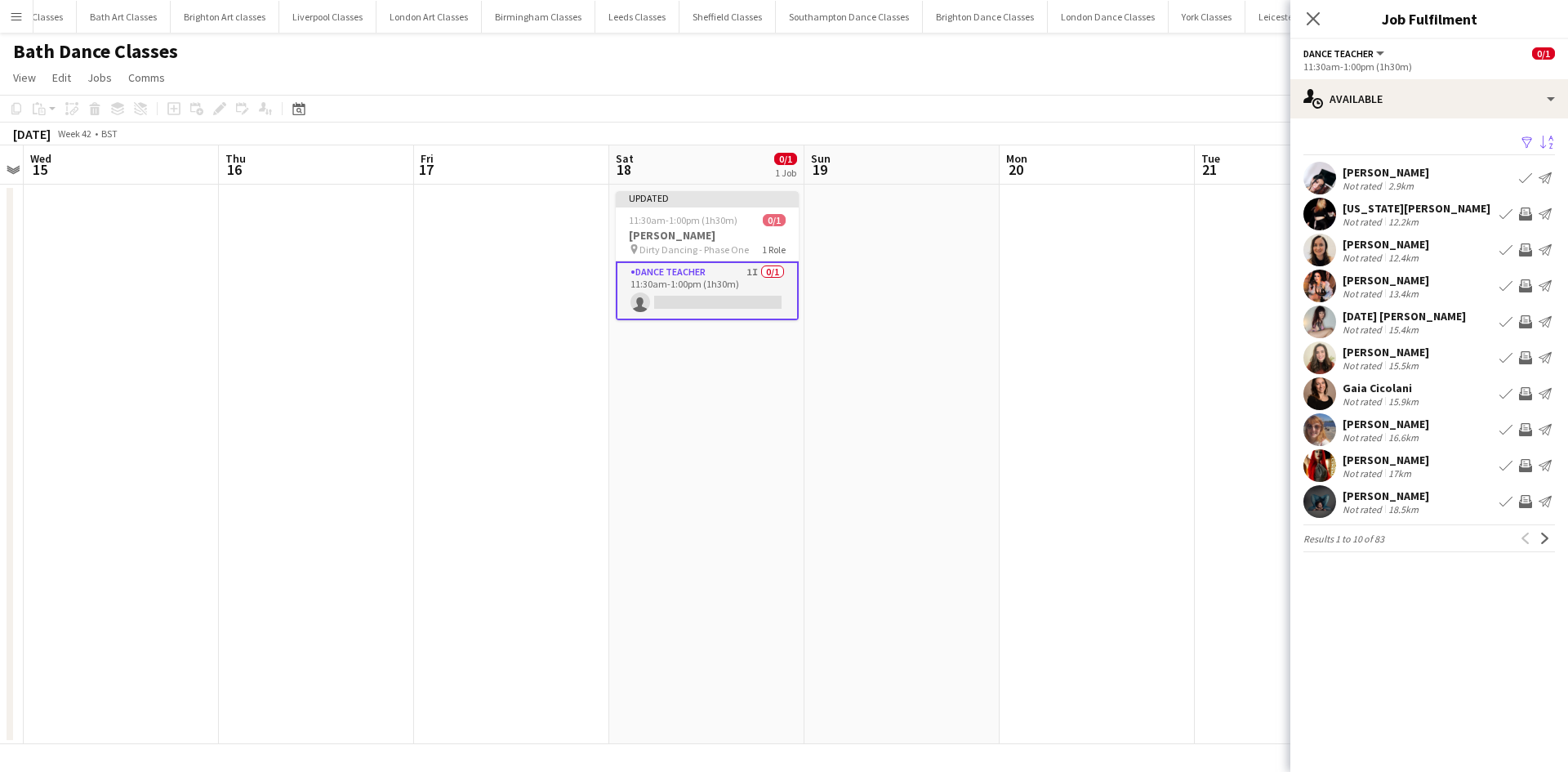
click at [1529, 468] on app-icon "Invite crew" at bounding box center [1524, 465] width 13 height 13
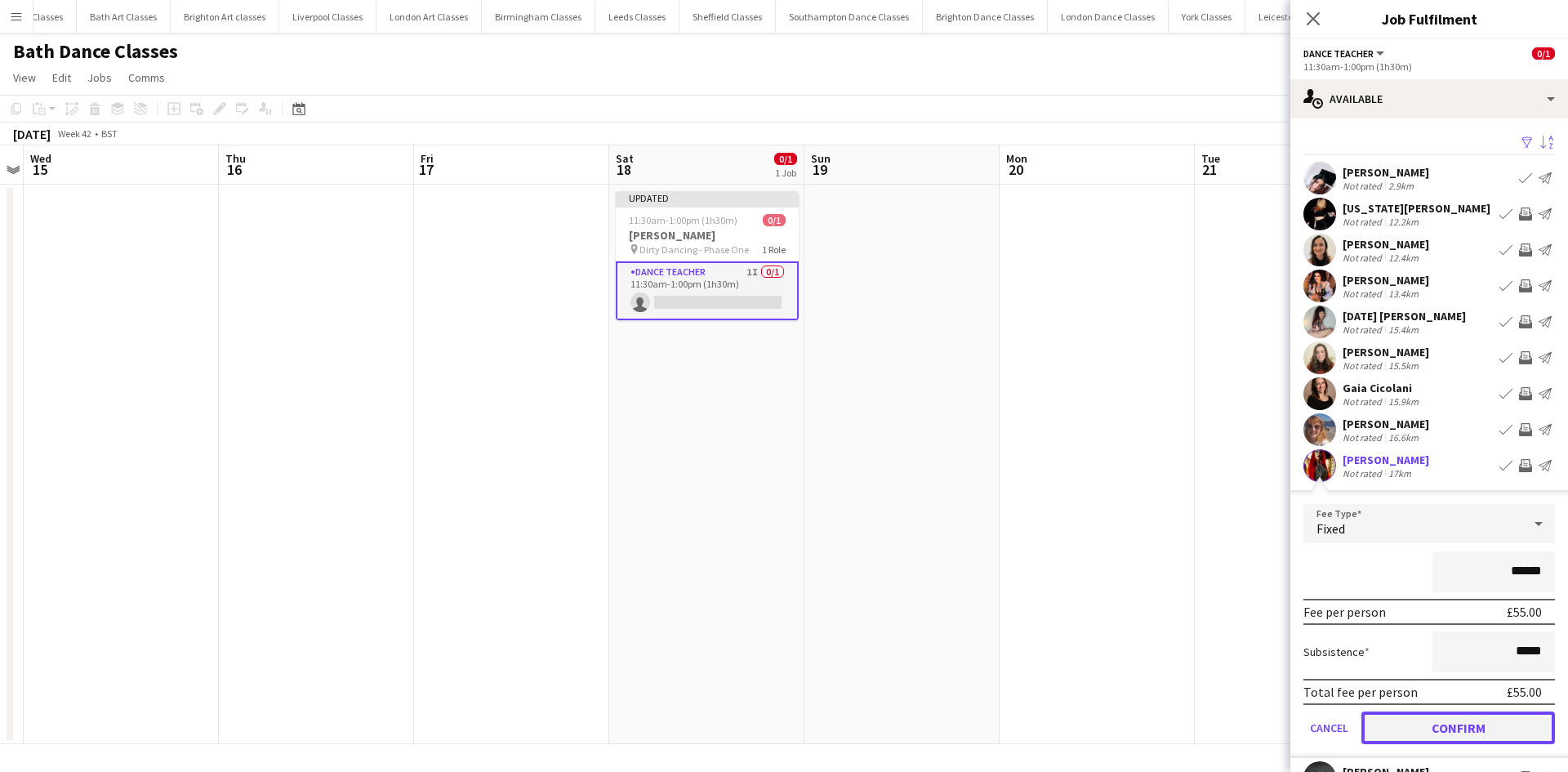
click at [1469, 720] on button "Confirm" at bounding box center [1458, 728] width 193 height 32
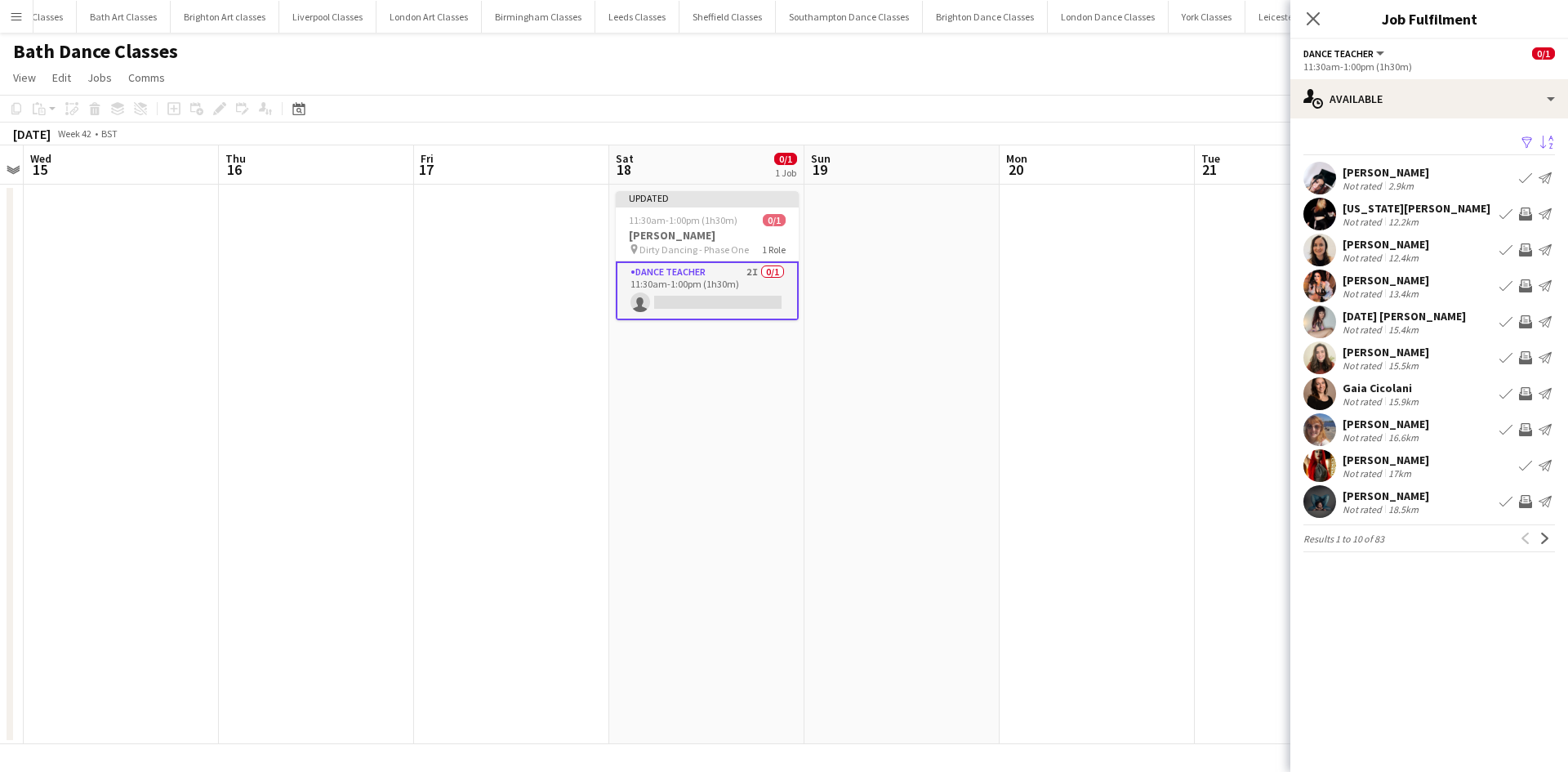
click at [1527, 497] on app-icon "Invite crew" at bounding box center [1524, 501] width 13 height 13
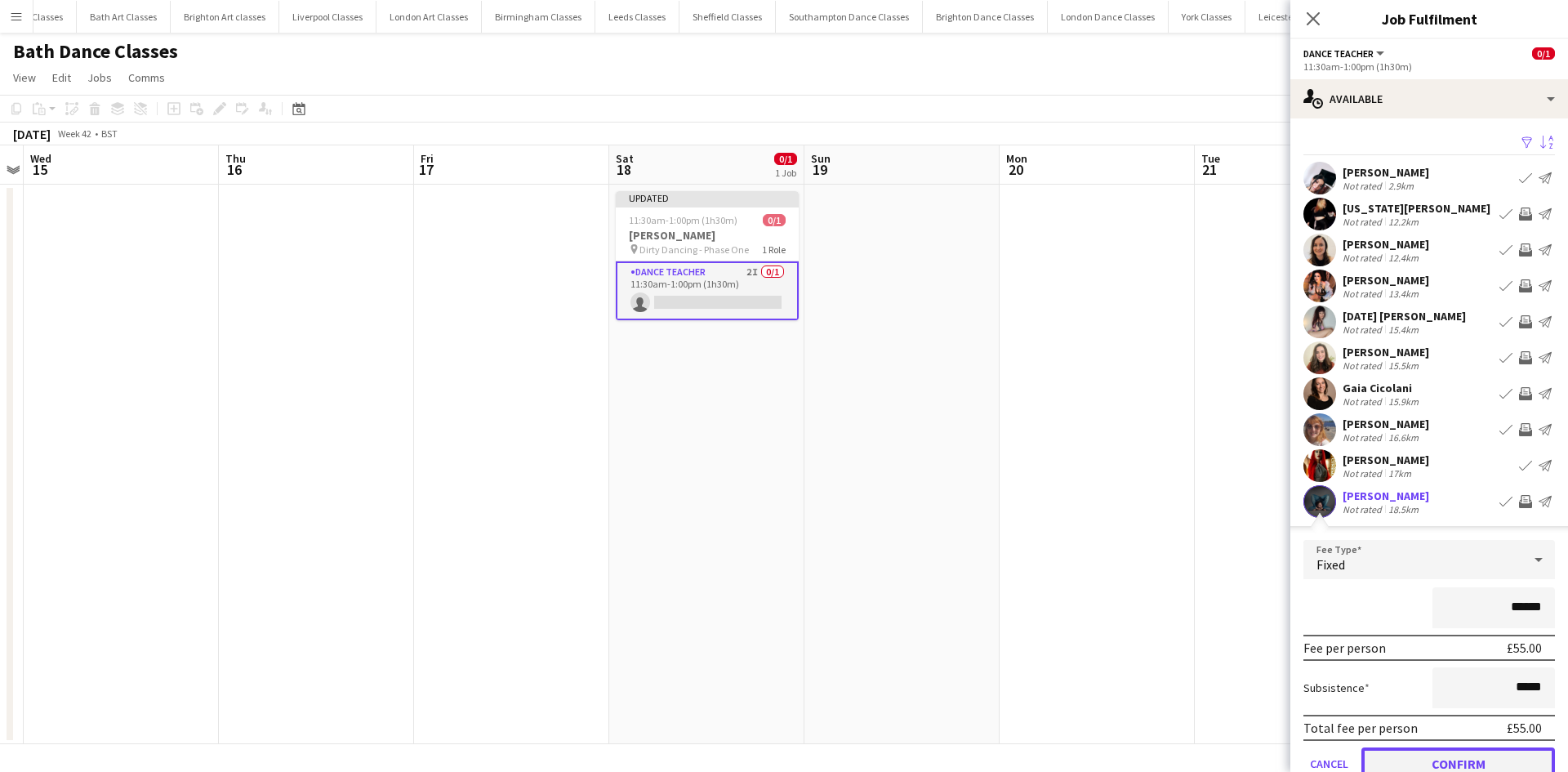
click at [1464, 762] on button "Confirm" at bounding box center [1458, 763] width 193 height 32
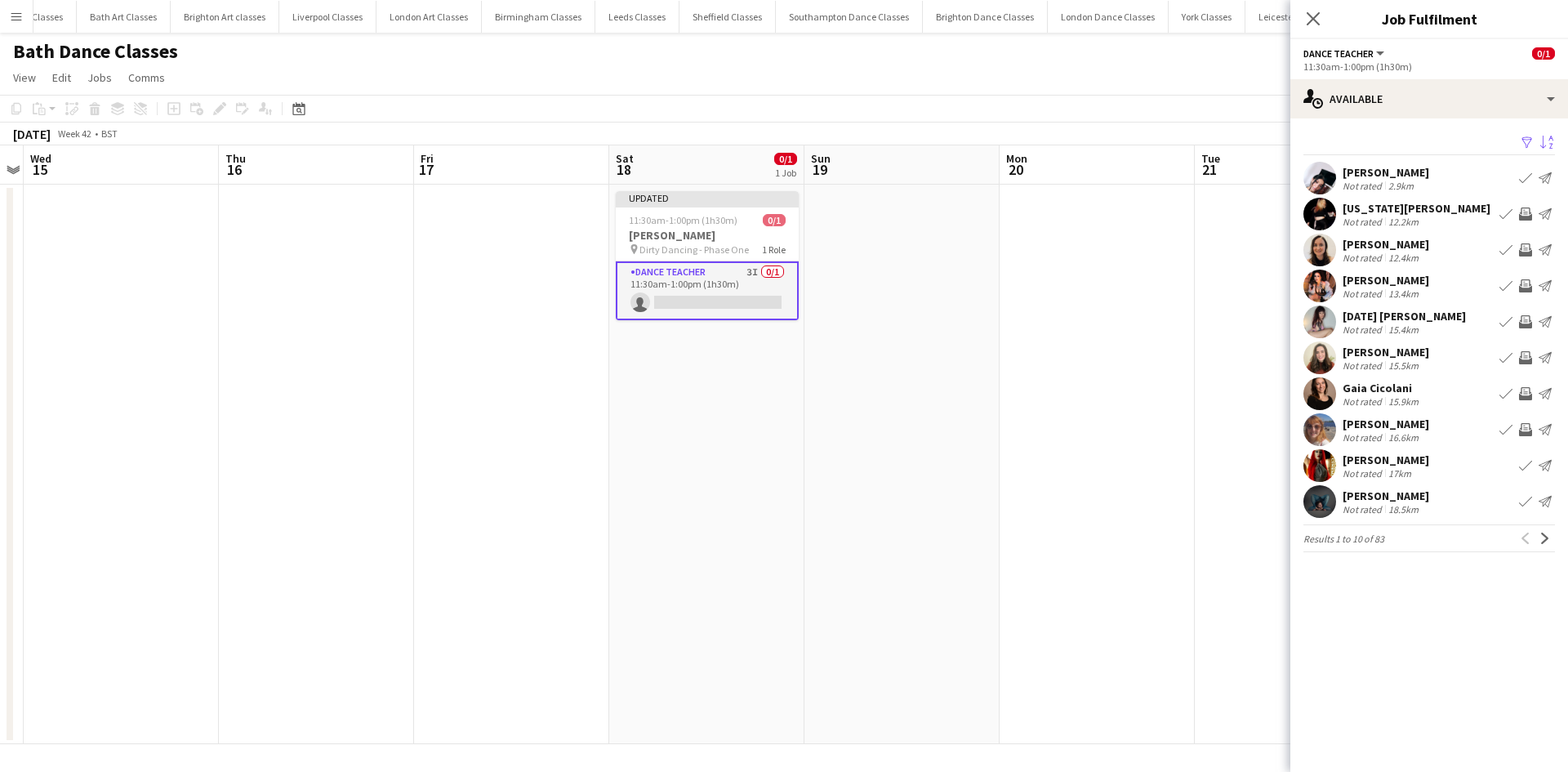
click at [1530, 421] on button "Invite crew" at bounding box center [1524, 429] width 20 height 20
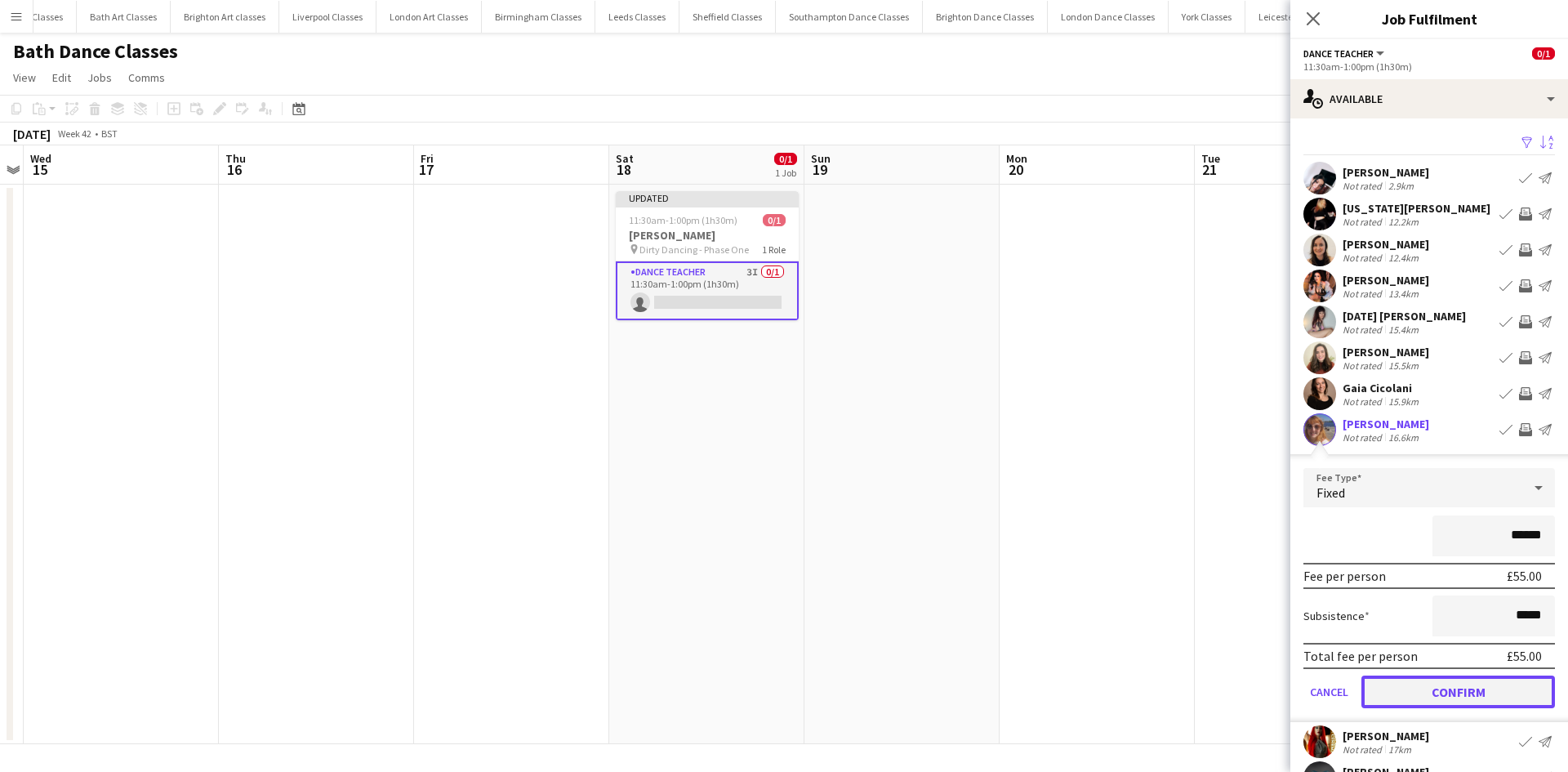
click at [1443, 699] on button "Confirm" at bounding box center [1458, 692] width 193 height 32
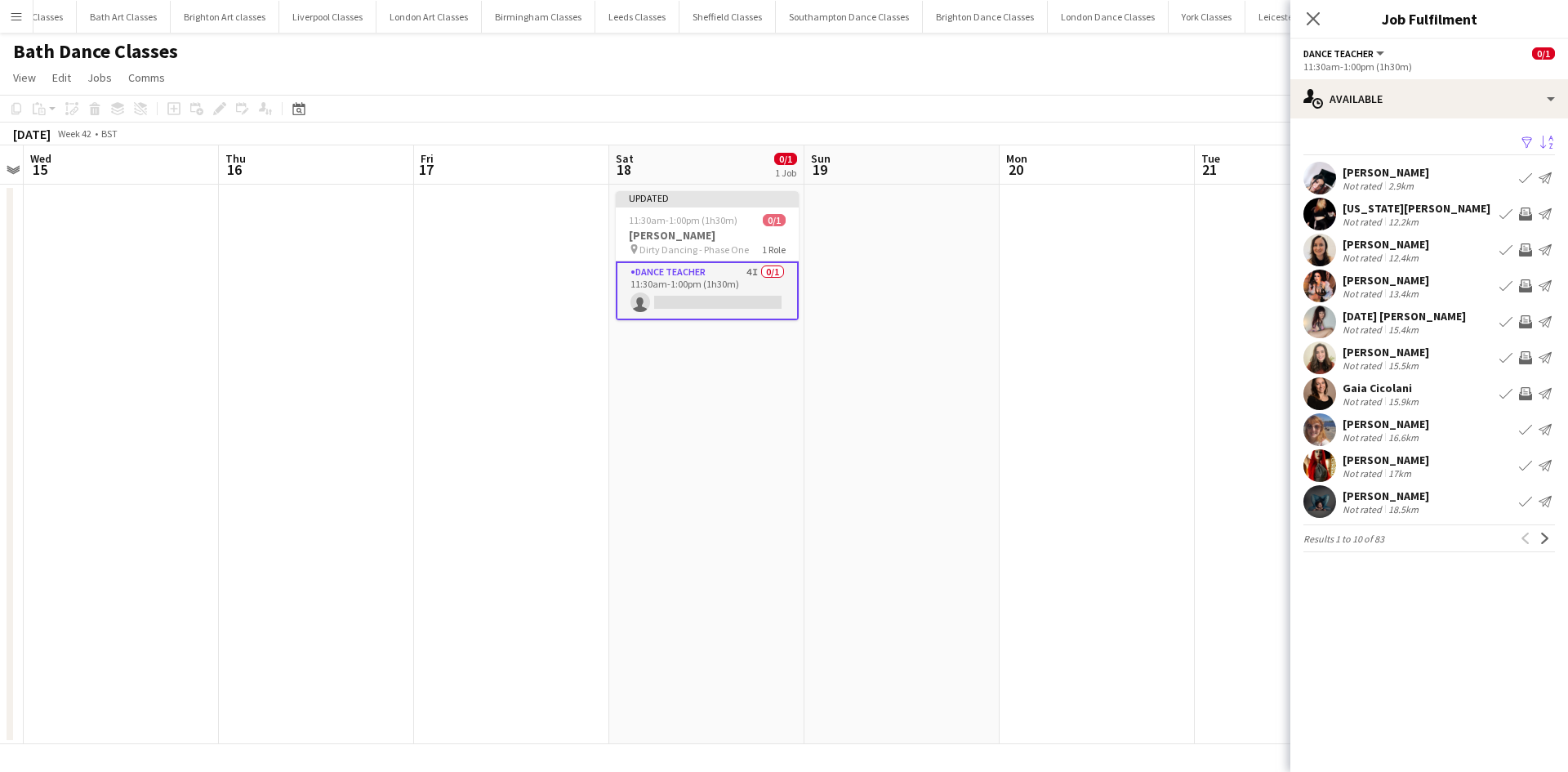
click at [1523, 358] on app-icon "Invite crew" at bounding box center [1524, 357] width 13 height 13
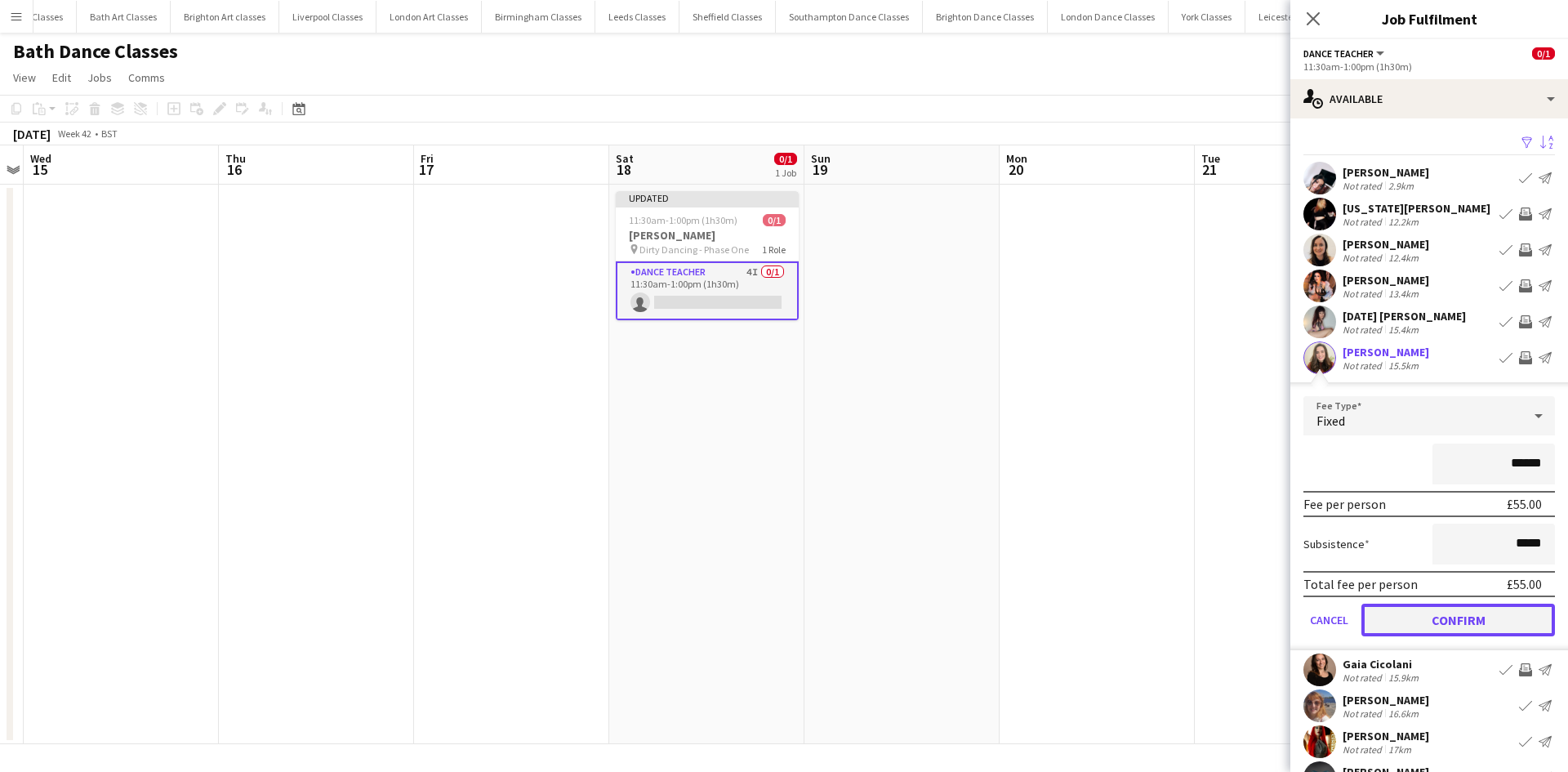
click at [1465, 614] on button "Confirm" at bounding box center [1458, 620] width 193 height 32
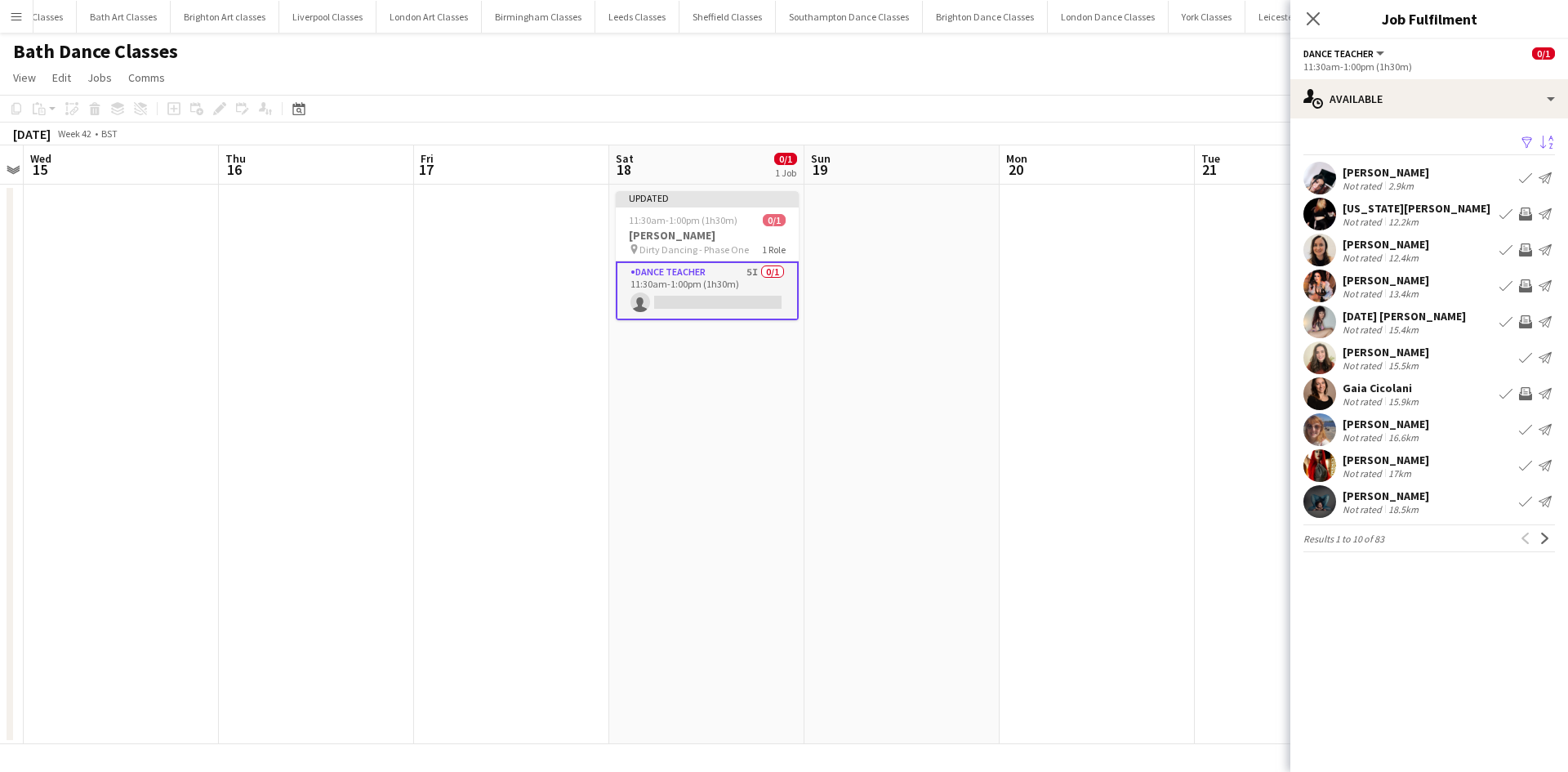
click at [1524, 285] on app-icon "Invite crew" at bounding box center [1524, 286] width 13 height 13
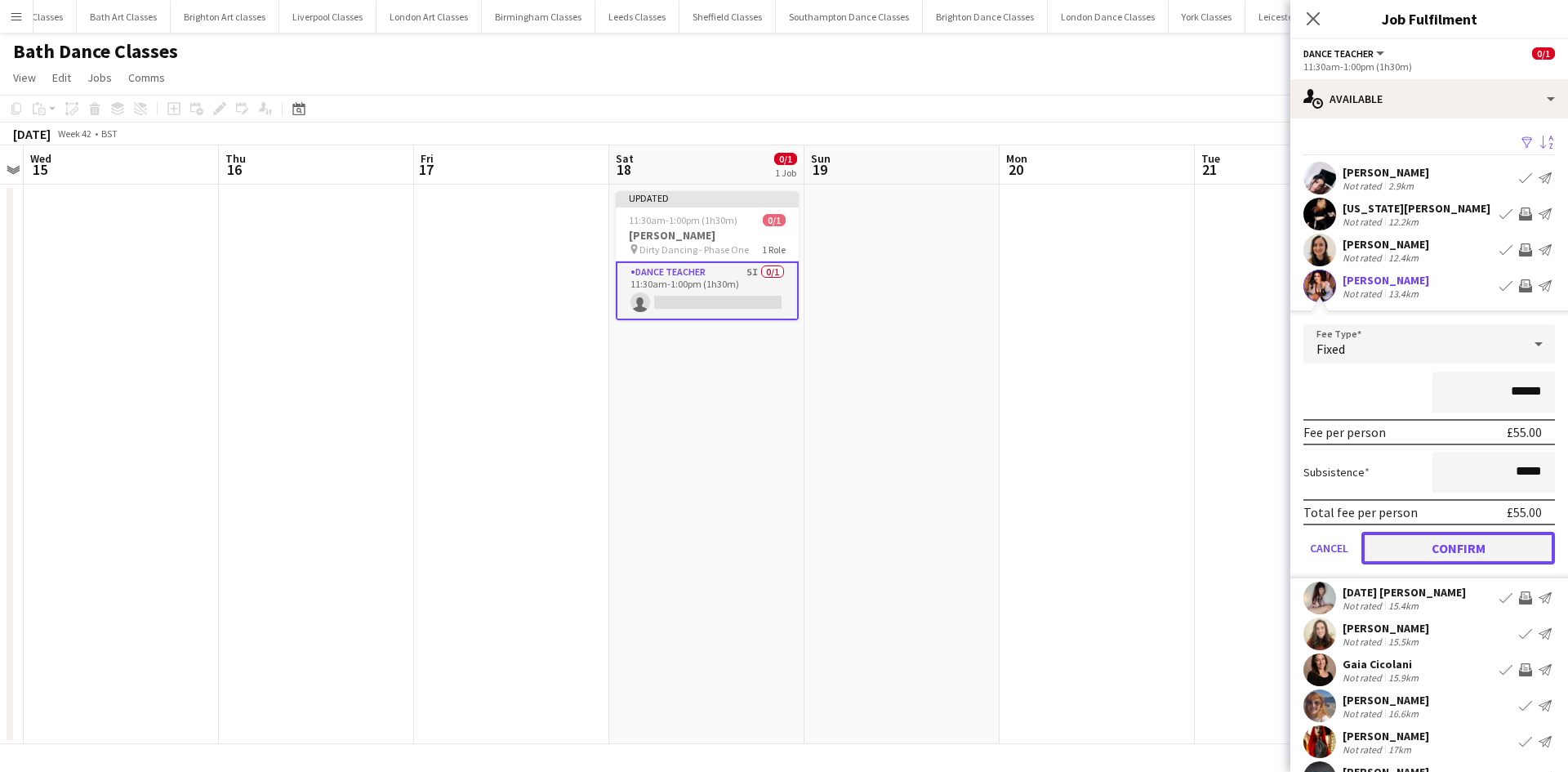
click at [1464, 552] on button "Confirm" at bounding box center [1458, 548] width 193 height 32
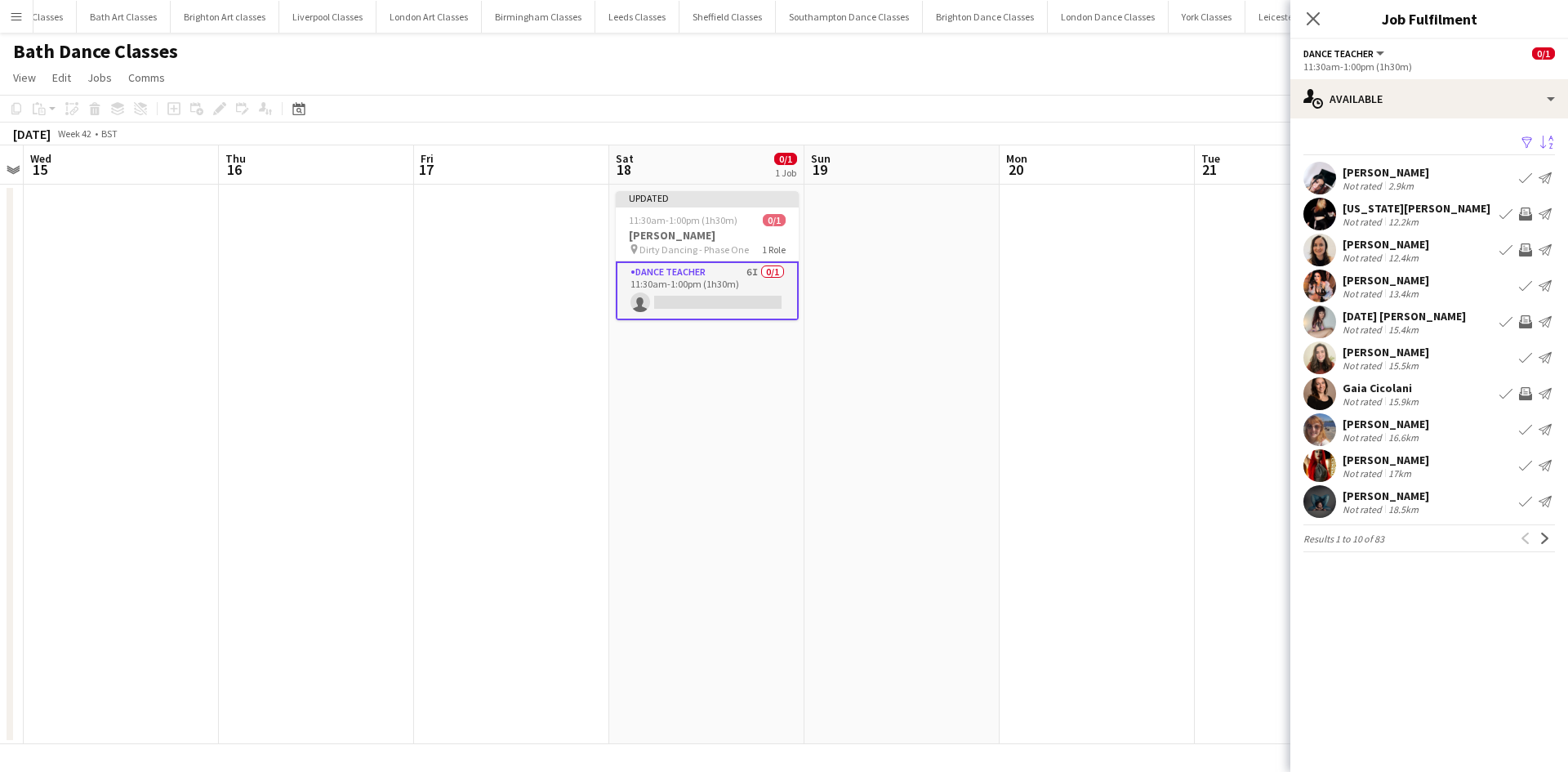
click at [1524, 252] on app-icon "Invite crew" at bounding box center [1524, 250] width 13 height 13
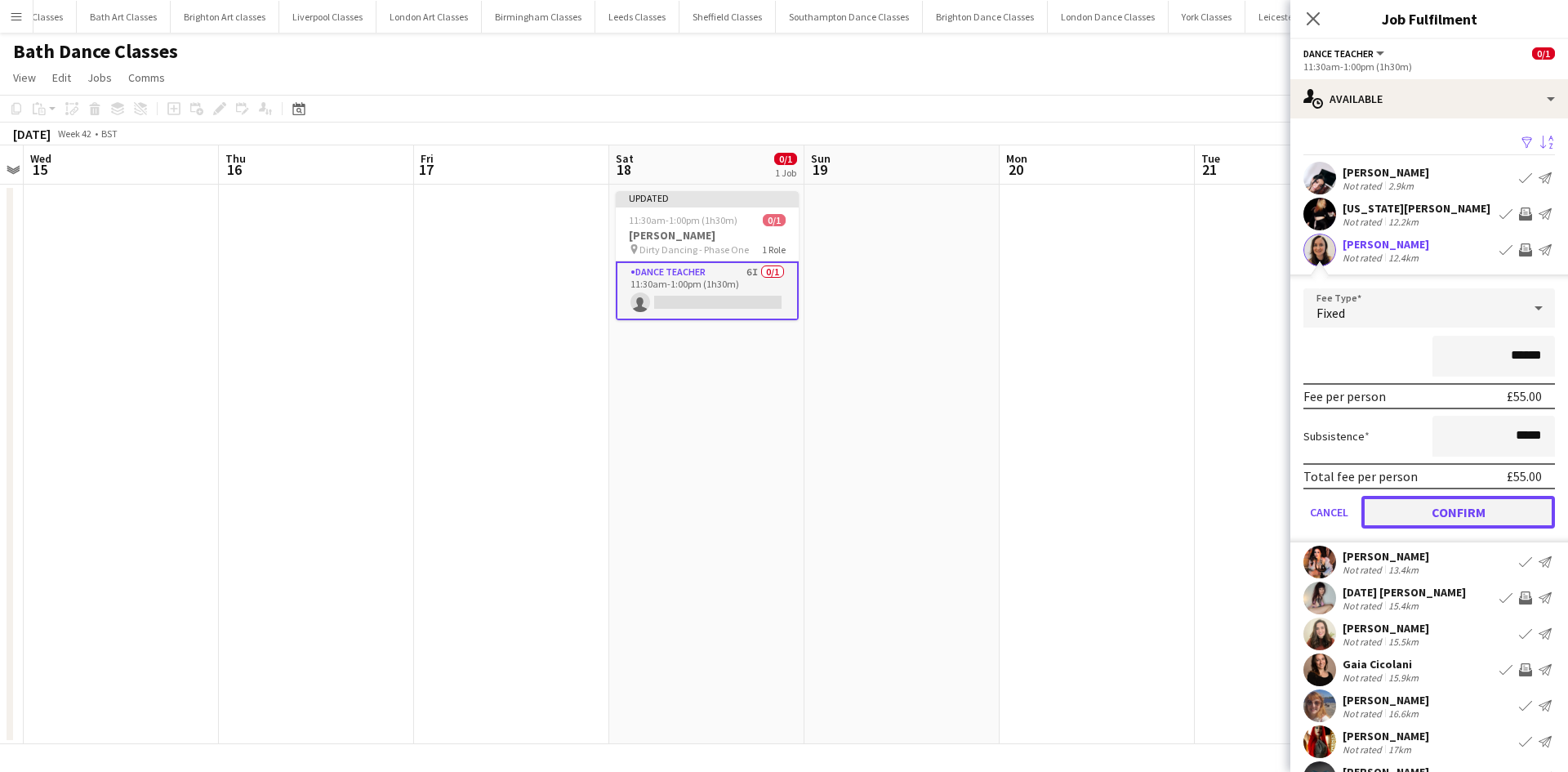
click at [1465, 519] on button "Confirm" at bounding box center [1458, 512] width 193 height 32
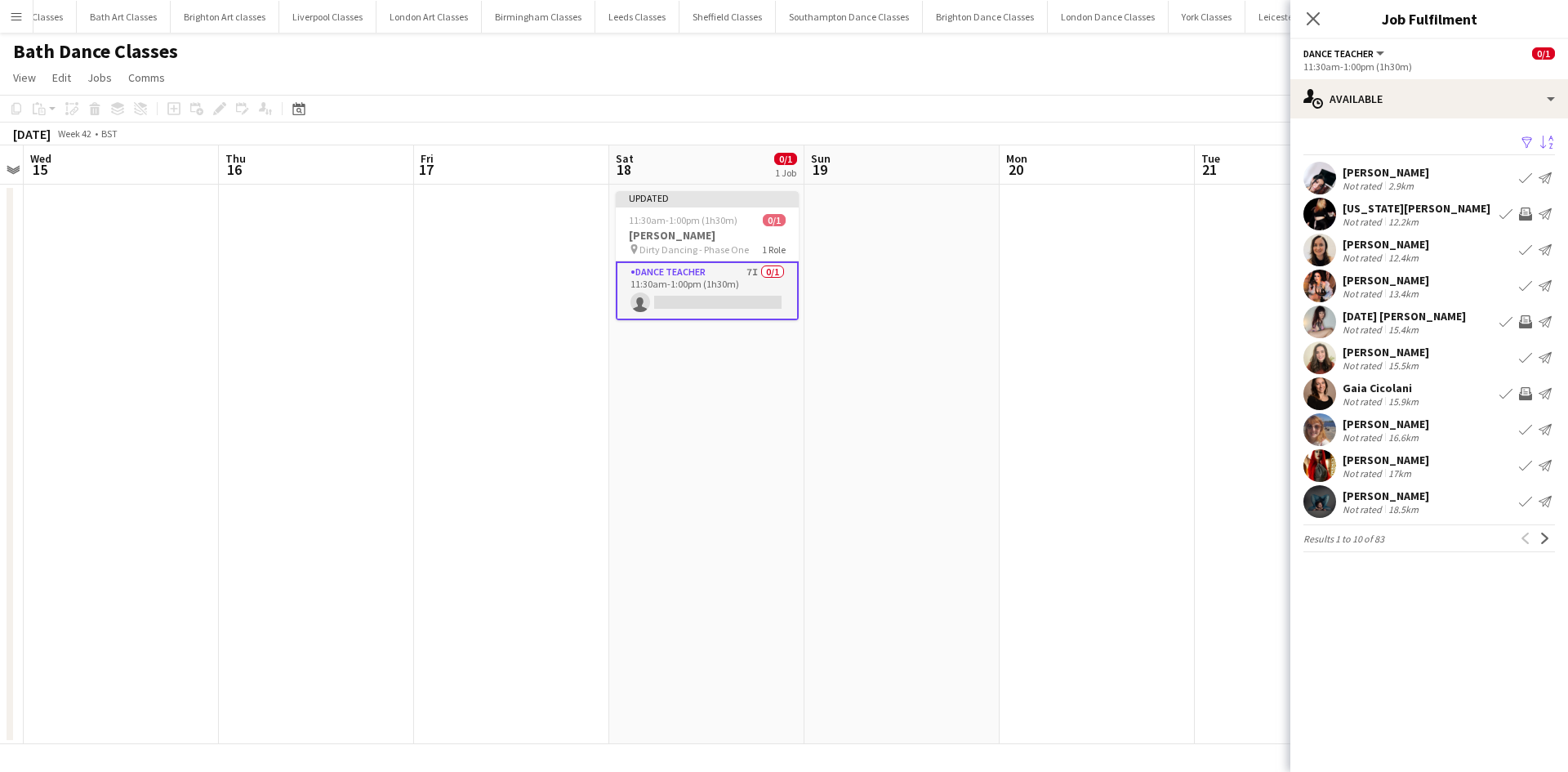
click at [1527, 212] on app-icon "Invite crew" at bounding box center [1524, 214] width 13 height 13
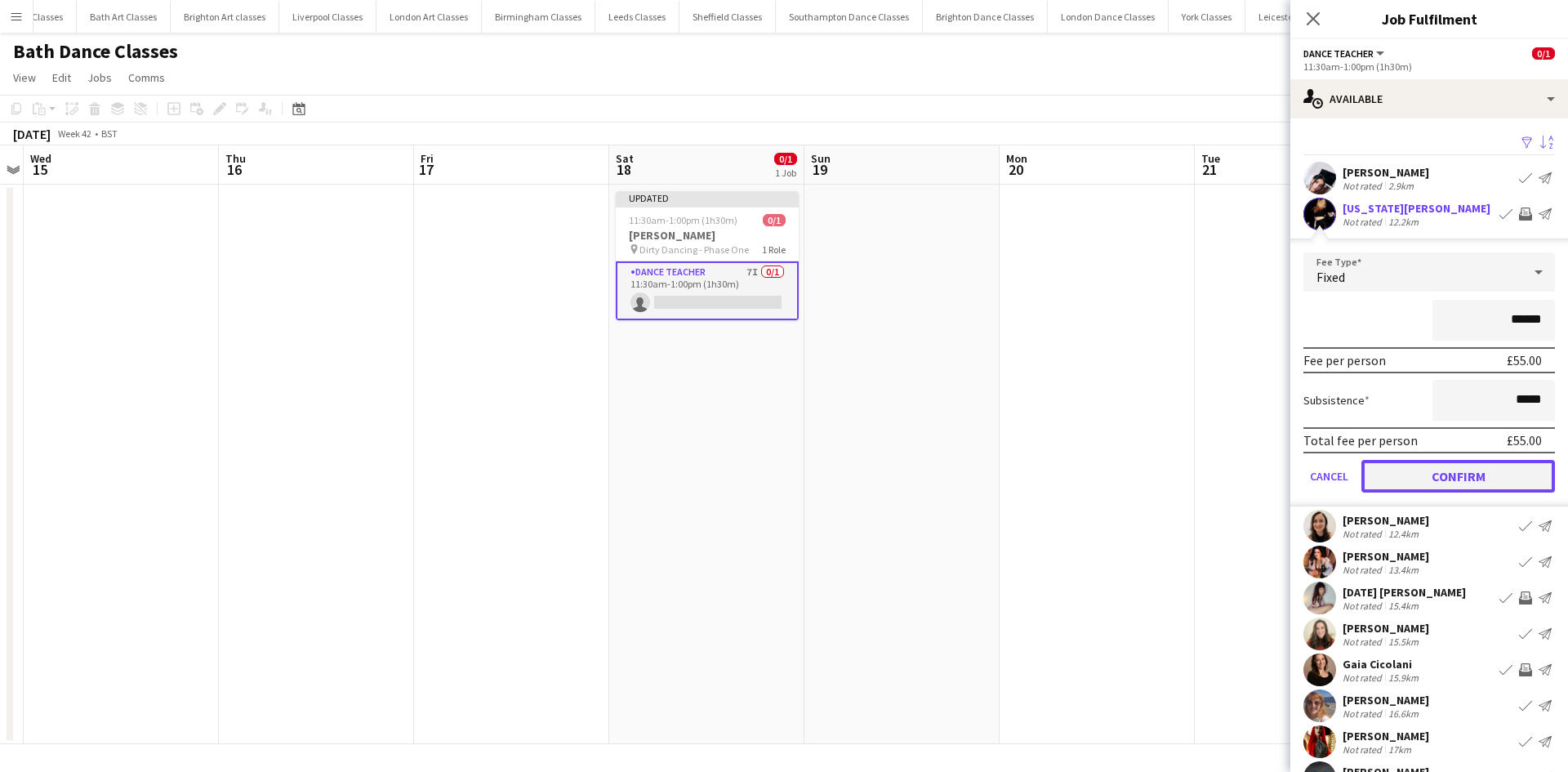
click at [1437, 472] on button "Confirm" at bounding box center [1458, 476] width 193 height 32
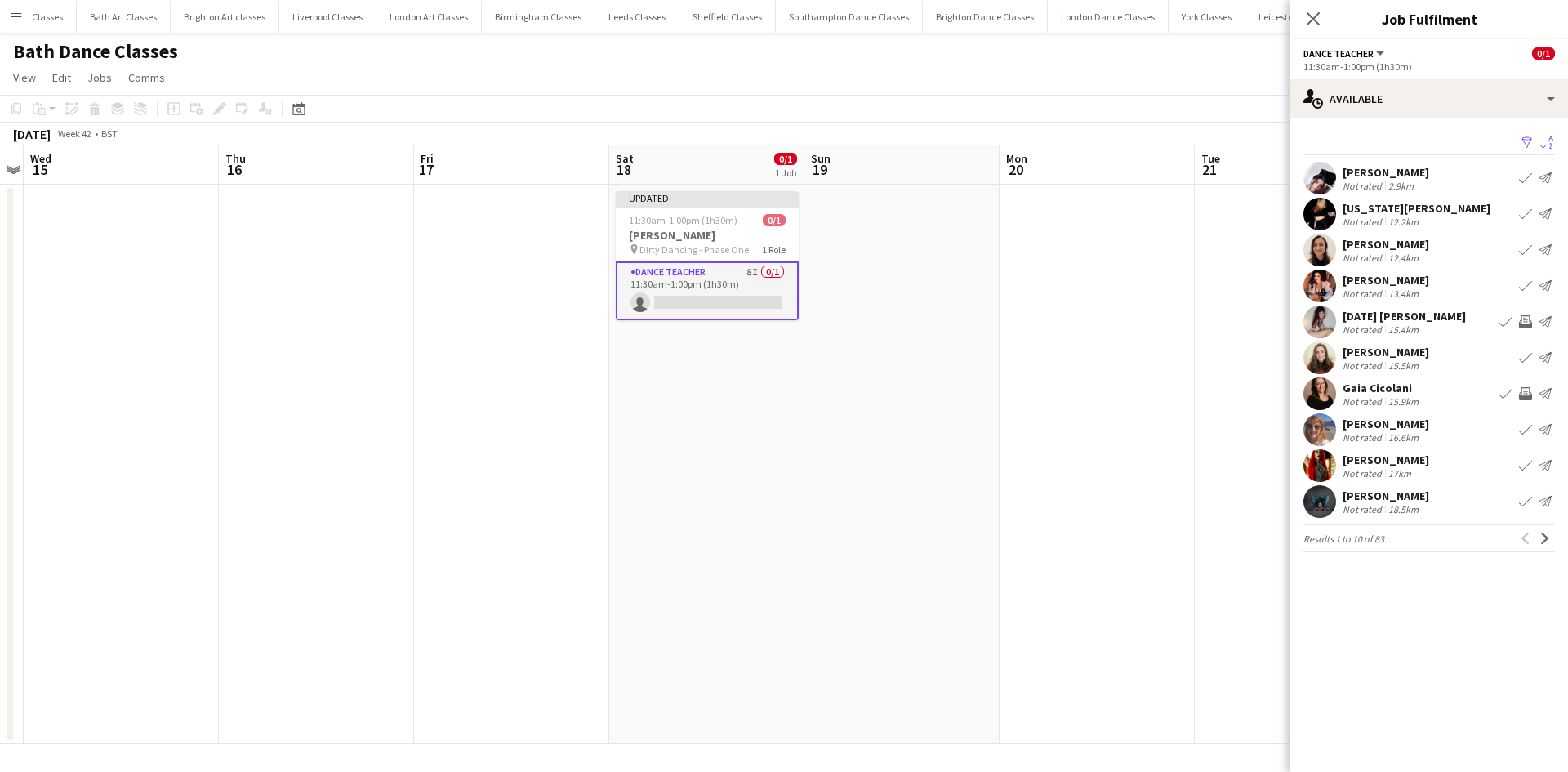
click at [1064, 388] on app-date-cell at bounding box center [1097, 464] width 195 height 560
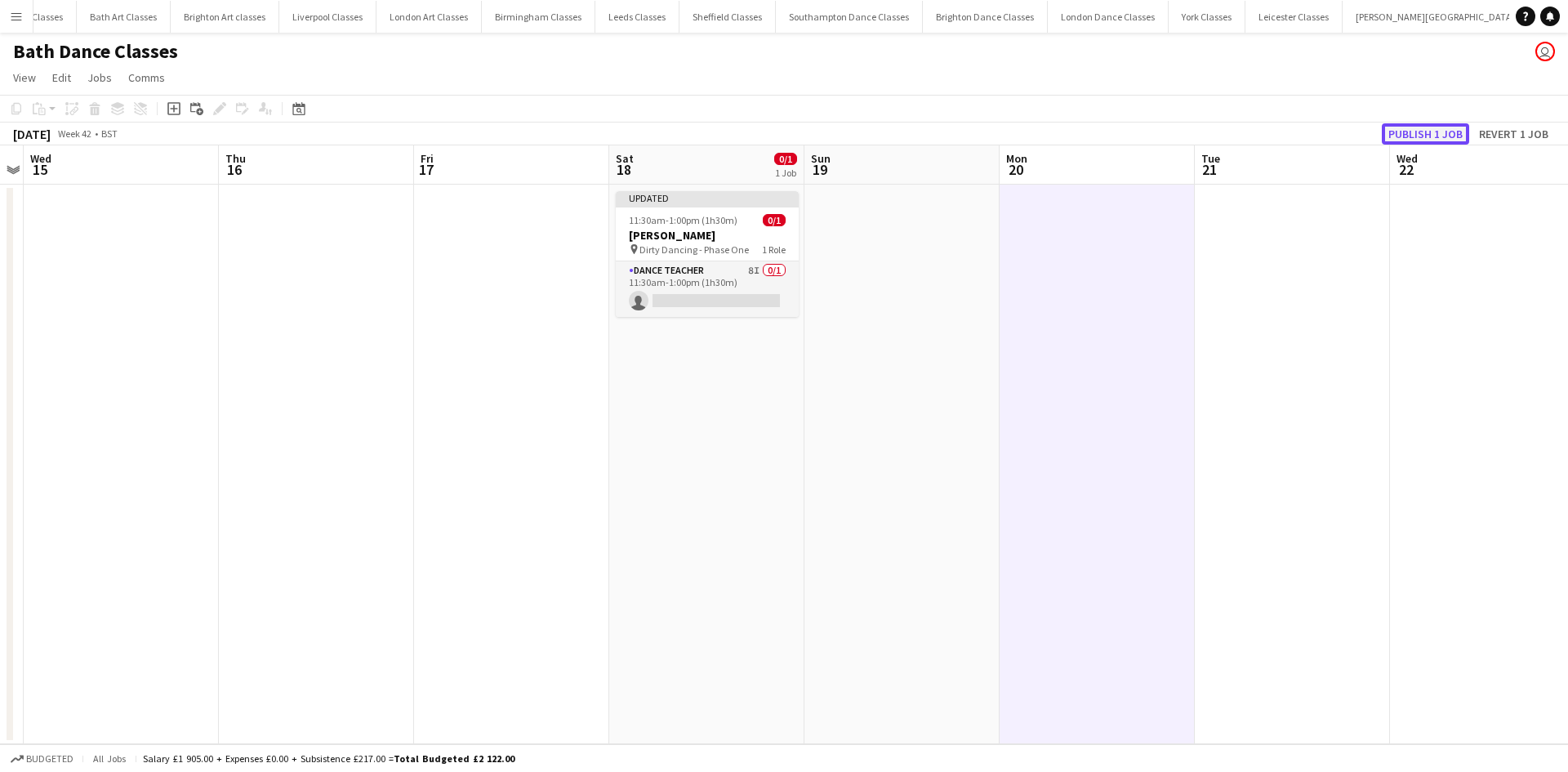
click at [1407, 134] on button "Publish 1 job" at bounding box center [1425, 133] width 87 height 21
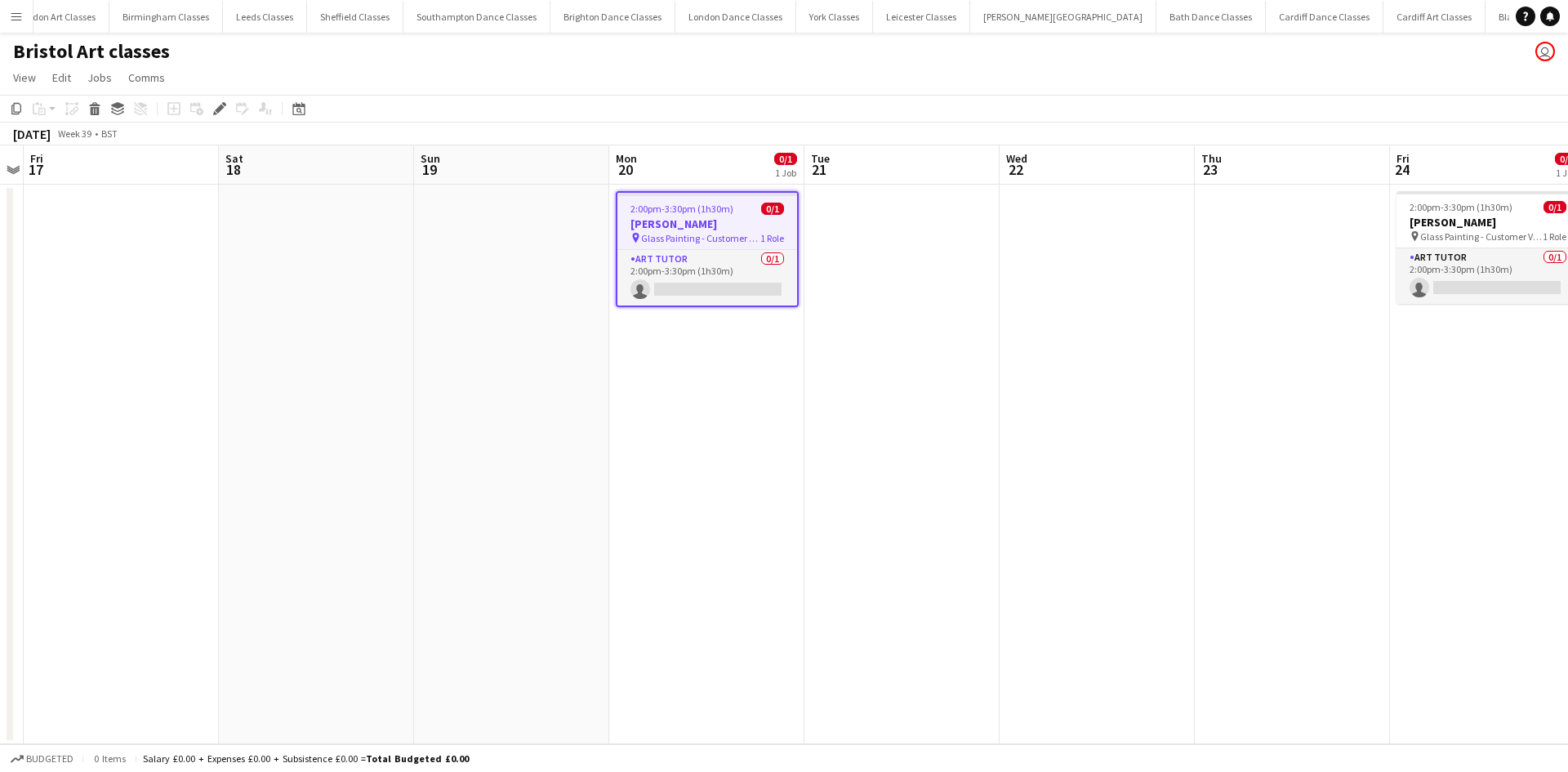
scroll to position [0, 615]
click at [742, 280] on app-card-role "Art Tutor 0/1 2:00pm-3:30pm (1h30m) single-neutral-actions" at bounding box center [707, 277] width 179 height 56
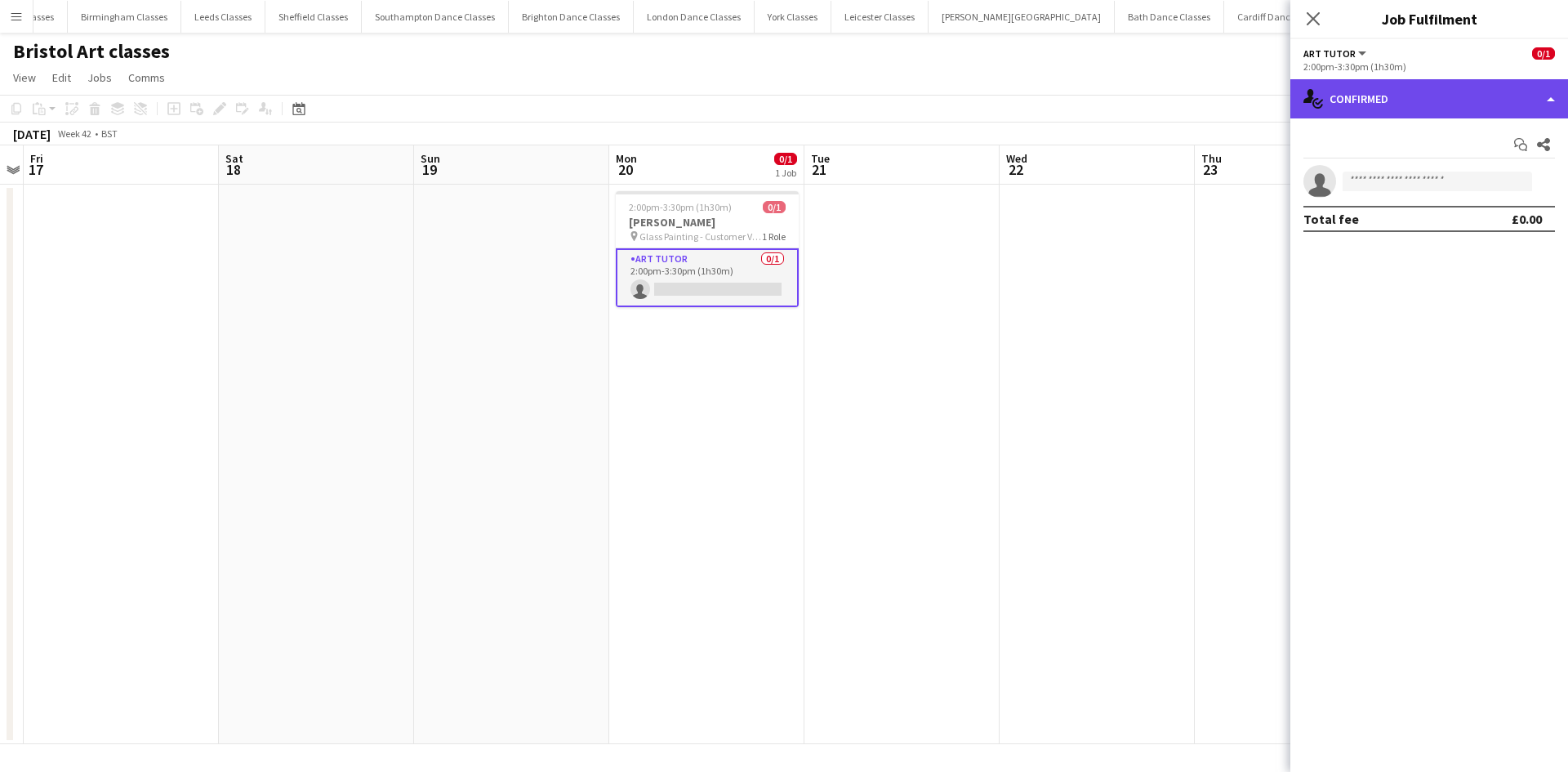
click at [1509, 103] on div "single-neutral-actions-check-2 Confirmed" at bounding box center [1429, 99] width 278 height 39
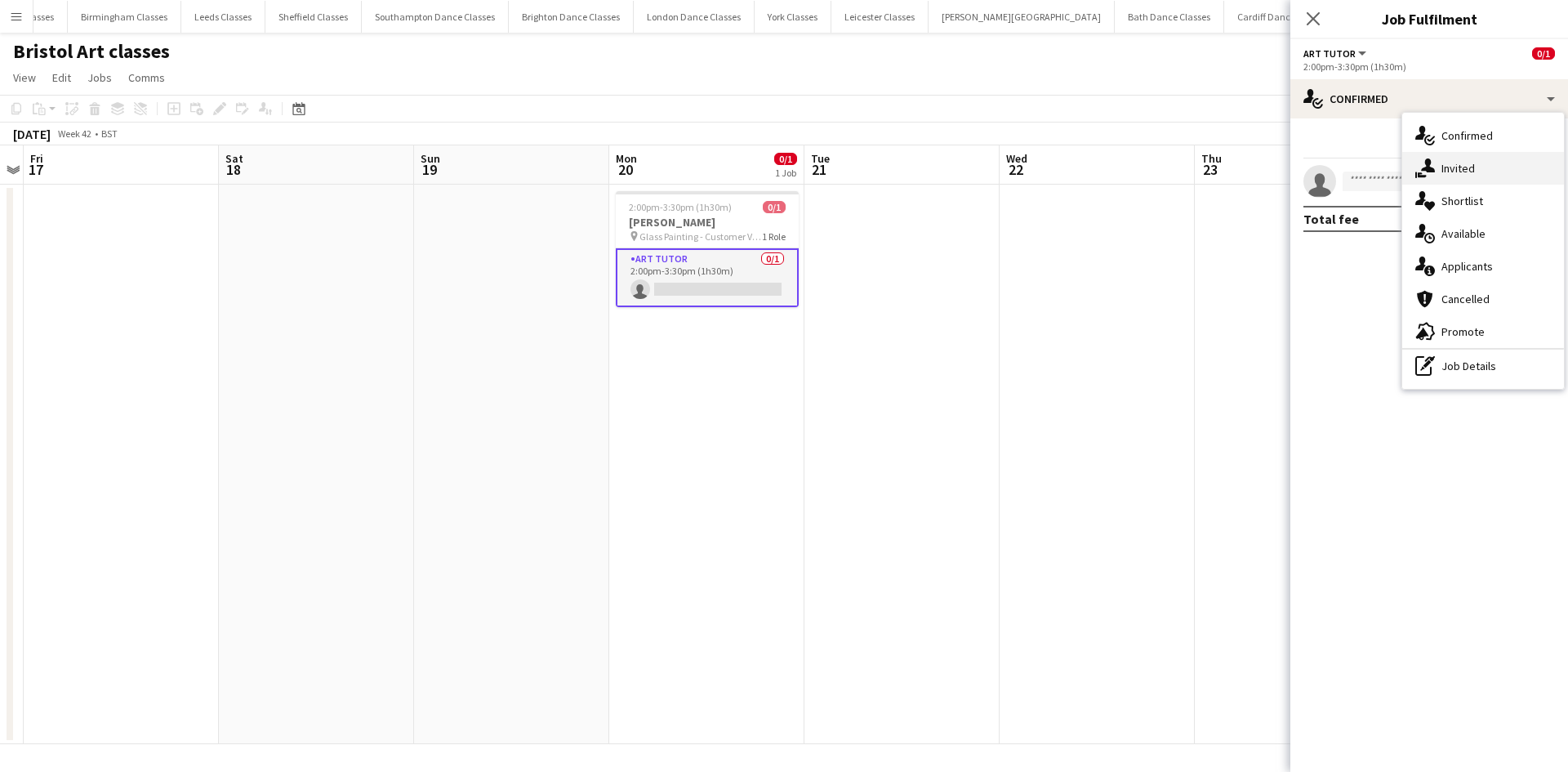
click at [1517, 178] on div "single-neutral-actions-share-1 Invited" at bounding box center [1483, 168] width 161 height 32
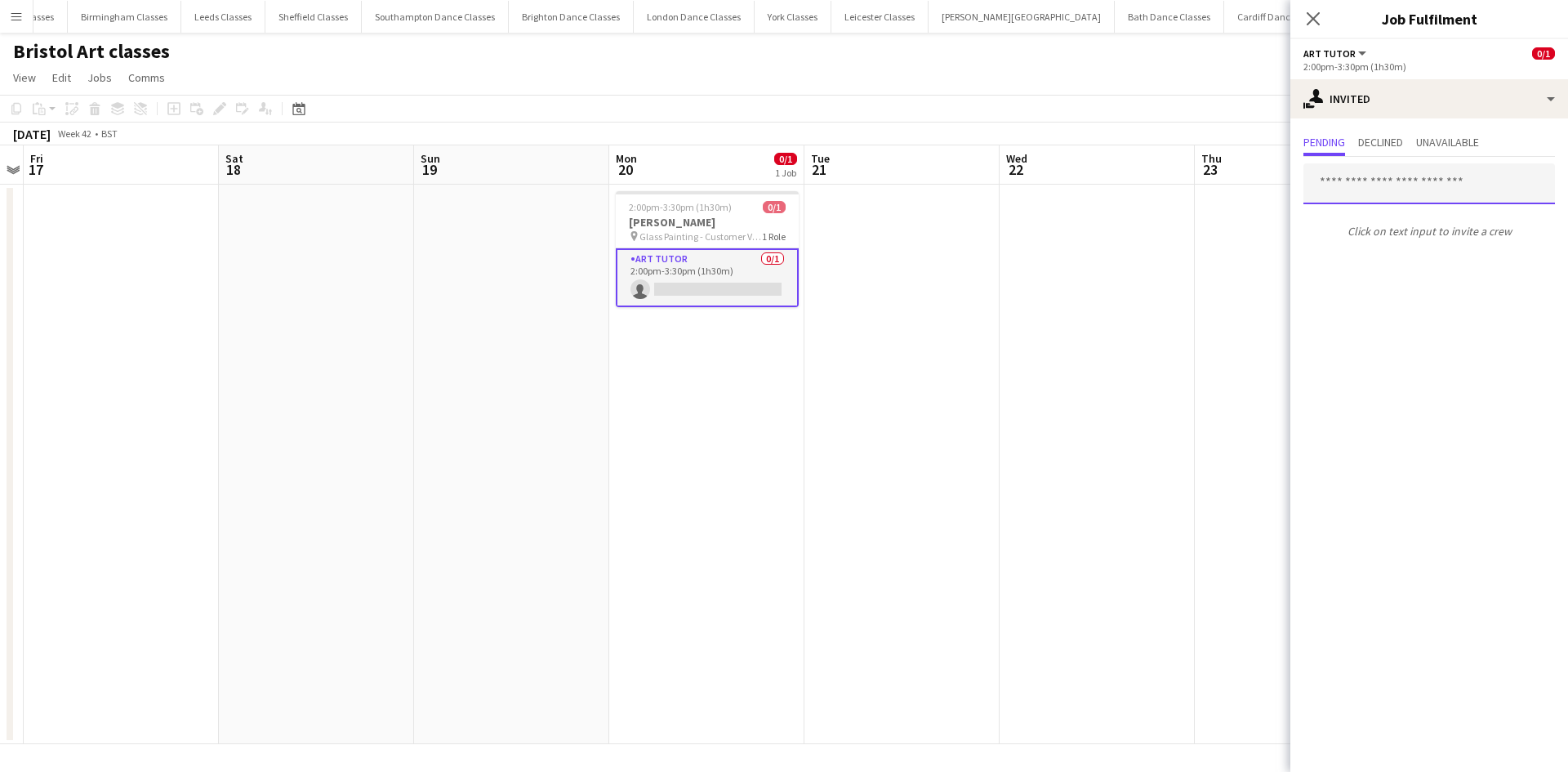
click at [1422, 187] on input "text" at bounding box center [1429, 184] width 251 height 41
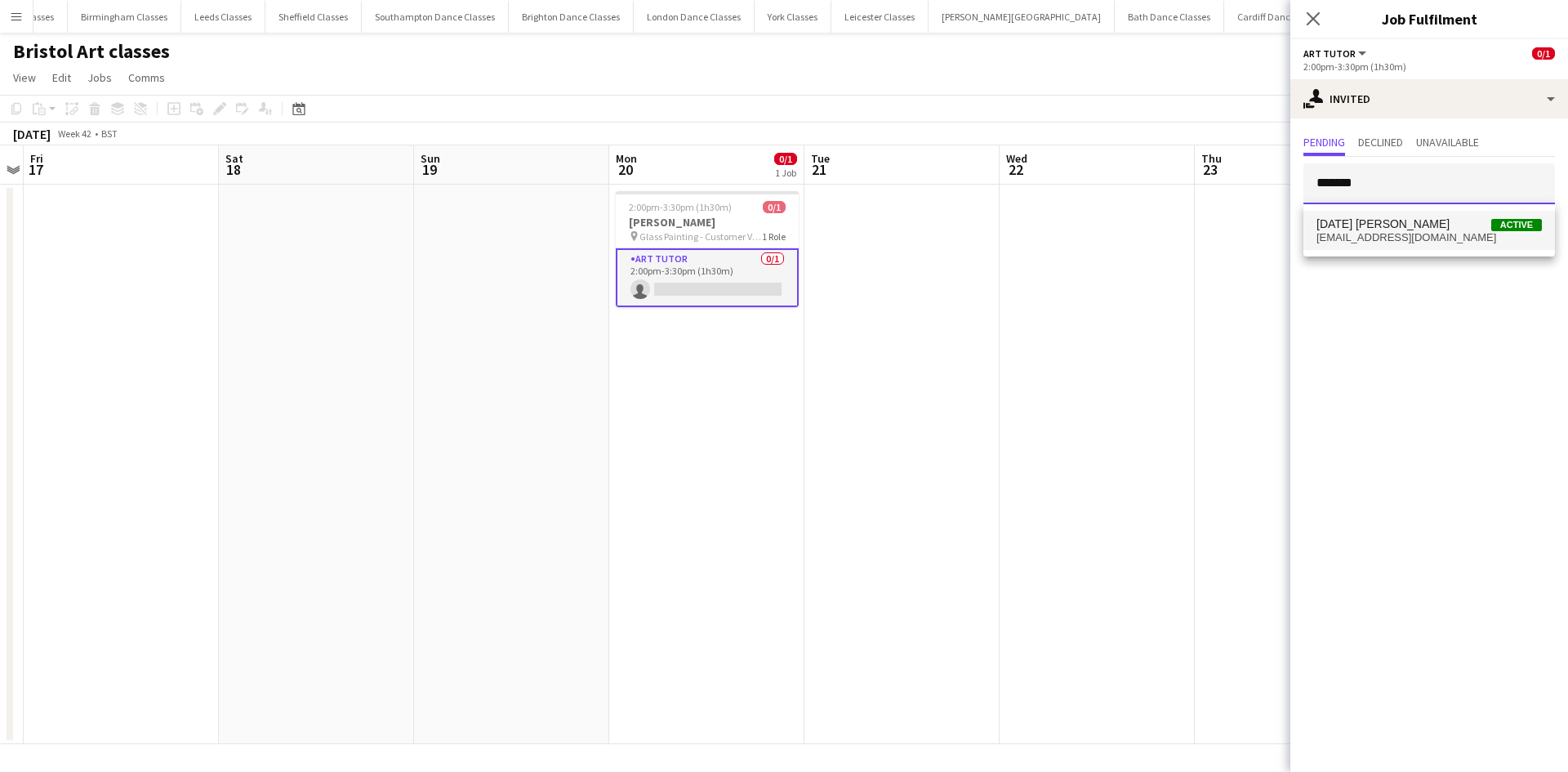
type input "*******"
click at [1422, 219] on span "[DATE] [PERSON_NAME] Active" at bounding box center [1429, 224] width 226 height 14
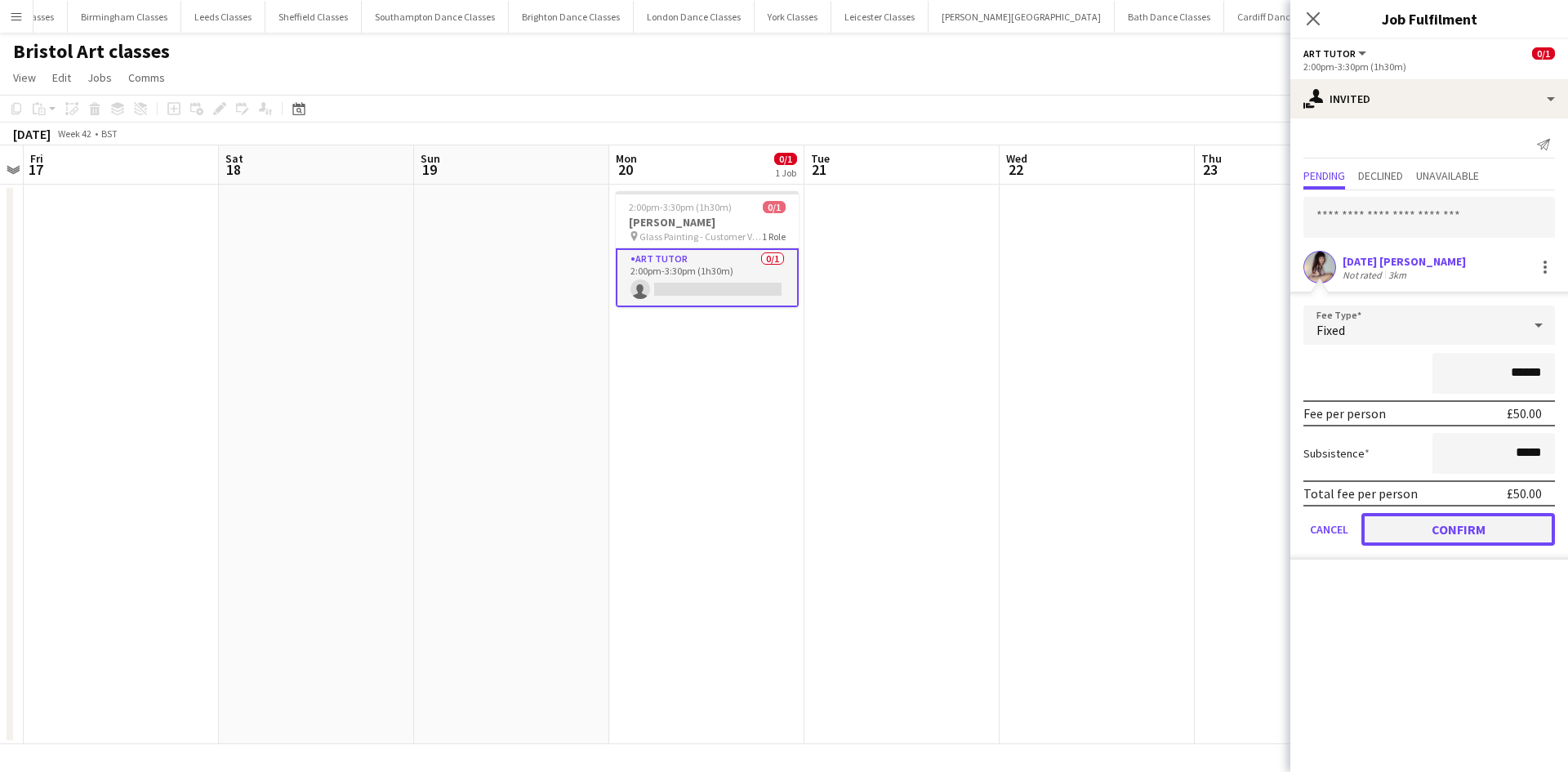
click at [1441, 534] on button "Confirm" at bounding box center [1458, 529] width 193 height 32
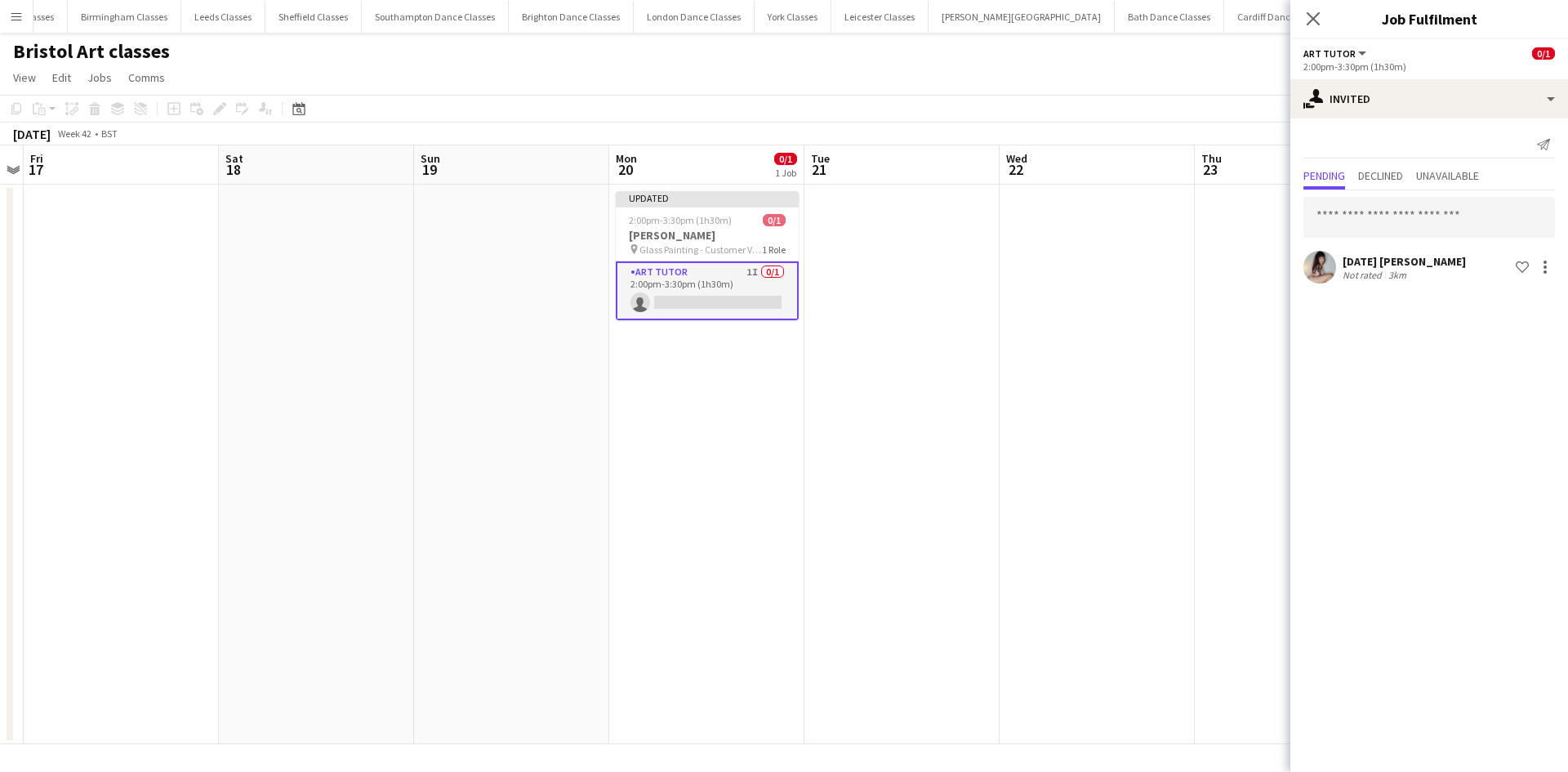
click at [977, 507] on app-date-cell at bounding box center [901, 464] width 195 height 560
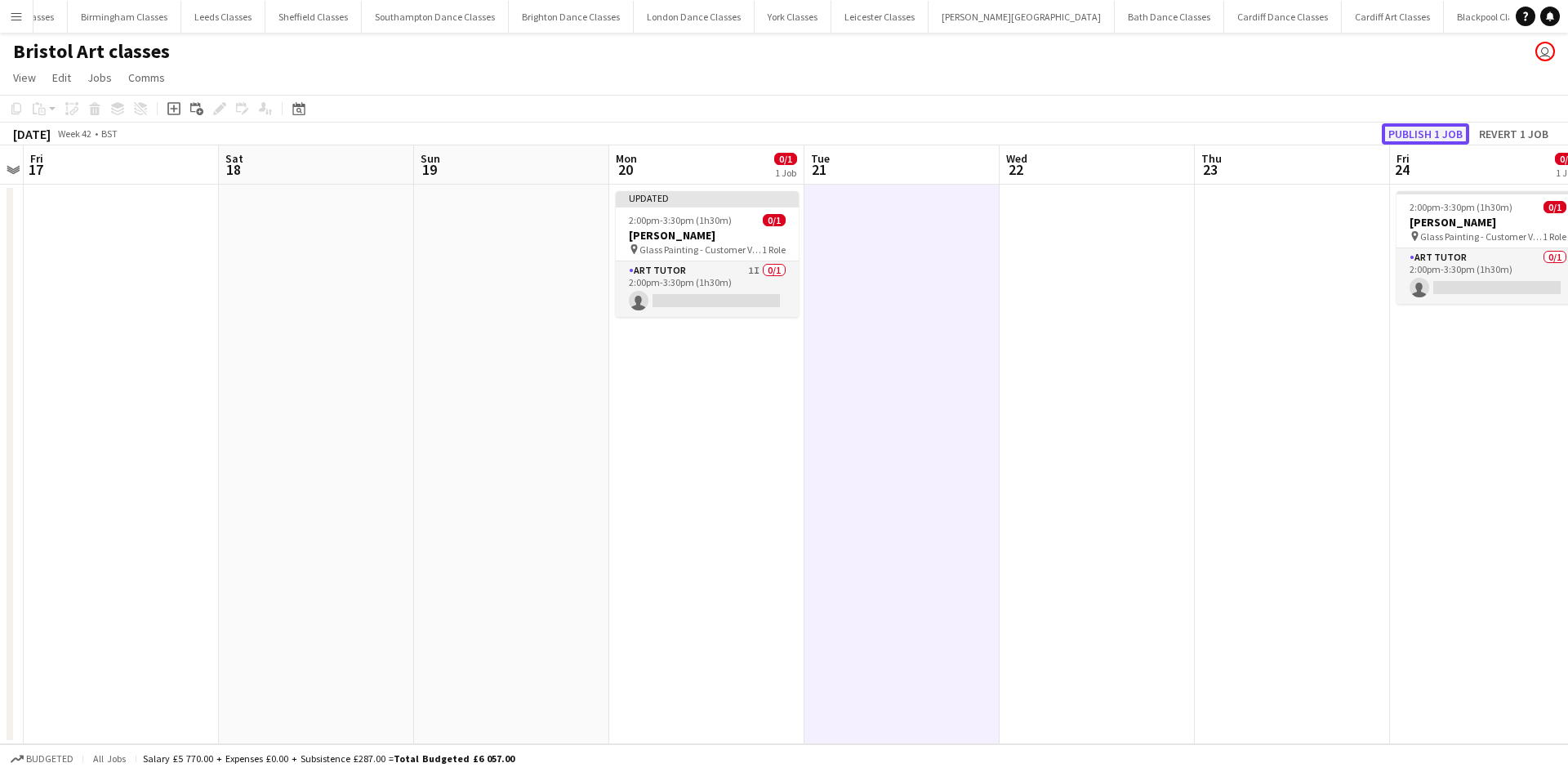
click at [1435, 136] on button "Publish 1 job" at bounding box center [1425, 133] width 87 height 21
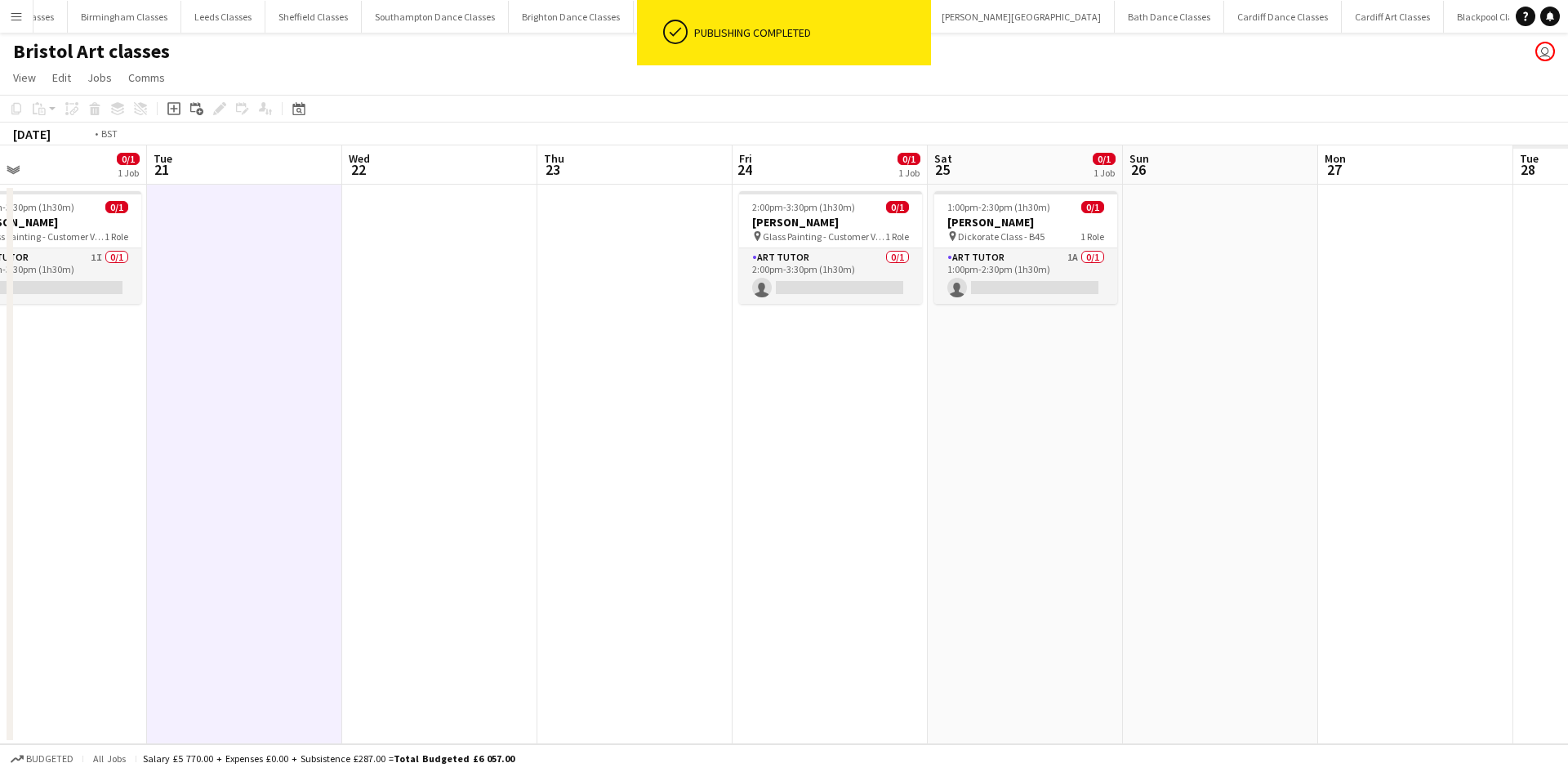
drag, startPoint x: 1314, startPoint y: 468, endPoint x: 633, endPoint y: 492, distance: 681.4
click at [638, 492] on app-calendar-viewport "Thu 16 Fri 17 Sat 18 Sun 19 Mon 20 0/1 1 Job Tue 21 Wed 22 Thu 23 Fri 24 0/1 1 …" at bounding box center [784, 445] width 1568 height 598
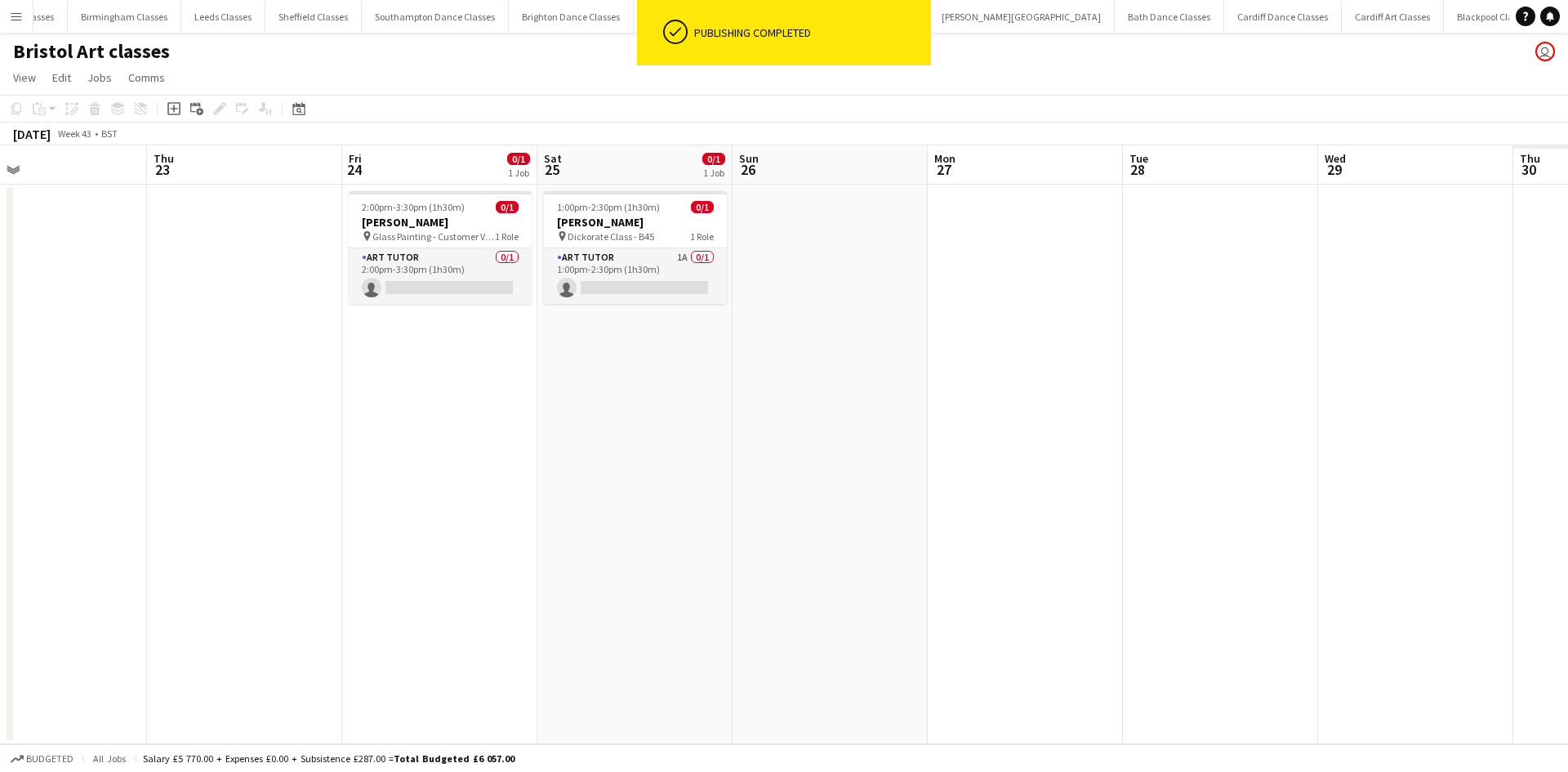
scroll to position [0, 457]
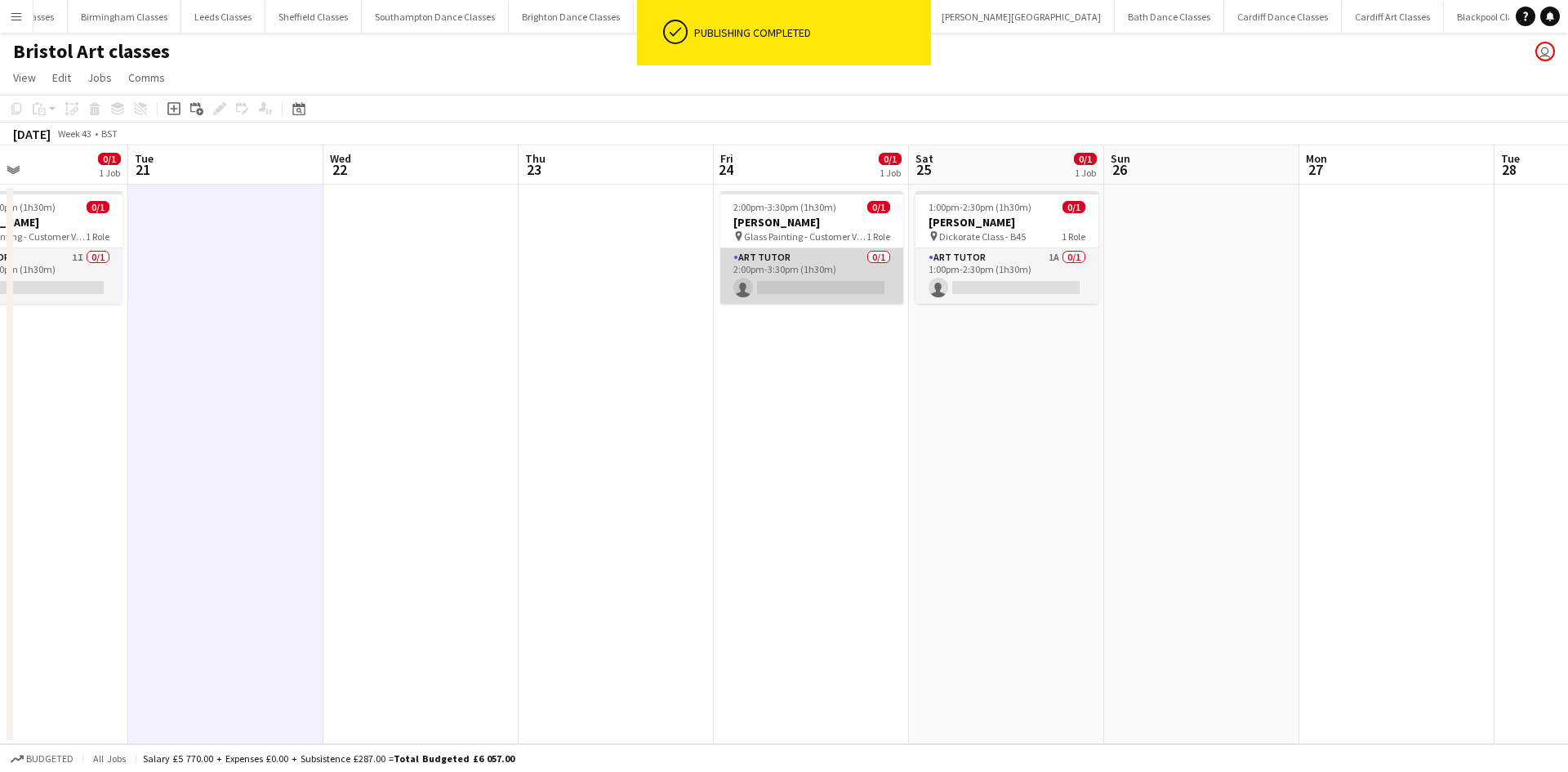
click at [837, 280] on app-card-role "Art Tutor 0/1 2:00pm-3:30pm (1h30m) single-neutral-actions" at bounding box center [812, 275] width 183 height 56
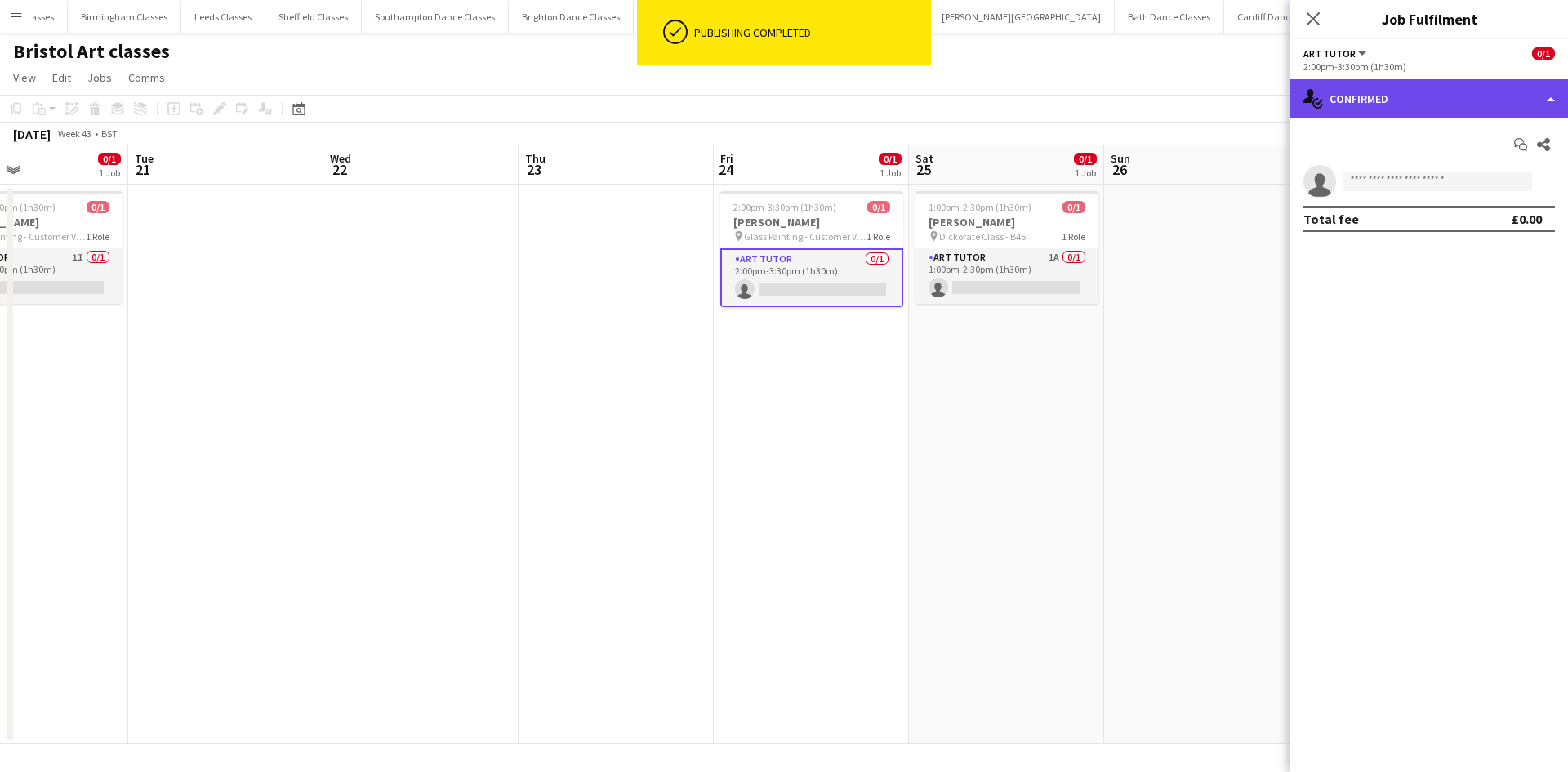
click at [1437, 101] on div "single-neutral-actions-check-2 Confirmed" at bounding box center [1429, 99] width 278 height 39
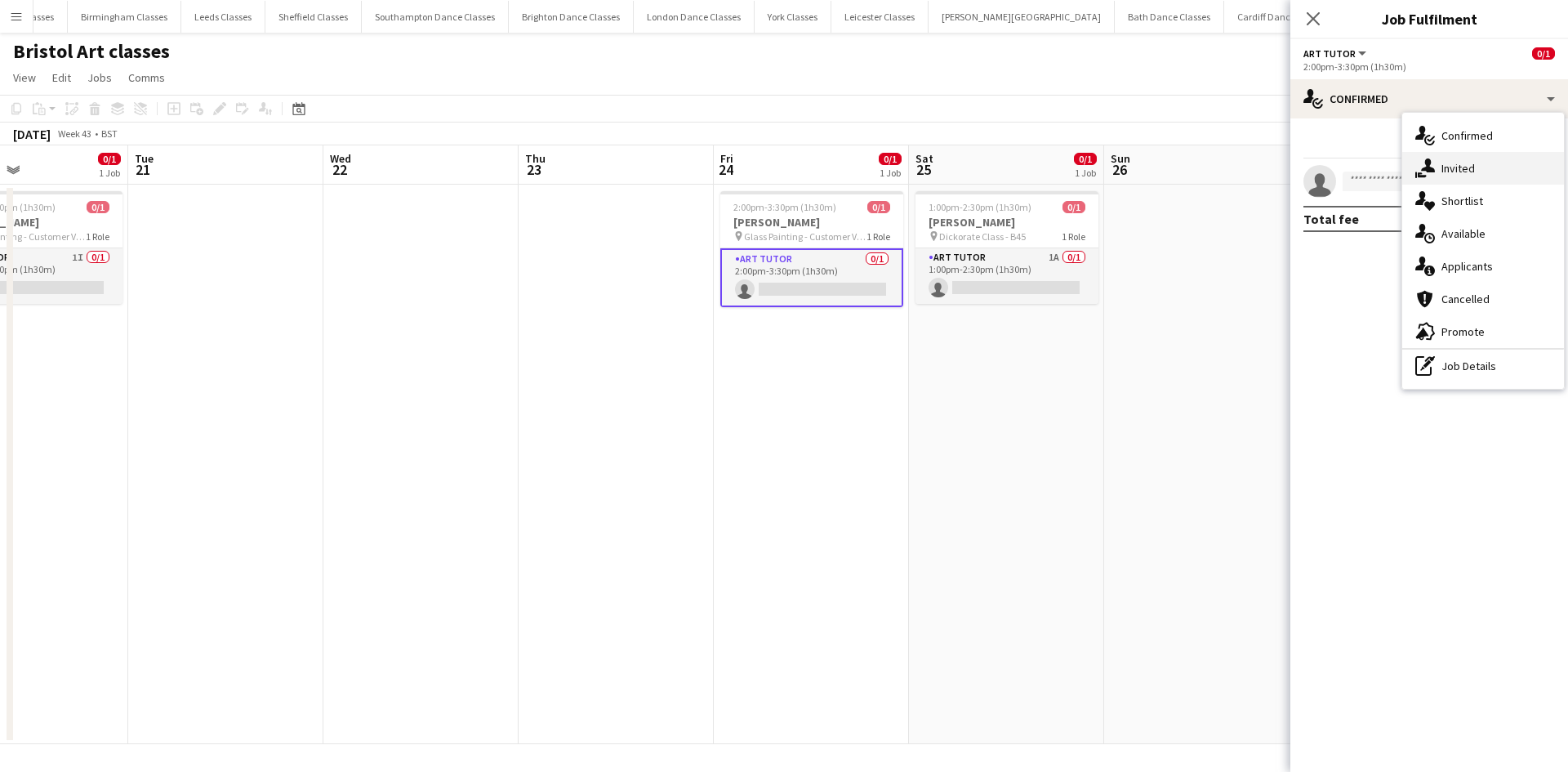
click at [1455, 160] on div "single-neutral-actions-share-1 Invited" at bounding box center [1483, 168] width 161 height 32
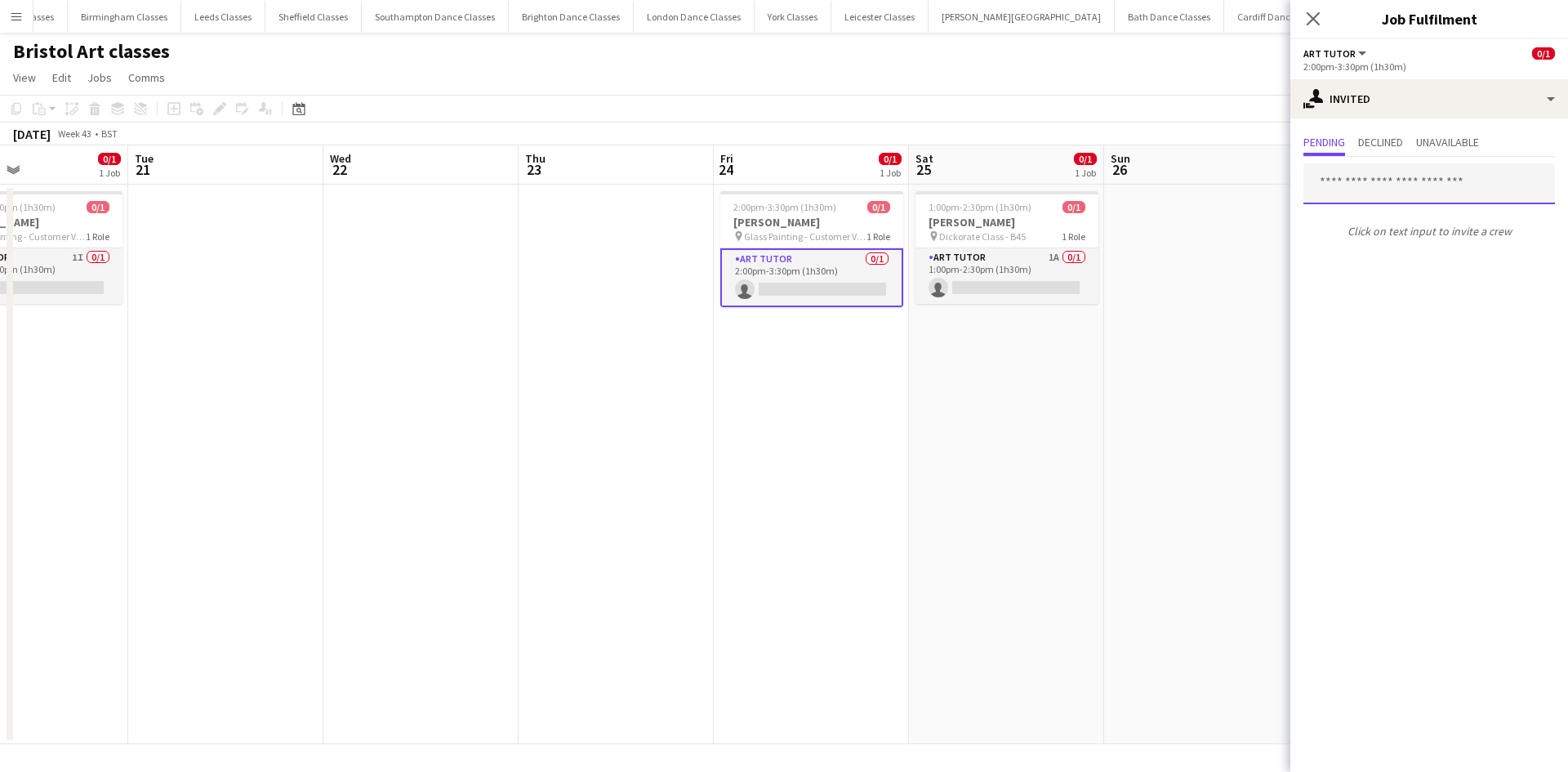
click at [1358, 185] on input "text" at bounding box center [1429, 184] width 251 height 41
type input "******"
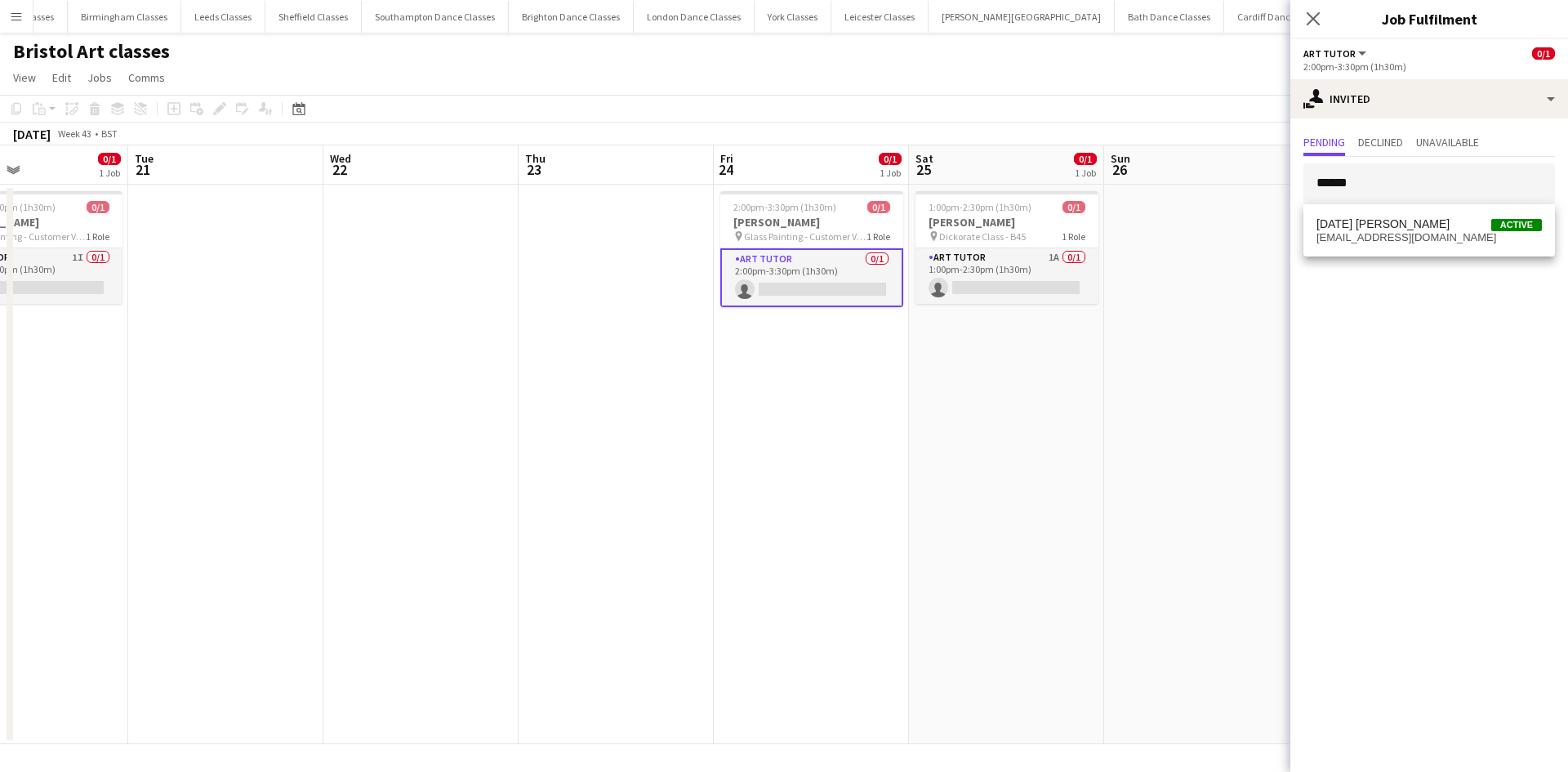
click at [1395, 210] on div "Tuesday Laveau Active tuesdaylaveau@gmail.com" at bounding box center [1429, 230] width 251 height 52
click at [1392, 225] on span "[DATE] [PERSON_NAME]" at bounding box center [1383, 224] width 133 height 14
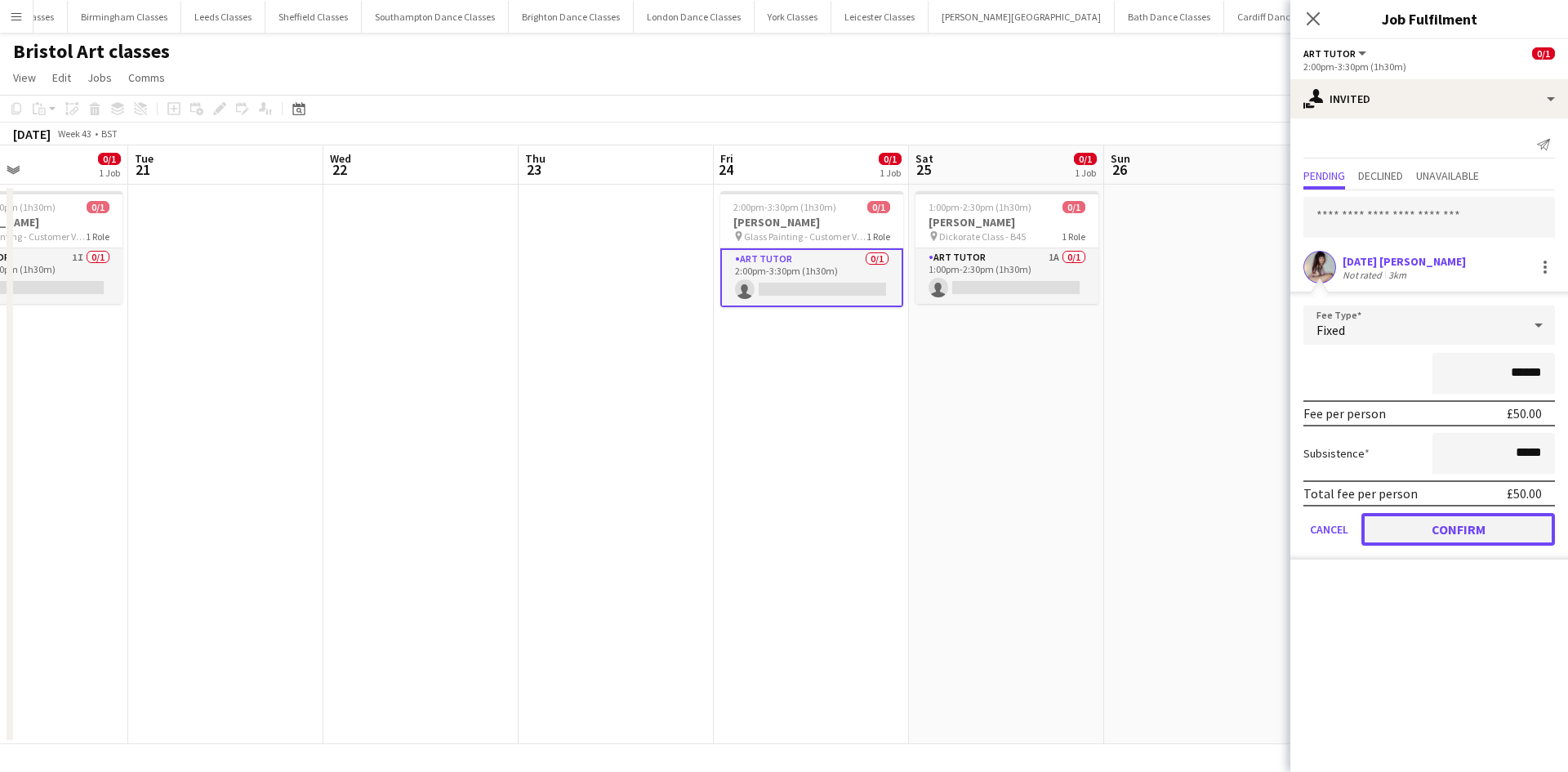
click at [1417, 523] on button "Confirm" at bounding box center [1458, 529] width 193 height 32
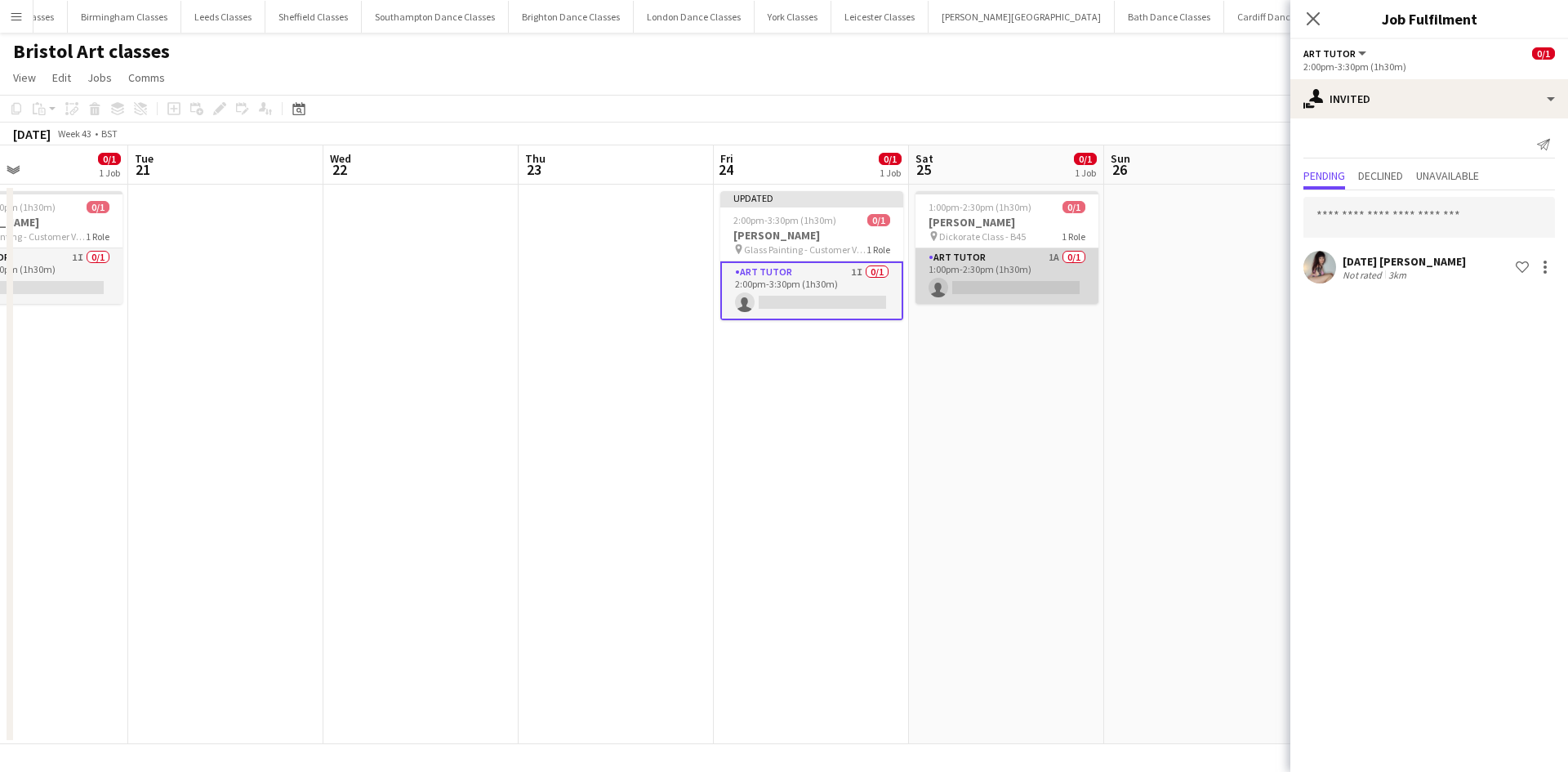
click at [1030, 281] on app-card-role "Art Tutor 1A 0/1 1:00pm-2:30pm (1h30m) single-neutral-actions" at bounding box center [1007, 275] width 183 height 56
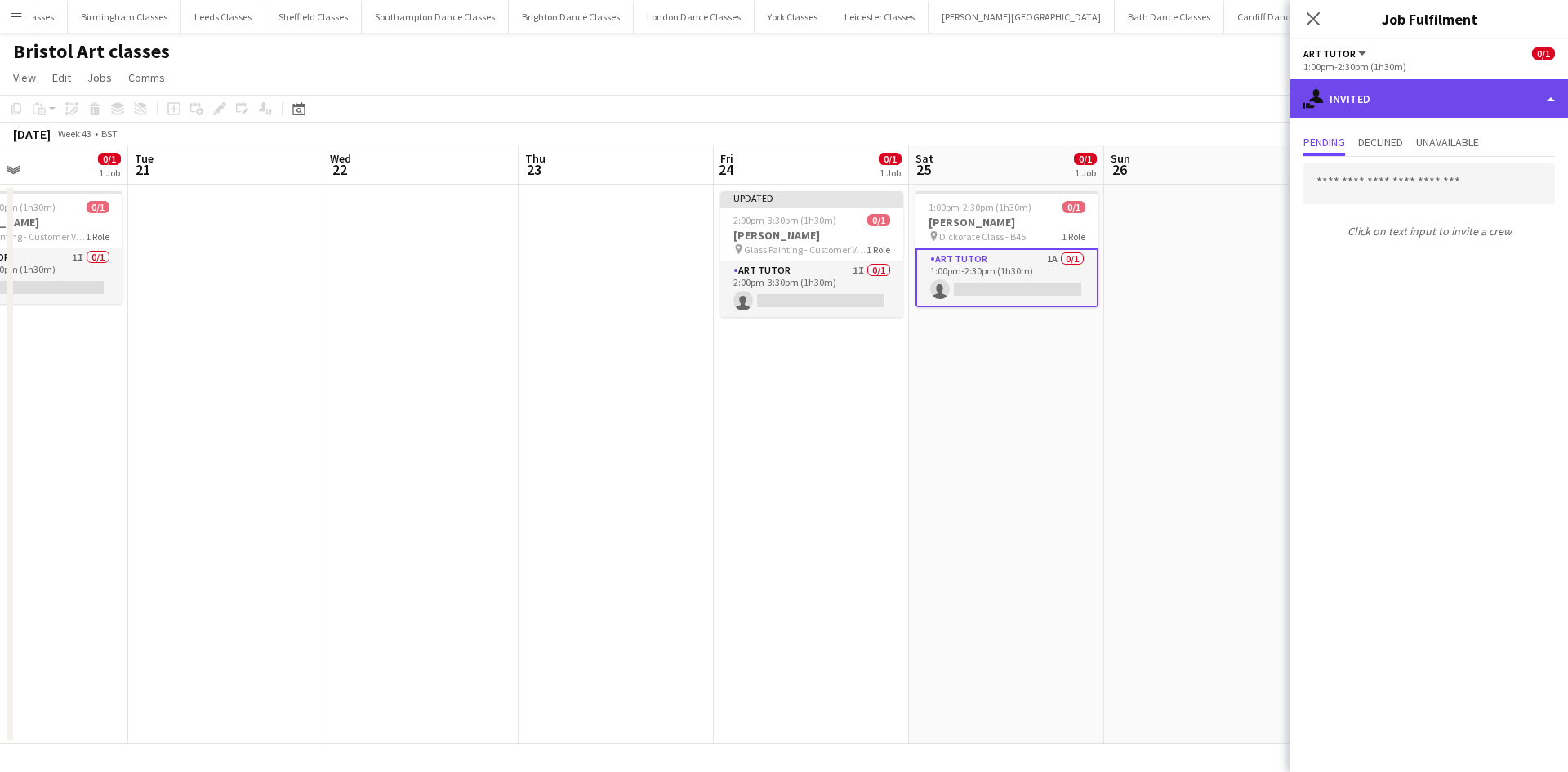
click at [1416, 96] on div "single-neutral-actions-share-1 Invited" at bounding box center [1429, 99] width 278 height 39
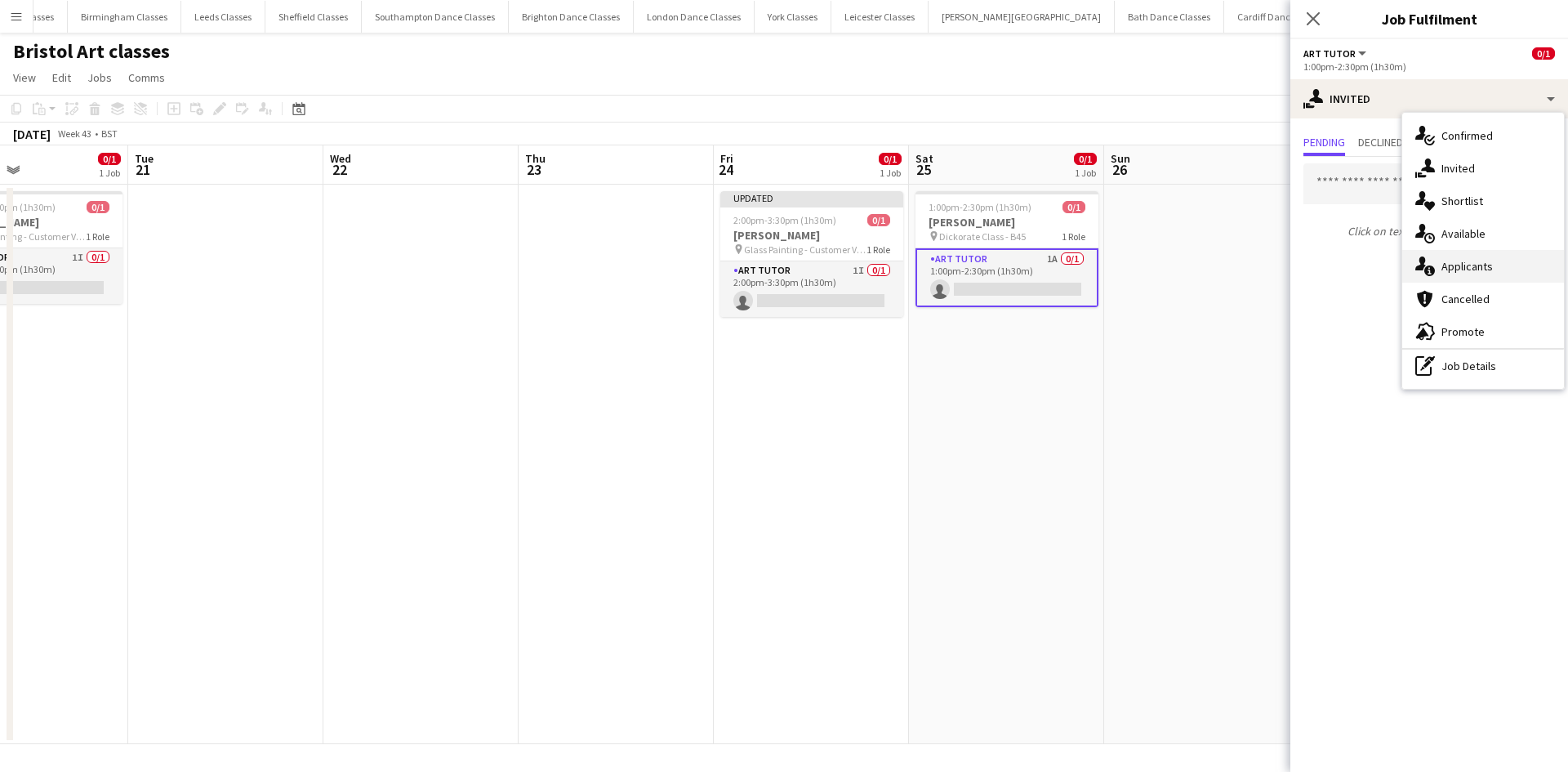
click at [1459, 268] on span "Applicants" at bounding box center [1466, 266] width 51 height 15
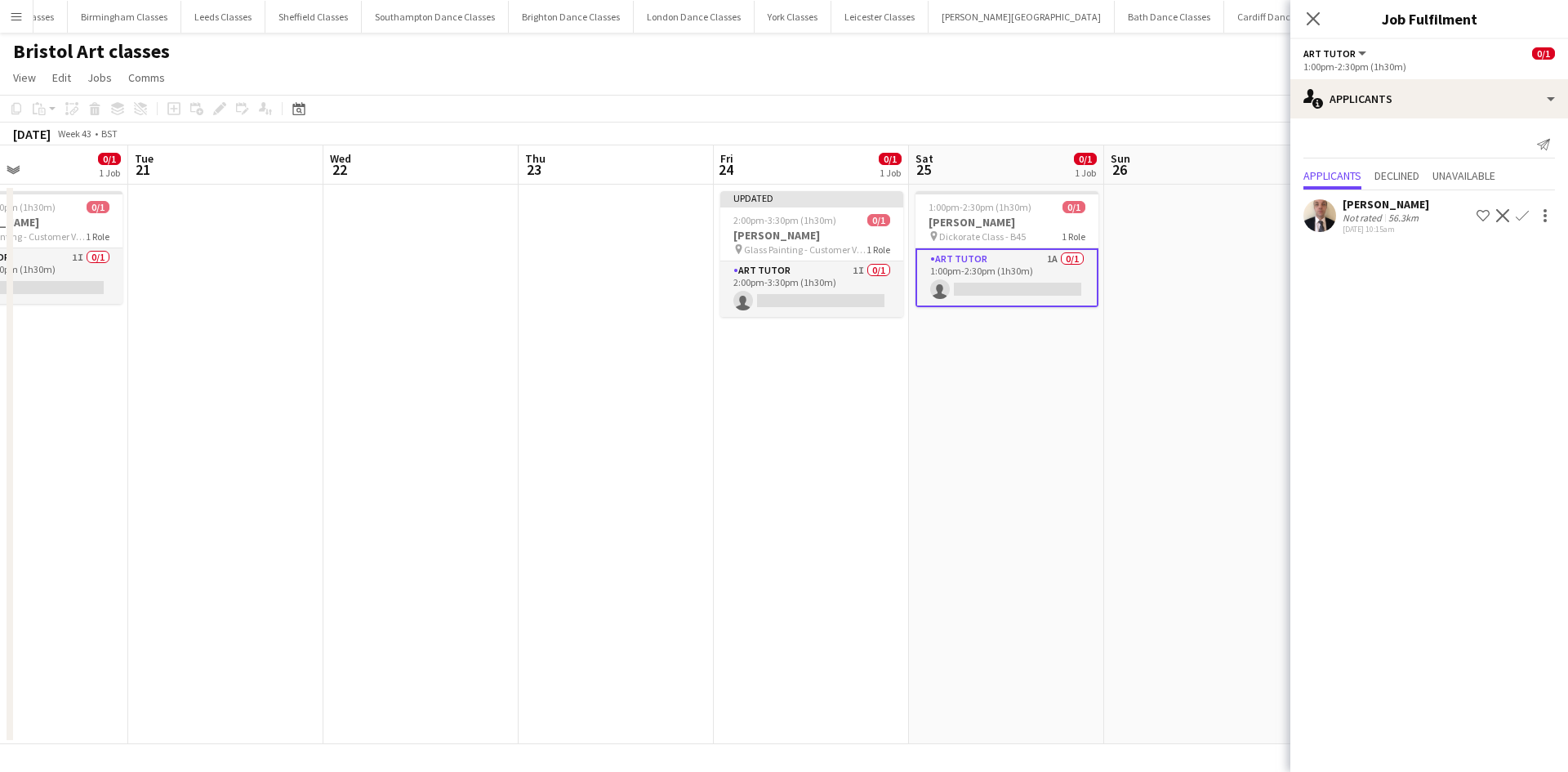
click at [1503, 214] on app-icon "Decline" at bounding box center [1502, 215] width 13 height 13
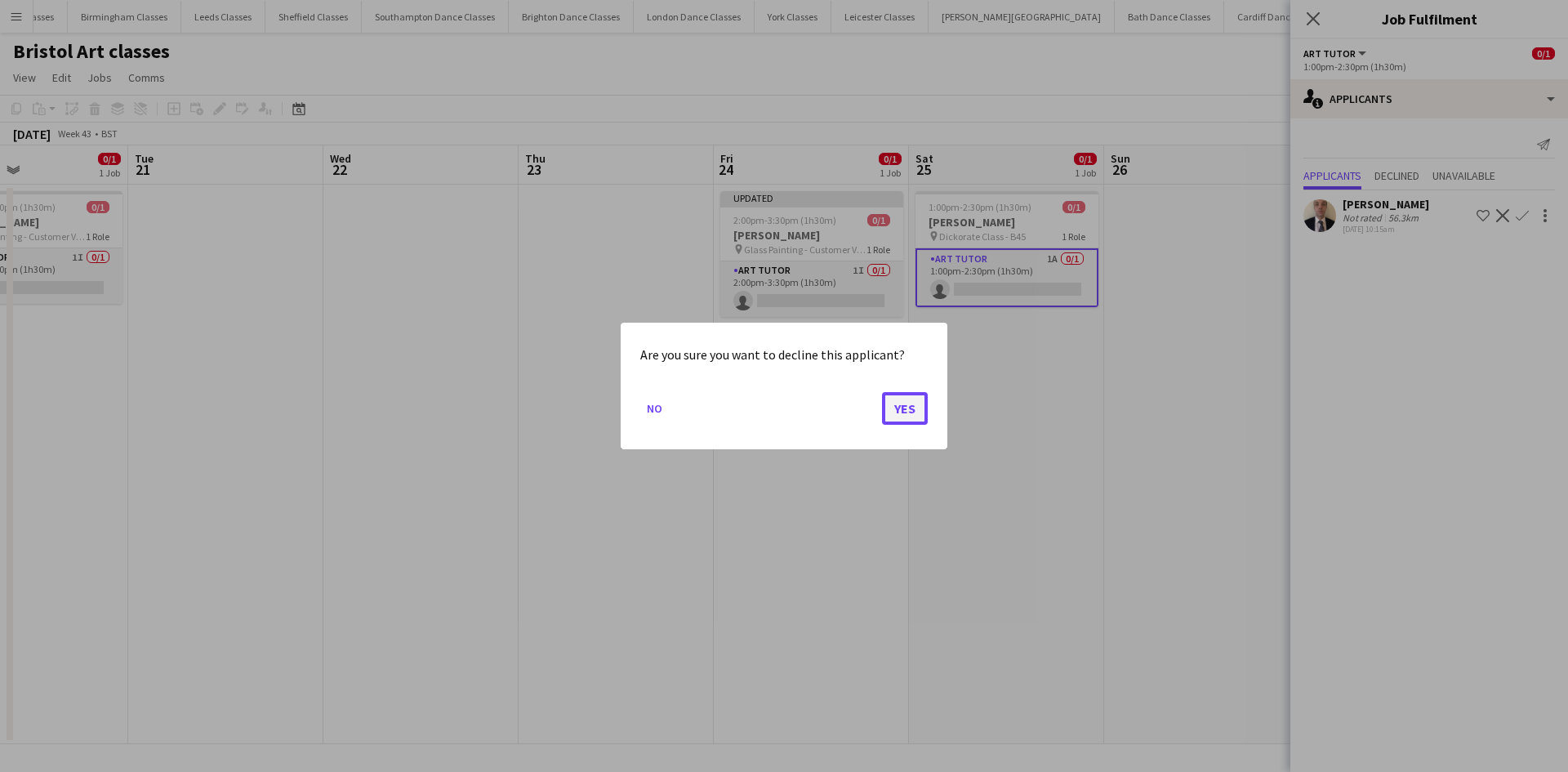
click at [913, 403] on button "Yes" at bounding box center [905, 409] width 46 height 32
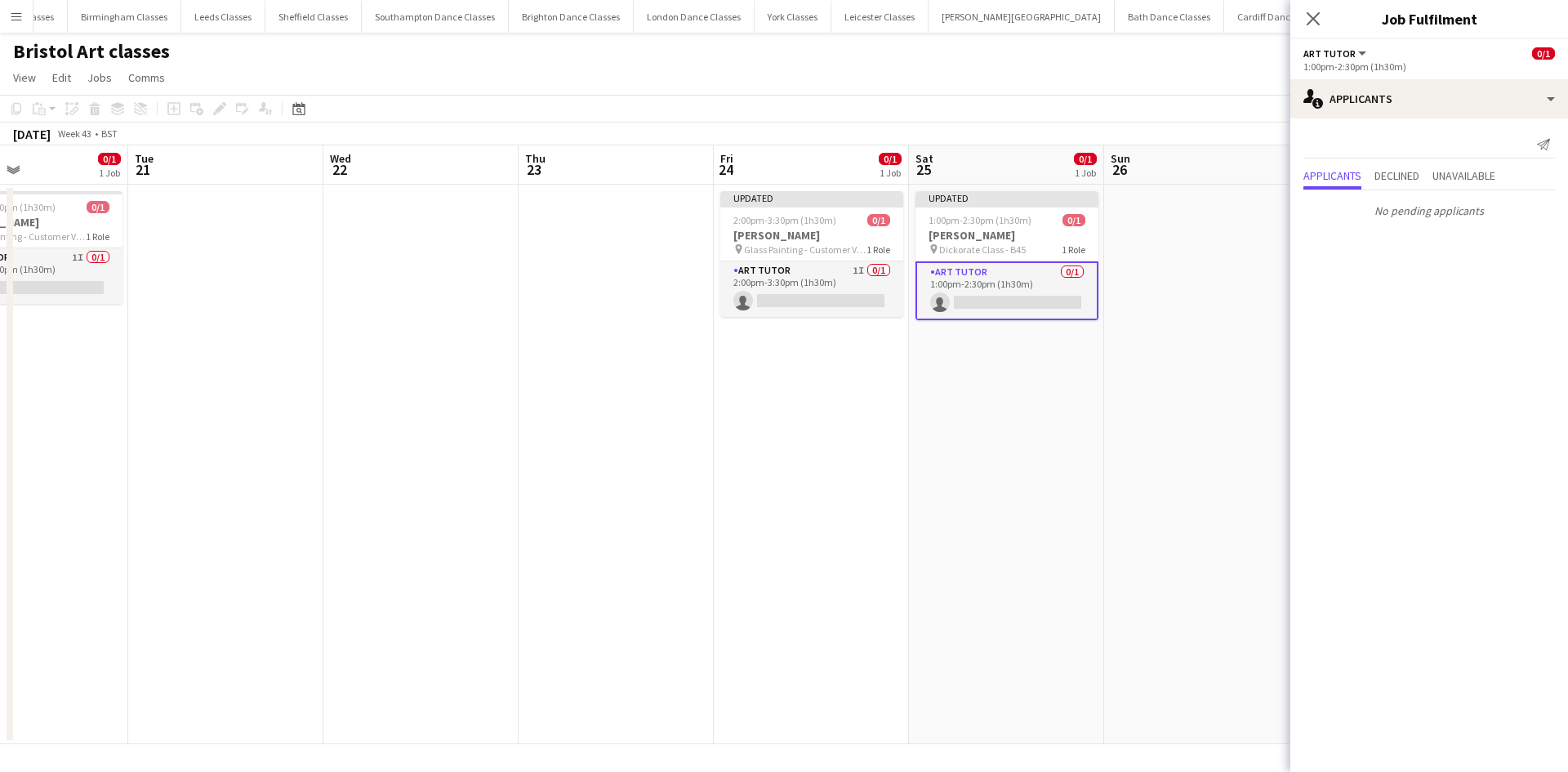
click at [1040, 284] on app-card-role "Art Tutor 0/1 1:00pm-2:30pm (1h30m) single-neutral-actions" at bounding box center [1007, 291] width 183 height 59
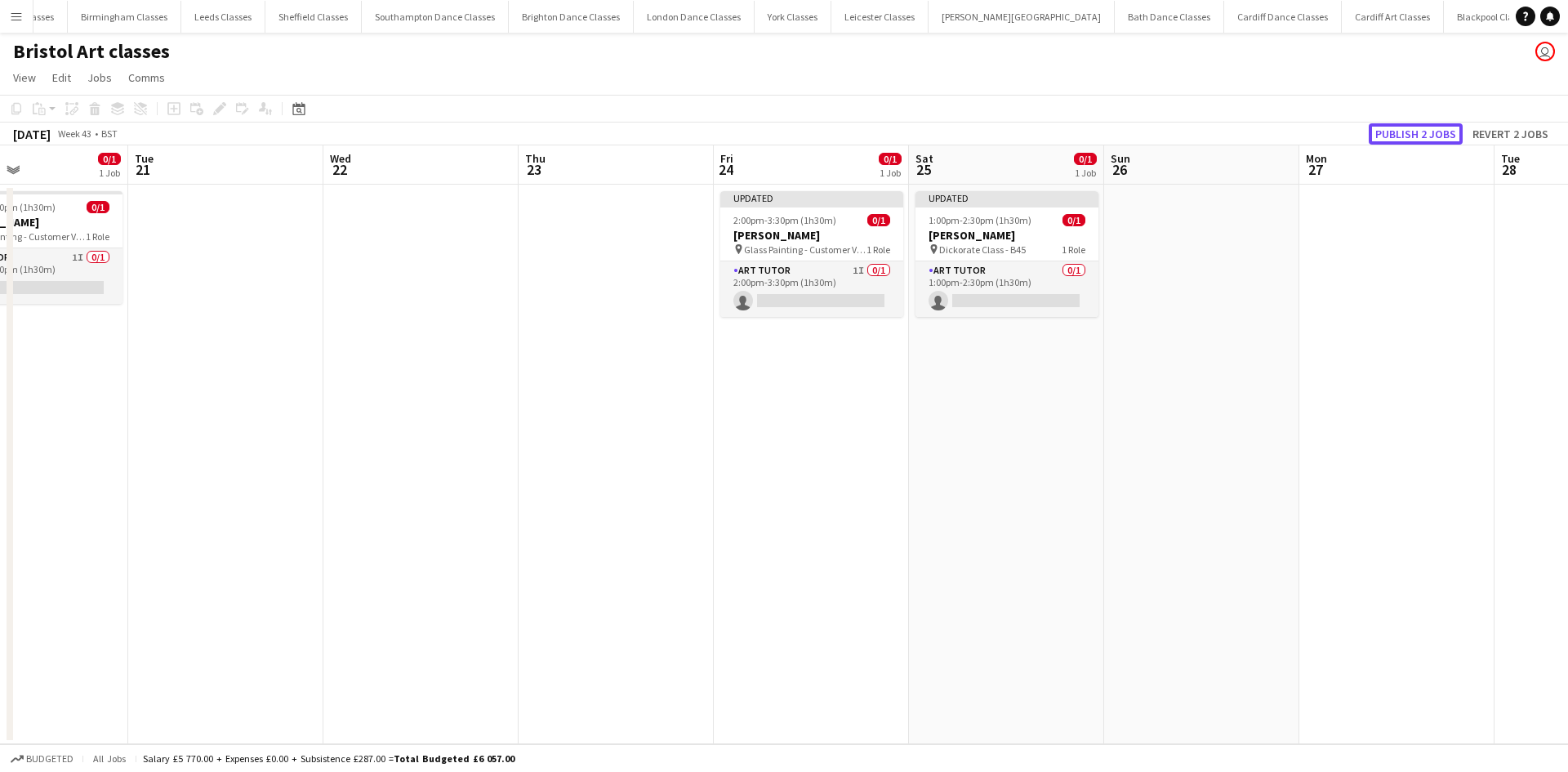
drag, startPoint x: 1415, startPoint y: 130, endPoint x: 1272, endPoint y: 156, distance: 145.3
click at [1415, 131] on button "Publish 2 jobs" at bounding box center [1415, 133] width 94 height 21
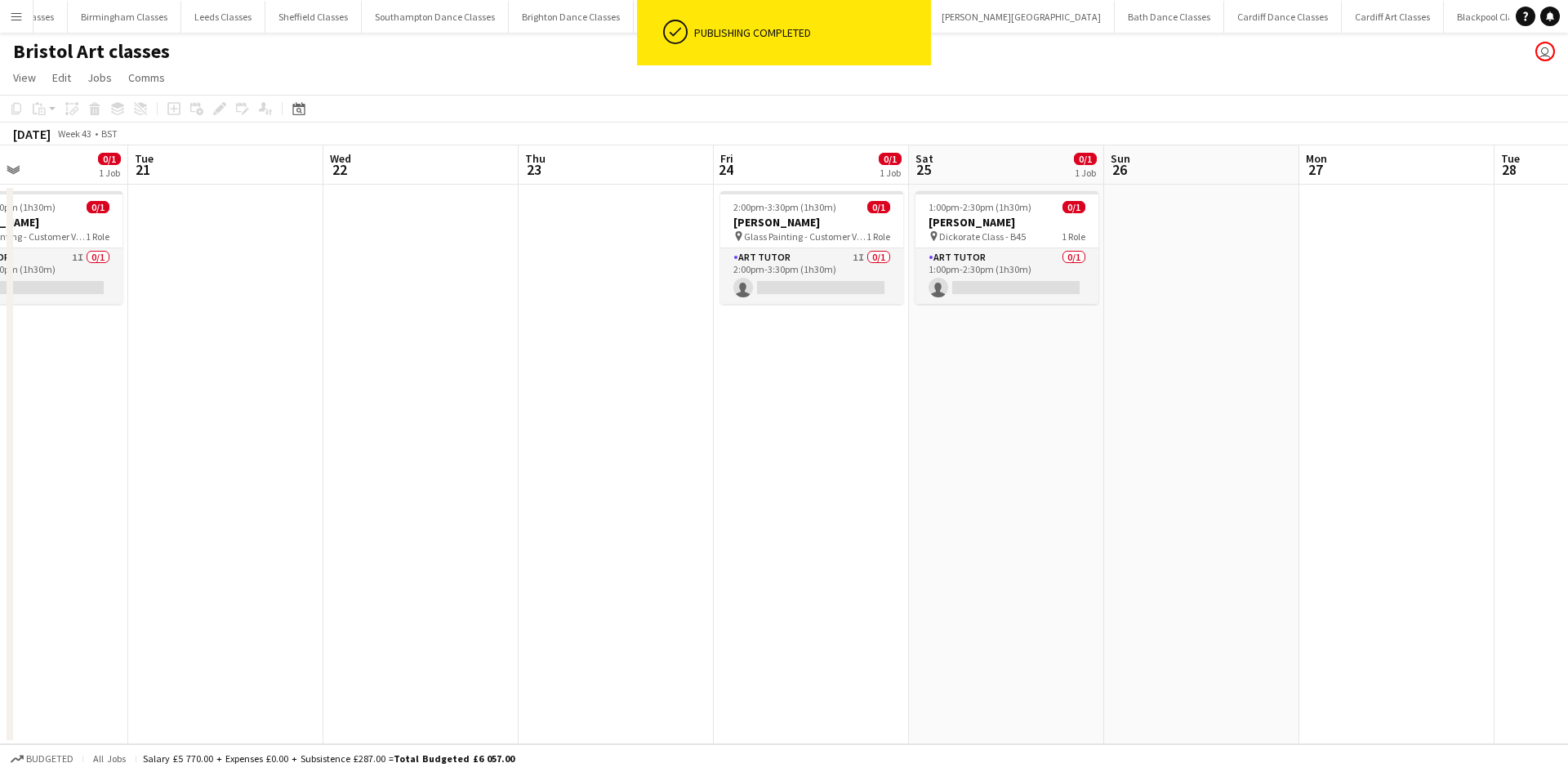
click at [997, 287] on app-card-role "Art Tutor 0/1 1:00pm-2:30pm (1h30m) single-neutral-actions" at bounding box center [1007, 275] width 183 height 56
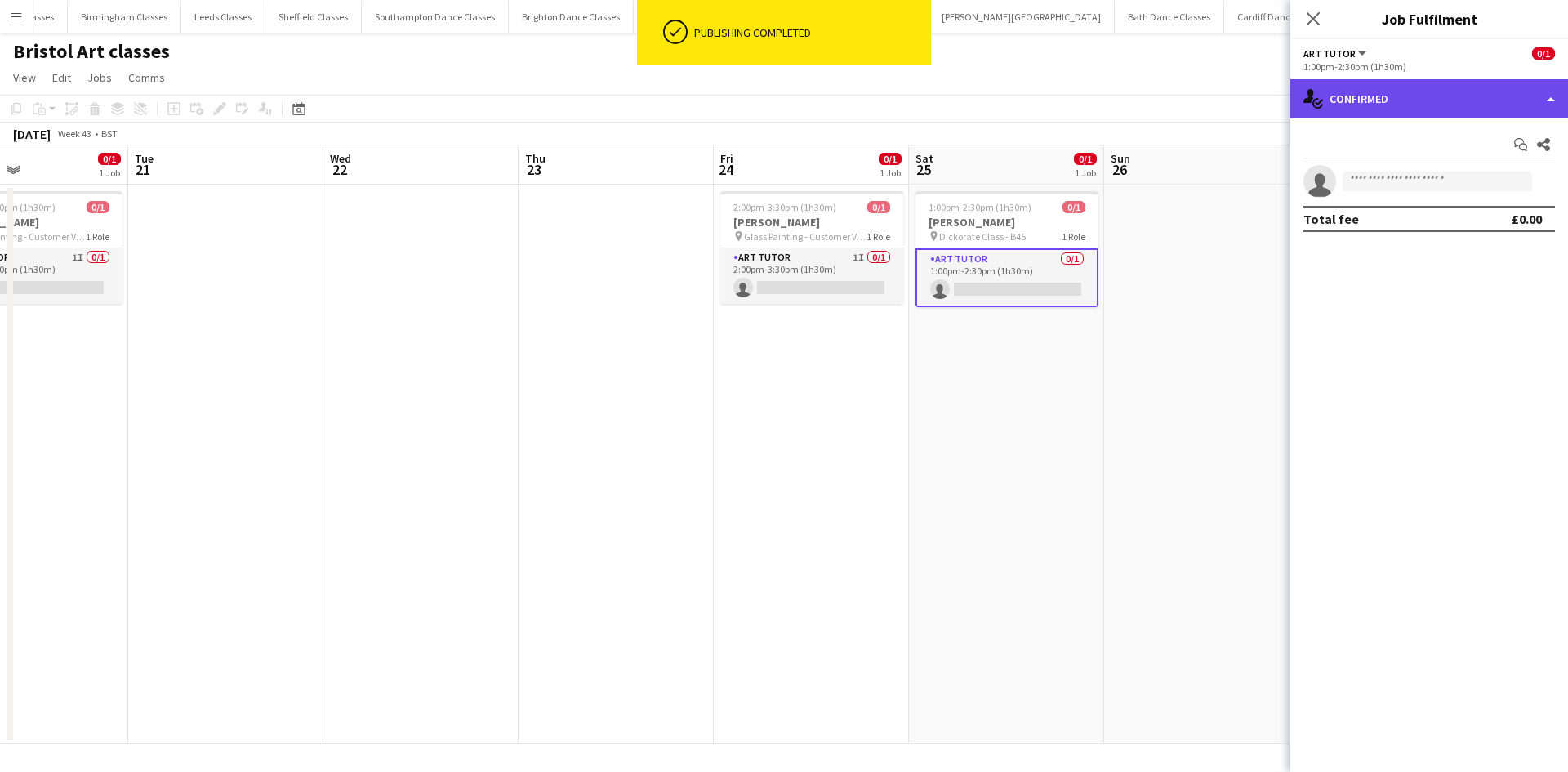
click at [1490, 86] on div "single-neutral-actions-check-2 Confirmed" at bounding box center [1429, 99] width 278 height 39
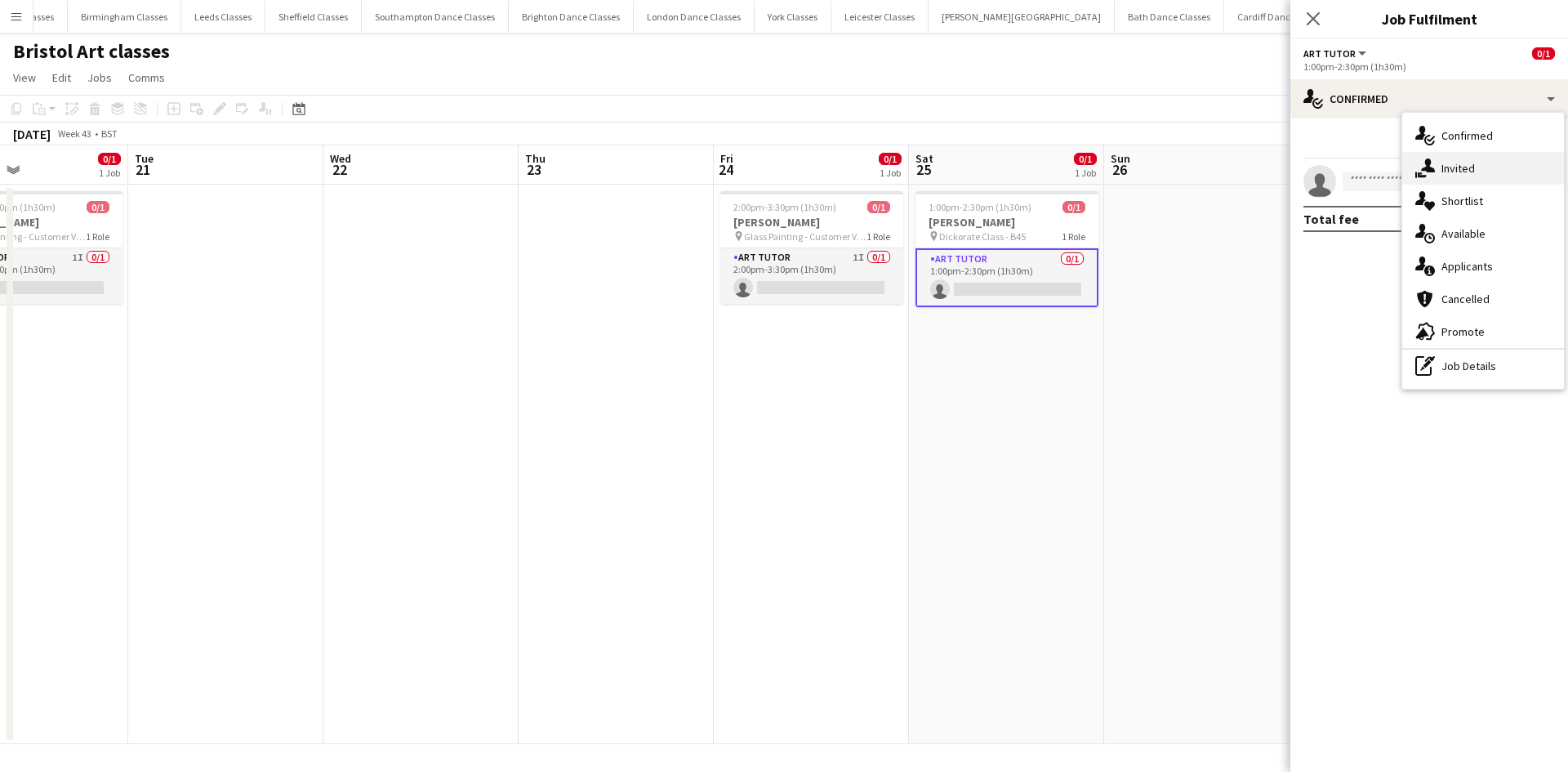
click at [1483, 170] on div "single-neutral-actions-share-1 Invited" at bounding box center [1483, 168] width 161 height 32
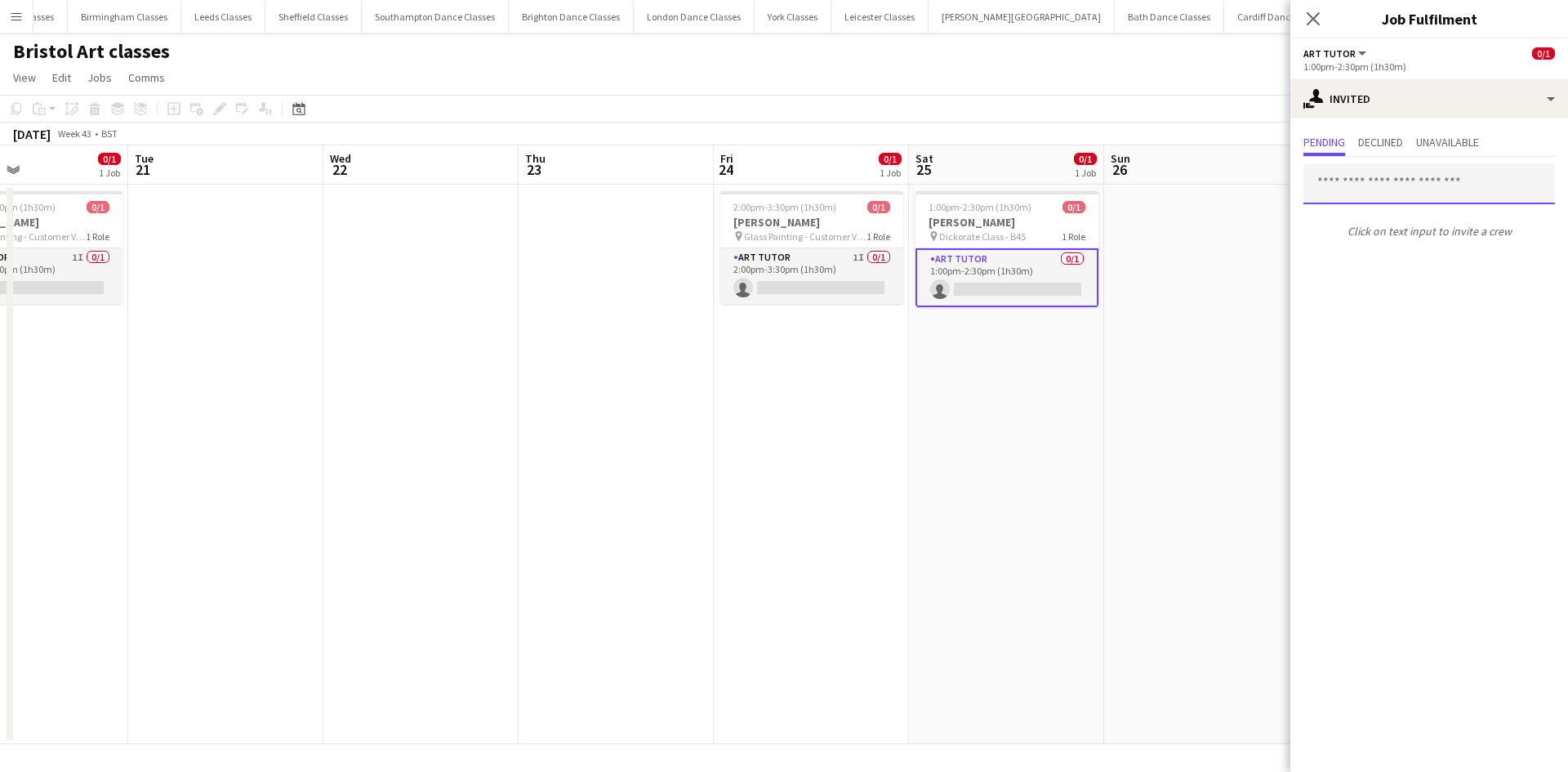
click at [1385, 185] on input "text" at bounding box center [1429, 184] width 251 height 41
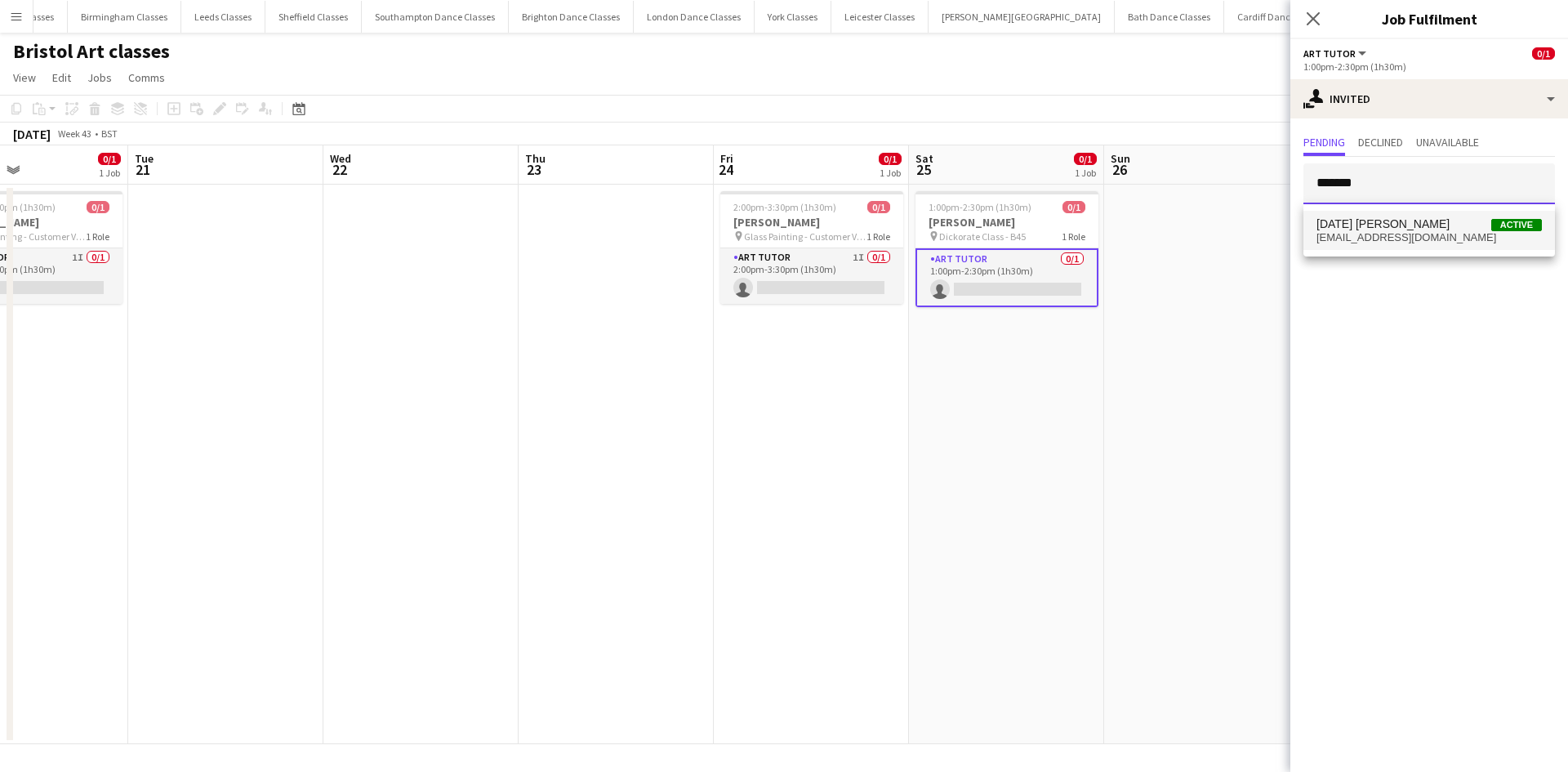
type input "*******"
click at [1385, 244] on span "tuesdaylaveau@gmail.com" at bounding box center [1429, 237] width 226 height 13
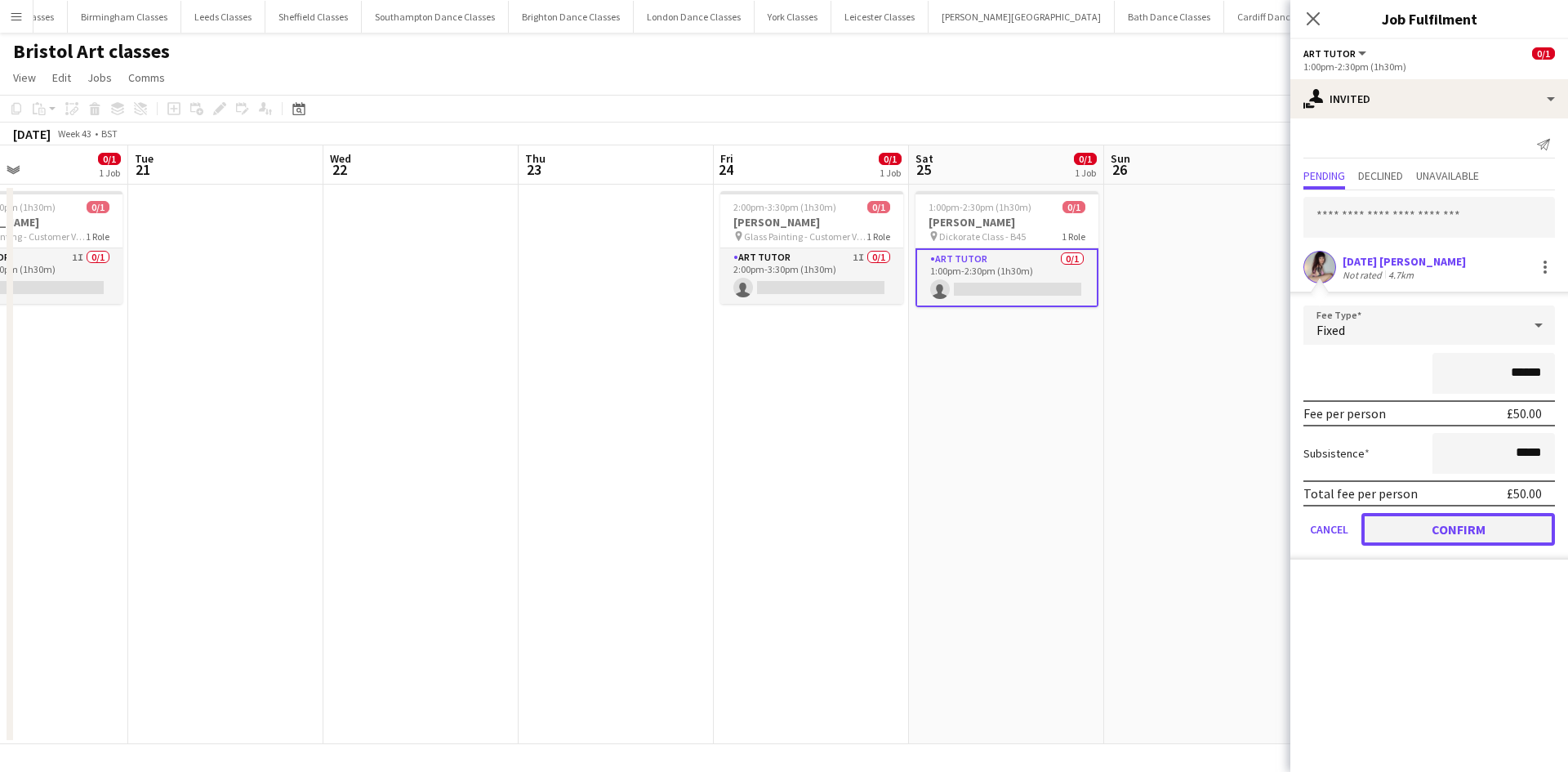
click at [1441, 529] on button "Confirm" at bounding box center [1458, 529] width 193 height 32
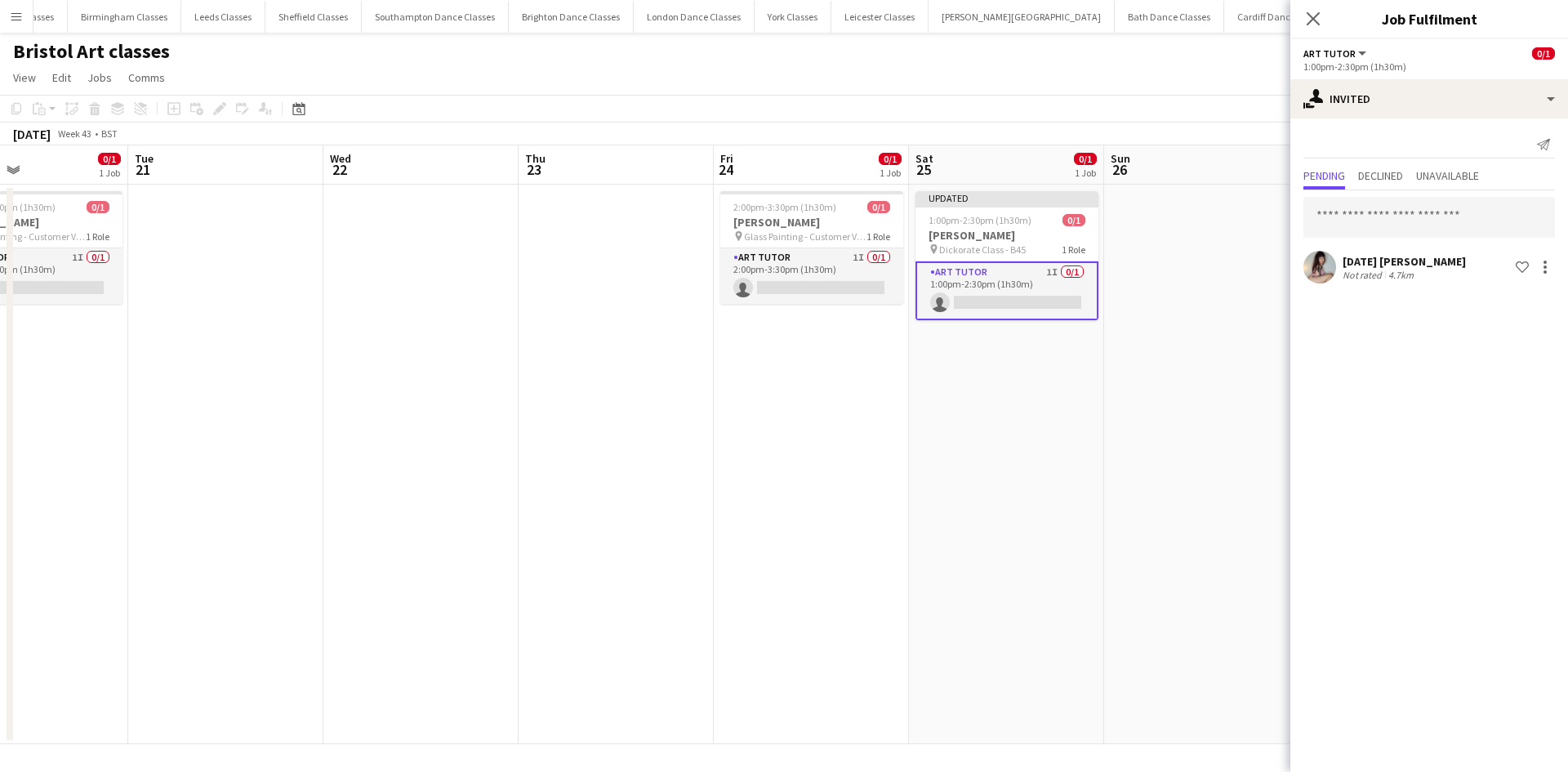
click at [1173, 487] on app-date-cell at bounding box center [1201, 464] width 195 height 560
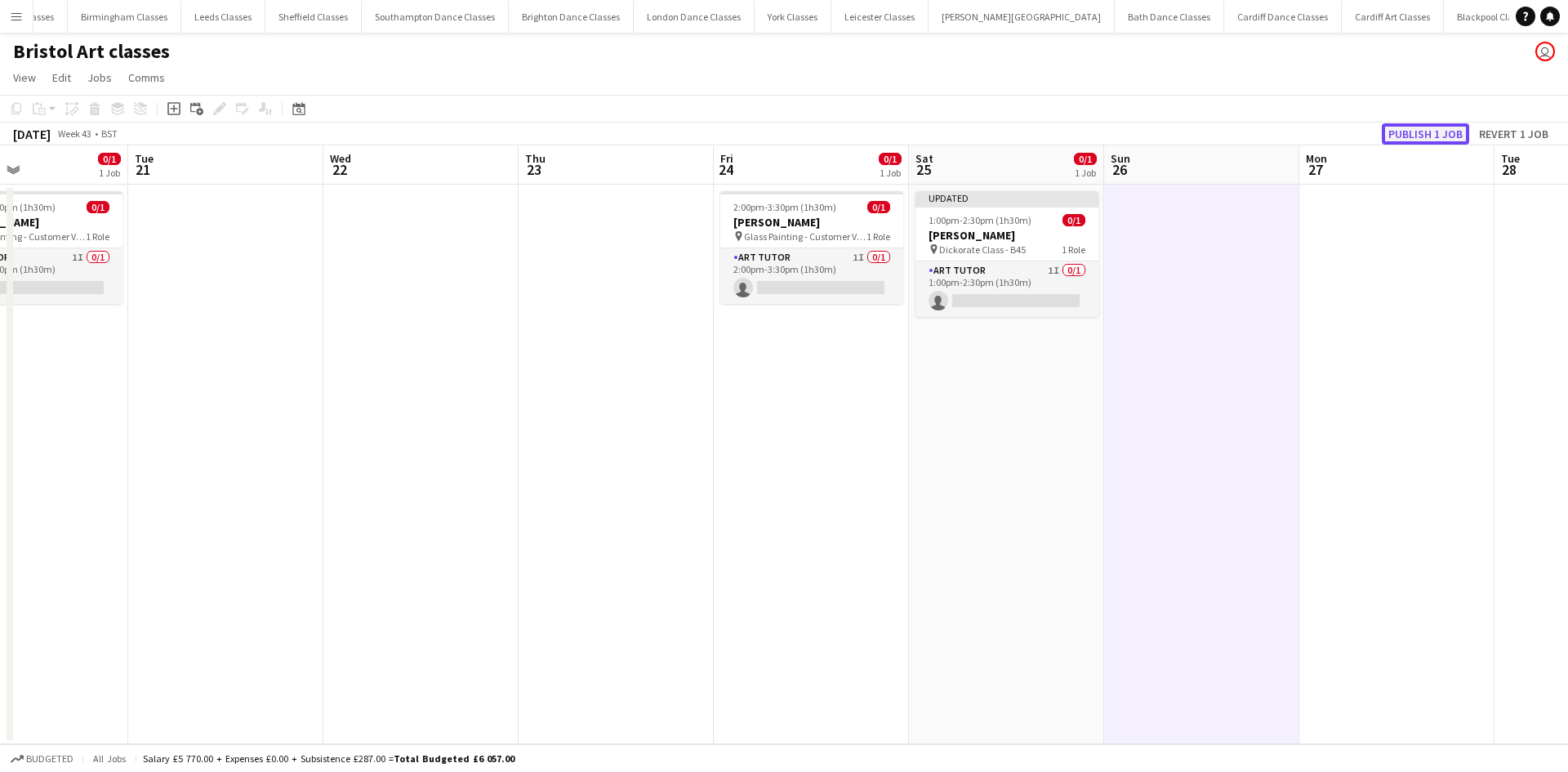
click at [1436, 136] on button "Publish 1 job" at bounding box center [1425, 133] width 87 height 21
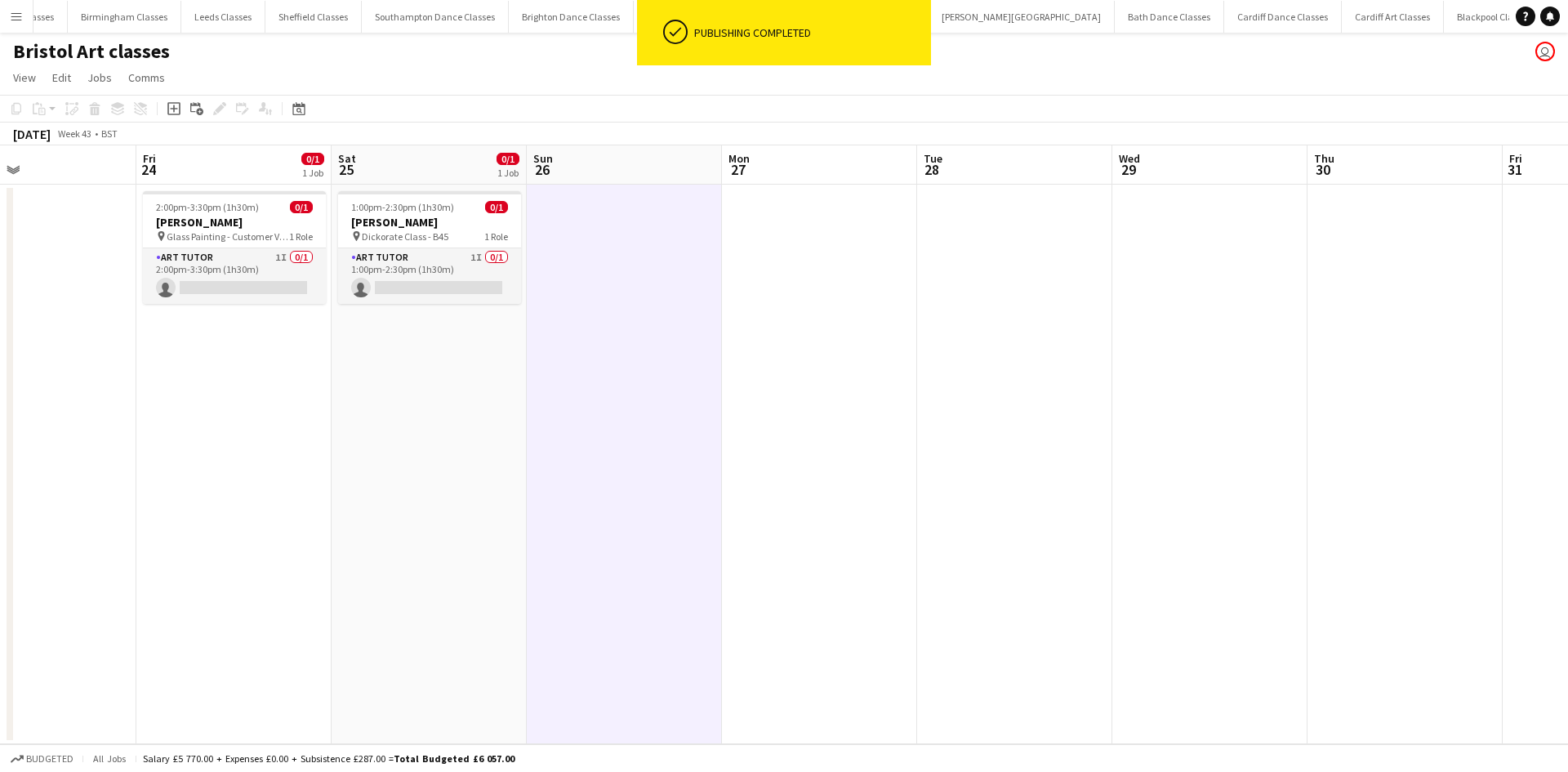
drag, startPoint x: 1471, startPoint y: 413, endPoint x: 413, endPoint y: 474, distance: 1059.8
click at [401, 474] on app-calendar-viewport "Mon 20 0/1 1 Job Tue 21 Wed 22 Thu 23 Fri 24 0/1 1 Job Sat 25 0/1 1 Job Sun 26 …" at bounding box center [784, 445] width 1568 height 598
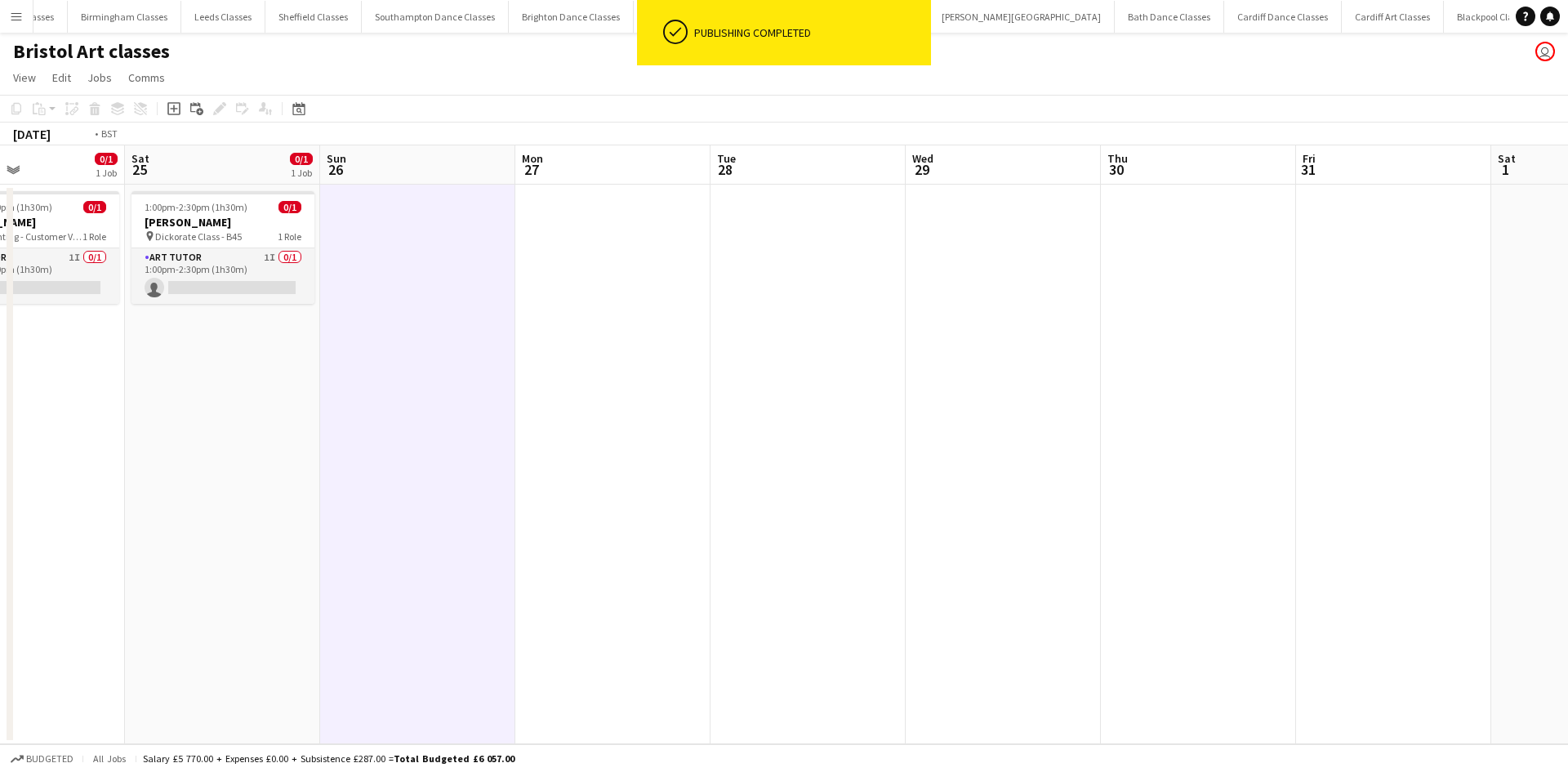
drag, startPoint x: 984, startPoint y: 472, endPoint x: 132, endPoint y: 470, distance: 852.0
click at [132, 470] on app-calendar-viewport "Wed 22 Thu 23 Fri 24 0/1 1 Job Sat 25 0/1 1 Job Sun 26 Mon 27 Tue 28 Wed 29 Thu…" at bounding box center [784, 445] width 1568 height 598
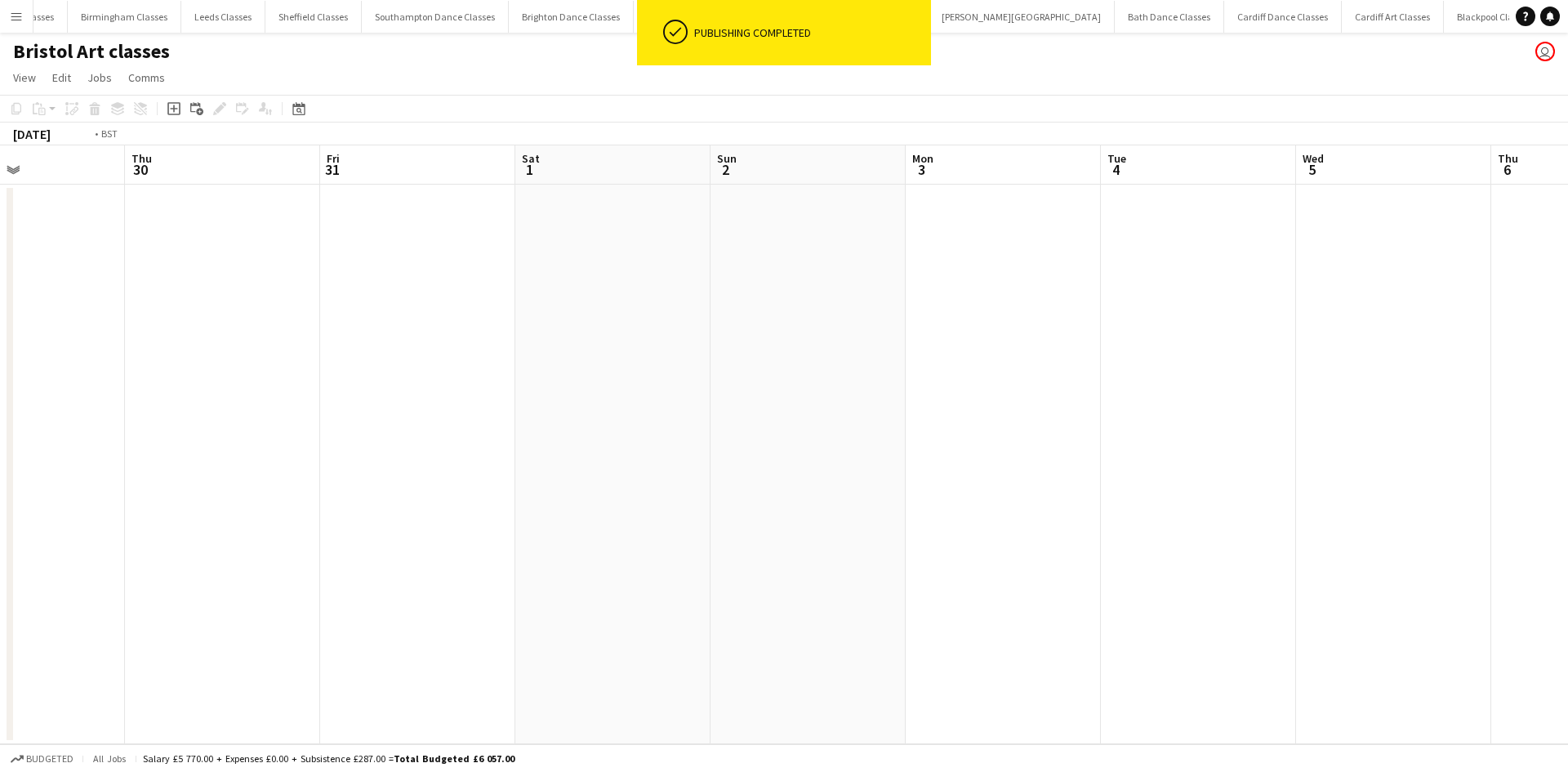
drag, startPoint x: 888, startPoint y: 431, endPoint x: 119, endPoint y: 416, distance: 769.1
click at [126, 416] on app-calendar-viewport "Mon 27 Tue 28 Wed 29 Thu 30 Fri 31 Sat 1 Sun 2 Mon 3 Tue 4 Wed 5 Thu 6 Fri 7 Sa…" at bounding box center [784, 445] width 1568 height 598
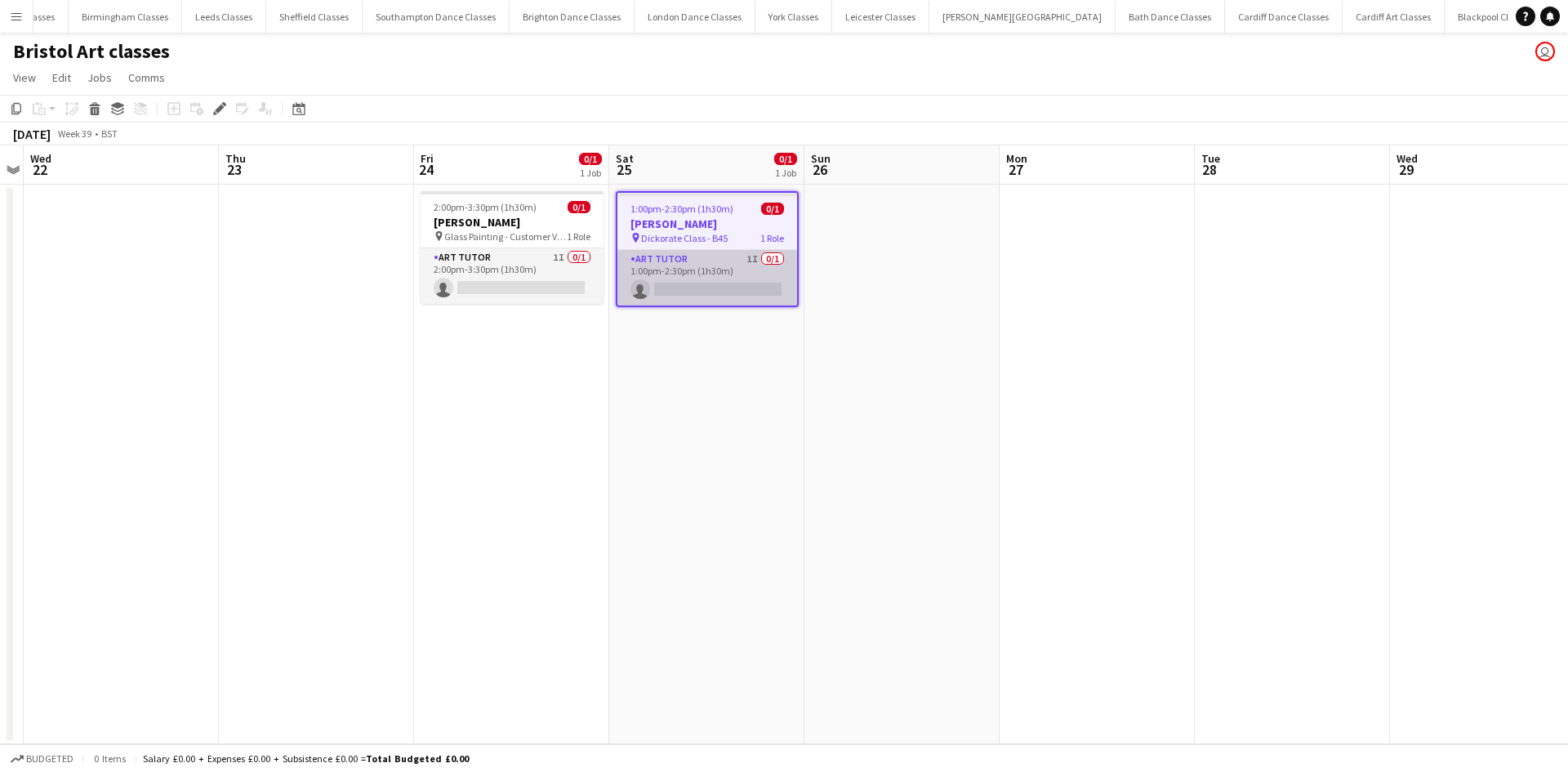
scroll to position [0, 615]
click at [689, 268] on app-card-role "Art Tutor 1I 0/1 1:00pm-2:30pm (1h30m) single-neutral-actions" at bounding box center [707, 277] width 179 height 56
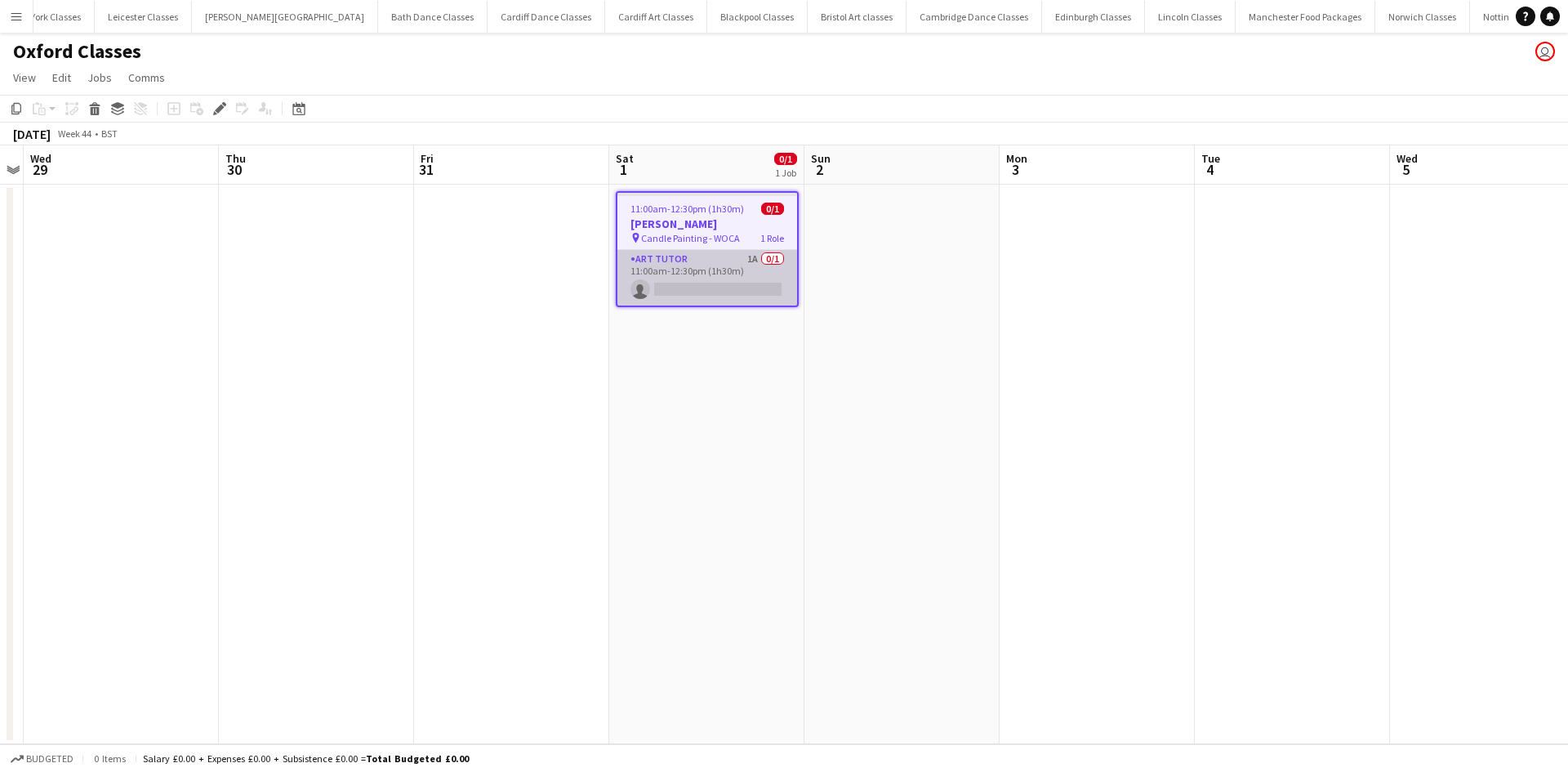
scroll to position [0, 1362]
click at [749, 284] on app-card-role "Art Tutor 1A 0/1 11:00am-12:30pm (1h30m) single-neutral-actions" at bounding box center [707, 277] width 179 height 56
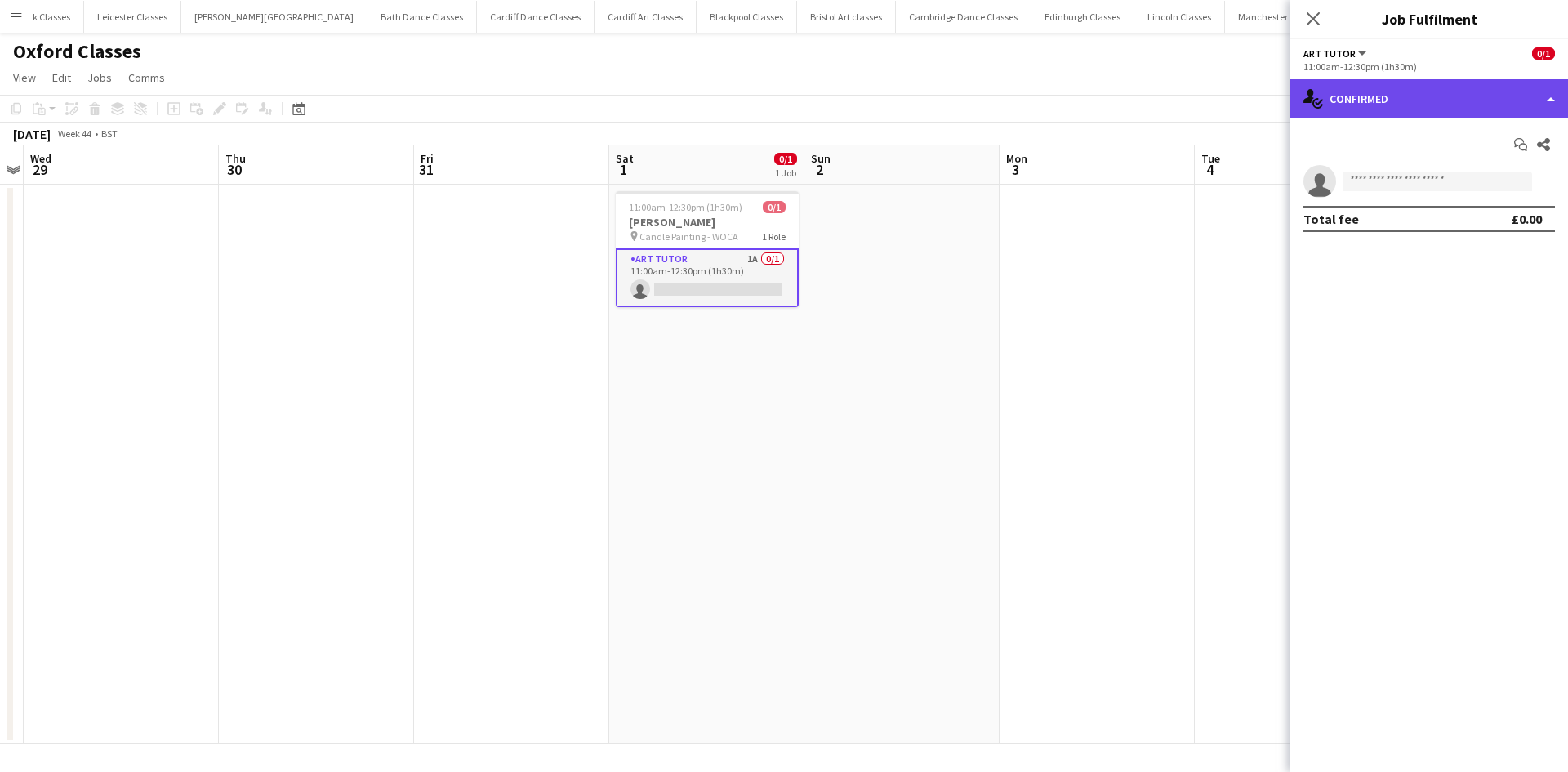
click at [1440, 90] on div "single-neutral-actions-check-2 Confirmed" at bounding box center [1429, 99] width 278 height 39
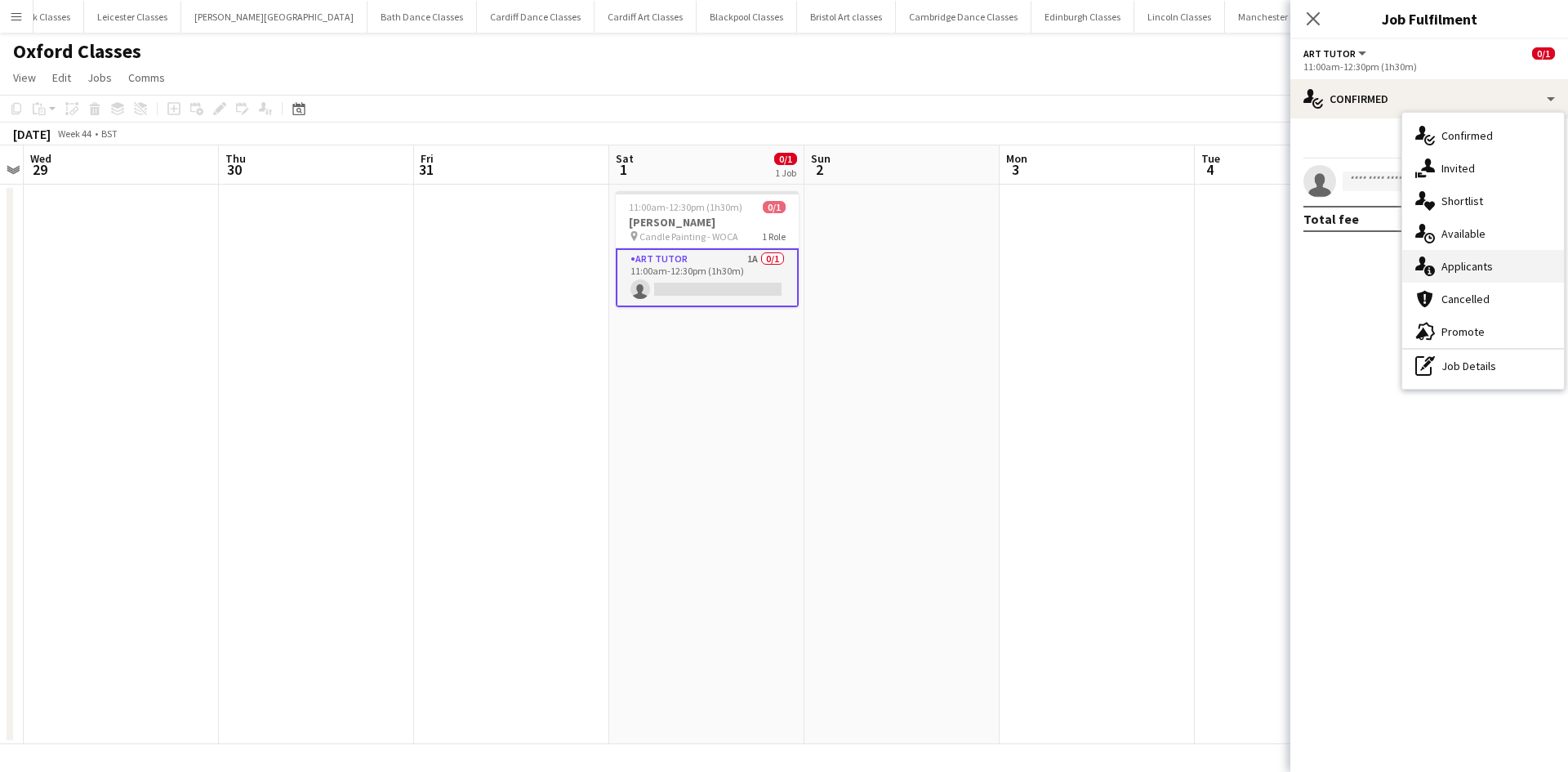
click at [1506, 273] on div "single-neutral-actions-information Applicants" at bounding box center [1483, 266] width 161 height 32
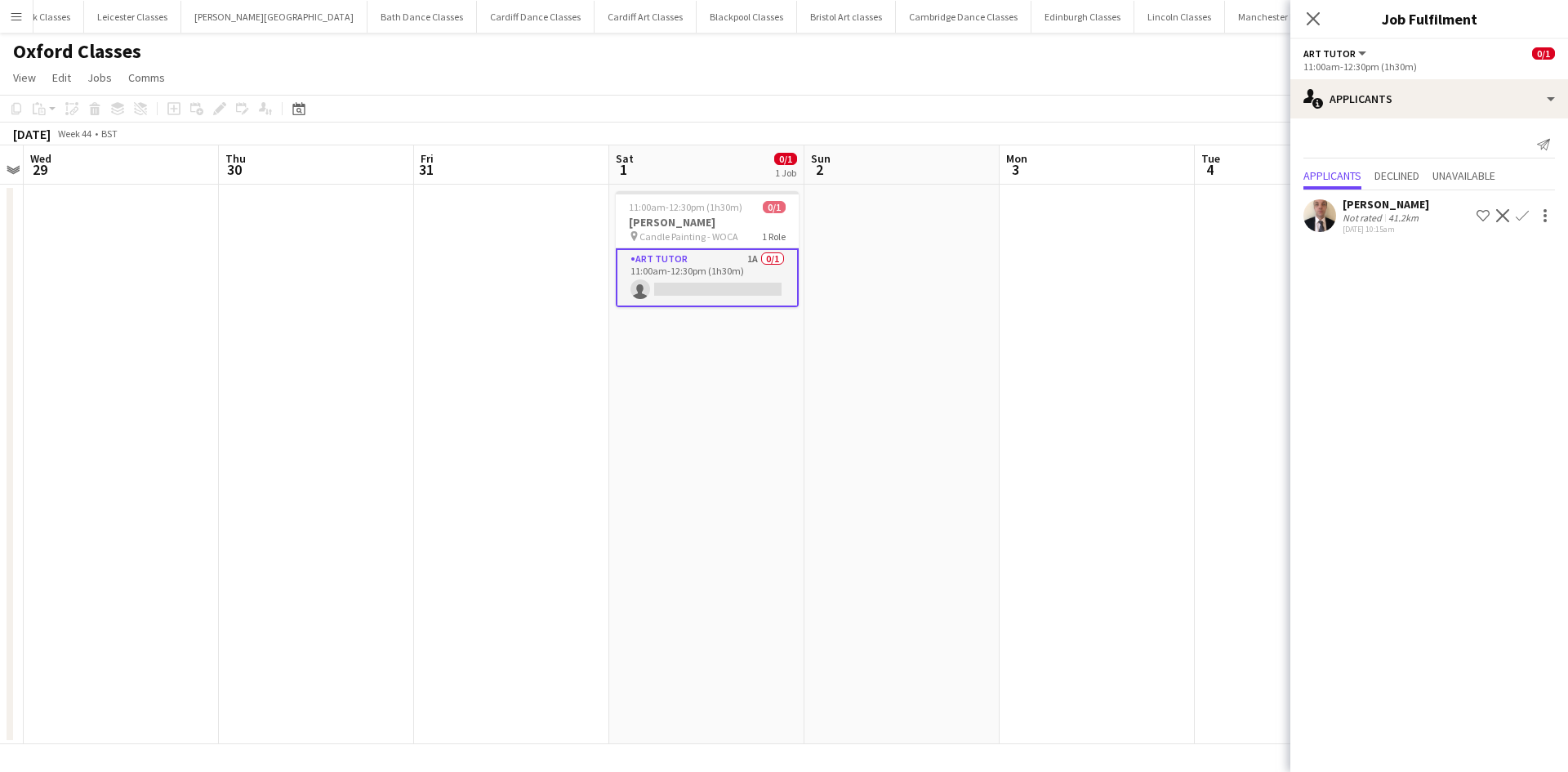
click at [1520, 210] on app-icon "Confirm" at bounding box center [1521, 215] width 13 height 13
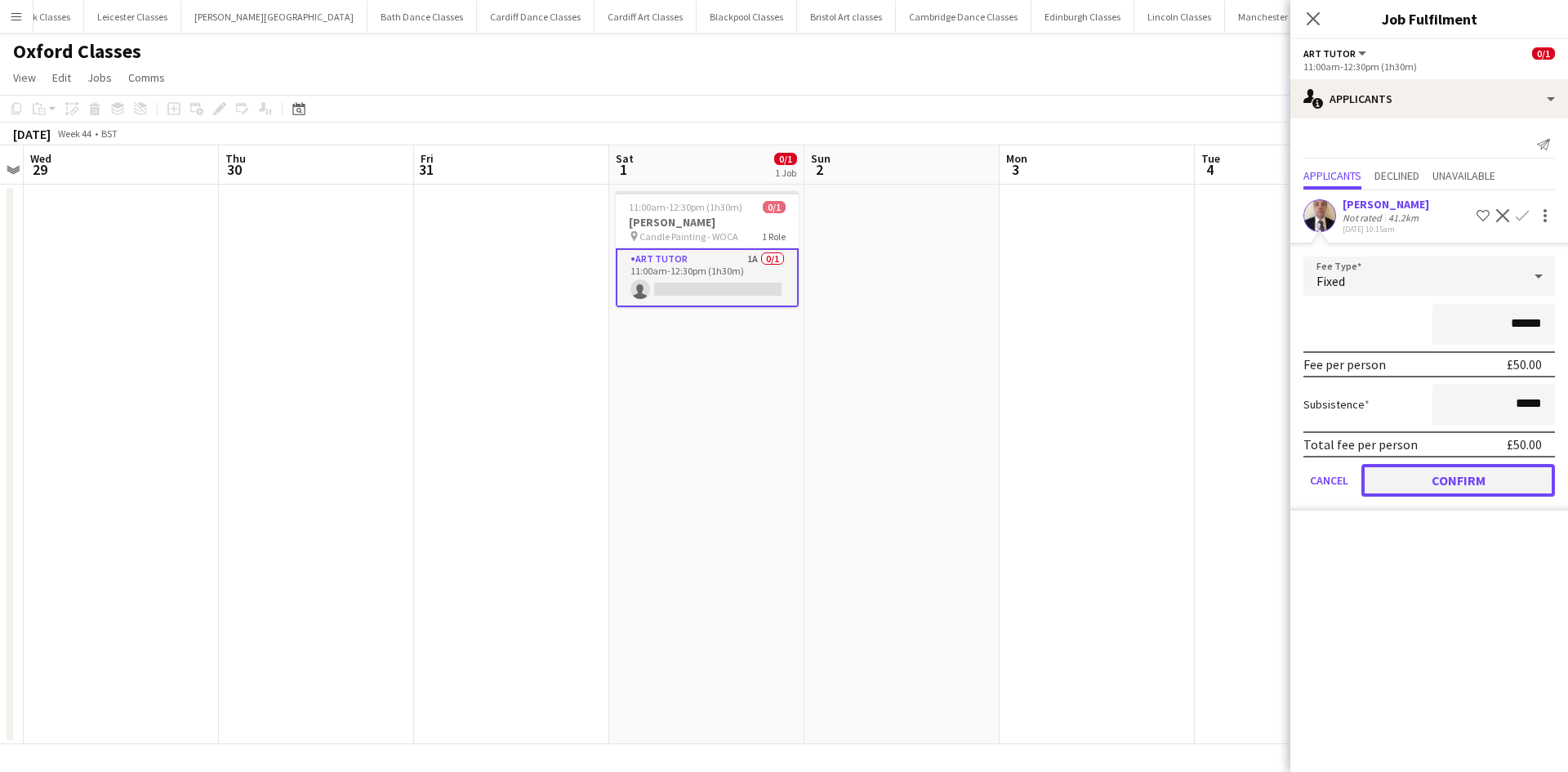
click at [1436, 479] on button "Confirm" at bounding box center [1458, 480] width 193 height 32
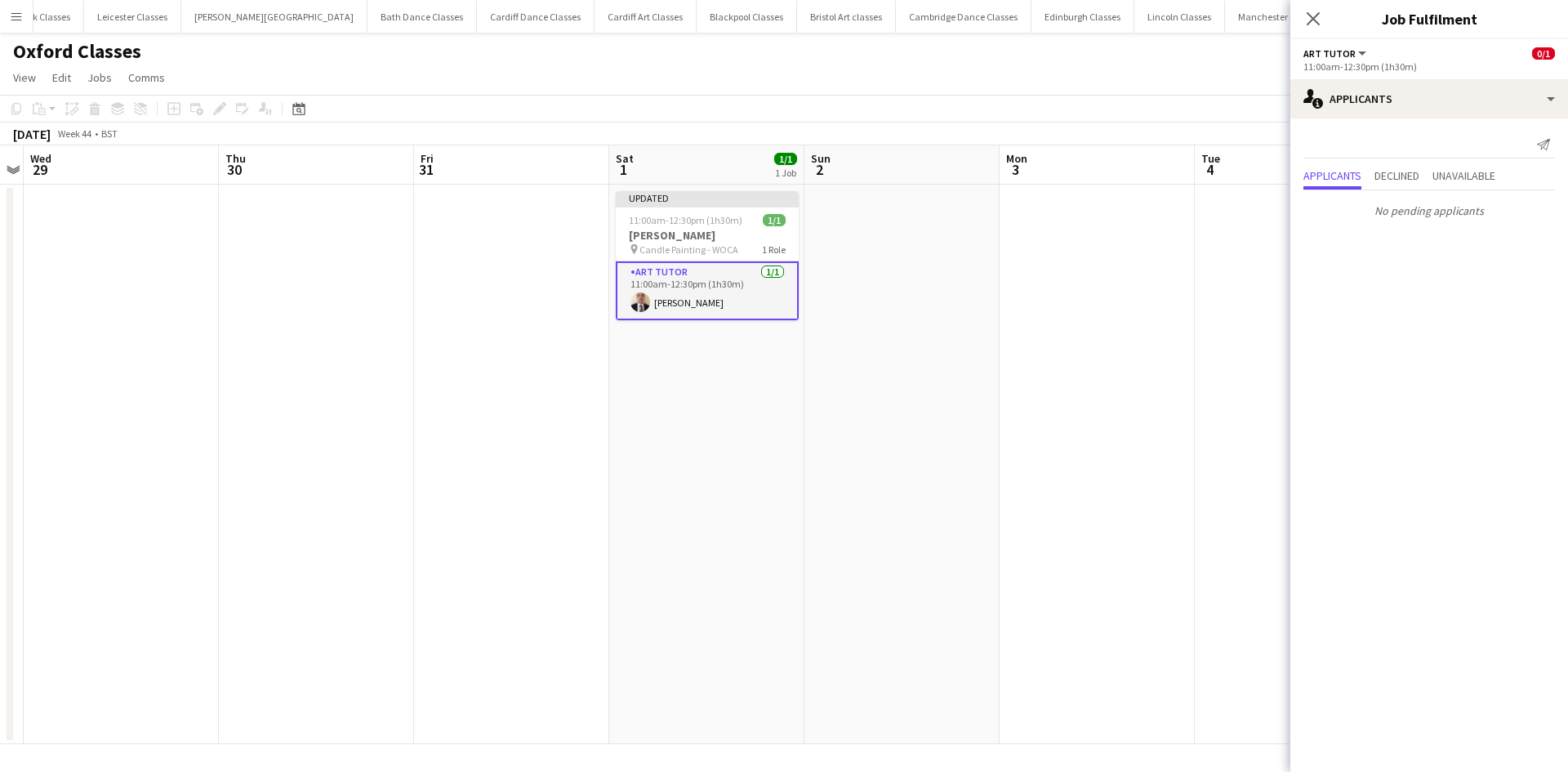
drag, startPoint x: 1161, startPoint y: 264, endPoint x: 1197, endPoint y: 206, distance: 68.3
click at [1161, 264] on app-date-cell at bounding box center [1097, 464] width 195 height 560
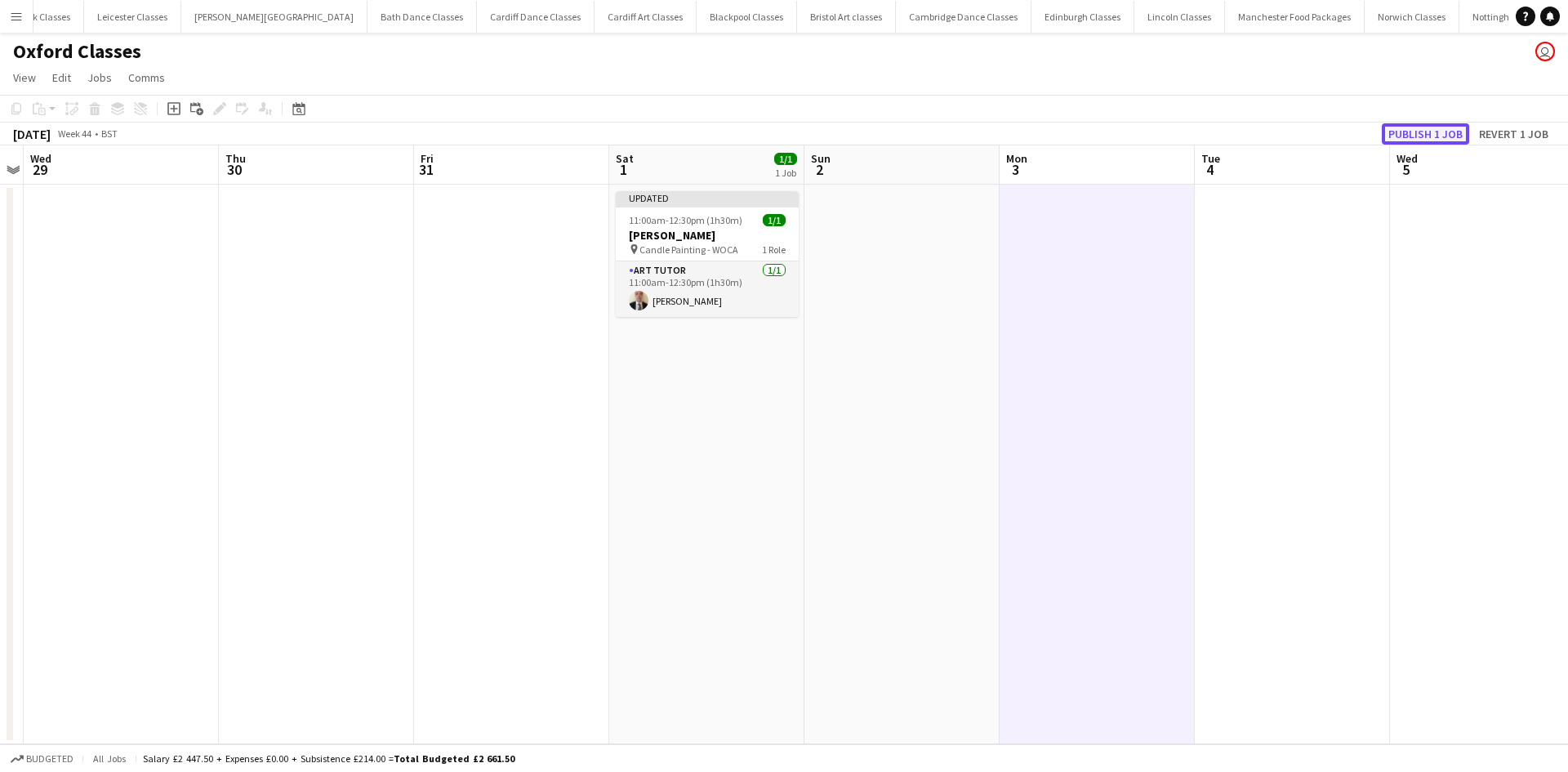
click at [1425, 131] on button "Publish 1 job" at bounding box center [1425, 133] width 87 height 21
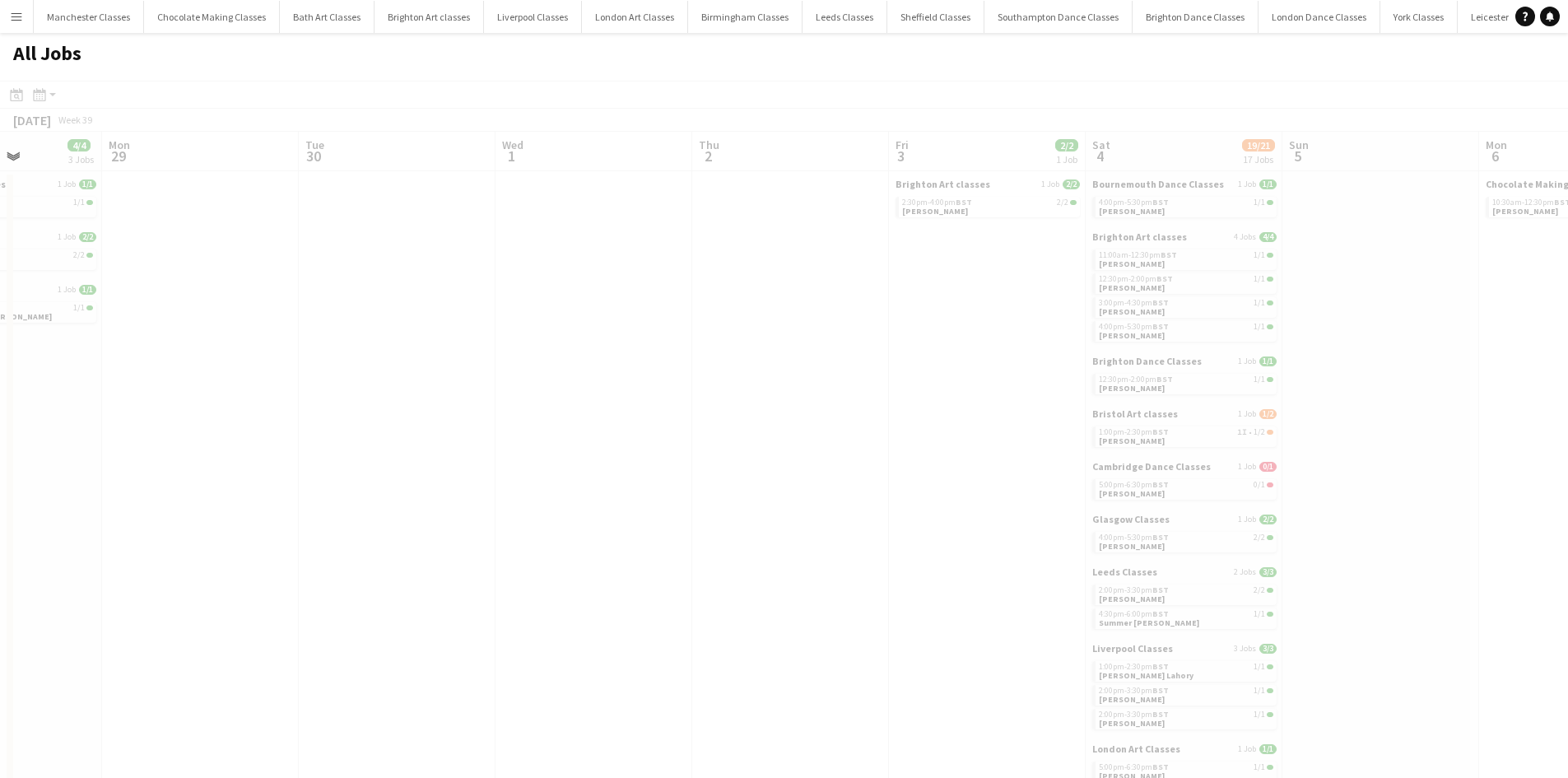
drag, startPoint x: 1402, startPoint y: 412, endPoint x: 520, endPoint y: 439, distance: 882.4
click at [514, 439] on app-all-jobs "All Jobs Date picker SEP 2025 SEP 2025 Monday M Tuesday T Wednesday W Thursday …" at bounding box center [784, 669] width 1568 height 1272
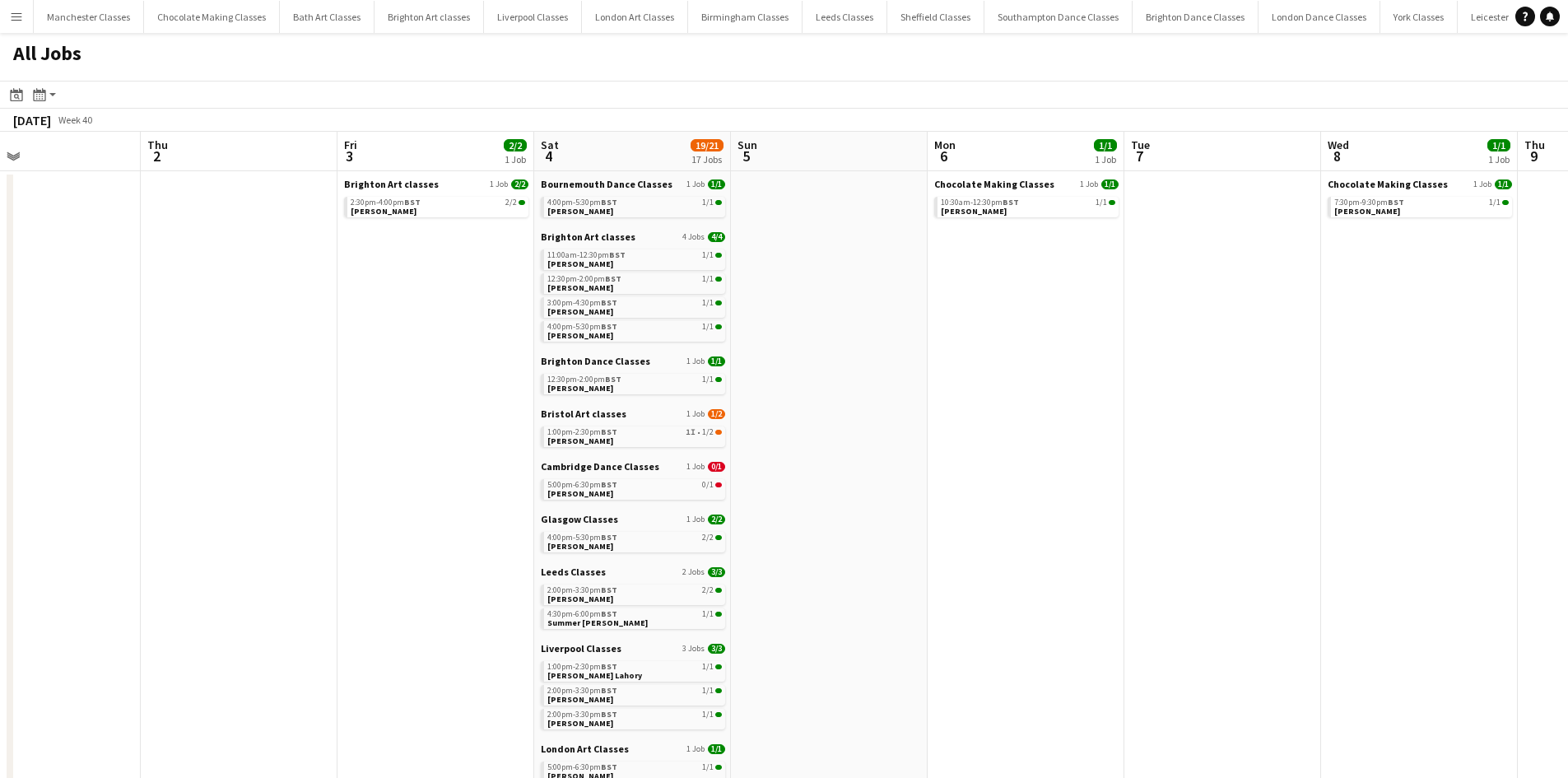
drag, startPoint x: 1070, startPoint y: 439, endPoint x: 484, endPoint y: 451, distance: 586.1
click at [484, 451] on app-calendar-viewport "Sun 28 4/4 3 Jobs Mon 29 Tue 30 Wed 1 Thu 2 Fri 3 2/2 1 Job Sat 4 19/21 17 Jobs…" at bounding box center [784, 719] width 1568 height 1173
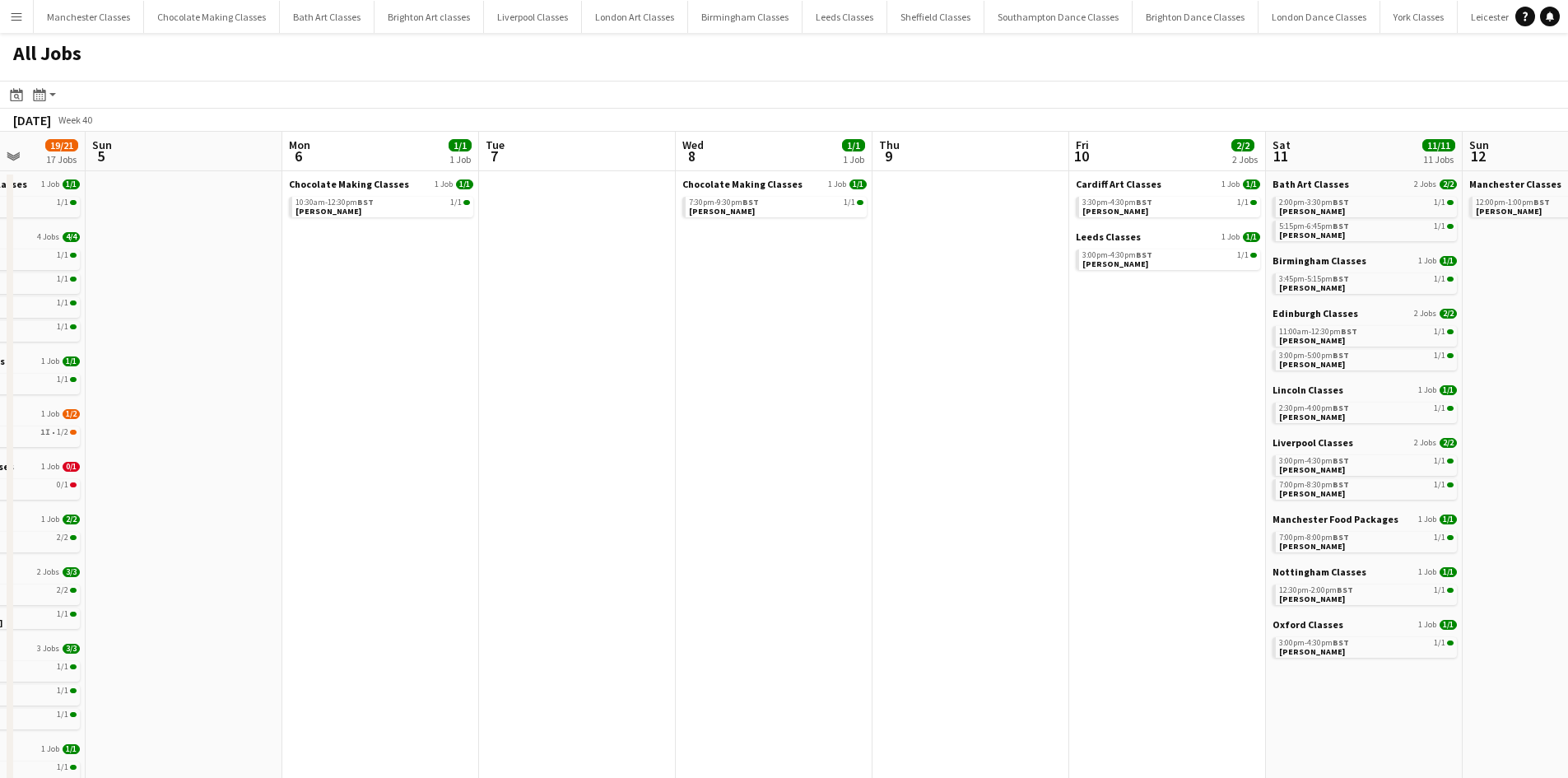
drag, startPoint x: 1246, startPoint y: 369, endPoint x: 587, endPoint y: 369, distance: 659.0
click at [587, 369] on app-calendar-viewport "Thu 2 Fri 3 2/2 1 Job Sat 4 19/21 17 Jobs Sun 5 Mon 6 1/1 1 Job Tue 7 Wed 8 1/1…" at bounding box center [784, 719] width 1568 height 1173
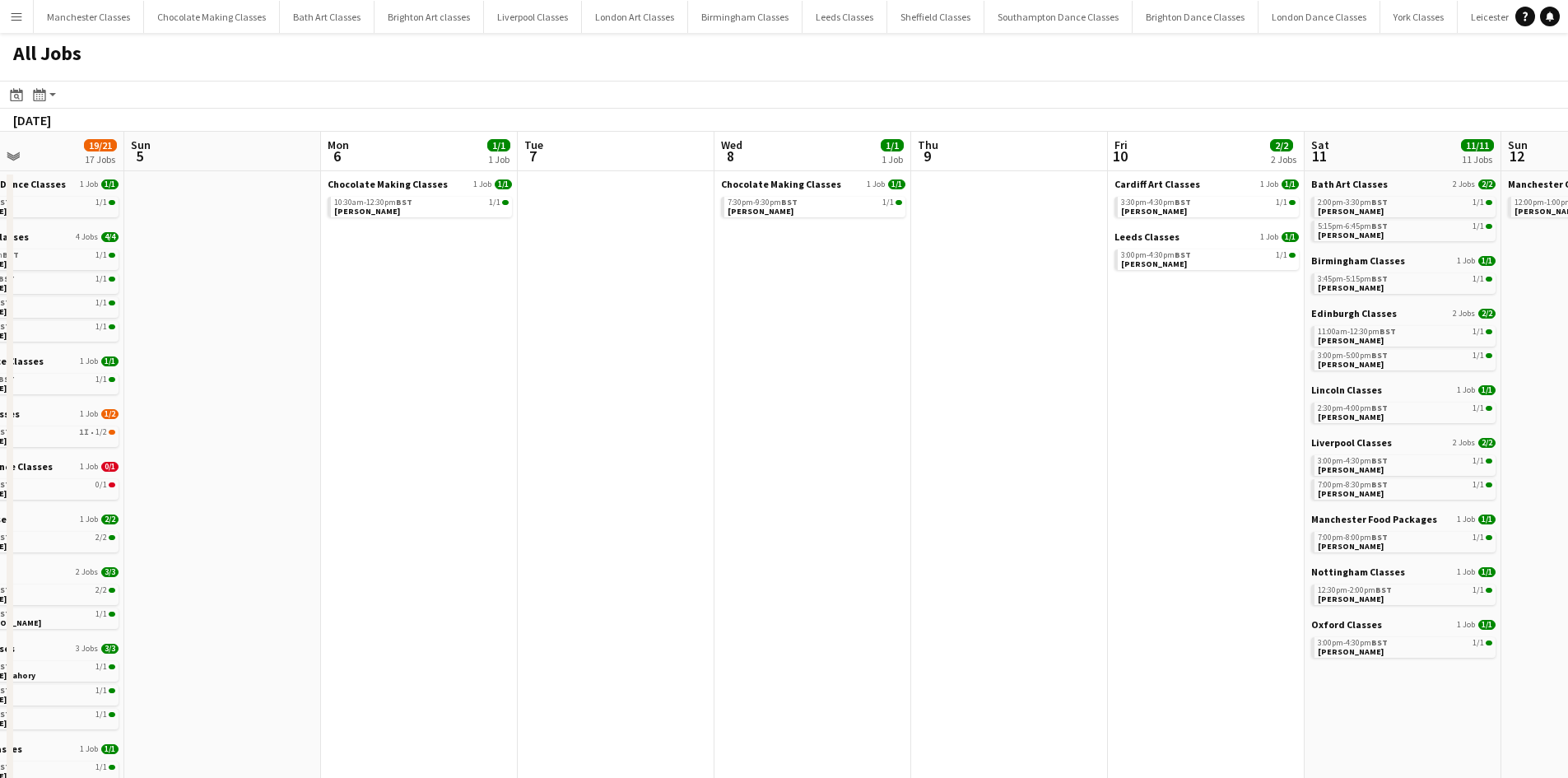
drag, startPoint x: 943, startPoint y: 370, endPoint x: 376, endPoint y: 377, distance: 567.0
click at [376, 377] on app-calendar-viewport "Thu 2 Fri 3 2/2 1 Job Sat 4 19/21 17 Jobs Sun 5 Mon 6 1/1 1 Job Tue 7 Wed 8 1/1…" at bounding box center [784, 719] width 1568 height 1173
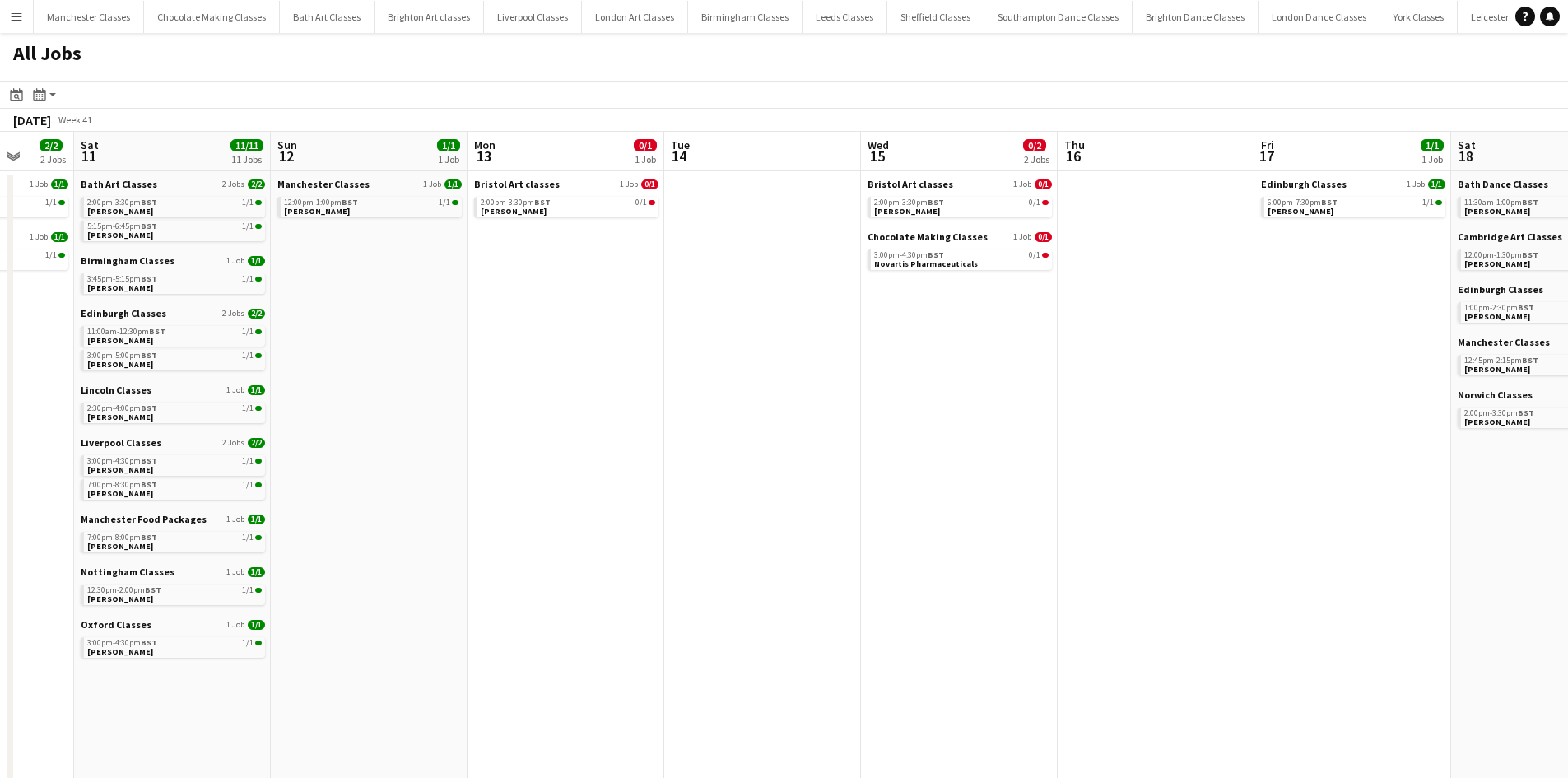
drag, startPoint x: 1172, startPoint y: 371, endPoint x: 501, endPoint y: 371, distance: 671.0
click at [501, 371] on app-calendar-viewport "Wed 8 1/1 1 Job Thu 9 Fri 10 2/2 2 Jobs Sat 11 11/11 11 Jobs Sun 12 1/1 1 Job M…" at bounding box center [784, 719] width 1568 height 1173
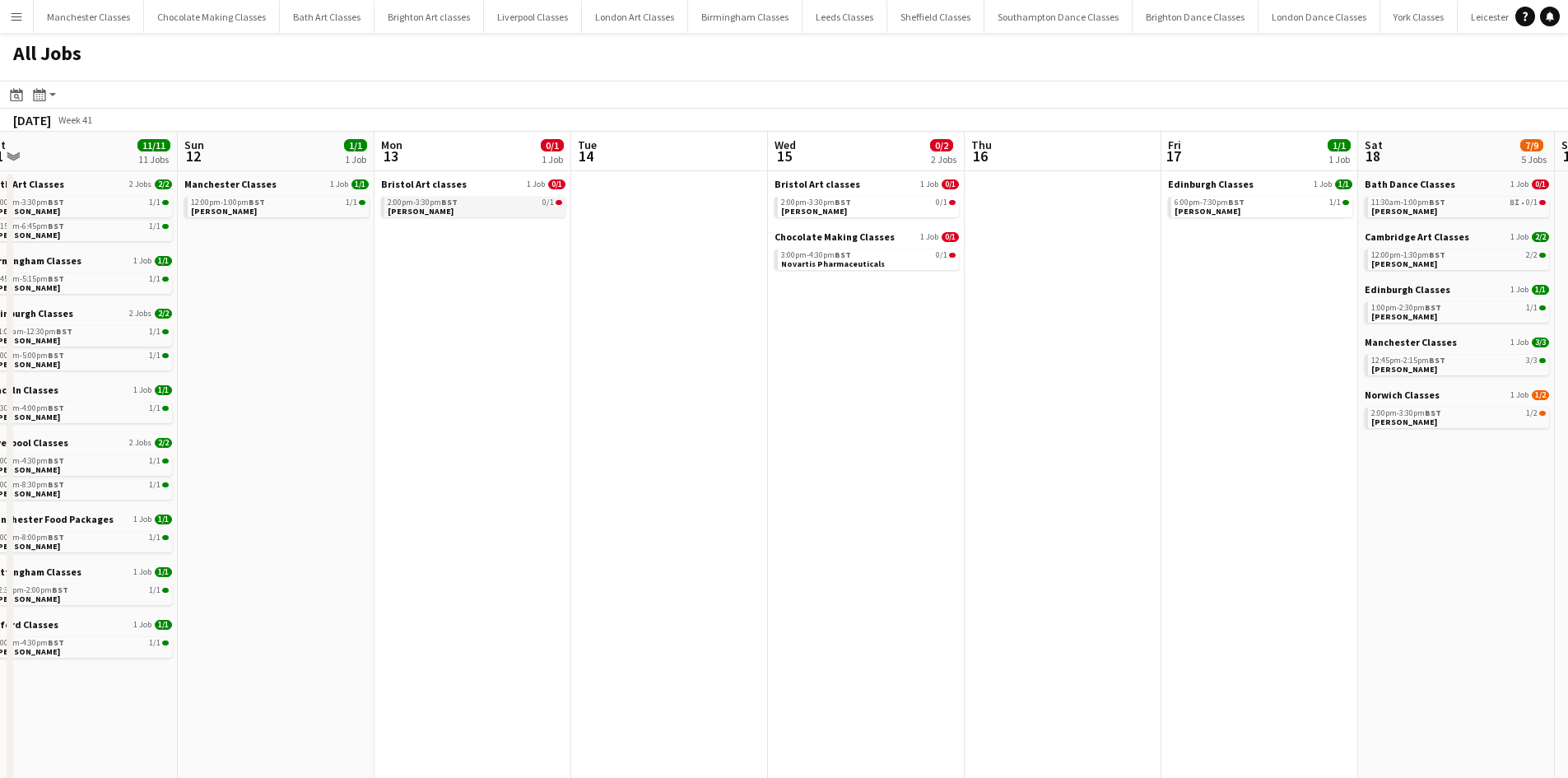
click at [515, 207] on link "2:00pm-3:30pm BST 0/1 Eva Bakouras" at bounding box center [475, 206] width 175 height 19
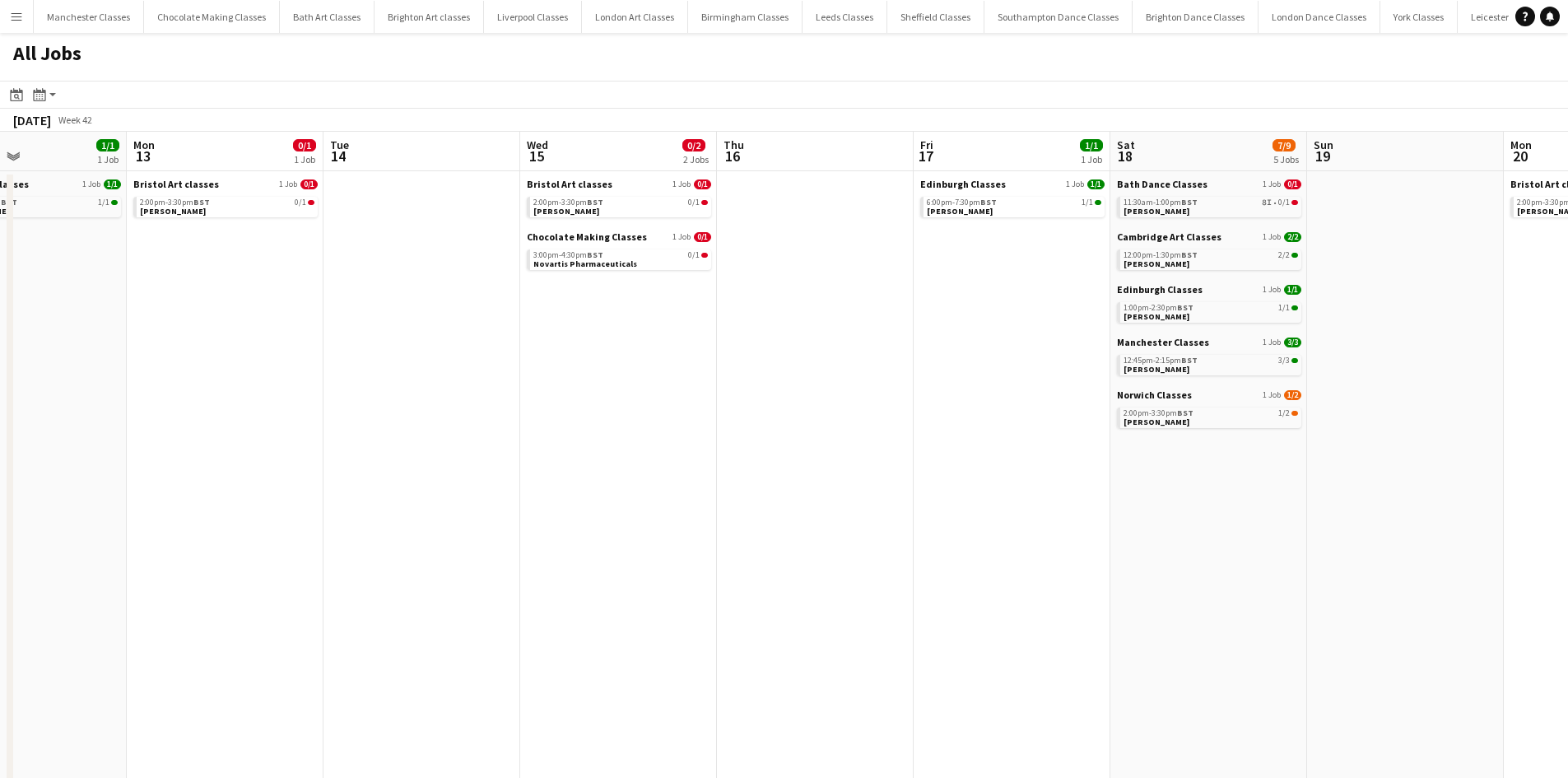
click at [171, 424] on app-all-jobs "All Jobs Date picker SEP 2025 SEP 2025 Monday M Tuesday T Wednesday W Thursday …" at bounding box center [784, 669] width 1568 height 1272
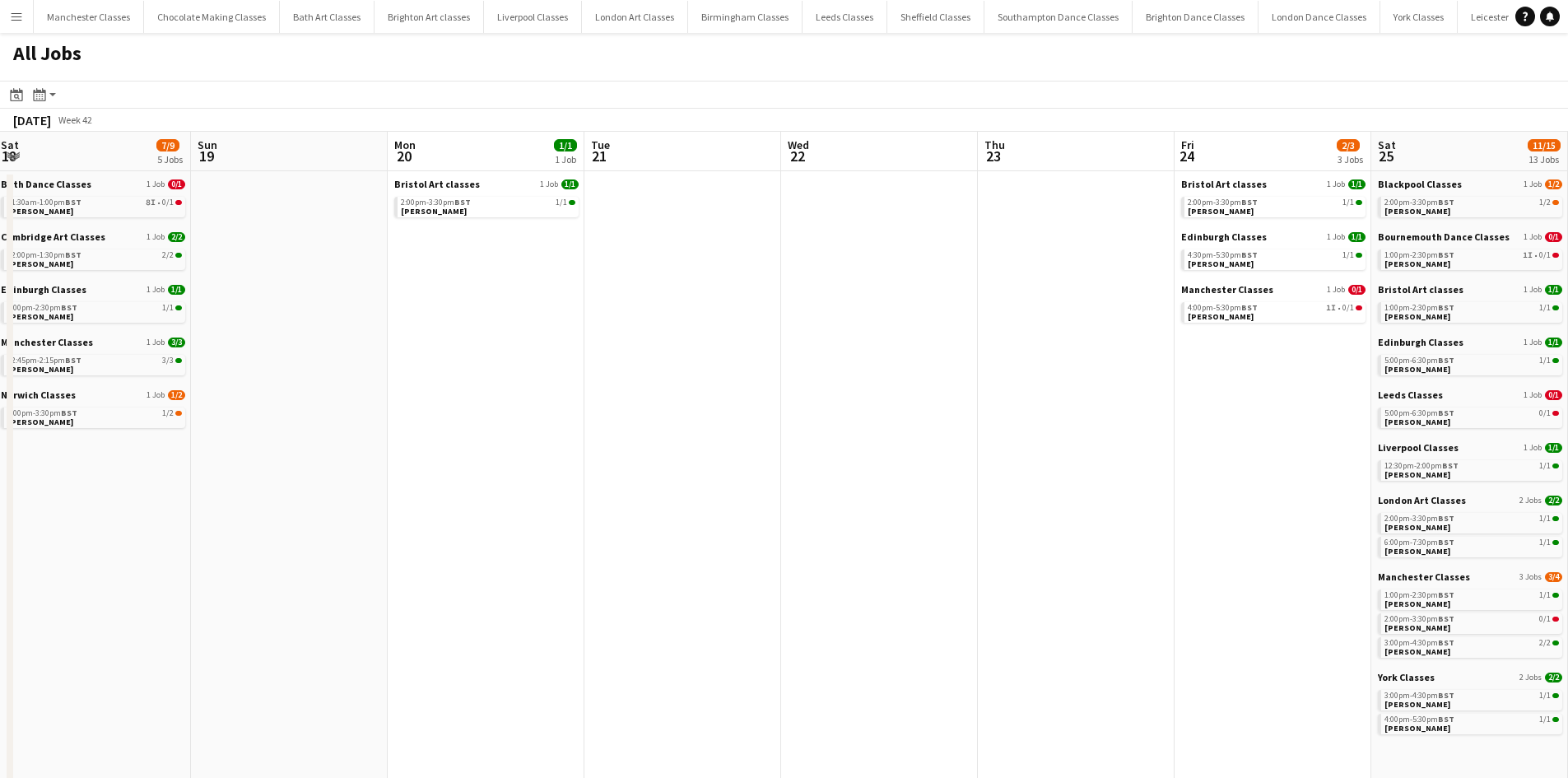
drag, startPoint x: 1099, startPoint y: 417, endPoint x: 370, endPoint y: 465, distance: 730.6
click at [366, 465] on app-calendar-viewport "Tue 14 Wed 15 0/2 2 Jobs Thu 16 Fri 17 1/1 1 Job Sat 18 7/9 5 Jobs Sun 19 Mon 2…" at bounding box center [784, 719] width 1568 height 1173
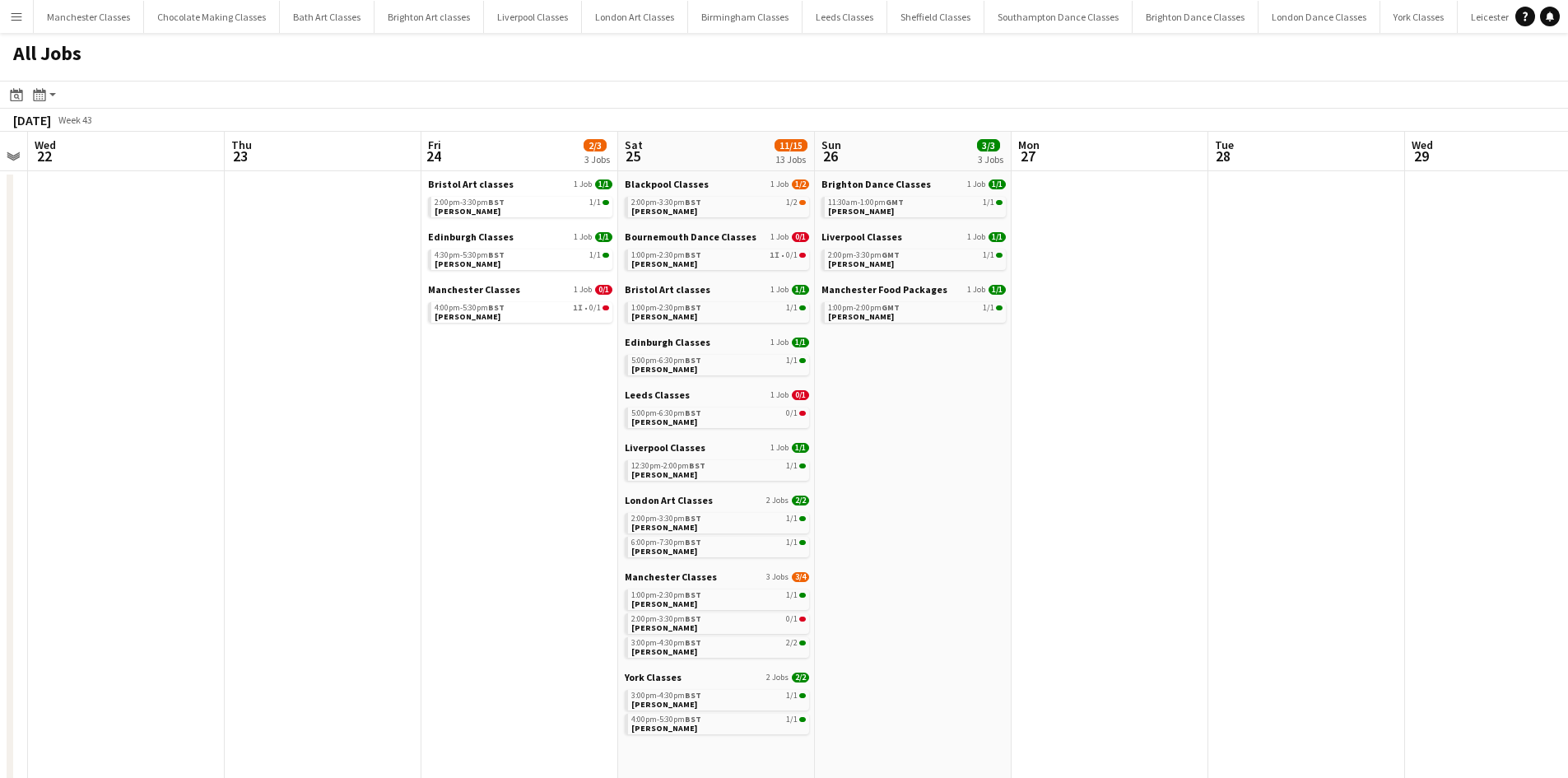
drag, startPoint x: 1129, startPoint y: 459, endPoint x: 405, endPoint y: 443, distance: 724.2
click at [387, 459] on app-calendar-viewport "Sat 18 7/9 5 Jobs Sun 19 Mon 20 1/1 1 Job Tue 21 Wed 22 Thu 23 Fri 24 2/3 3 Job…" at bounding box center [784, 719] width 1568 height 1173
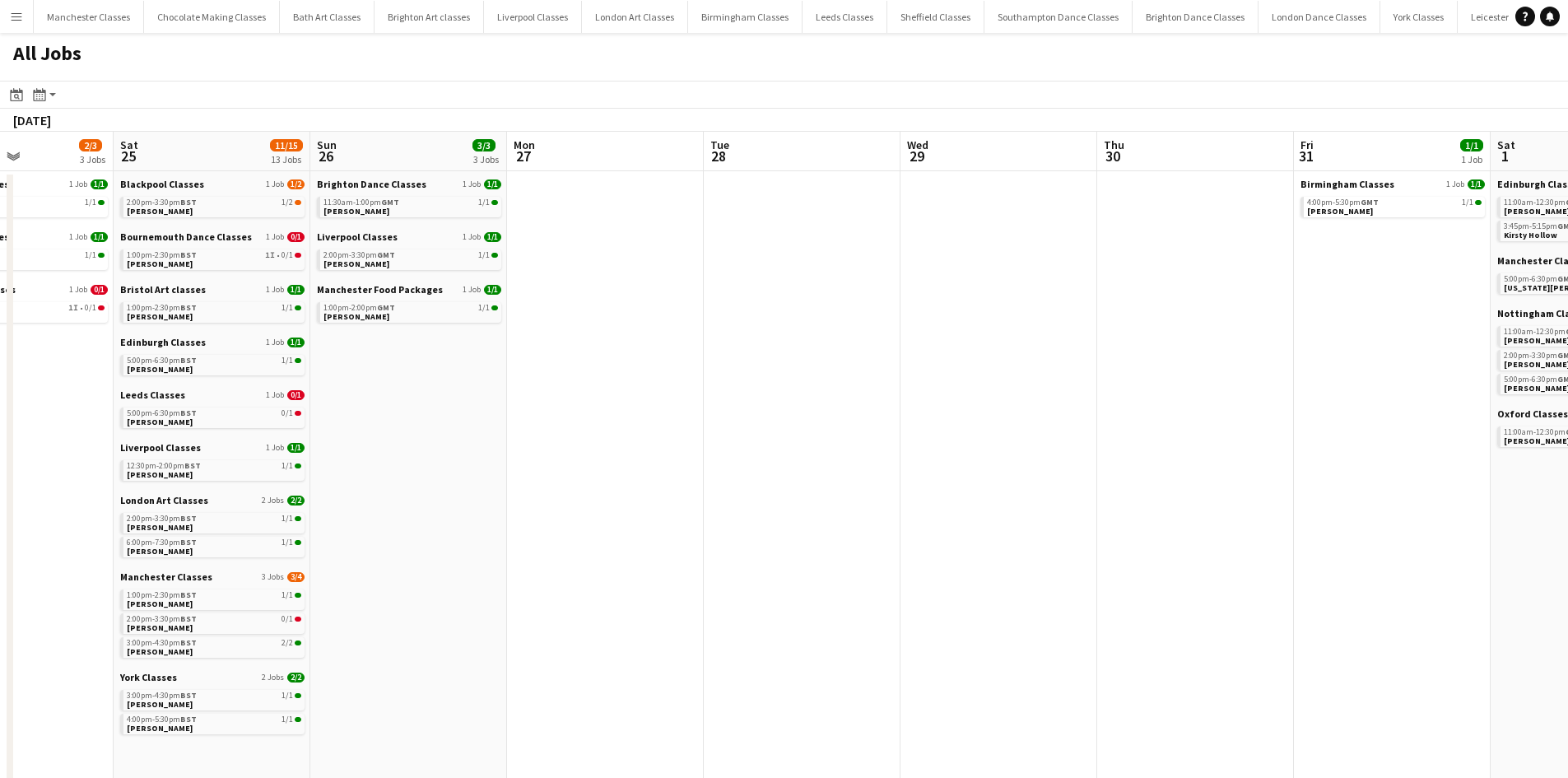
drag, startPoint x: 1384, startPoint y: 430, endPoint x: 272, endPoint y: 457, distance: 1112.3
click at [272, 457] on app-calendar-viewport "Wed 22 Thu 23 Fri 24 2/3 3 Jobs Sat 25 11/15 13 Jobs Sun 26 3/3 3 Jobs Mon 27 T…" at bounding box center [784, 719] width 1568 height 1173
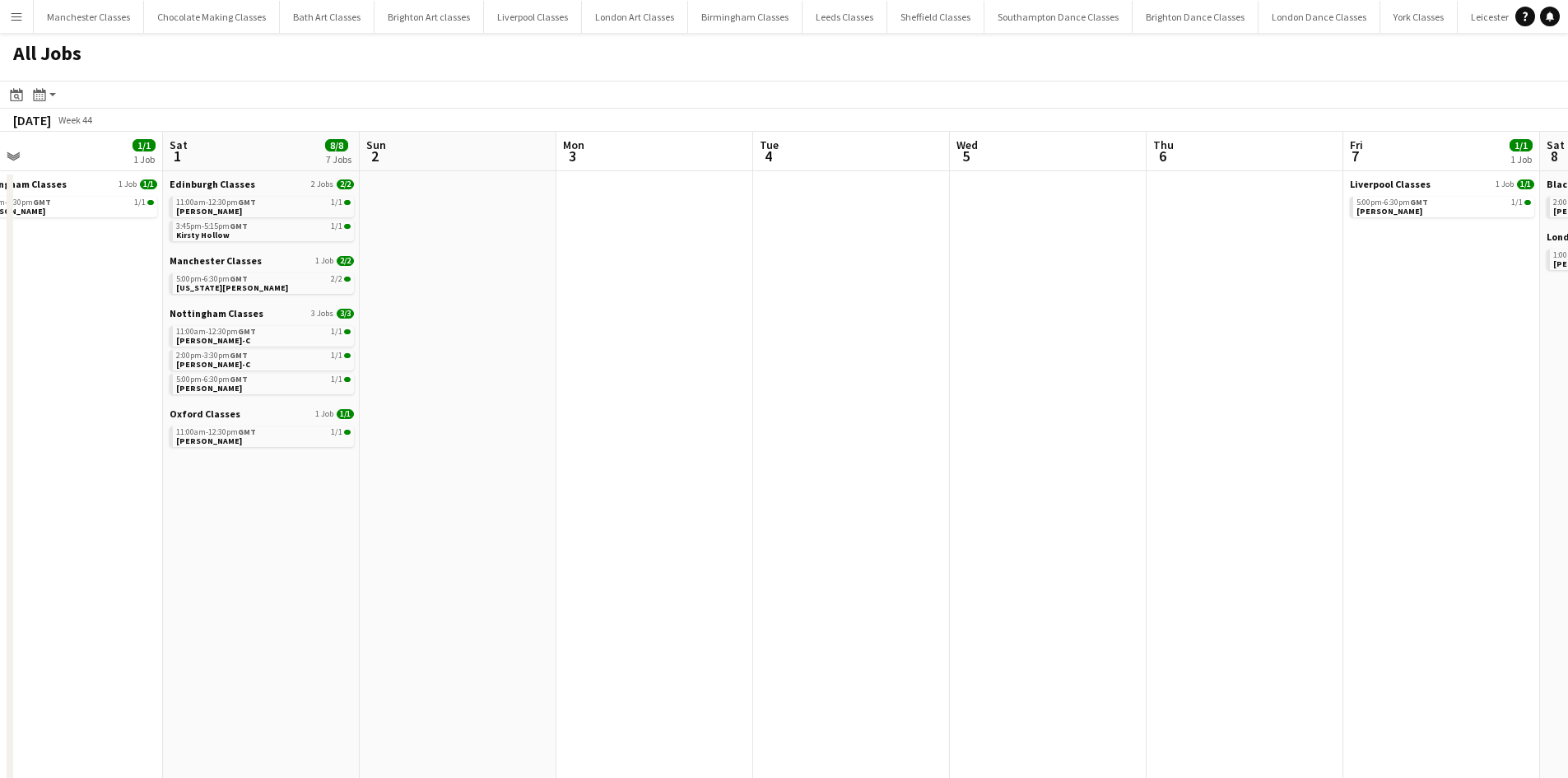
drag, startPoint x: 1245, startPoint y: 441, endPoint x: 210, endPoint y: 491, distance: 1036.2
click at [169, 507] on app-calendar-viewport "Tue 28 Wed 29 Thu 30 Fri 31 1/1 1 Job Sat 1 8/8 7 Jobs Sun 2 Mon 3 Tue 4 Wed 5 …" at bounding box center [784, 719] width 1568 height 1173
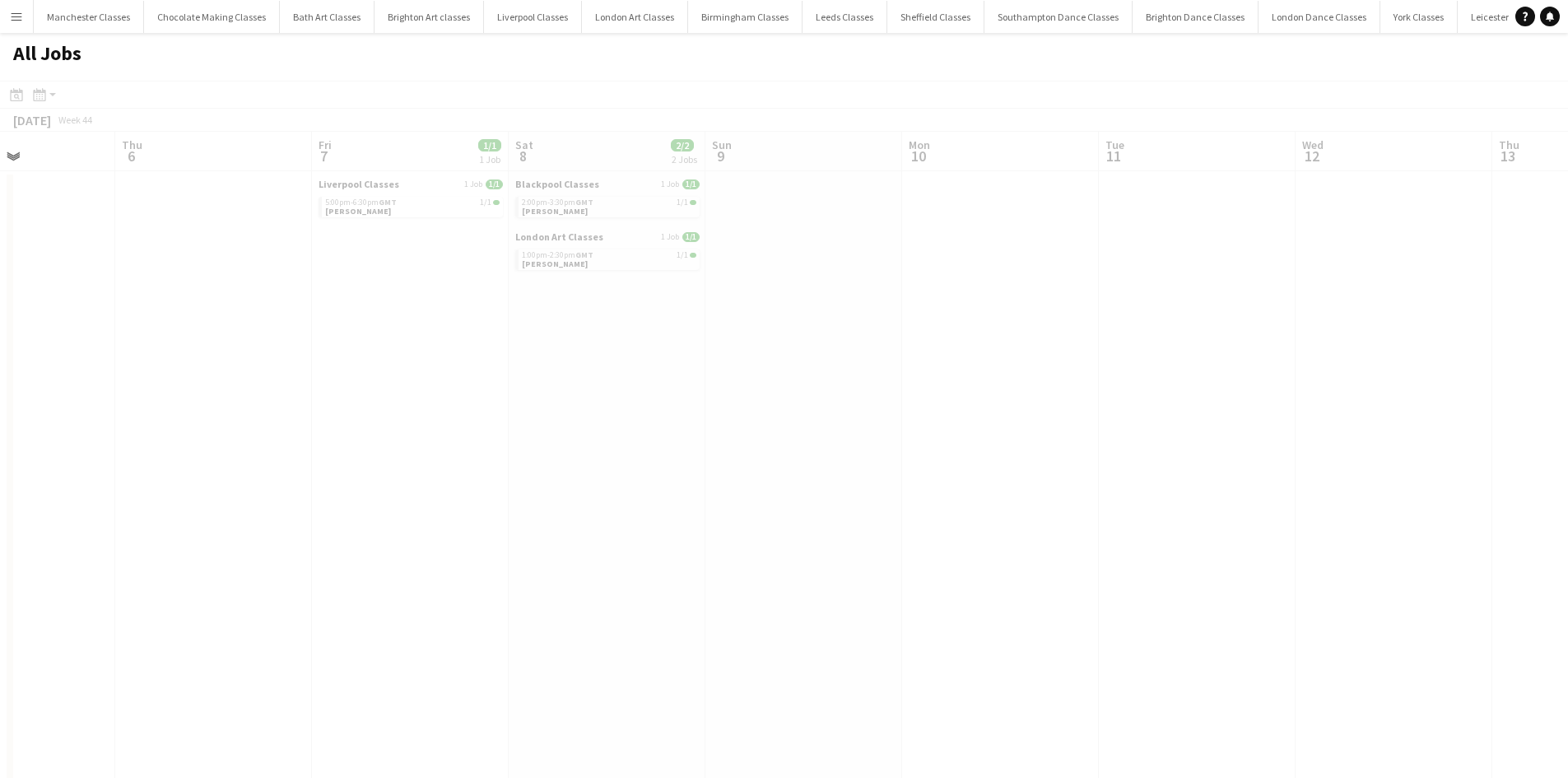
drag, startPoint x: 1194, startPoint y: 438, endPoint x: 114, endPoint y: 457, distance: 1080.2
click at [114, 457] on app-calendar-viewport "Sun 2 Mon 3 Tue 4 Wed 5 Thu 6 Fri 7 1/1 1 Job Sat 8 2/2 2 Jobs Sun 9 Mon 10 Tue…" at bounding box center [784, 719] width 1568 height 1173
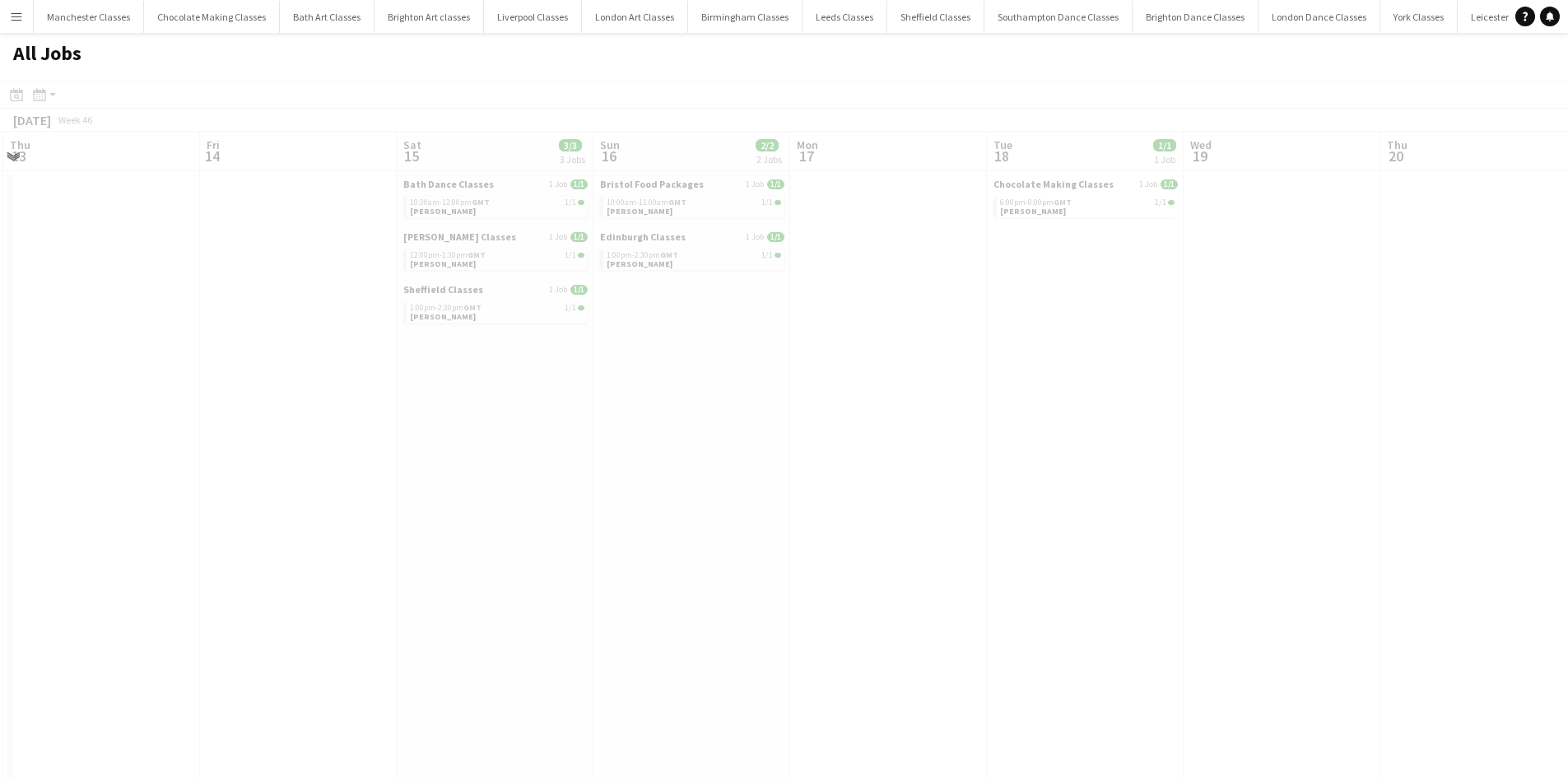
drag, startPoint x: 1205, startPoint y: 426, endPoint x: 139, endPoint y: 439, distance: 1066.1
click at [136, 443] on app-calendar-viewport "Mon 10 Tue 11 Wed 12 Thu 13 Fri 14 Sat 15 3/3 3 Jobs Sun 16 2/2 2 Jobs Mon 17 T…" at bounding box center [784, 719] width 1568 height 1173
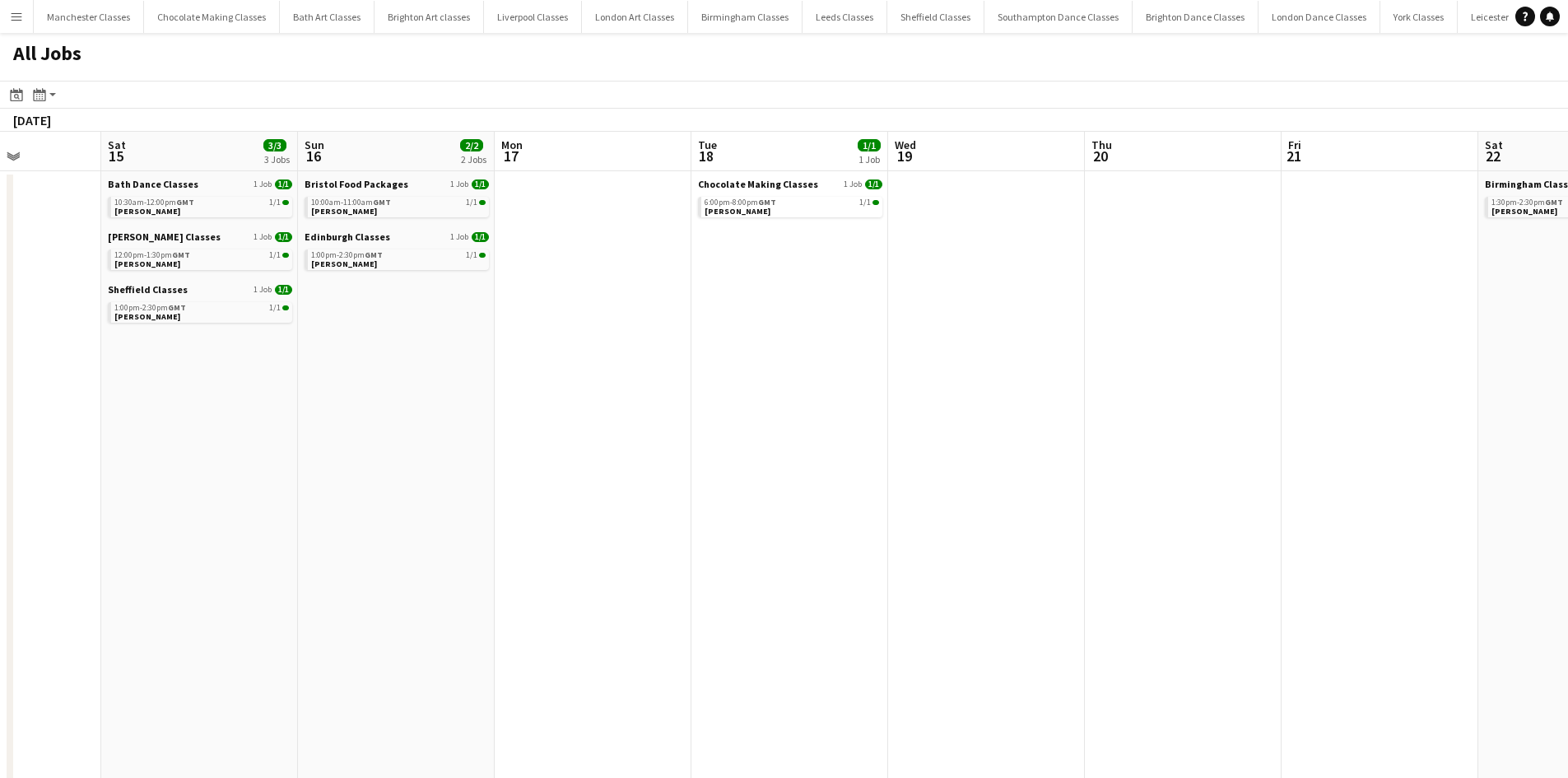
drag, startPoint x: 1148, startPoint y: 414, endPoint x: 283, endPoint y: 426, distance: 865.1
click at [218, 435] on app-calendar-viewport "Wed 12 Thu 13 Fri 14 Sat 15 3/3 3 Jobs Sun 16 2/2 2 Jobs Mon 17 Tue 18 1/1 1 Jo…" at bounding box center [784, 719] width 1568 height 1173
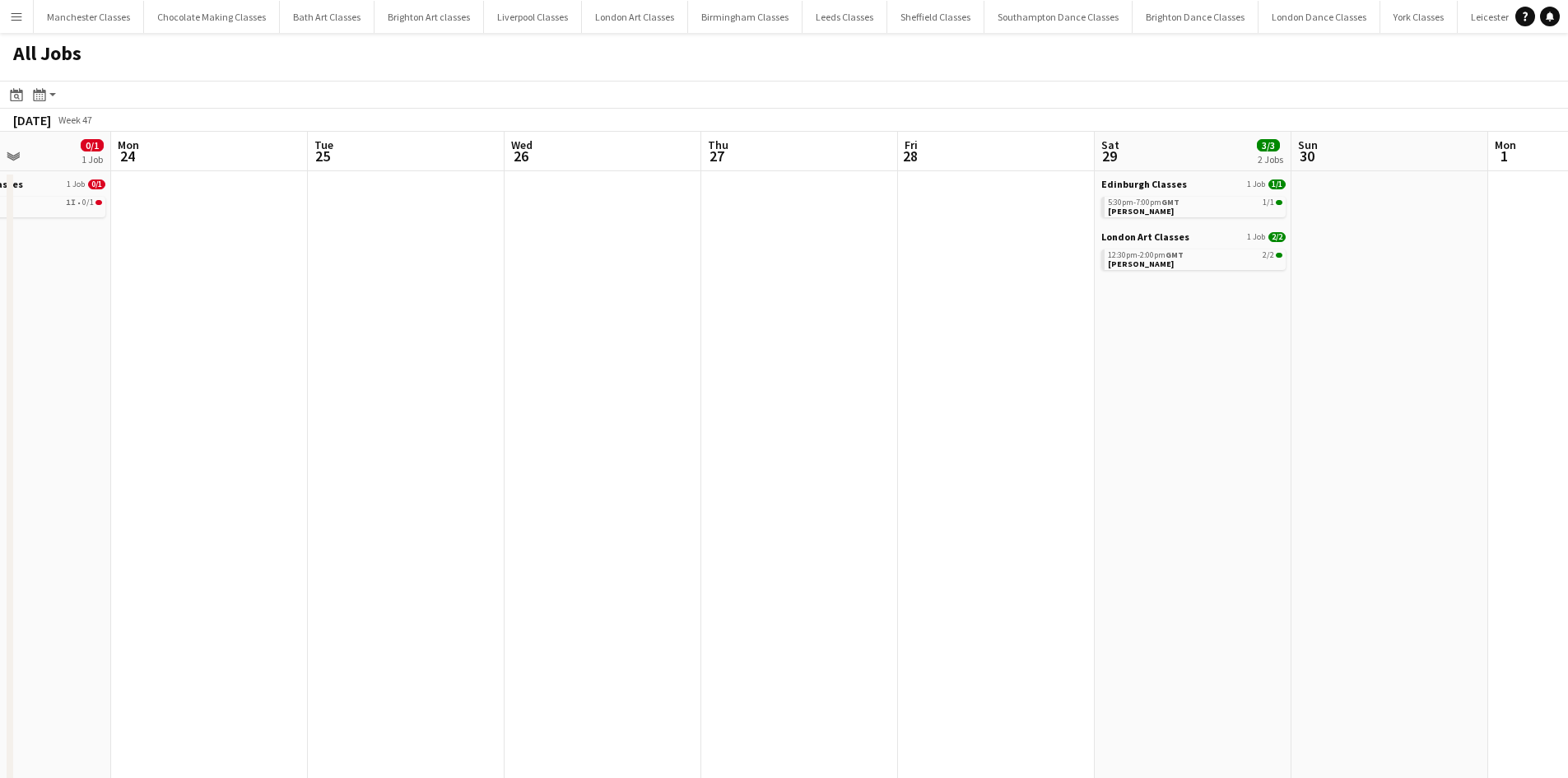
drag, startPoint x: 1090, startPoint y: 405, endPoint x: 762, endPoint y: 408, distance: 328.0
click at [71, 444] on app-calendar-viewport "Thu 20 Fri 21 Sat 22 1/1 1 Job Sun 23 0/1 1 Job Mon 24 Tue 25 Wed 26 Thu 27 Fri…" at bounding box center [784, 719] width 1568 height 1173
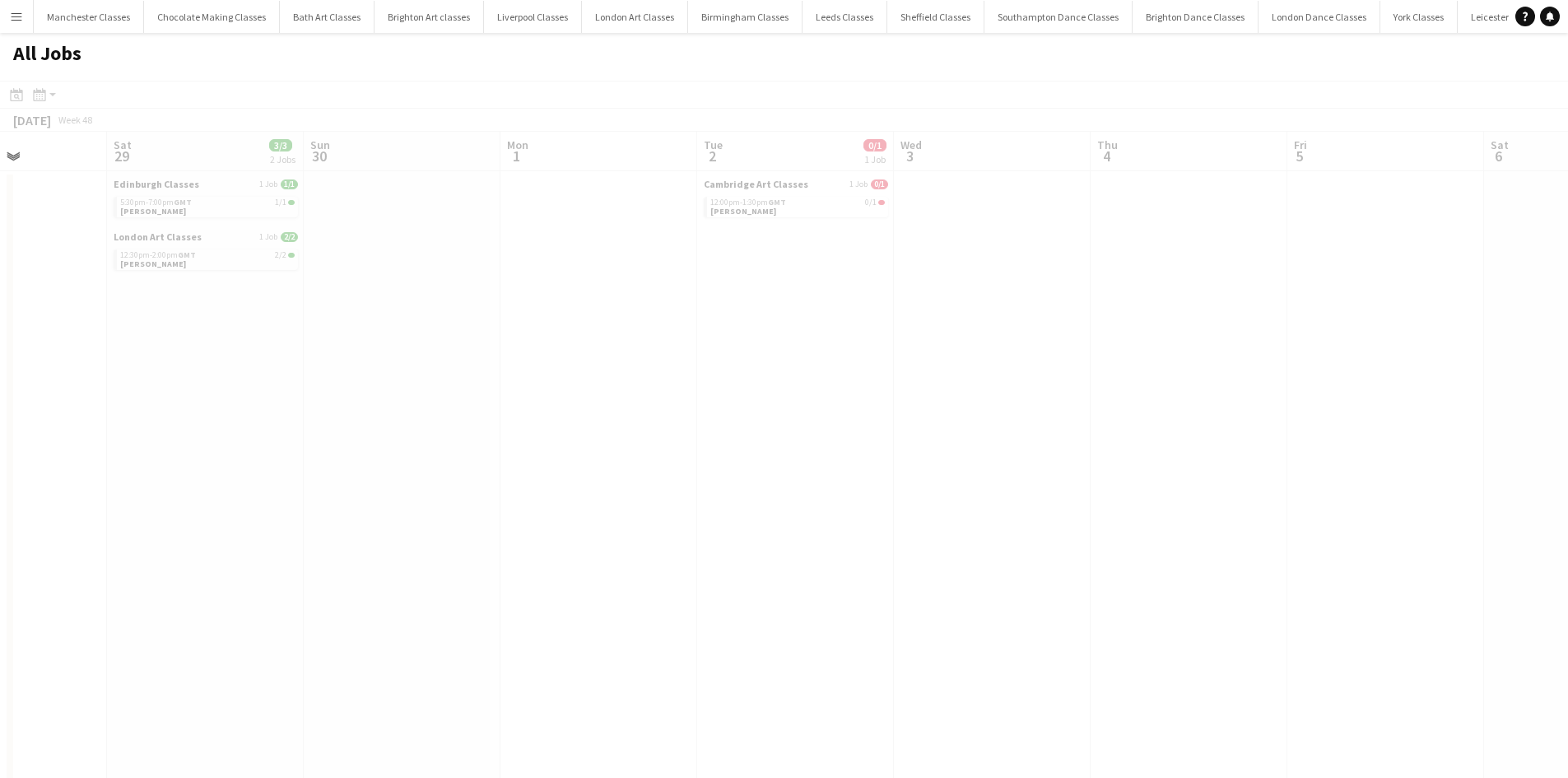
drag, startPoint x: 1294, startPoint y: 397, endPoint x: 141, endPoint y: 399, distance: 1153.0
click at [142, 399] on app-all-jobs "All Jobs Date picker SEP 2025 SEP 2025 Monday M Tuesday T Wednesday W Thursday …" at bounding box center [784, 669] width 1568 height 1272
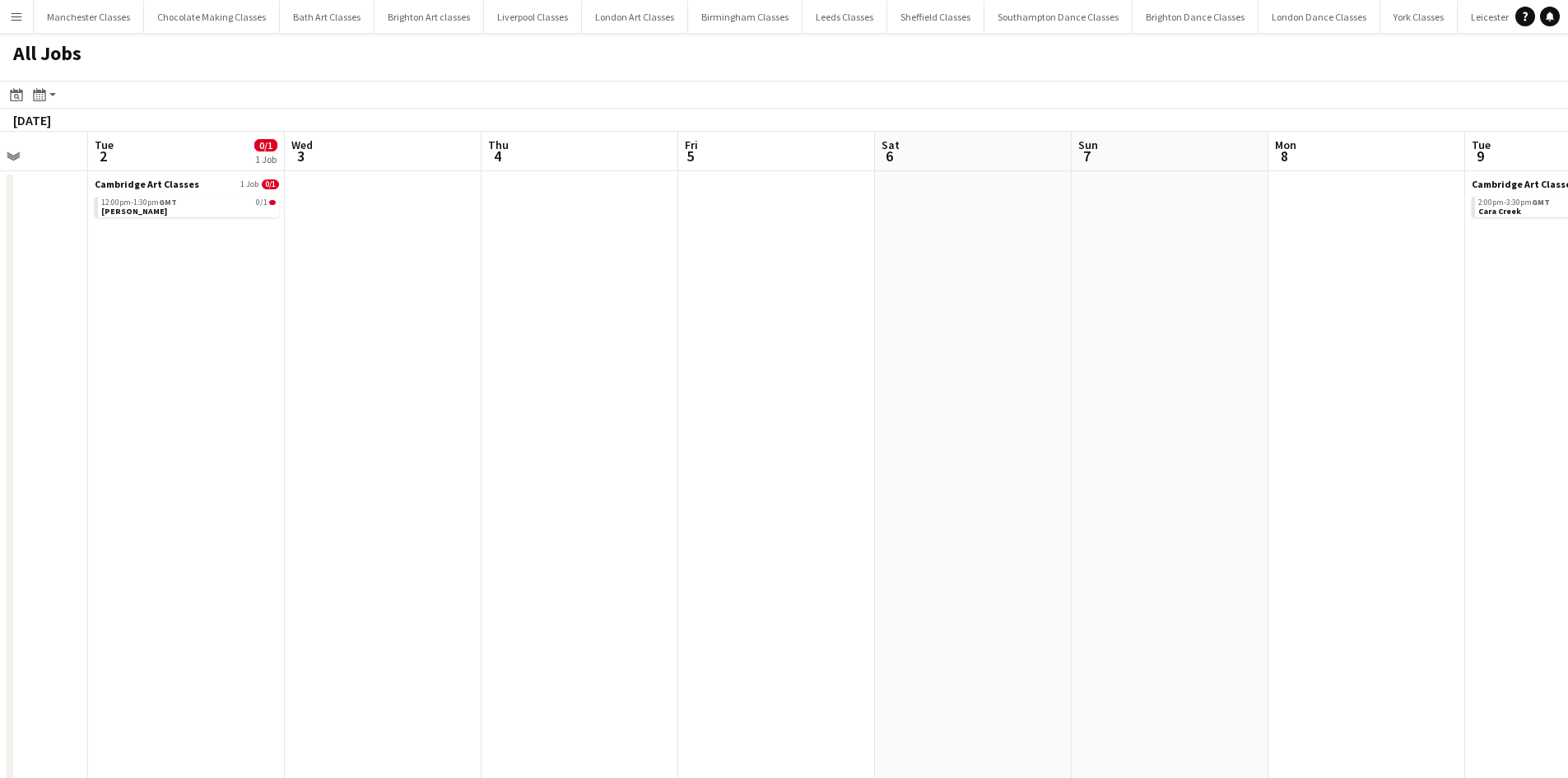
drag, startPoint x: 1304, startPoint y: 364, endPoint x: 439, endPoint y: 398, distance: 865.7
click at [306, 405] on app-calendar-viewport "Fri 28 Sat 29 3/3 2 Jobs Sun 30 Mon 1 Tue 2 0/1 1 Job Wed 3 Thu 4 Fri 5 Sat 6 S…" at bounding box center [784, 719] width 1568 height 1173
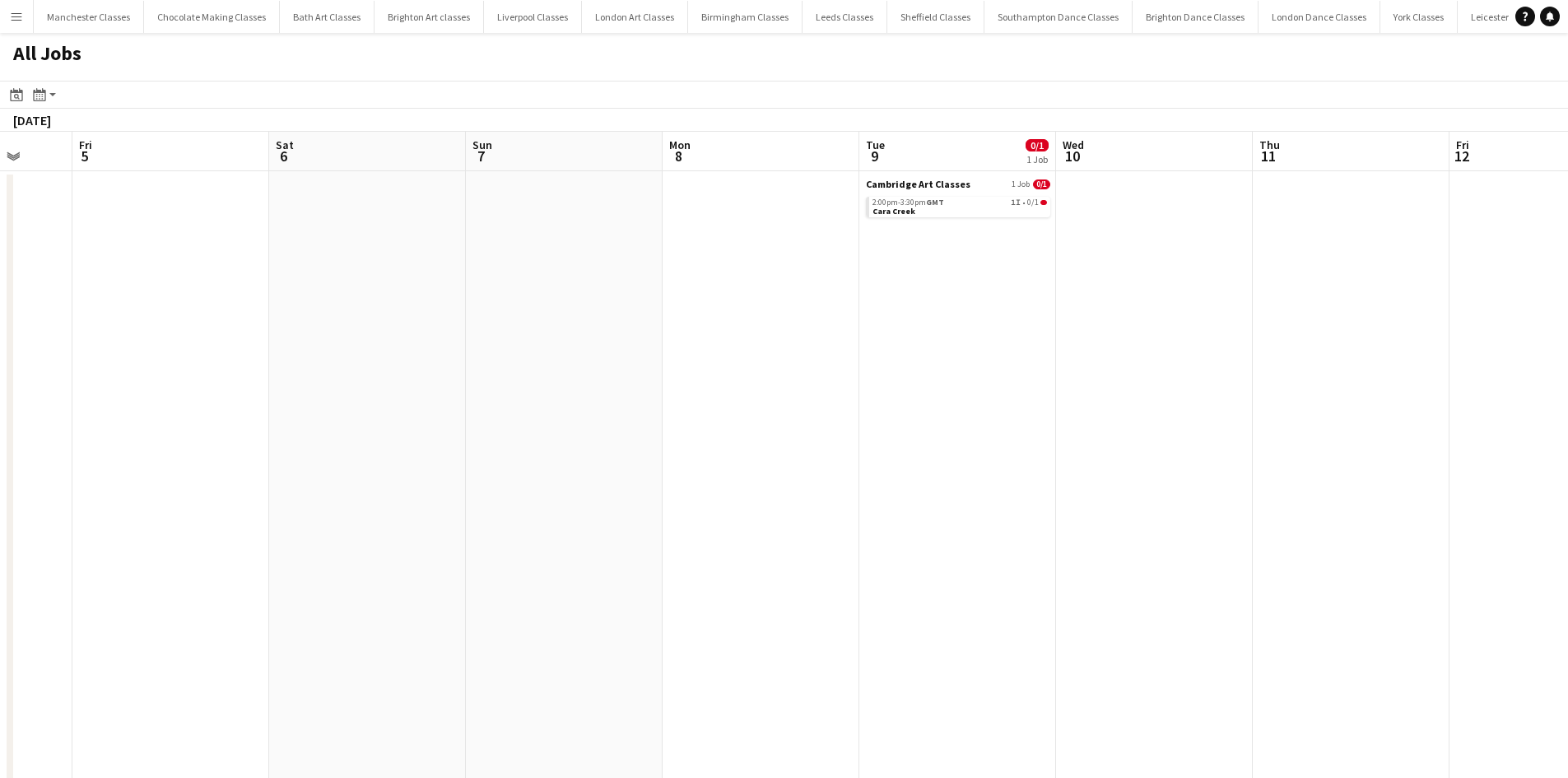
drag, startPoint x: 1291, startPoint y: 365, endPoint x: 540, endPoint y: 389, distance: 751.4
click at [360, 393] on app-calendar-viewport "Tue 2 0/1 1 Job Wed 3 Thu 4 Fri 5 Sat 6 Sun 7 Mon 8 Tue 9 0/1 1 Job Wed 10 Thu …" at bounding box center [784, 719] width 1568 height 1173
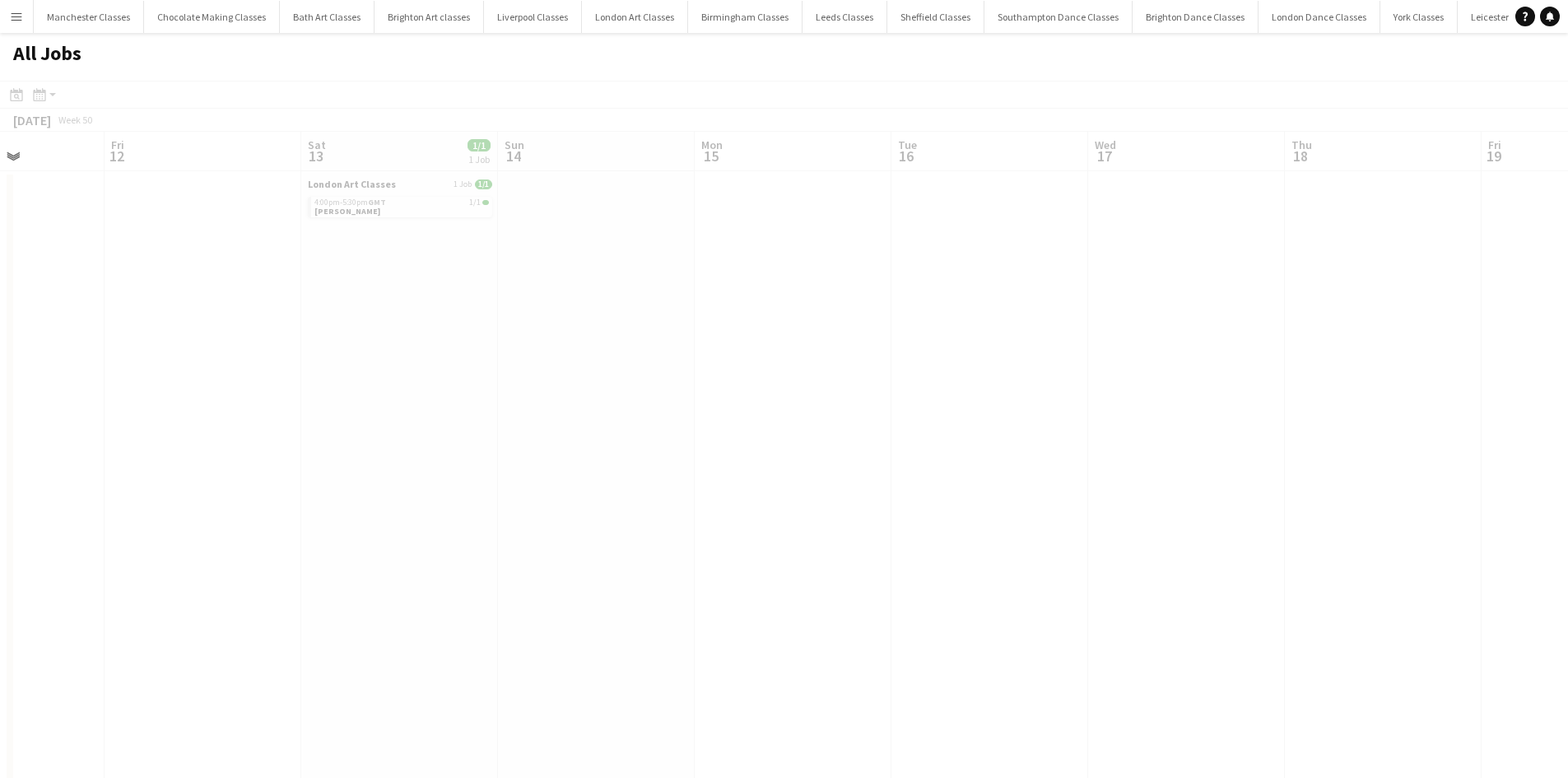
drag, startPoint x: 1374, startPoint y: 383, endPoint x: 414, endPoint y: 435, distance: 961.4
click at [379, 435] on app-calendar-viewport "Mon 8 Tue 9 0/1 1 Job Wed 10 Thu 11 Fri 12 Sat 13 1/1 1 Job Sun 14 Mon 15 Tue 1…" at bounding box center [784, 719] width 1568 height 1173
click at [247, 457] on app-all-jobs "All Jobs Date picker SEP 2025 SEP 2025 Monday M Tuesday T Wednesday W Thursday …" at bounding box center [784, 669] width 1568 height 1272
drag, startPoint x: 1143, startPoint y: 416, endPoint x: 411, endPoint y: 471, distance: 734.1
click at [403, 472] on app-all-jobs "All Jobs Date picker SEP 2025 SEP 2025 Monday M Tuesday T Wednesday W Thursday …" at bounding box center [784, 669] width 1568 height 1272
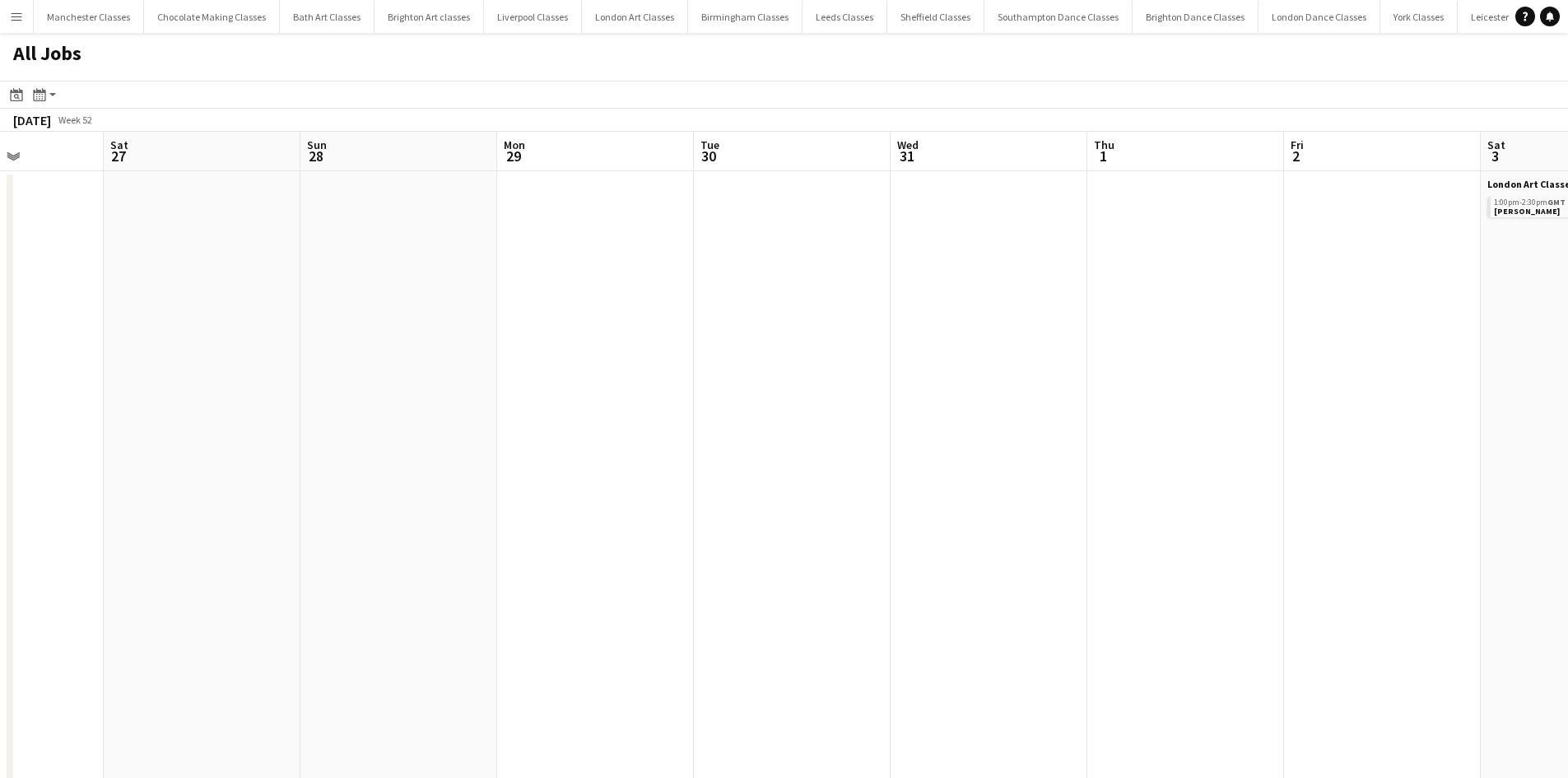
drag, startPoint x: 1082, startPoint y: 420, endPoint x: 607, endPoint y: 440, distance: 475.4
click at [327, 441] on app-calendar-viewport "Wed 24 Thu 25 Fri 26 Sat 27 Sun 28 Mon 29 Tue 30 Wed 31 Thu 1 Fri 2 Sat 3 1/1 1…" at bounding box center [784, 719] width 1568 height 1173
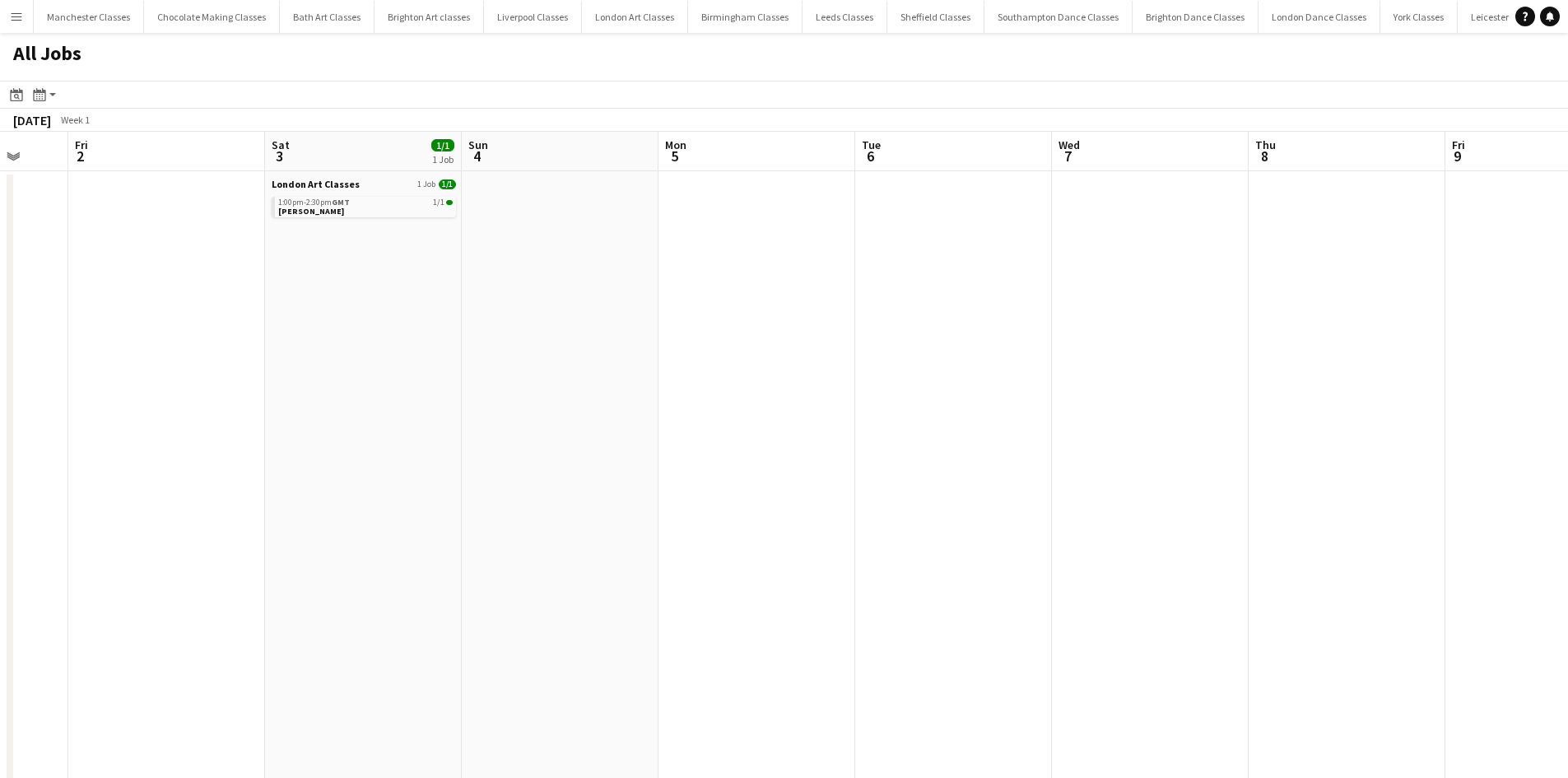
drag, startPoint x: 1258, startPoint y: 401, endPoint x: 208, endPoint y: 423, distance: 1050.2
click at [208, 423] on app-calendar-viewport "Tue 30 Wed 31 Thu 1 Fri 2 Sat 3 1/1 1 Job Sun 4 Mon 5 Tue 6 Wed 7 Thu 8 Fri 9 S…" at bounding box center [784, 719] width 1568 height 1173
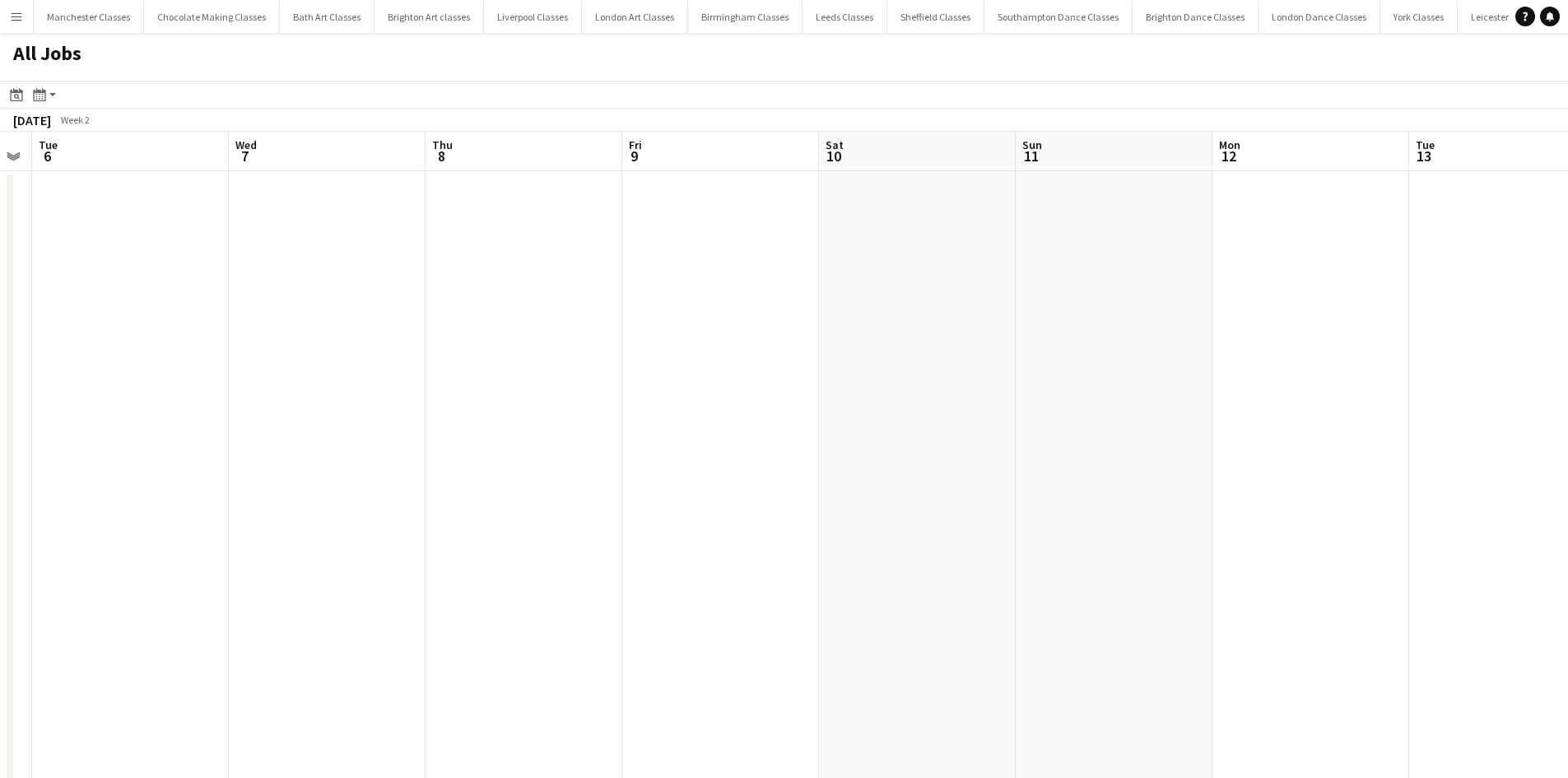
drag, startPoint x: 1130, startPoint y: 423, endPoint x: 261, endPoint y: 434, distance: 869.1
click at [206, 434] on app-calendar-viewport "Sat 3 1/1 1 Job Sun 4 Mon 5 Tue 6 Wed 7 Thu 8 Fri 9 Sat 10 Sun 11 Mon 12 Tue 13…" at bounding box center [784, 719] width 1568 height 1173
drag, startPoint x: 1185, startPoint y: 419, endPoint x: 337, endPoint y: 429, distance: 848.1
click at [324, 429] on app-calendar-viewport "Wed 7 Thu 8 Fri 9 Sat 10 Sun 11 Mon 12 Tue 13 Wed 14 Thu 15 Fri 16 Sat 17 Sun 1…" at bounding box center [784, 719] width 1568 height 1173
drag, startPoint x: 1077, startPoint y: 401, endPoint x: 526, endPoint y: 420, distance: 551.3
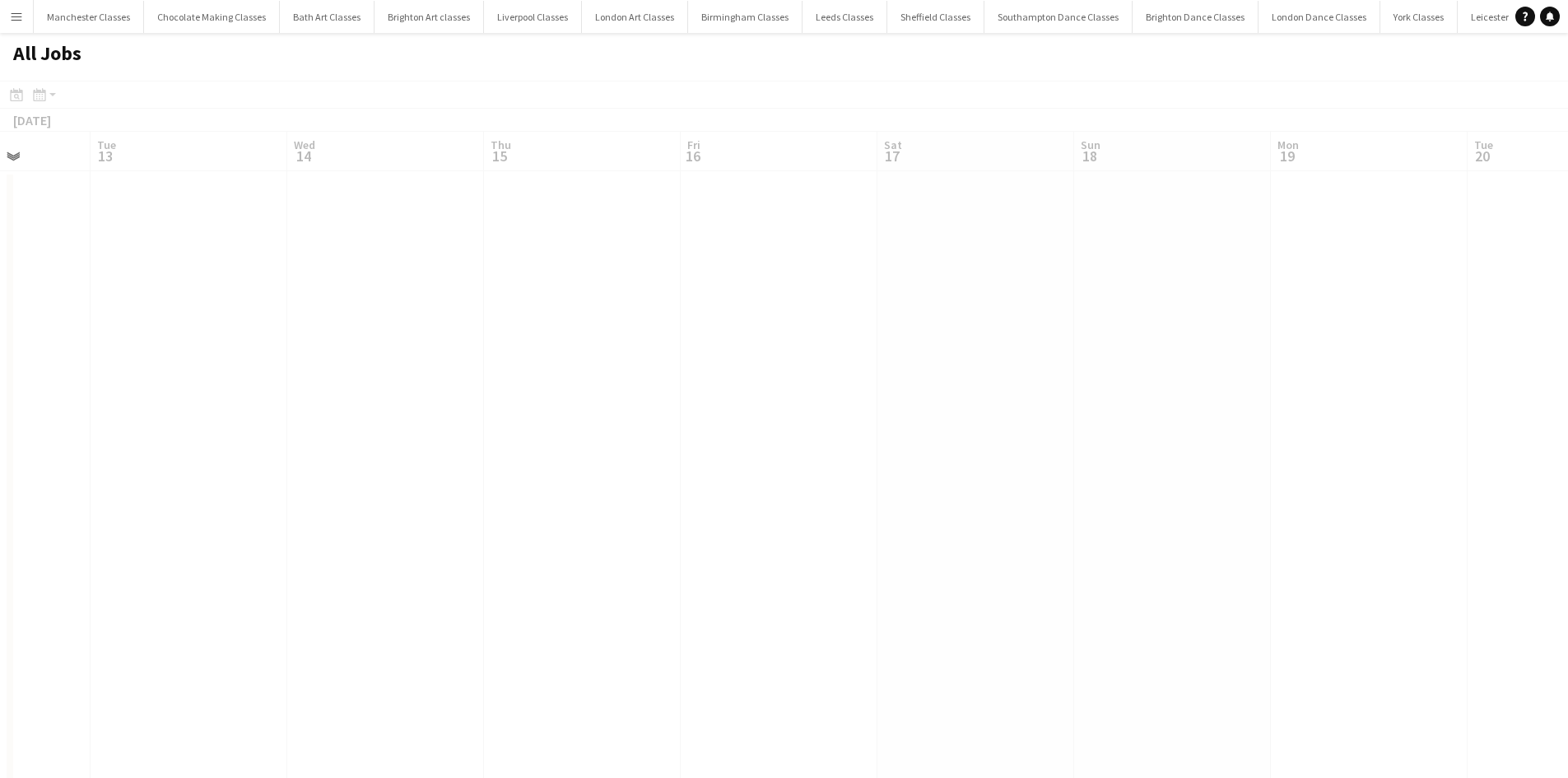
click at [526, 420] on app-calendar-viewport "Fri 9 Sat 10 Sun 11 Mon 12 Tue 13 Wed 14 Thu 15 Fri 16 Sat 17 Sun 18 Mon 19 Tue…" at bounding box center [784, 719] width 1568 height 1173
drag, startPoint x: 1157, startPoint y: 413, endPoint x: 375, endPoint y: 465, distance: 783.7
click at [375, 465] on app-calendar-viewport "Tue 13 Wed 14 Thu 15 Fri 16 Sat 17 Sun 18 Mon 19 Tue 20 Wed 21 Thu 22 Fri 23 Sa…" at bounding box center [784, 719] width 1568 height 1173
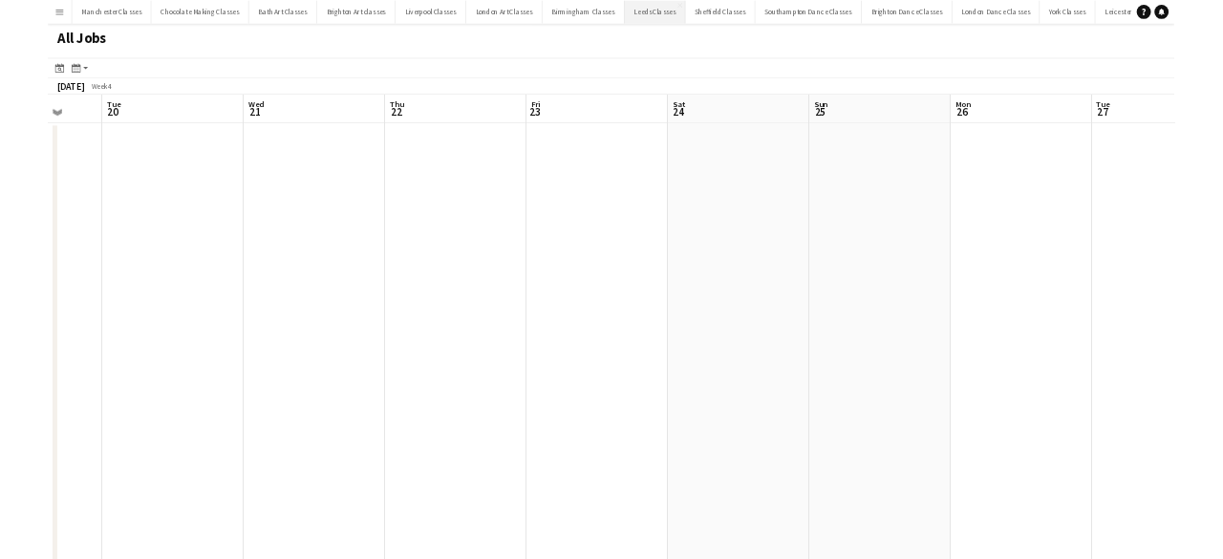
scroll to position [0, 597]
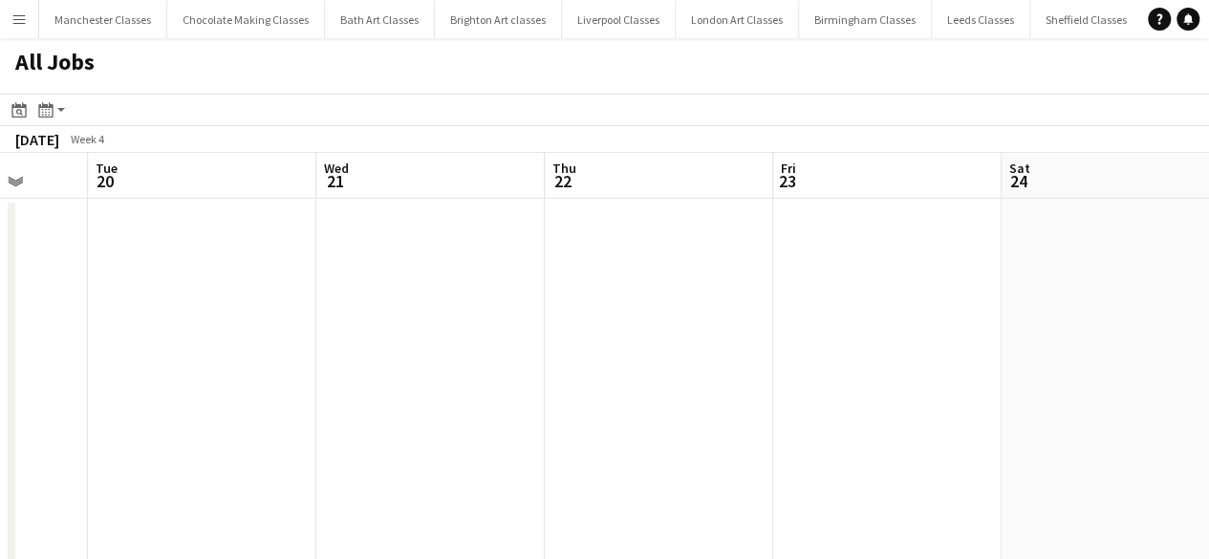
click at [29, 26] on button "Menu" at bounding box center [19, 19] width 38 height 38
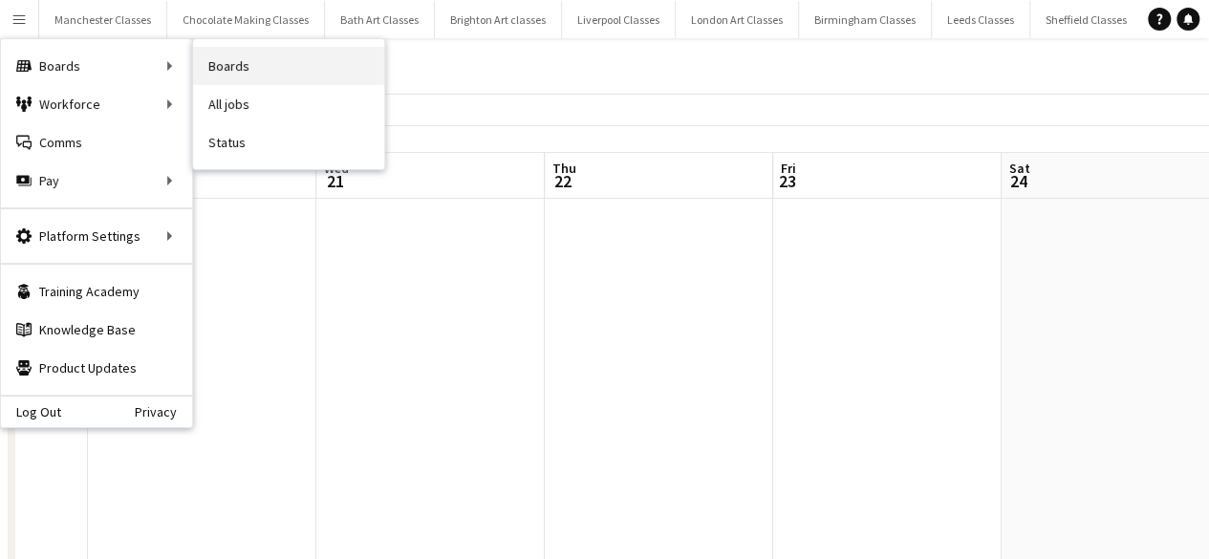
click at [308, 72] on link "Boards" at bounding box center [288, 66] width 191 height 38
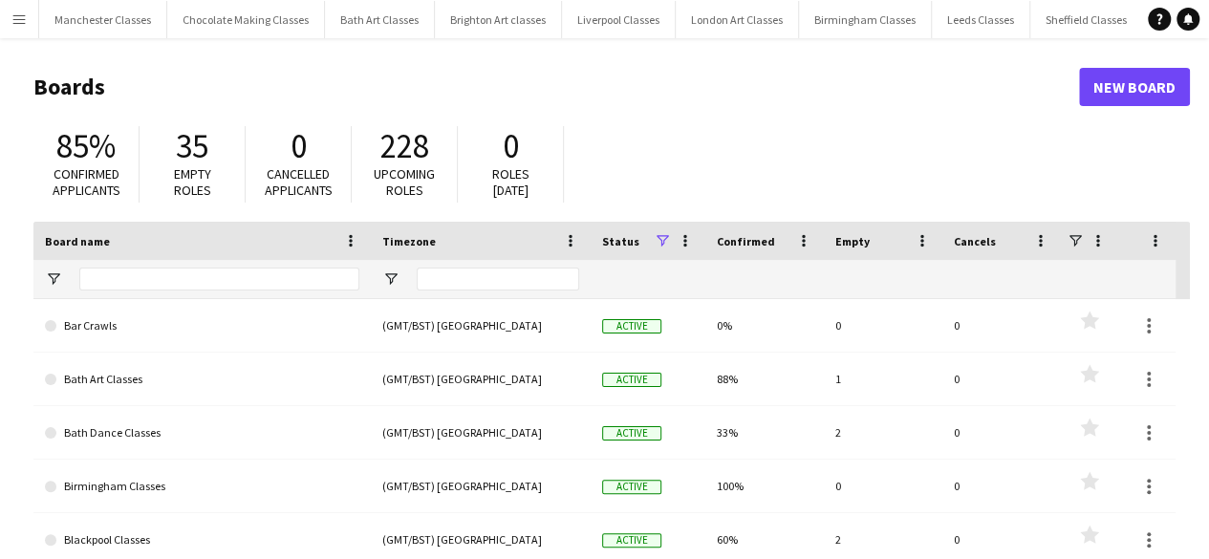
click at [25, 21] on app-icon "Menu" at bounding box center [18, 18] width 15 height 15
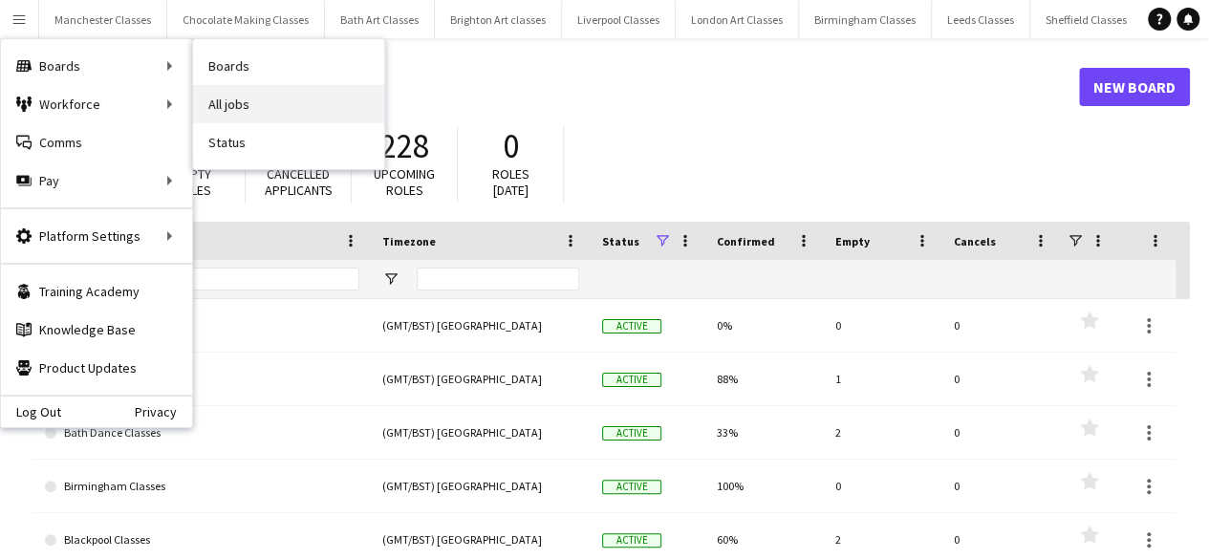
click at [247, 110] on link "All jobs" at bounding box center [288, 104] width 191 height 38
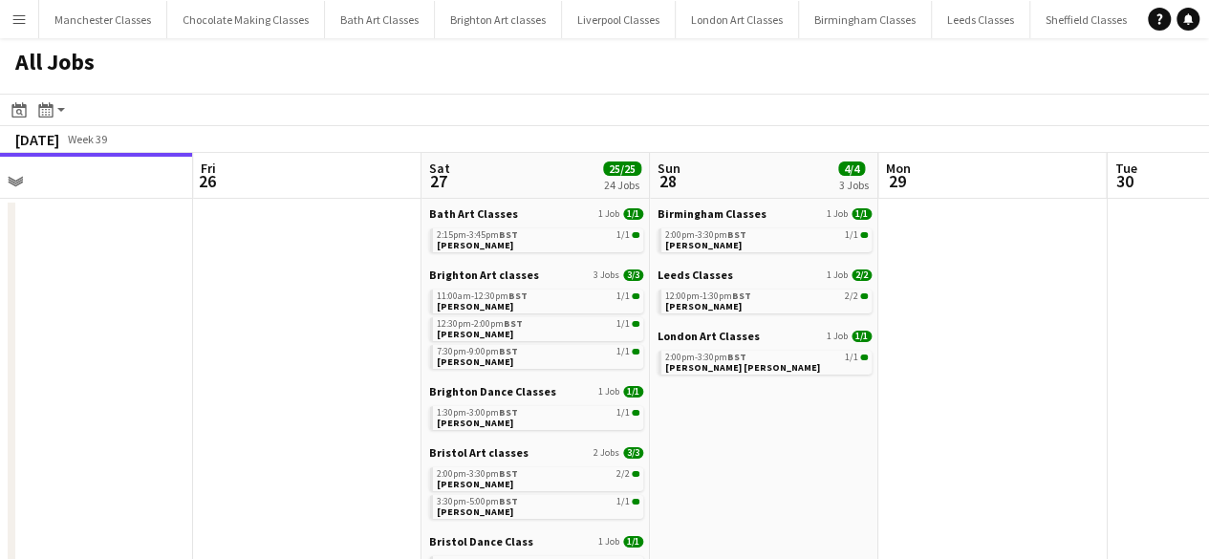
drag, startPoint x: 1156, startPoint y: 397, endPoint x: 248, endPoint y: 496, distance: 913.1
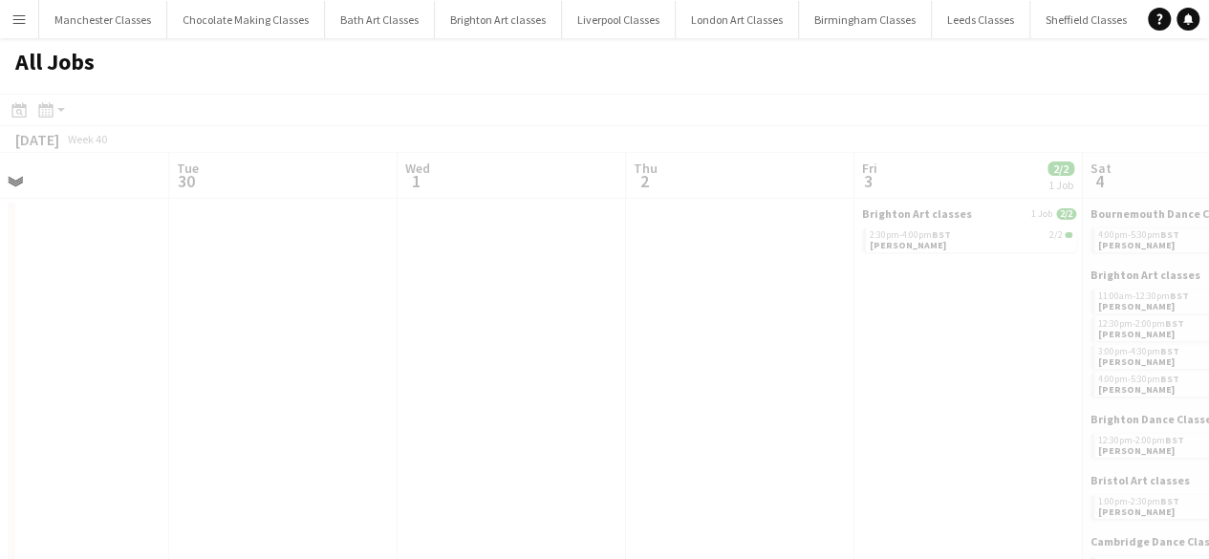
drag, startPoint x: 865, startPoint y: 428, endPoint x: 171, endPoint y: 468, distance: 694.9
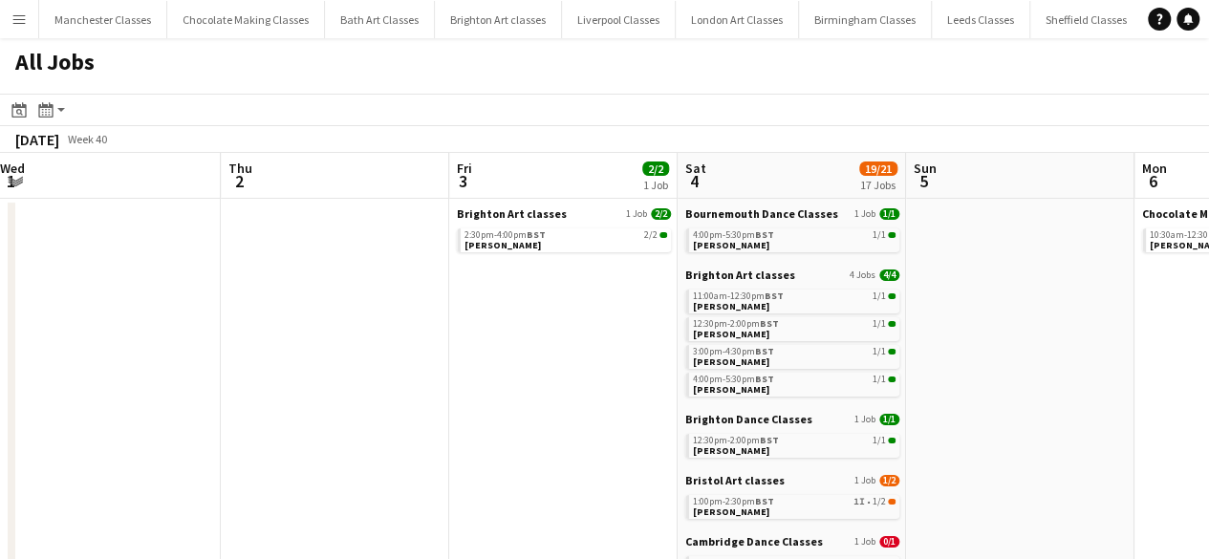
drag, startPoint x: 752, startPoint y: 463, endPoint x: 100, endPoint y: 503, distance: 652.8
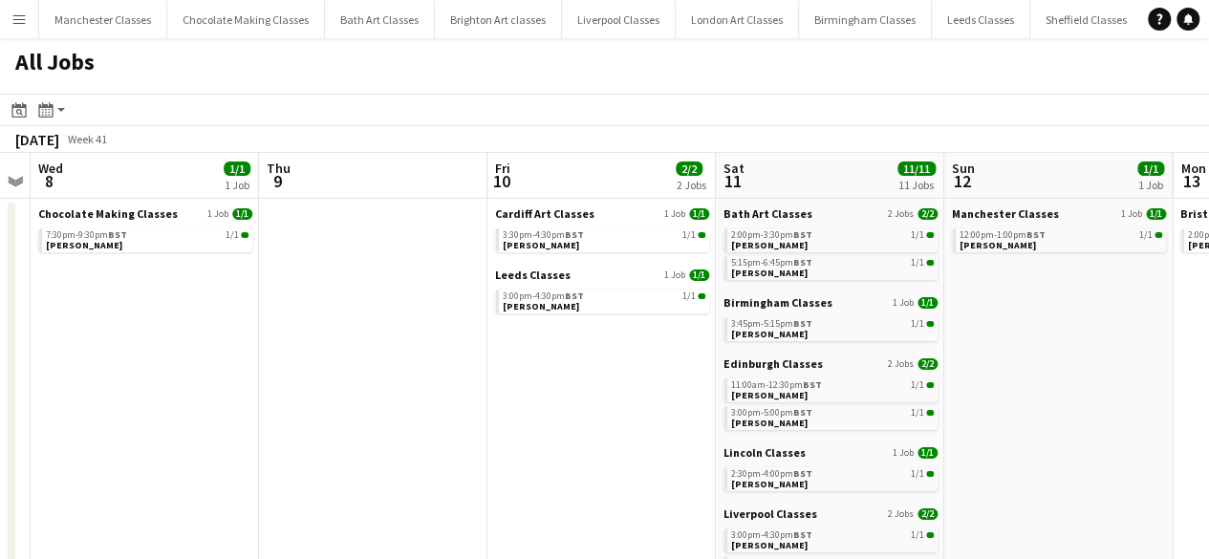
drag, startPoint x: 799, startPoint y: 468, endPoint x: 159, endPoint y: 498, distance: 640.9
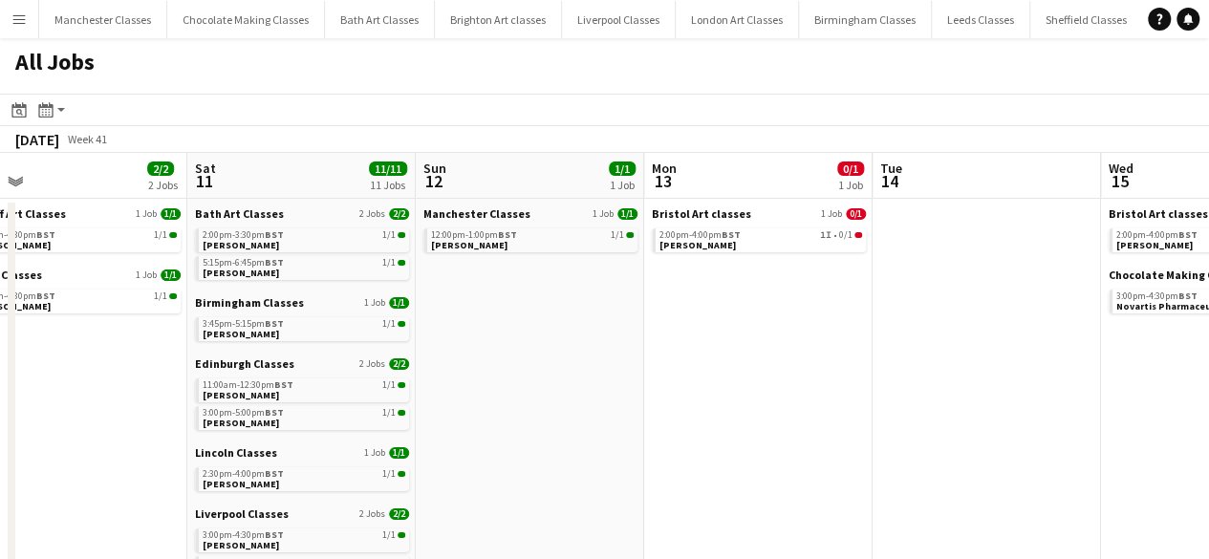
drag, startPoint x: 939, startPoint y: 435, endPoint x: 229, endPoint y: 463, distance: 710.5
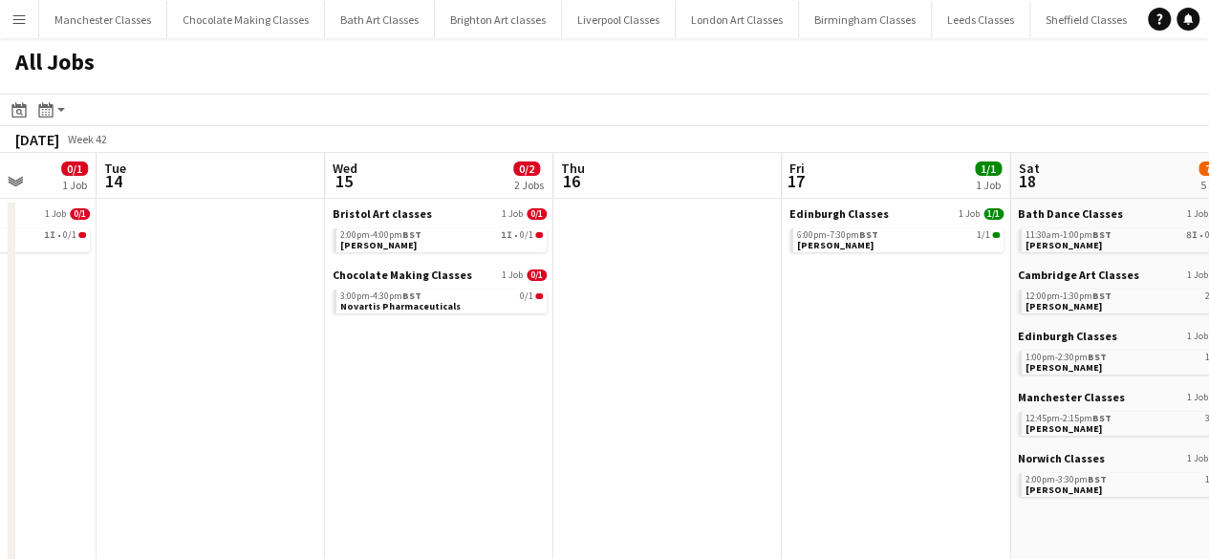
drag, startPoint x: 820, startPoint y: 434, endPoint x: 199, endPoint y: 473, distance: 622.3
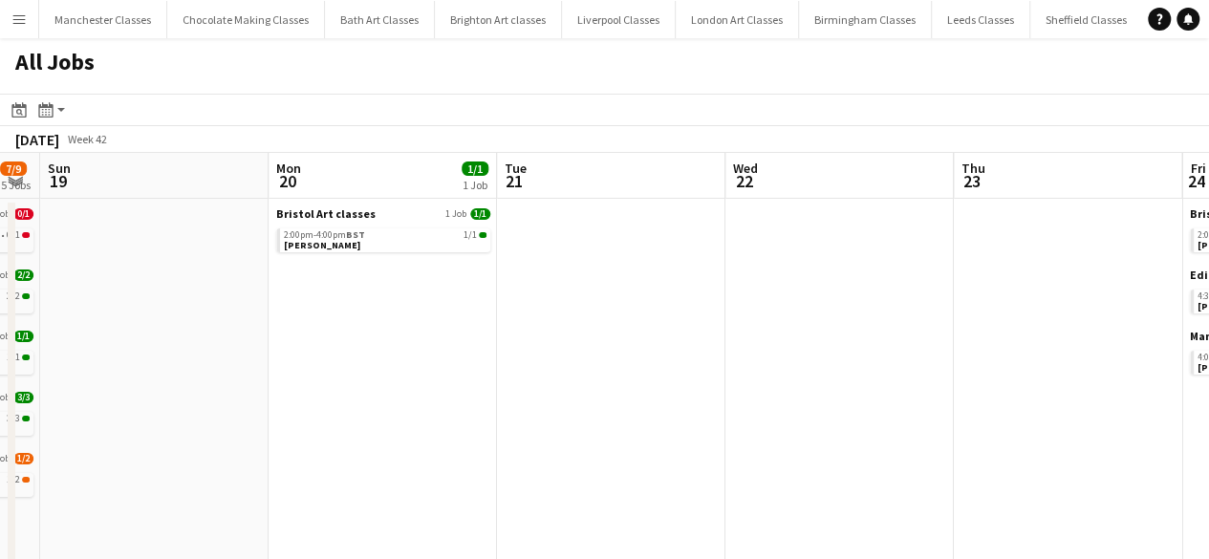
drag, startPoint x: 1061, startPoint y: 425, endPoint x: 346, endPoint y: 460, distance: 715.6
click at [364, 240] on link "2:00pm-4:00pm BST 1/1 Eva Bakouras" at bounding box center [383, 239] width 203 height 22
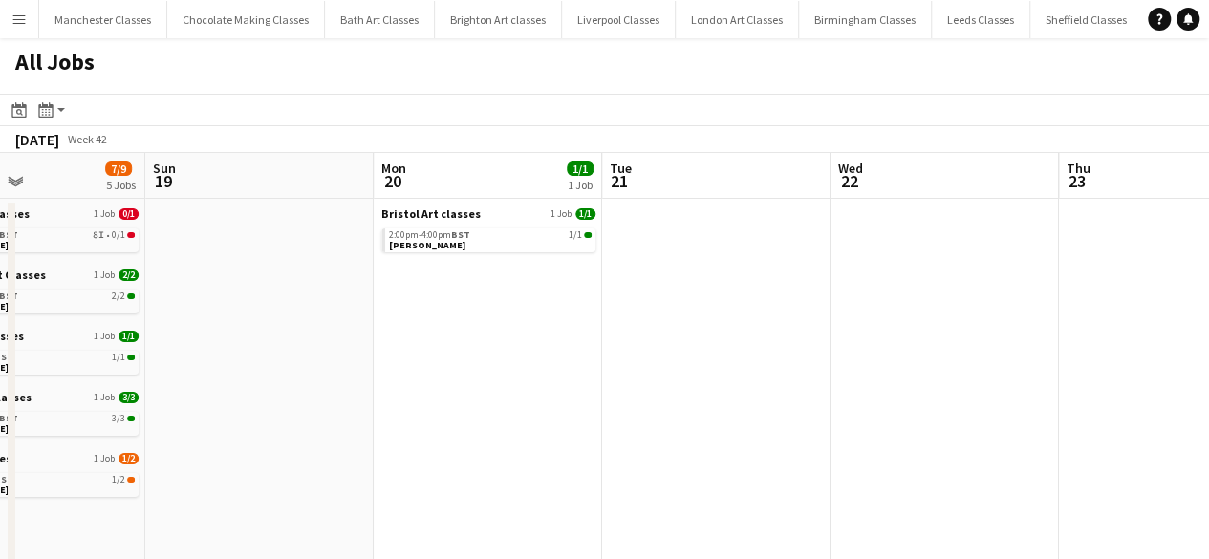
drag, startPoint x: 187, startPoint y: 349, endPoint x: 1222, endPoint y: 368, distance: 1035.0
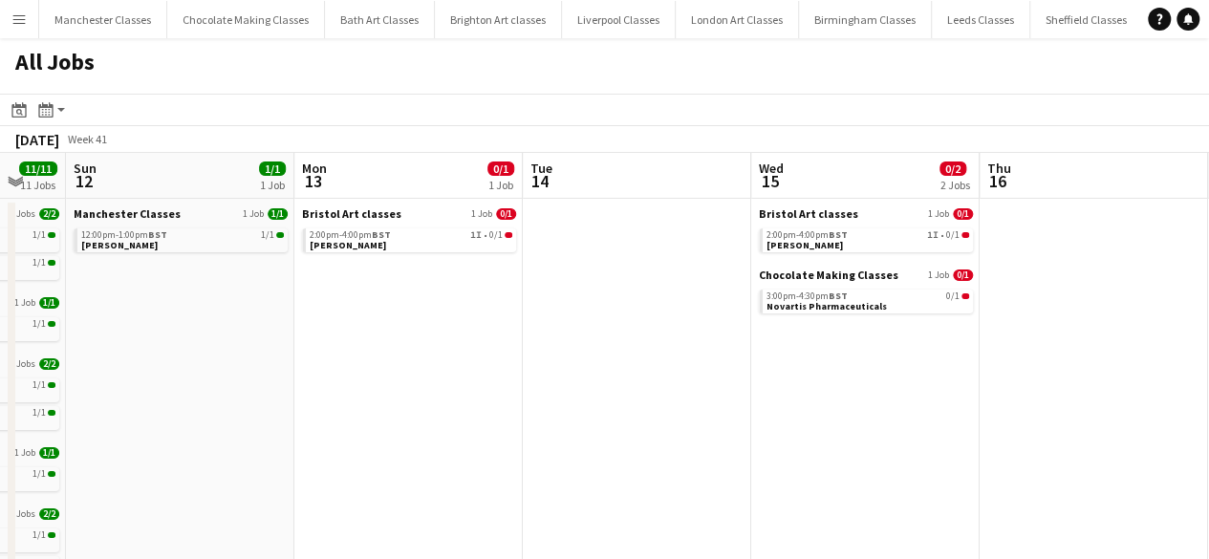
drag, startPoint x: 372, startPoint y: 398, endPoint x: 904, endPoint y: 410, distance: 532.4
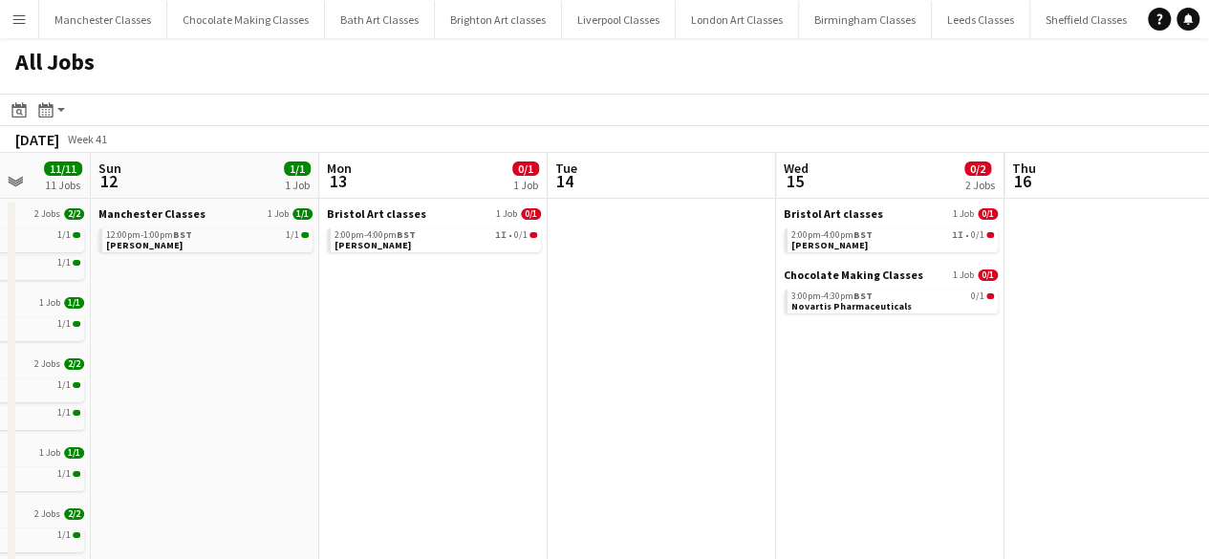
drag, startPoint x: 336, startPoint y: 427, endPoint x: 937, endPoint y: 422, distance: 601.0
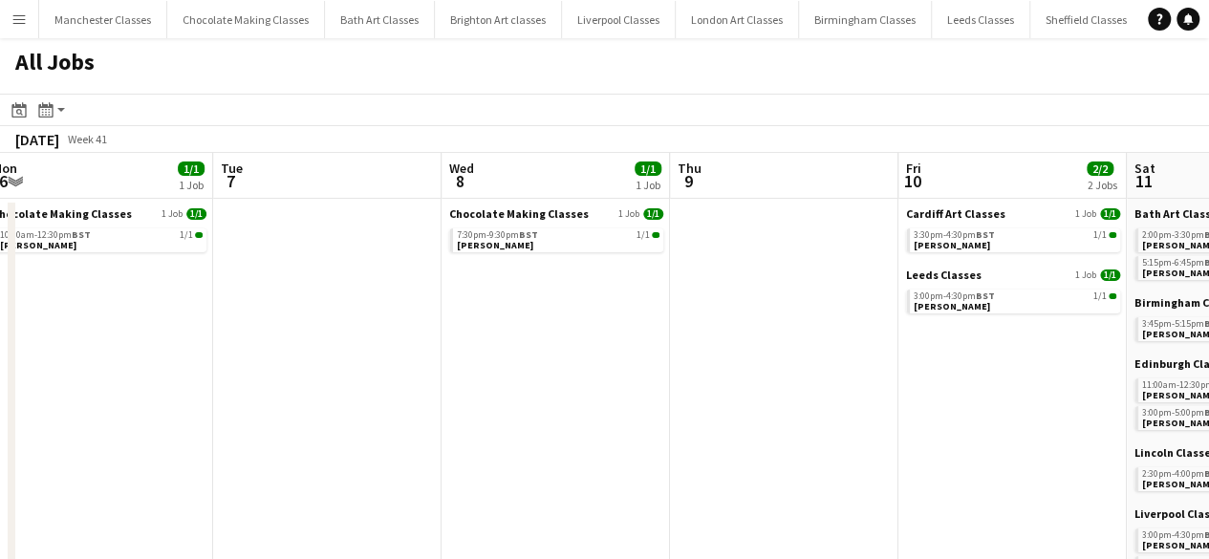
drag, startPoint x: 231, startPoint y: 419, endPoint x: 740, endPoint y: 426, distance: 508.4
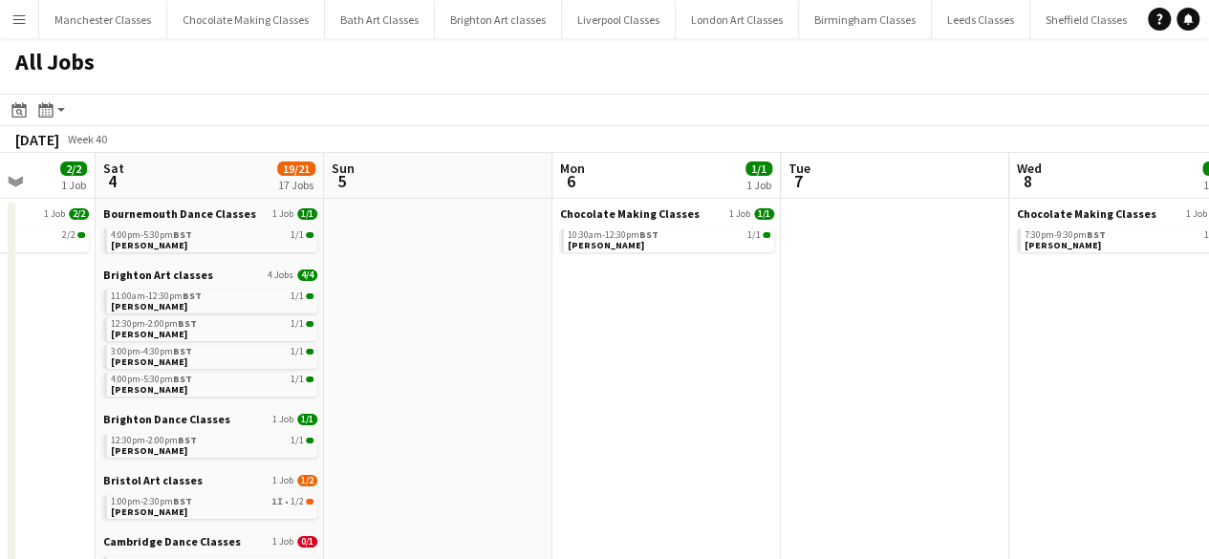
drag, startPoint x: 304, startPoint y: 426, endPoint x: 672, endPoint y: 422, distance: 367.9
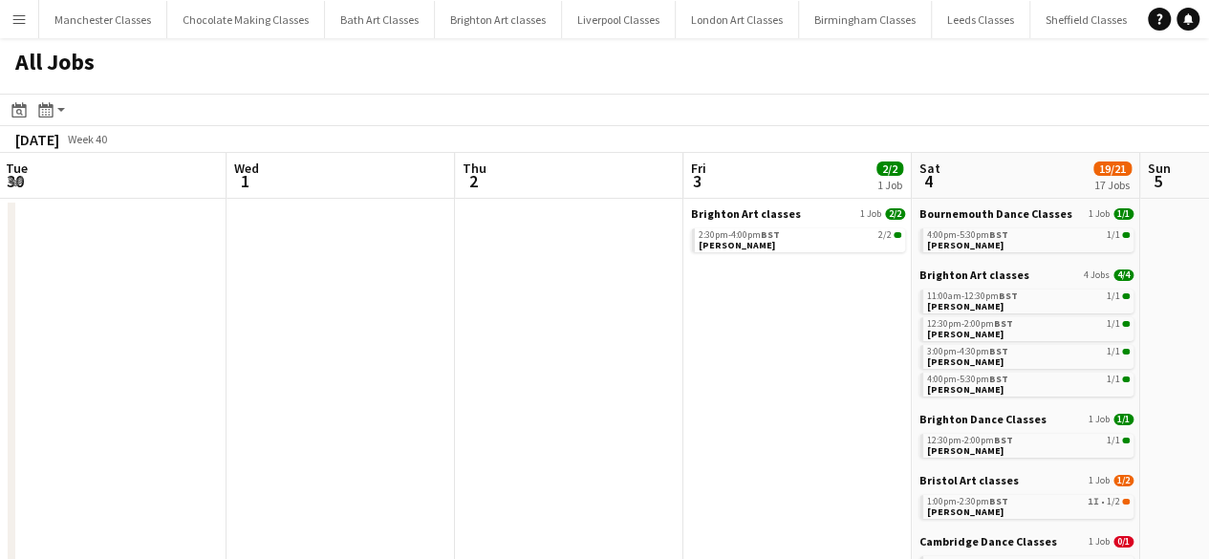
scroll to position [0, 507]
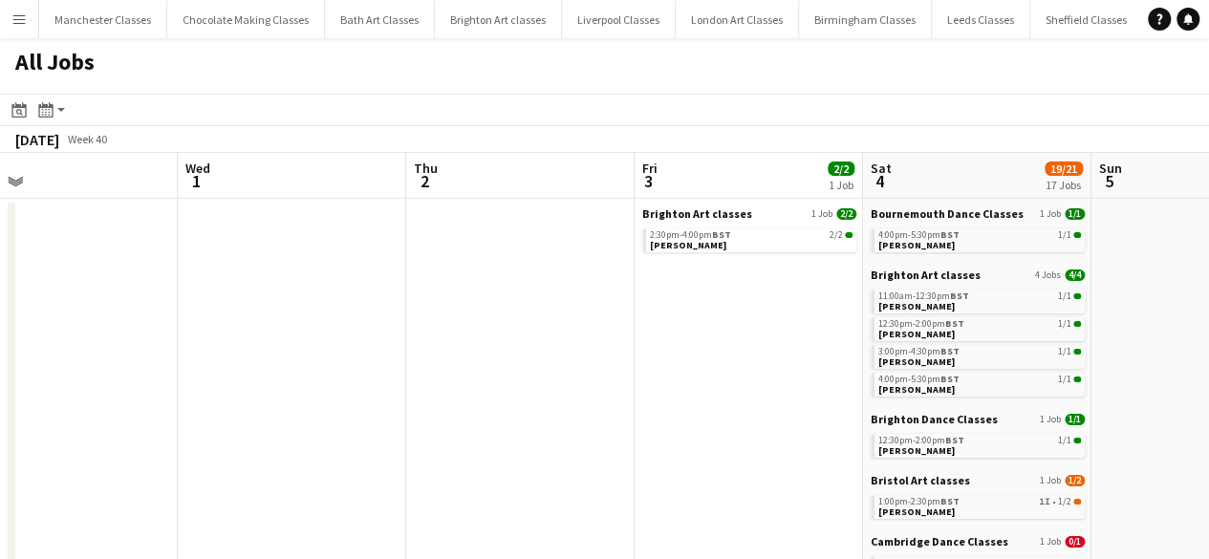
drag, startPoint x: 151, startPoint y: 413, endPoint x: 1005, endPoint y: 440, distance: 854.7
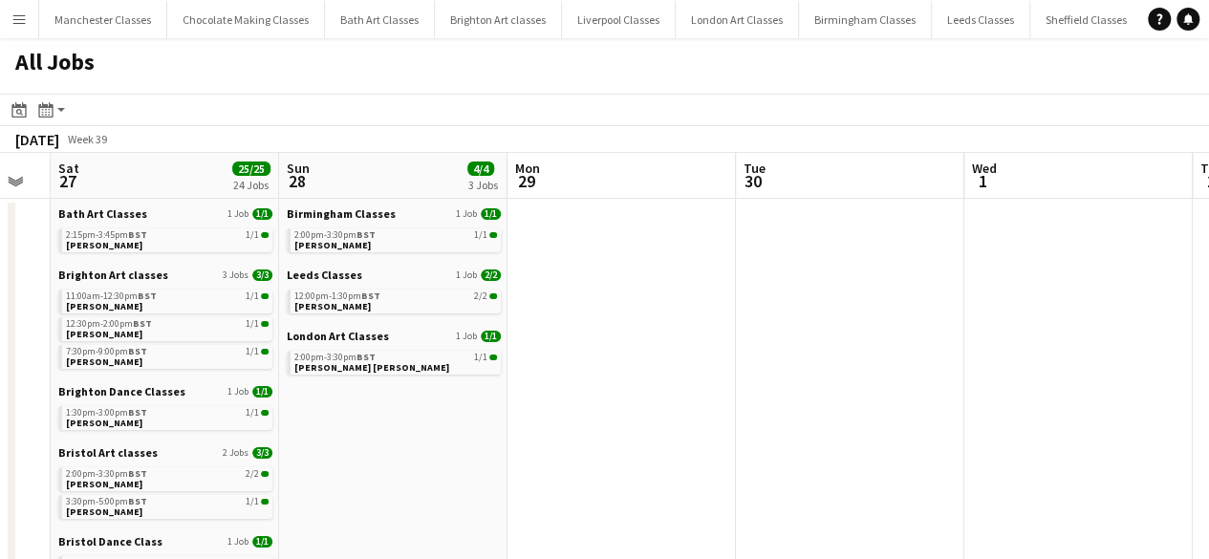
drag, startPoint x: 235, startPoint y: 431, endPoint x: 991, endPoint y: 468, distance: 756.7
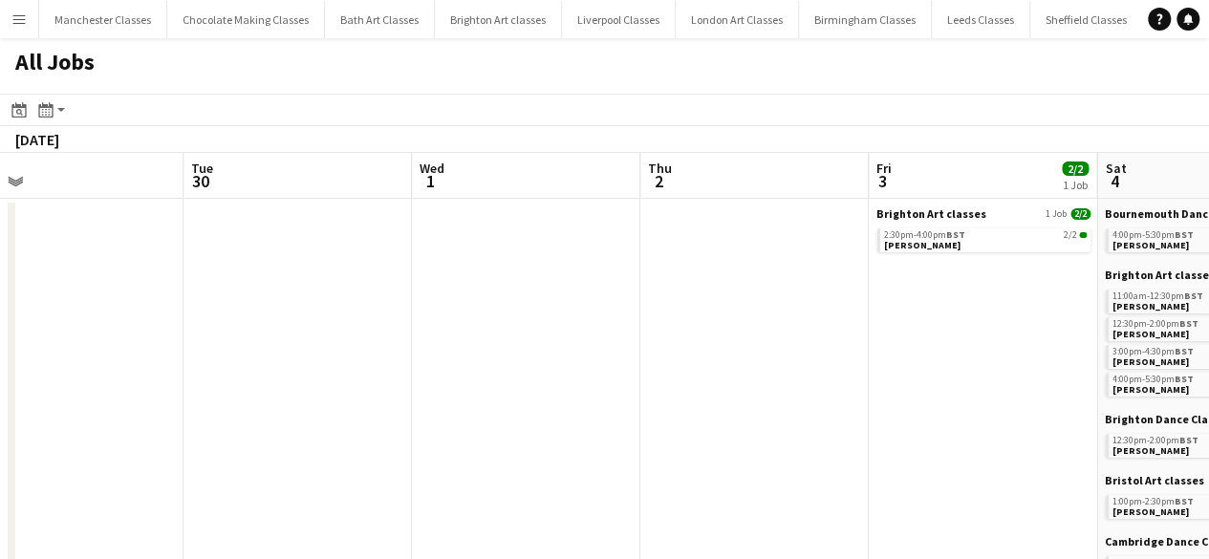
drag, startPoint x: 913, startPoint y: 469, endPoint x: 325, endPoint y: 471, distance: 587.7
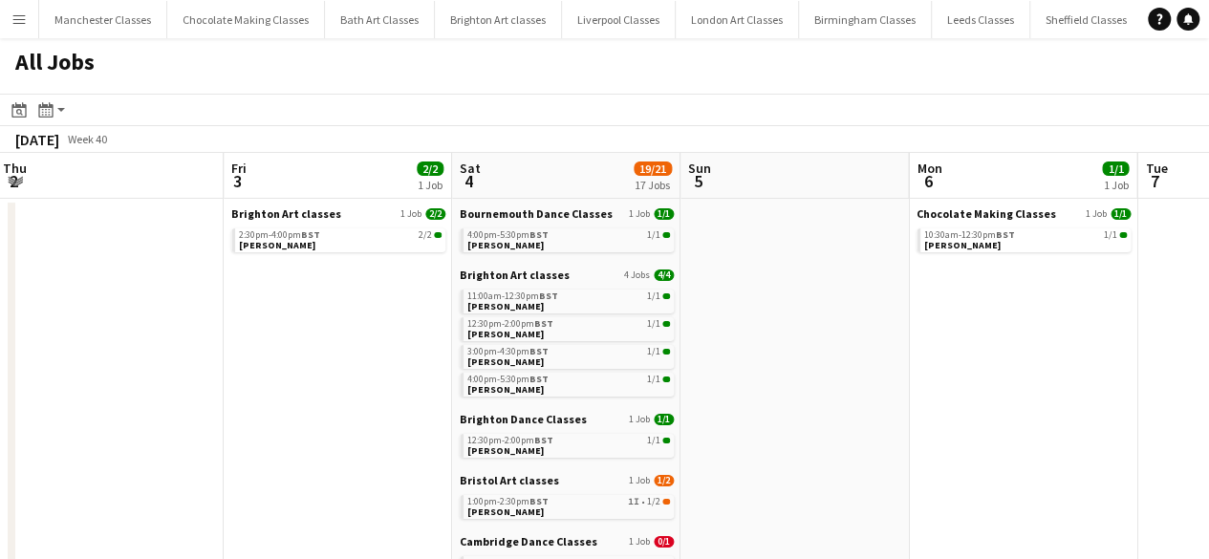
drag, startPoint x: 724, startPoint y: 469, endPoint x: 48, endPoint y: 464, distance: 676.5
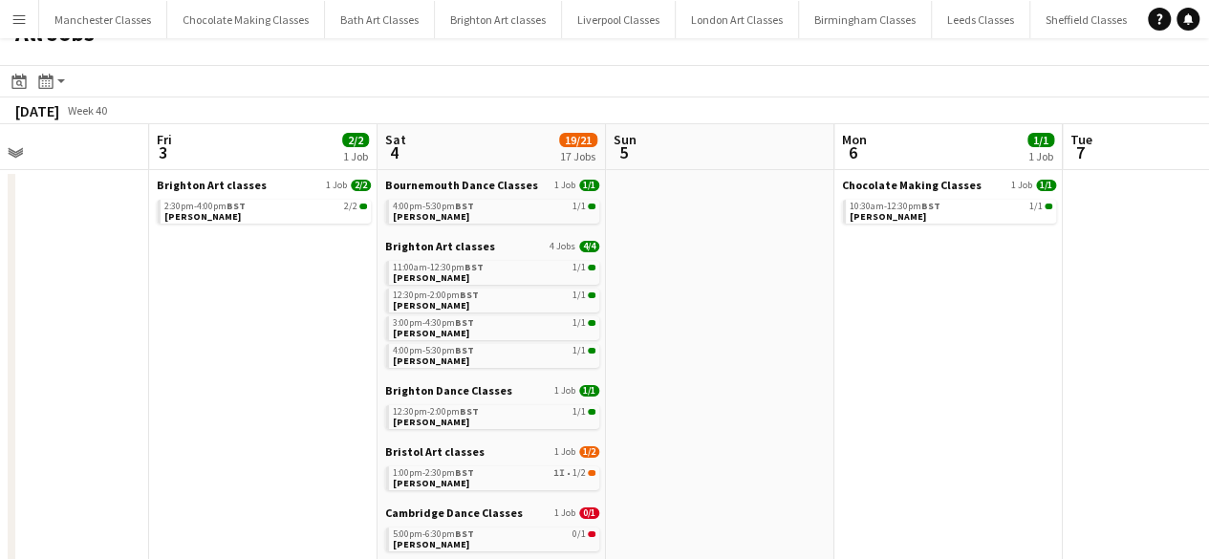
scroll to position [0, 0]
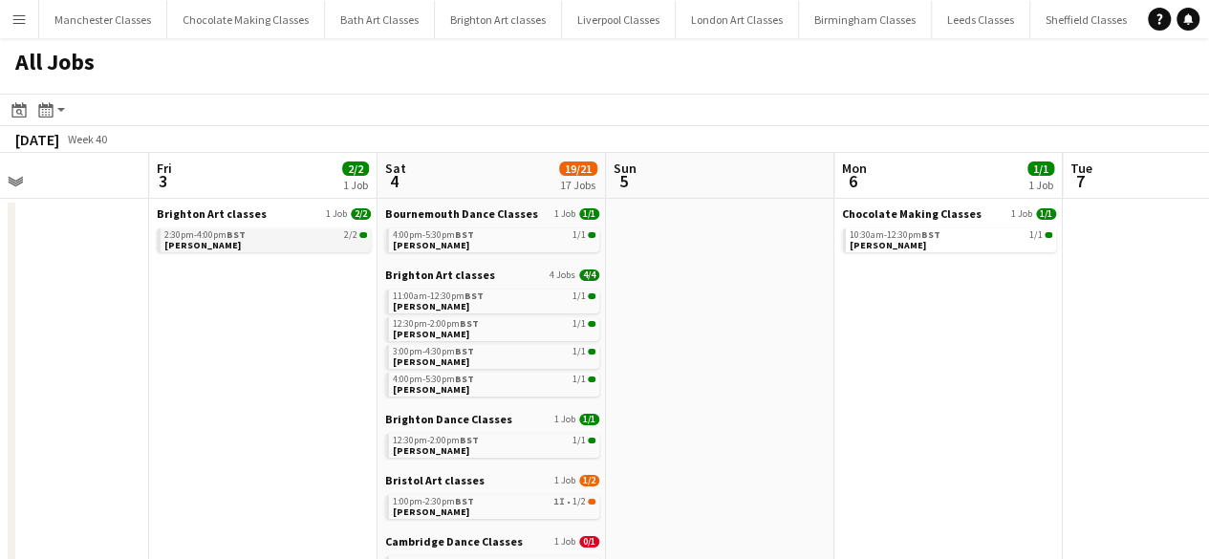
click at [243, 242] on link "2:30pm-4:00pm BST 2/2 Sam Avery" at bounding box center [265, 239] width 203 height 22
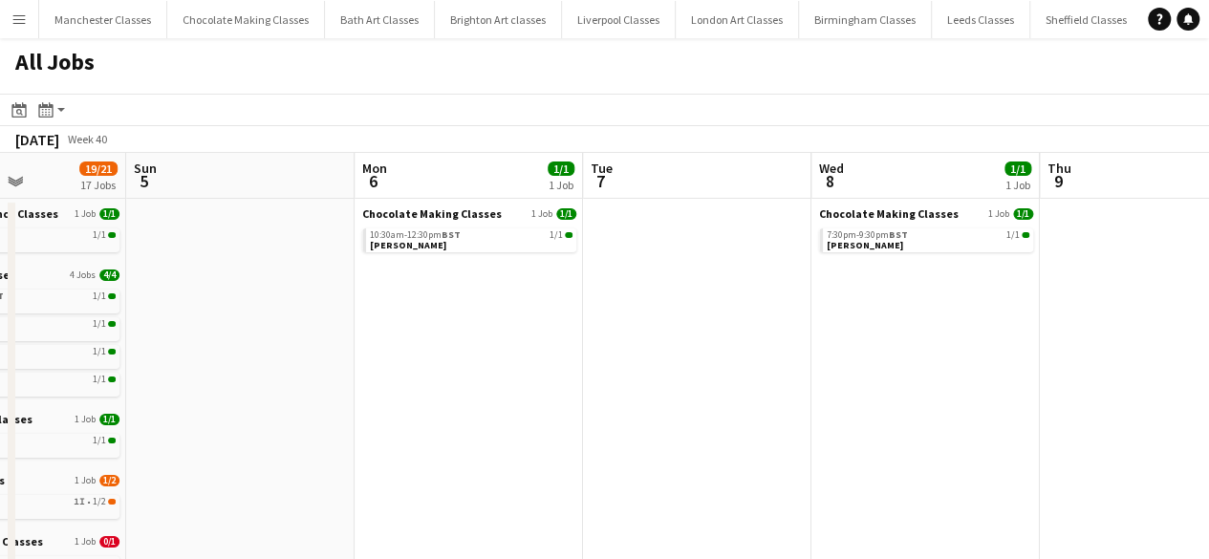
drag, startPoint x: 888, startPoint y: 444, endPoint x: 401, endPoint y: 452, distance: 486.4
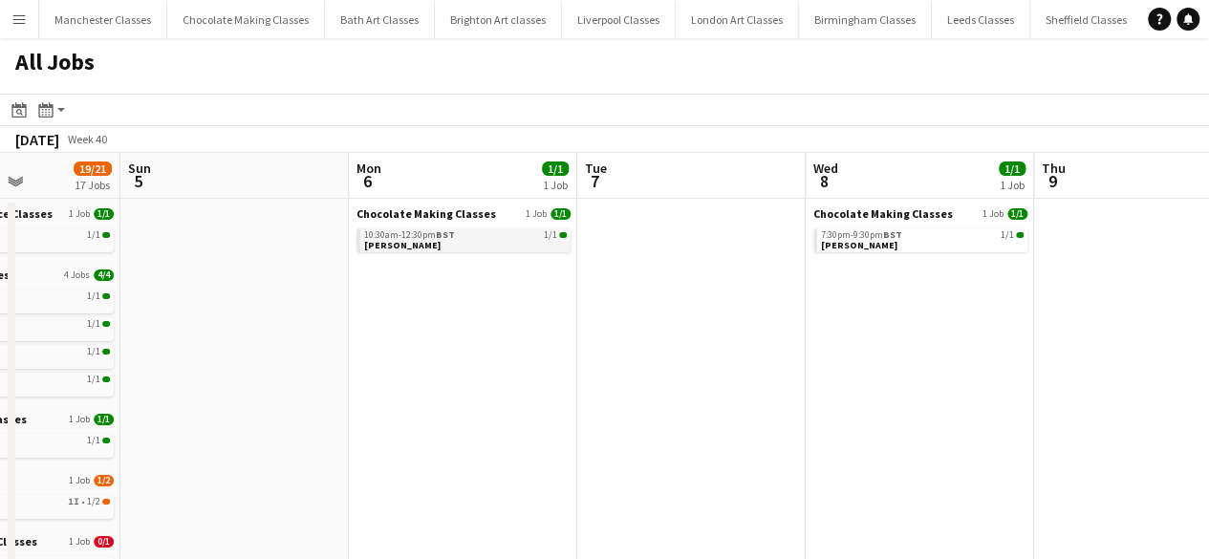
click at [449, 245] on link "10:30am-12:30pm BST 1/1 Will Hughes" at bounding box center [465, 239] width 203 height 22
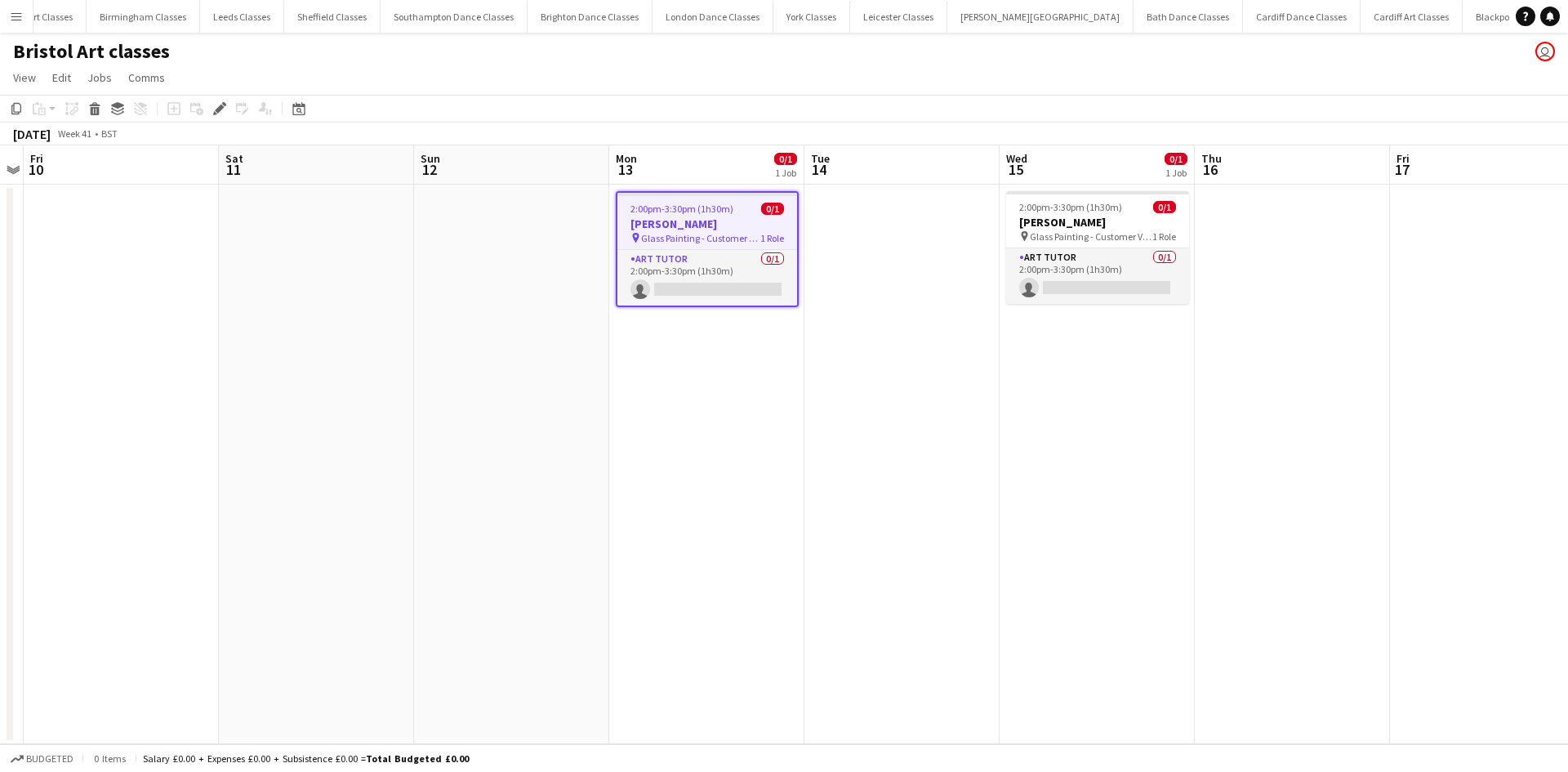
scroll to position [0, 615]
click at [743, 278] on app-card-role "Art Tutor 0/1 2:00pm-3:30pm (1h30m) single-neutral-actions" at bounding box center [707, 277] width 179 height 56
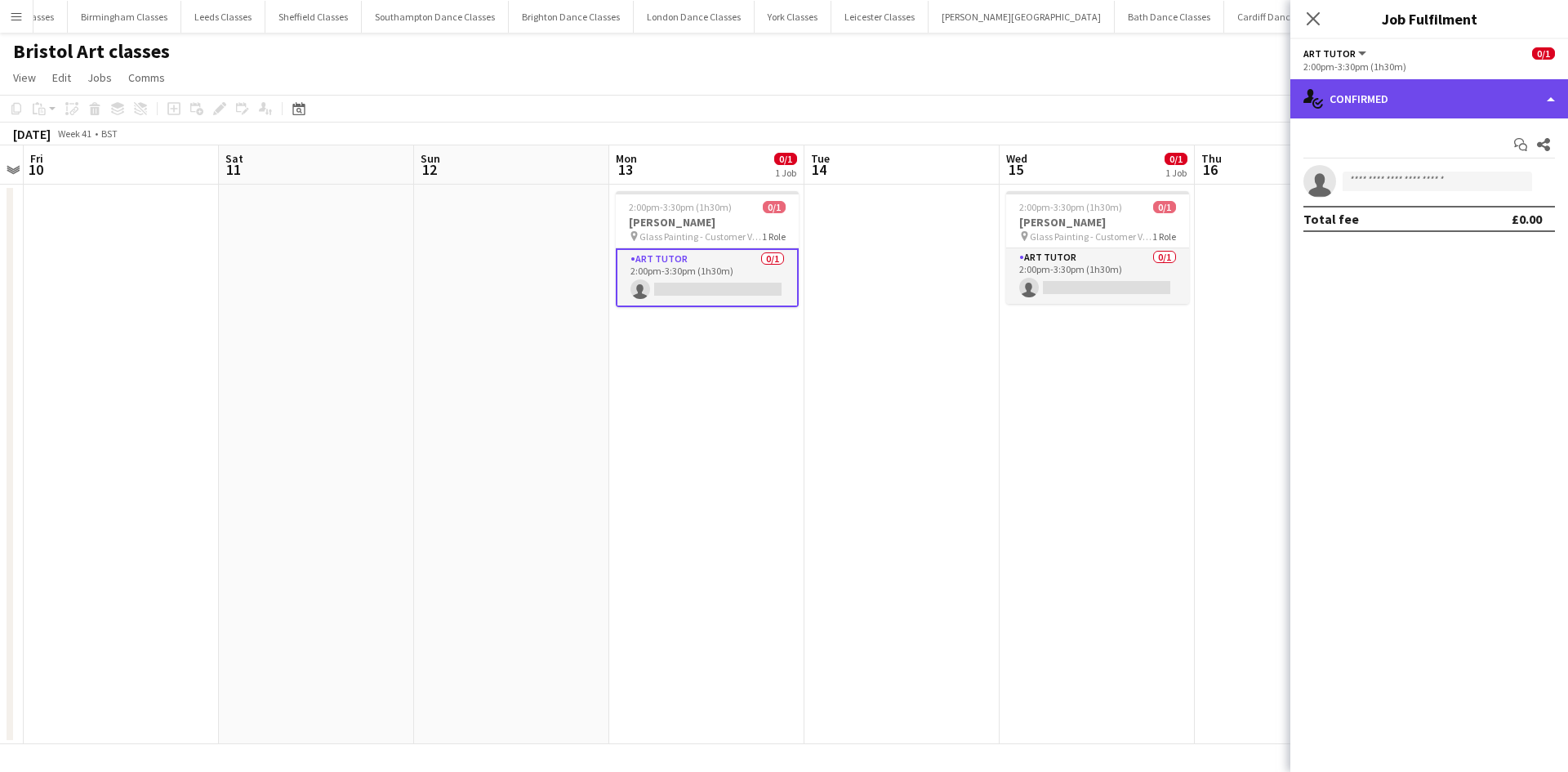
click at [1478, 115] on div "single-neutral-actions-check-2 Confirmed" at bounding box center [1429, 99] width 278 height 39
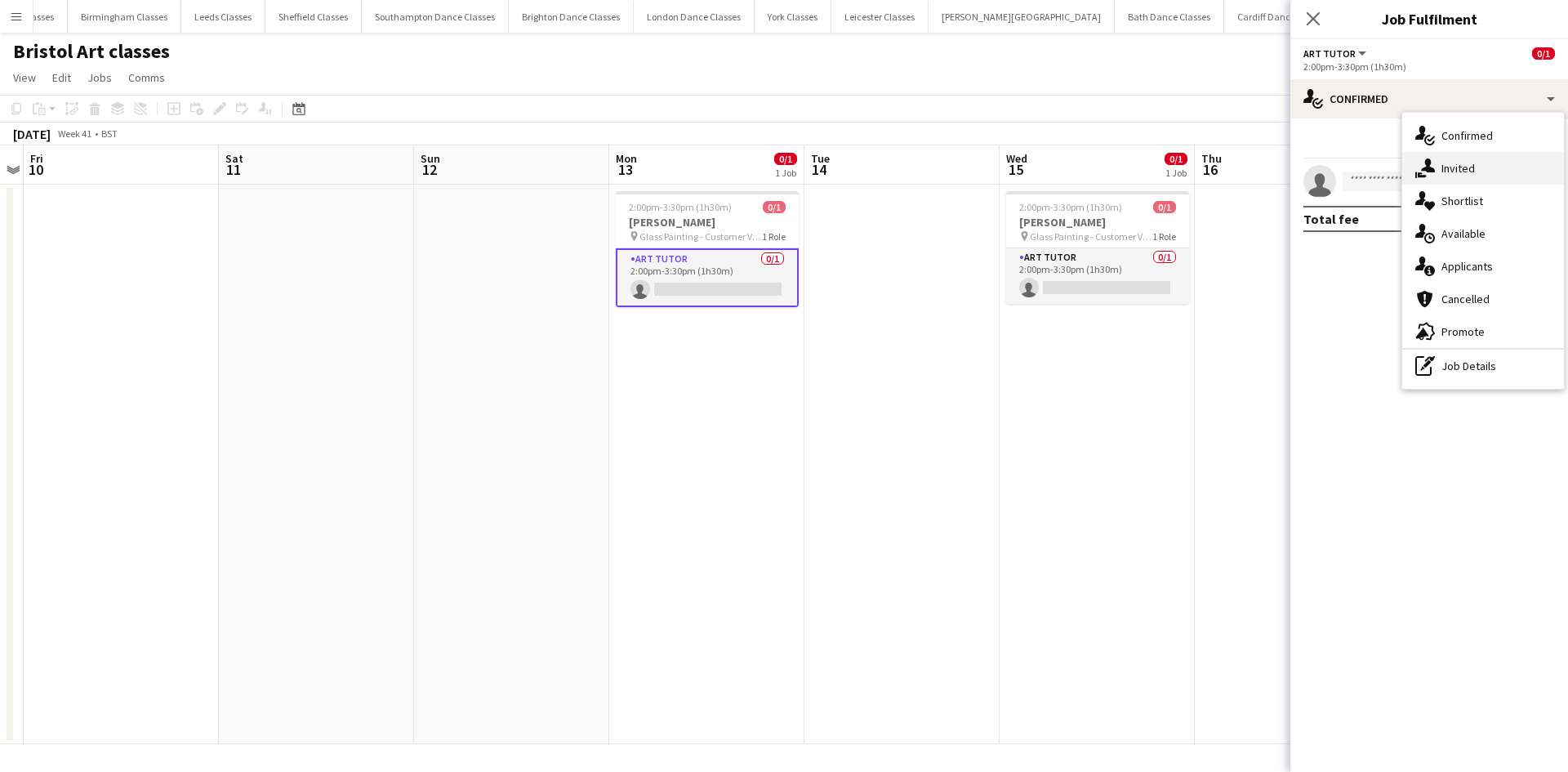
click at [1473, 174] on span "Invited" at bounding box center [1457, 168] width 33 height 15
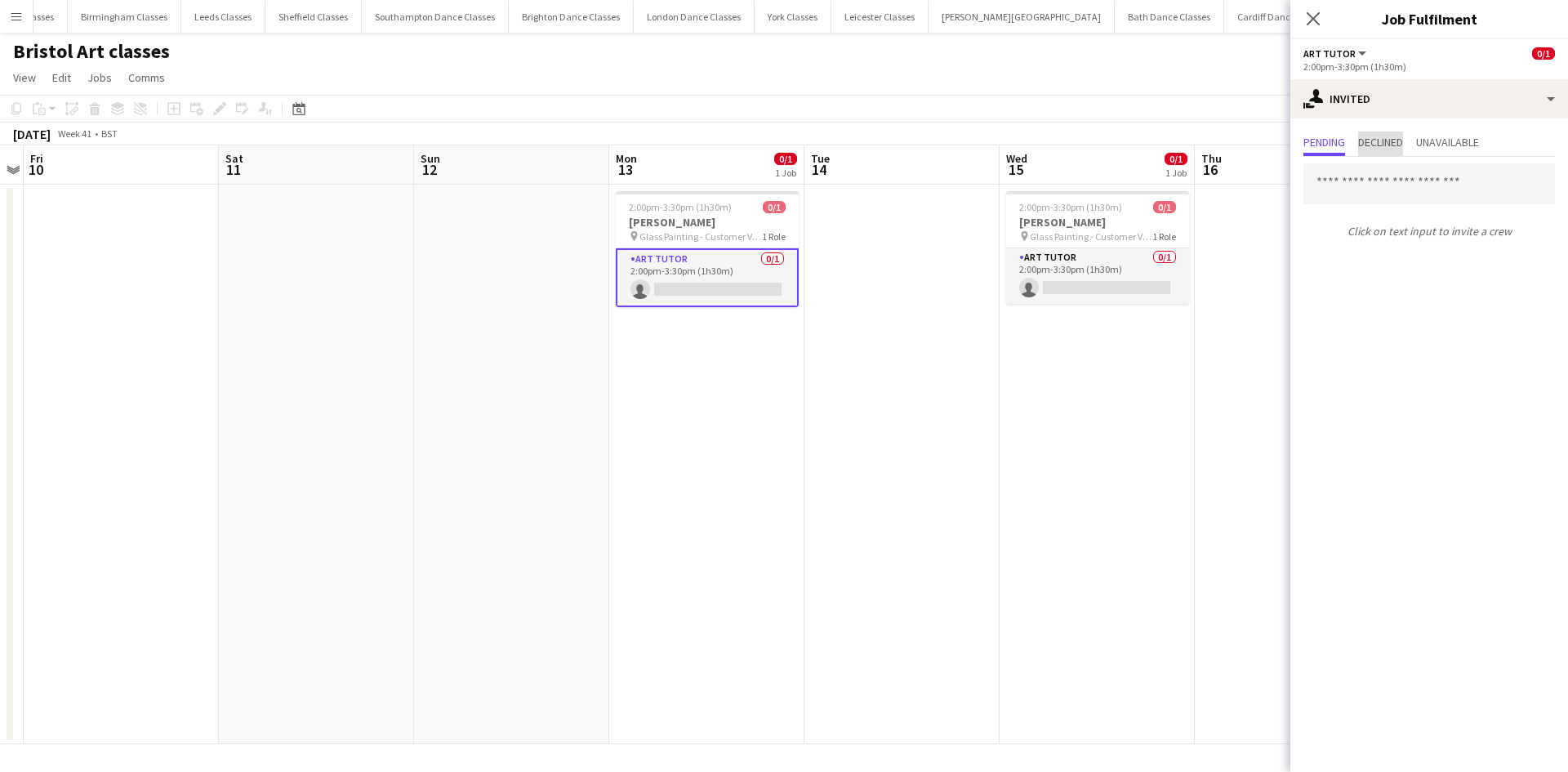
click at [1400, 150] on span "Declined" at bounding box center [1380, 144] width 45 height 25
click at [944, 376] on app-date-cell at bounding box center [901, 464] width 195 height 560
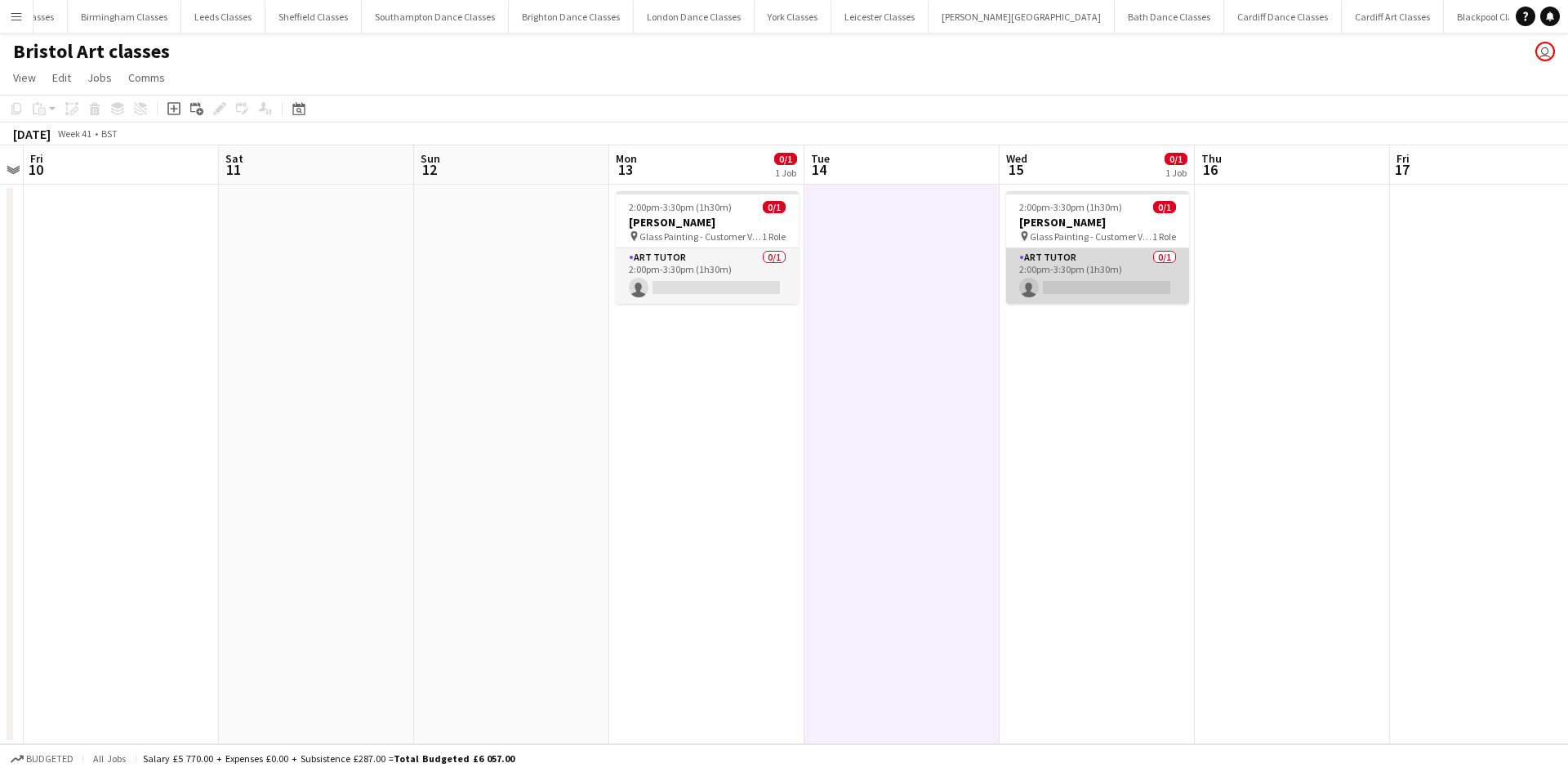
click at [1089, 280] on app-card-role "Art Tutor 0/1 2:00pm-3:30pm (1h30m) single-neutral-actions" at bounding box center [1097, 275] width 183 height 56
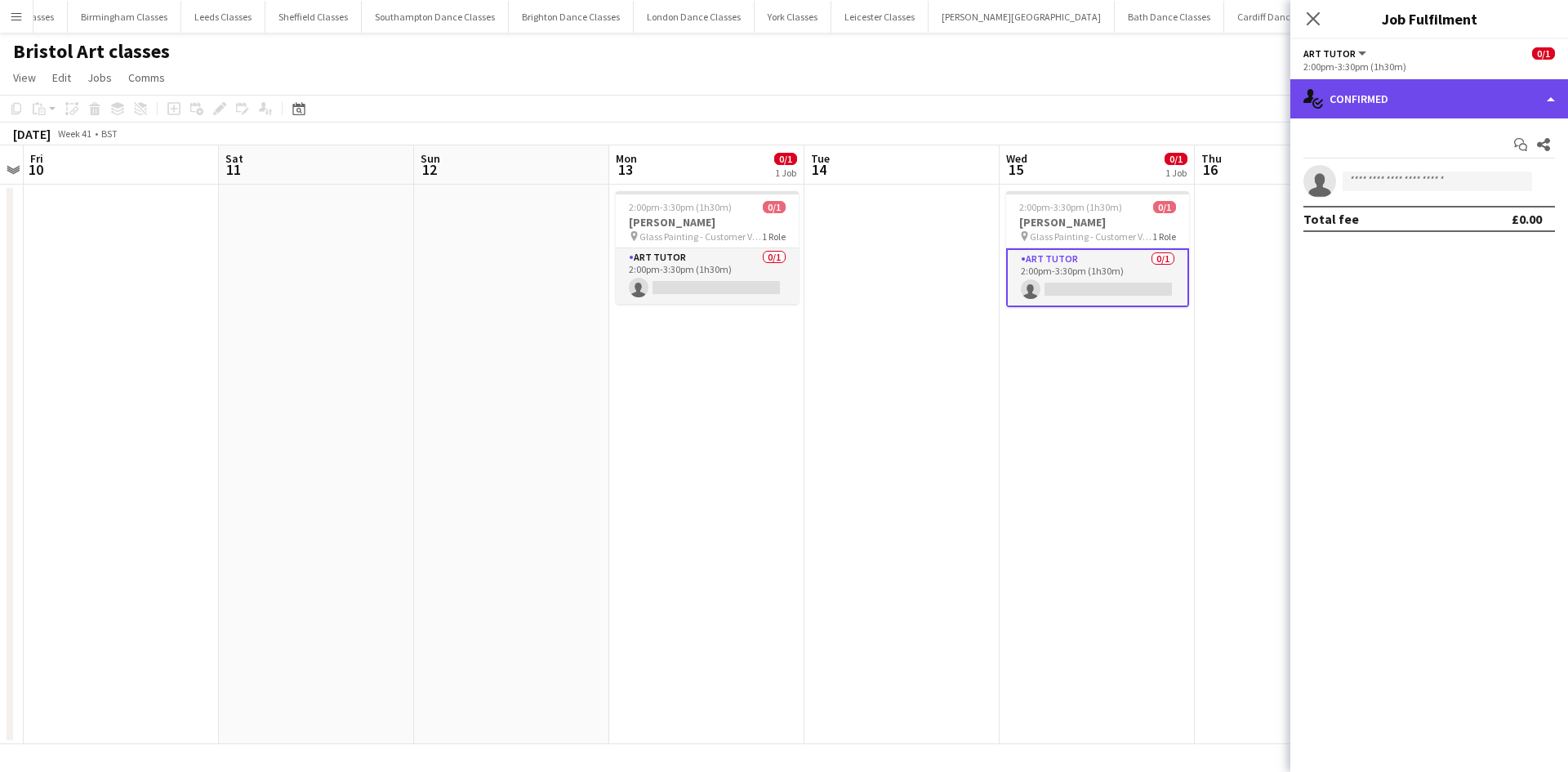
click at [1451, 102] on div "single-neutral-actions-check-2 Confirmed" at bounding box center [1429, 99] width 278 height 39
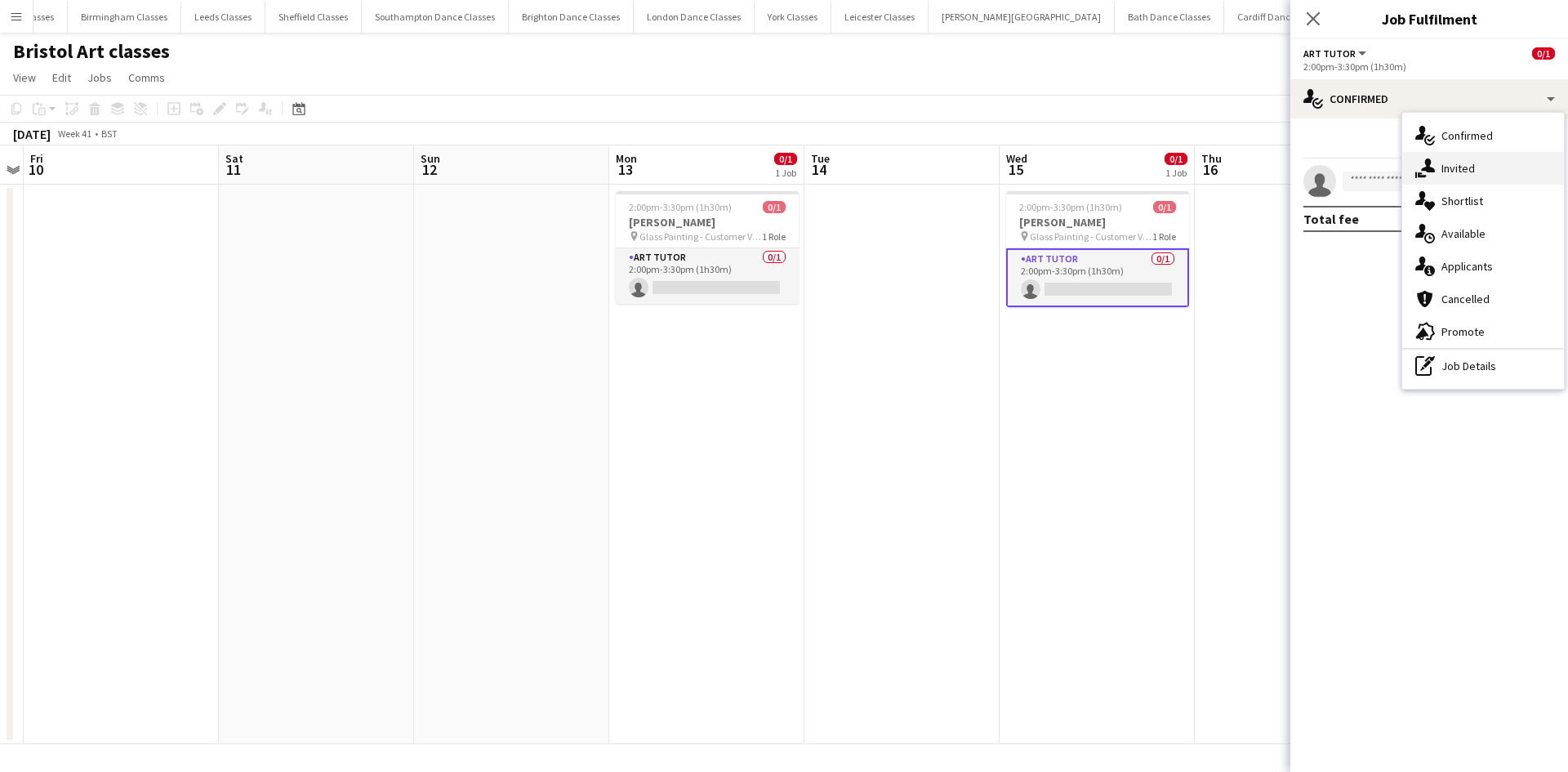
click at [1462, 163] on span "Invited" at bounding box center [1457, 168] width 33 height 15
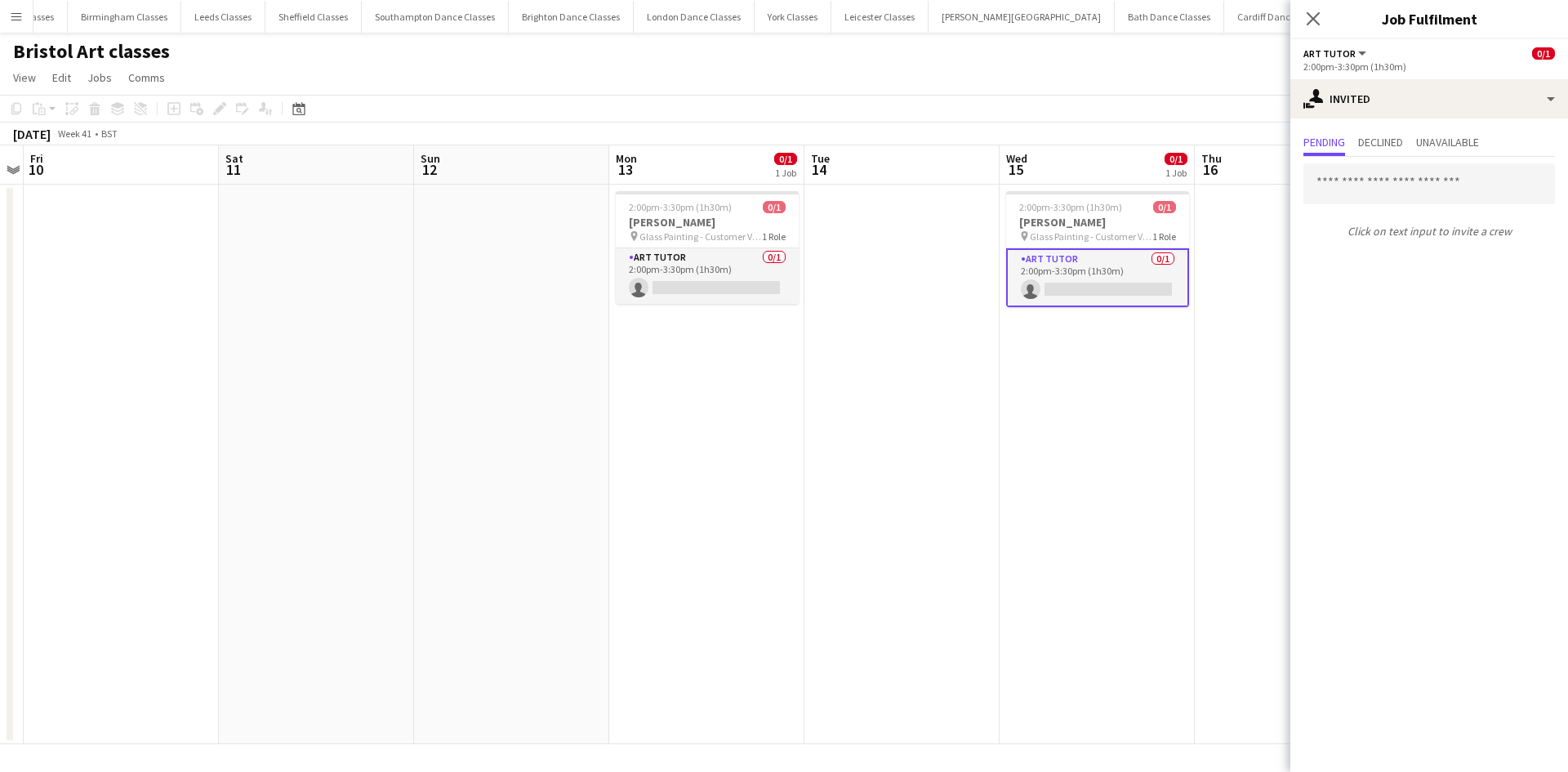
click at [1210, 362] on app-date-cell at bounding box center [1292, 464] width 195 height 560
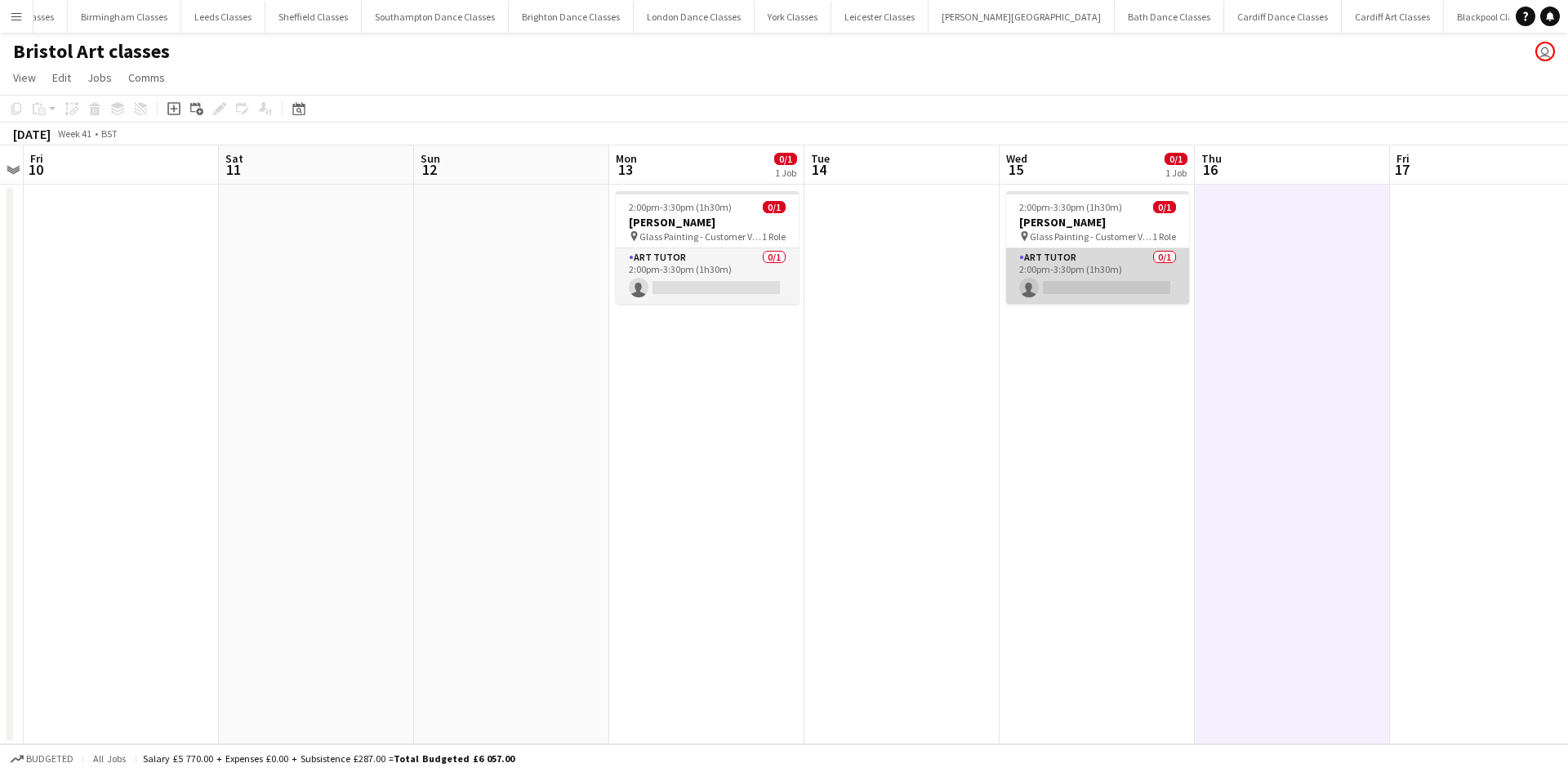
click at [1129, 280] on app-card-role "Art Tutor 0/1 2:00pm-3:30pm (1h30m) single-neutral-actions" at bounding box center [1097, 275] width 183 height 56
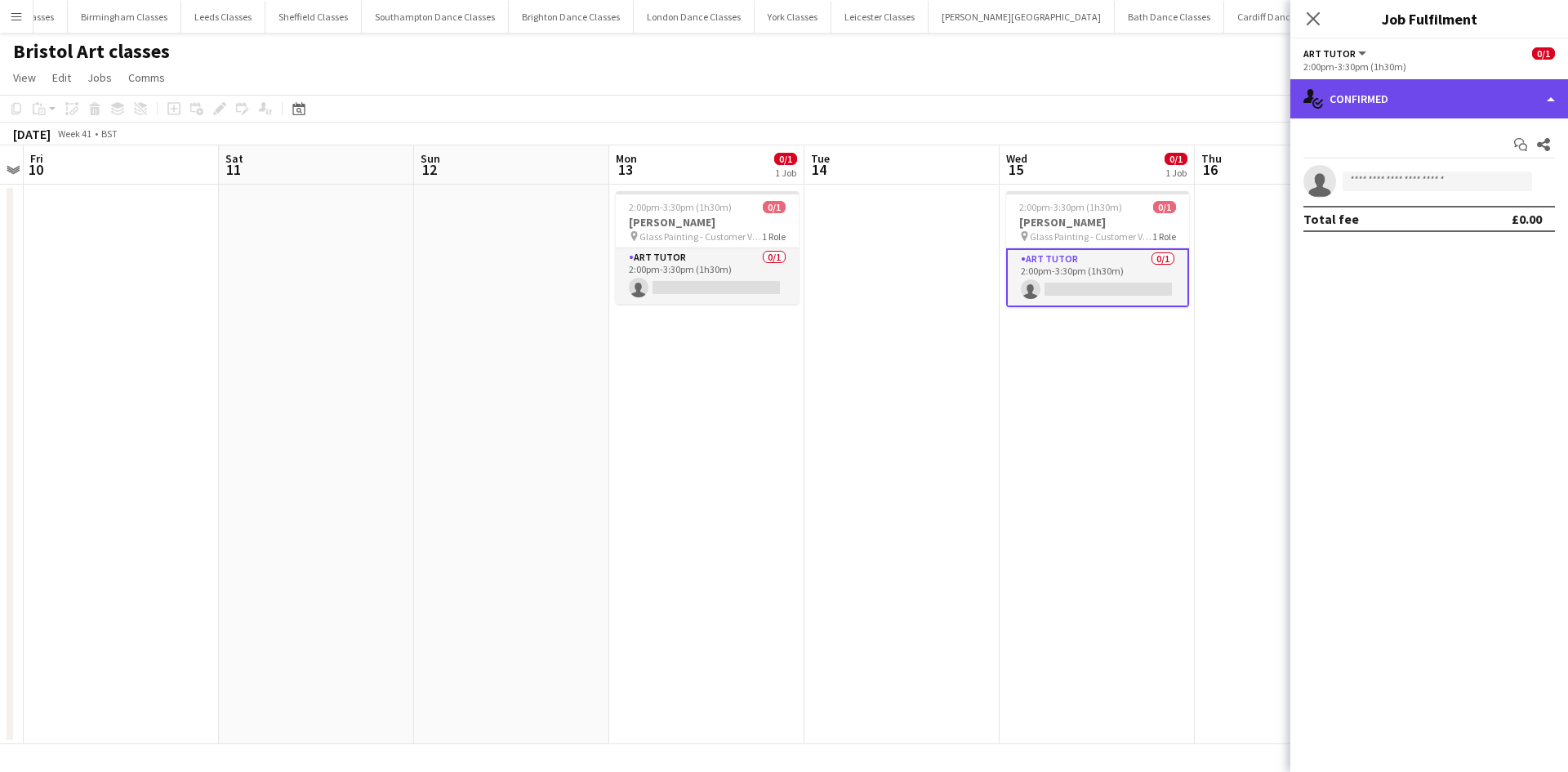
click at [1468, 111] on div "single-neutral-actions-check-2 Confirmed" at bounding box center [1429, 99] width 278 height 39
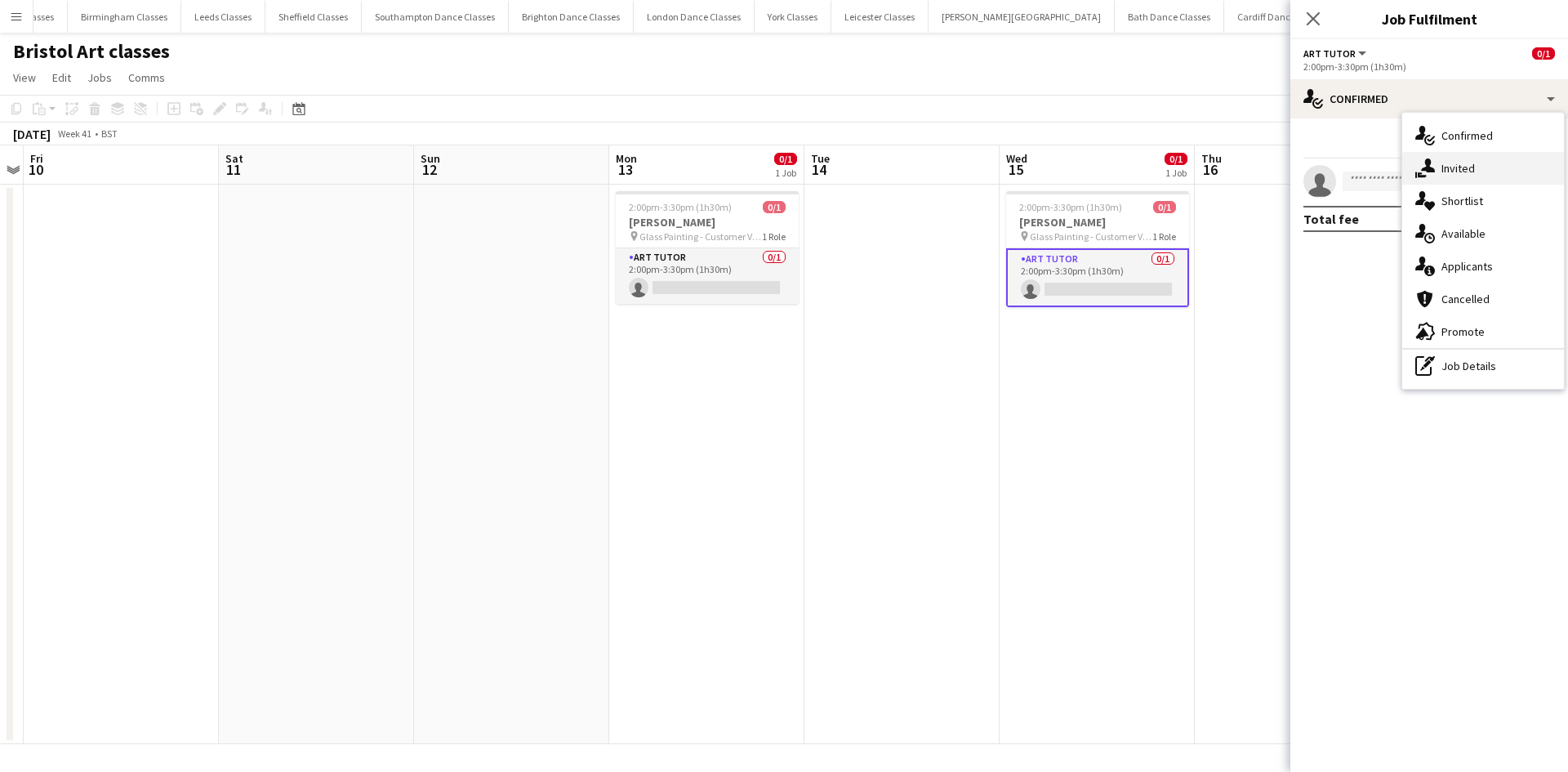
click at [1469, 162] on span "Invited" at bounding box center [1457, 168] width 33 height 15
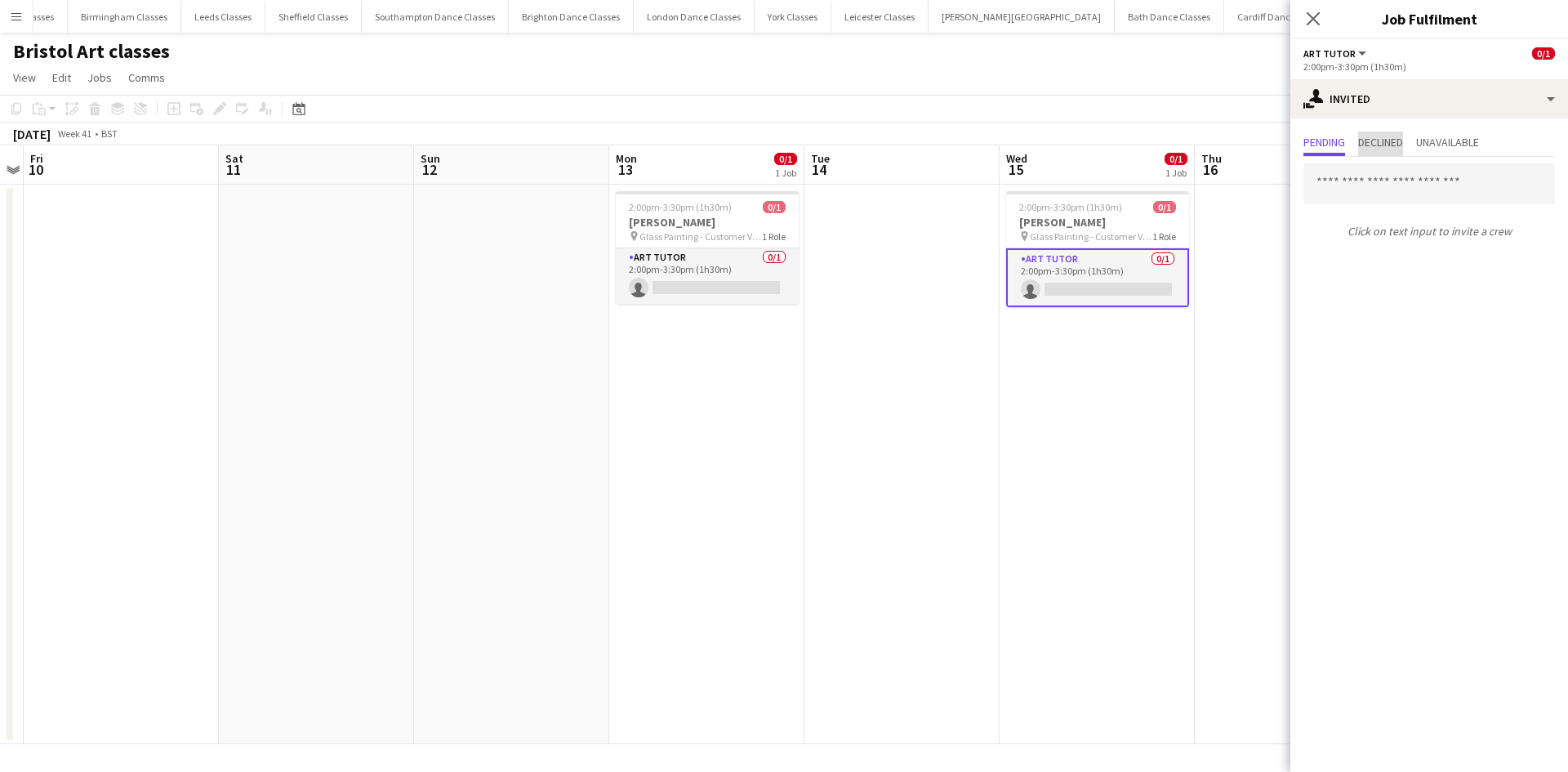
click at [1388, 148] on span "Declined" at bounding box center [1380, 142] width 45 height 11
click at [1181, 404] on app-date-cell "2:00pm-3:30pm (1h30m) 0/1 Eva Bakouras pin Glass Painting - Customer Venue 1 Ro…" at bounding box center [1097, 464] width 195 height 560
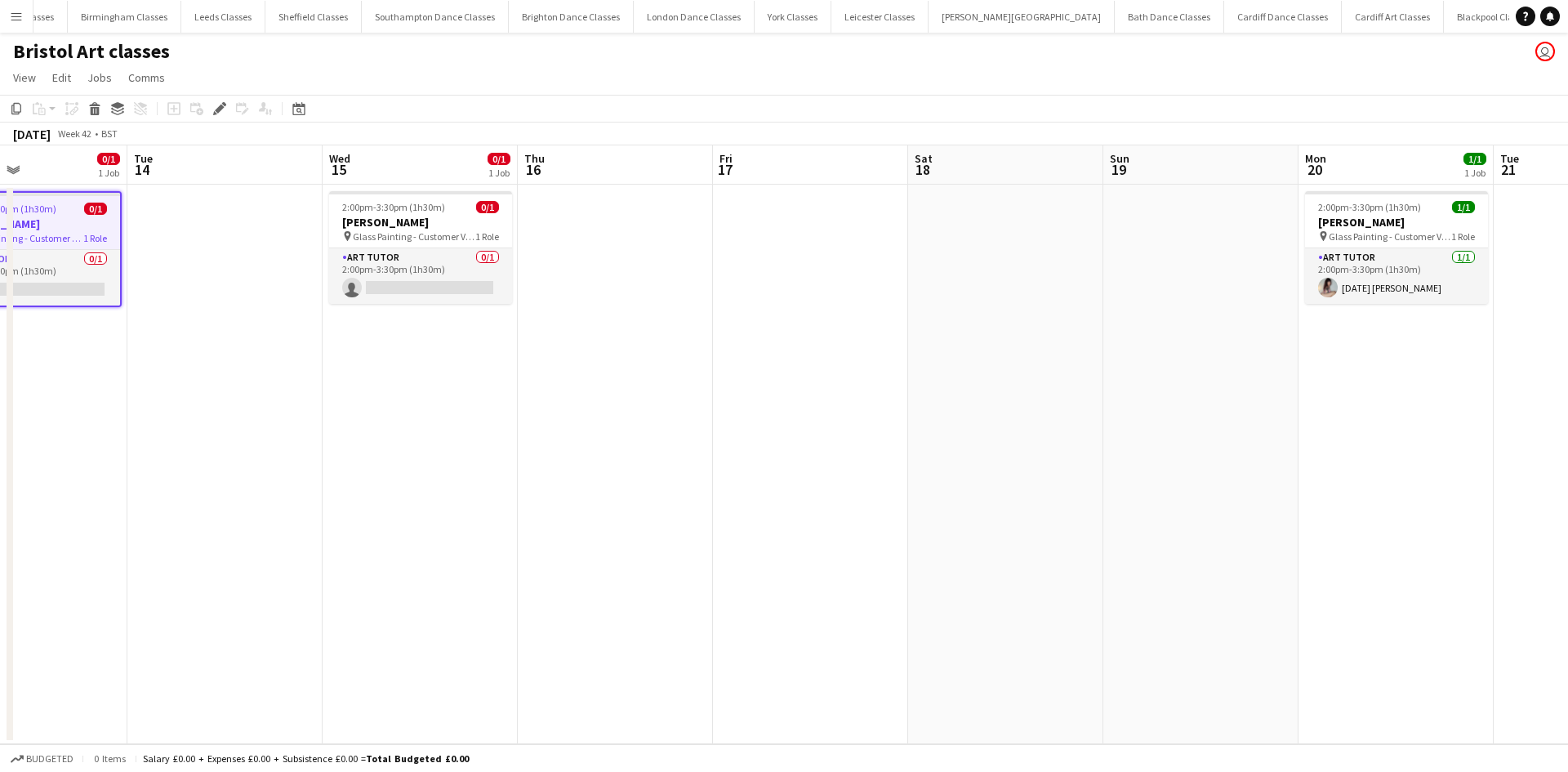
scroll to position [0, 679]
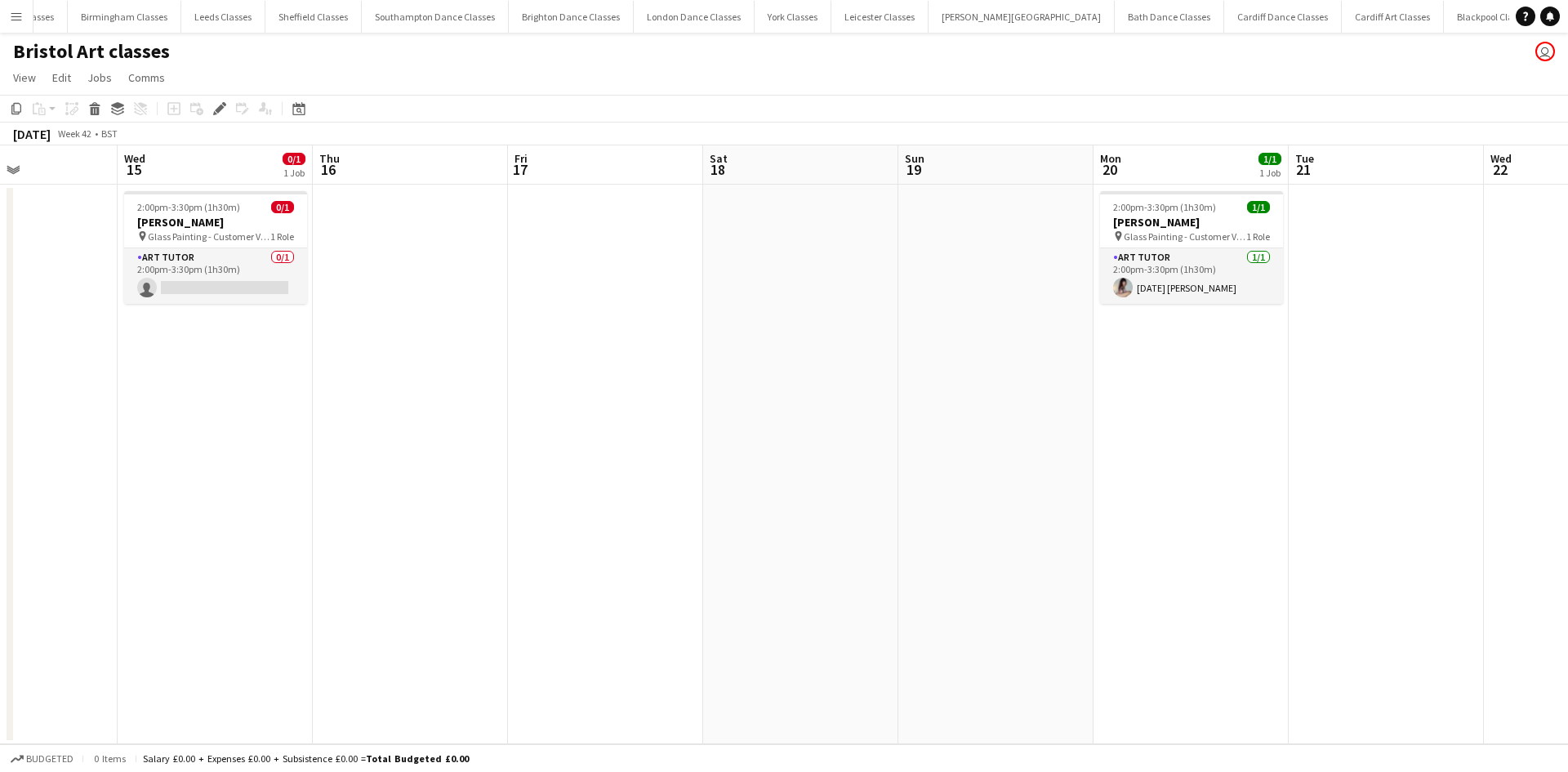
drag, startPoint x: 1135, startPoint y: 358, endPoint x: 332, endPoint y: 358, distance: 803.0
click at [332, 358] on app-calendar-viewport "Sat 11 Sun 12 Mon 13 0/1 1 Job Tue 14 Wed 15 0/1 1 Job Thu 16 Fri 17 Sat 18 Sun…" at bounding box center [784, 445] width 1568 height 598
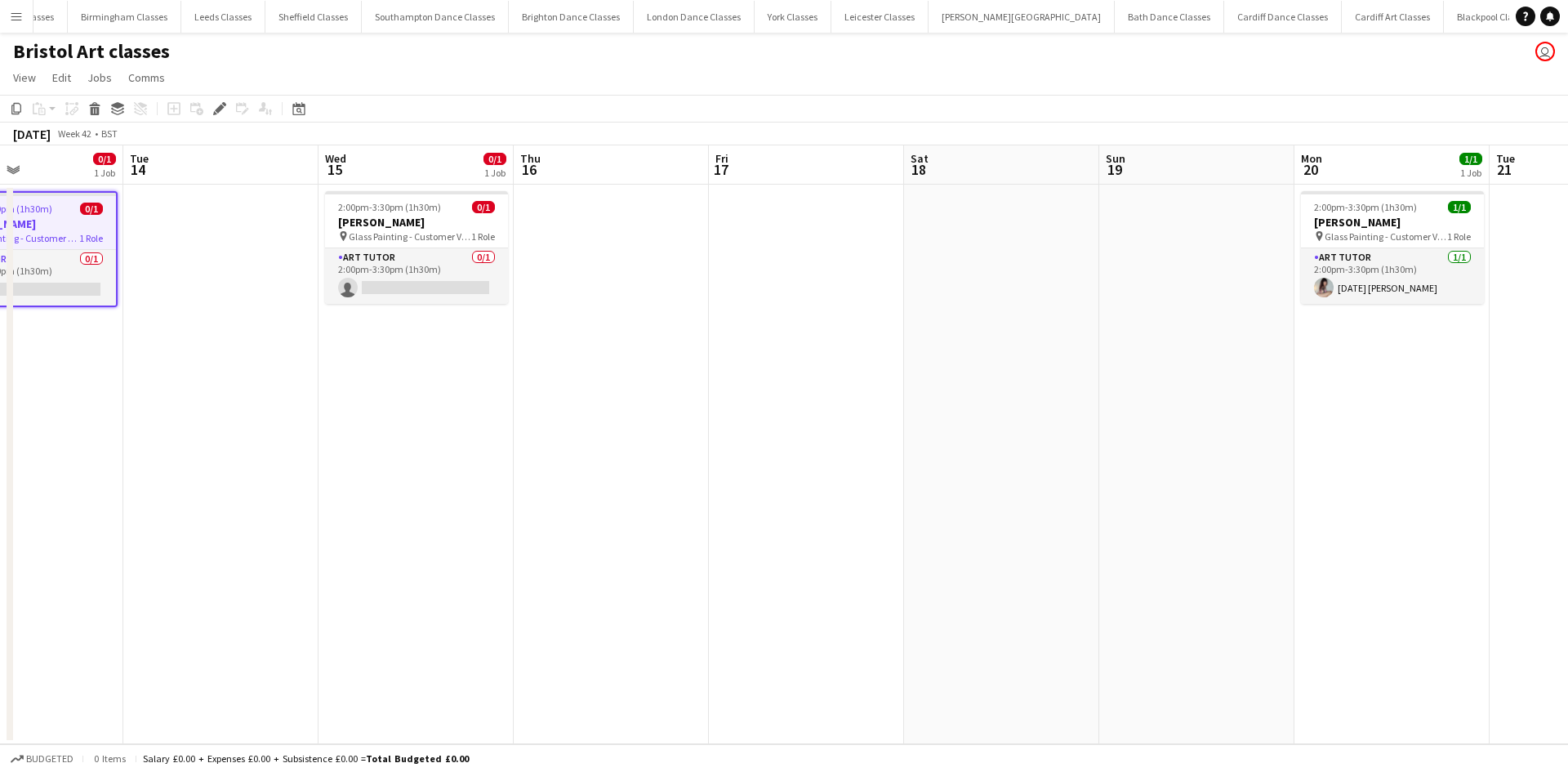
drag, startPoint x: 1229, startPoint y: 359, endPoint x: 1050, endPoint y: 358, distance: 179.0
click at [1051, 358] on app-calendar-viewport "Sat 11 Sun 12 Mon 13 0/1 1 Job Tue 14 Wed 15 0/1 1 Job Thu 16 Fri 17 Sat 18 Sun…" at bounding box center [784, 445] width 1568 height 598
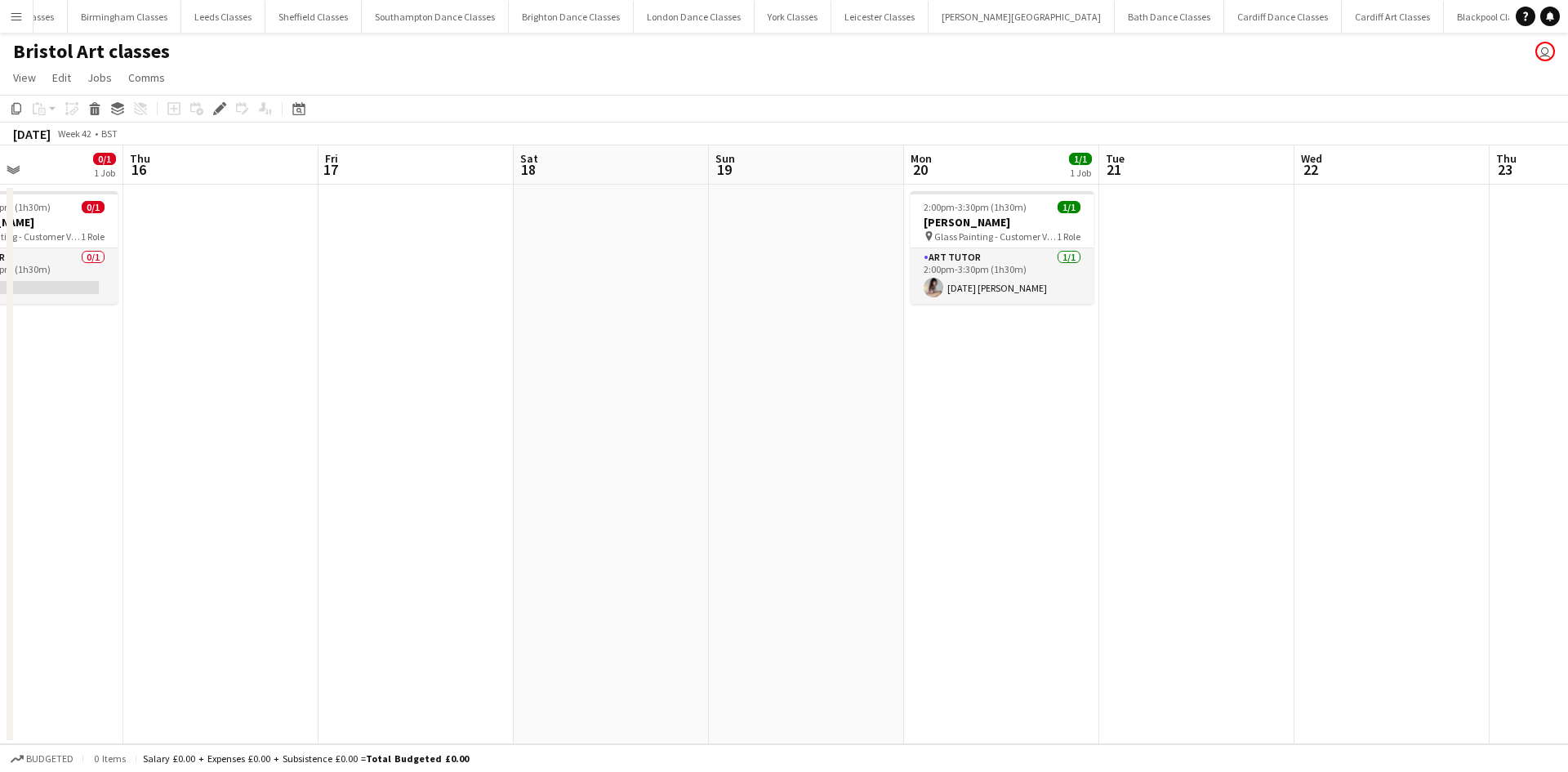
scroll to position [0, 467]
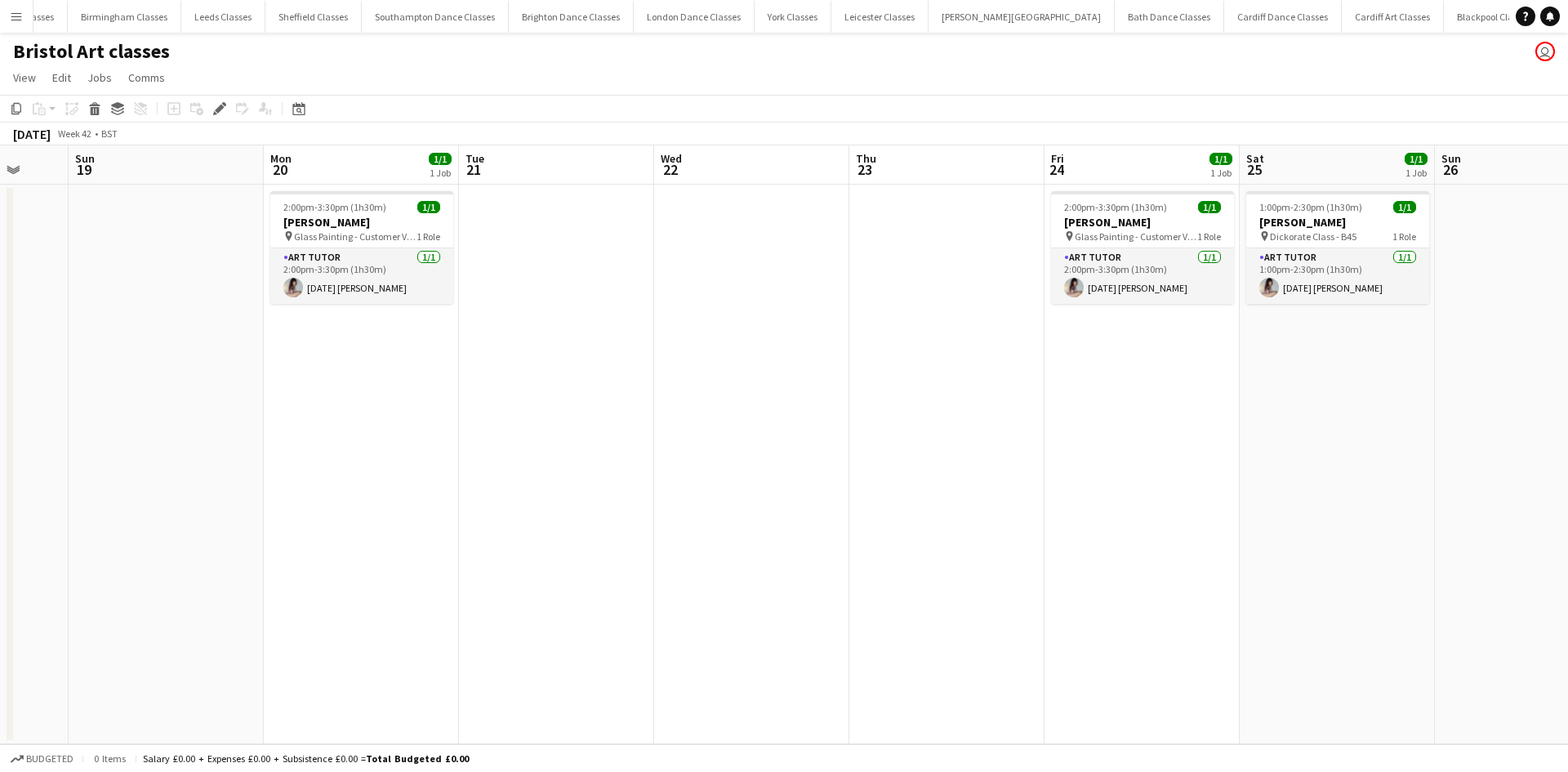
drag, startPoint x: 1266, startPoint y: 364, endPoint x: 617, endPoint y: 381, distance: 649.2
click at [617, 381] on app-calendar-viewport "Wed 15 0/1 1 Job Thu 16 Fri 17 Sat 18 Sun 19 Mon 20 1/1 1 Job Tue 21 Wed 22 Thu…" at bounding box center [784, 445] width 1568 height 598
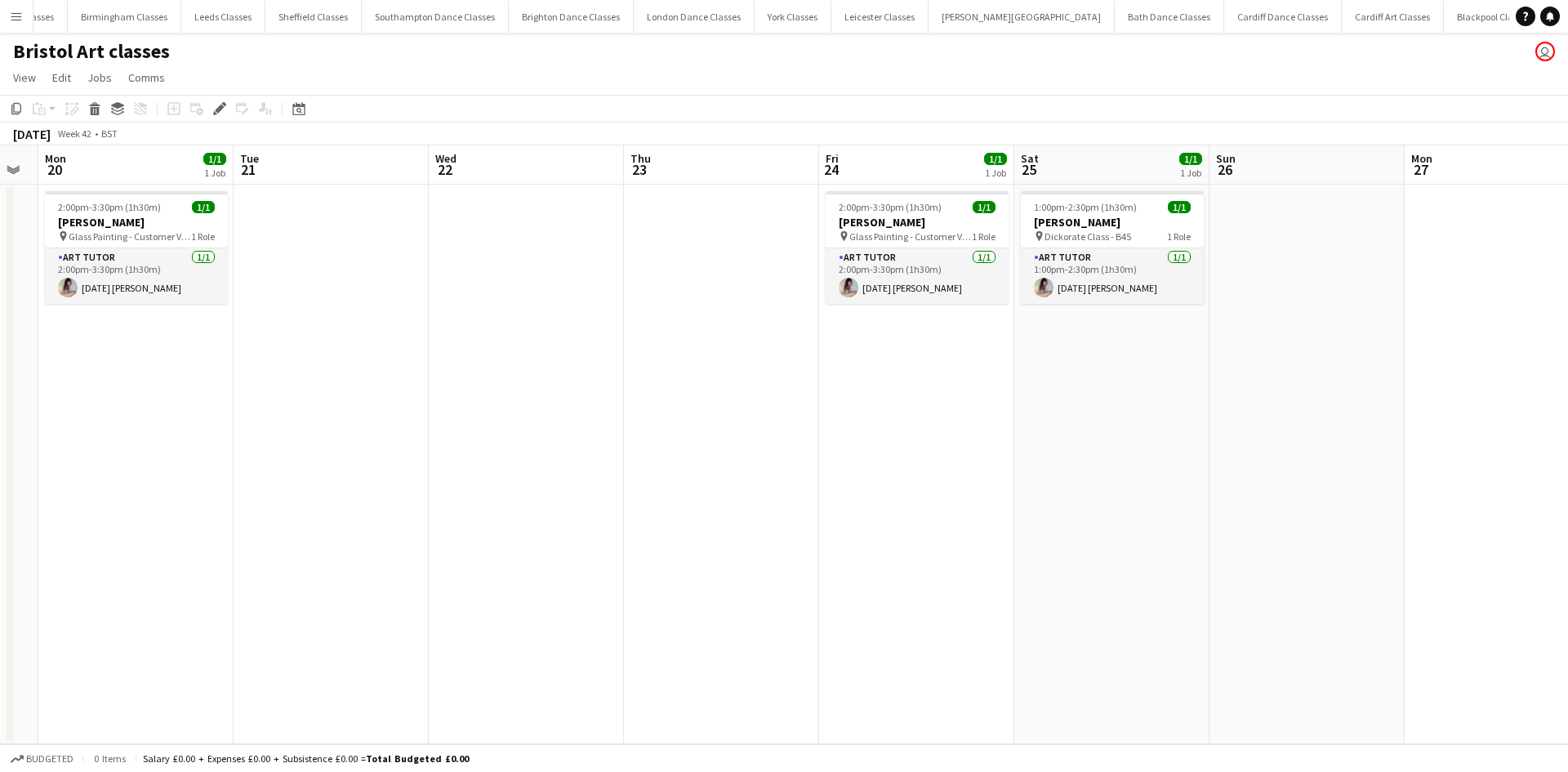
scroll to position [0, 549]
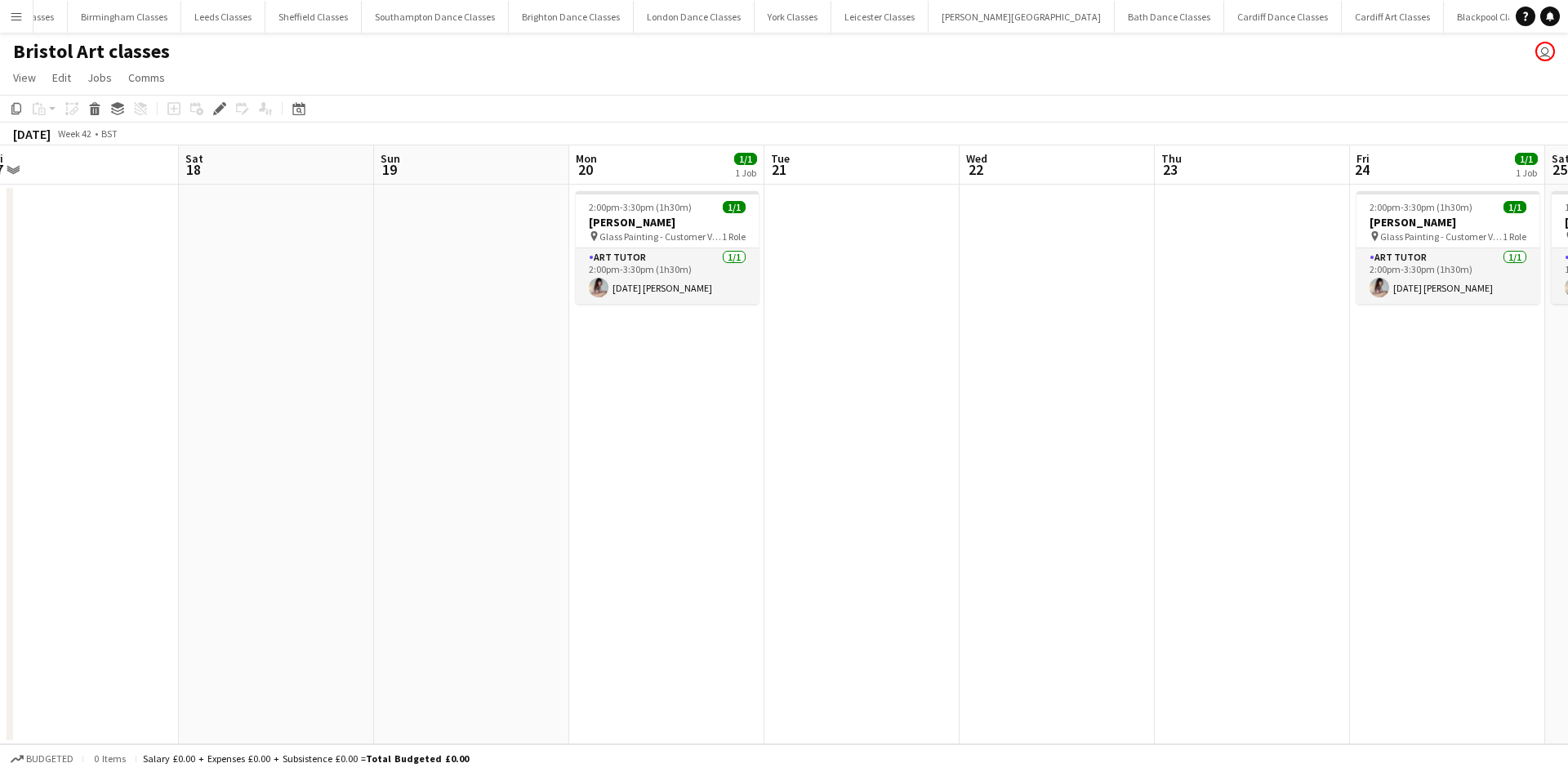
drag, startPoint x: 1085, startPoint y: 368, endPoint x: 1410, endPoint y: 384, distance: 325.4
click at [1448, 373] on app-calendar-viewport "Wed 15 0/1 1 Job Thu 16 Fri 17 Sat 18 Sun 19 Mon 20 1/1 1 Job Tue 21 Wed 22 Thu…" at bounding box center [784, 445] width 1568 height 598
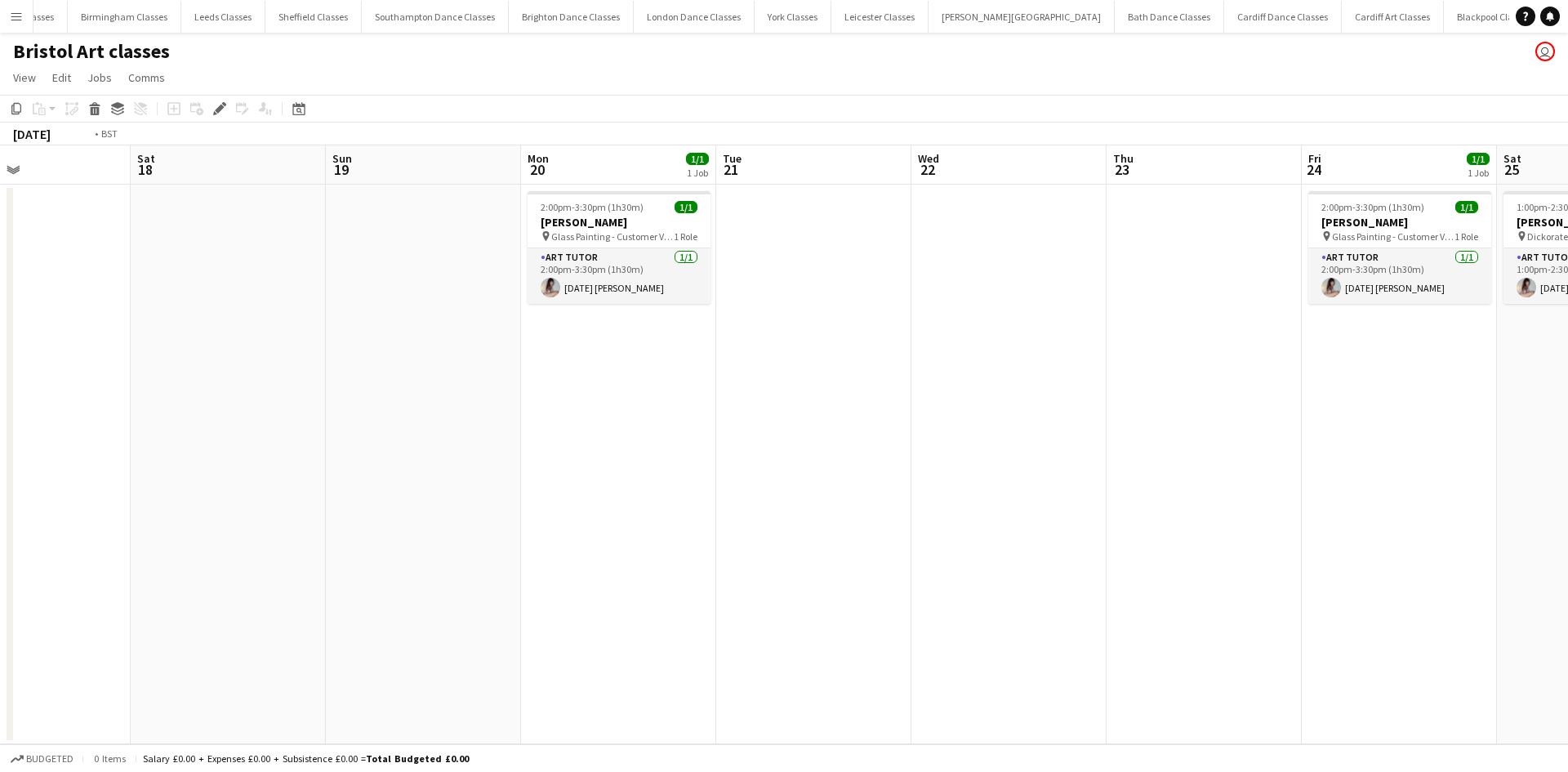
drag, startPoint x: 643, startPoint y: 391, endPoint x: 1510, endPoint y: 399, distance: 867.0
click at [1525, 399] on app-calendar-viewport "Wed 15 0/1 1 Job Thu 16 Fri 17 Sat 18 Sun 19 Mon 20 1/1 1 Job Tue 21 Wed 22 Thu…" at bounding box center [784, 445] width 1568 height 598
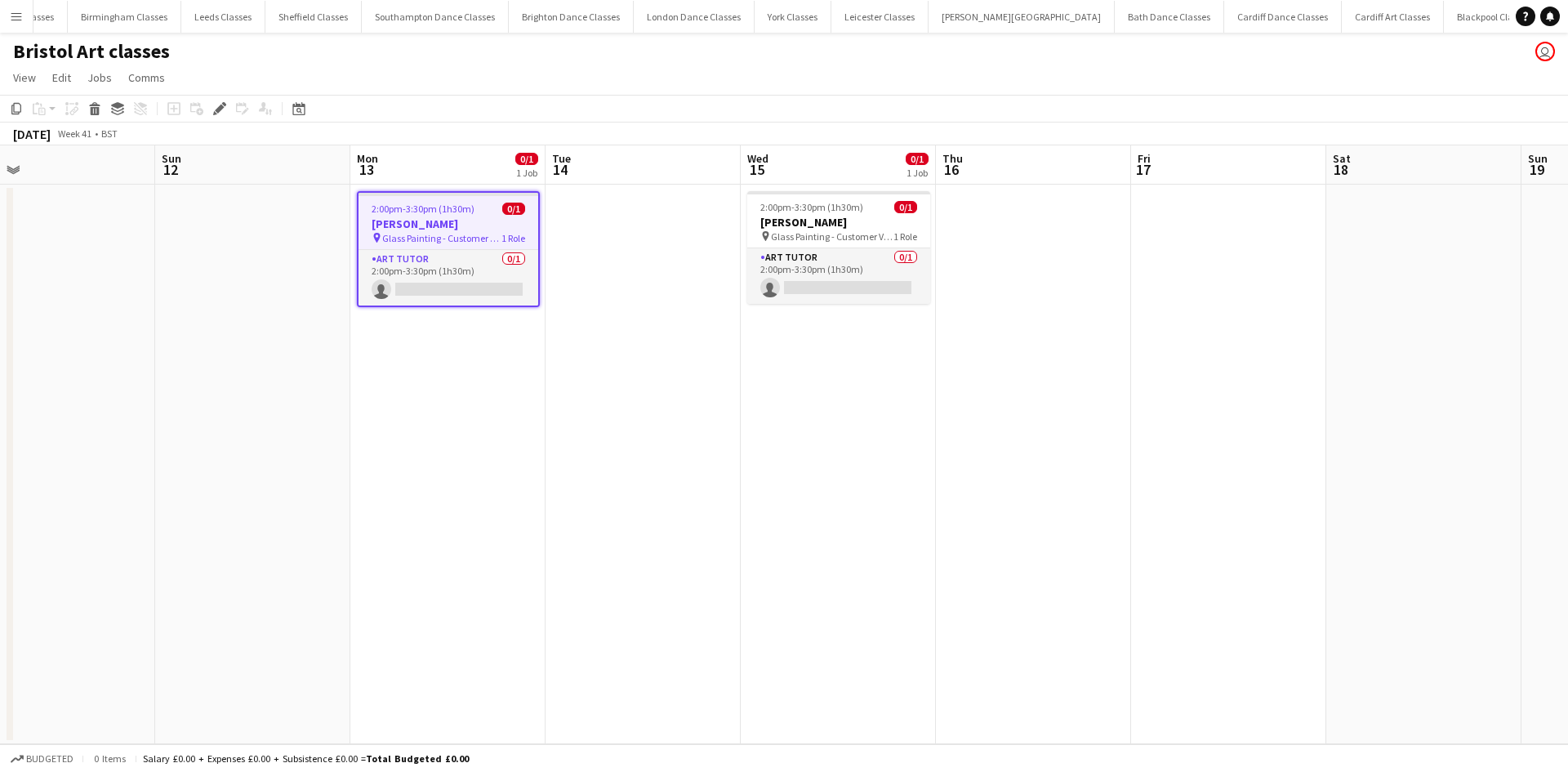
scroll to position [0, 517]
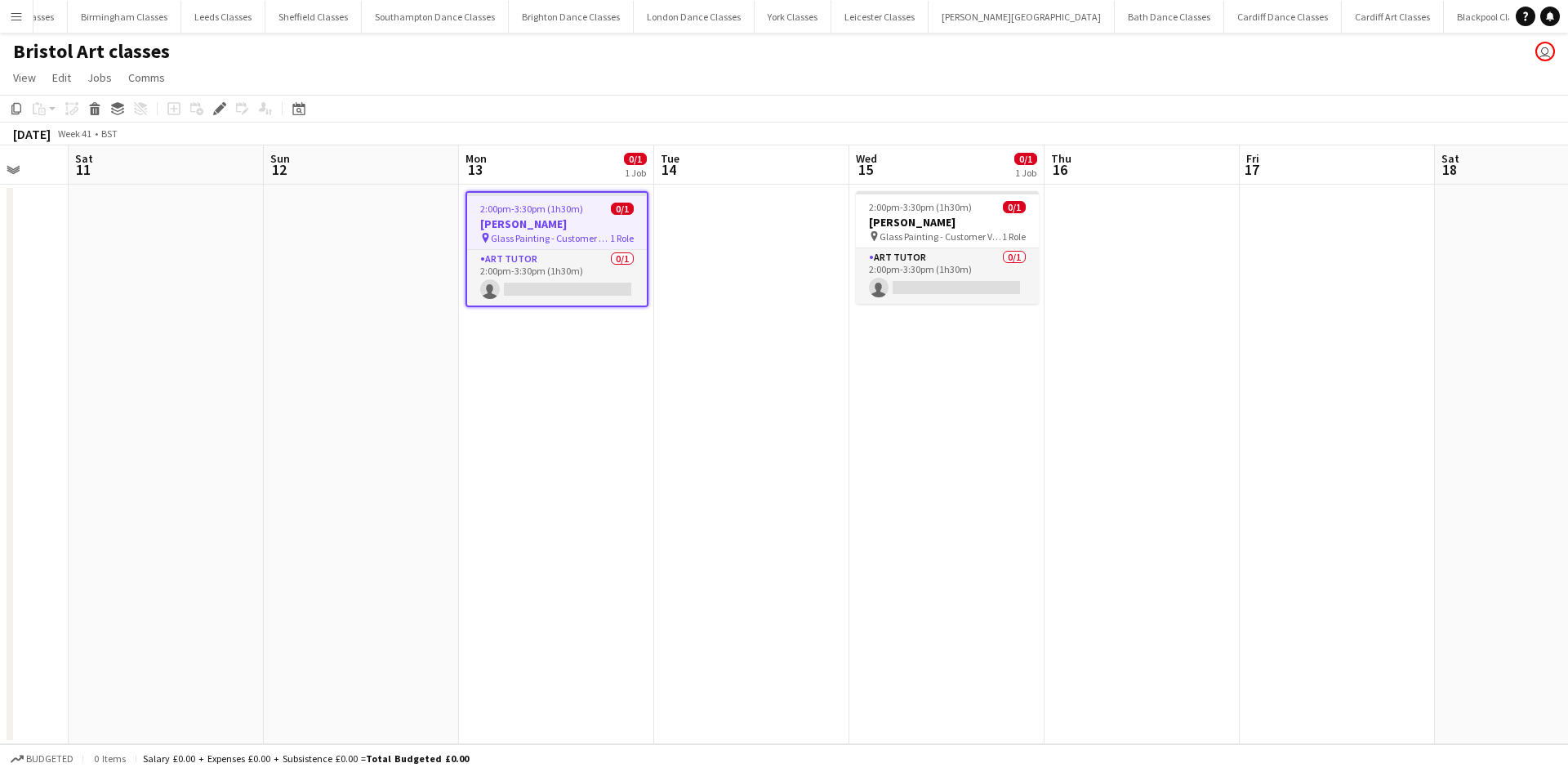
drag, startPoint x: 683, startPoint y: 402, endPoint x: 1013, endPoint y: 402, distance: 330.0
click at [1013, 402] on app-calendar-viewport "Wed 8 Thu 9 Fri 10 Sat 11 Sun 12 Mon 13 0/1 1 Job Tue 14 Wed 15 0/1 1 Job Thu 1…" at bounding box center [784, 445] width 1568 height 598
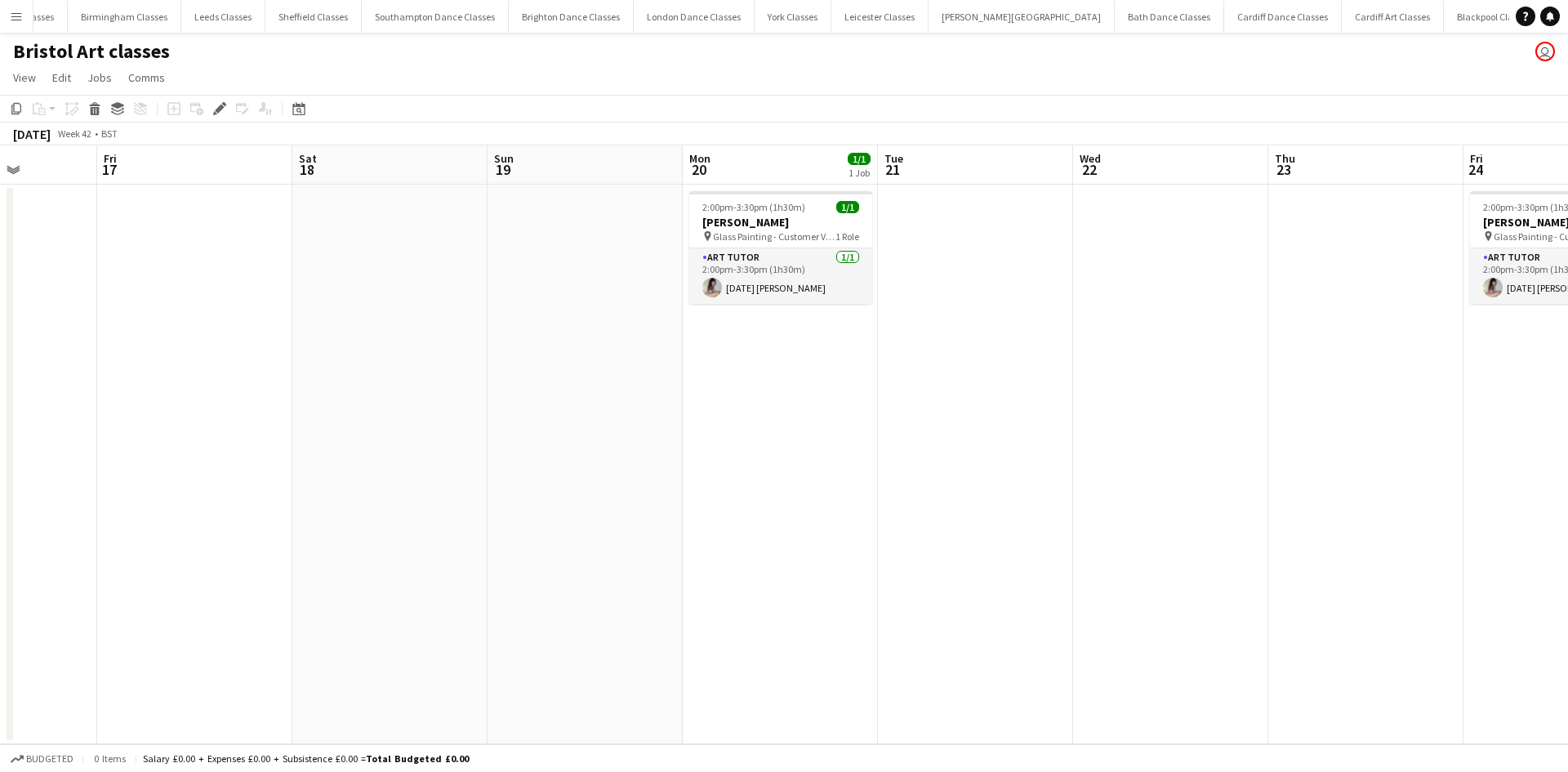
drag, startPoint x: 1237, startPoint y: 400, endPoint x: 426, endPoint y: 413, distance: 811.1
click at [414, 413] on app-calendar-viewport "Sun 12 Mon 13 0/1 1 Job Tue 14 Wed 15 0/1 1 Job Thu 16 Fri 17 Sat 18 Sun 19 Mon…" at bounding box center [784, 445] width 1568 height 598
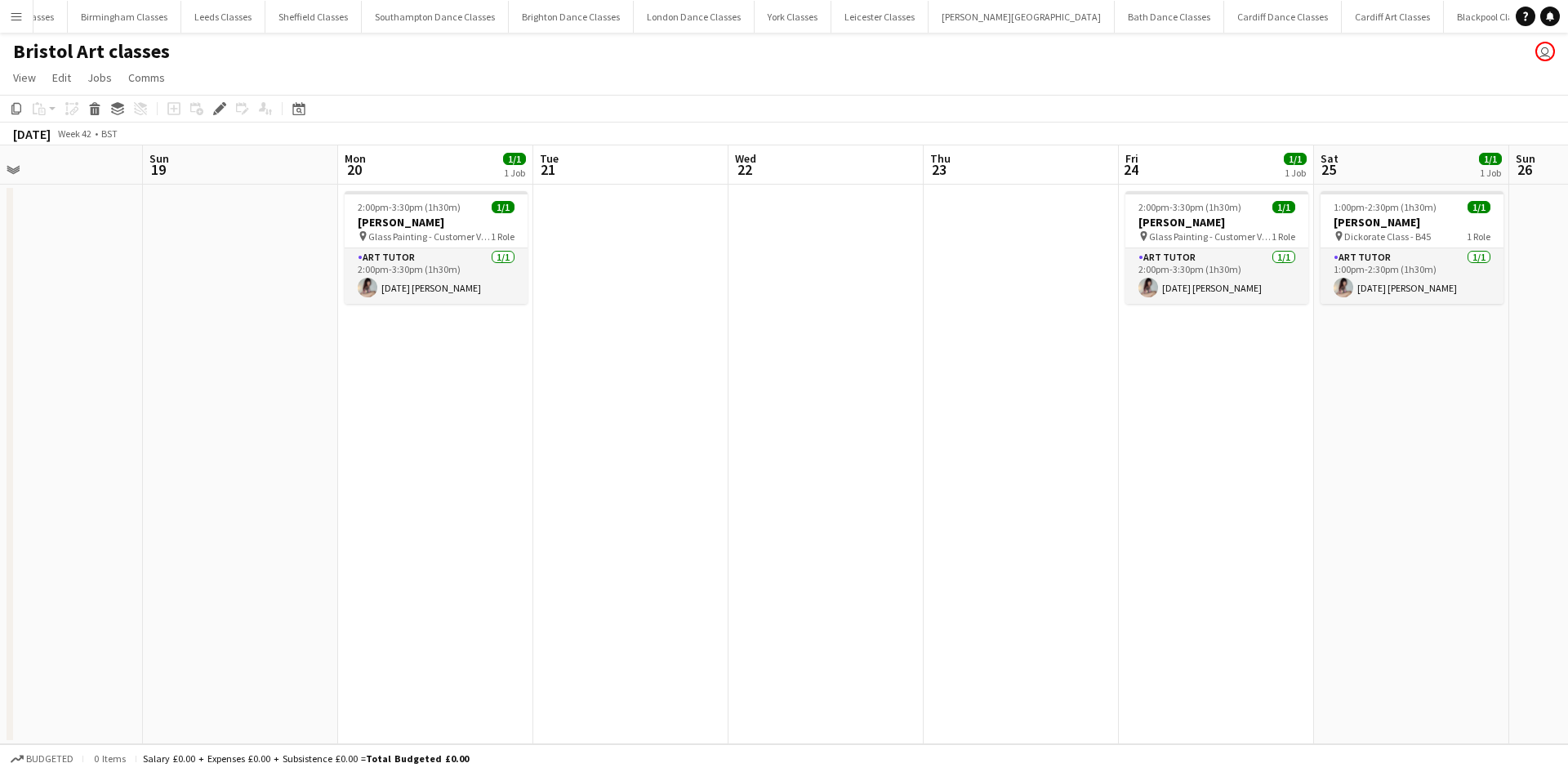
drag, startPoint x: 1119, startPoint y: 402, endPoint x: 493, endPoint y: 398, distance: 626.0
click at [465, 402] on app-calendar-viewport "Tue 14 Wed 15 0/1 1 Job Thu 16 Fri 17 Sat 18 Sun 19 Mon 20 1/1 1 Job Tue 21 Wed…" at bounding box center [784, 445] width 1568 height 598
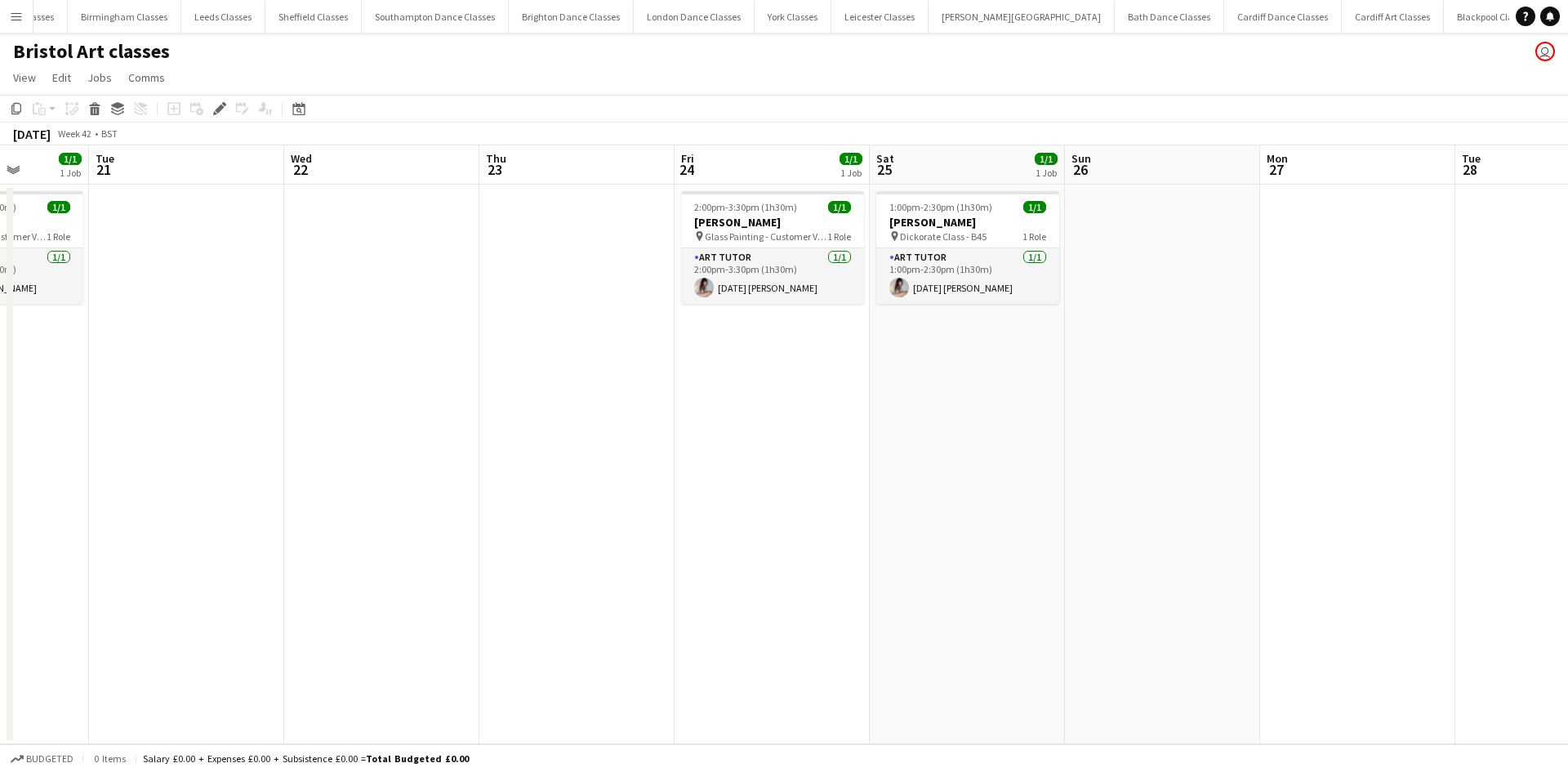
scroll to position [0, 509]
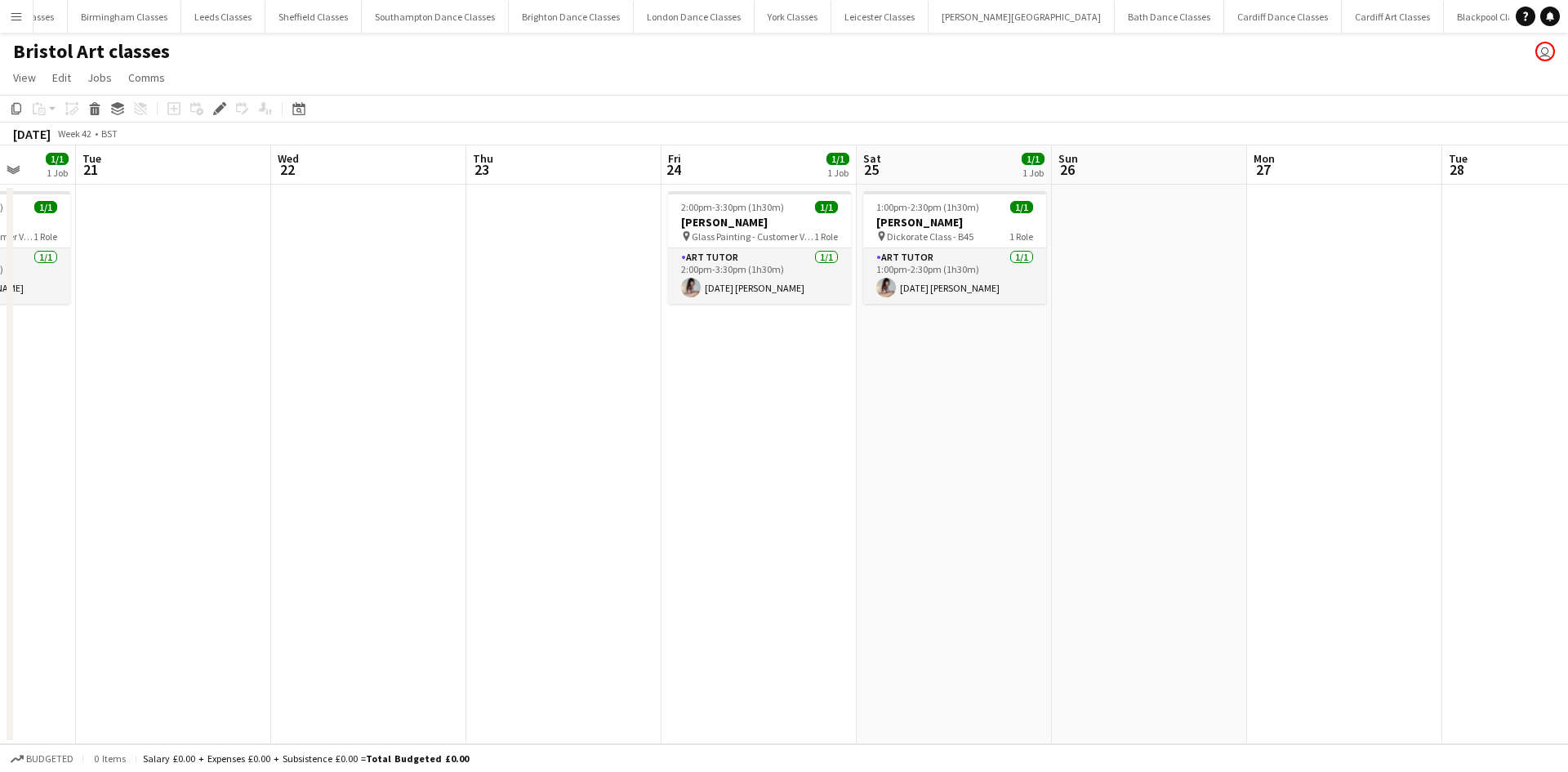
drag, startPoint x: 1098, startPoint y: 377, endPoint x: 649, endPoint y: 379, distance: 449.0
click at [649, 379] on app-calendar-viewport "Sat 18 Sun 19 Mon 20 1/1 1 Job Tue 21 Wed 22 Thu 23 Fri 24 1/1 1 Job Sat 25 1/1…" at bounding box center [784, 445] width 1568 height 598
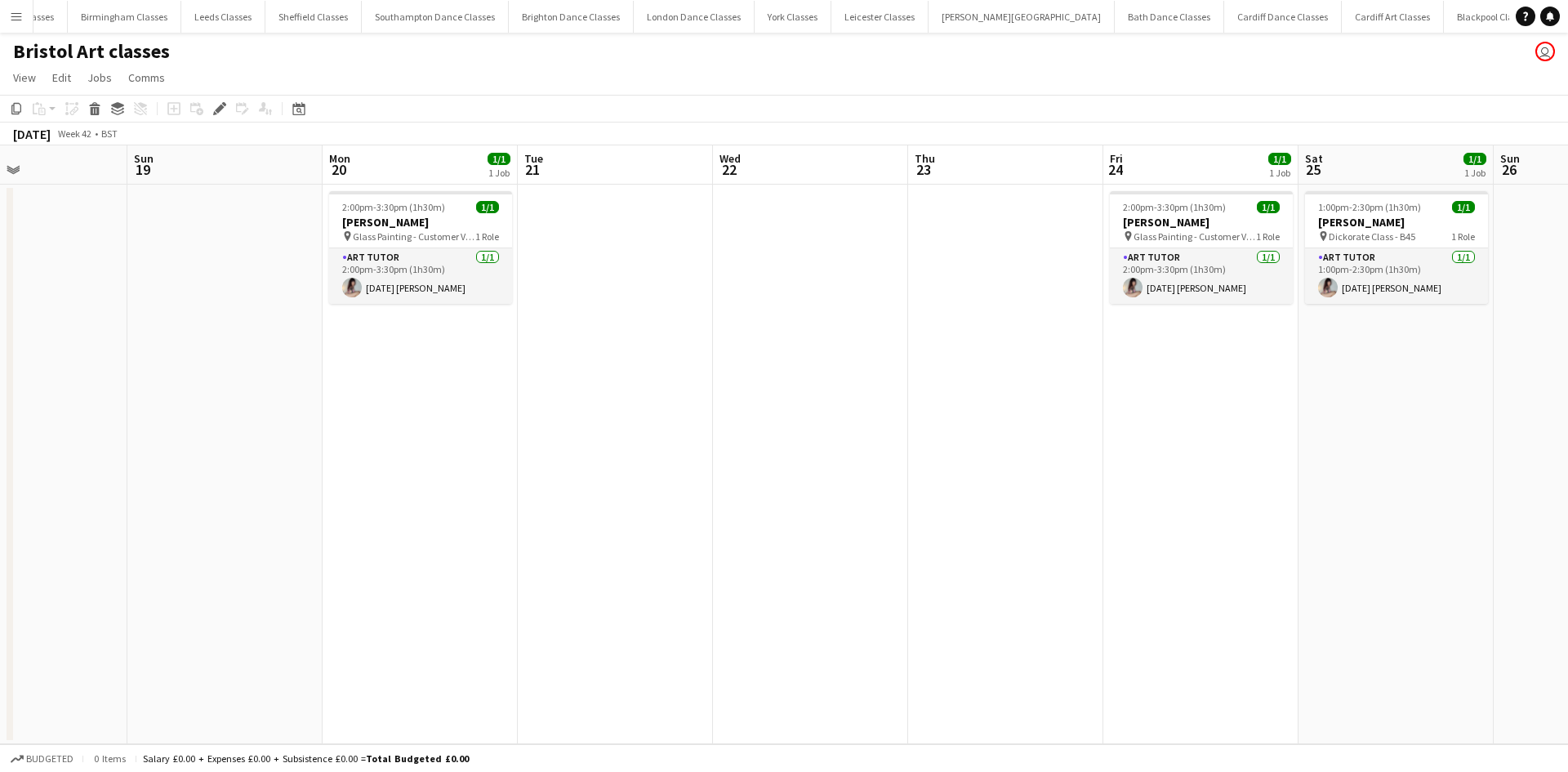
scroll to position [0, 426]
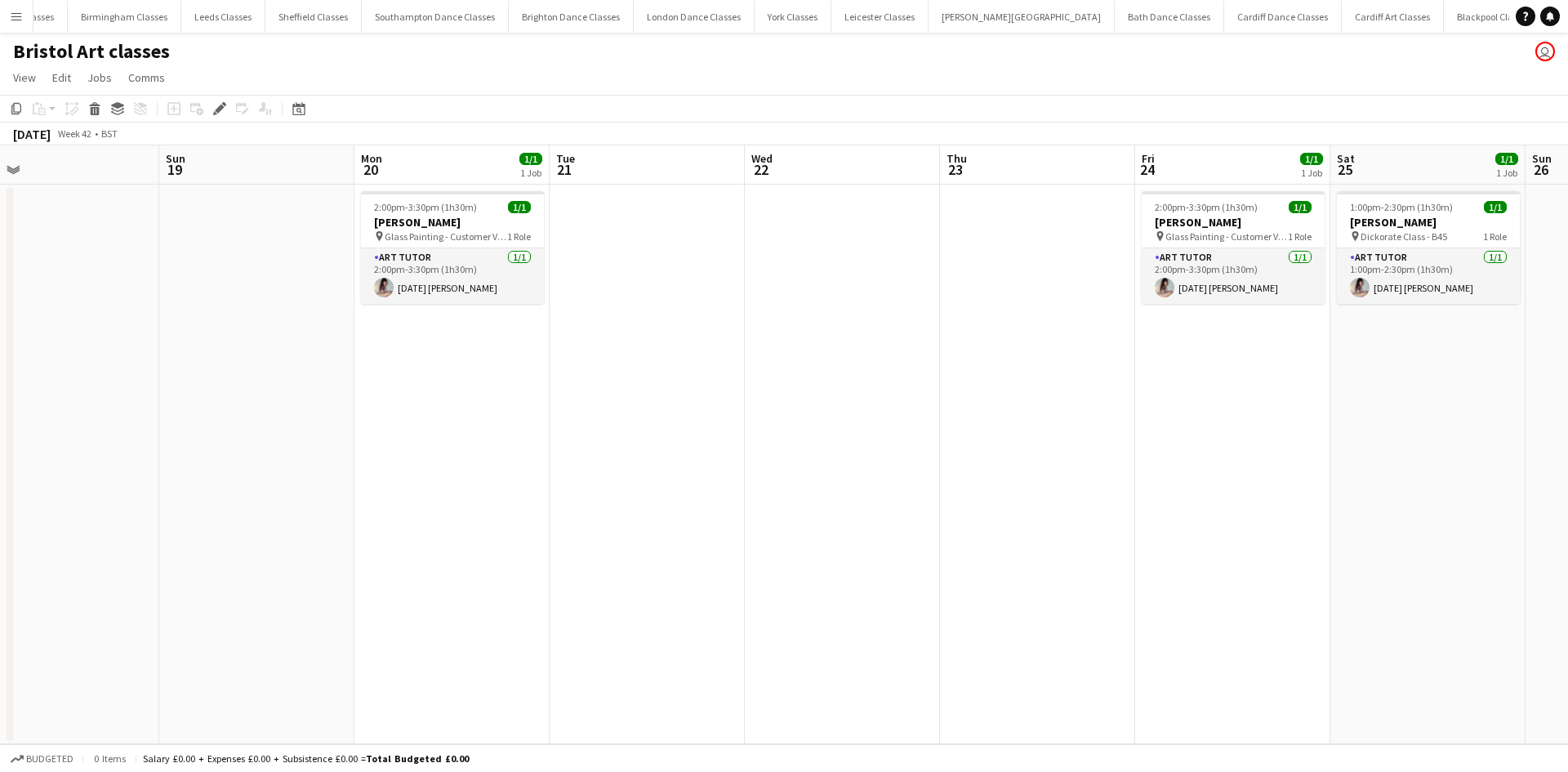
drag, startPoint x: 586, startPoint y: 364, endPoint x: 1060, endPoint y: 392, distance: 474.8
click at [1060, 392] on app-calendar-viewport "Thu 16 Fri 17 Sat 18 Sun 19 Mon 20 1/1 1 Job Tue 21 Wed 22 Thu 23 Fri 24 1/1 1 …" at bounding box center [784, 445] width 1568 height 598
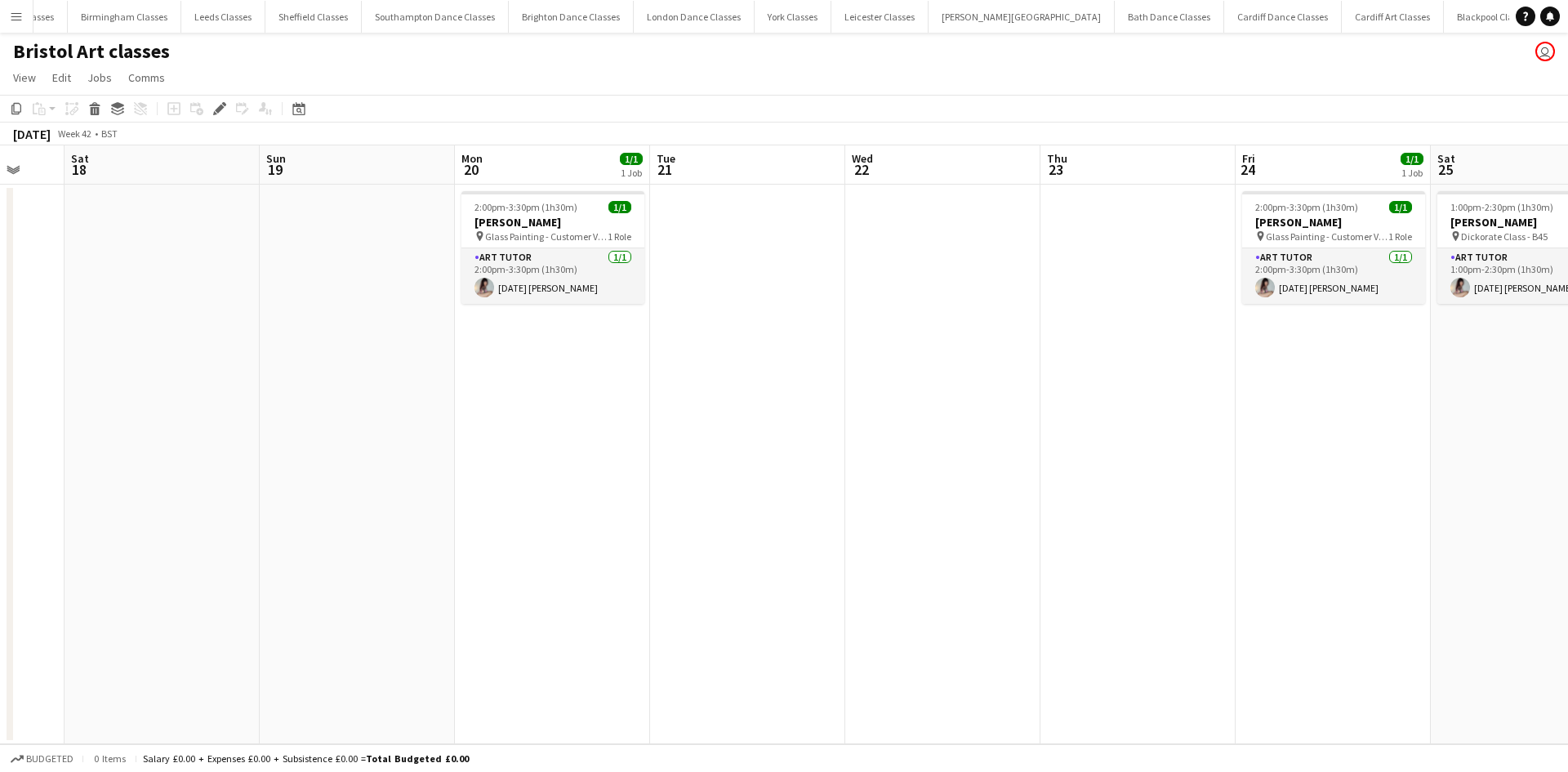
scroll to position [0, 438]
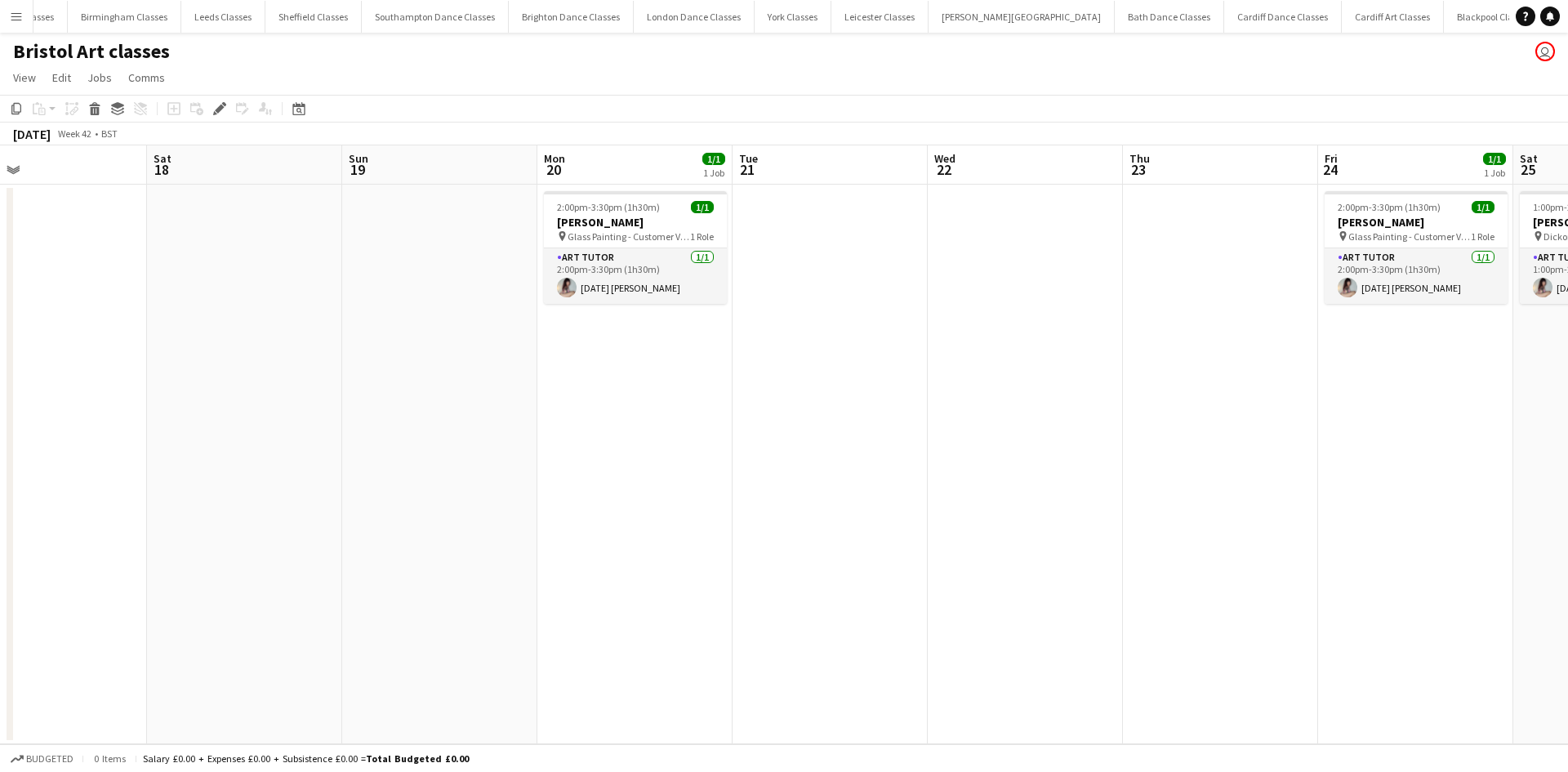
drag, startPoint x: 730, startPoint y: 402, endPoint x: 913, endPoint y: 402, distance: 183.0
click at [913, 402] on app-calendar-viewport "Wed 15 0/1 1 Job Thu 16 Fri 17 Sat 18 Sun 19 Mon 20 1/1 1 Job Tue 21 Wed 22 Thu…" at bounding box center [784, 445] width 1568 height 598
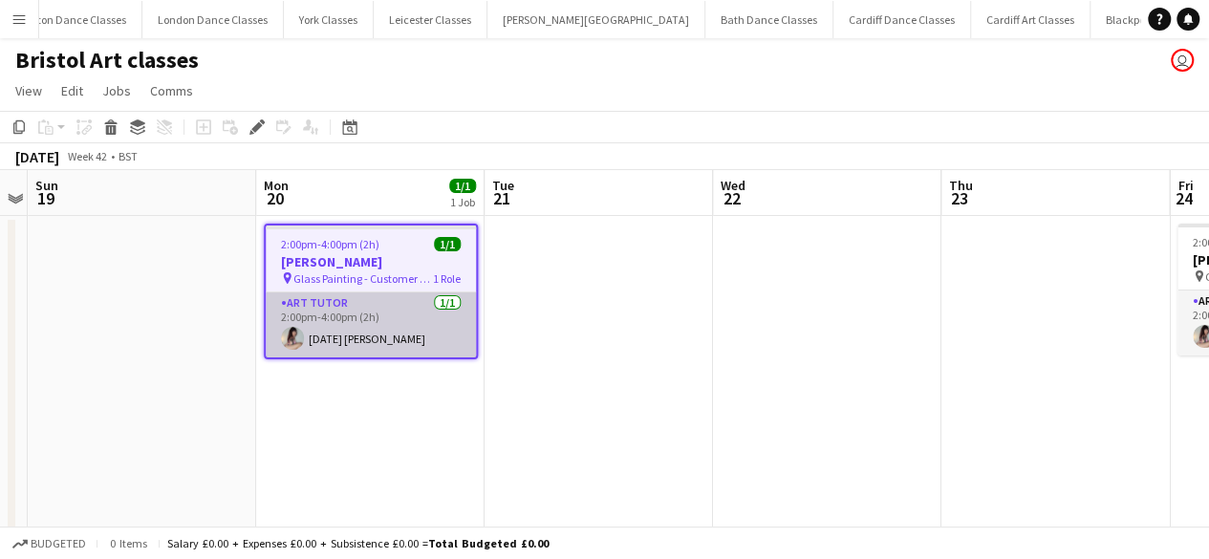
scroll to position [0, 1324]
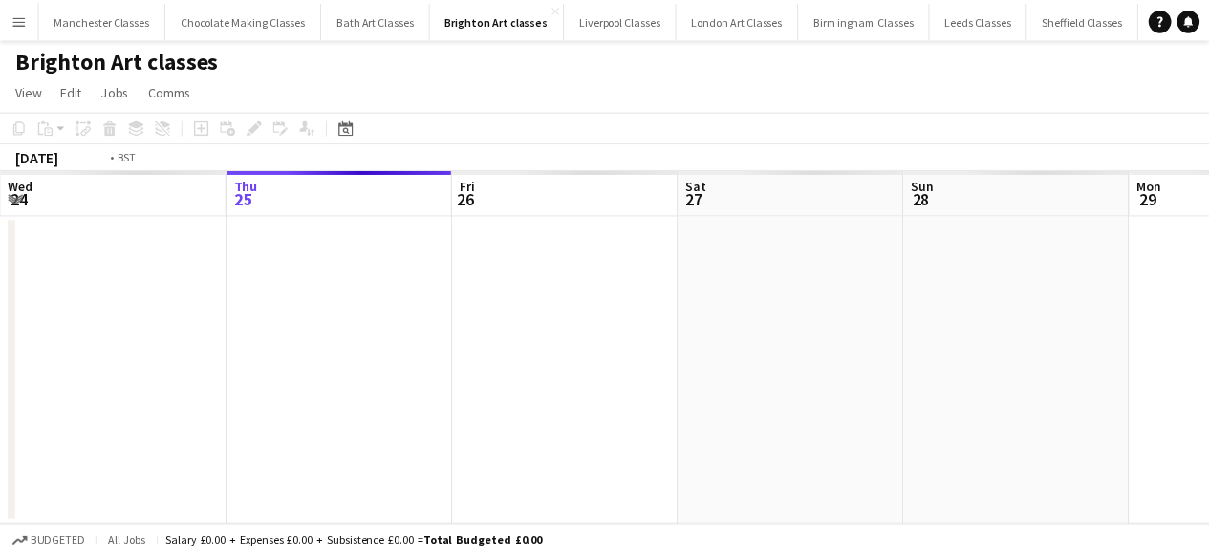
scroll to position [0, 657]
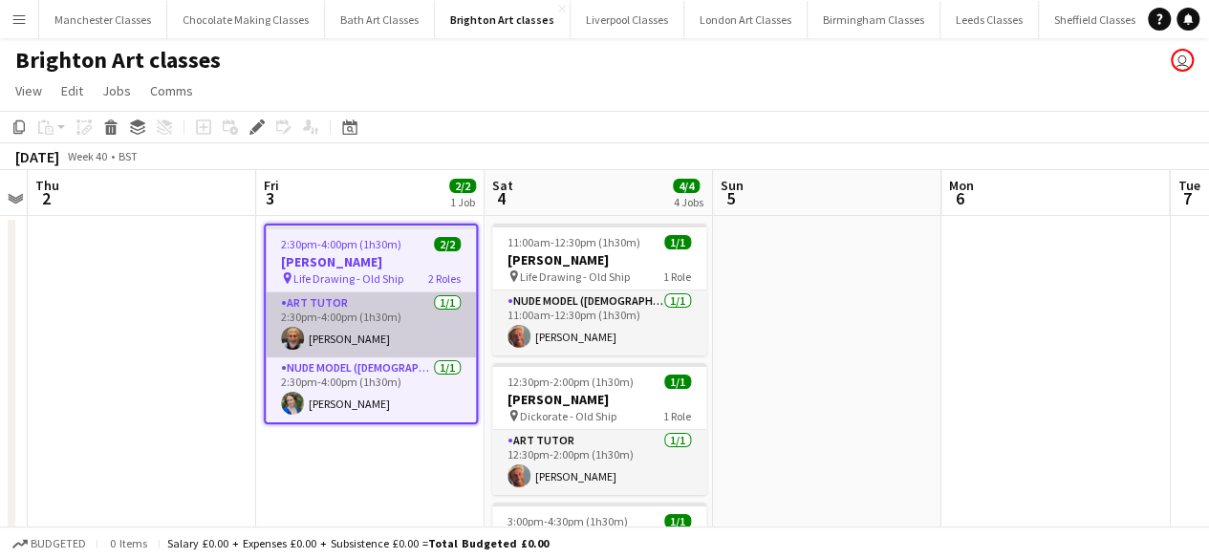
click at [410, 338] on app-card-role "Art Tutor [DATE] 2:30pm-4:00pm (1h30m) [PERSON_NAME]" at bounding box center [371, 324] width 210 height 65
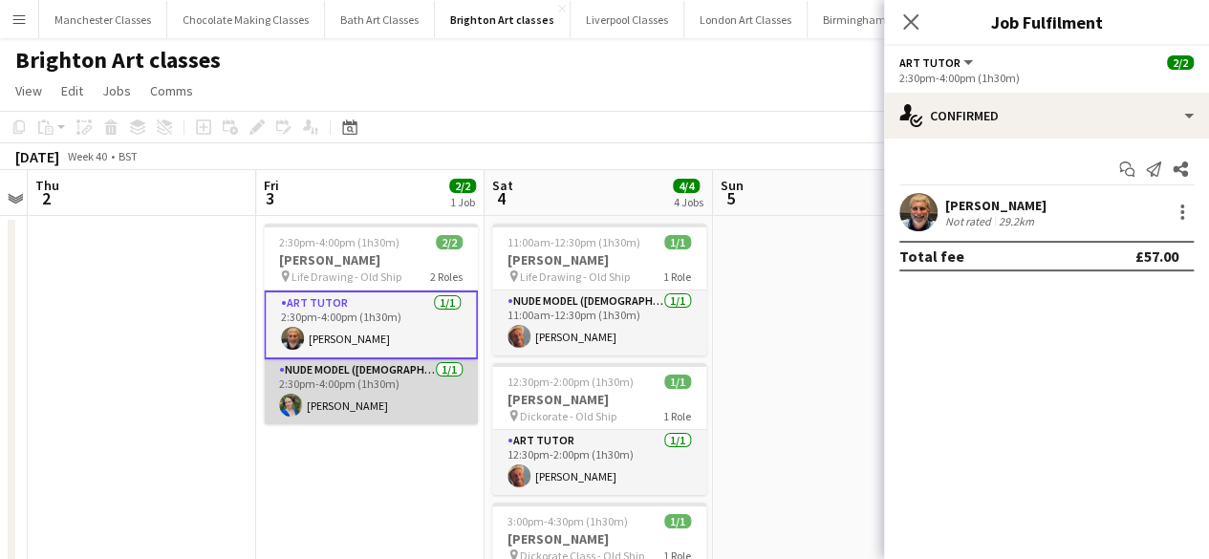
click at [393, 387] on app-card-role "Nude Model (Female) 1/1 2:30pm-4:00pm (1h30m) Frankie Cluney" at bounding box center [371, 391] width 214 height 65
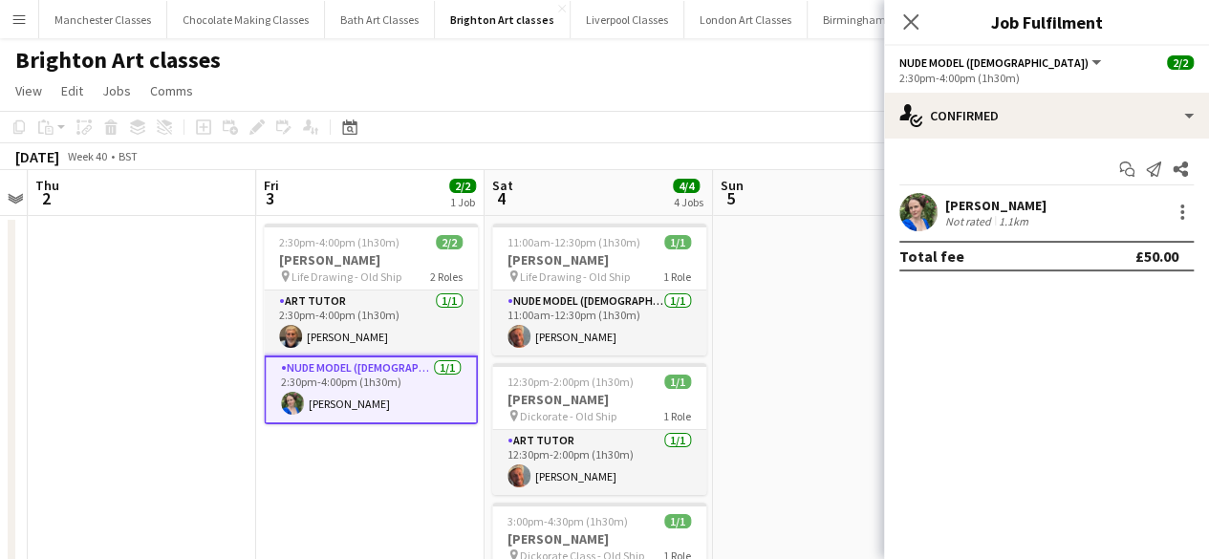
click at [810, 347] on app-date-cell at bounding box center [827, 517] width 228 height 602
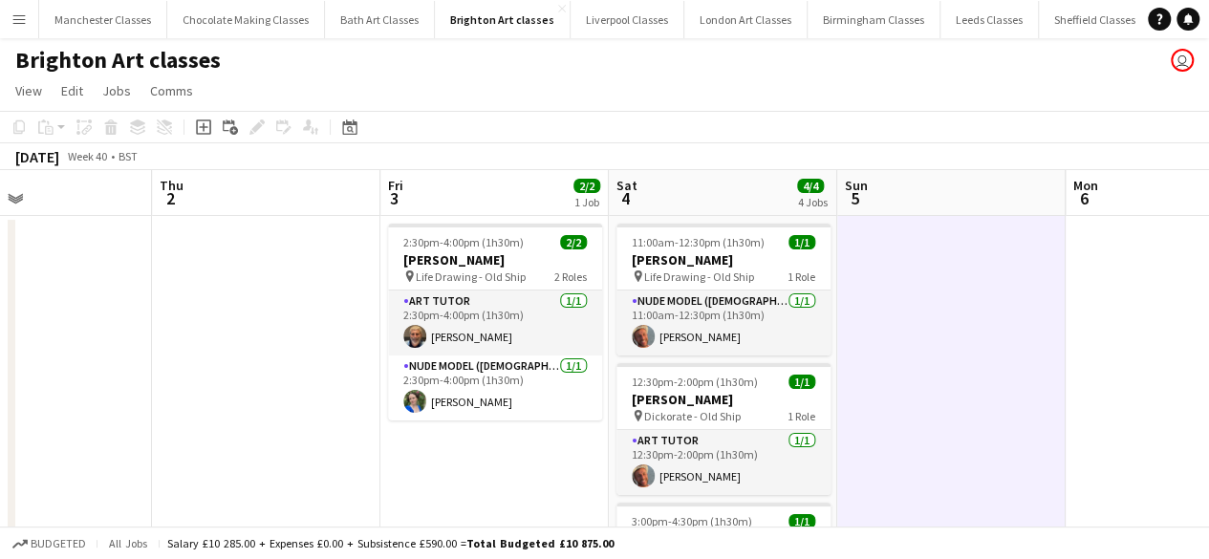
drag, startPoint x: 926, startPoint y: 458, endPoint x: 591, endPoint y: 498, distance: 337.8
click at [591, 497] on app-calendar-viewport "Mon 29 Tue 30 Wed 1 Thu 2 Fri 3 2/2 1 Job Sat 4 4/4 4 Jobs Sun 5 Mon 6 Tue 7 We…" at bounding box center [604, 494] width 1209 height 648
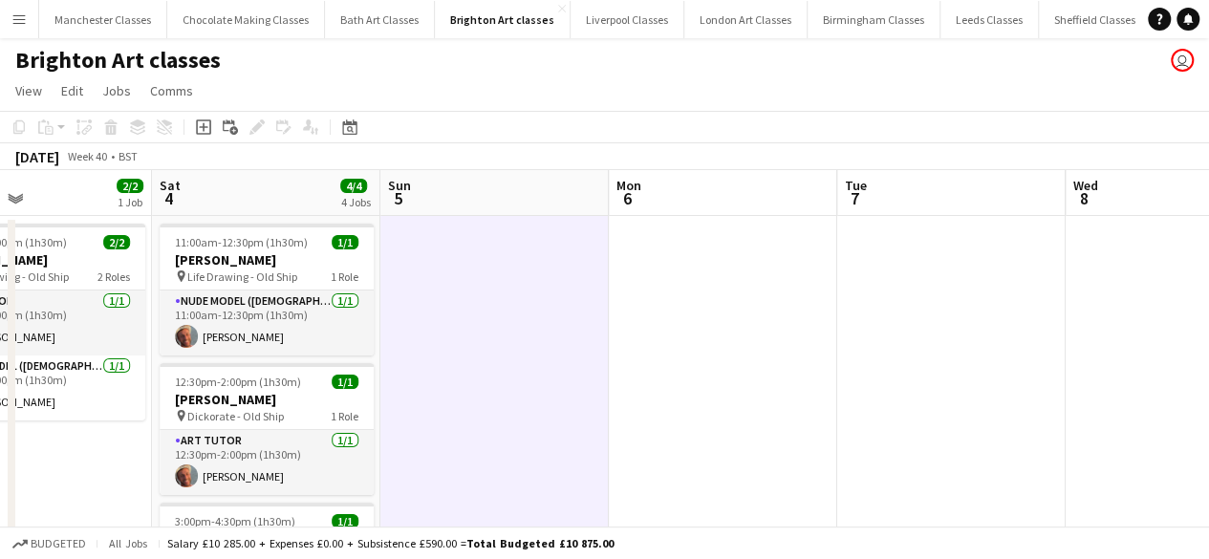
scroll to position [0, 536]
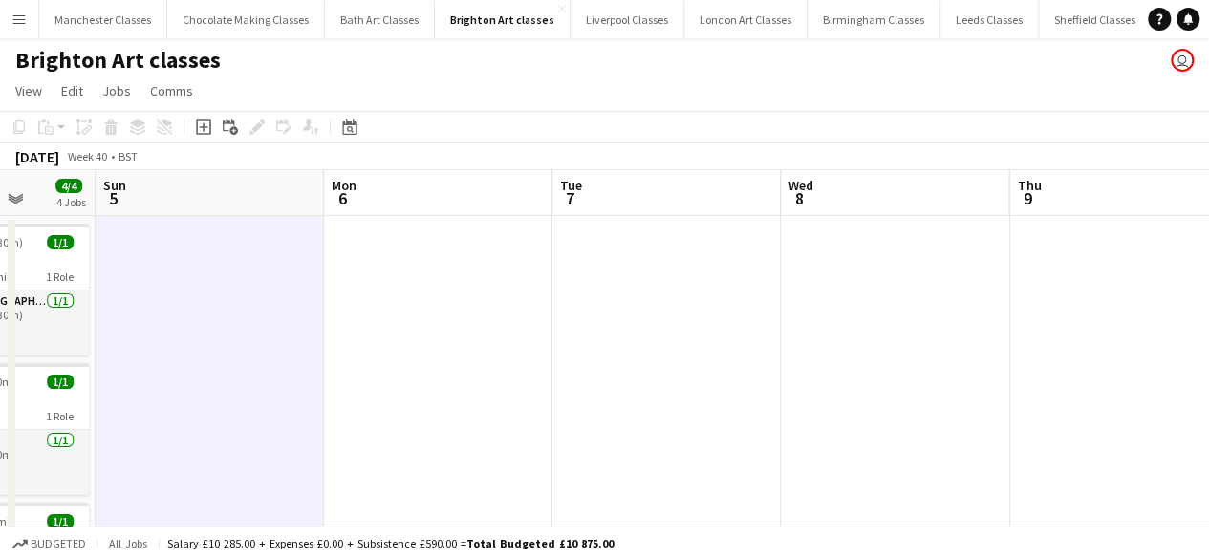
drag, startPoint x: 814, startPoint y: 430, endPoint x: 526, endPoint y: 435, distance: 287.7
click at [526, 435] on app-calendar-viewport "Wed 1 Thu 2 Fri 3 2/2 1 Job Sat 4 4/4 4 Jobs Sun 5 Mon 6 Tue 7 Wed 8 Thu 9 Fri …" at bounding box center [604, 494] width 1209 height 648
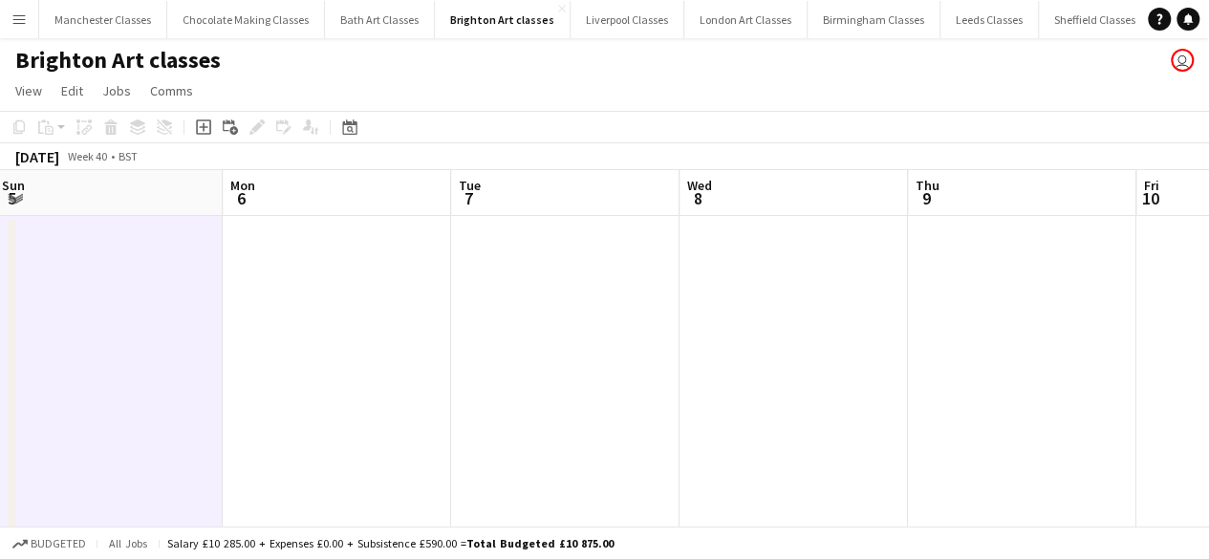
scroll to position [0, 483]
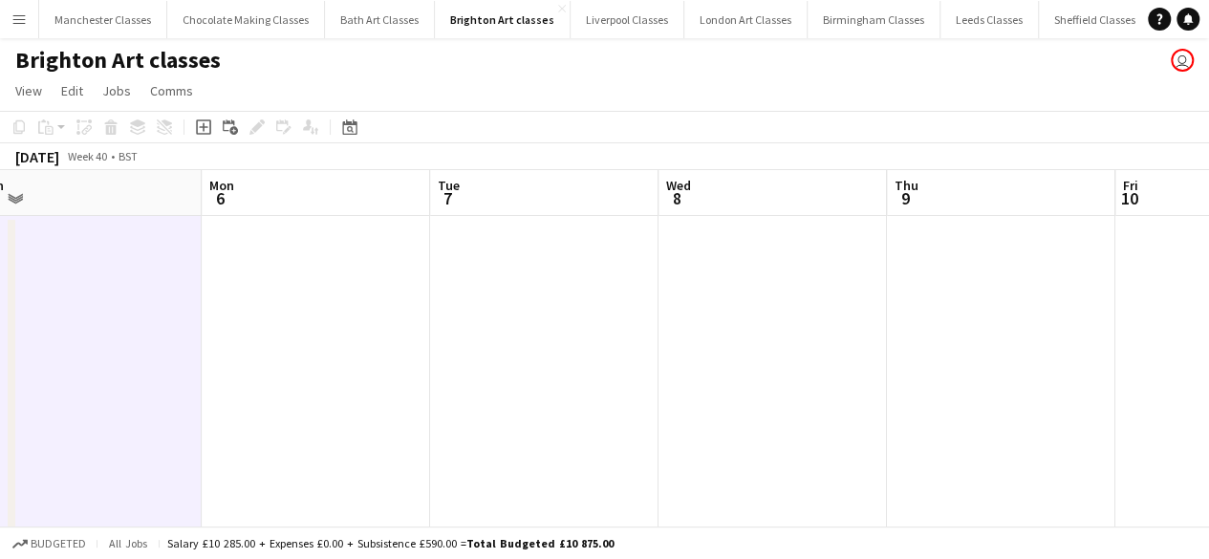
drag, startPoint x: 822, startPoint y: 421, endPoint x: 705, endPoint y: 425, distance: 116.6
click at [705, 425] on app-calendar-viewport "Fri 3 2/2 1 Job Sat 4 4/4 4 Jobs Sun 5 Mon 6 Tue 7 Wed 8 Thu 9 Fri 10 Sat 11 Su…" at bounding box center [604, 494] width 1209 height 648
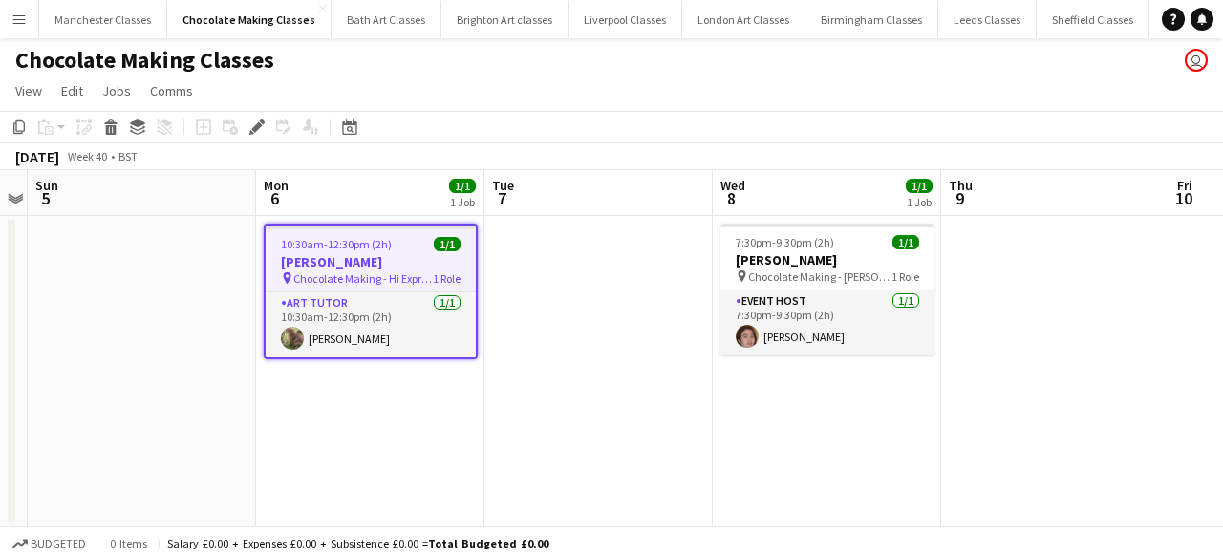
click at [602, 259] on app-date-cell at bounding box center [598, 371] width 228 height 311
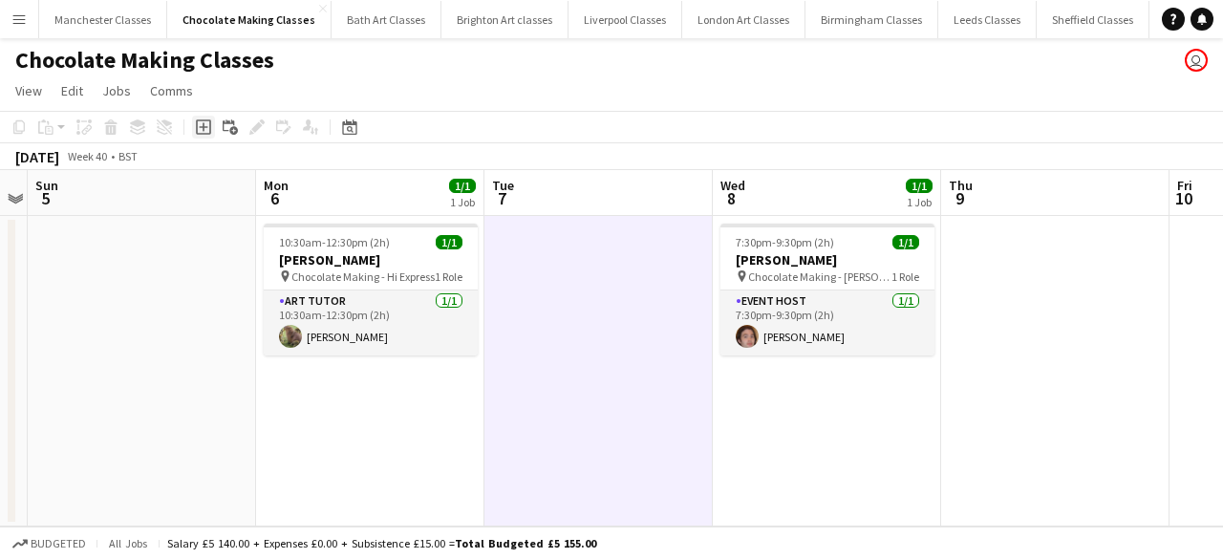
click at [199, 127] on icon "Add job" at bounding box center [203, 126] width 15 height 15
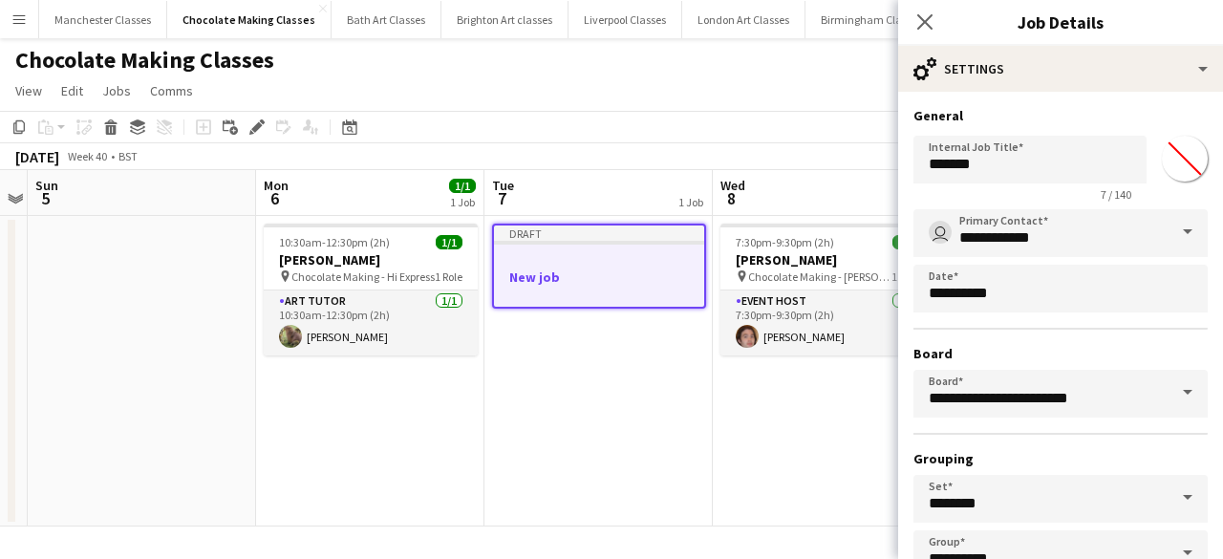
click at [1168, 394] on span at bounding box center [1188, 393] width 40 height 46
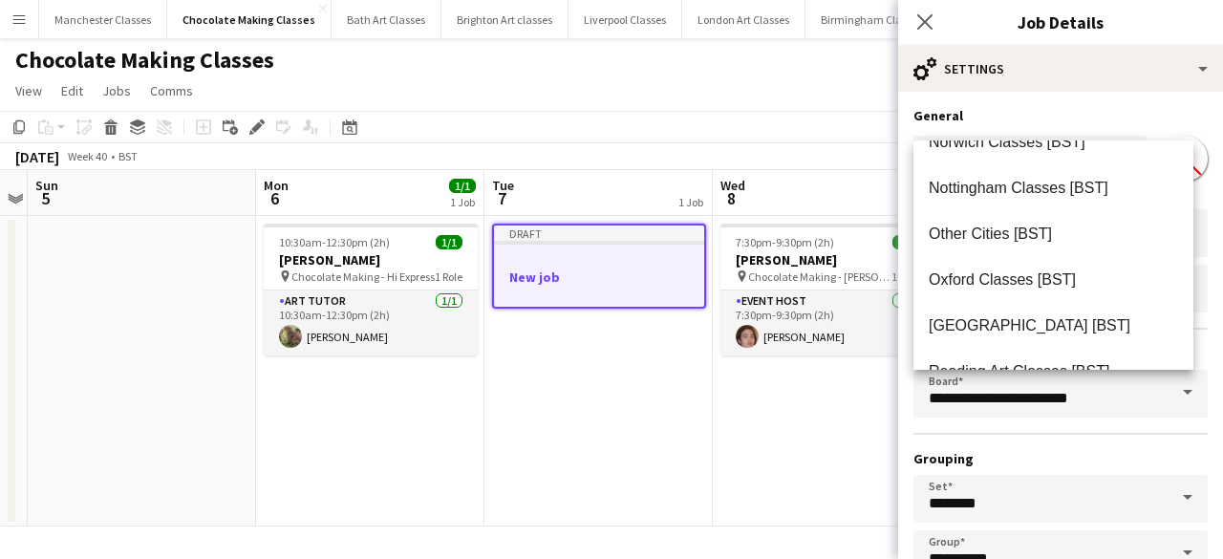
scroll to position [1609, 0]
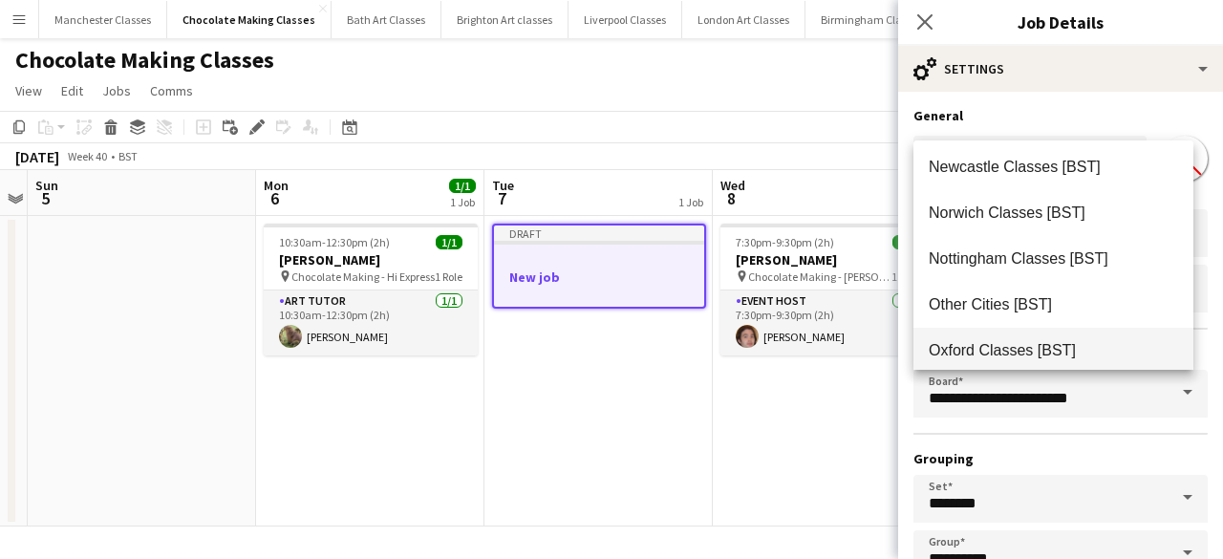
click at [1035, 337] on mat-option "Oxford Classes [BST]" at bounding box center [1053, 351] width 280 height 46
type input "**********"
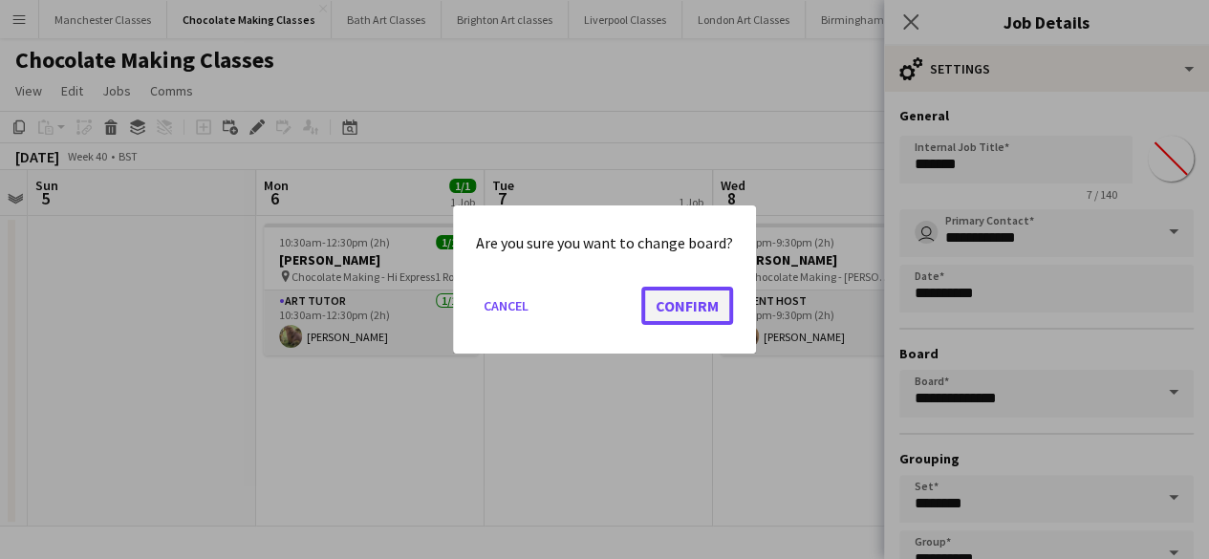
click at [683, 307] on button "Confirm" at bounding box center [687, 306] width 92 height 38
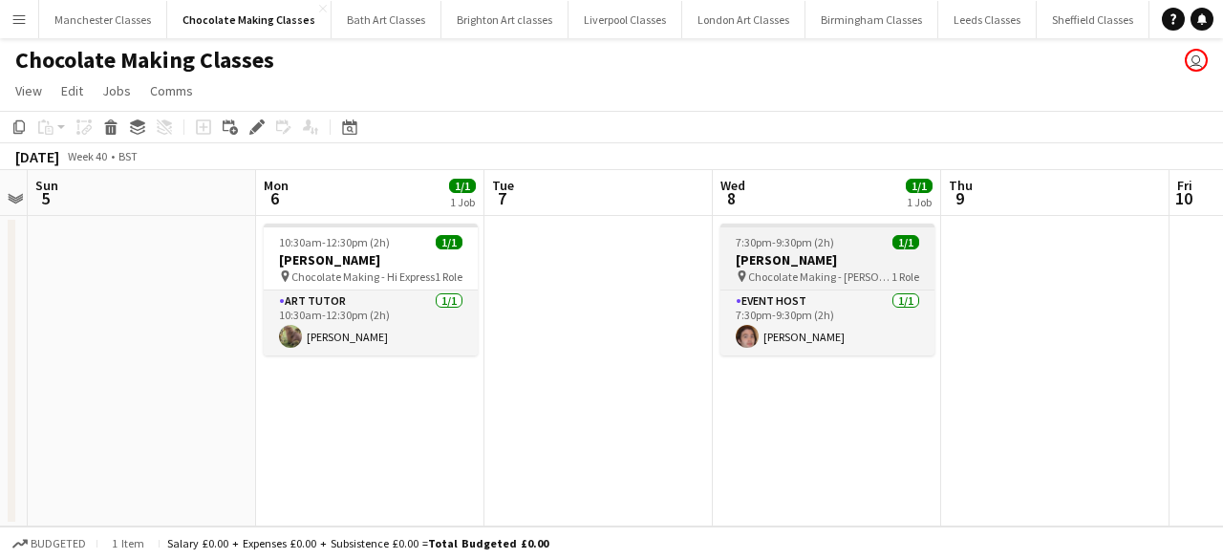
click at [826, 243] on span "7:30pm-9:30pm (2h)" at bounding box center [785, 242] width 98 height 14
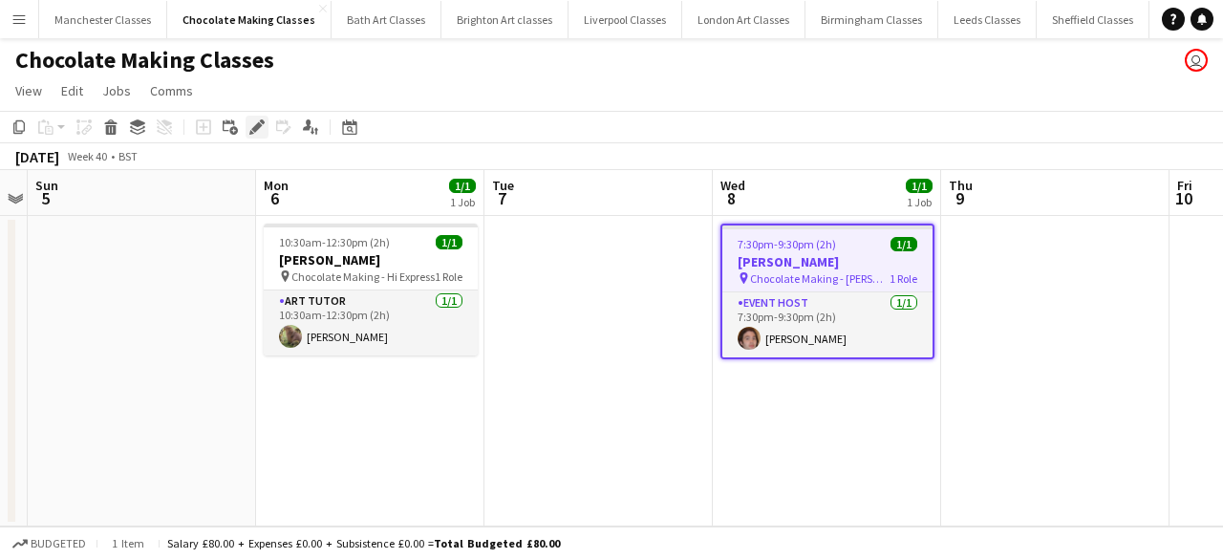
click at [258, 132] on icon "Edit" at bounding box center [256, 126] width 15 height 15
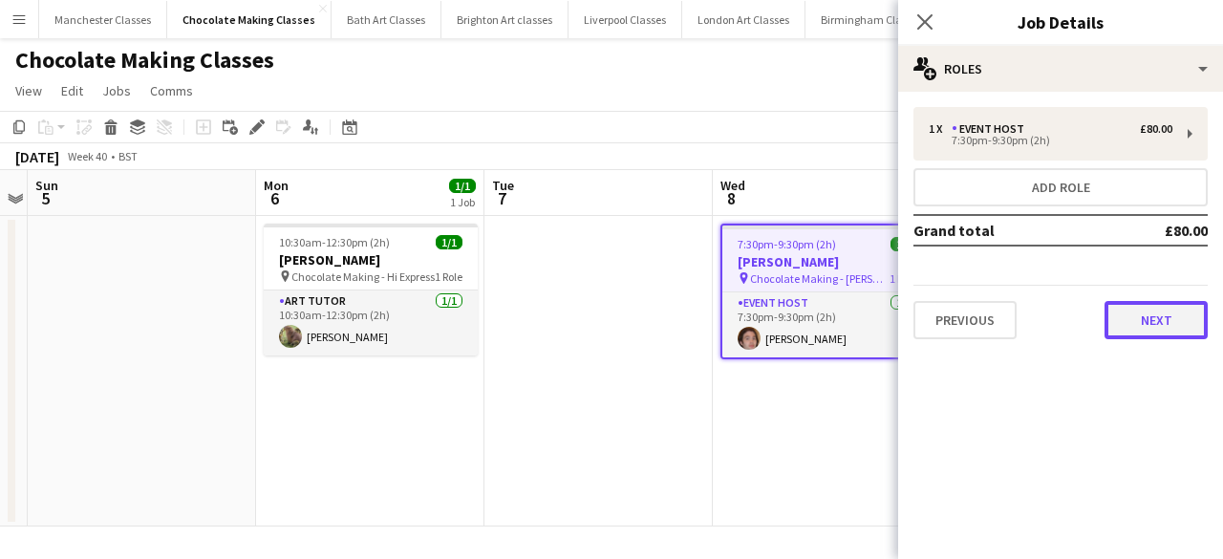
click at [1170, 323] on button "Next" at bounding box center [1156, 320] width 103 height 38
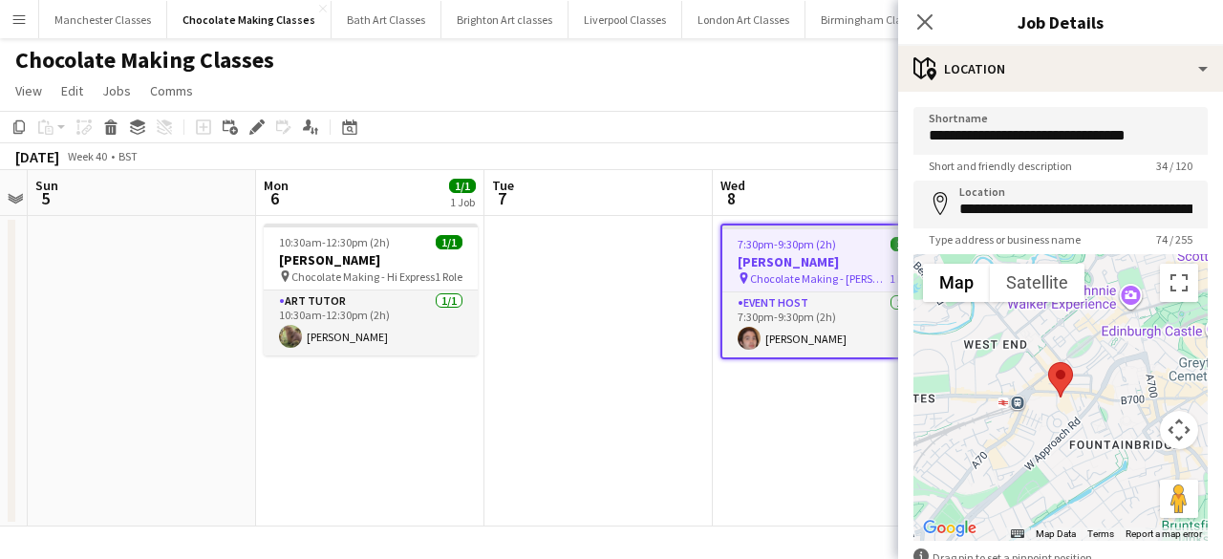
click at [560, 443] on app-date-cell at bounding box center [598, 371] width 228 height 311
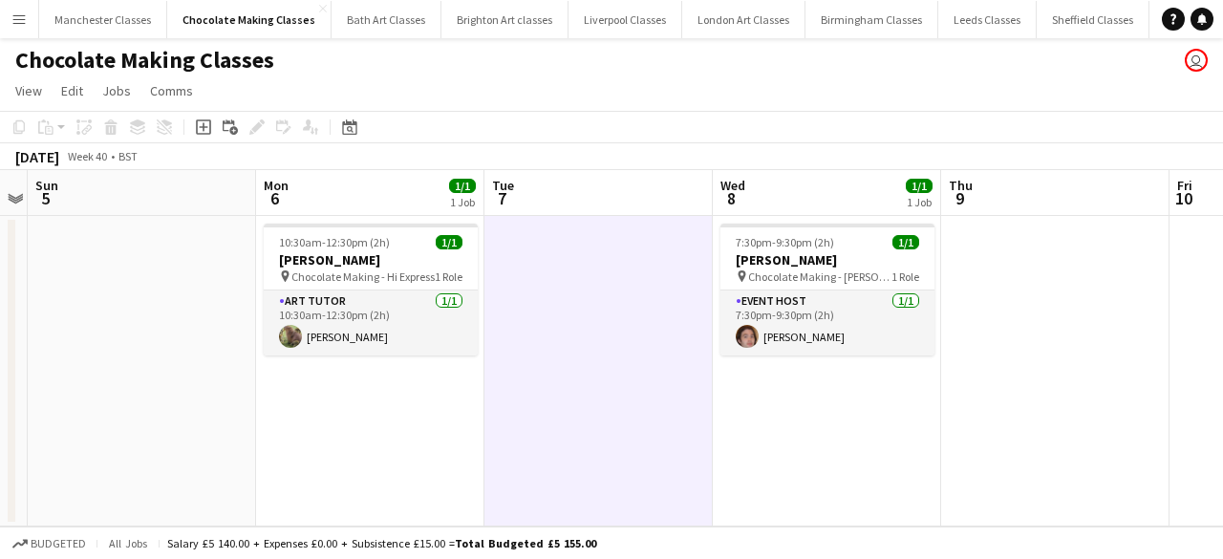
click at [15, 30] on button "Menu" at bounding box center [19, 19] width 38 height 38
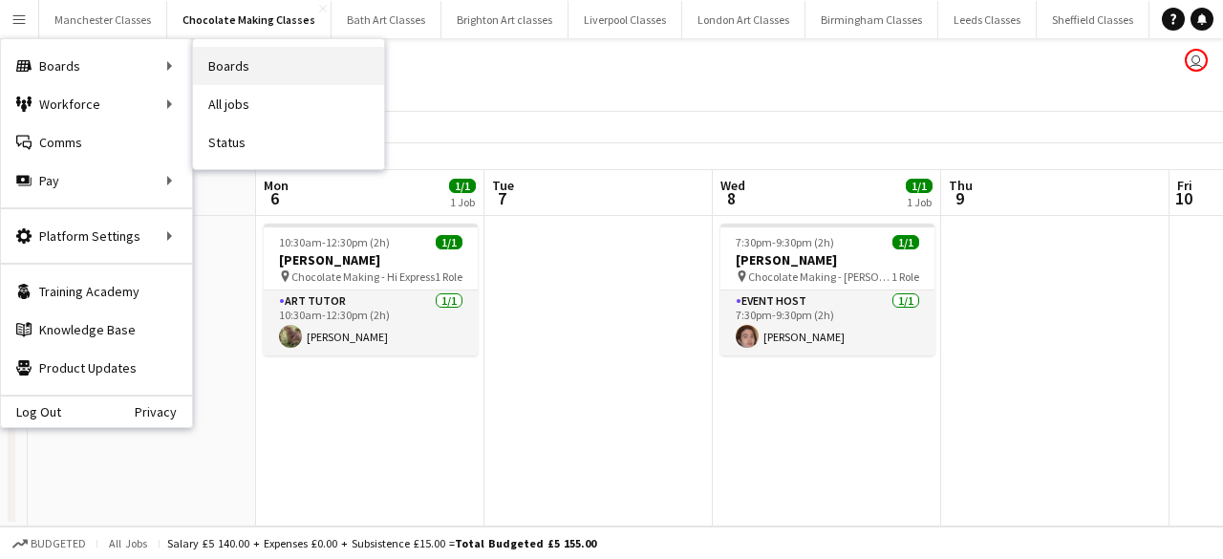
click at [247, 66] on link "Boards" at bounding box center [288, 66] width 191 height 38
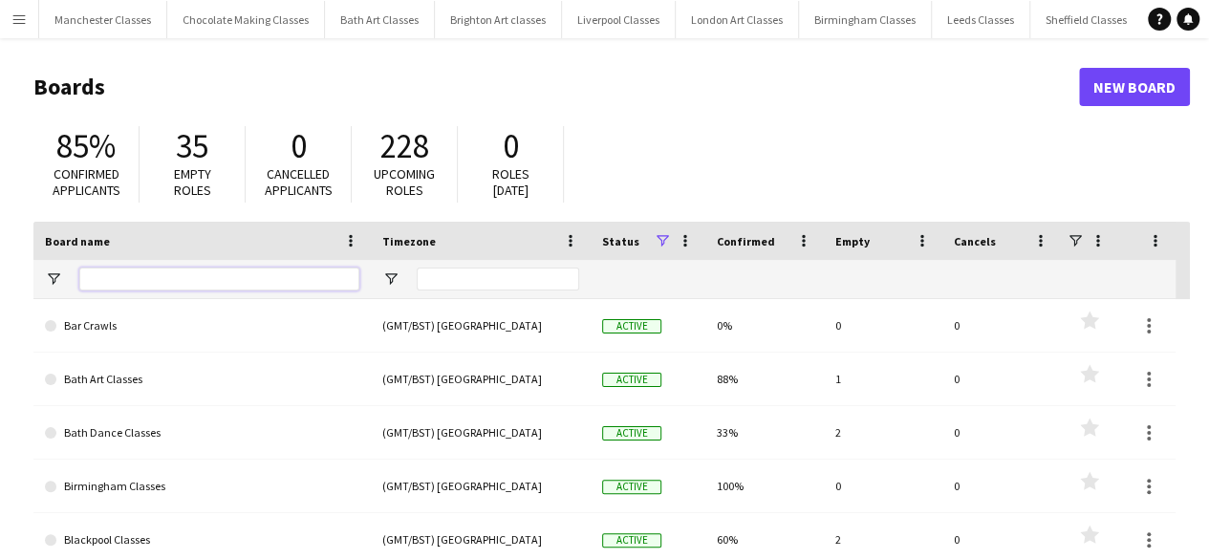
click at [109, 276] on input "Board name Filter Input" at bounding box center [219, 279] width 280 height 23
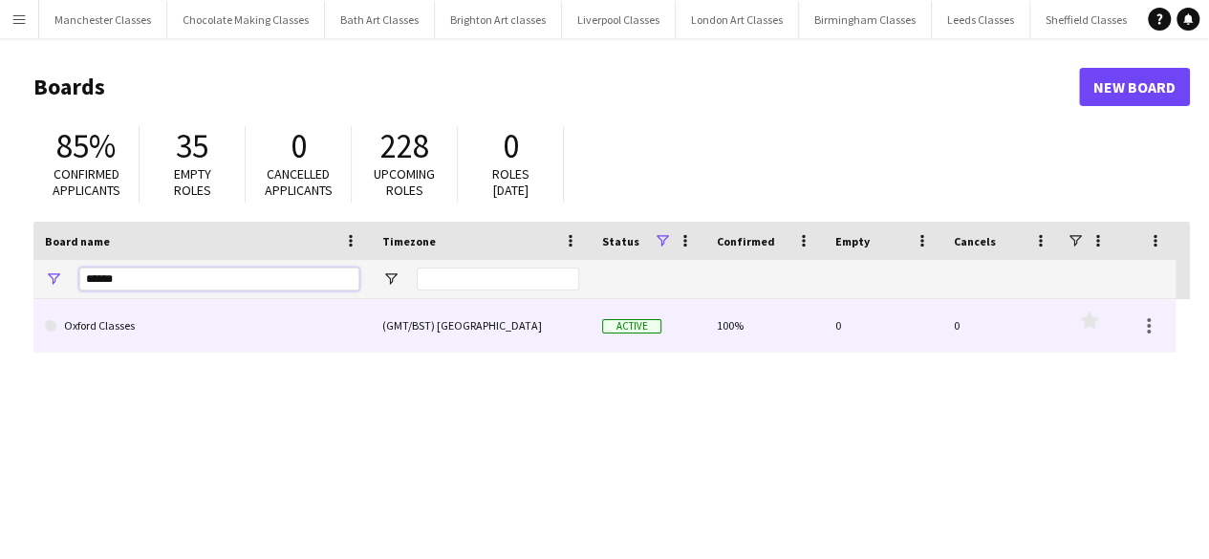
type input "******"
click at [136, 318] on link "Oxford Classes" at bounding box center [202, 326] width 314 height 54
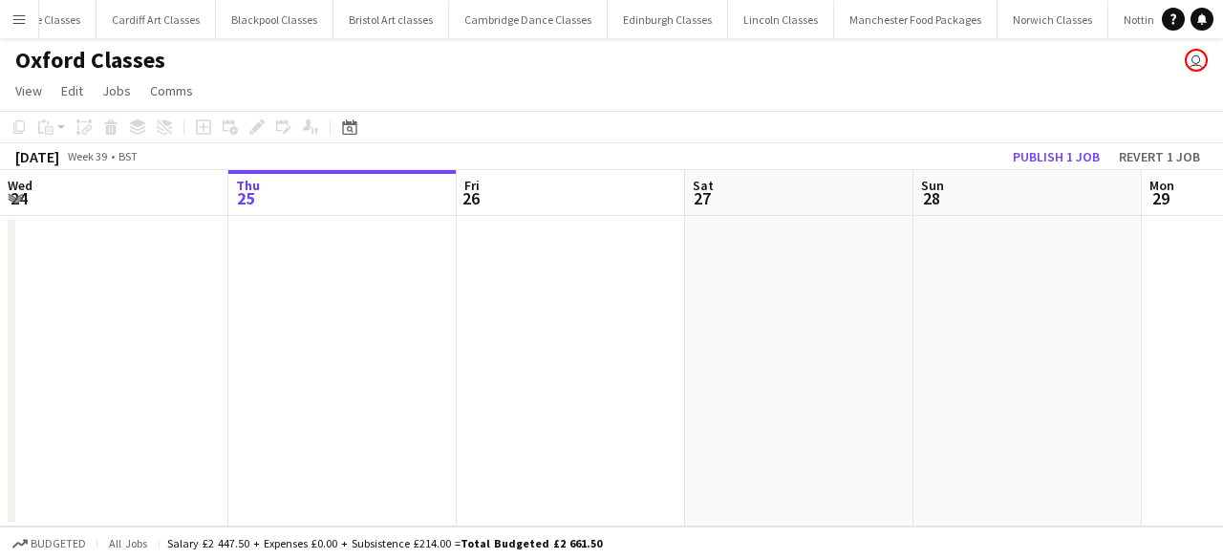
scroll to position [0, 2196]
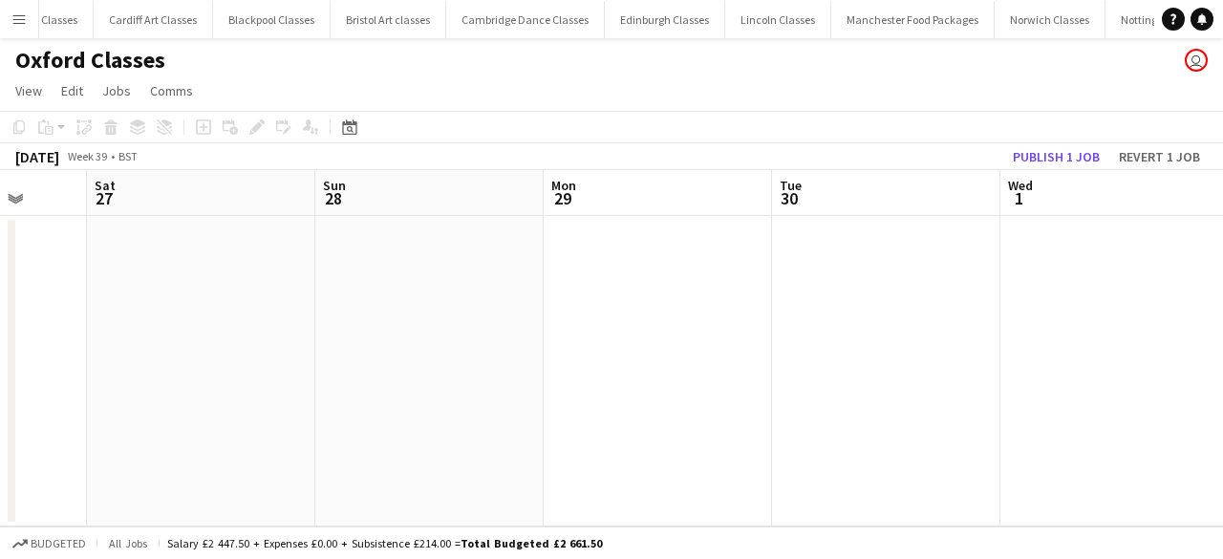
drag, startPoint x: 1080, startPoint y: 316, endPoint x: 602, endPoint y: 396, distance: 484.3
click at [348, 405] on app-calendar-viewport "Wed 24 Thu 25 Fri 26 Sat 27 Sun 28 Mon 29 Tue 30 Wed 1 Thu 2 Fri 3 Sat 4 1/1 1 …" at bounding box center [611, 348] width 1223 height 356
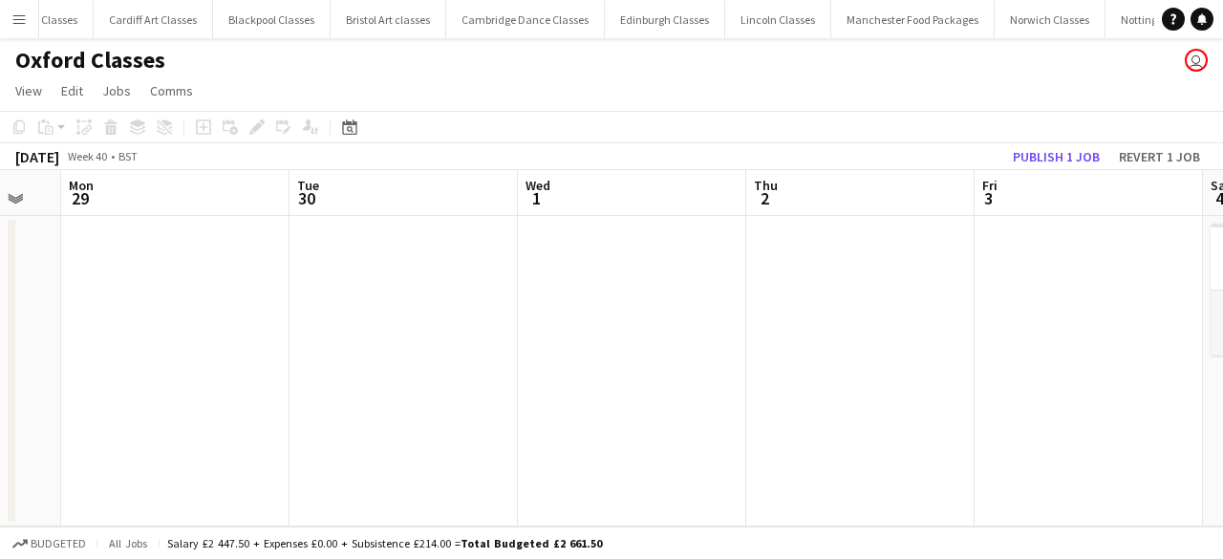
drag, startPoint x: 947, startPoint y: 379, endPoint x: 157, endPoint y: 425, distance: 791.5
click at [136, 429] on app-calendar-viewport "Fri 26 Sat 27 Sun 28 Mon 29 Tue 30 Wed 1 Thu 2 Fri 3 Sat 4 1/1 1 Job Sun 5 Mon …" at bounding box center [611, 348] width 1223 height 356
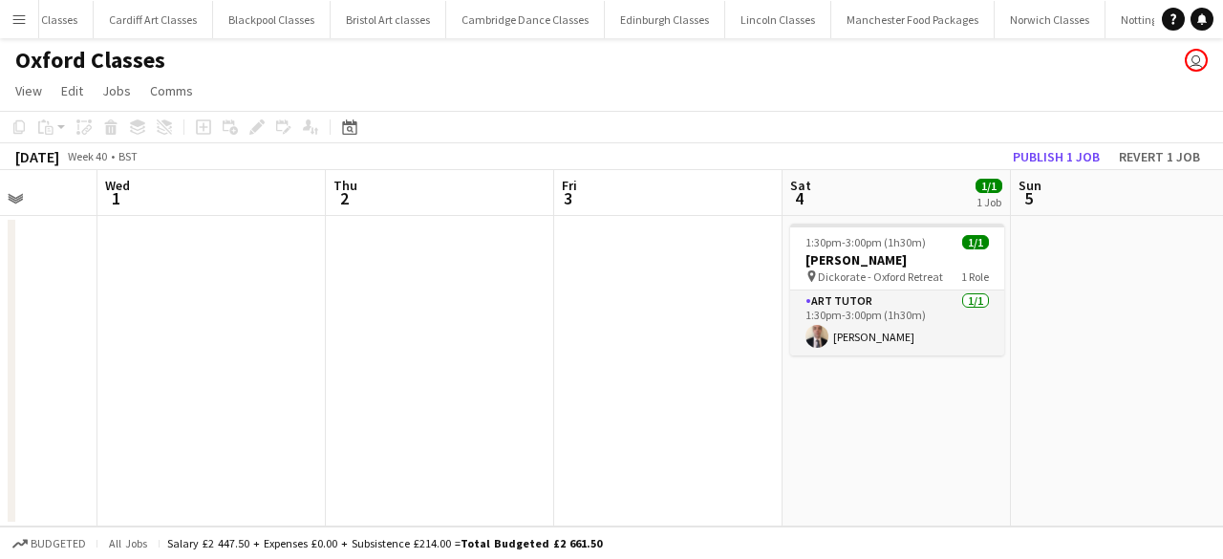
drag, startPoint x: 805, startPoint y: 423, endPoint x: 334, endPoint y: 442, distance: 470.5
click at [336, 441] on app-calendar-viewport "Sun 28 Mon 29 Tue 30 Wed 1 Thu 2 Fri 3 Sat 4 1/1 1 Job Sun 5 Mon 6 Tue 7 1 Job …" at bounding box center [611, 348] width 1223 height 356
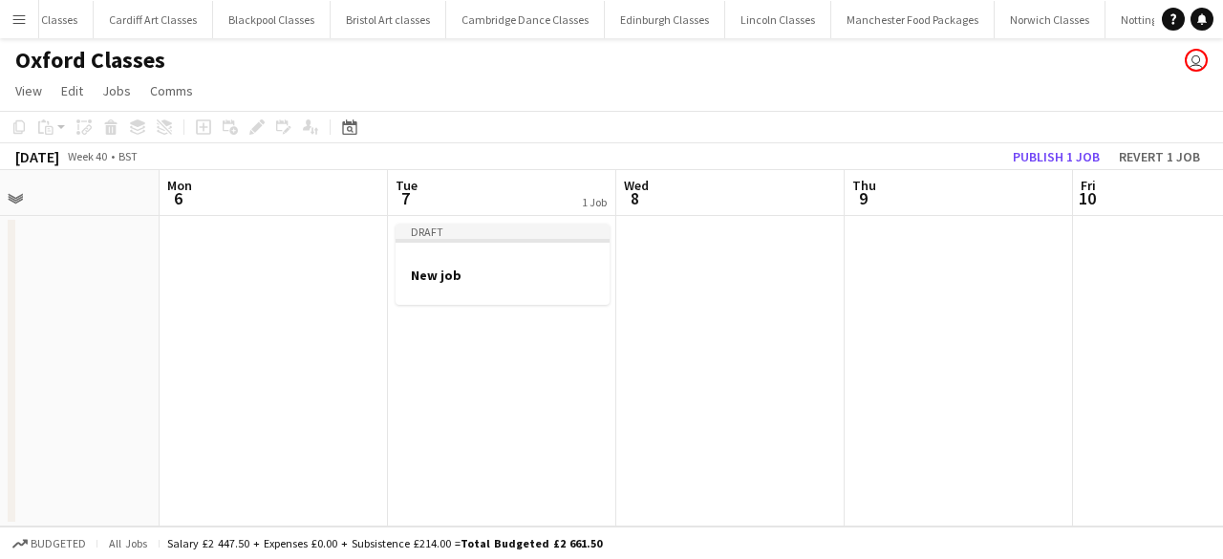
drag, startPoint x: 792, startPoint y: 419, endPoint x: 214, endPoint y: 451, distance: 579.0
click at [214, 451] on app-calendar-viewport "Thu 2 Fri 3 Sat 4 1/1 1 Job Sun 5 Mon 6 Tue 7 1 Job Wed 8 Thu 9 Fri 10 Sat 11 1…" at bounding box center [611, 348] width 1223 height 356
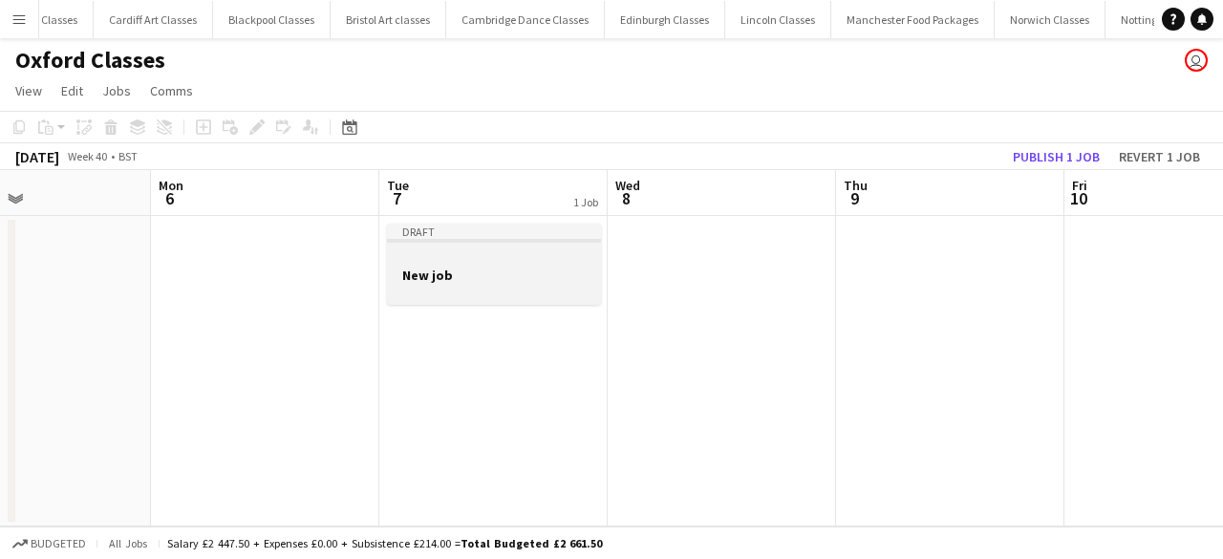
click at [506, 295] on div at bounding box center [494, 291] width 214 height 15
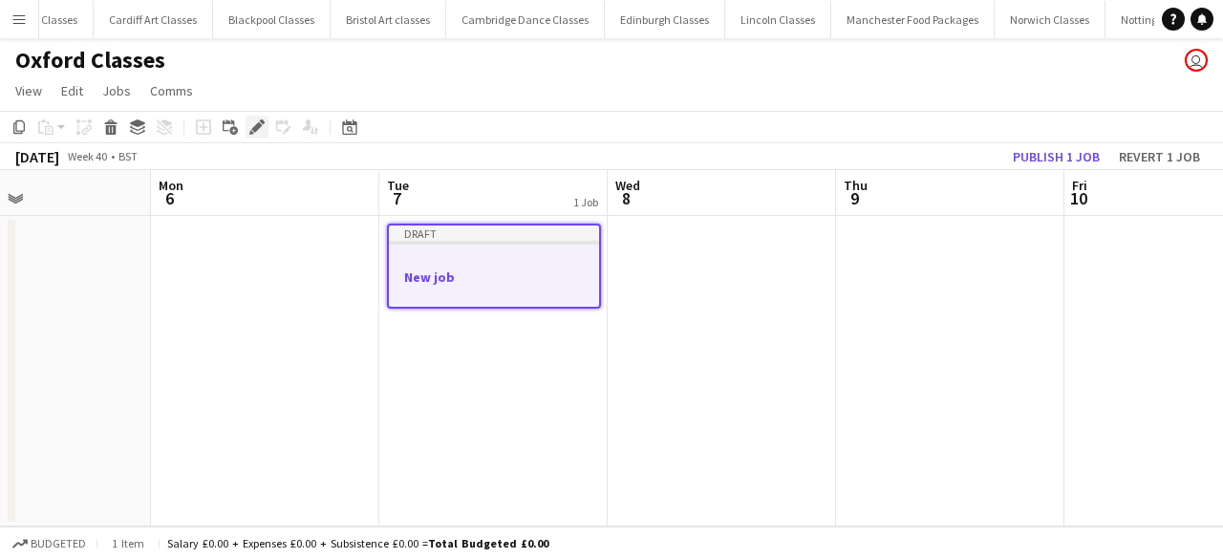
click at [250, 127] on icon "Edit" at bounding box center [256, 126] width 15 height 15
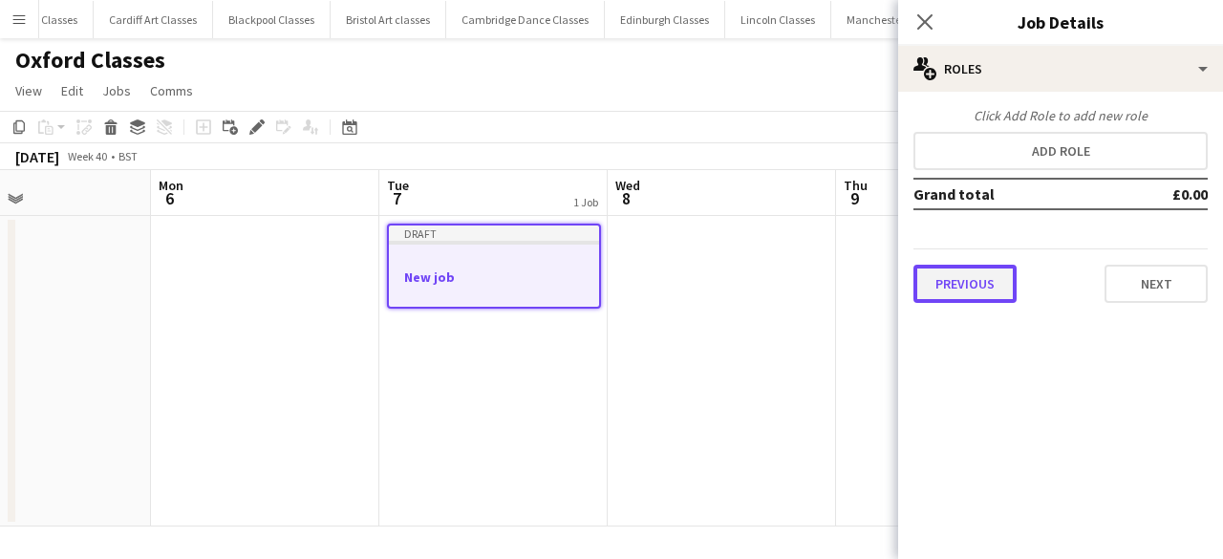
click at [980, 272] on button "Previous" at bounding box center [964, 284] width 103 height 38
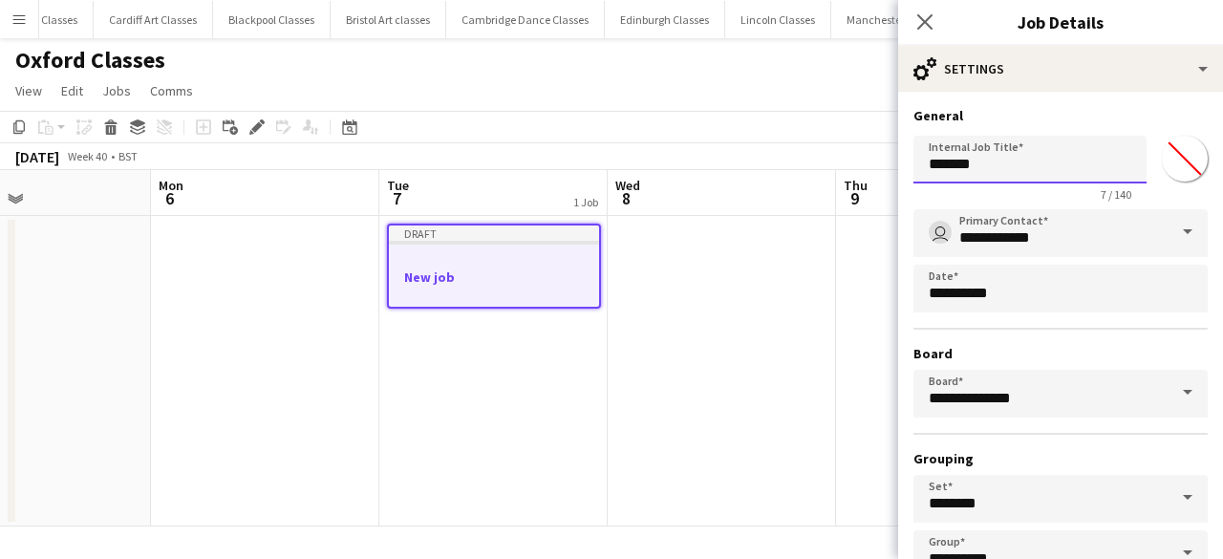
click at [1029, 171] on input "*******" at bounding box center [1029, 160] width 233 height 48
type input "*"
type input "**********"
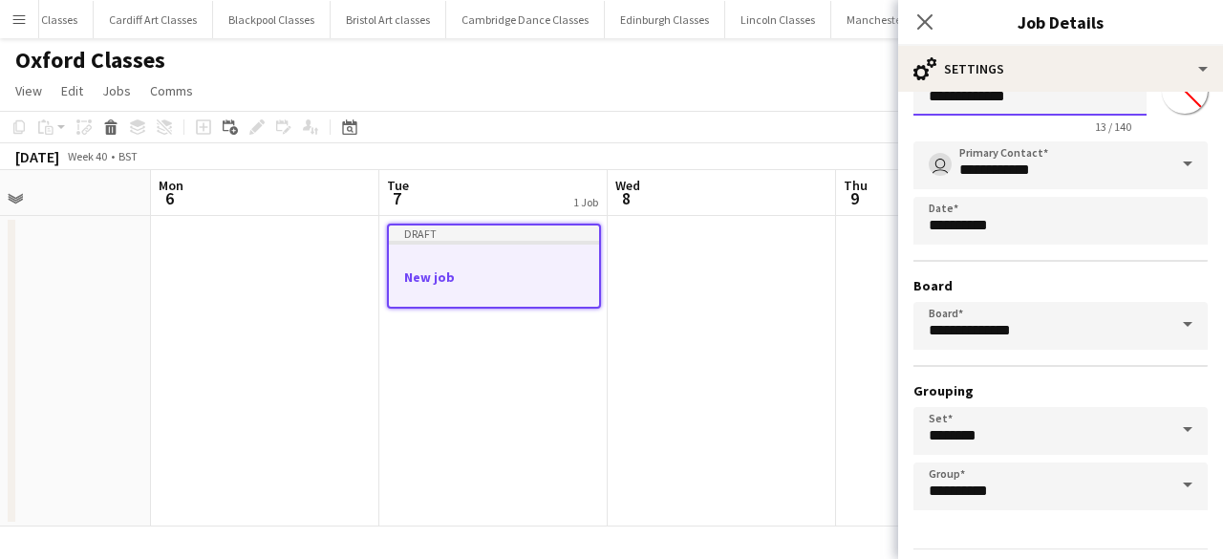
scroll to position [126, 0]
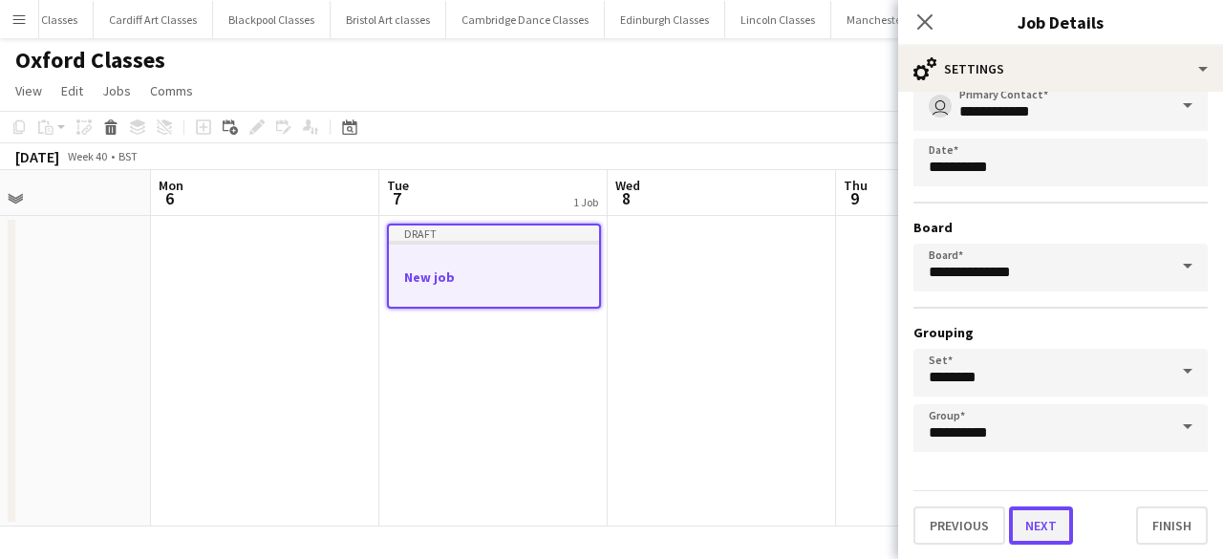
click at [1049, 523] on button "Next" at bounding box center [1041, 525] width 64 height 38
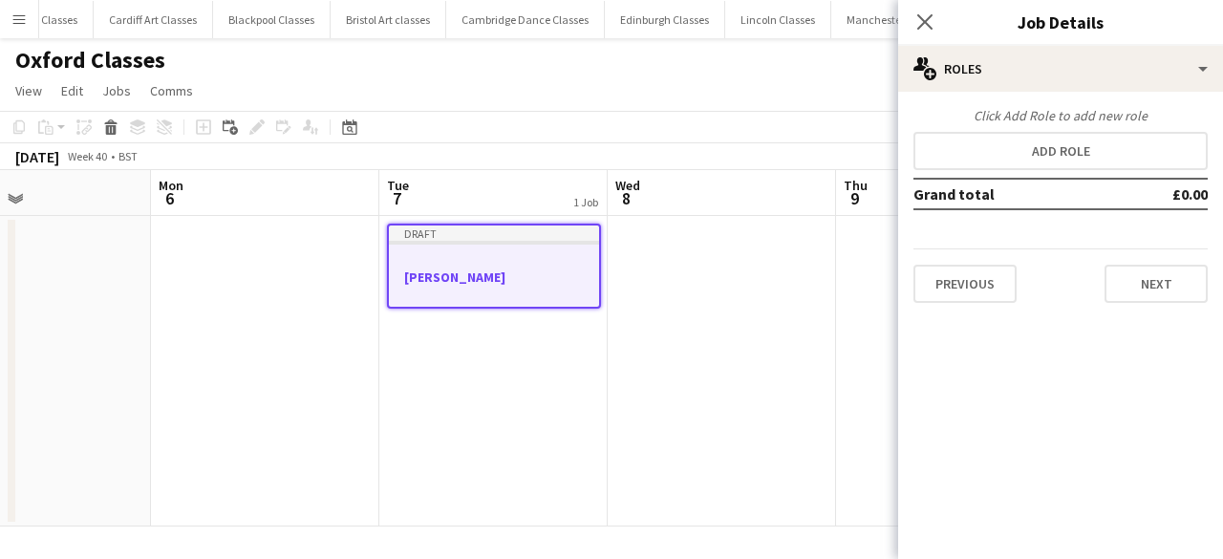
scroll to position [0, 0]
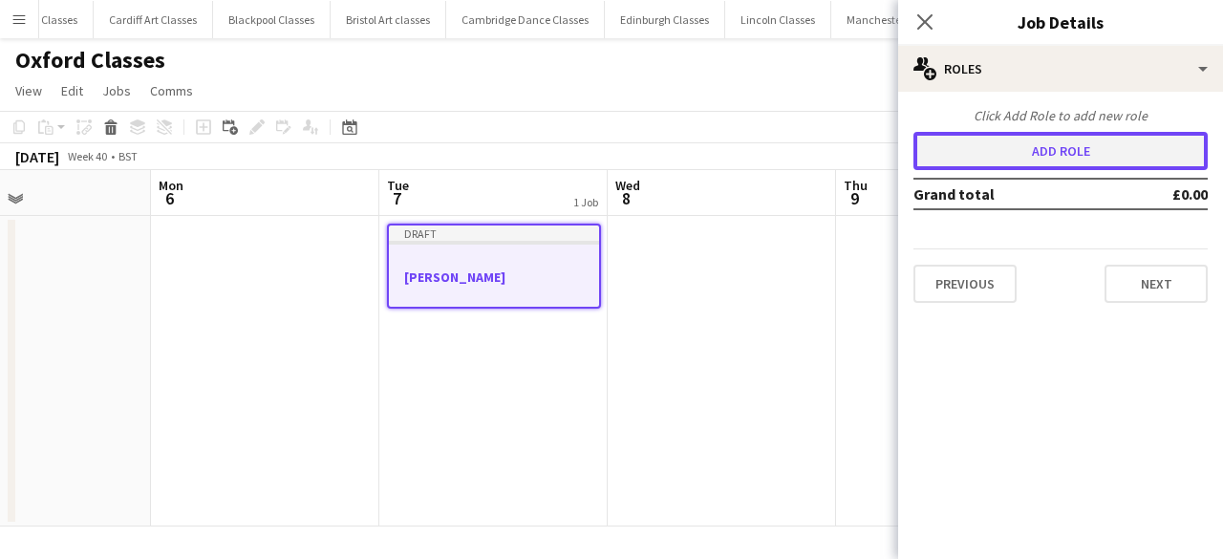
click at [1063, 167] on button "Add role" at bounding box center [1060, 151] width 294 height 38
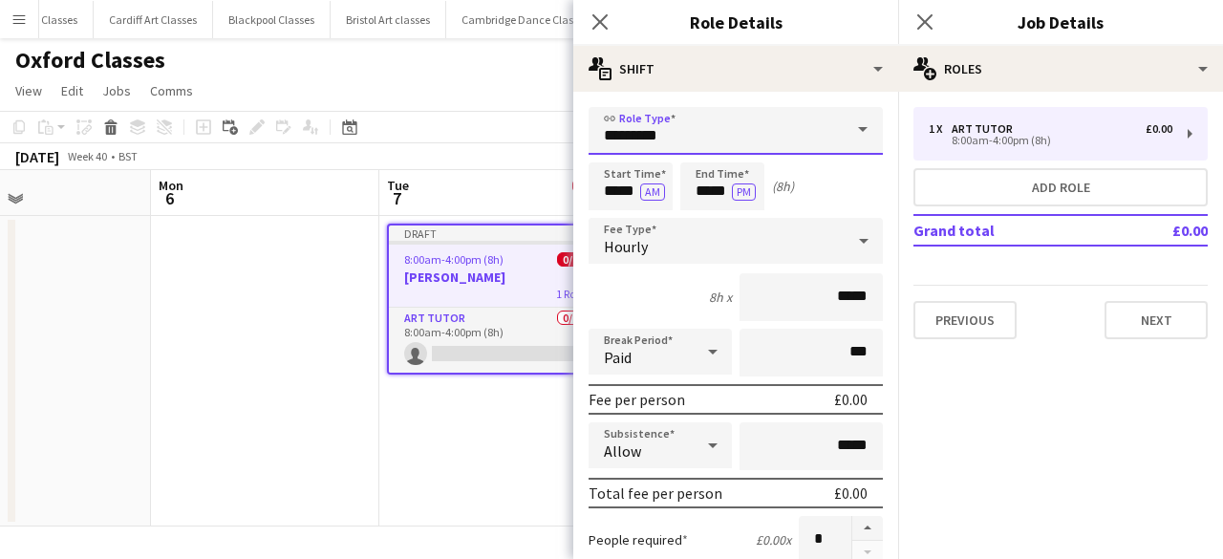
click at [720, 139] on input "*********" at bounding box center [736, 131] width 294 height 48
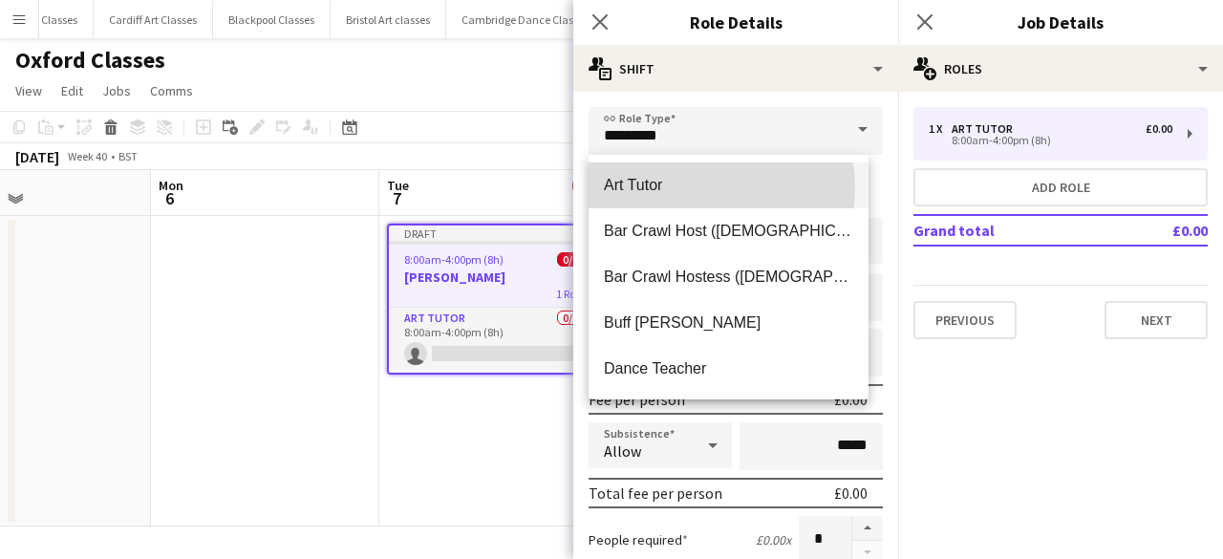
click at [688, 187] on span "Art Tutor" at bounding box center [728, 185] width 249 height 18
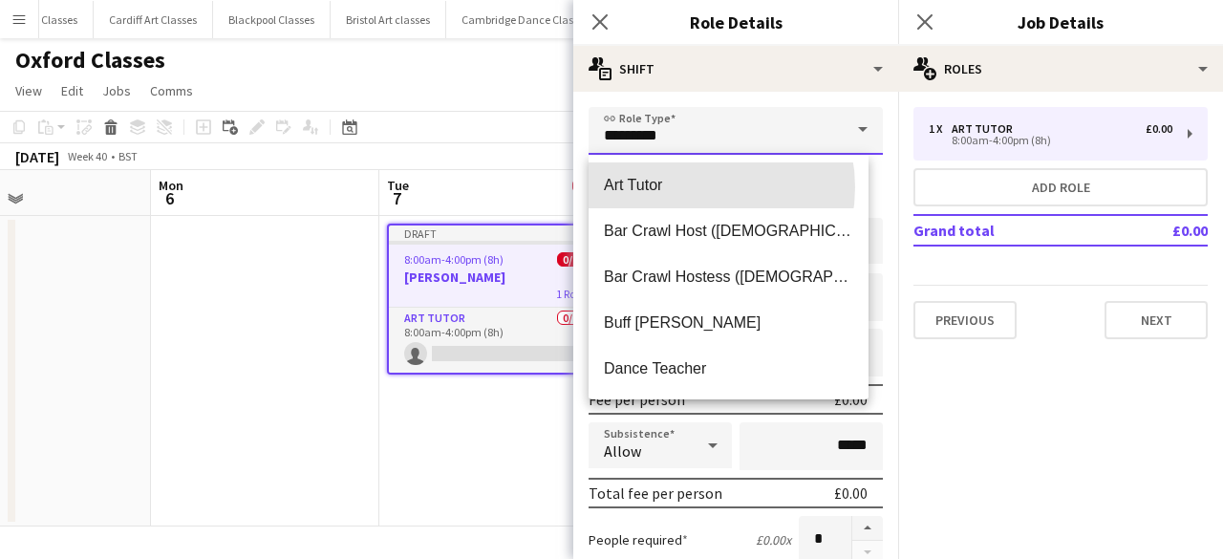
type input "******"
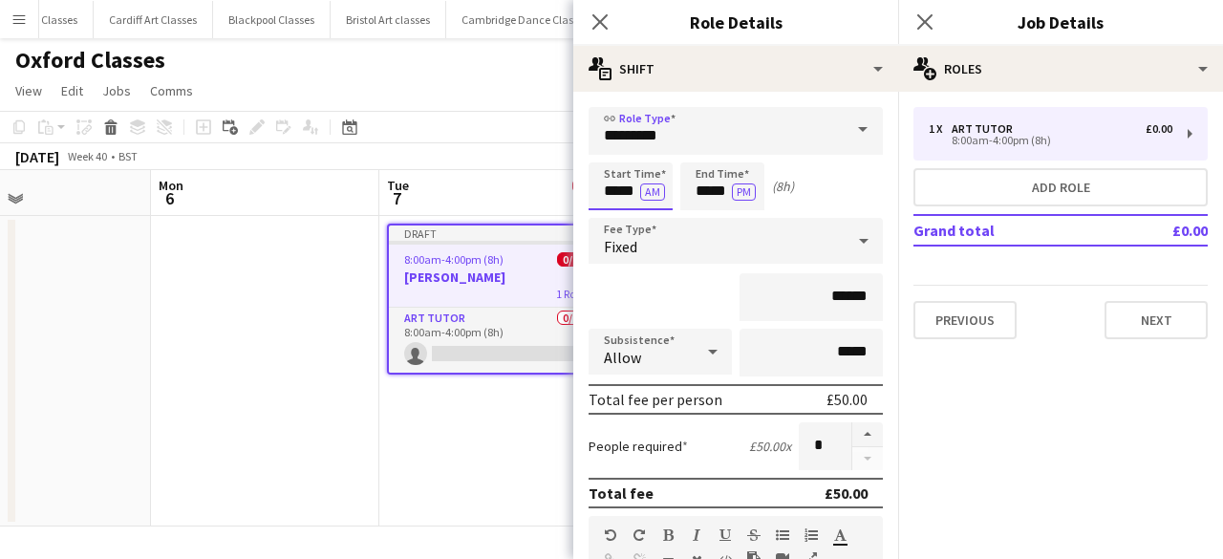
click at [613, 198] on input "*****" at bounding box center [631, 186] width 84 height 48
click at [610, 158] on div at bounding box center [611, 152] width 38 height 19
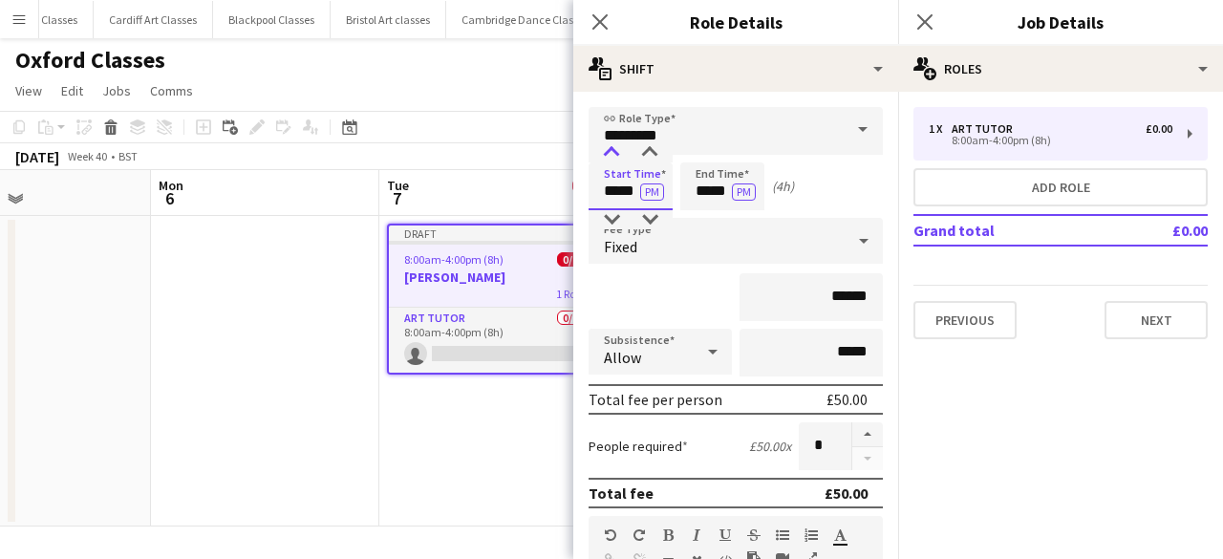
click at [610, 158] on div at bounding box center [611, 152] width 38 height 19
type input "*****"
click at [610, 158] on div at bounding box center [611, 152] width 38 height 19
click at [699, 184] on input "*****" at bounding box center [722, 186] width 84 height 48
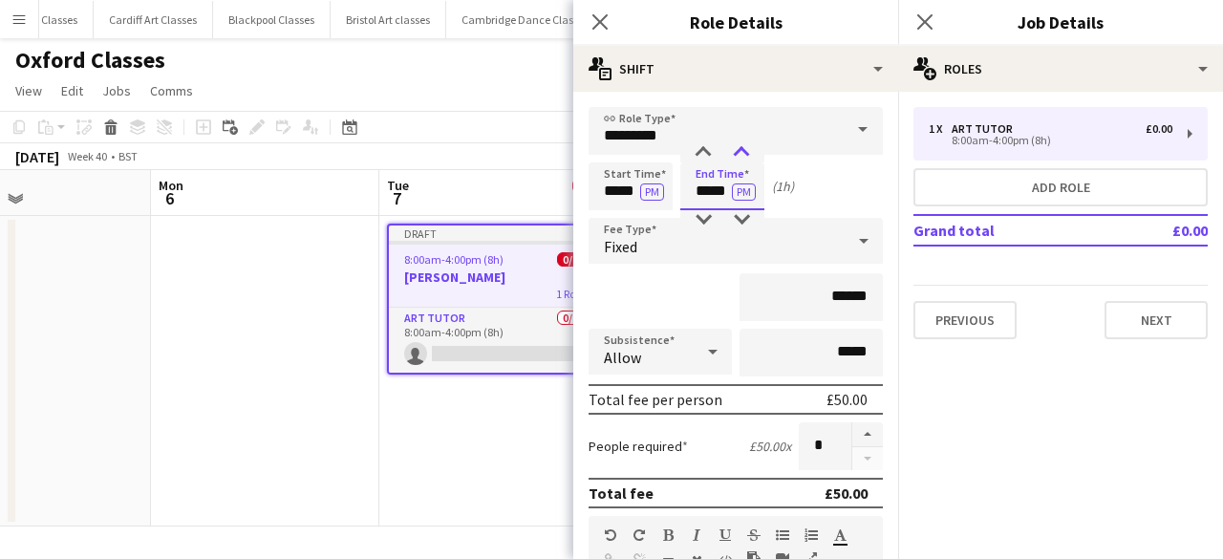
click at [738, 149] on div at bounding box center [741, 152] width 38 height 19
type input "*****"
click at [738, 149] on div at bounding box center [741, 152] width 38 height 19
click at [716, 251] on div "Fixed" at bounding box center [717, 241] width 256 height 46
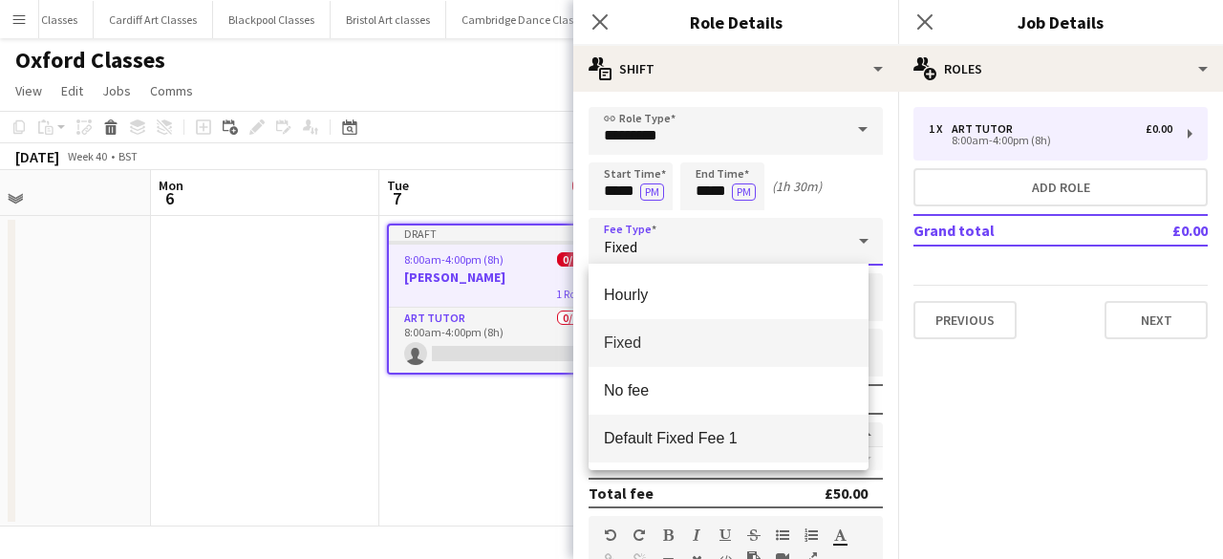
click at [705, 435] on span "Default Fixed Fee 1" at bounding box center [728, 438] width 249 height 18
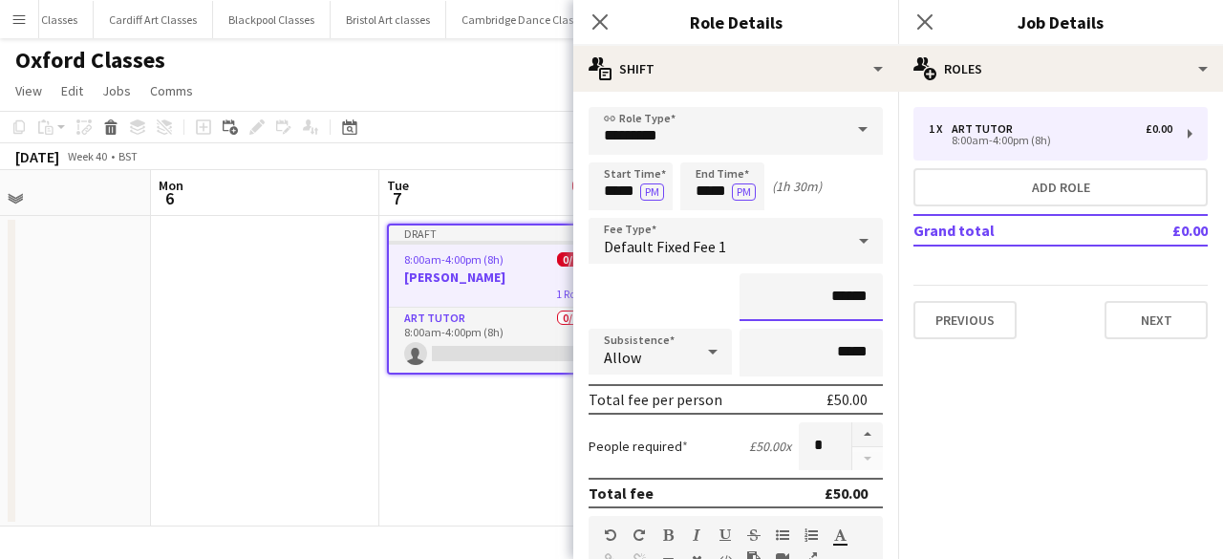
drag, startPoint x: 852, startPoint y: 297, endPoint x: 823, endPoint y: 295, distance: 29.7
click at [823, 295] on input "******" at bounding box center [811, 297] width 143 height 48
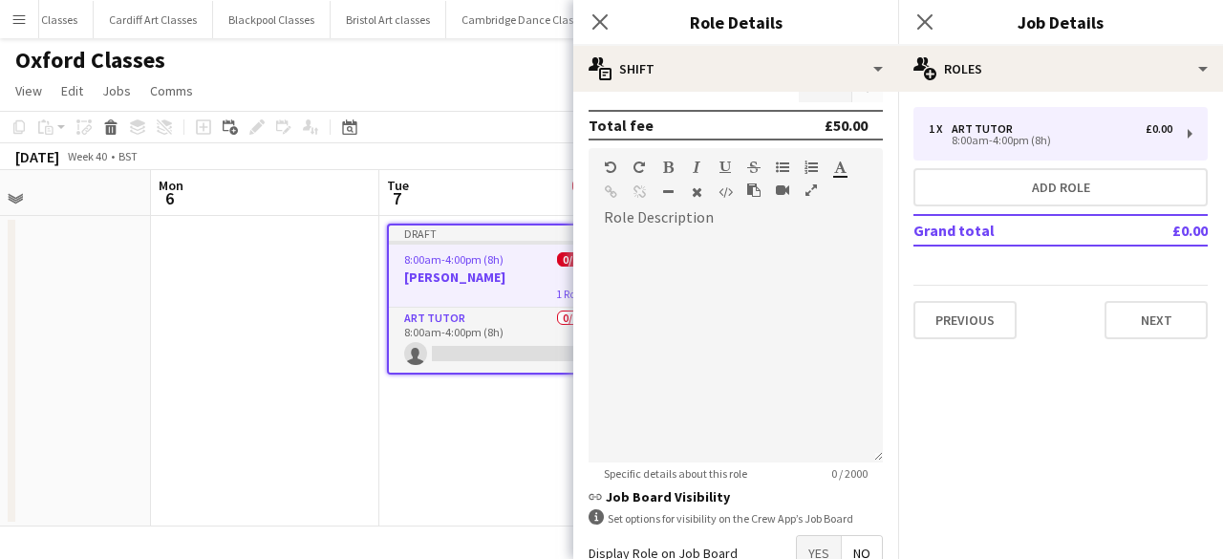
scroll to position [382, 0]
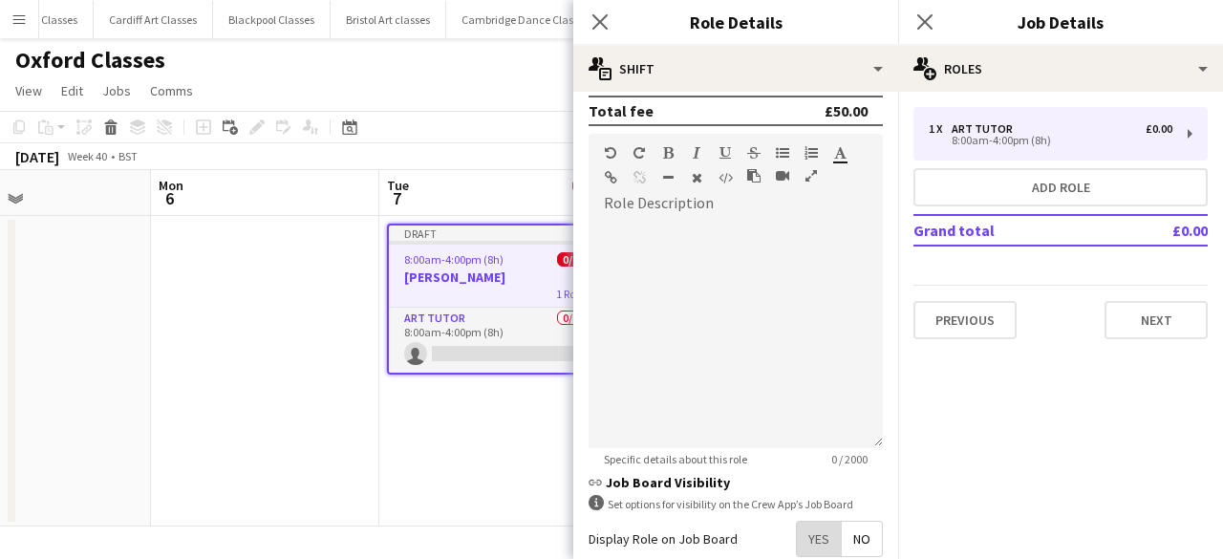
click at [808, 537] on span "Yes" at bounding box center [819, 539] width 44 height 34
click at [865, 545] on span "No" at bounding box center [862, 539] width 40 height 34
click at [817, 540] on span "Yes" at bounding box center [819, 539] width 44 height 34
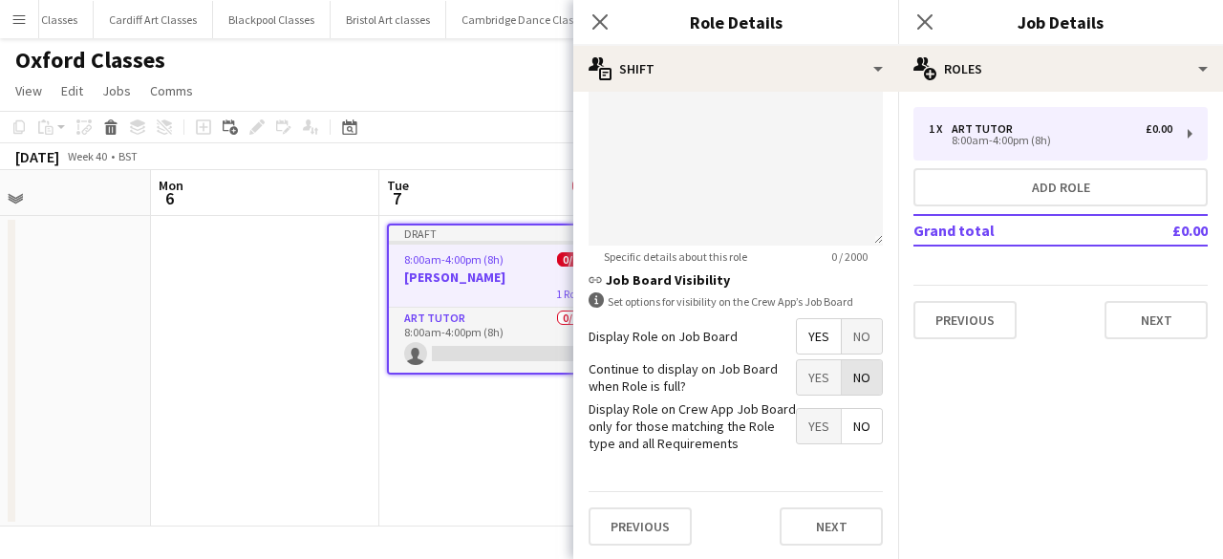
click at [844, 387] on span "No" at bounding box center [862, 377] width 40 height 34
click at [810, 425] on span "Yes" at bounding box center [819, 426] width 44 height 34
click at [819, 516] on button "Next" at bounding box center [831, 526] width 103 height 38
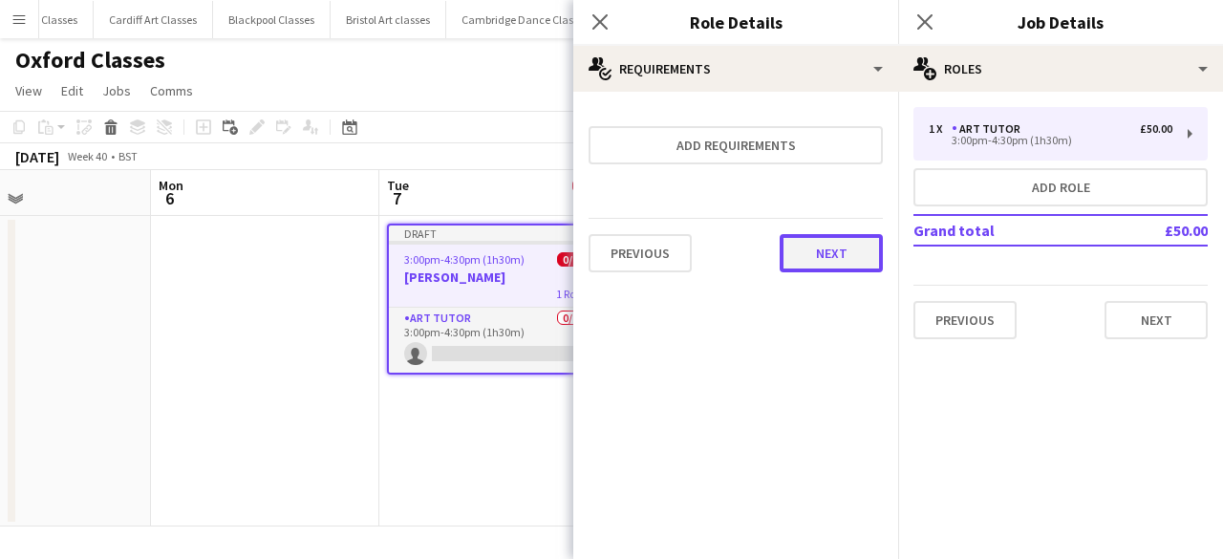
click at [858, 248] on button "Next" at bounding box center [831, 253] width 103 height 38
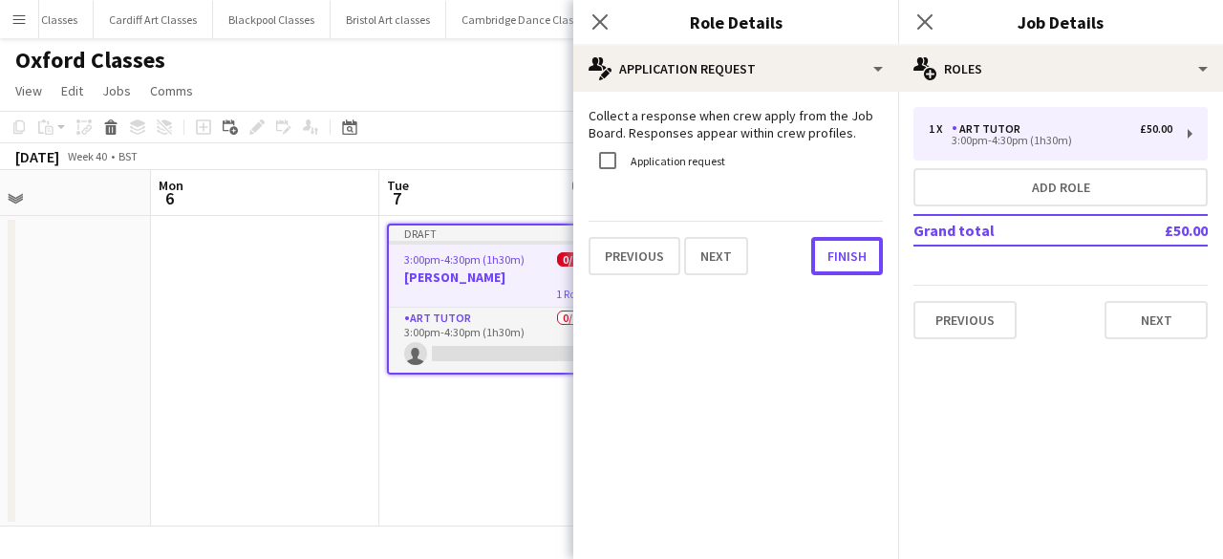
click at [858, 248] on button "Finish" at bounding box center [847, 256] width 72 height 38
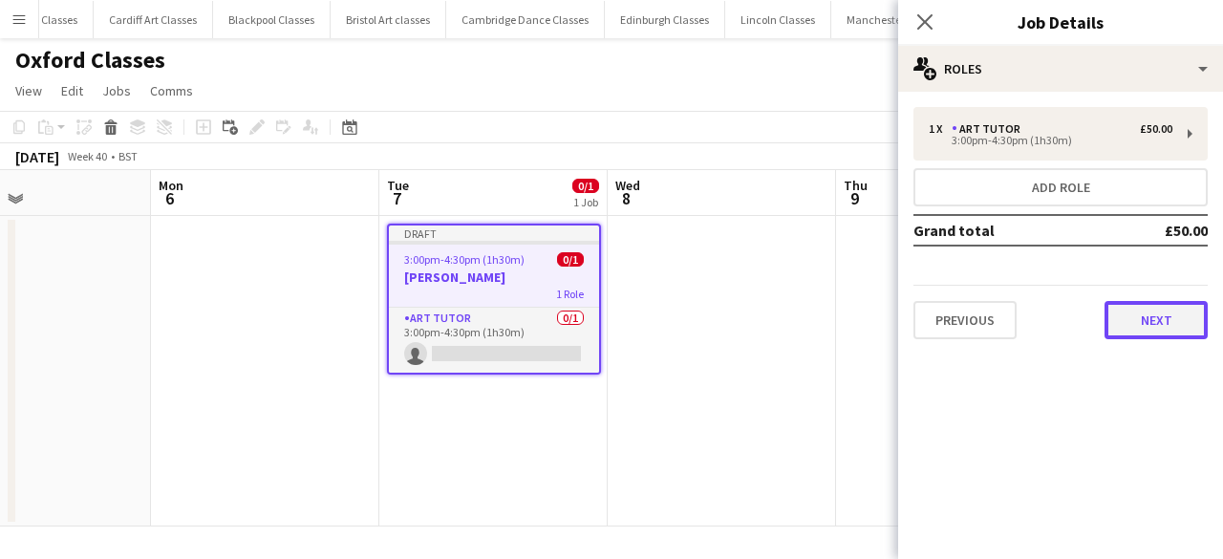
click at [1158, 330] on button "Next" at bounding box center [1156, 320] width 103 height 38
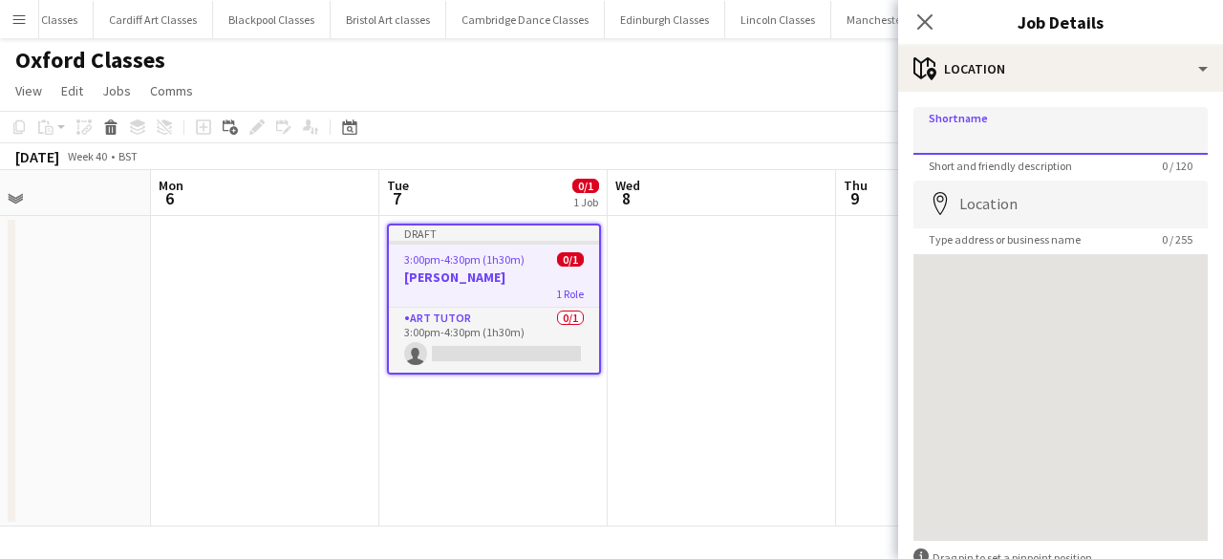
click at [1016, 144] on input "Shortname" at bounding box center [1060, 131] width 294 height 48
type input "**********"
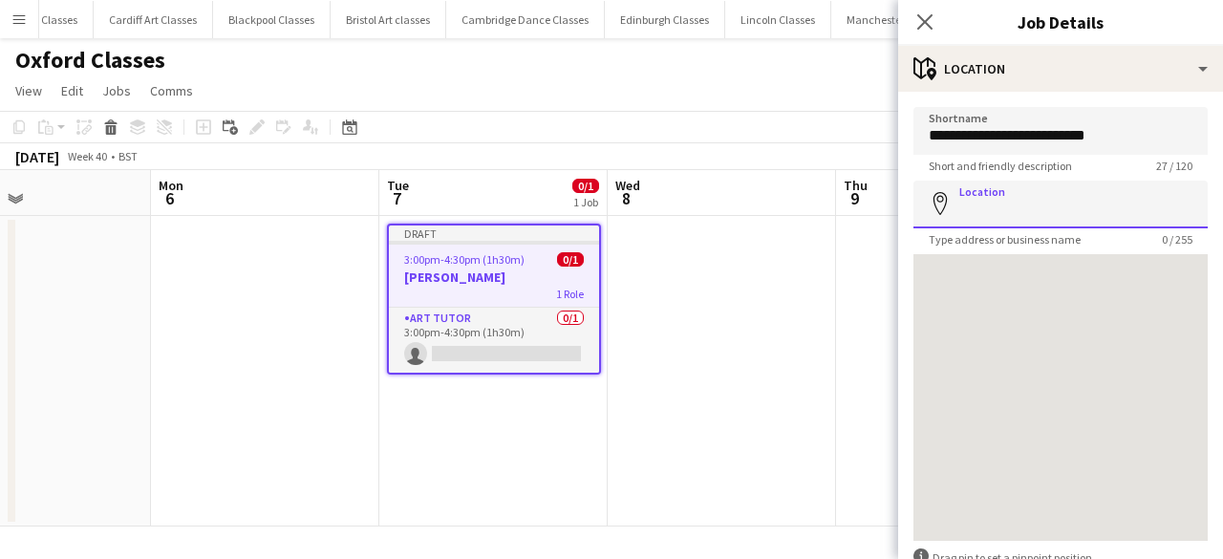
click at [1015, 204] on input "Location" at bounding box center [1060, 205] width 294 height 48
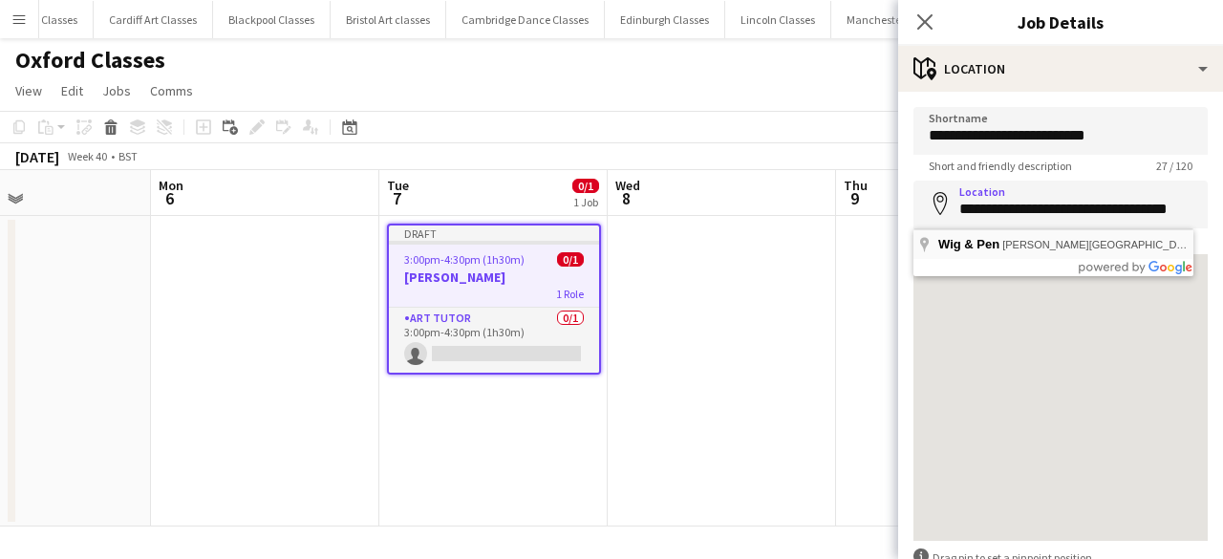
type input "**********"
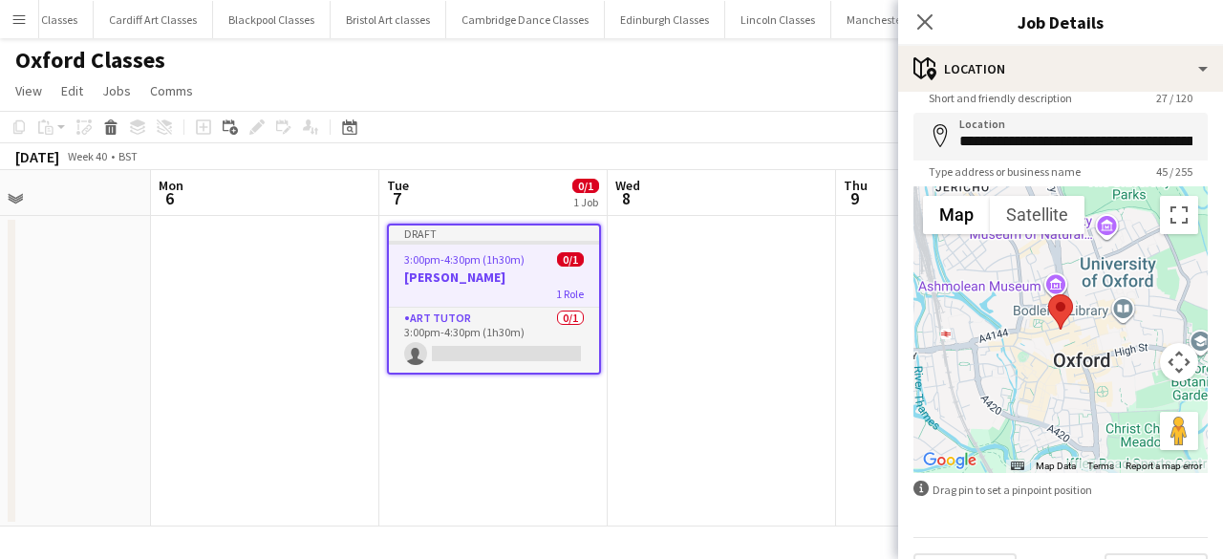
scroll to position [116, 0]
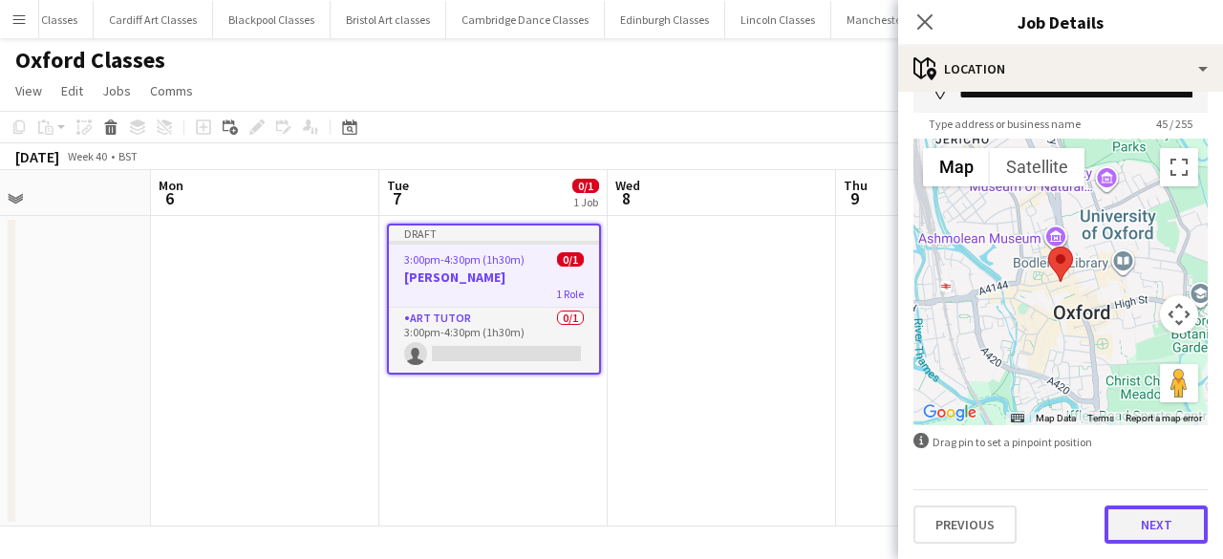
click at [1142, 528] on button "Next" at bounding box center [1156, 524] width 103 height 38
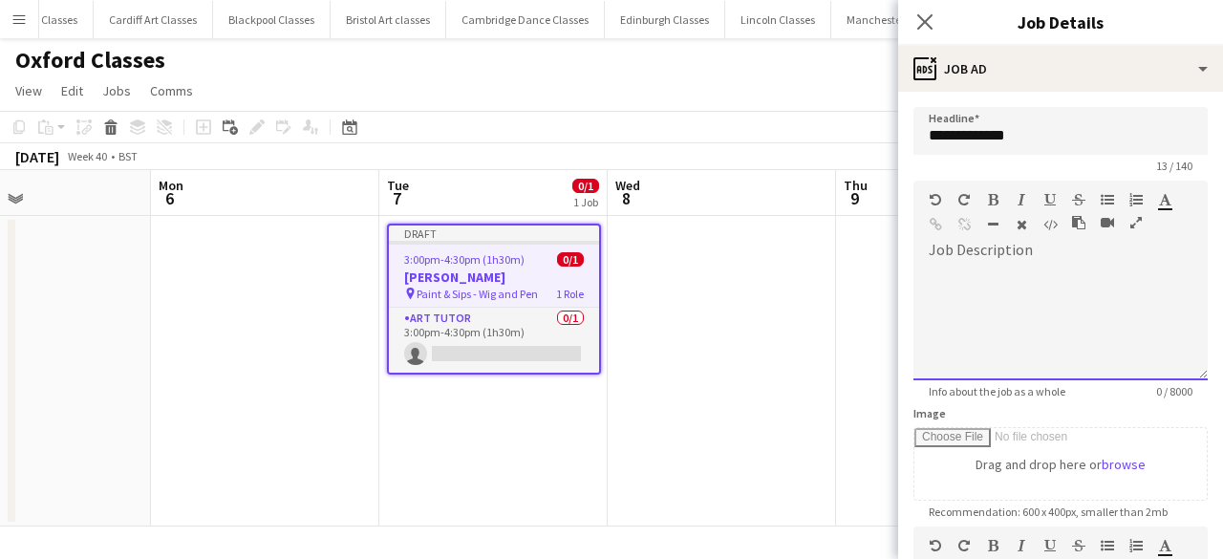
click at [1001, 287] on div at bounding box center [1060, 323] width 294 height 115
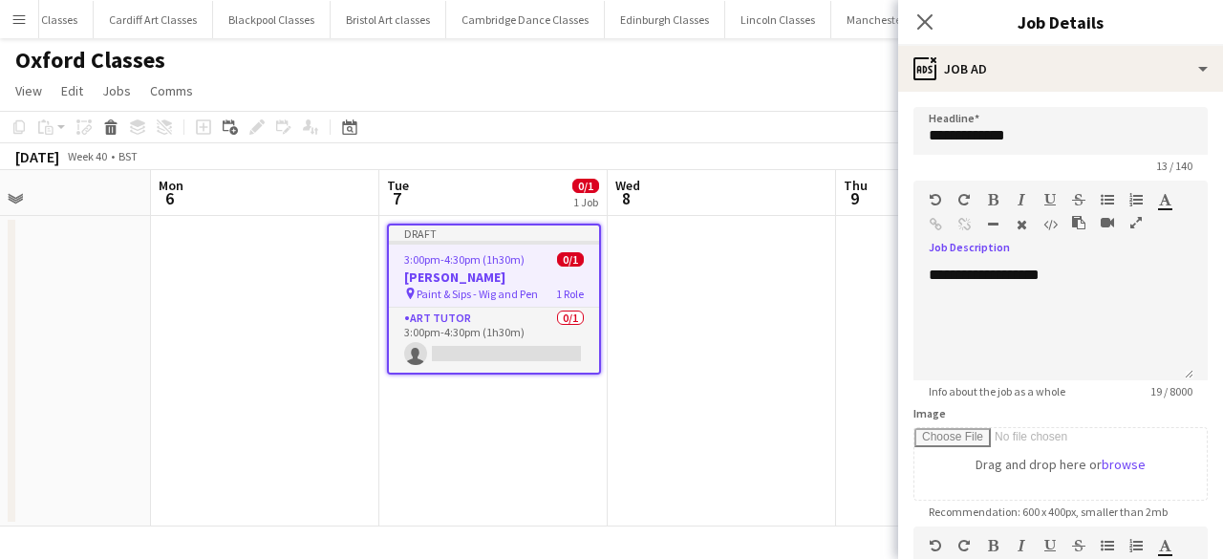
click at [743, 340] on app-date-cell at bounding box center [722, 371] width 228 height 311
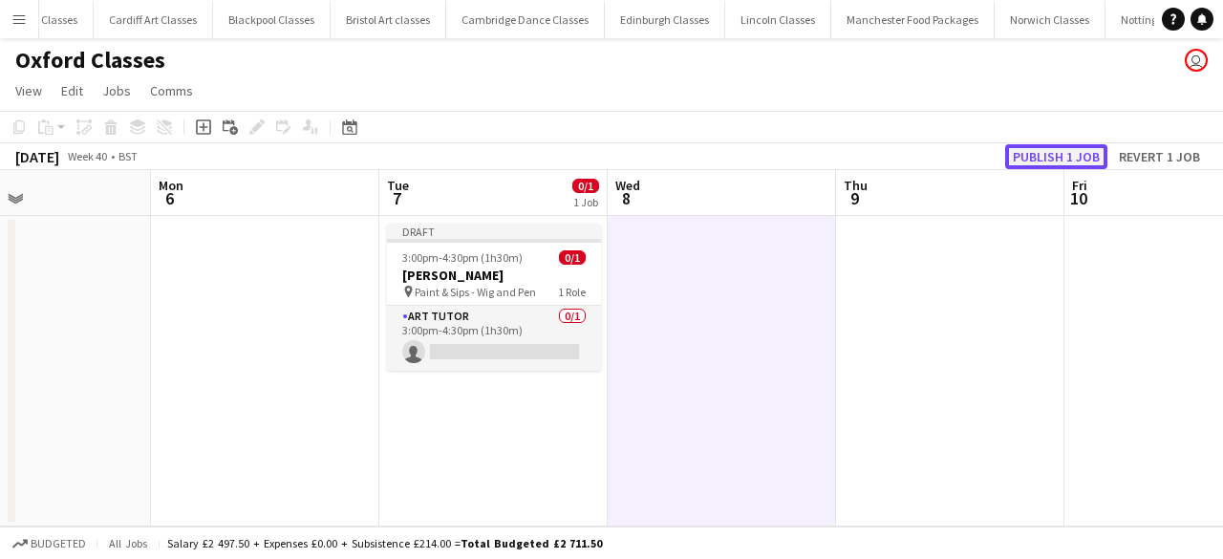
click at [1049, 154] on button "Publish 1 job" at bounding box center [1056, 156] width 102 height 25
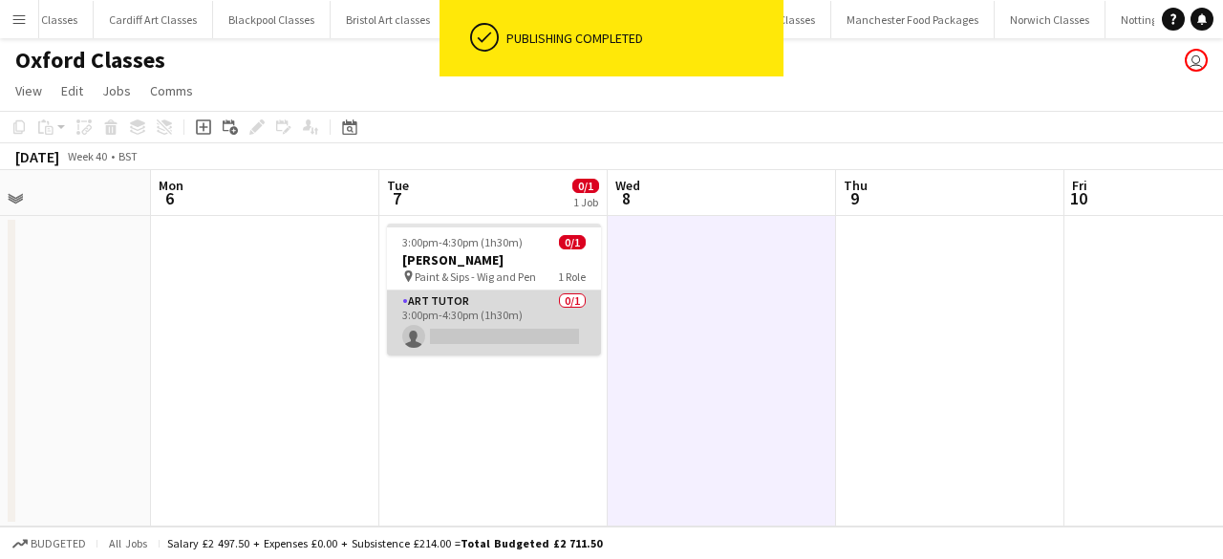
click at [508, 322] on app-card-role "Art Tutor 0/1 3:00pm-4:30pm (1h30m) single-neutral-actions" at bounding box center [494, 322] width 214 height 65
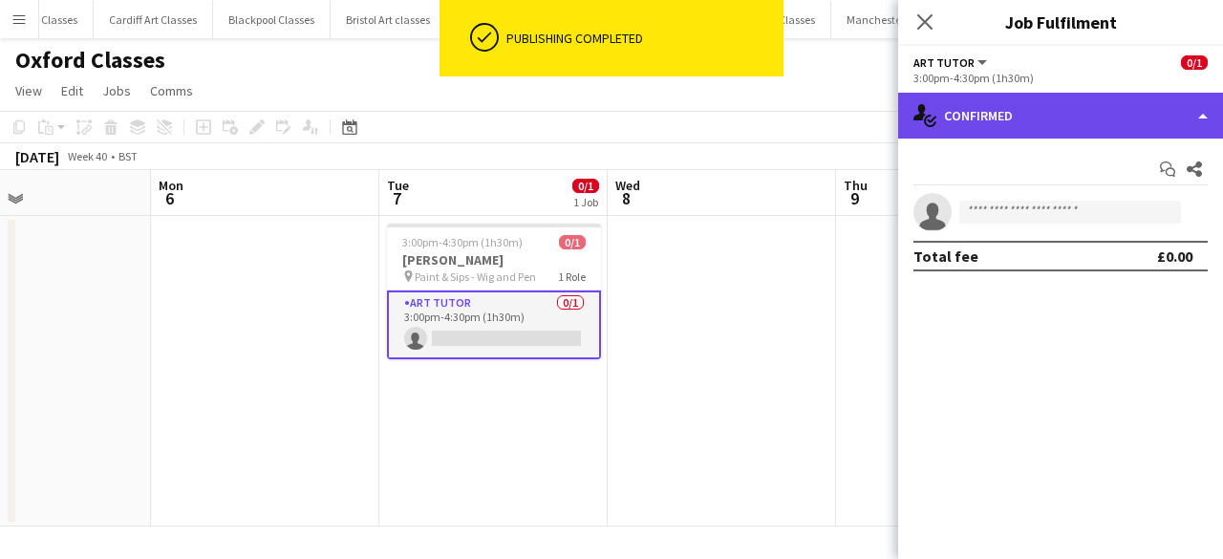
click at [1084, 119] on div "single-neutral-actions-check-2 Confirmed" at bounding box center [1060, 116] width 325 height 46
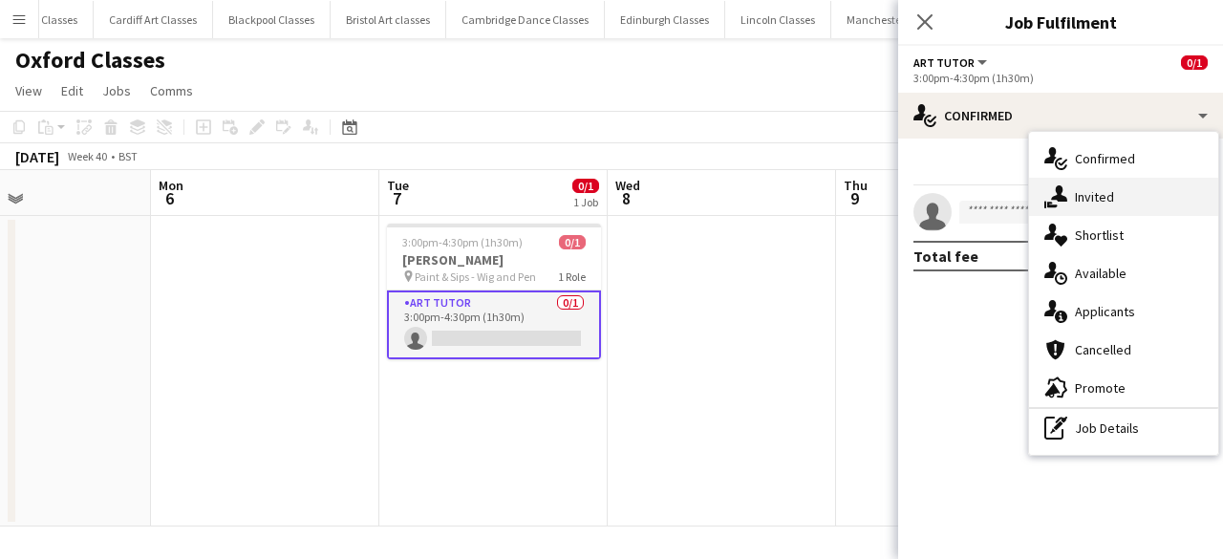
click at [1080, 183] on div "single-neutral-actions-share-1 Invited" at bounding box center [1123, 197] width 189 height 38
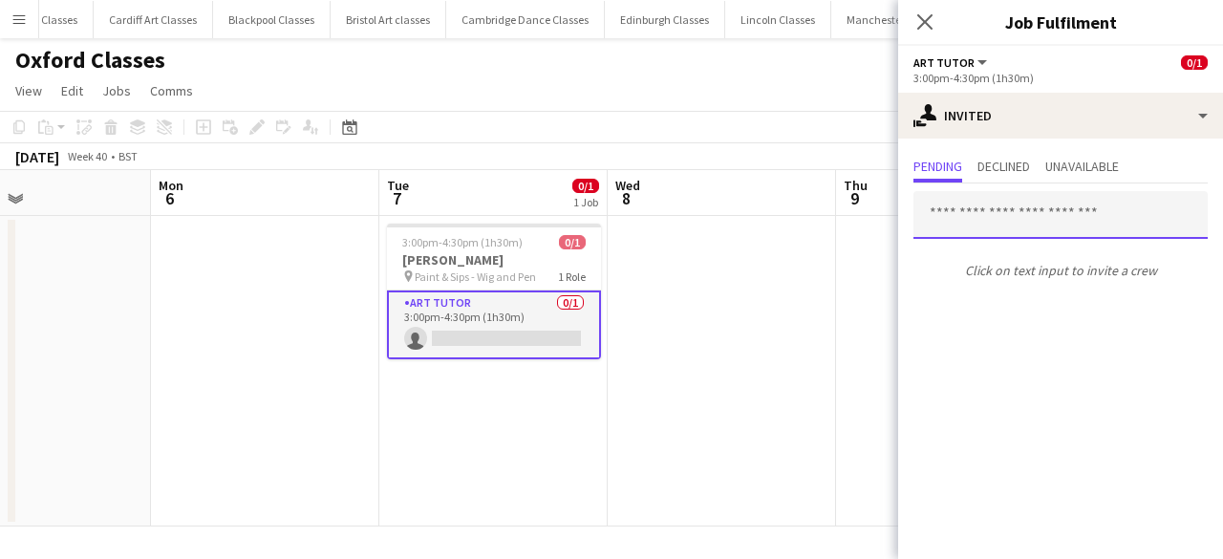
click at [999, 213] on input "text" at bounding box center [1060, 215] width 294 height 48
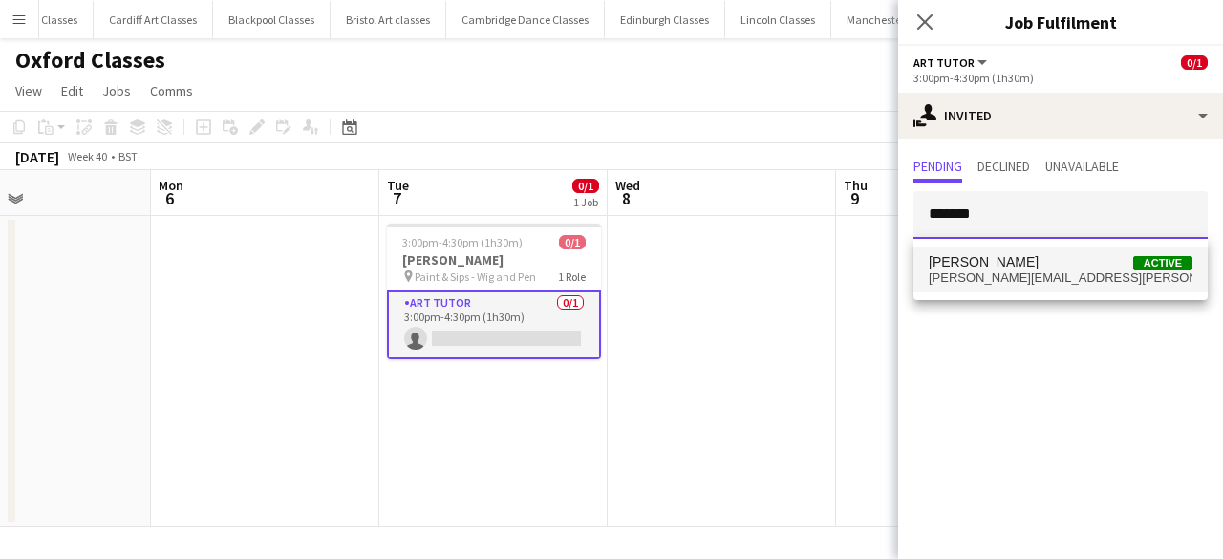
type input "*******"
click at [995, 271] on span "malcolm.mellon@gmail.com" at bounding box center [1061, 277] width 264 height 15
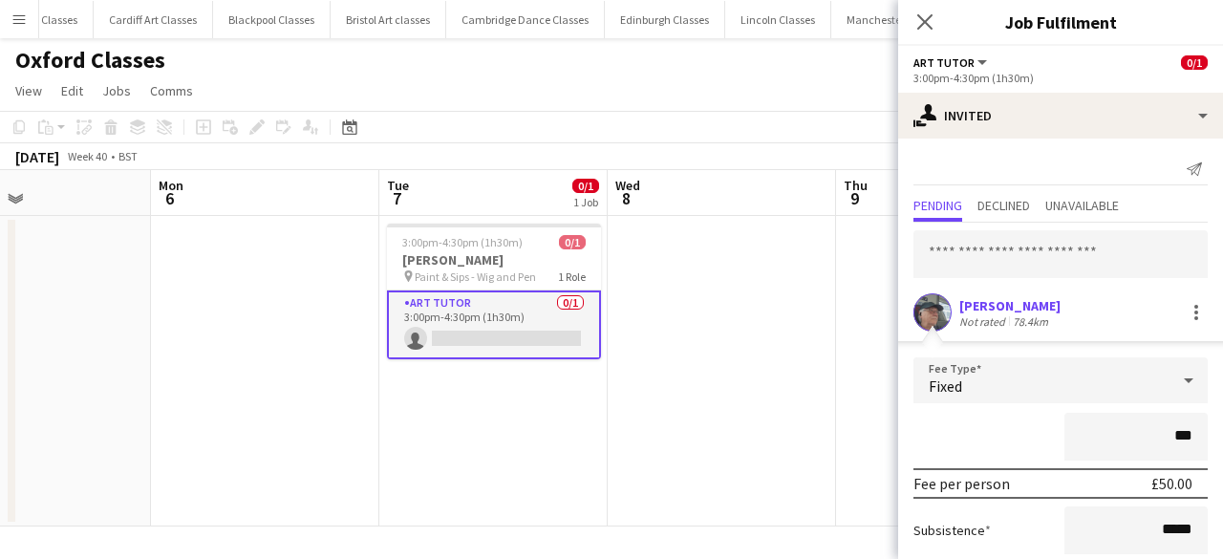
type input "**"
type input "***"
click at [773, 469] on app-date-cell at bounding box center [722, 371] width 228 height 311
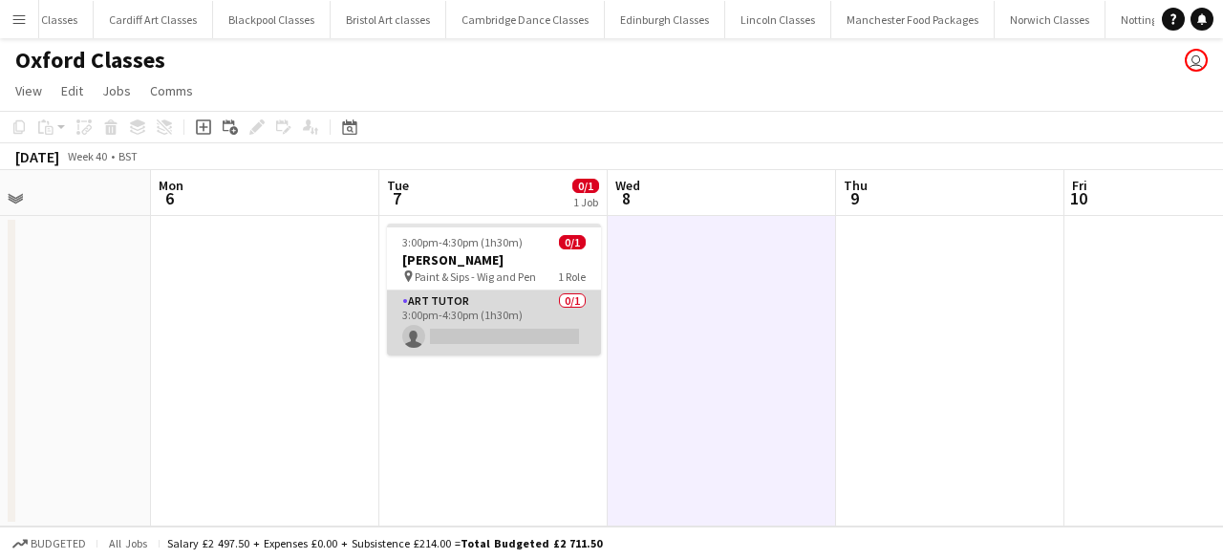
click at [531, 306] on app-card-role "Art Tutor 0/1 3:00pm-4:30pm (1h30m) single-neutral-actions" at bounding box center [494, 322] width 214 height 65
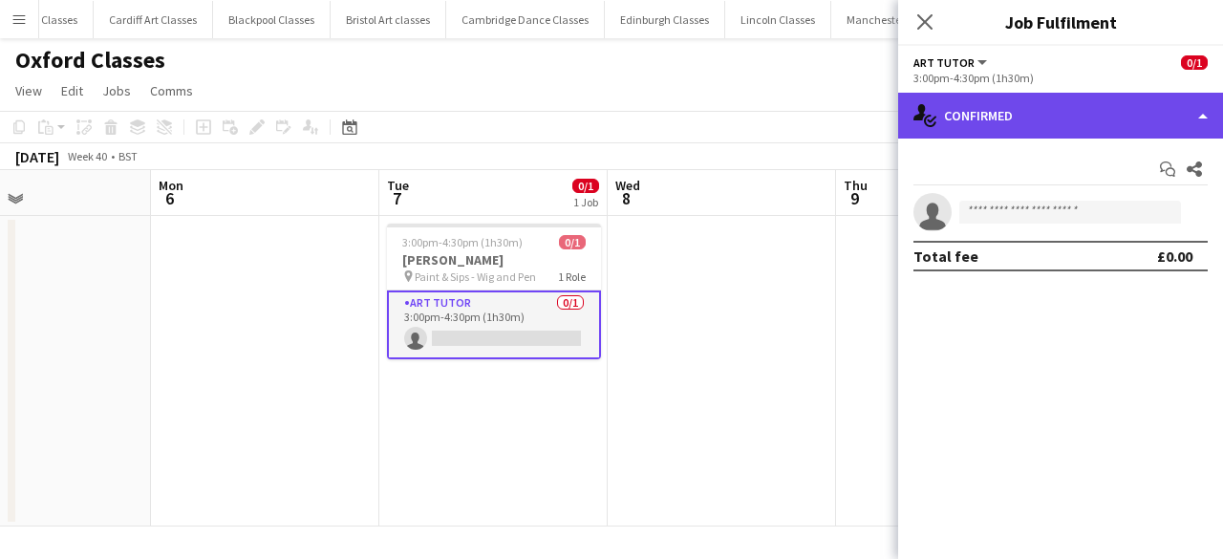
click at [1025, 119] on div "single-neutral-actions-check-2 Confirmed" at bounding box center [1060, 116] width 325 height 46
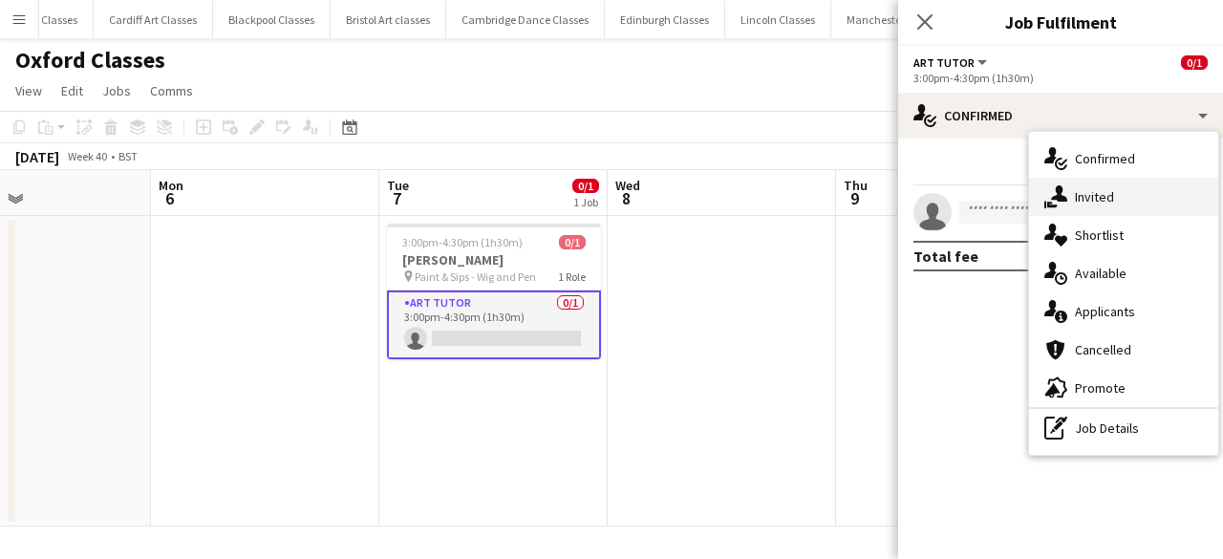
click at [1096, 202] on span "Invited" at bounding box center [1094, 196] width 39 height 17
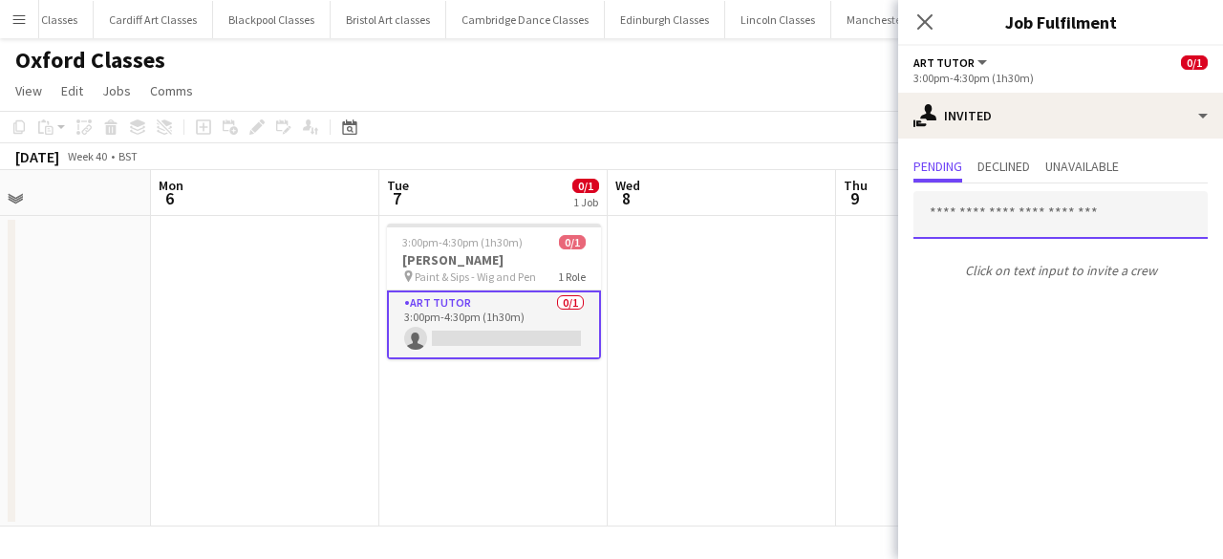
click at [1045, 212] on input "text" at bounding box center [1060, 215] width 294 height 48
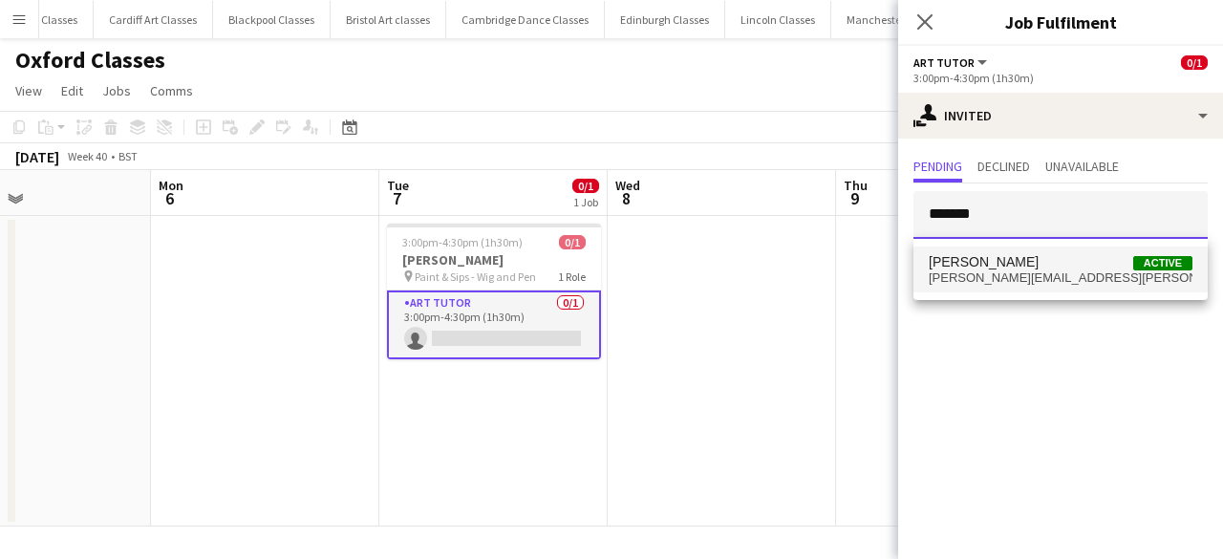
type input "*******"
click at [1029, 278] on span "malcolm.mellon@gmail.com" at bounding box center [1061, 277] width 264 height 15
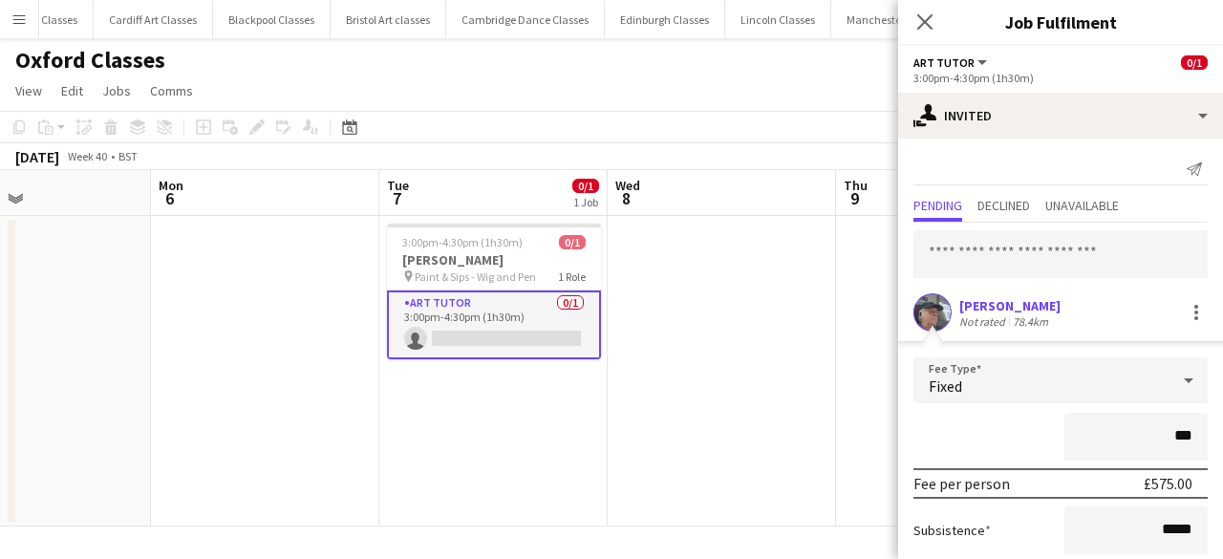
type input "**"
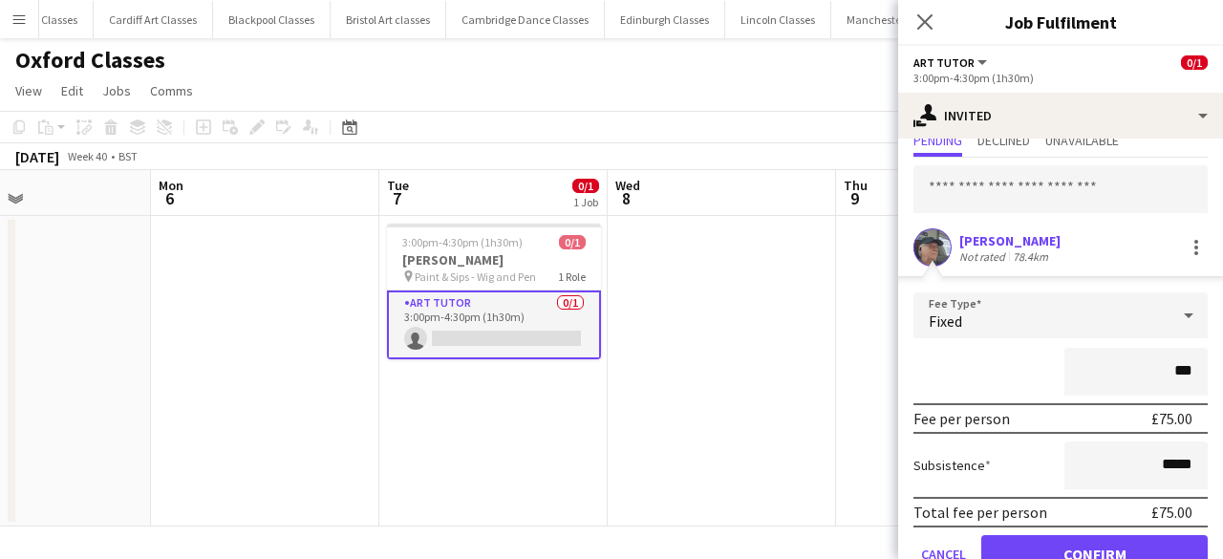
scroll to position [113, 0]
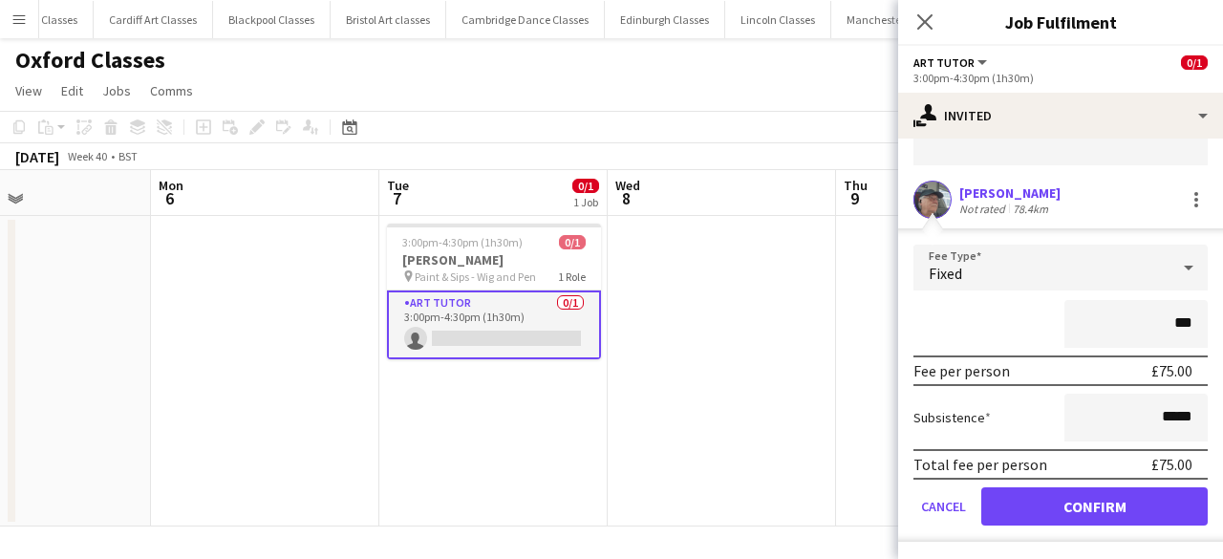
type input "***"
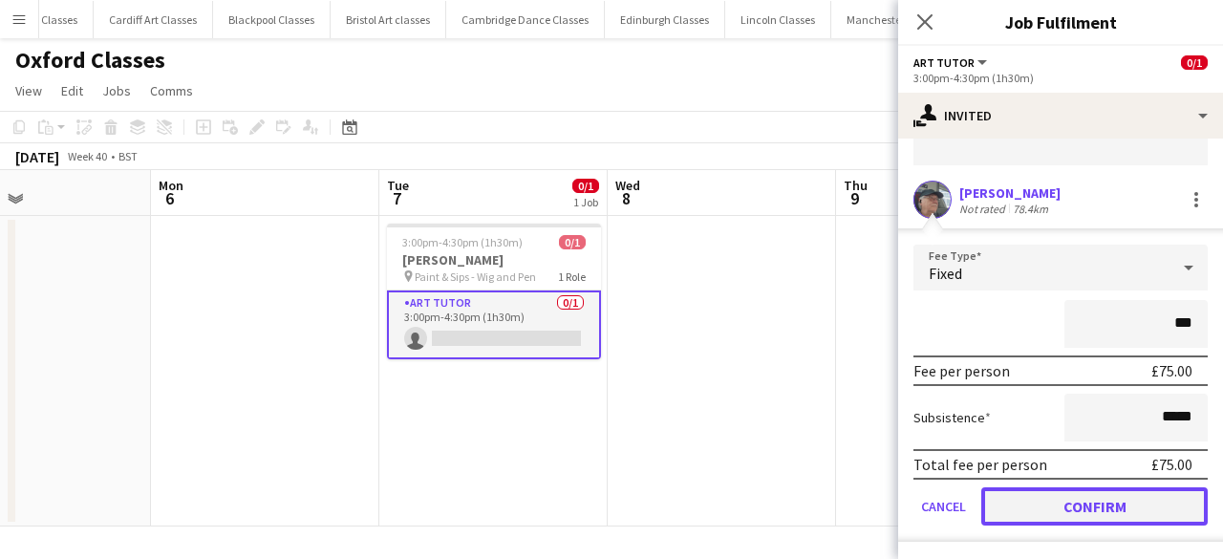
click at [1097, 504] on button "Confirm" at bounding box center [1094, 506] width 226 height 38
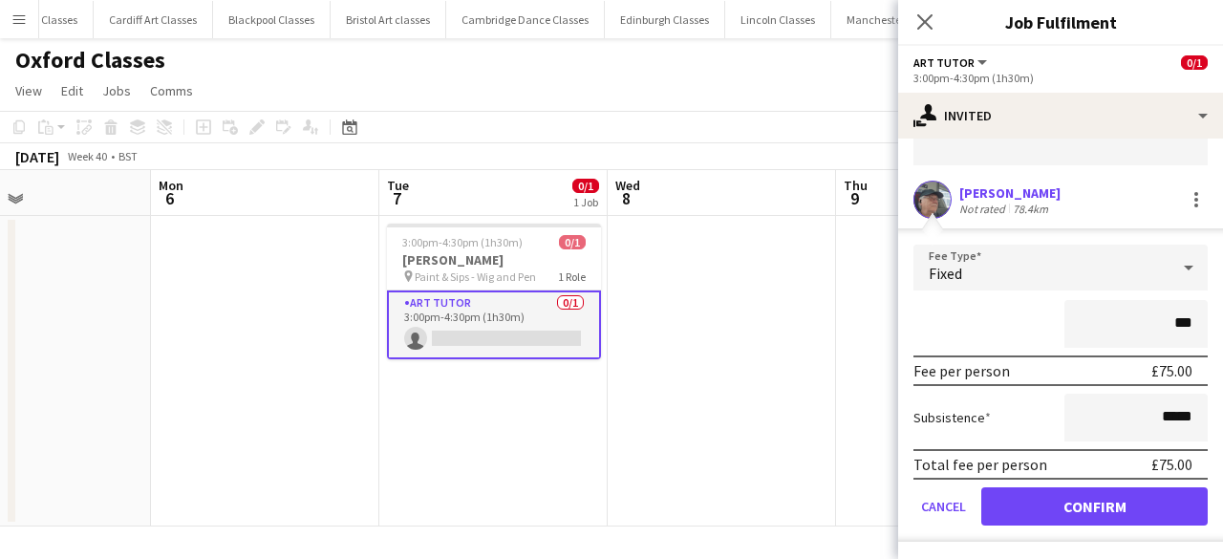
scroll to position [0, 0]
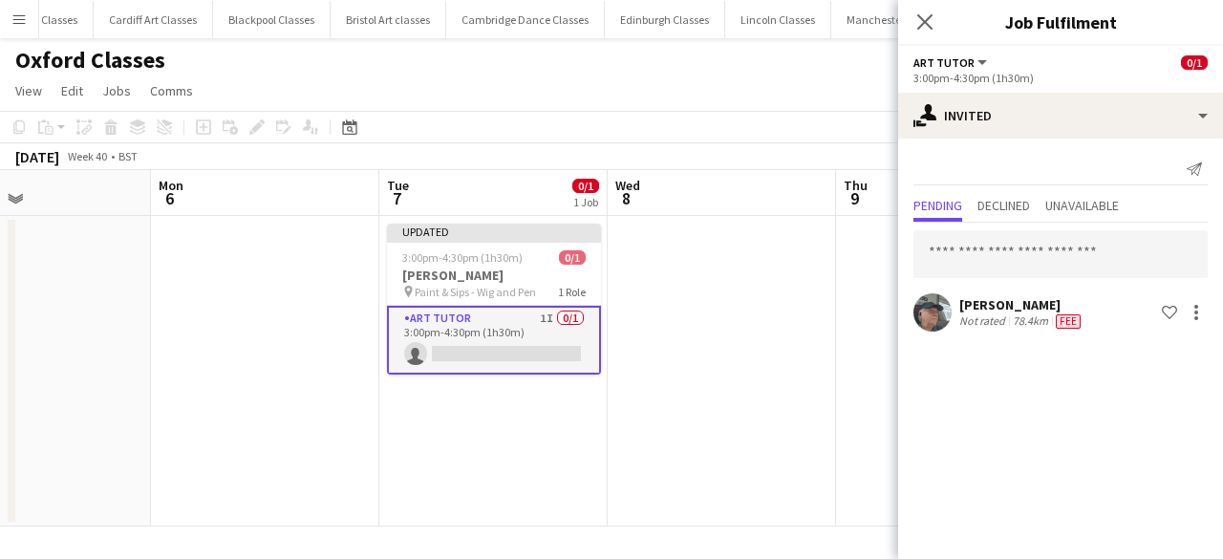
click at [750, 460] on app-date-cell at bounding box center [722, 371] width 228 height 311
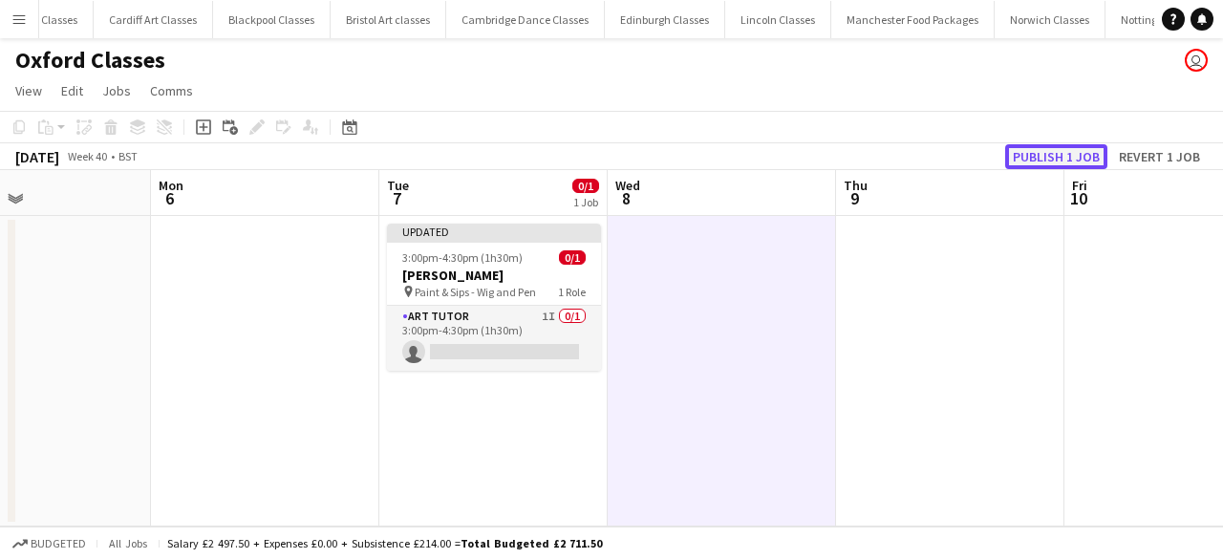
click at [1074, 159] on button "Publish 1 job" at bounding box center [1056, 156] width 102 height 25
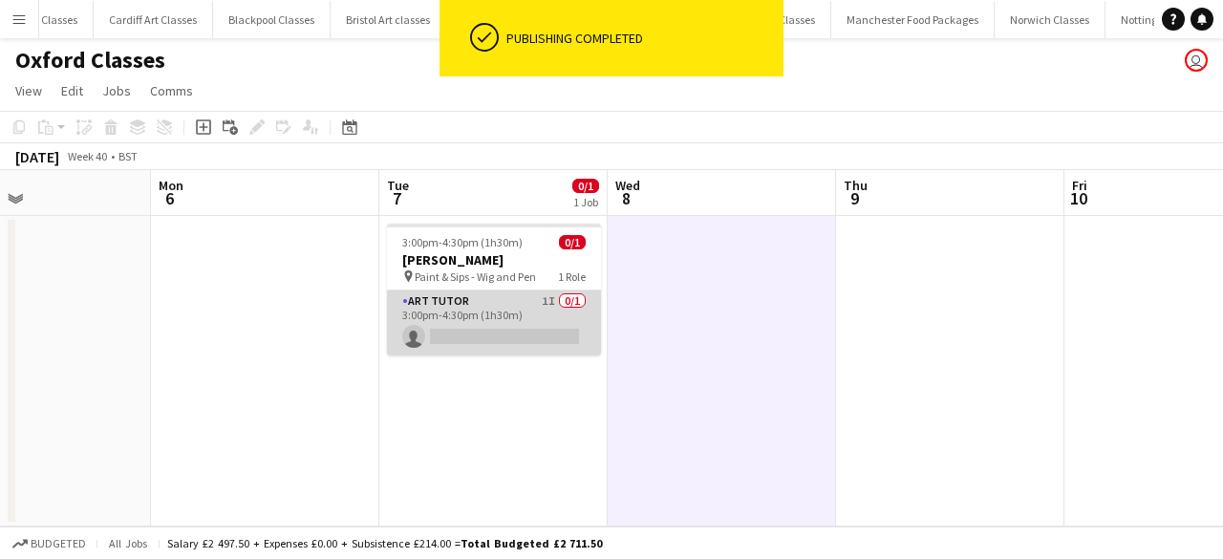
click at [506, 322] on app-card-role "Art Tutor 1I 0/1 3:00pm-4:30pm (1h30m) single-neutral-actions" at bounding box center [494, 322] width 214 height 65
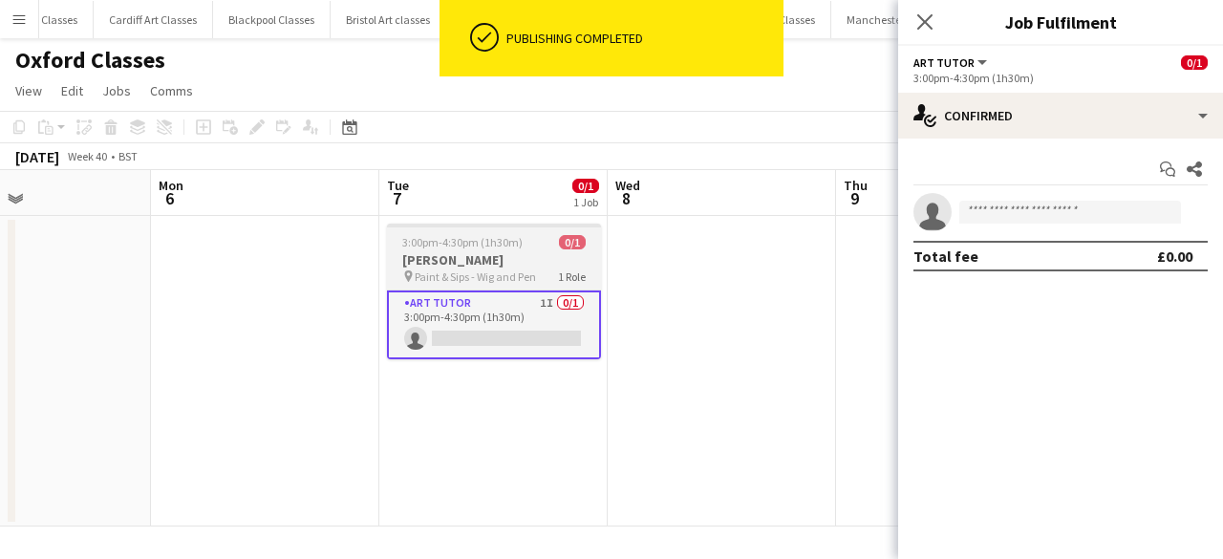
click at [472, 269] on span "Paint & Sips - Wig and Pen" at bounding box center [475, 276] width 121 height 14
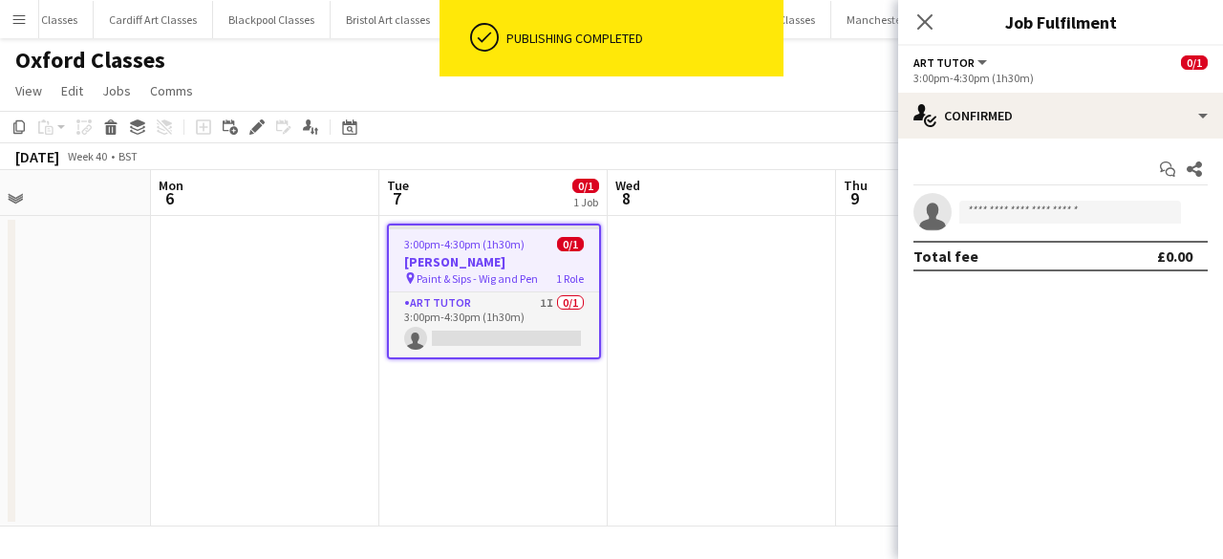
click at [424, 248] on span "3:00pm-4:30pm (1h30m)" at bounding box center [464, 244] width 120 height 14
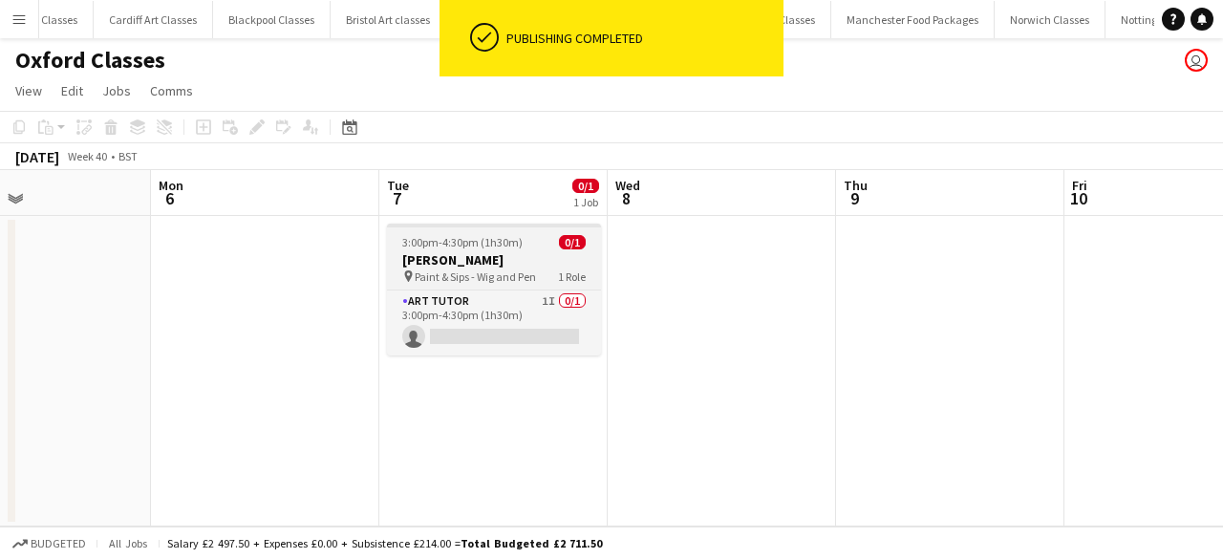
click at [424, 248] on span "3:00pm-4:30pm (1h30m)" at bounding box center [462, 242] width 120 height 14
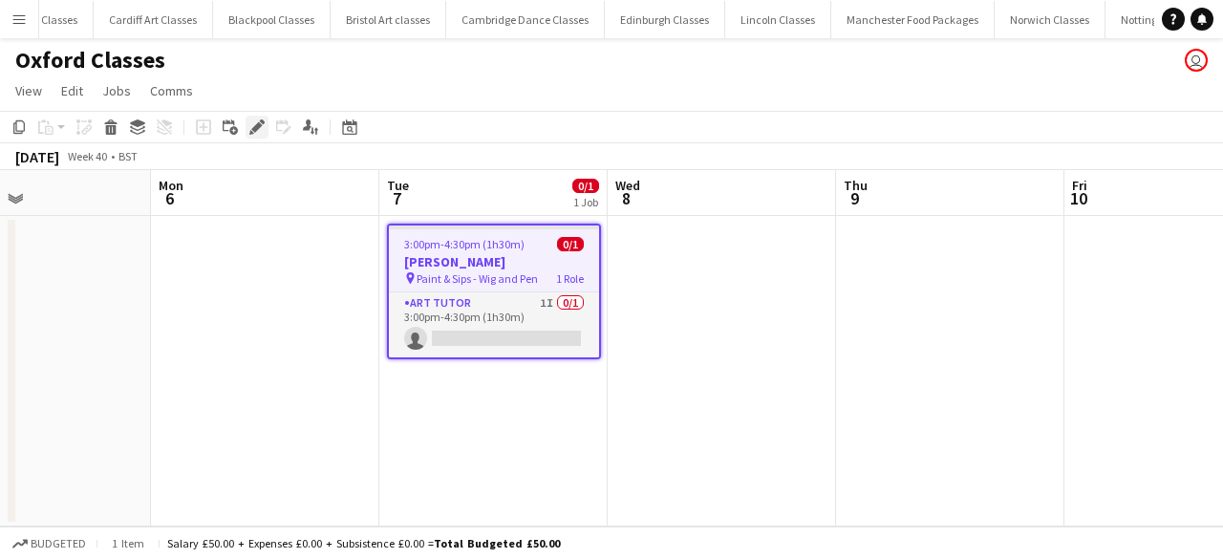
click at [248, 128] on div "Edit" at bounding box center [257, 127] width 23 height 23
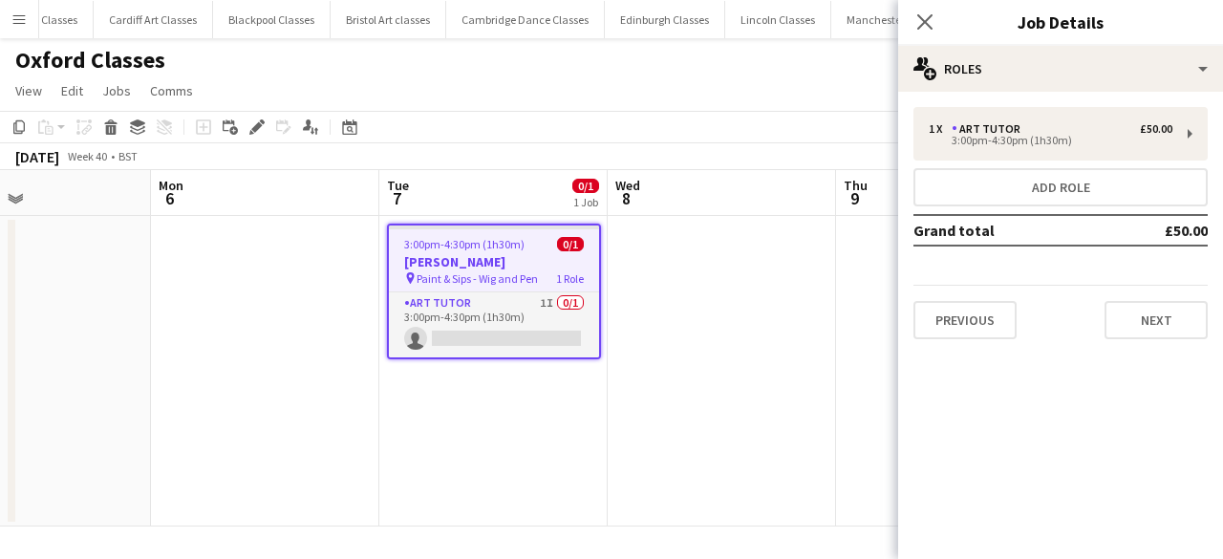
click at [1151, 293] on div "Previous Next" at bounding box center [1060, 312] width 294 height 54
click at [1151, 303] on button "Next" at bounding box center [1156, 320] width 103 height 38
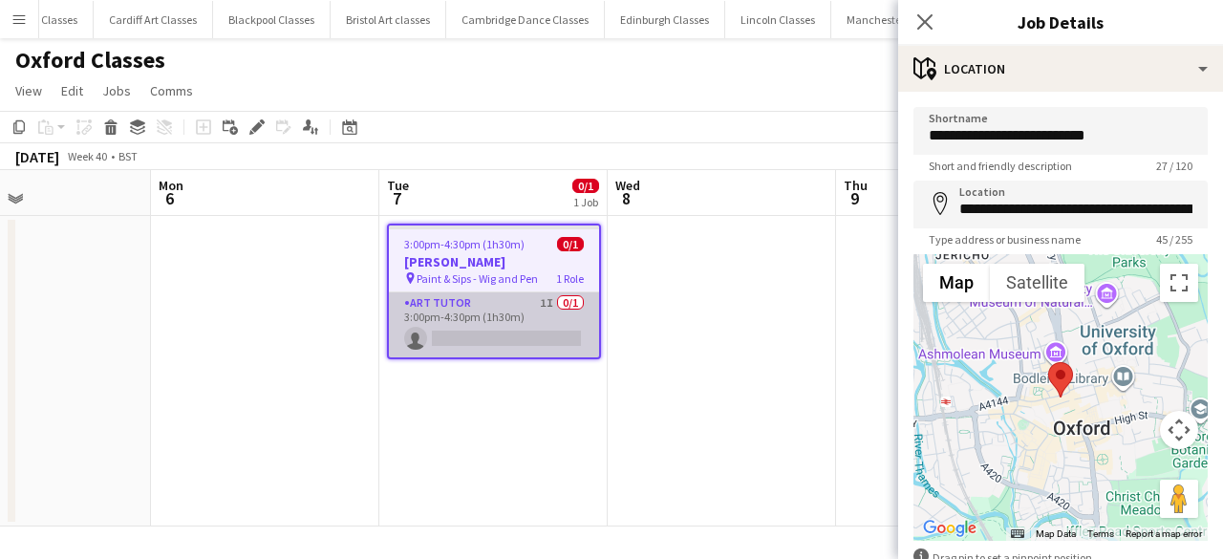
click at [587, 327] on app-card-role "Art Tutor 1I 0/1 3:00pm-4:30pm (1h30m) single-neutral-actions" at bounding box center [494, 324] width 210 height 65
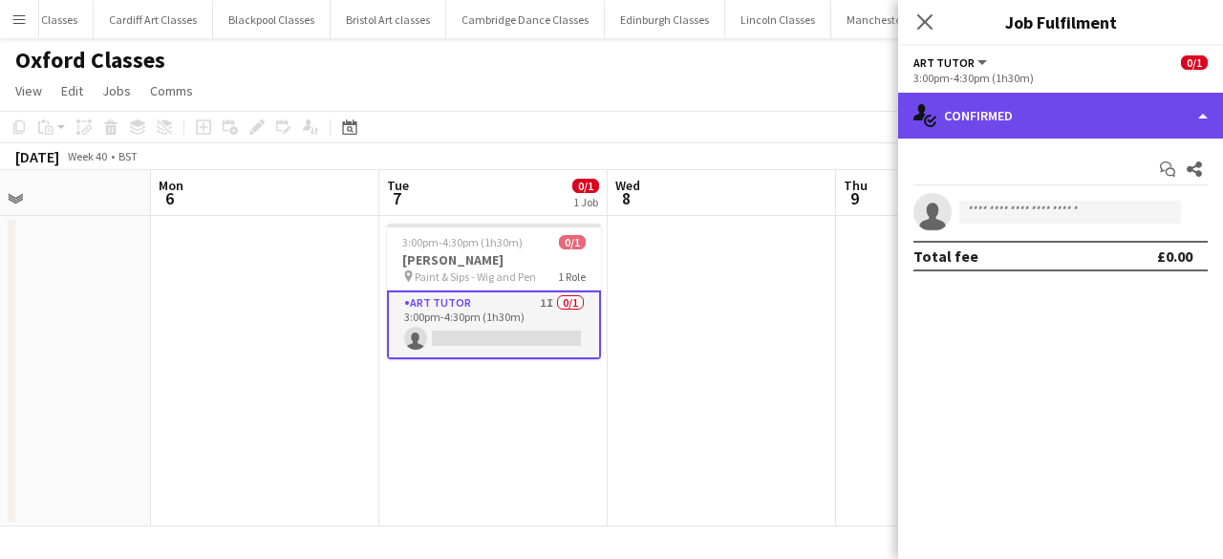
click at [1047, 129] on div "single-neutral-actions-check-2 Confirmed" at bounding box center [1060, 116] width 325 height 46
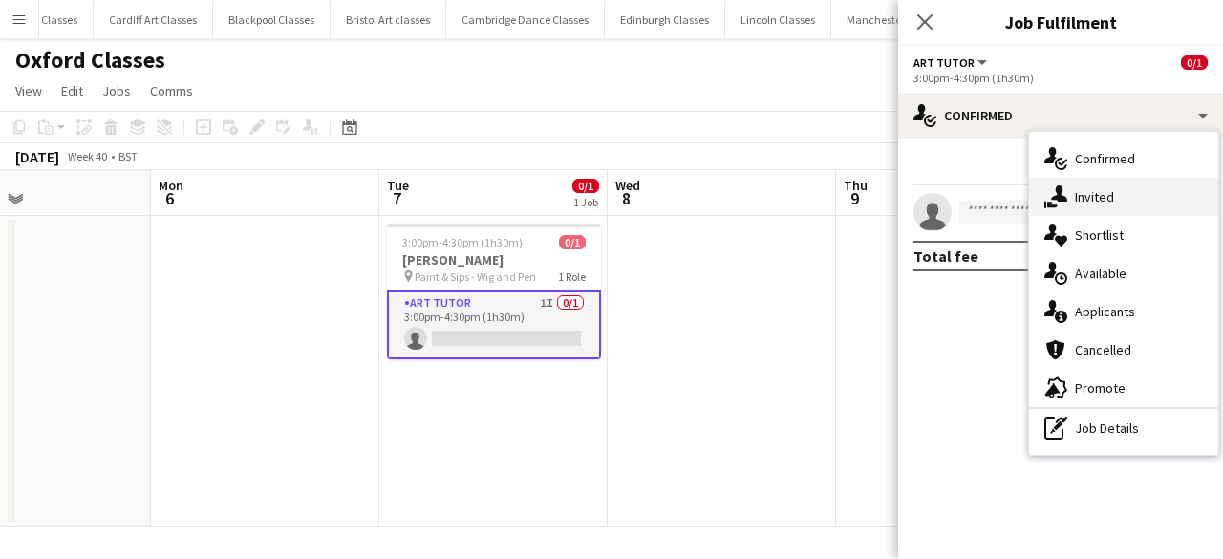
click at [1066, 203] on icon "single-neutral-actions-share-1" at bounding box center [1055, 196] width 23 height 23
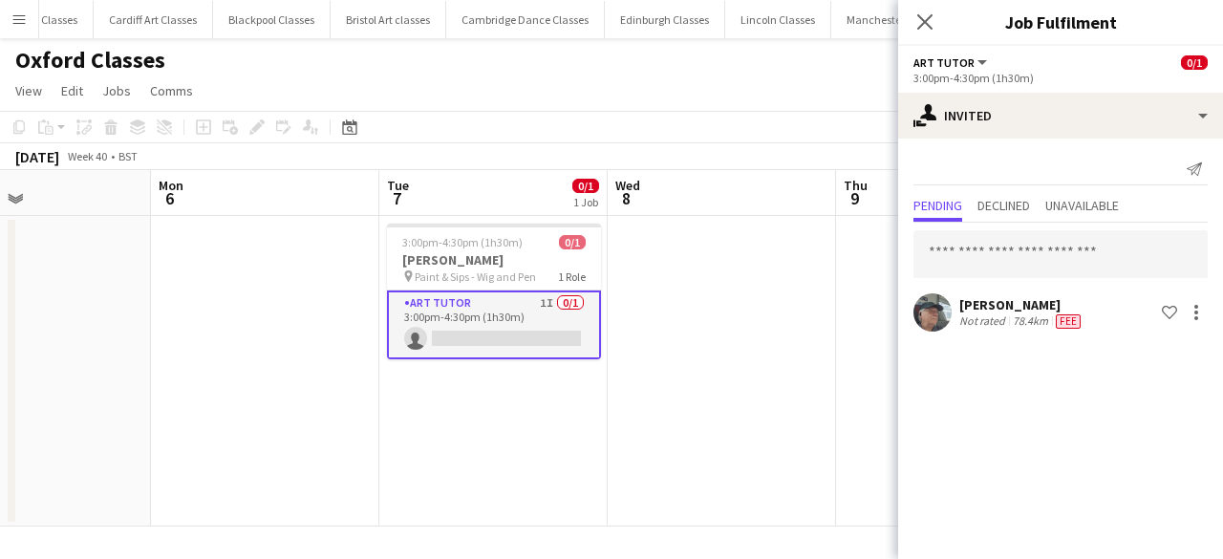
click at [1050, 312] on div "MALCOLM MELLON" at bounding box center [1021, 304] width 125 height 17
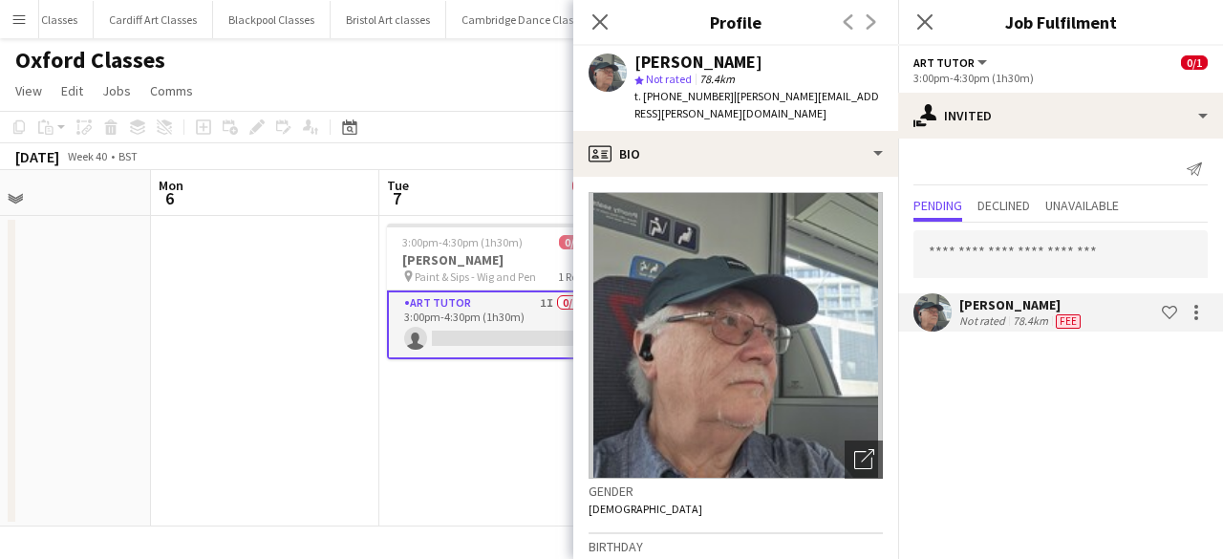
click at [1208, 312] on div "MALCOLM MELLON Not rated 78.4km Fee Shortlist crew" at bounding box center [1060, 312] width 325 height 38
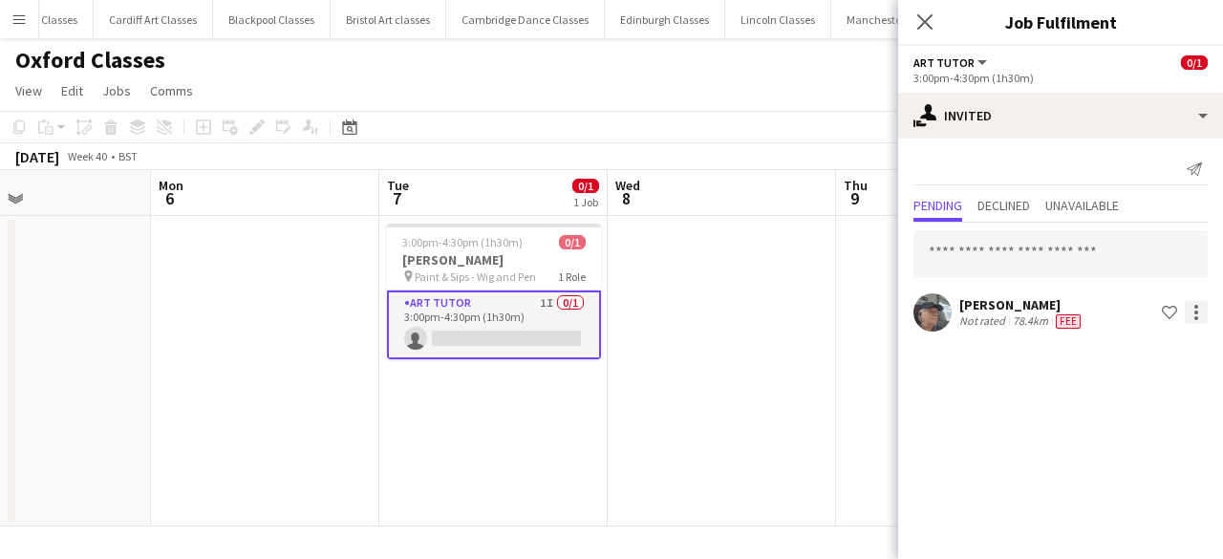
click at [1200, 318] on div at bounding box center [1196, 312] width 23 height 23
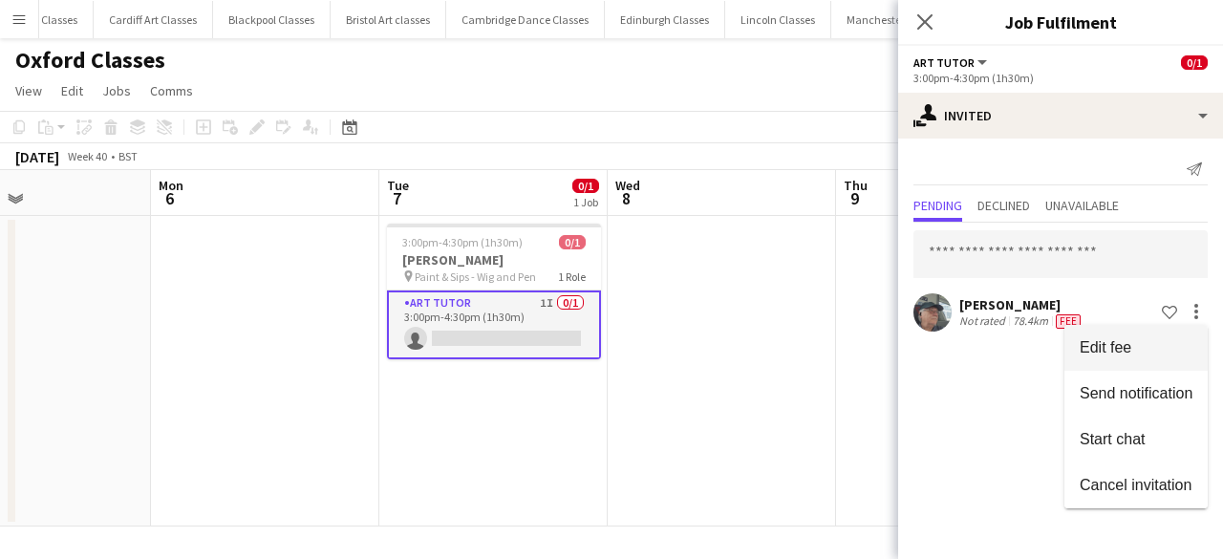
click at [1124, 345] on span "Edit fee" at bounding box center [1106, 346] width 52 height 16
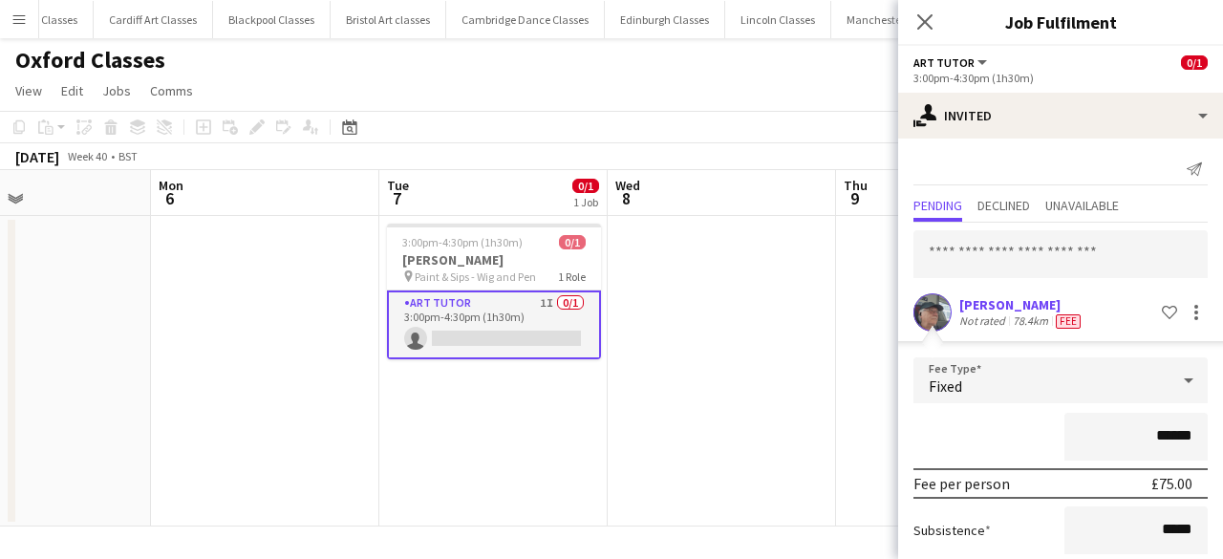
click at [770, 362] on app-date-cell at bounding box center [722, 371] width 228 height 311
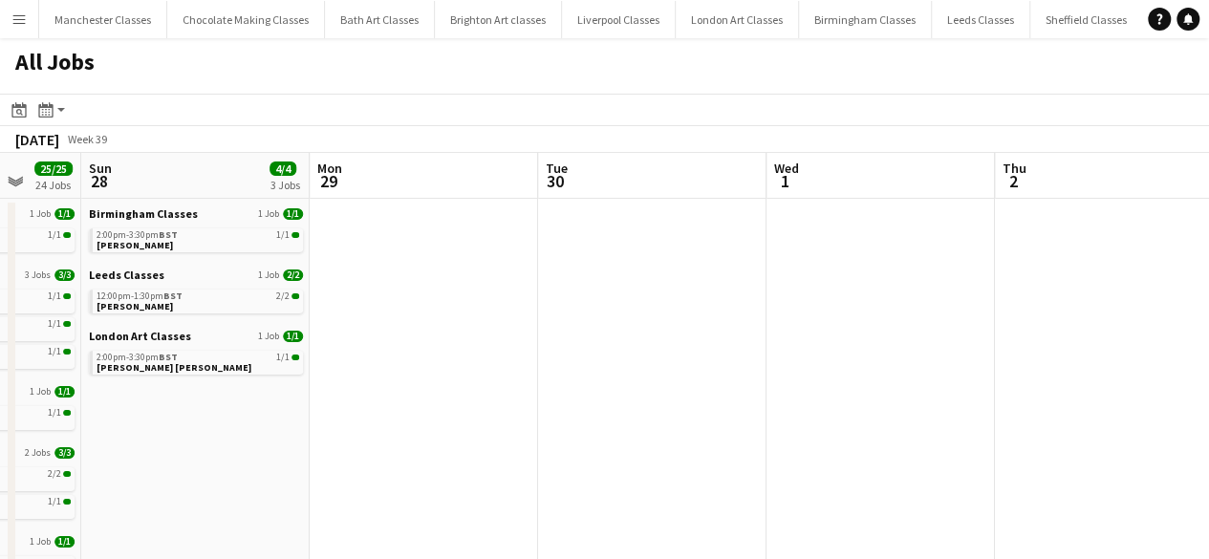
drag, startPoint x: 1014, startPoint y: 420, endPoint x: 176, endPoint y: 468, distance: 839.4
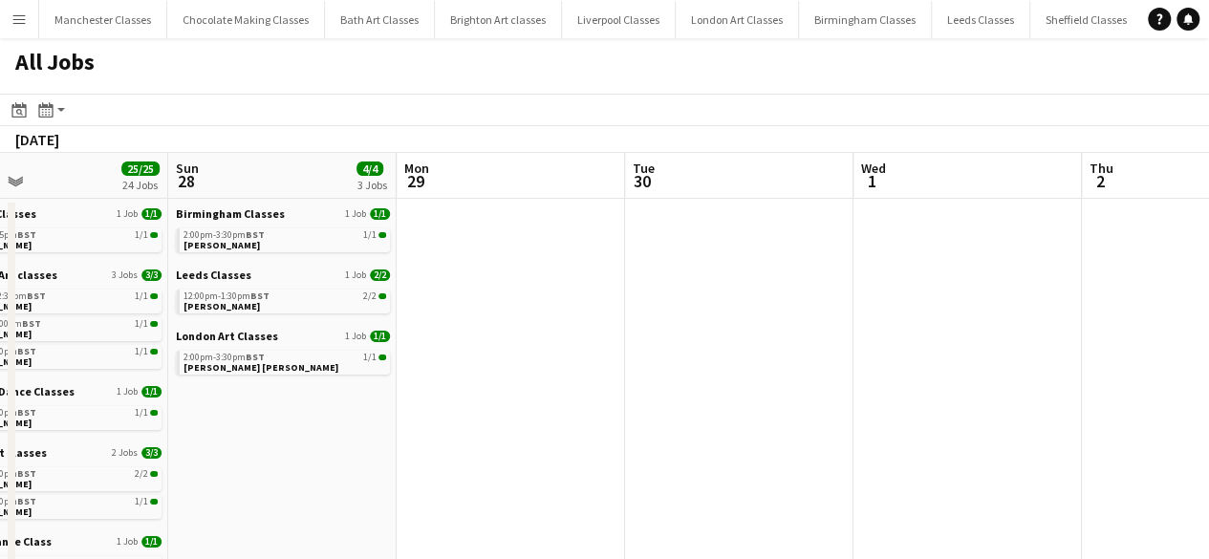
drag, startPoint x: 789, startPoint y: 451, endPoint x: -10, endPoint y: 460, distance: 798.9
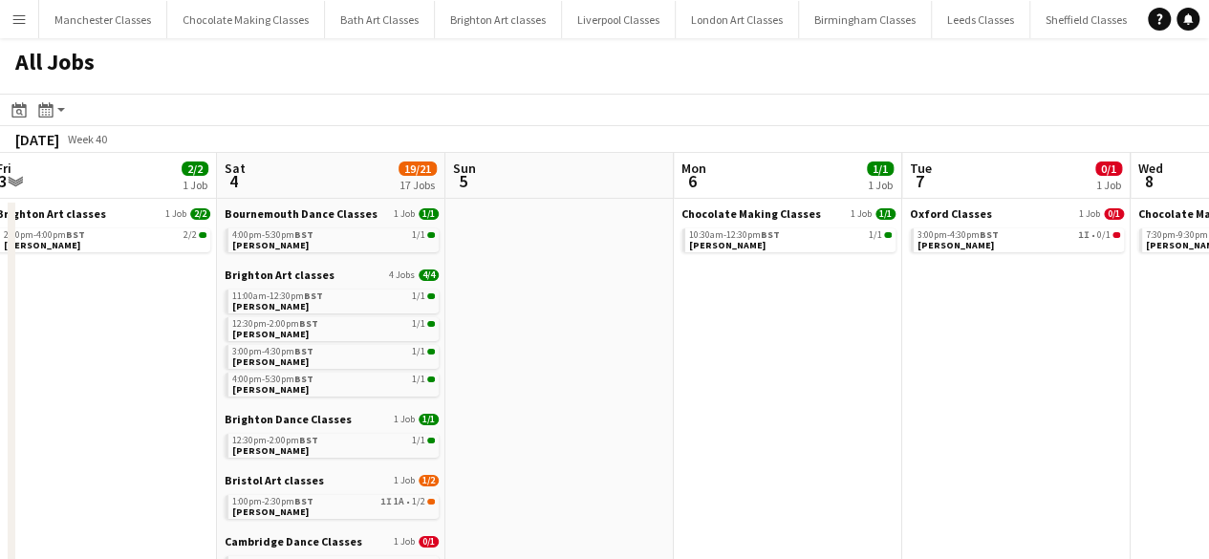
drag, startPoint x: 1039, startPoint y: 400, endPoint x: 363, endPoint y: 427, distance: 676.1
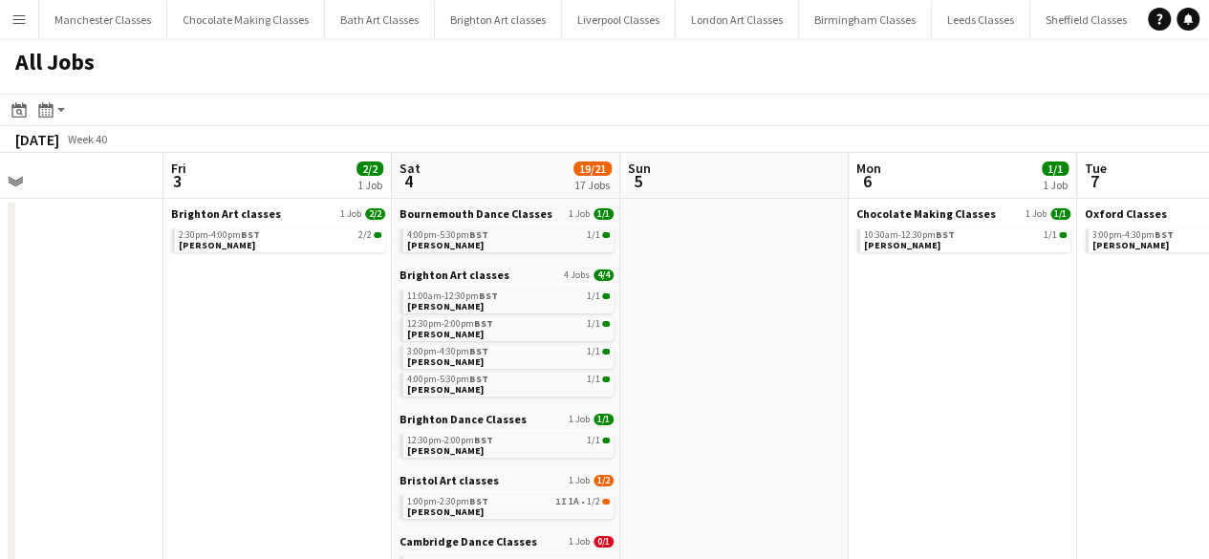
scroll to position [0, 461]
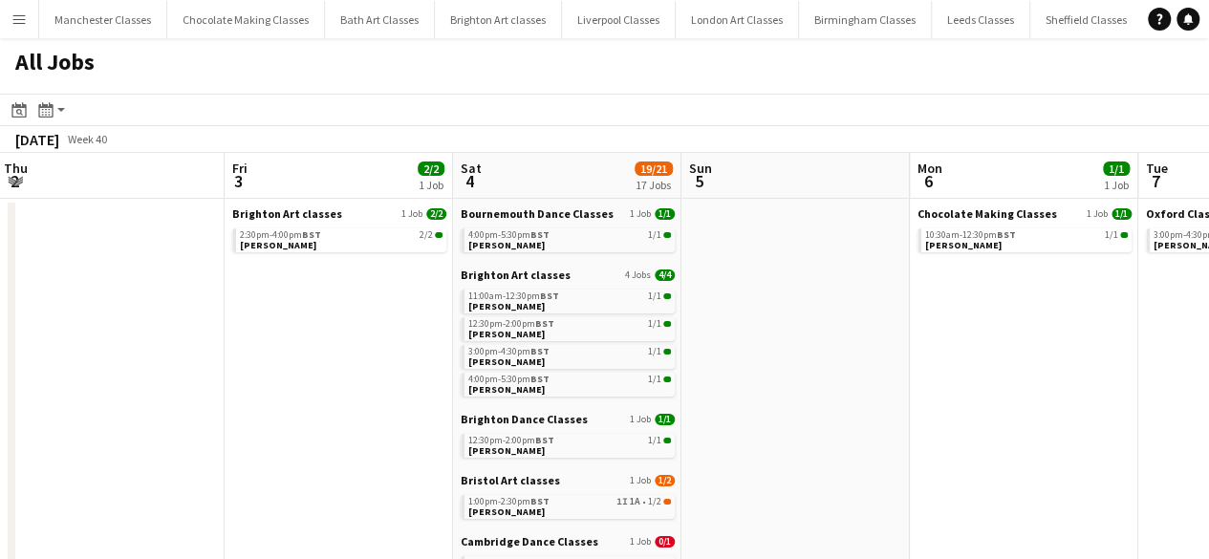
drag, startPoint x: 325, startPoint y: 421, endPoint x: 828, endPoint y: 419, distance: 503.6
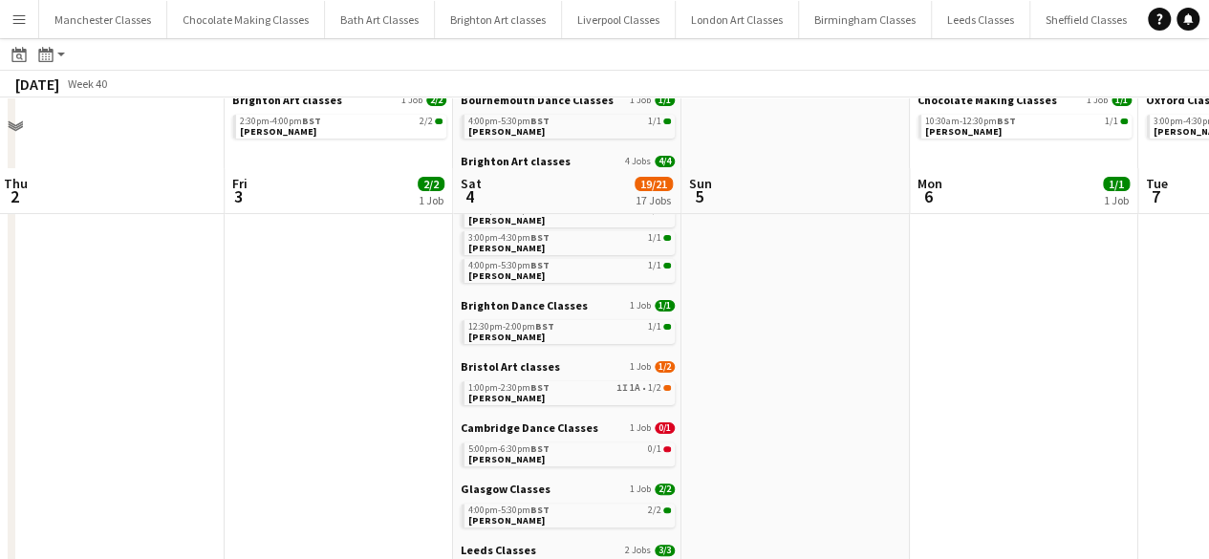
scroll to position [191, 0]
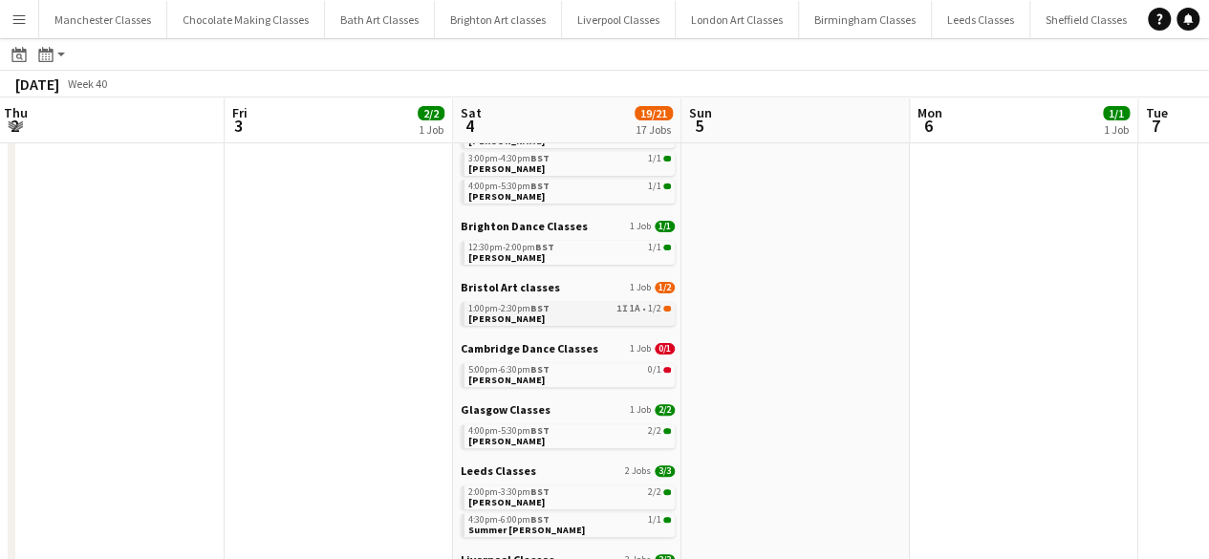
click at [624, 304] on span "1I" at bounding box center [621, 309] width 11 height 10
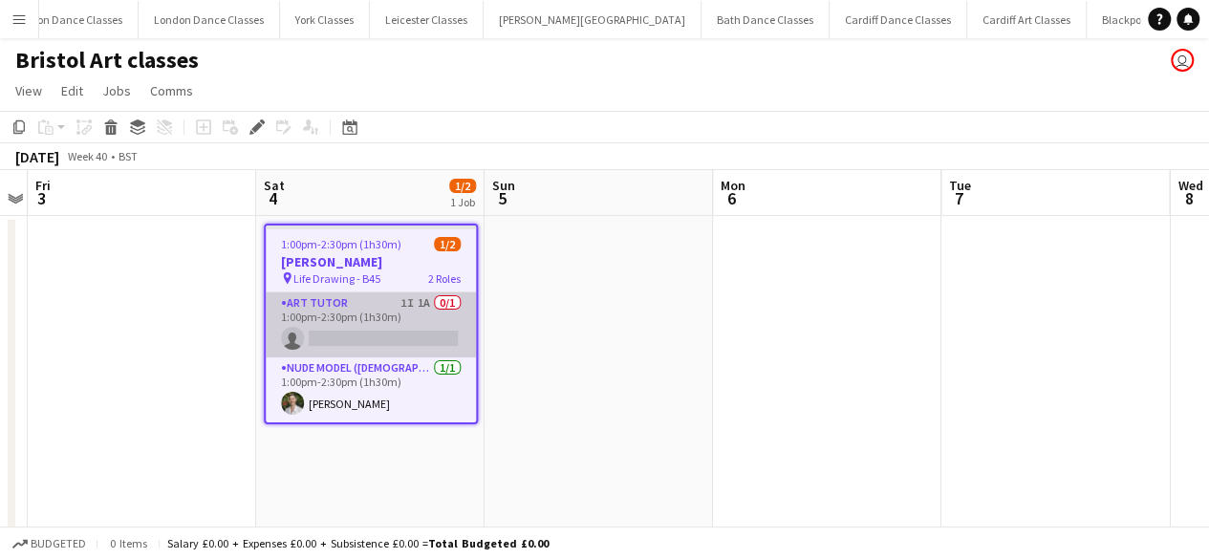
scroll to position [0, 1324]
click at [350, 293] on app-card-role "Art Tutor 1I 1A 0/1 1:00pm-2:30pm (1h30m) single-neutral-actions" at bounding box center [371, 324] width 210 height 65
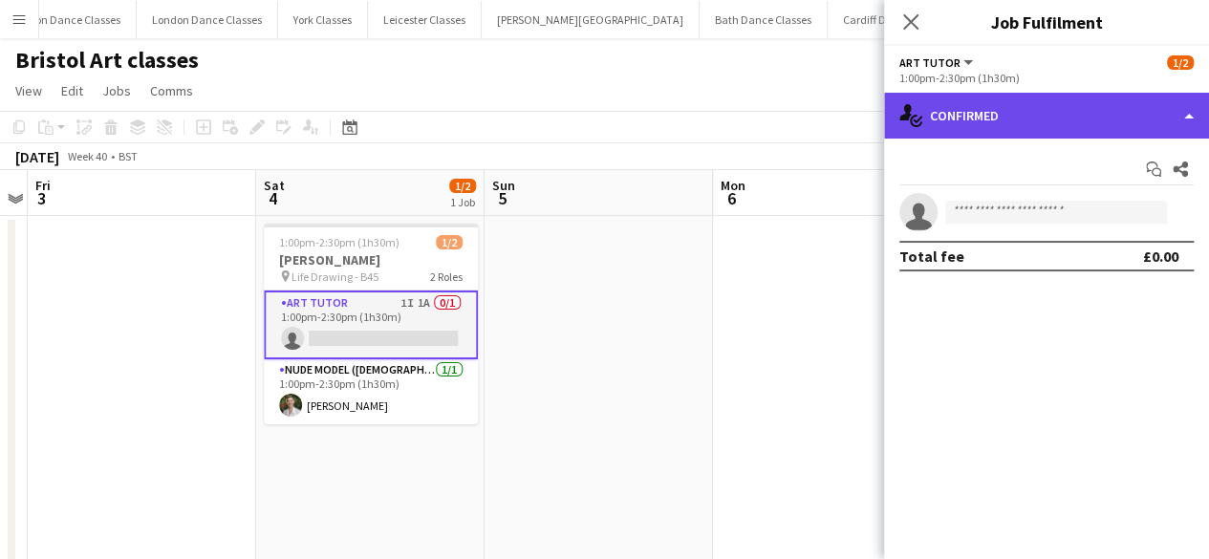
click at [1091, 109] on div "single-neutral-actions-check-2 Confirmed" at bounding box center [1046, 116] width 325 height 46
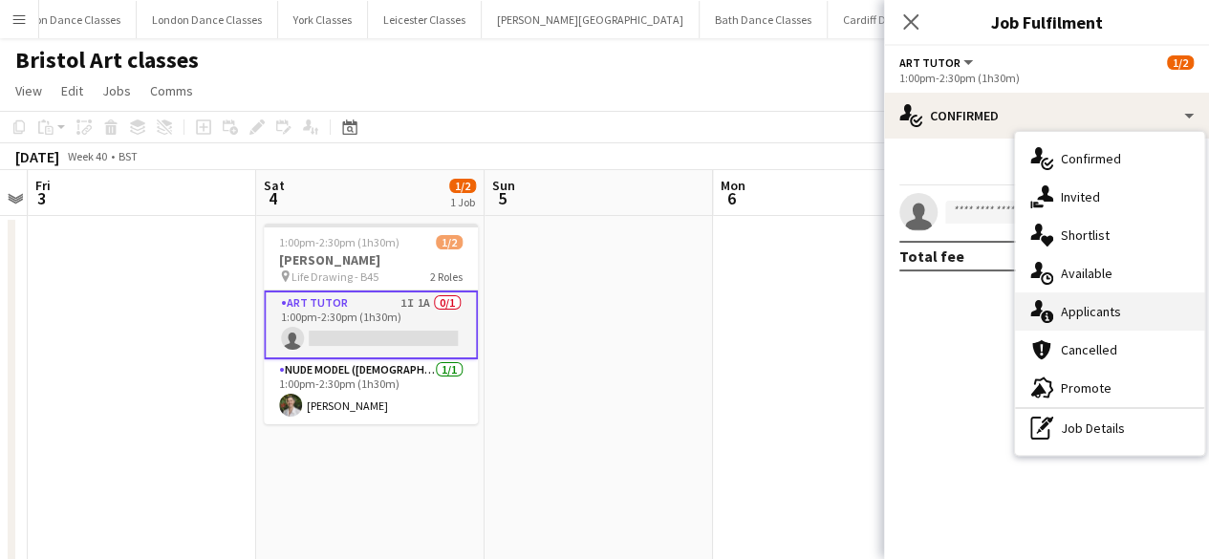
click at [1102, 314] on span "Applicants" at bounding box center [1091, 311] width 60 height 17
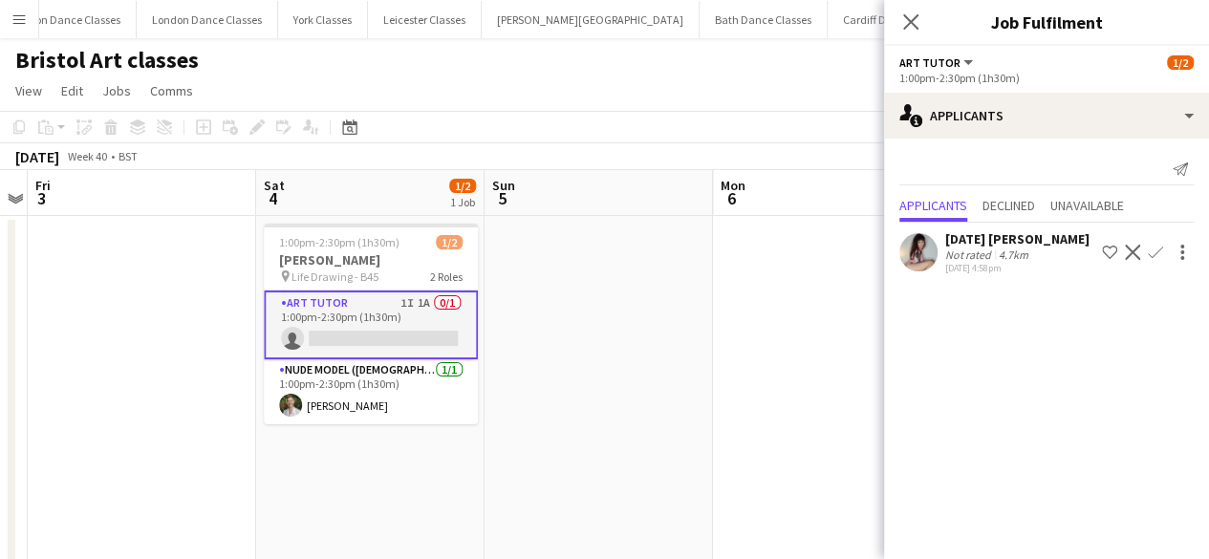
click at [1158, 253] on app-icon "Confirm" at bounding box center [1155, 252] width 15 height 15
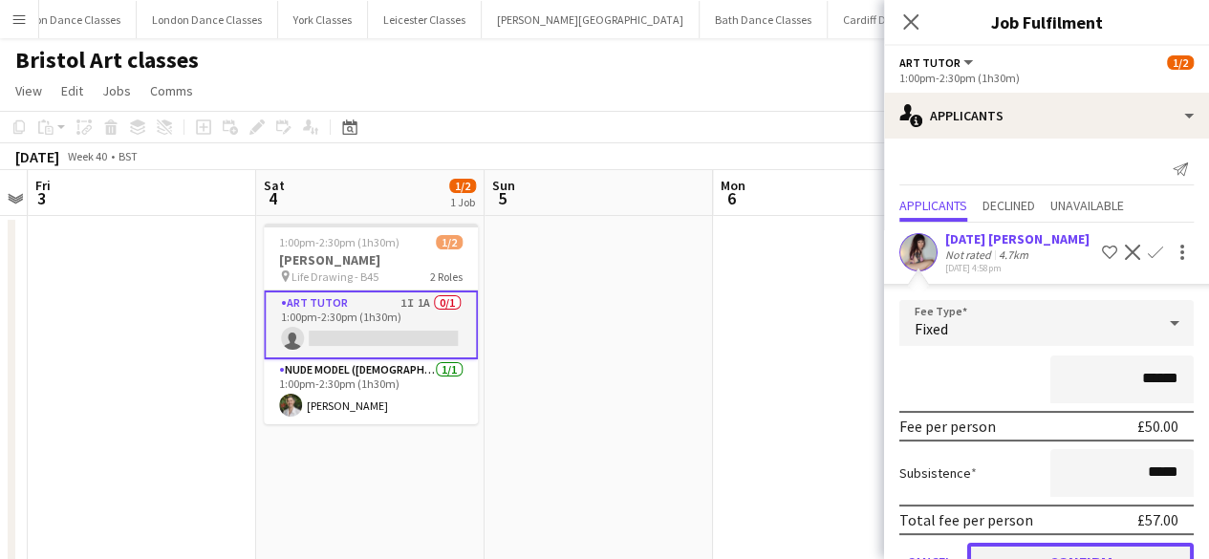
click at [1105, 543] on button "Confirm" at bounding box center [1080, 562] width 226 height 38
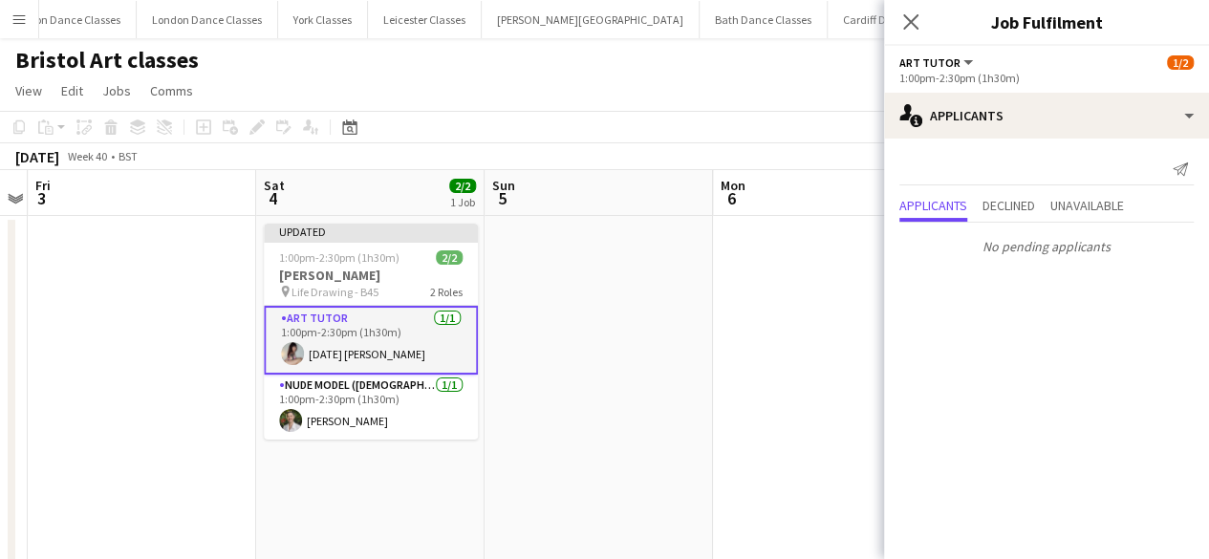
click at [787, 280] on app-date-cell at bounding box center [827, 408] width 228 height 385
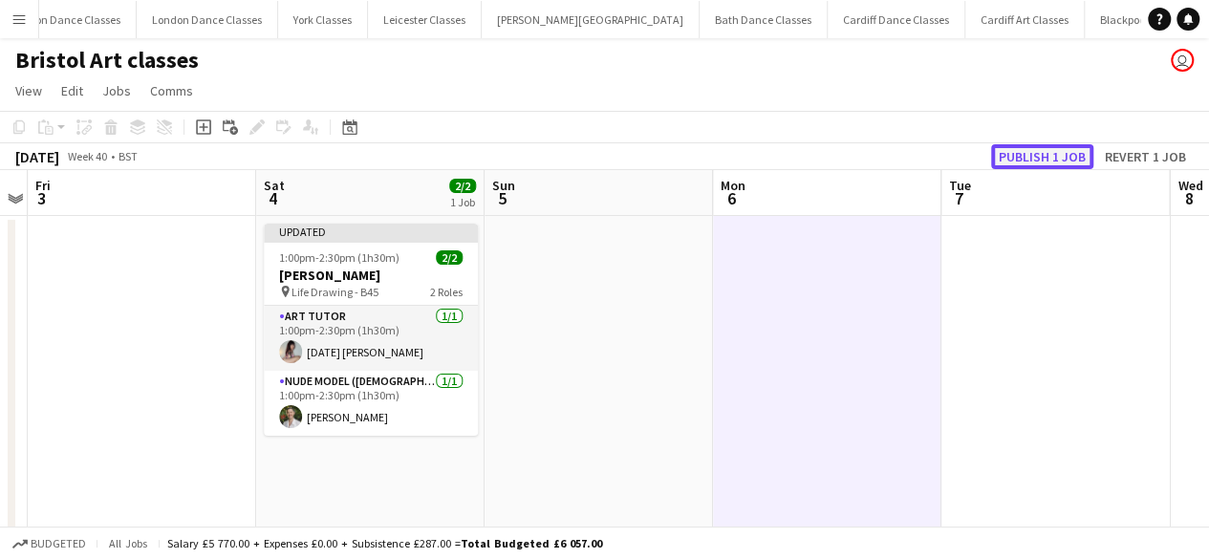
click at [1036, 150] on button "Publish 1 job" at bounding box center [1042, 156] width 102 height 25
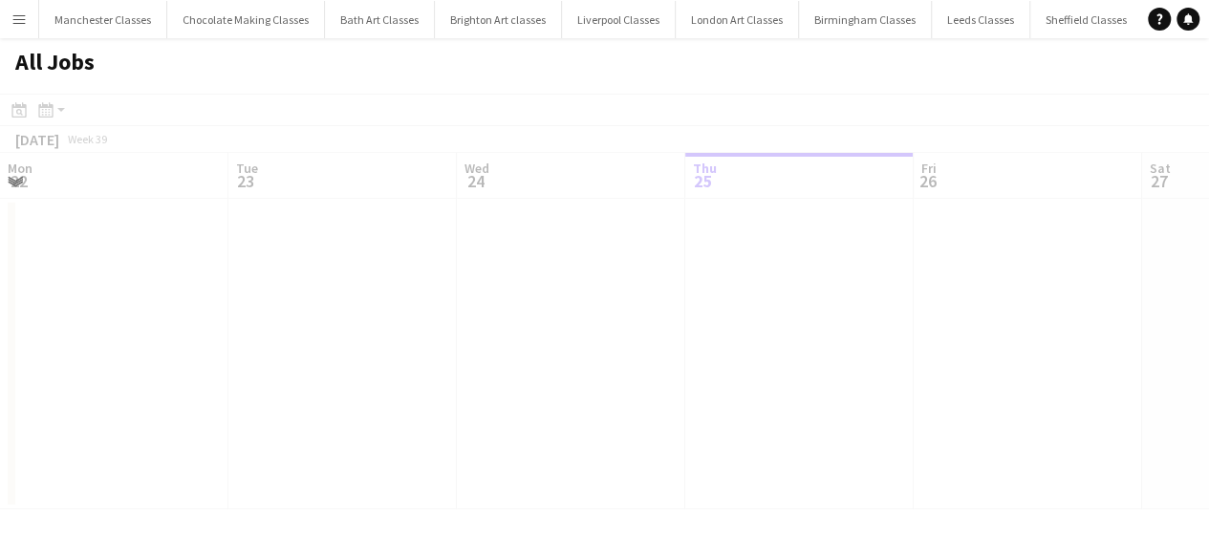
scroll to position [0, 457]
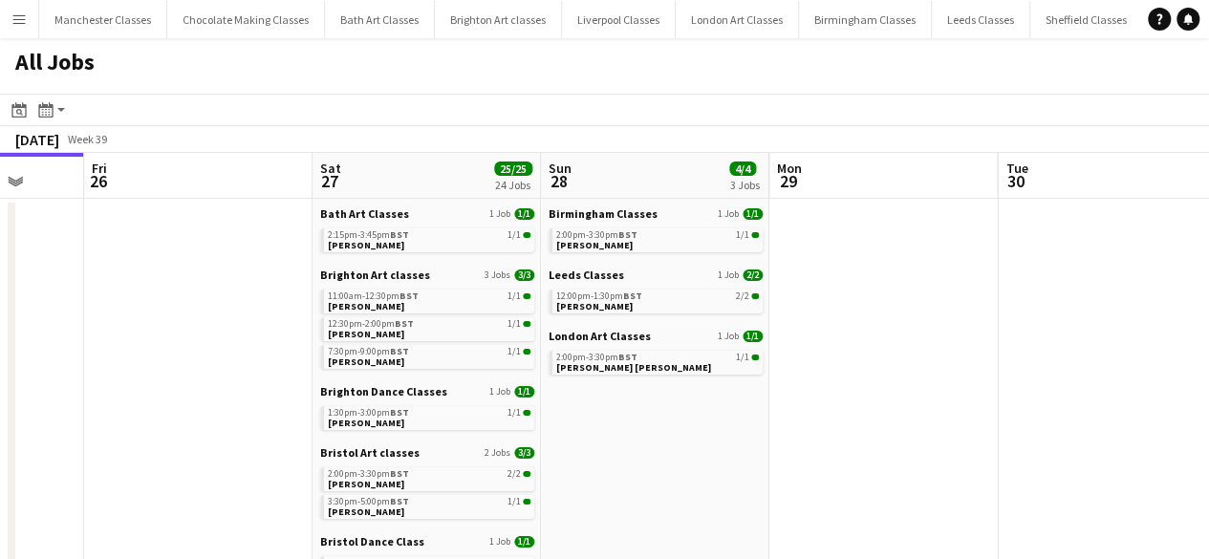
drag, startPoint x: 569, startPoint y: 388, endPoint x: 173, endPoint y: 408, distance: 397.0
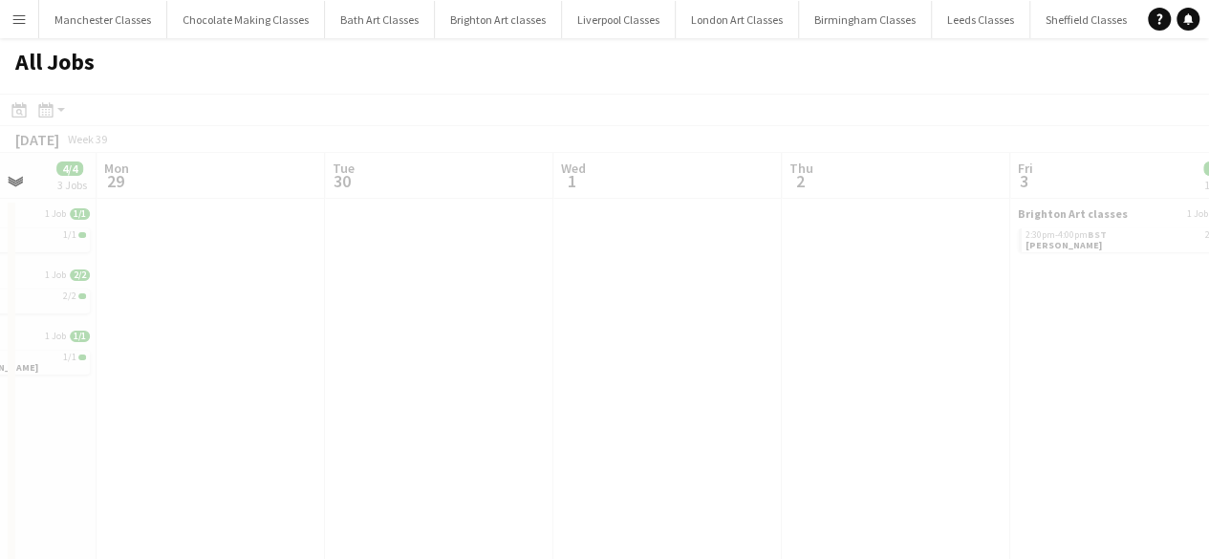
drag, startPoint x: 892, startPoint y: 403, endPoint x: 540, endPoint y: 443, distance: 354.9
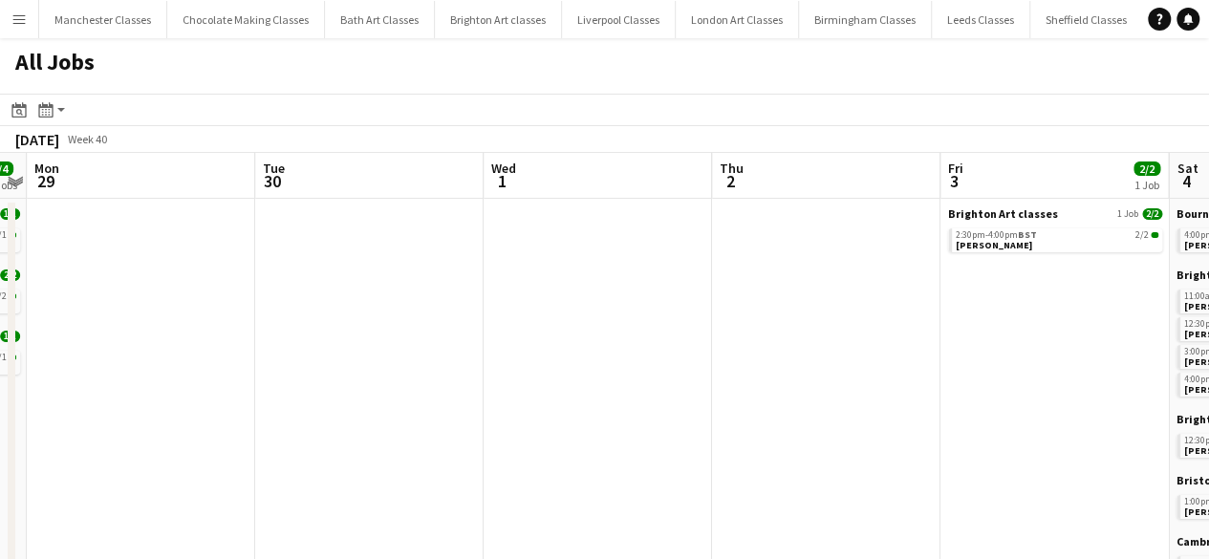
drag, startPoint x: 828, startPoint y: 414, endPoint x: 160, endPoint y: 418, distance: 668.9
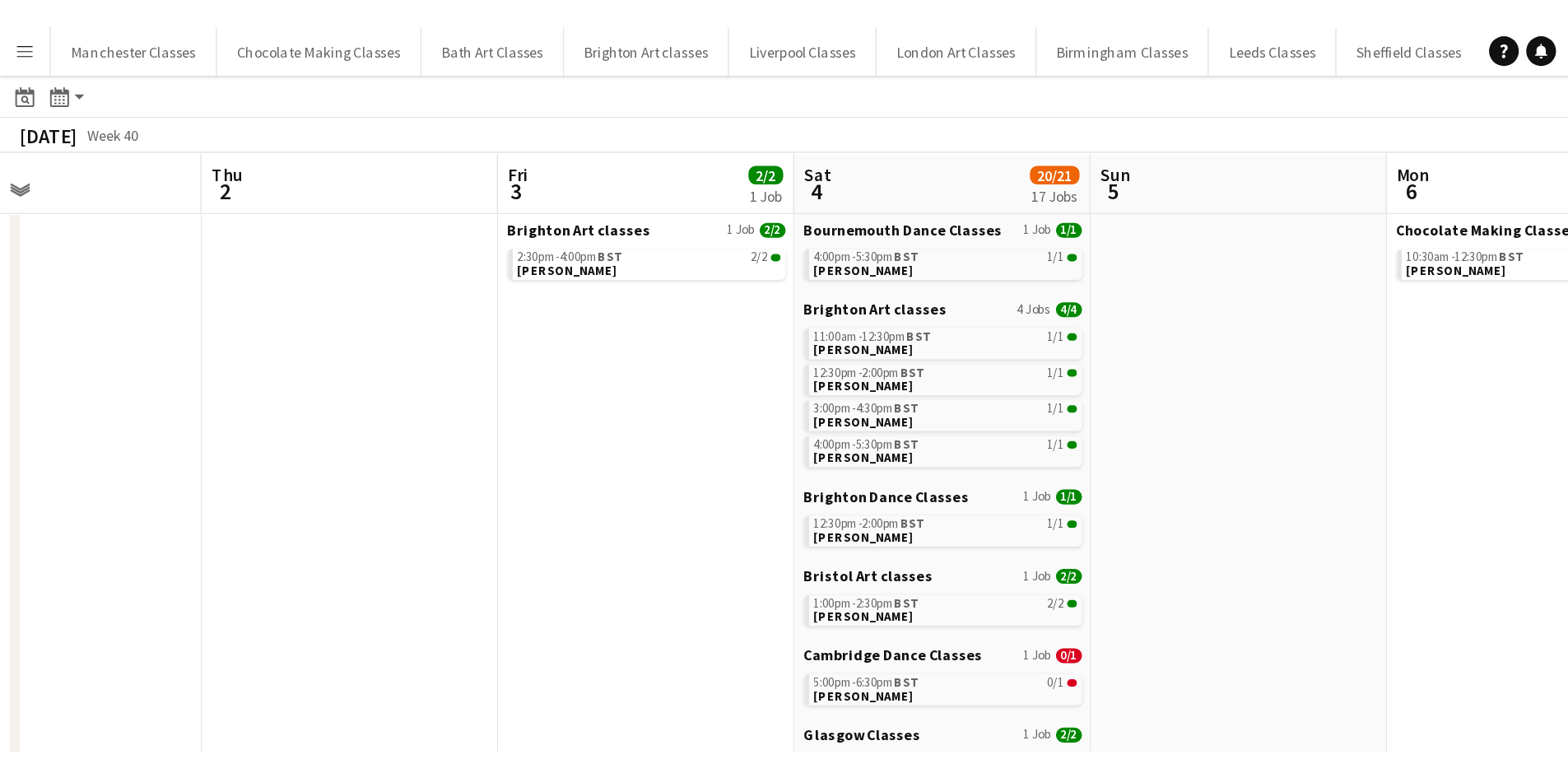
scroll to position [0, 0]
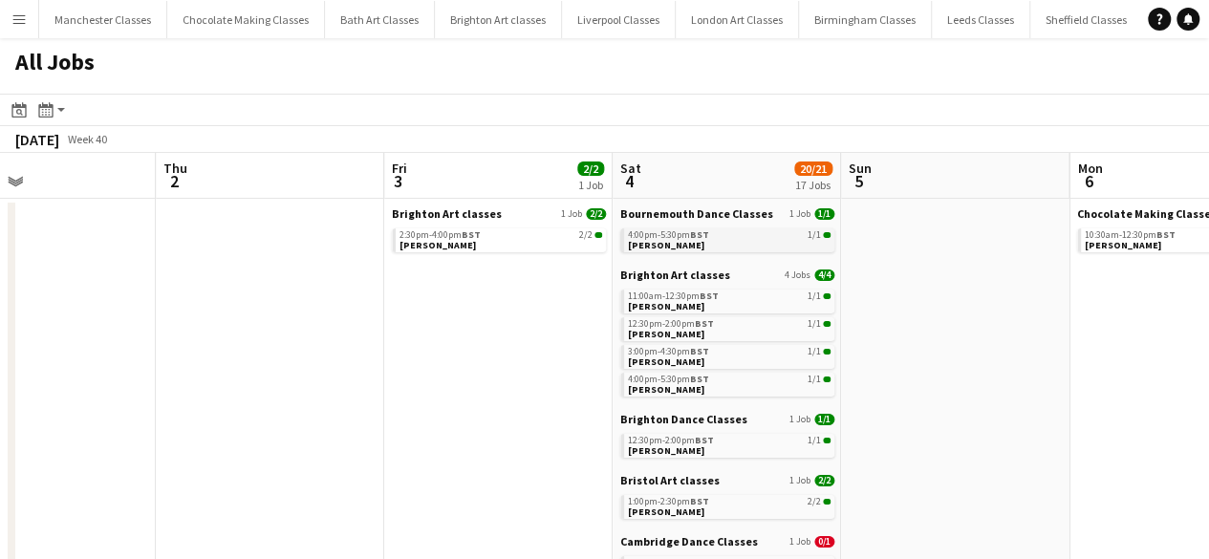
click at [719, 241] on link "4:00pm-5:30pm BST 1/1 [PERSON_NAME]" at bounding box center [729, 239] width 203 height 22
click at [701, 297] on span "BST" at bounding box center [708, 296] width 19 height 12
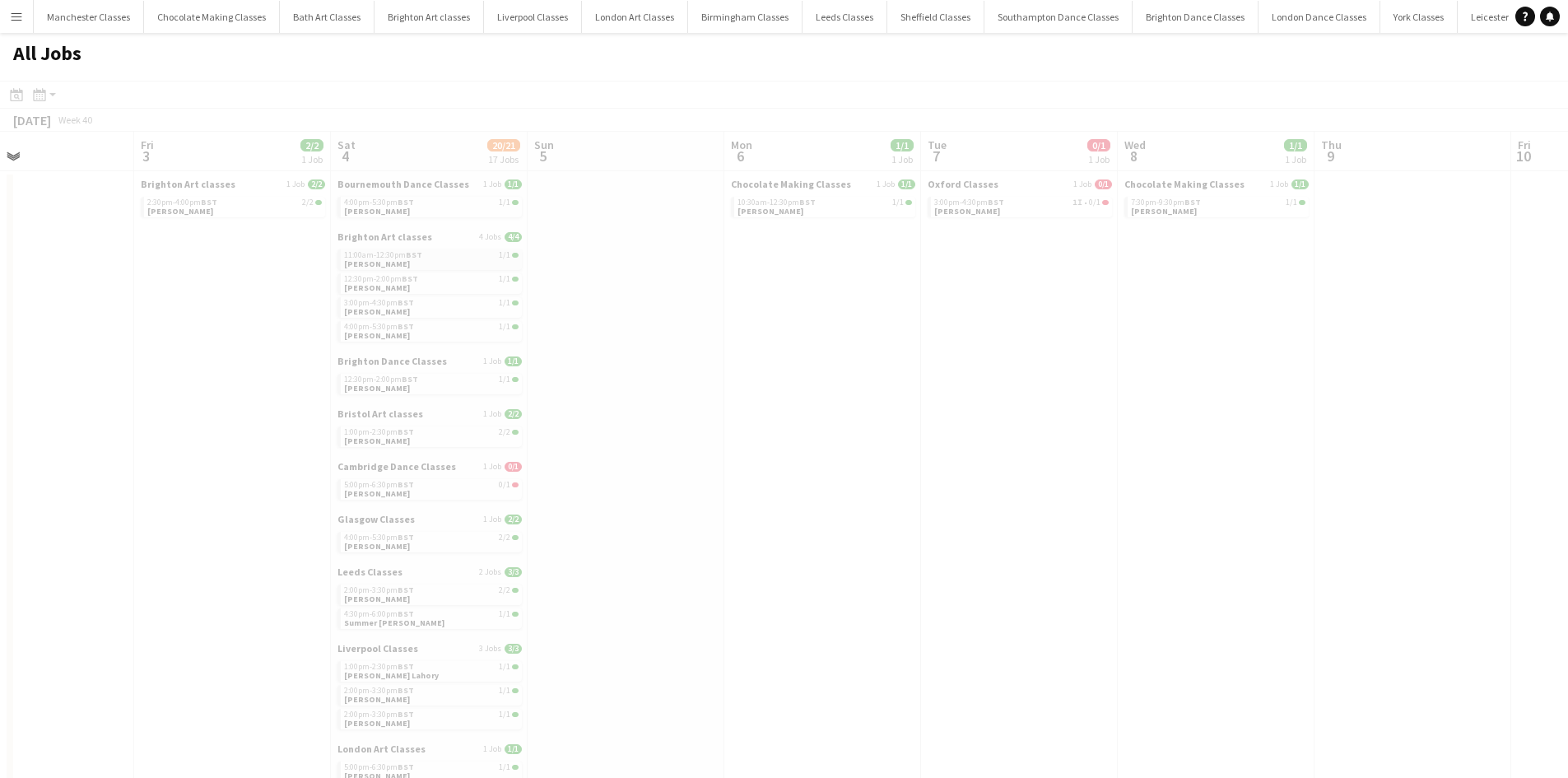
scroll to position [0, 653]
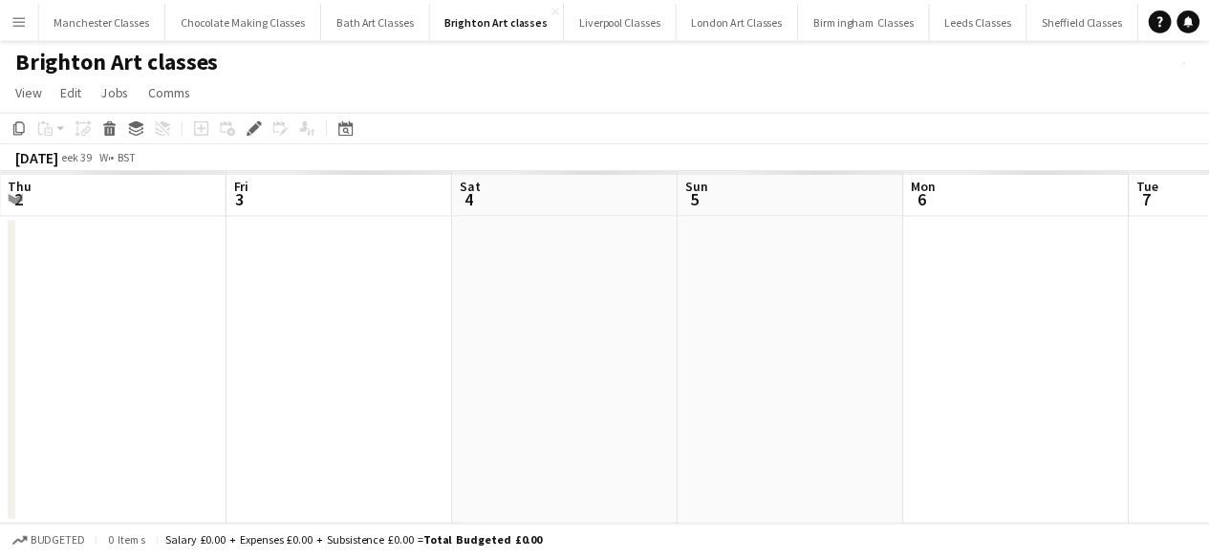
scroll to position [0, 657]
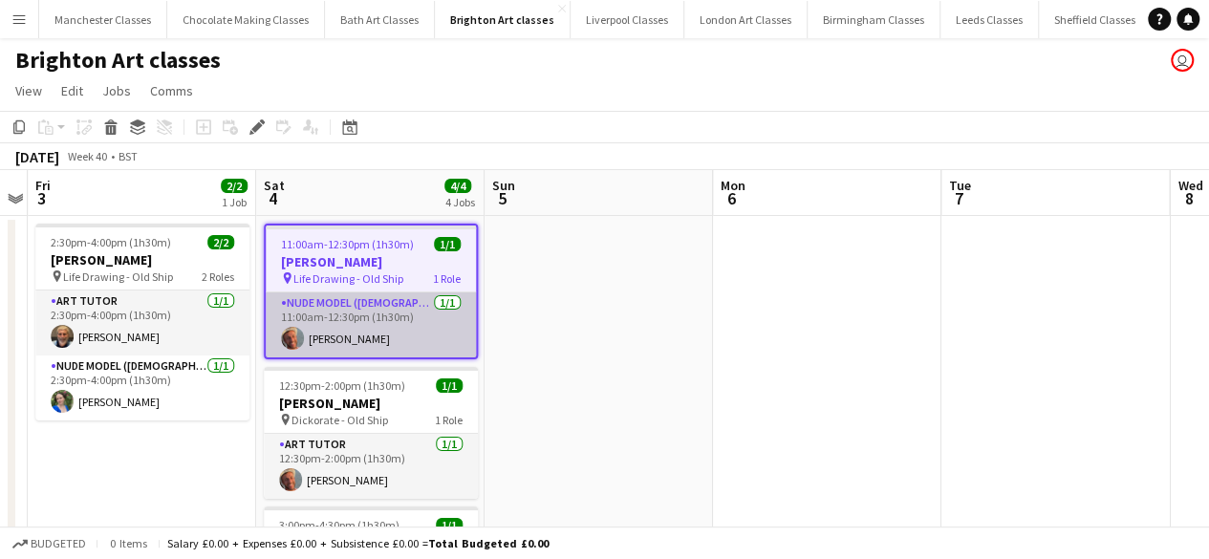
click at [369, 345] on app-card-role "Nude Model ([DEMOGRAPHIC_DATA]) [DATE] 11:00am-12:30pm (1h30m) [PERSON_NAME]" at bounding box center [371, 324] width 210 height 65
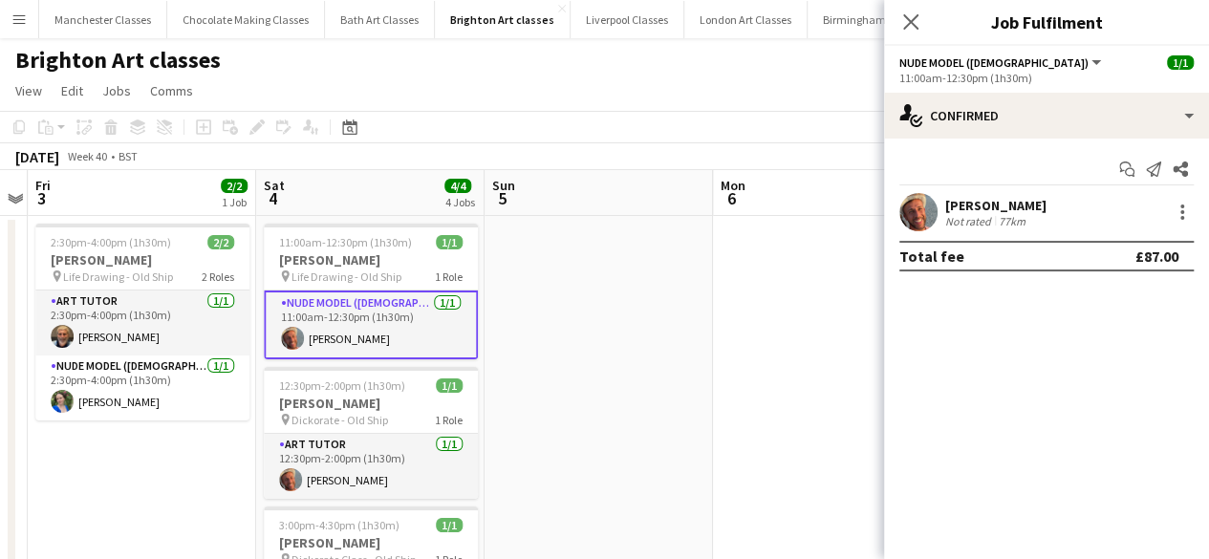
click at [369, 345] on app-card-role "Nude Model ([DEMOGRAPHIC_DATA]) [DATE] 11:00am-12:30pm (1h30m) [PERSON_NAME]" at bounding box center [371, 324] width 214 height 69
